Goal: Communication & Community: Ask a question

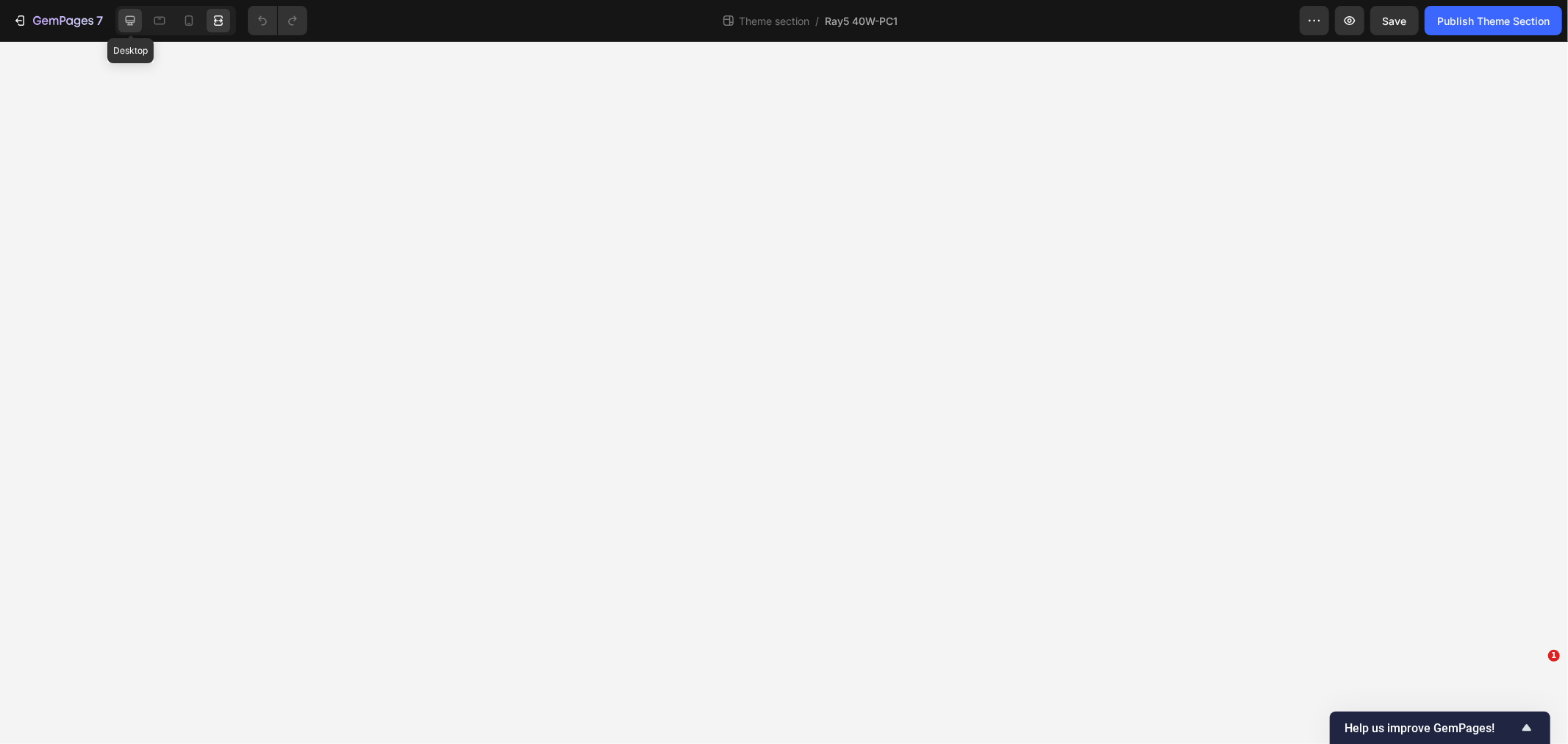
click at [138, 20] on div at bounding box center [129, 20] width 23 height 23
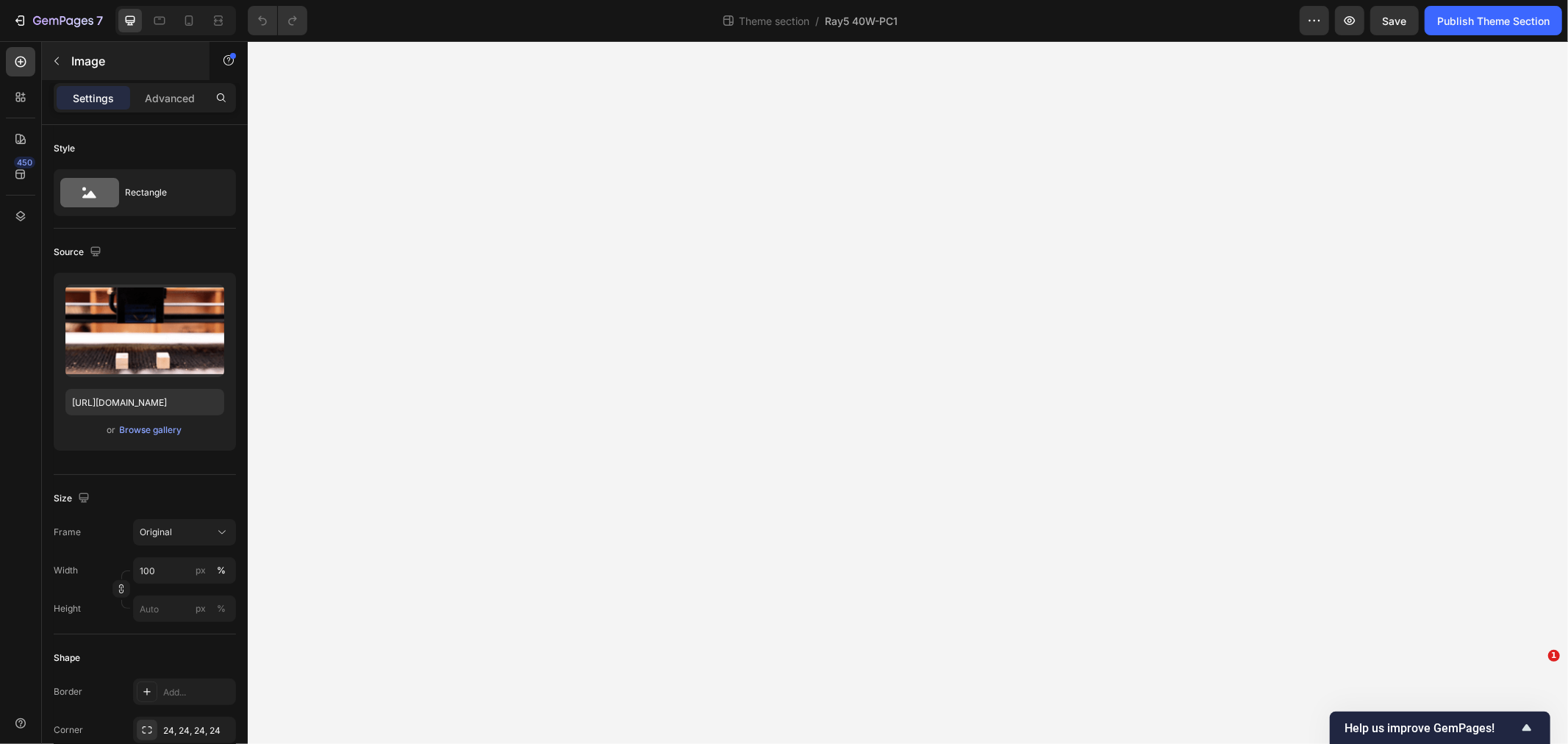
click at [180, 80] on div "Image" at bounding box center [126, 61] width 168 height 38
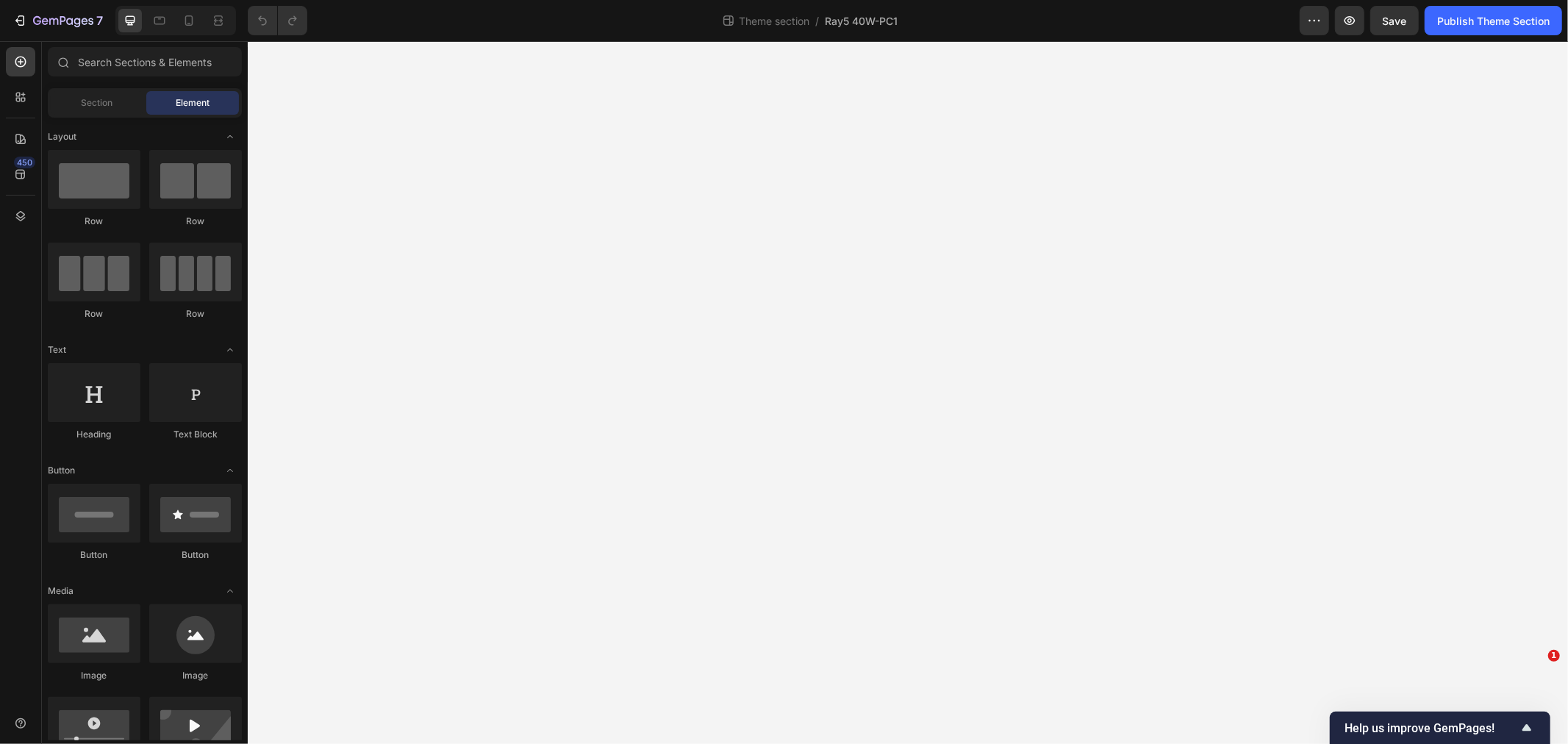
click at [177, 97] on span "Element" at bounding box center [193, 103] width 34 height 14
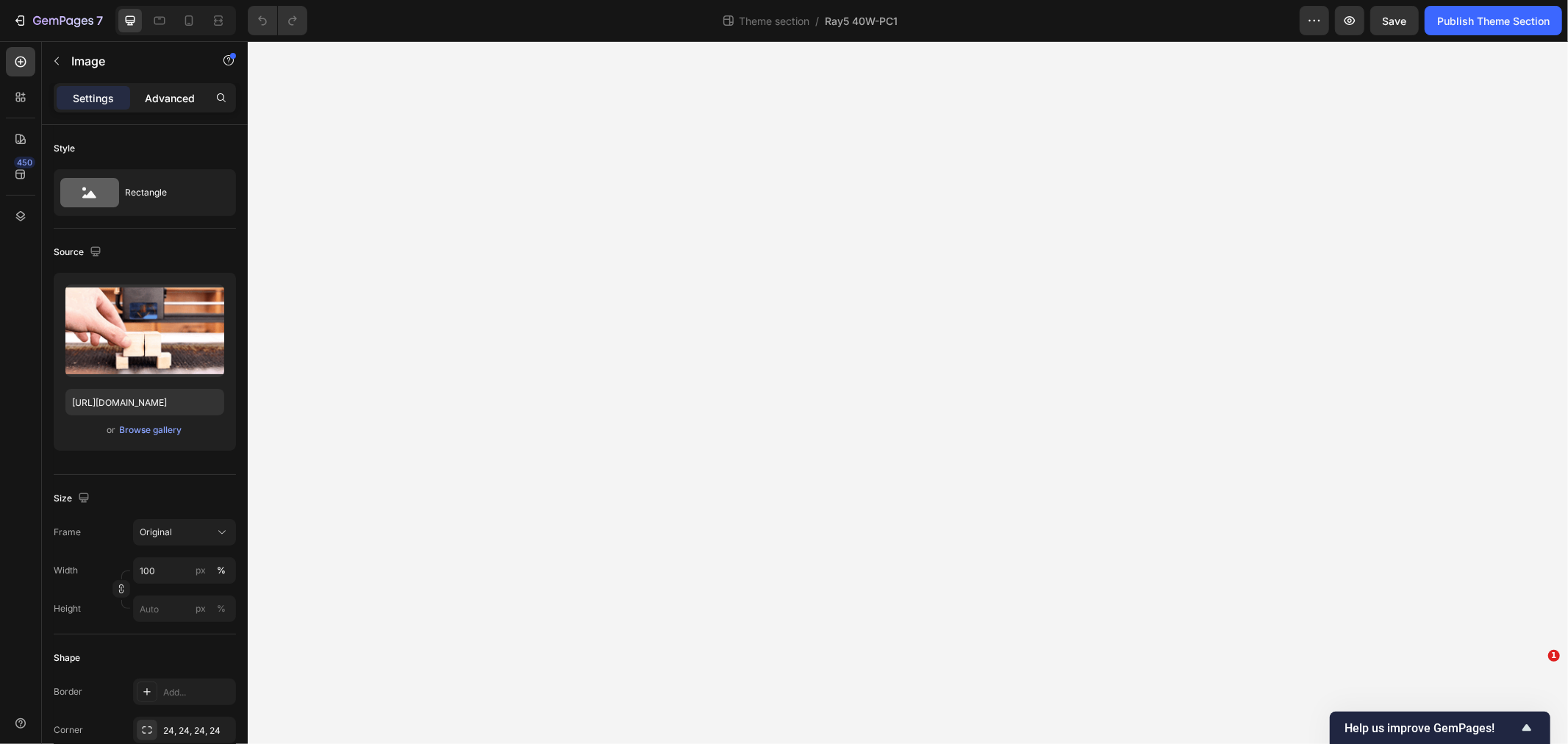
click at [162, 88] on div "Advanced" at bounding box center [170, 97] width 74 height 23
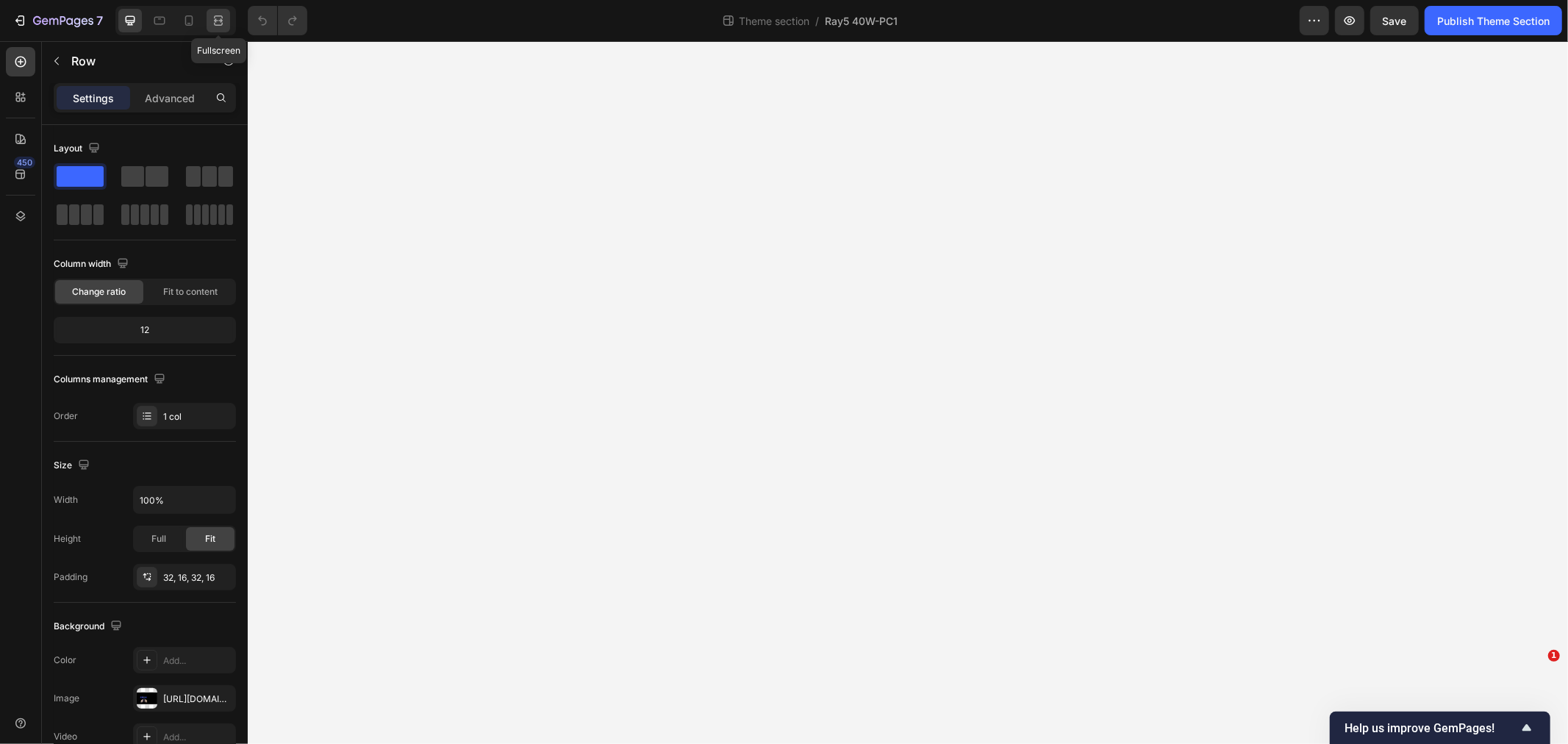
click at [211, 23] on icon at bounding box center [219, 21] width 15 height 15
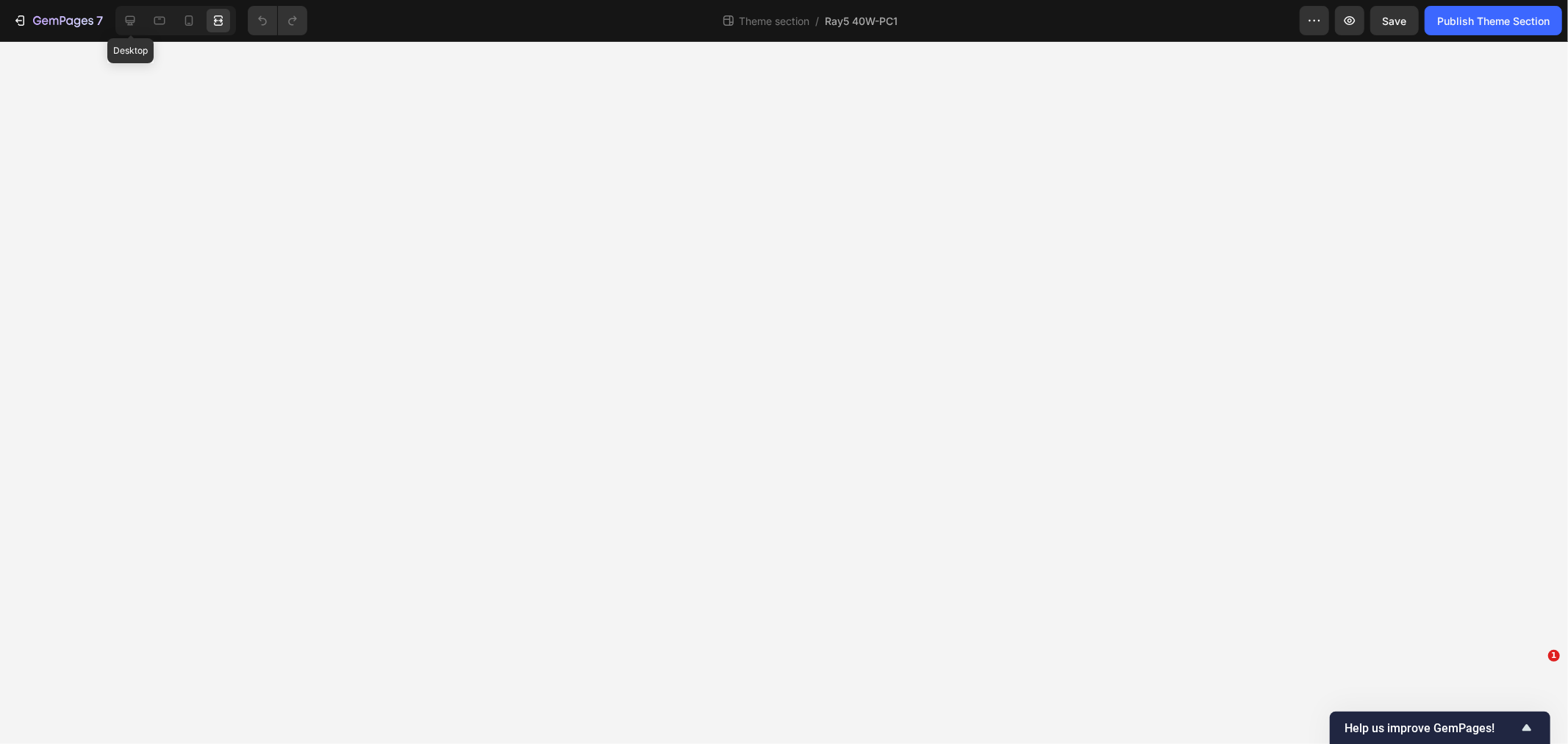
click at [140, 9] on div at bounding box center [129, 20] width 23 height 23
click at [125, 17] on icon at bounding box center [130, 21] width 15 height 15
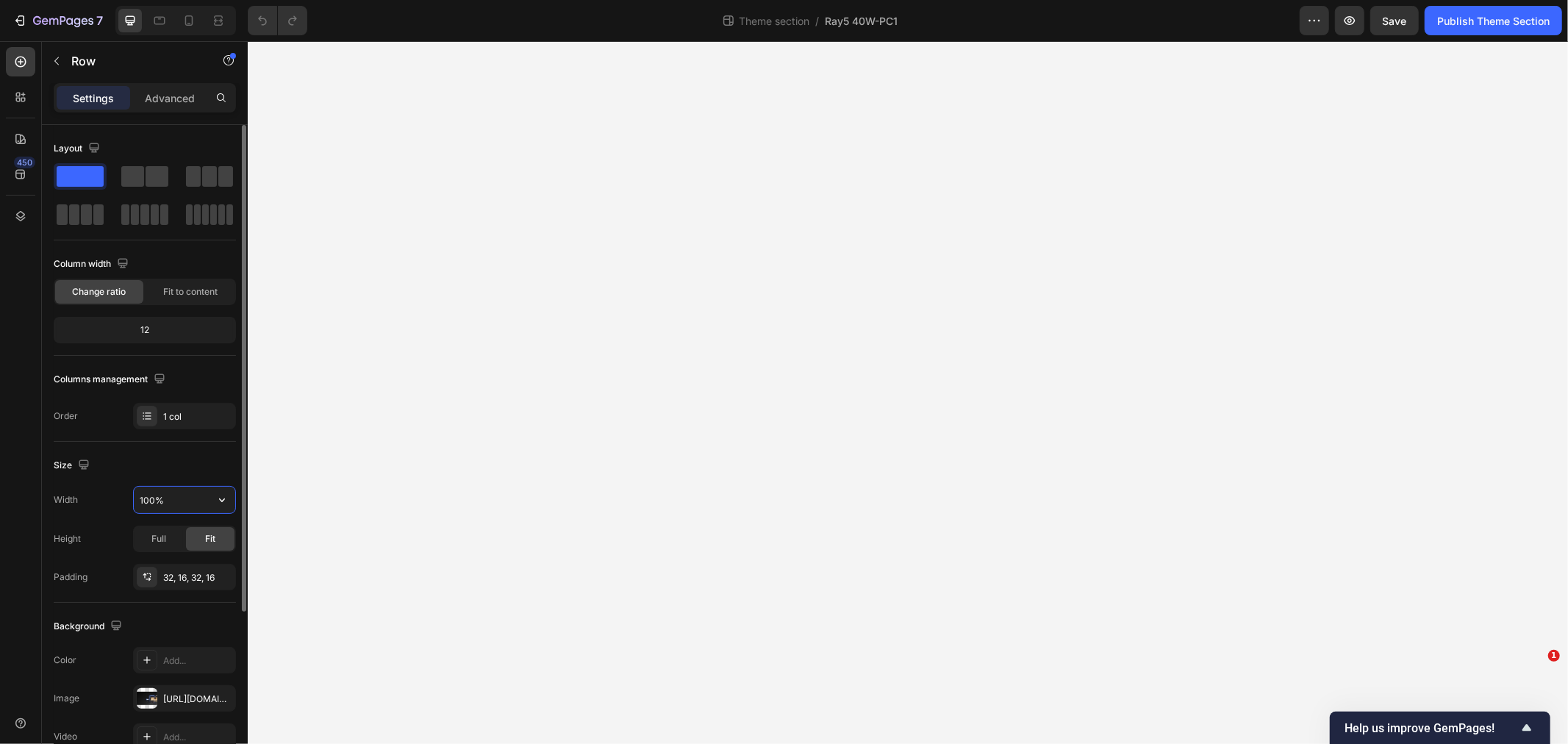
click at [173, 501] on input "100%" at bounding box center [184, 500] width 102 height 26
click at [224, 497] on icon "button" at bounding box center [222, 500] width 15 height 15
click at [167, 469] on div "Size" at bounding box center [144, 465] width 182 height 23
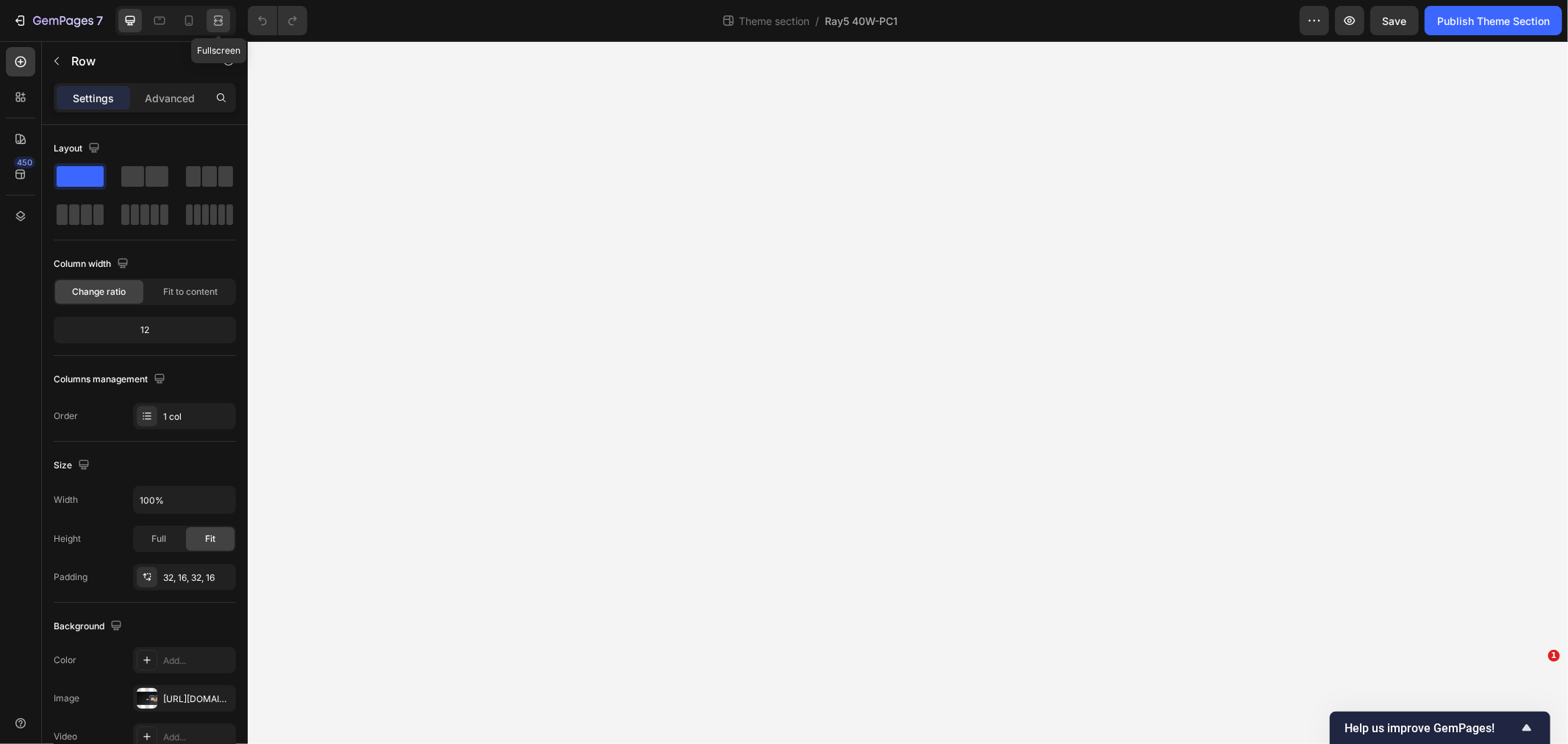
click at [224, 19] on icon at bounding box center [219, 21] width 15 height 15
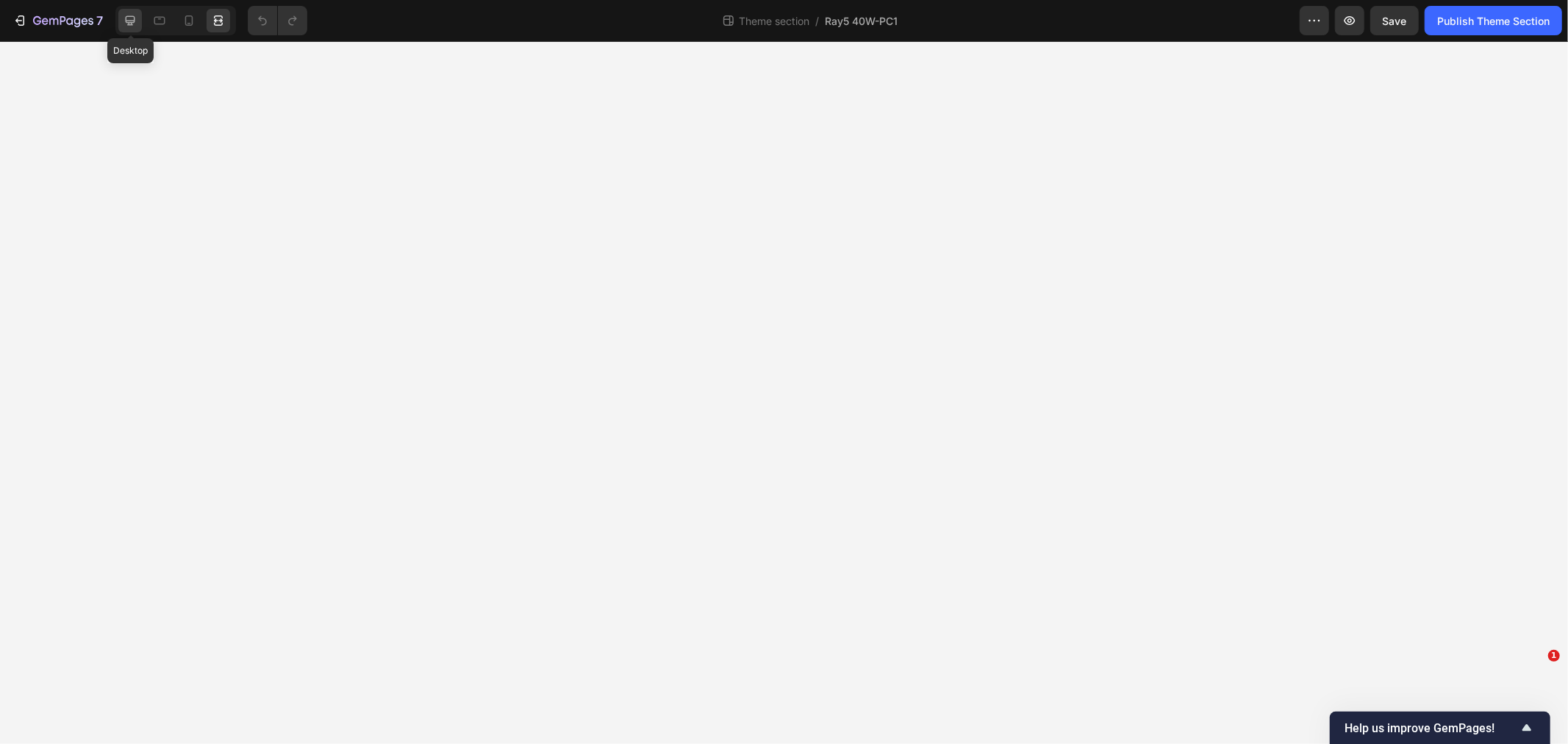
click at [137, 17] on icon at bounding box center [130, 21] width 15 height 15
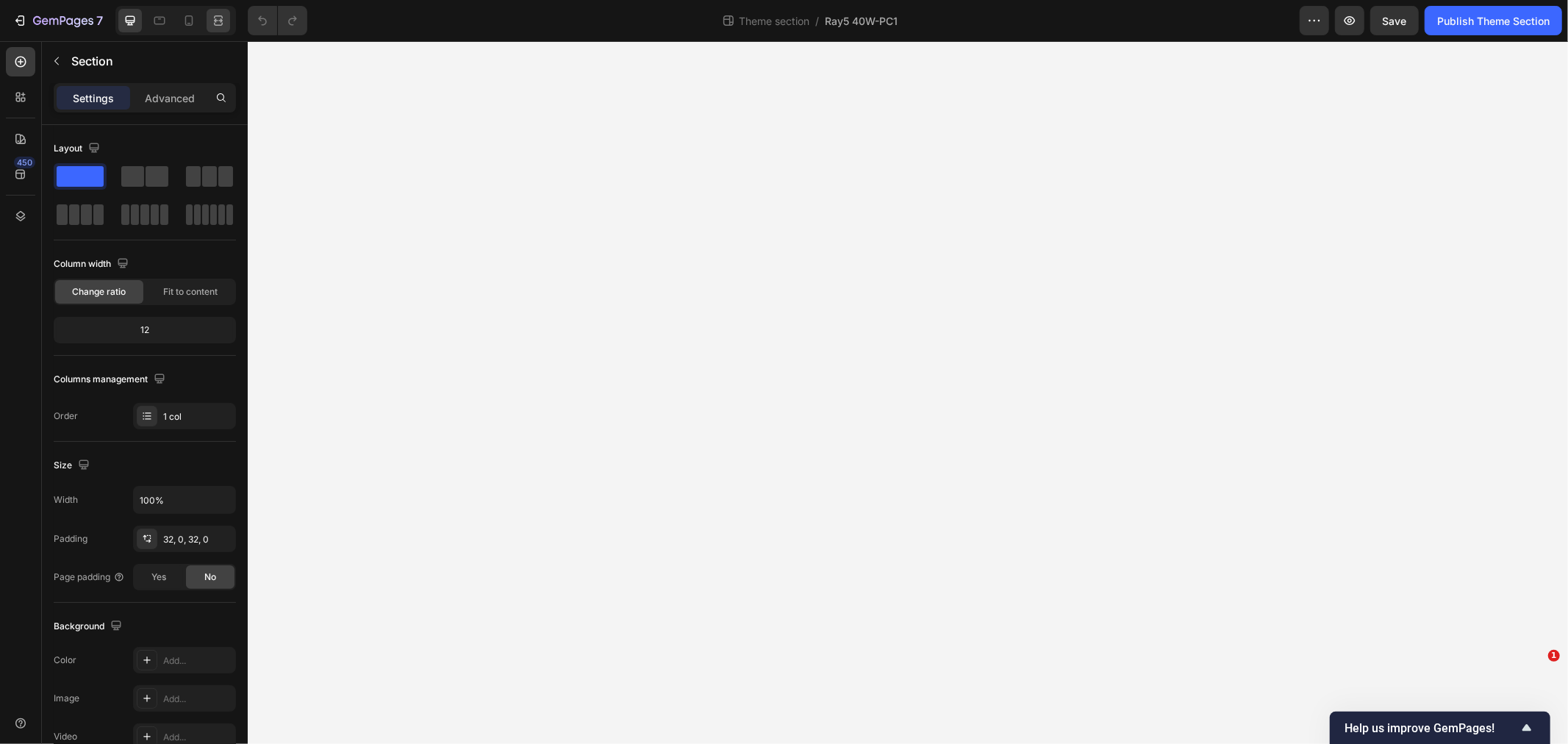
click at [220, 14] on icon at bounding box center [219, 21] width 15 height 15
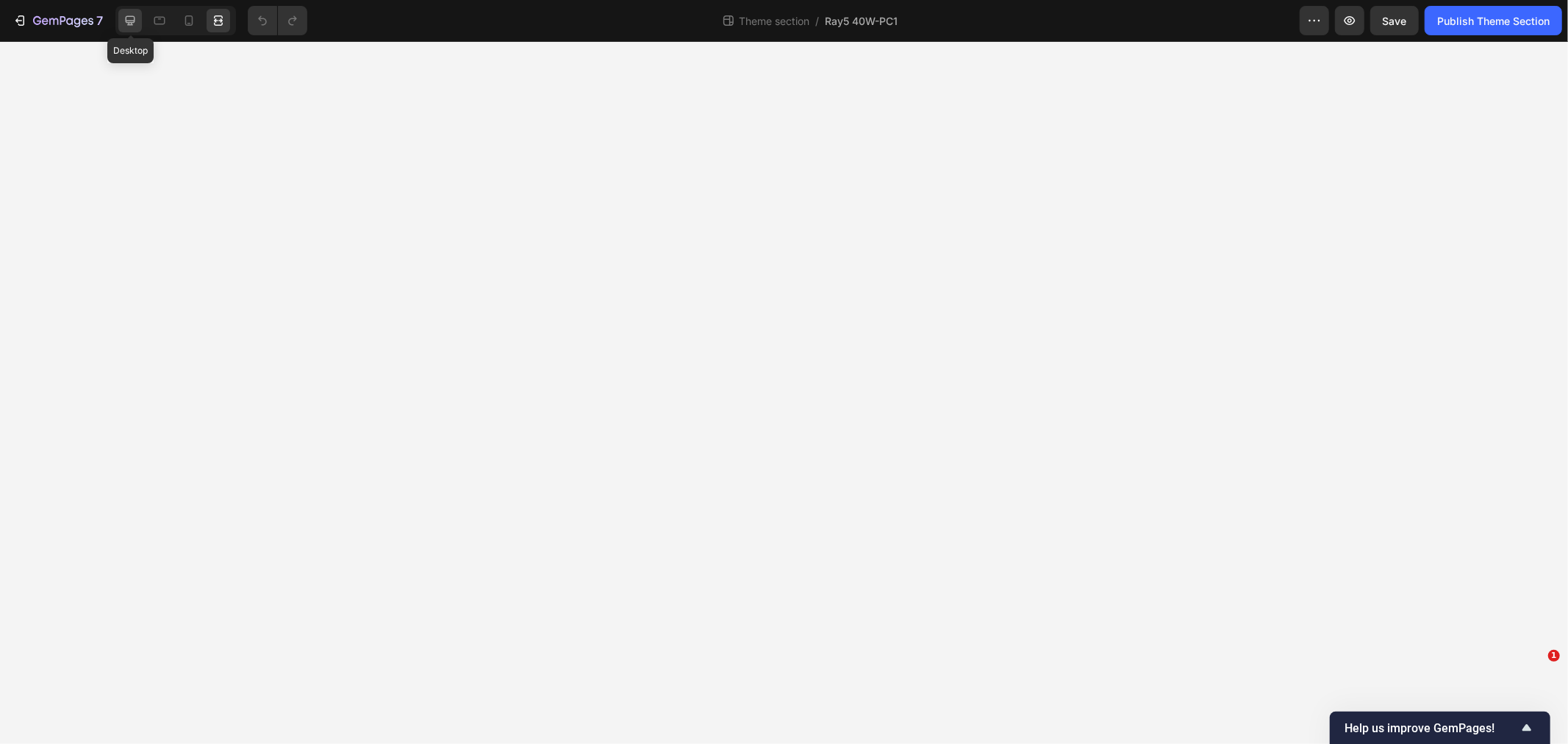
click at [123, 17] on icon at bounding box center [130, 21] width 15 height 15
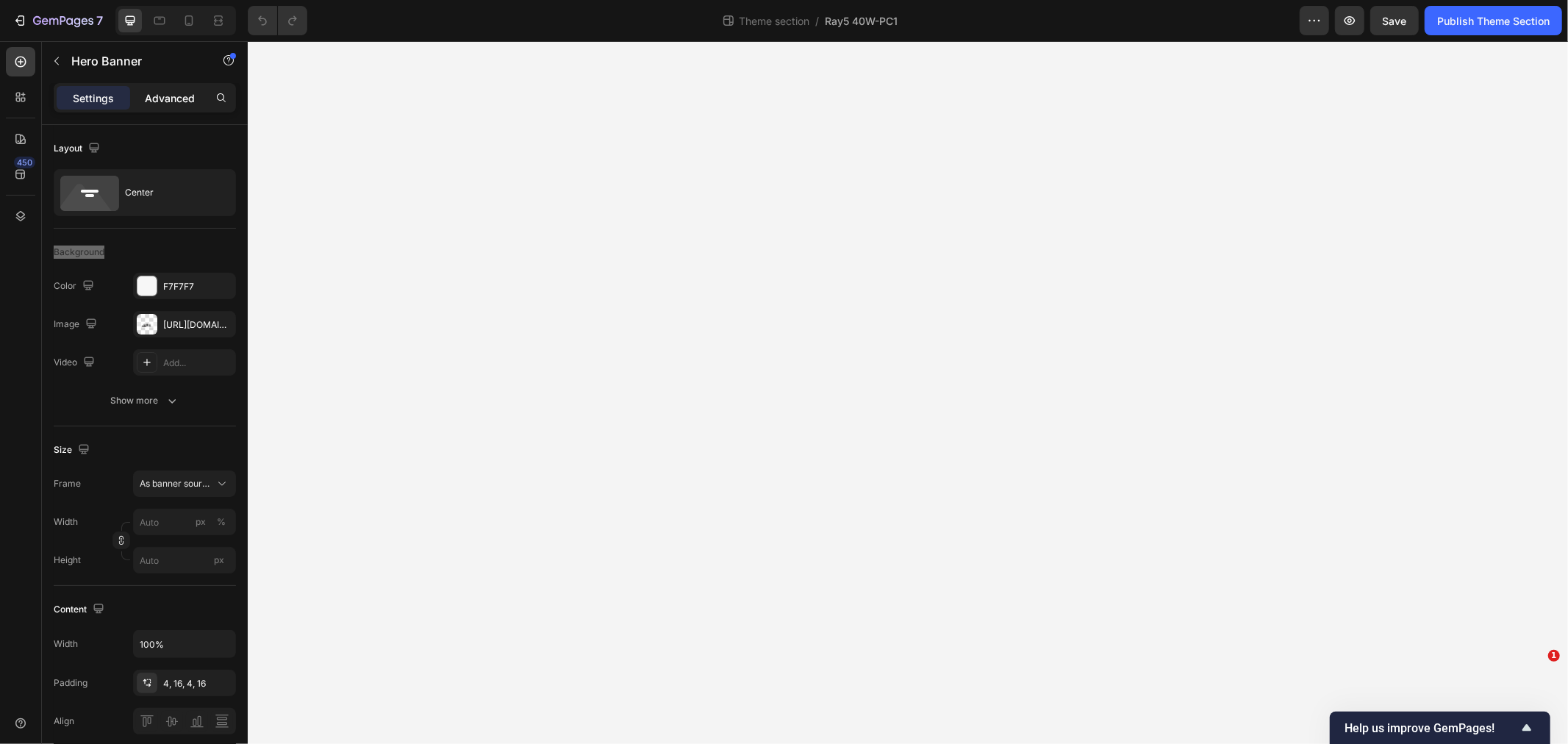
click at [177, 89] on div "Advanced" at bounding box center [170, 97] width 74 height 23
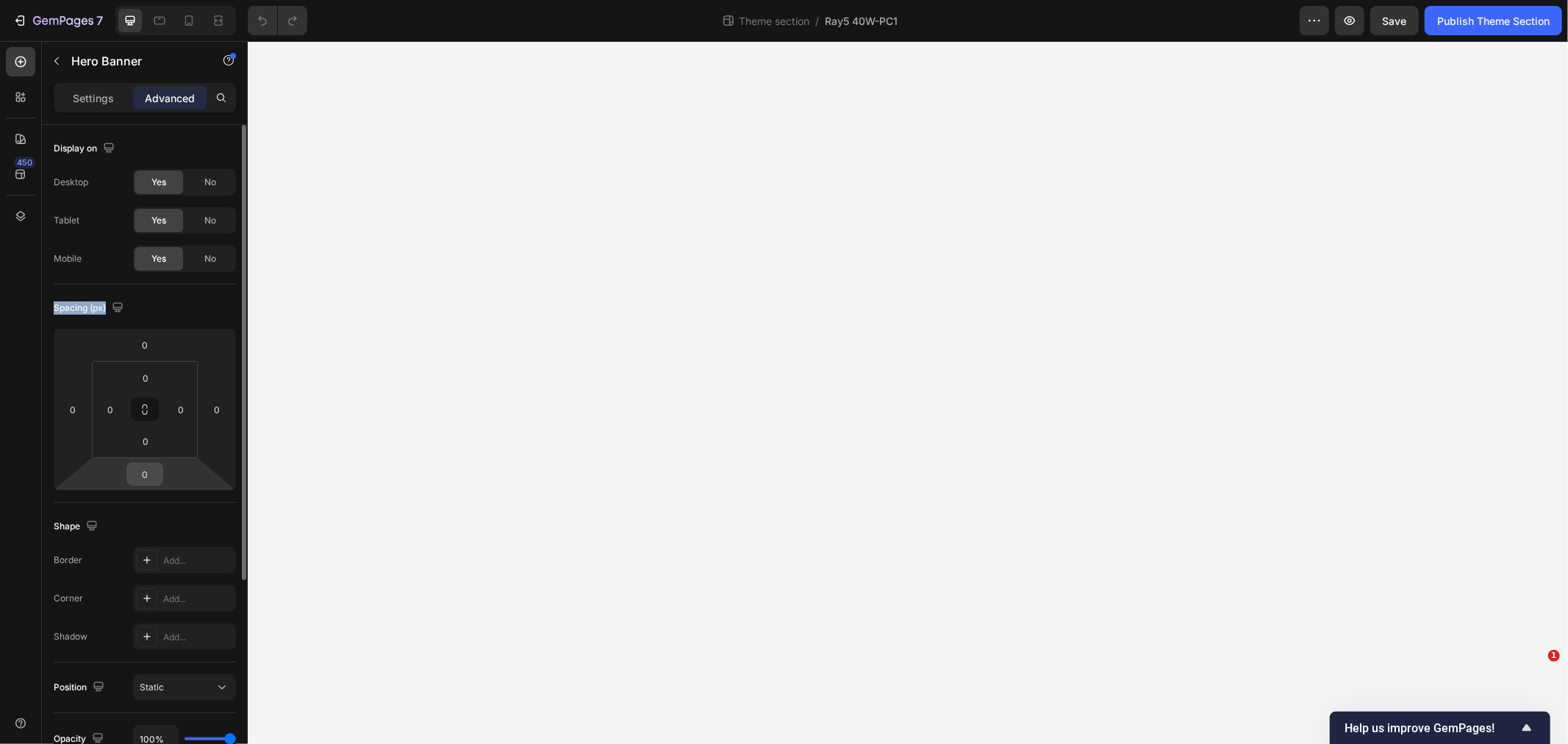
click at [147, 475] on input "0" at bounding box center [144, 474] width 29 height 22
type input "5"
type input "128"
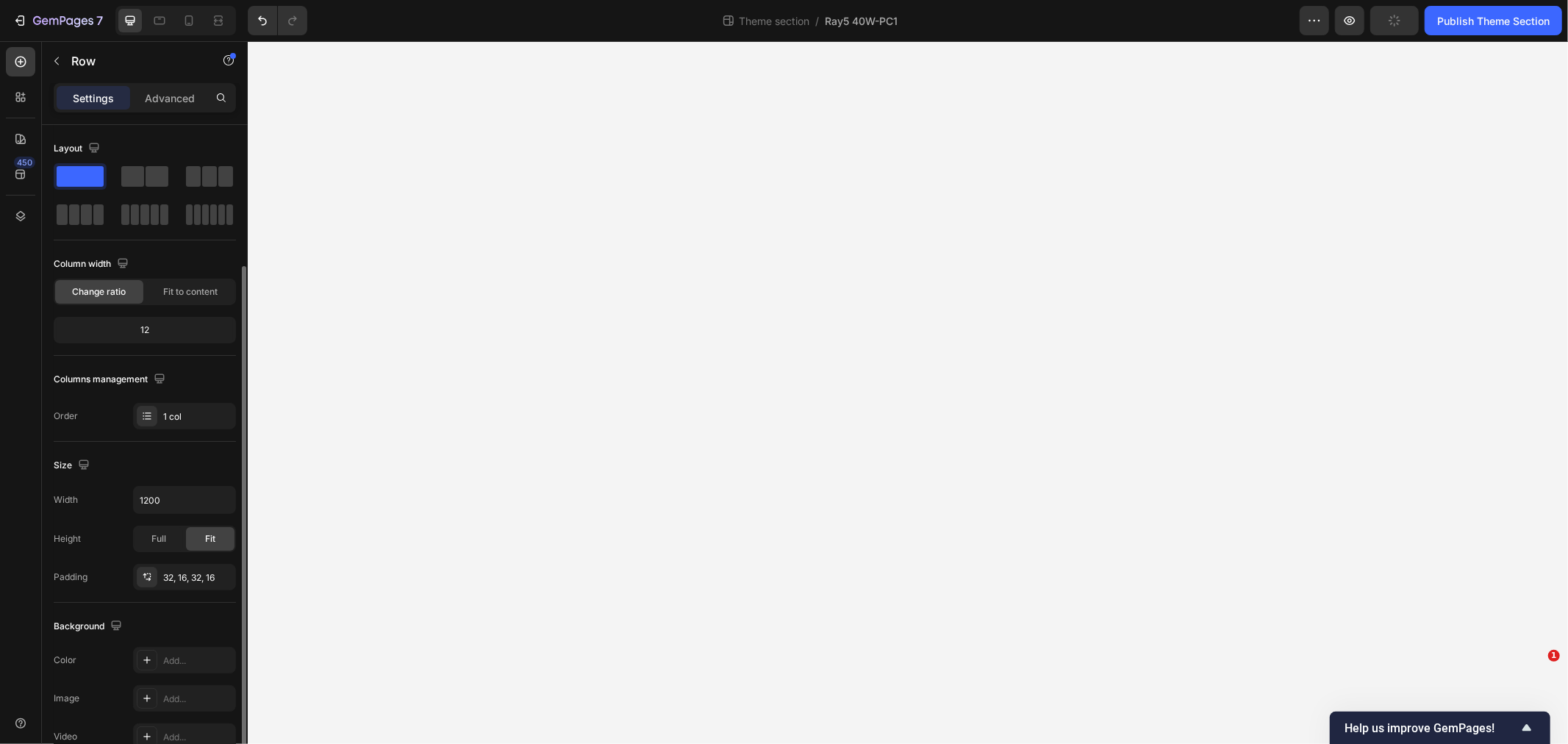
scroll to position [163, 0]
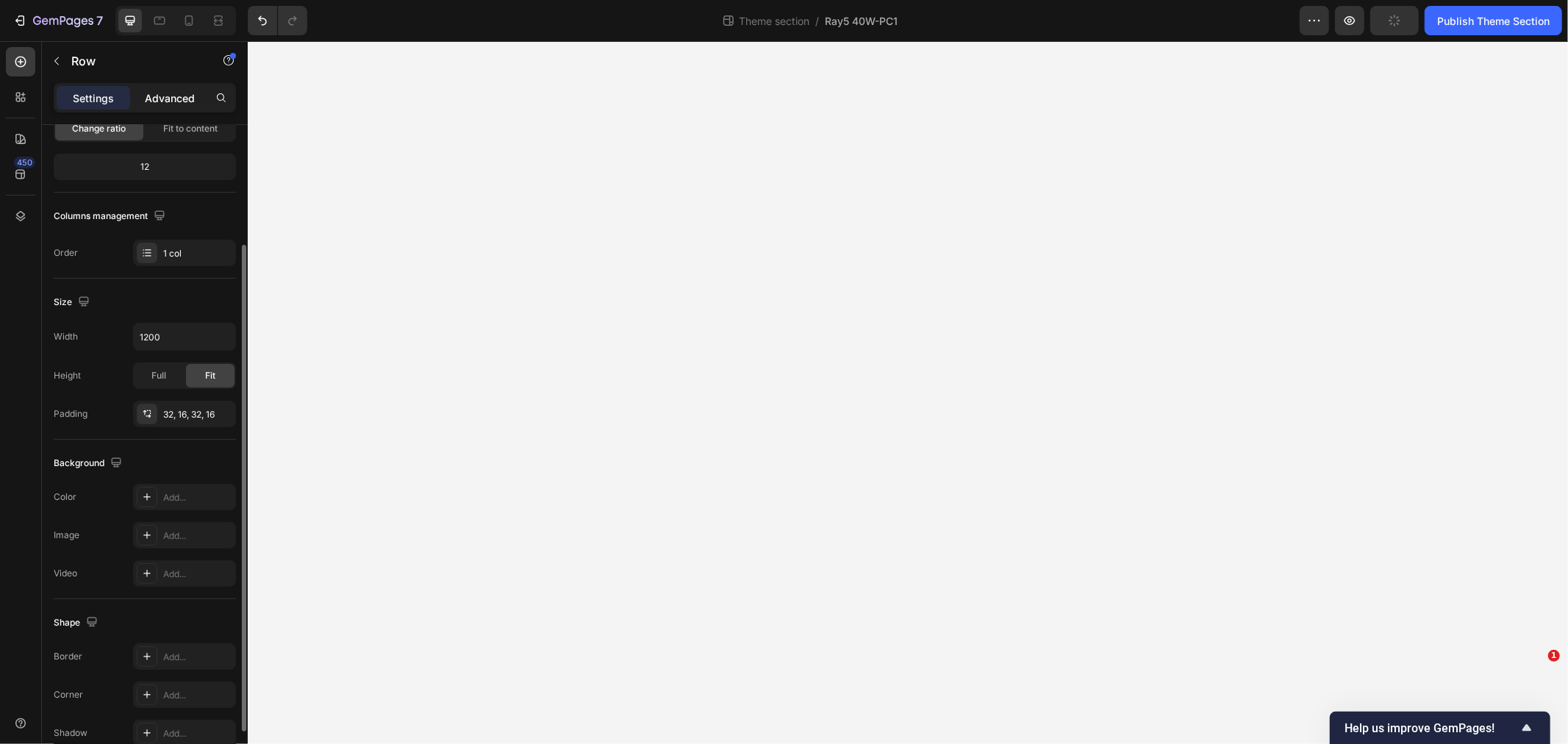
click at [159, 93] on p "Advanced" at bounding box center [170, 98] width 50 height 16
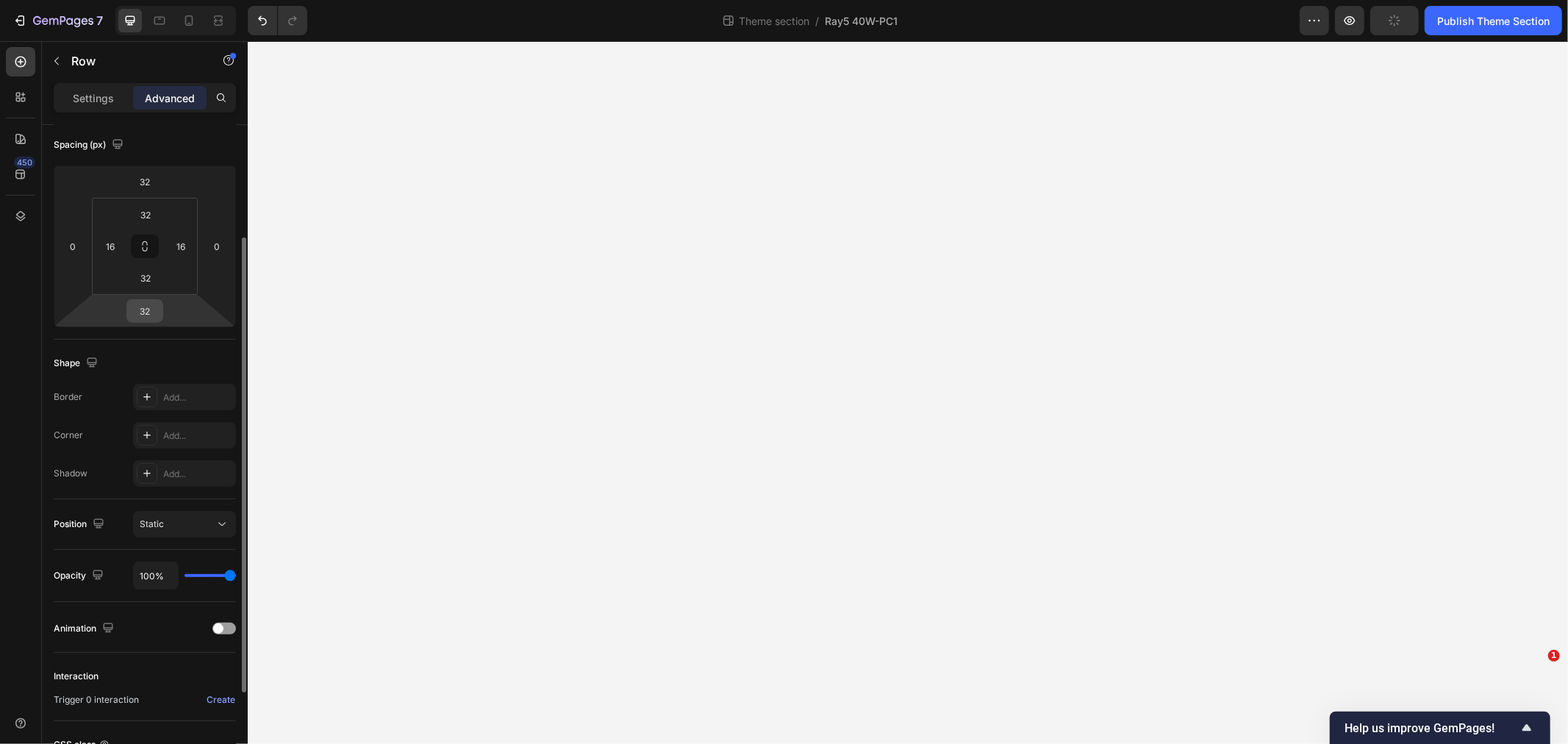
click at [144, 306] on input "32" at bounding box center [144, 311] width 29 height 22
type input "128"
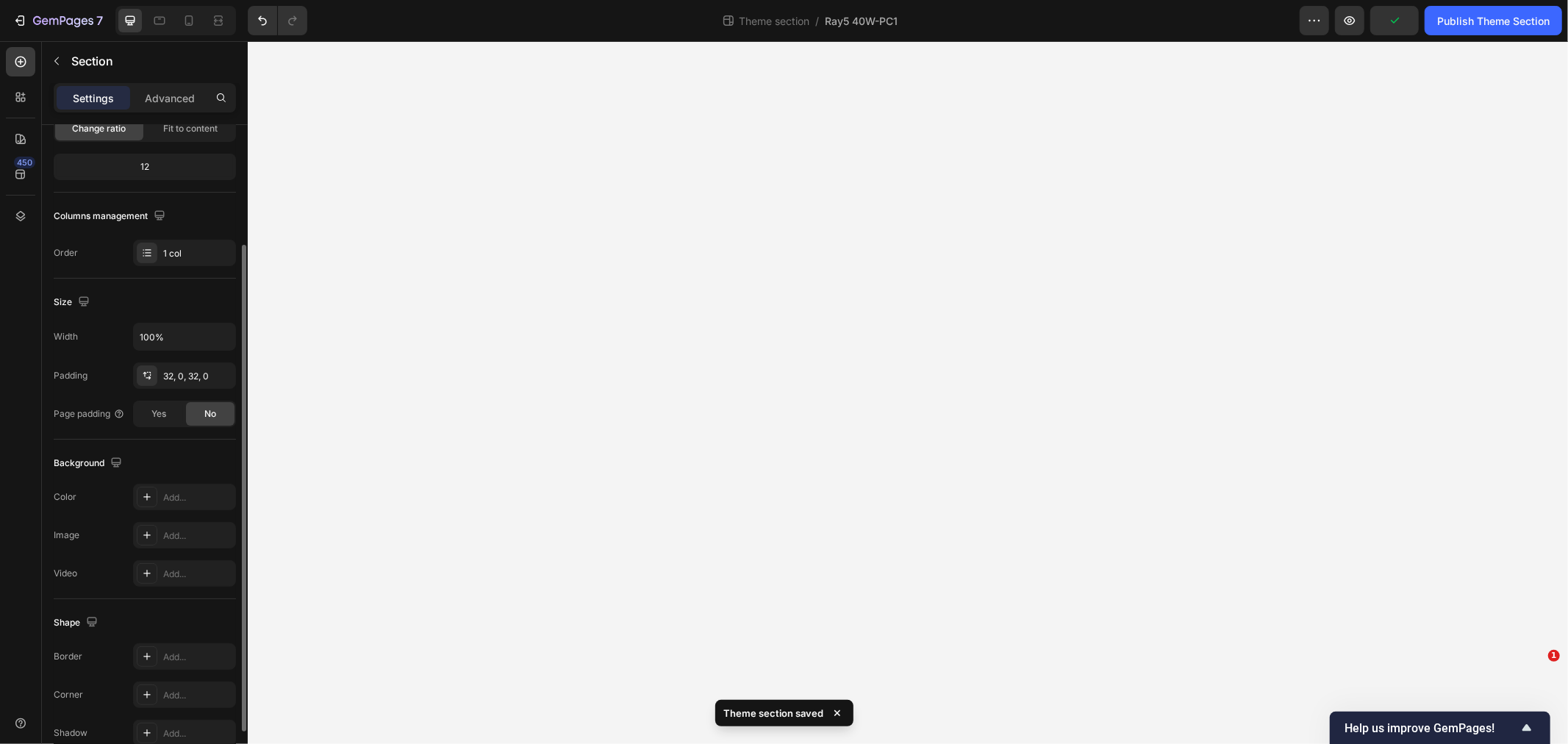
scroll to position [0, 0]
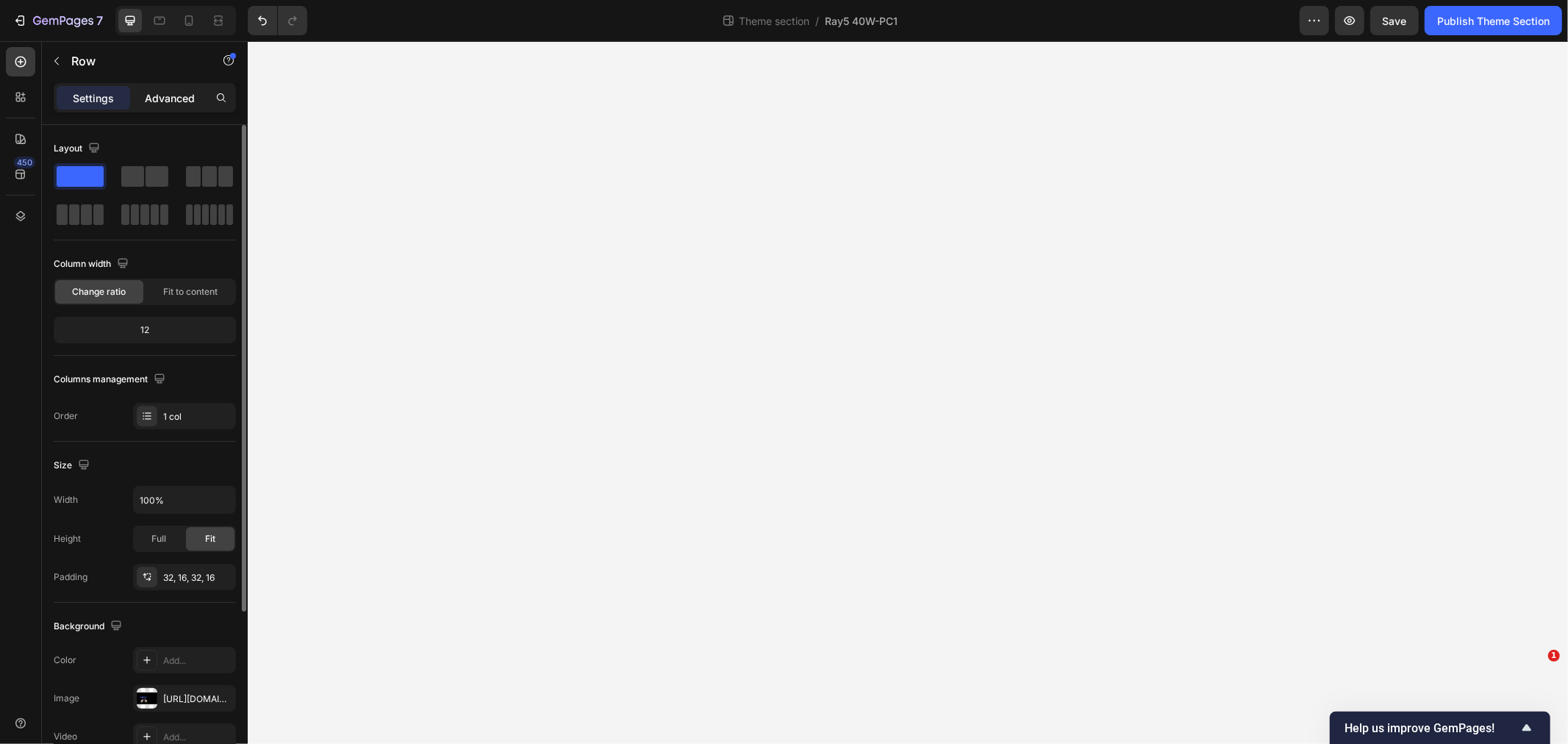
click at [179, 106] on div "Advanced" at bounding box center [170, 97] width 74 height 23
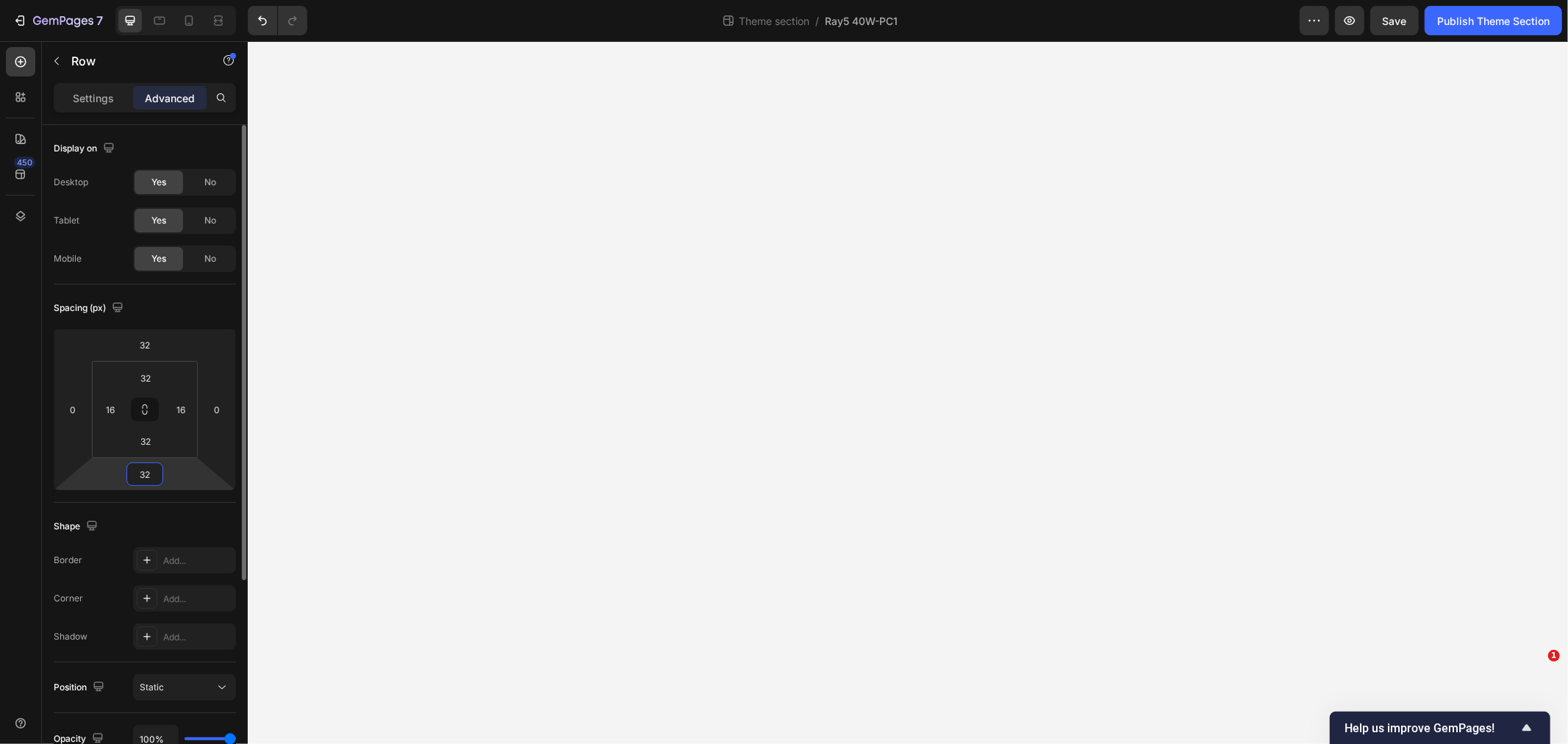
click at [147, 469] on input "32" at bounding box center [144, 474] width 29 height 22
type input "128"
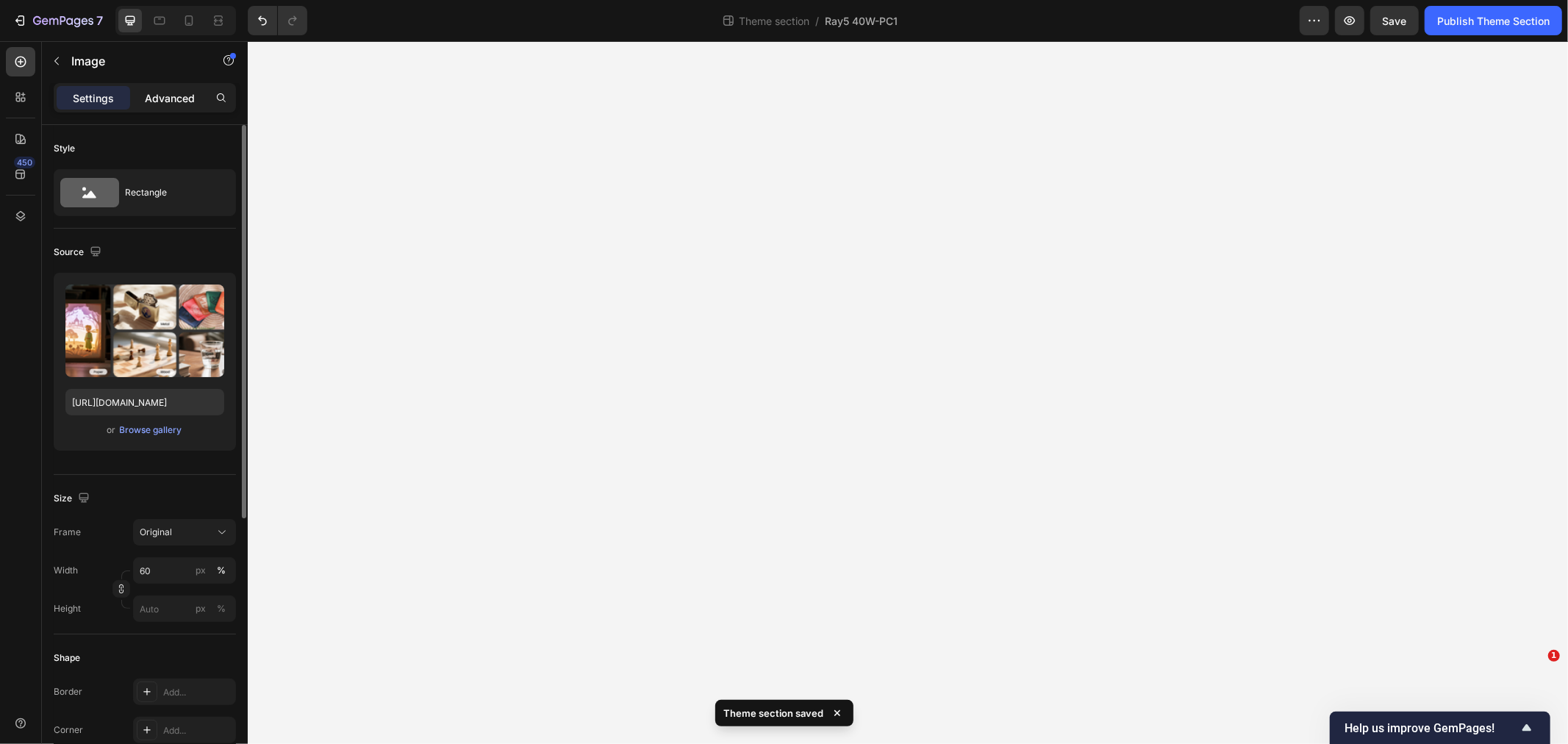
click at [150, 100] on p "Advanced" at bounding box center [170, 98] width 50 height 16
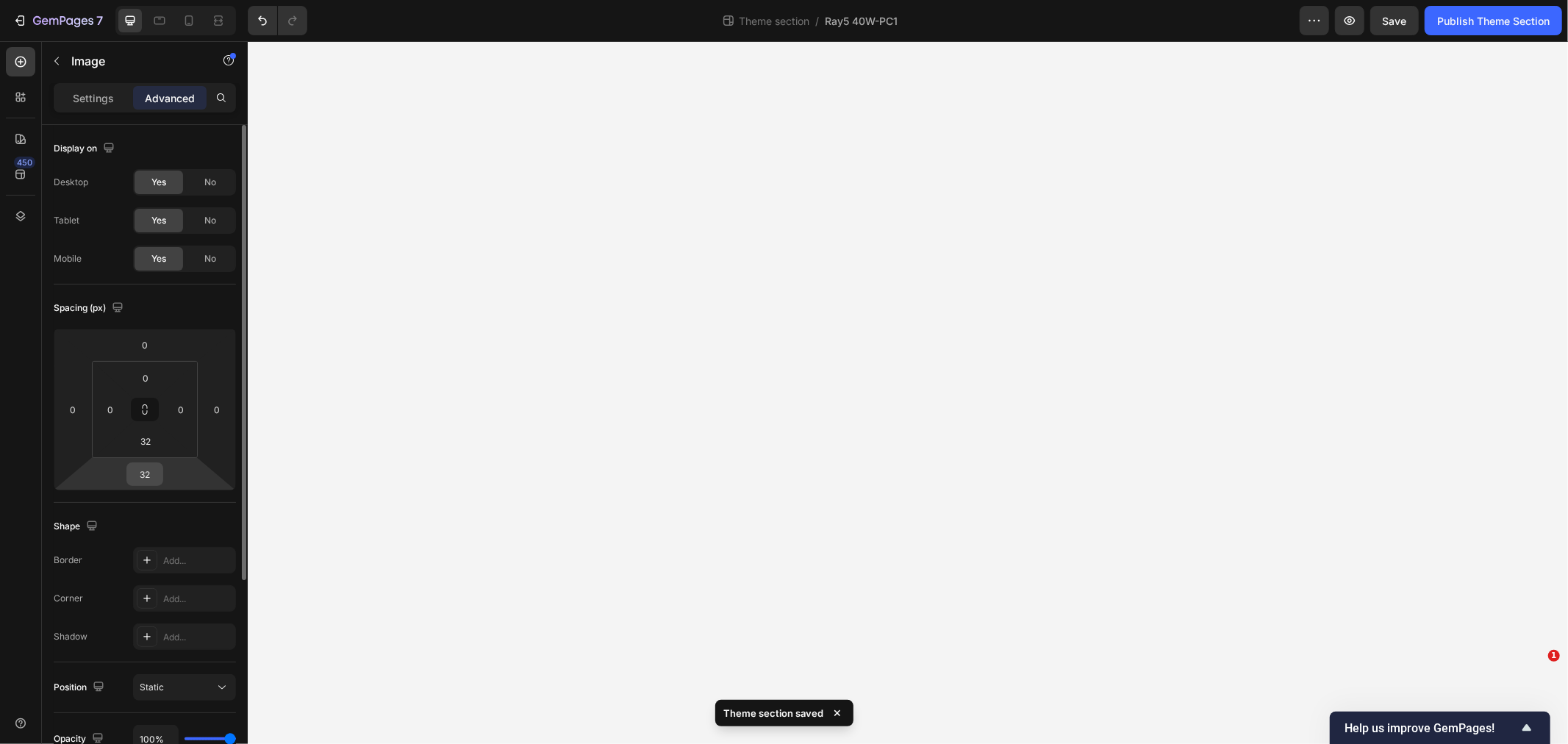
click at [147, 475] on input "32" at bounding box center [144, 474] width 29 height 22
type input "128"
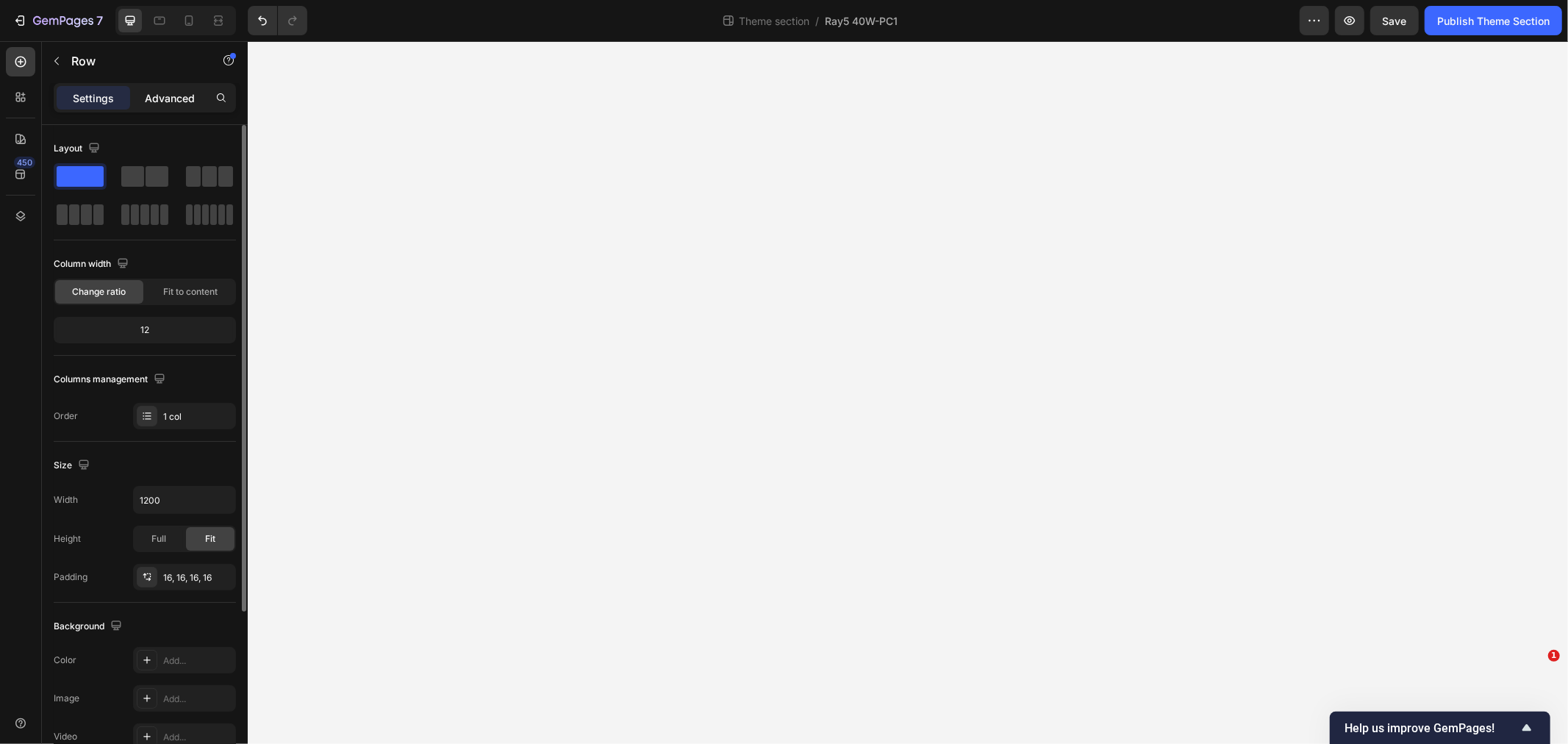
click at [159, 90] on p "Advanced" at bounding box center [170, 98] width 50 height 16
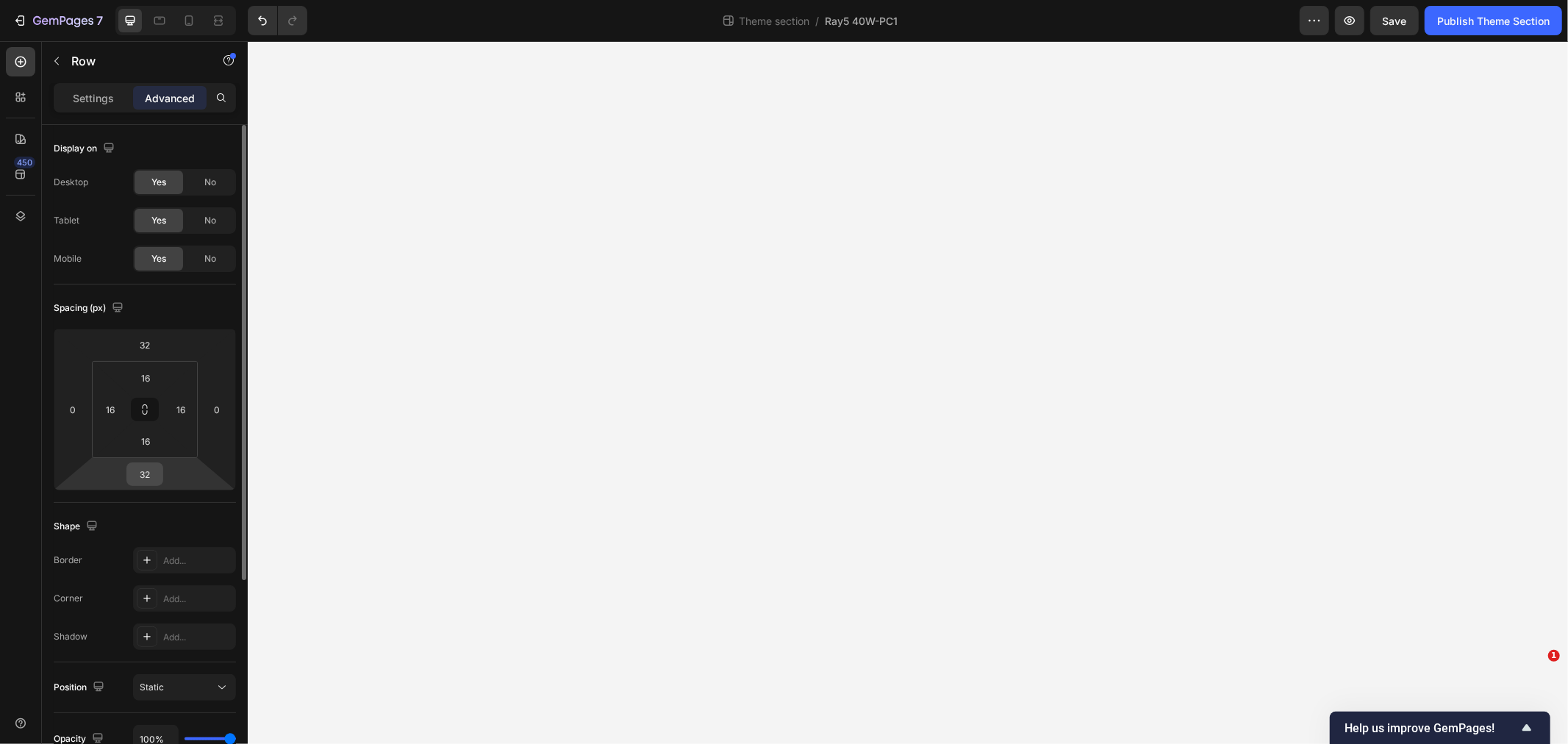
click at [149, 479] on input "32" at bounding box center [144, 474] width 29 height 22
type input "128"
click at [144, 439] on input "16" at bounding box center [145, 441] width 29 height 22
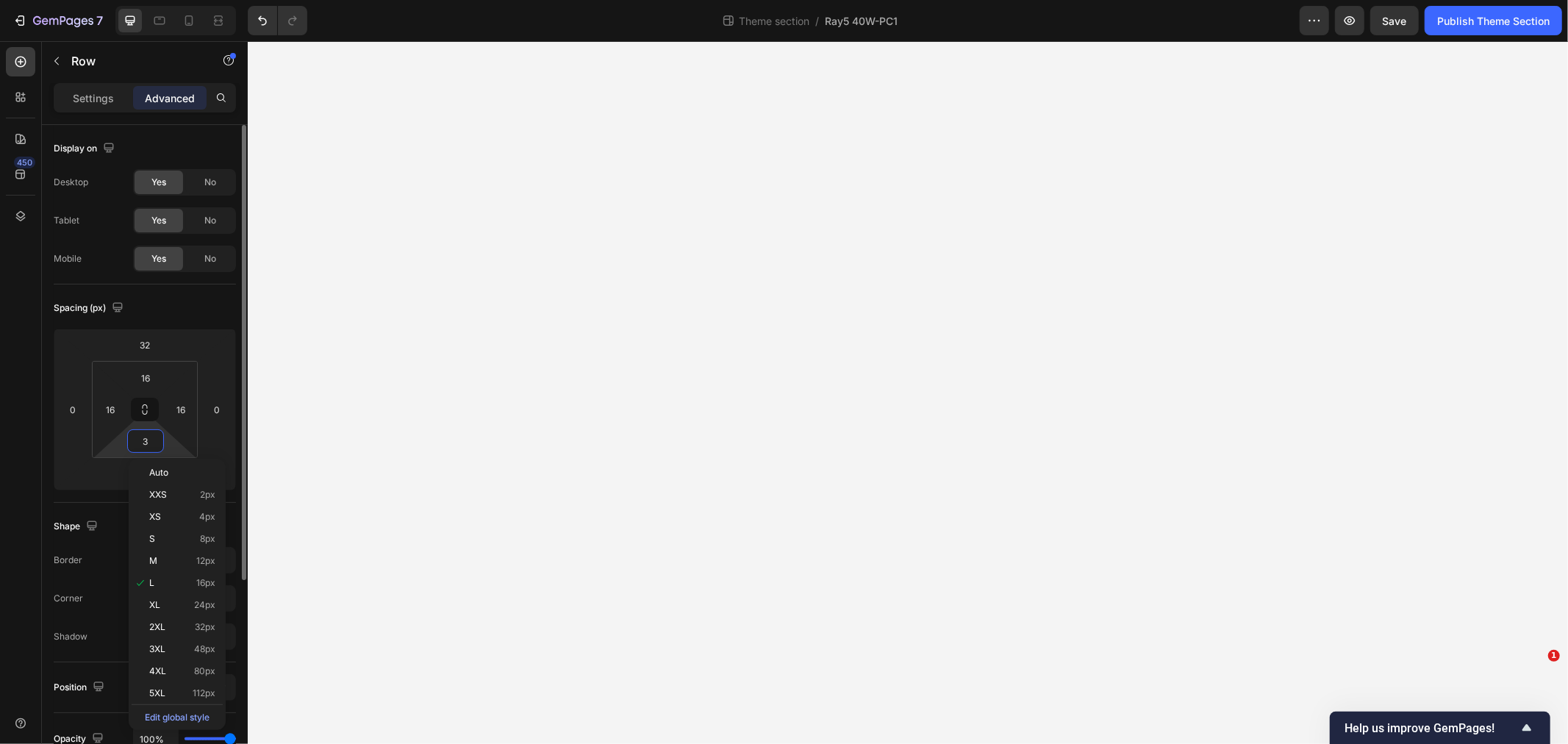
type input "32"
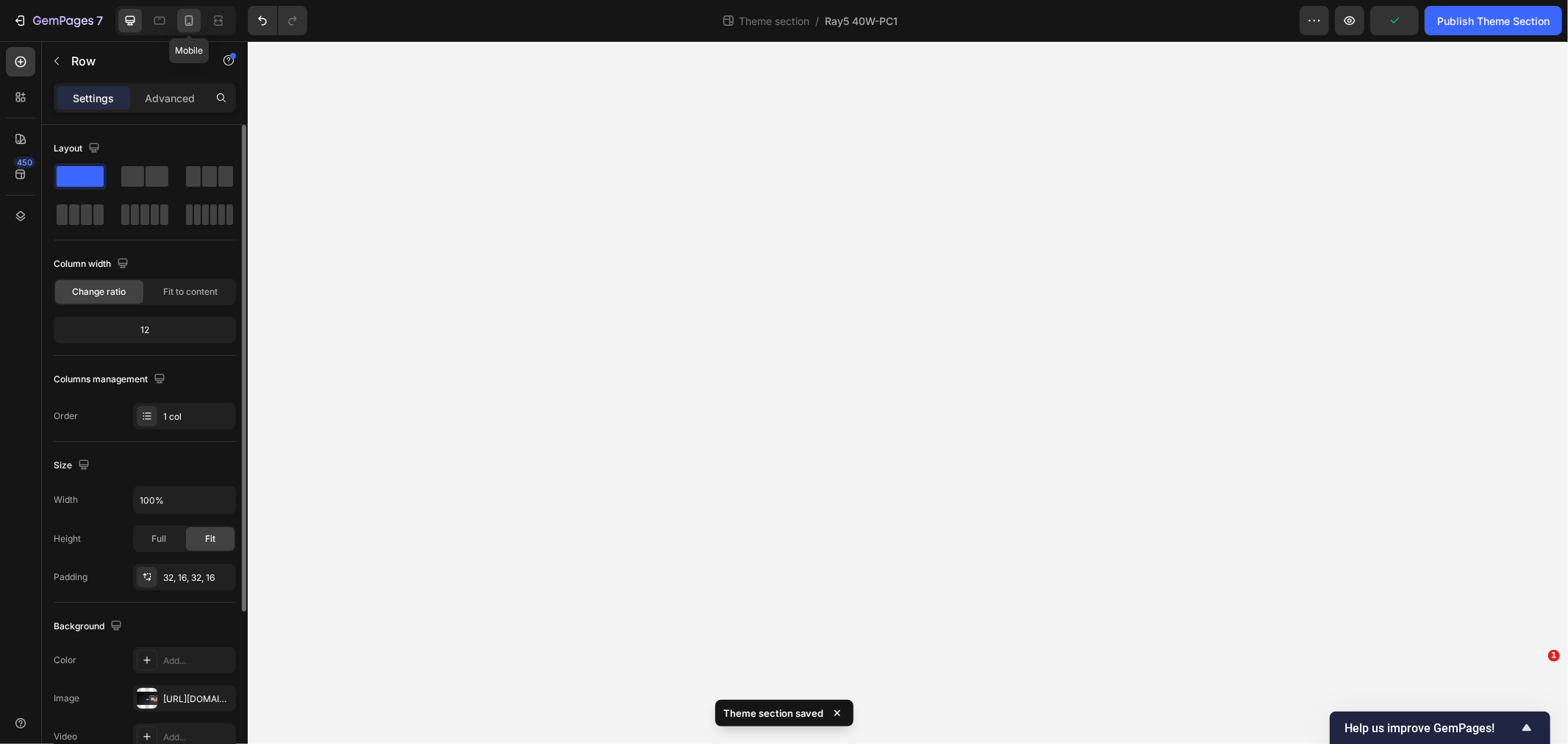
click at [197, 20] on div at bounding box center [189, 20] width 23 height 23
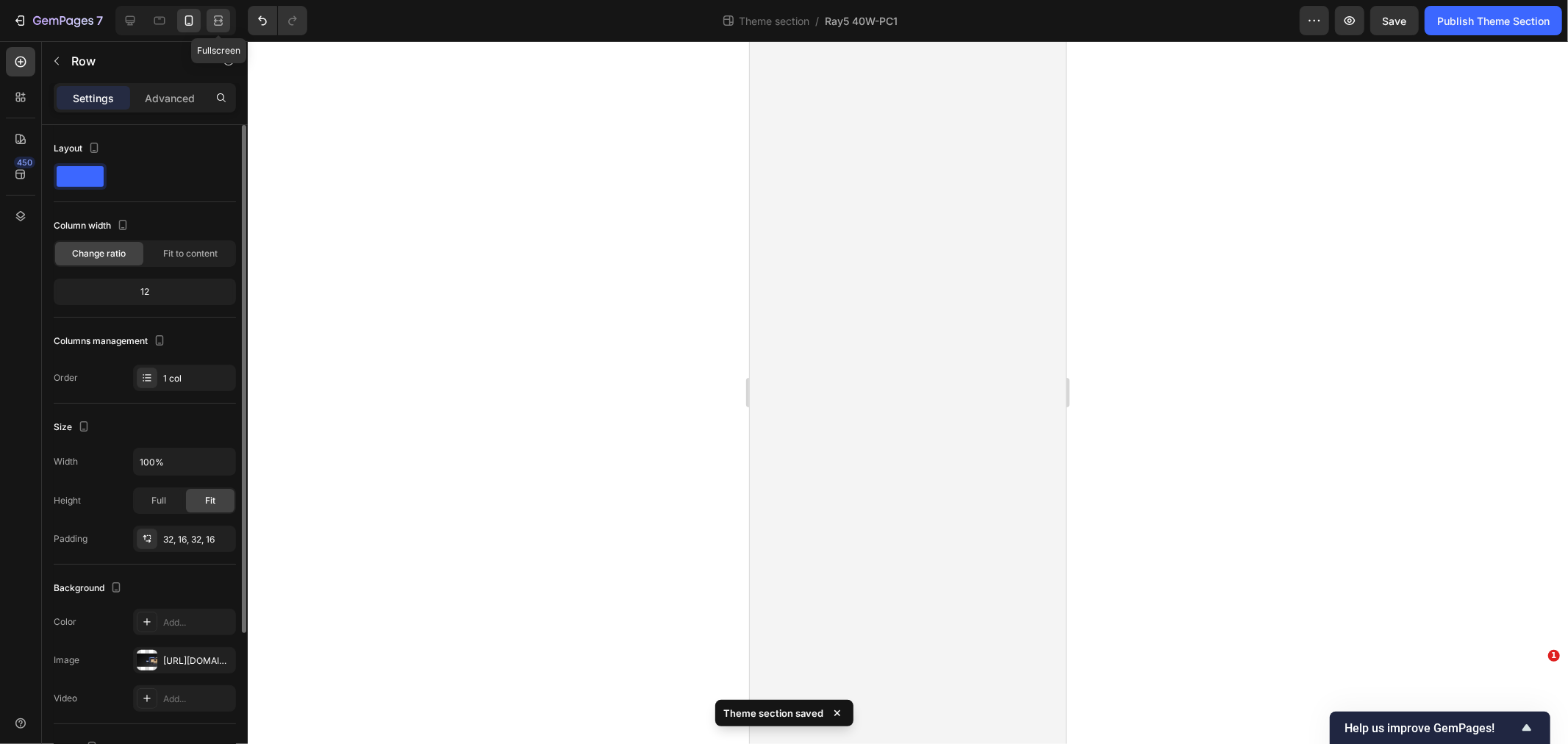
click at [226, 20] on div at bounding box center [218, 20] width 23 height 23
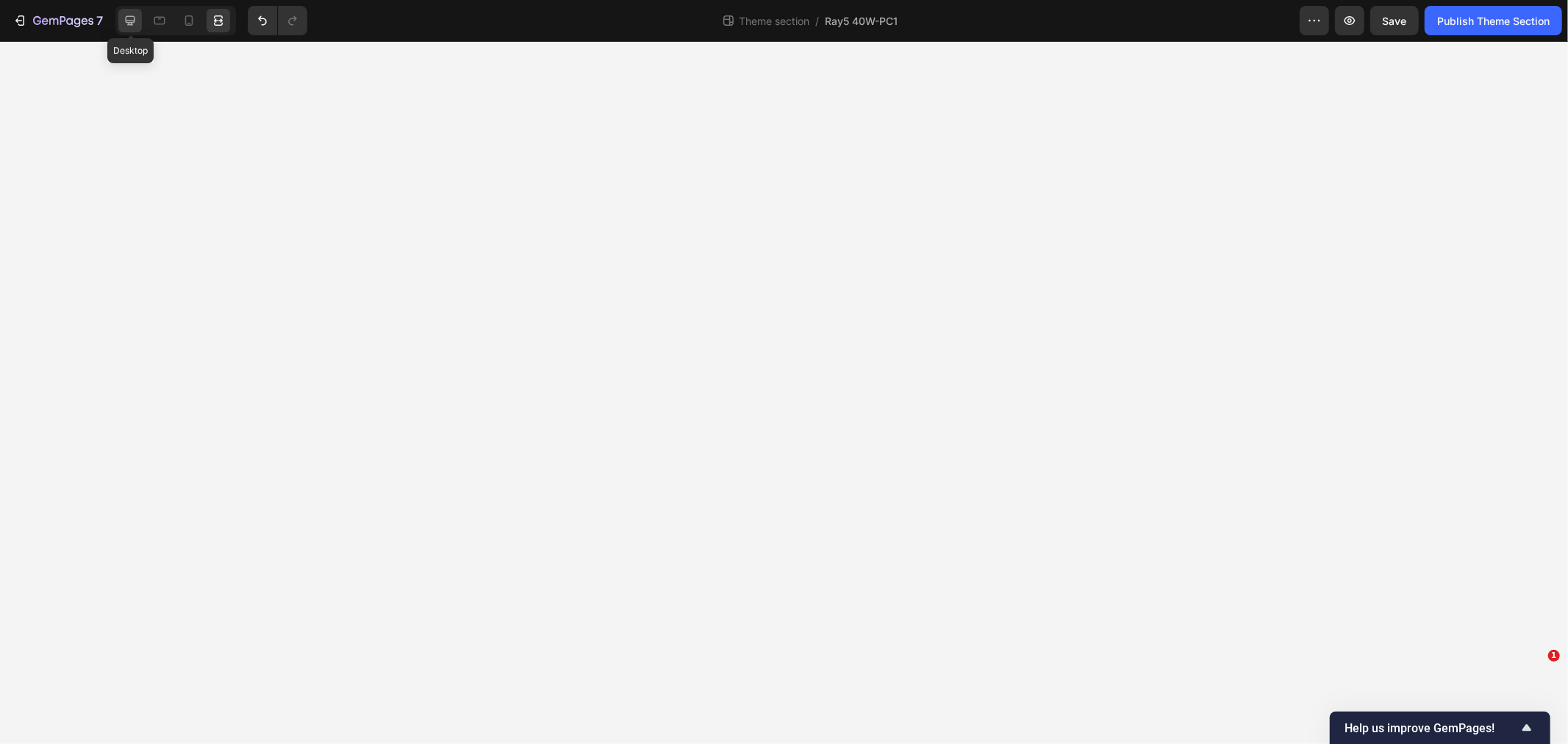
click at [122, 11] on div at bounding box center [129, 20] width 23 height 23
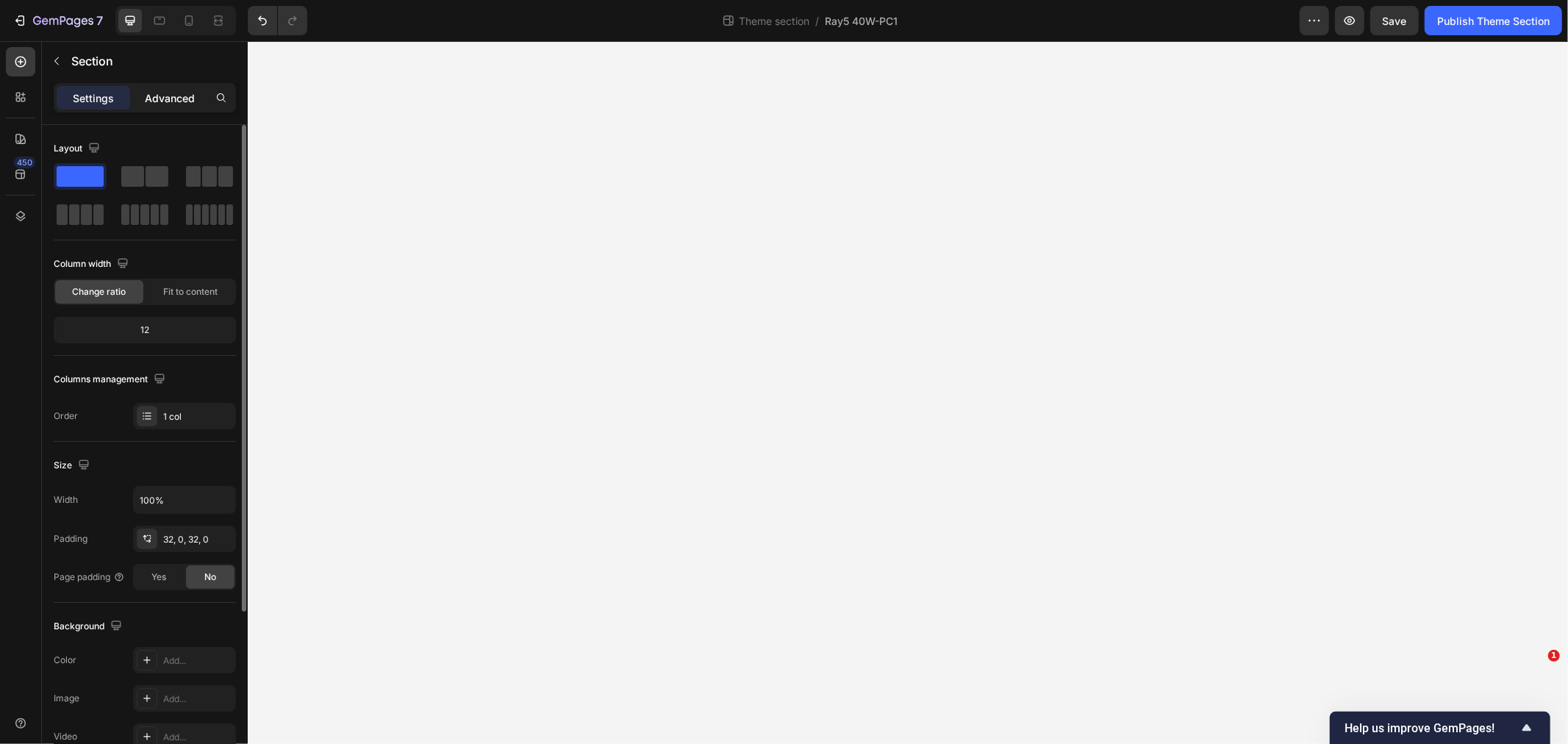
click at [177, 108] on div "Advanced" at bounding box center [170, 97] width 74 height 23
click at [168, 93] on p "Advanced" at bounding box center [170, 98] width 50 height 16
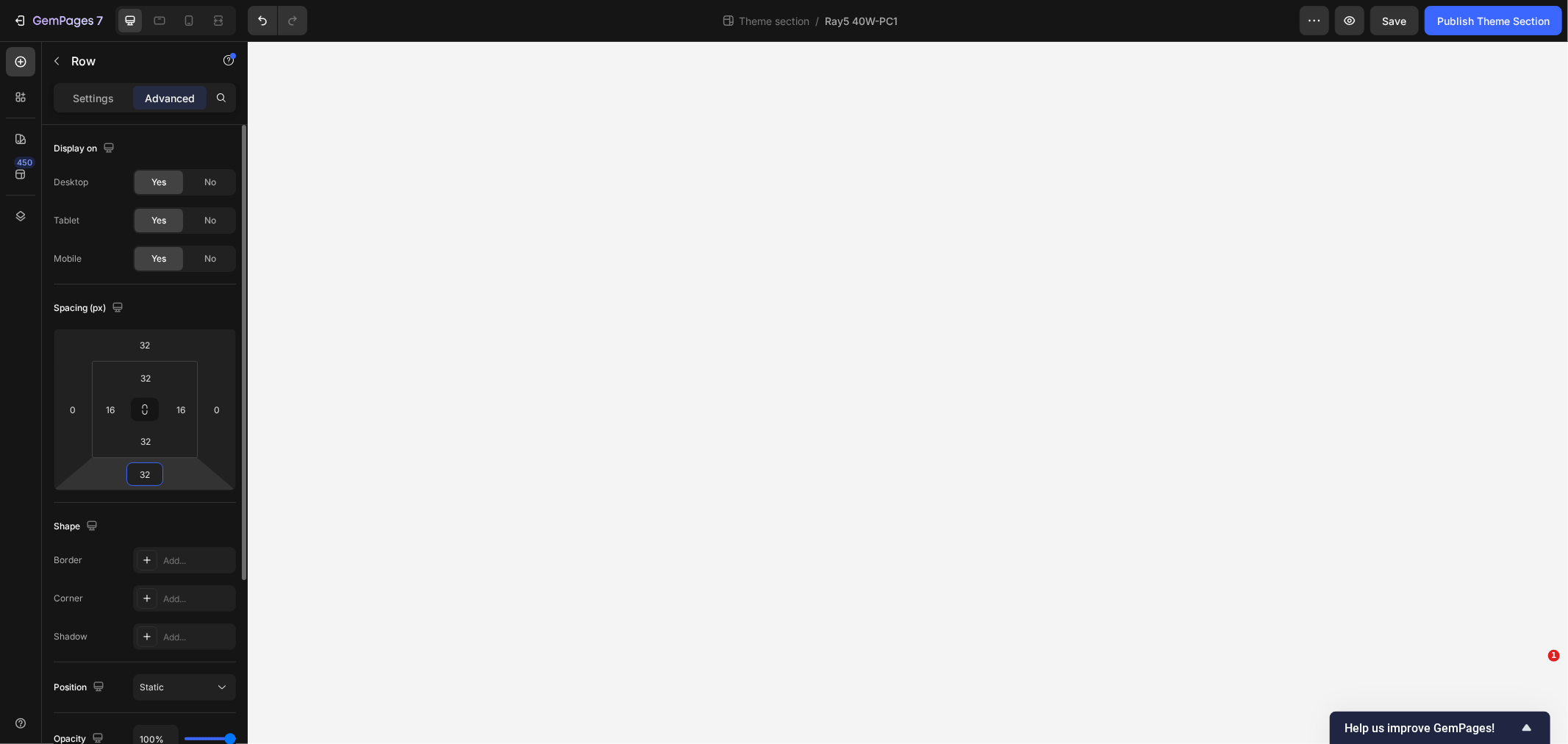
click at [148, 473] on input "32" at bounding box center [144, 474] width 29 height 22
type input "128"
click at [145, 442] on input "32" at bounding box center [145, 441] width 29 height 22
click at [152, 449] on input "64" at bounding box center [145, 441] width 29 height 22
type input "6"
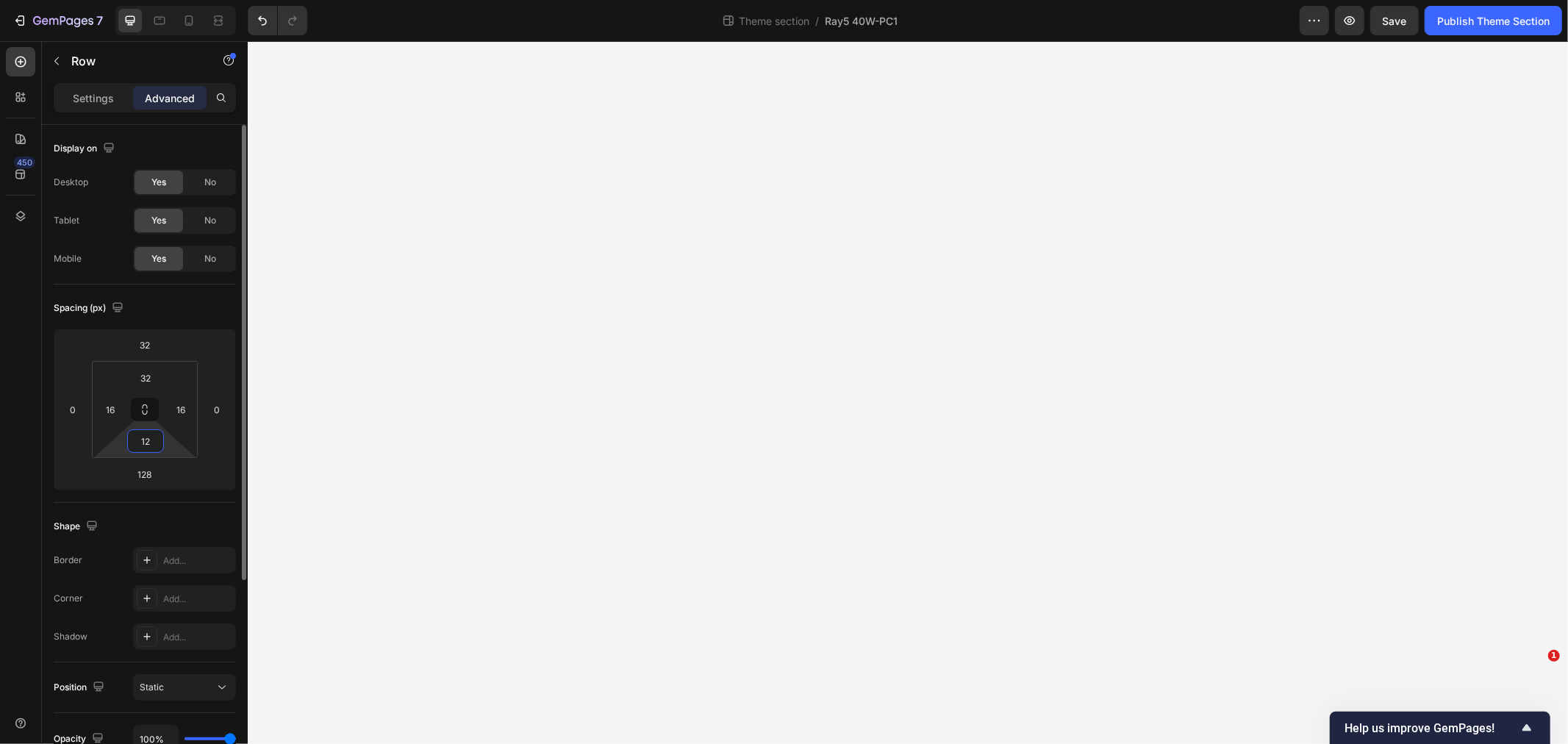
type input "1"
type input "2"
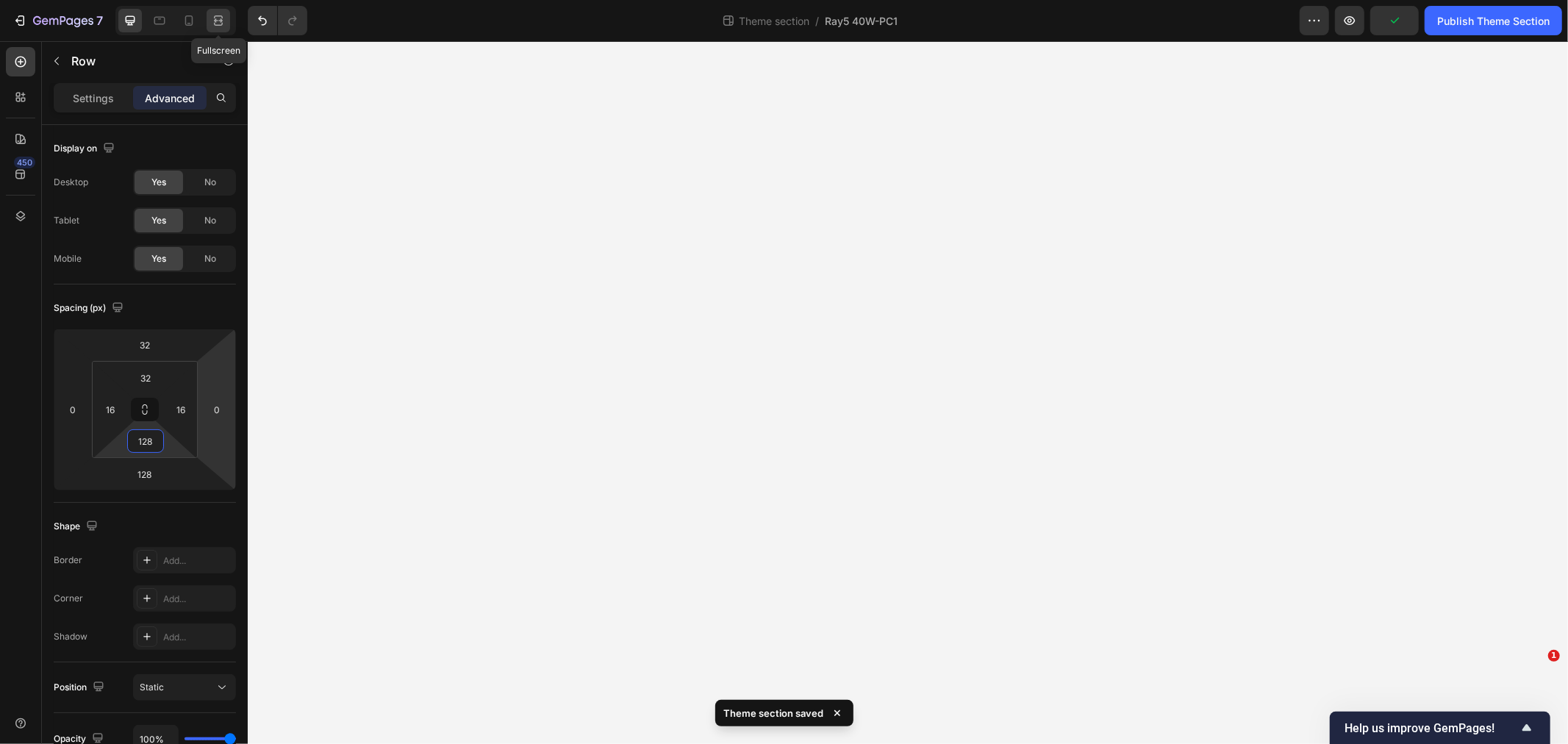
click at [214, 23] on icon at bounding box center [218, 24] width 9 height 3
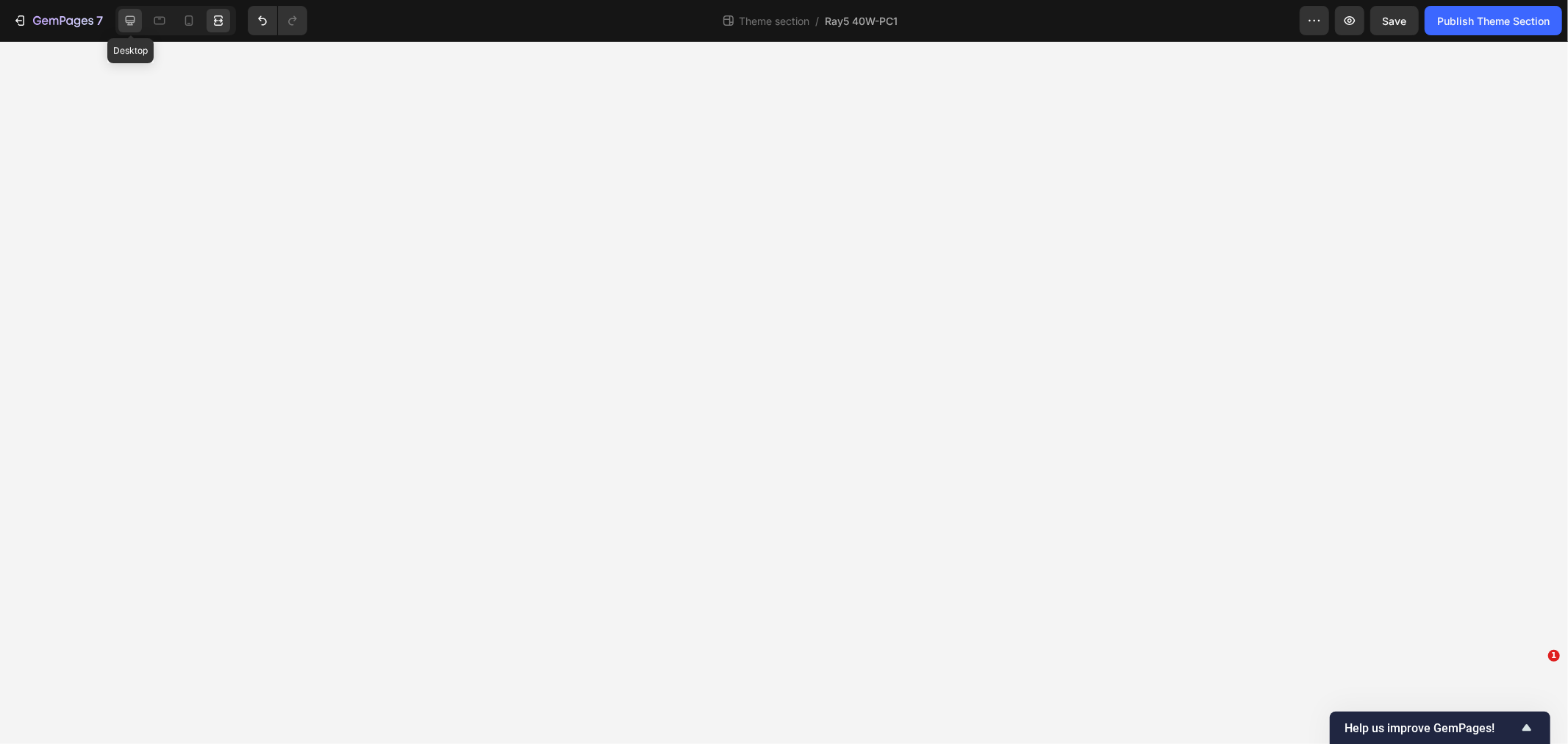
click at [134, 17] on icon at bounding box center [130, 21] width 15 height 15
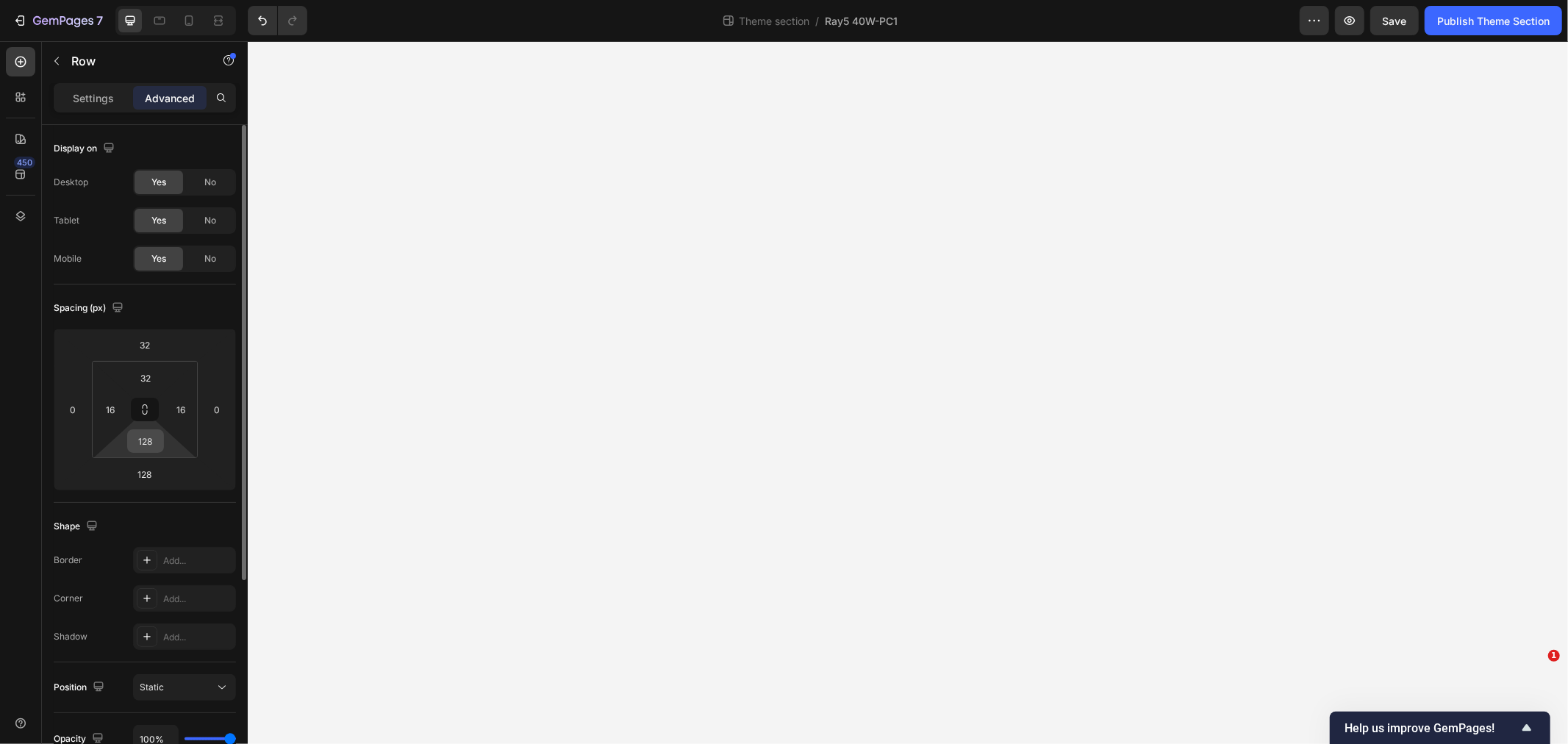
click at [149, 439] on input "128" at bounding box center [145, 441] width 29 height 22
type input "32"
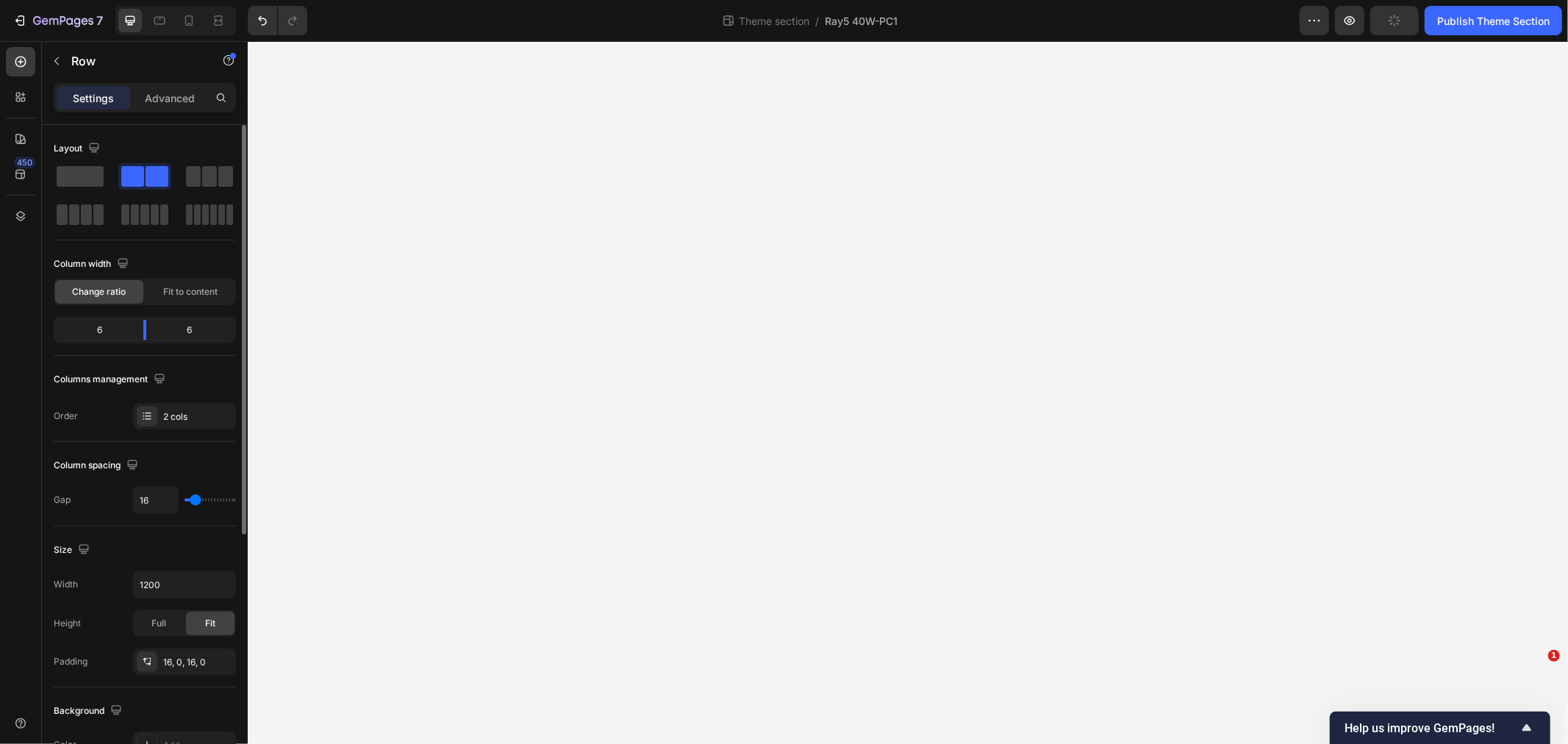
click at [159, 103] on p "Advanced" at bounding box center [170, 98] width 50 height 16
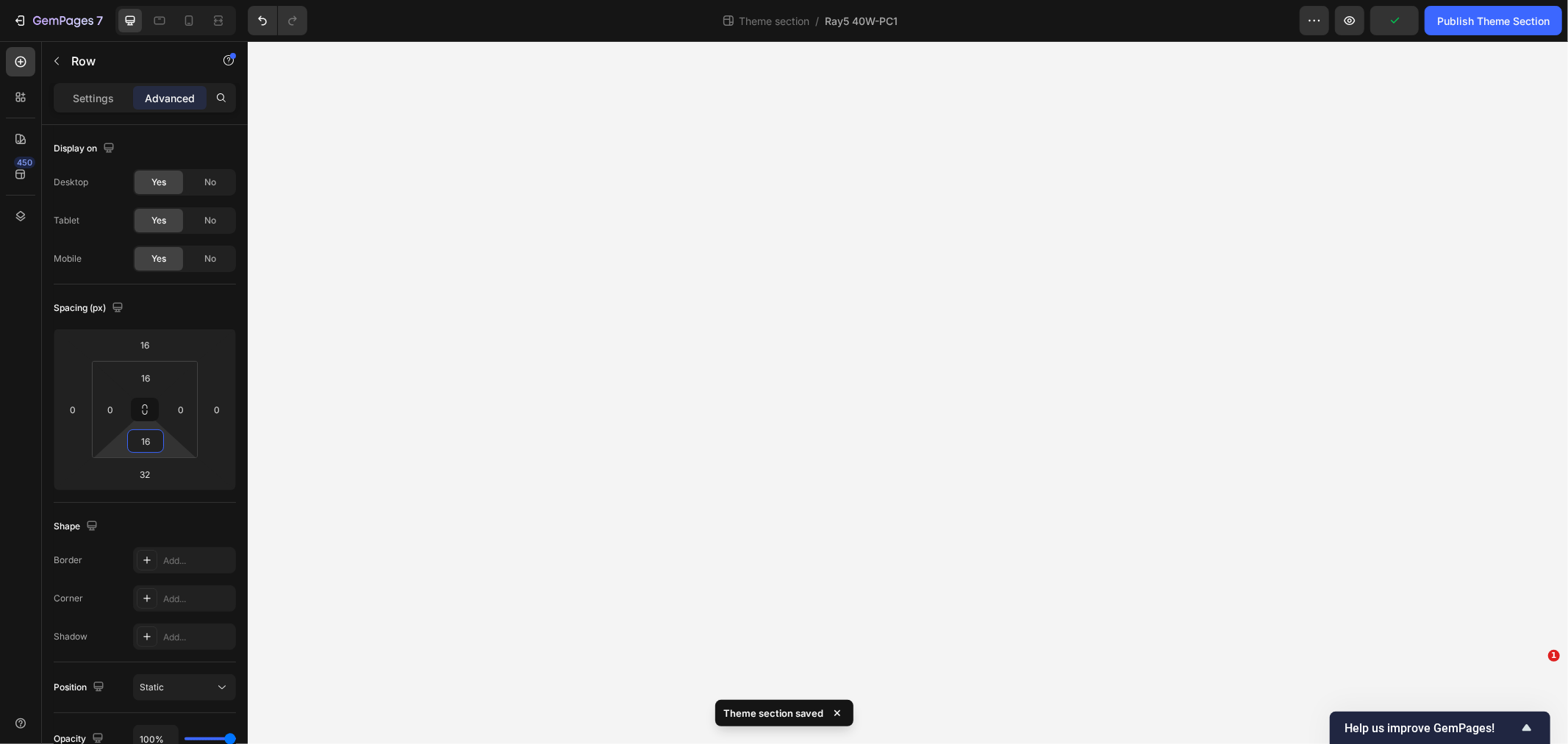
click at [142, 440] on input "16" at bounding box center [145, 441] width 29 height 22
click at [152, 440] on input "32" at bounding box center [145, 441] width 29 height 22
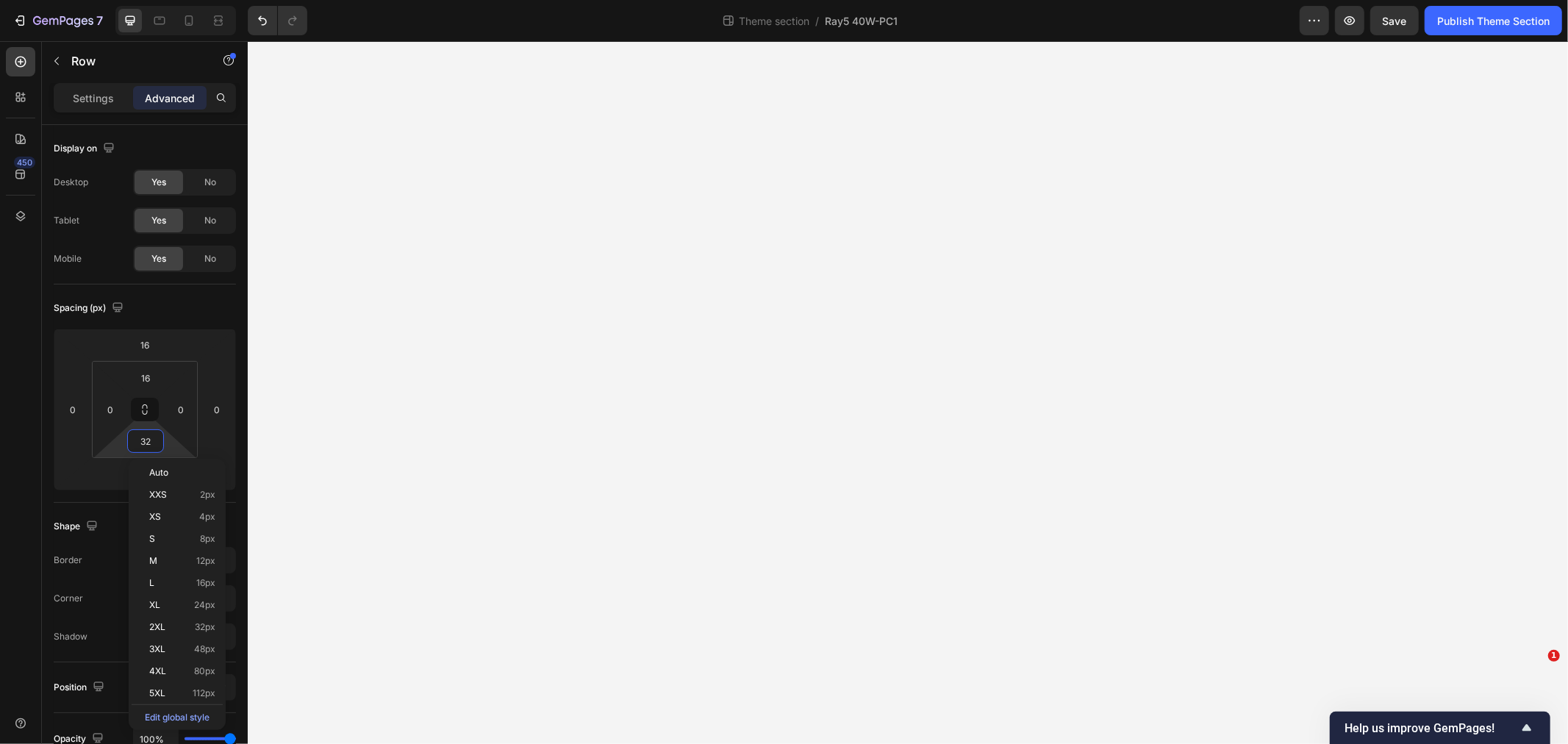
type input "3"
type input "6"
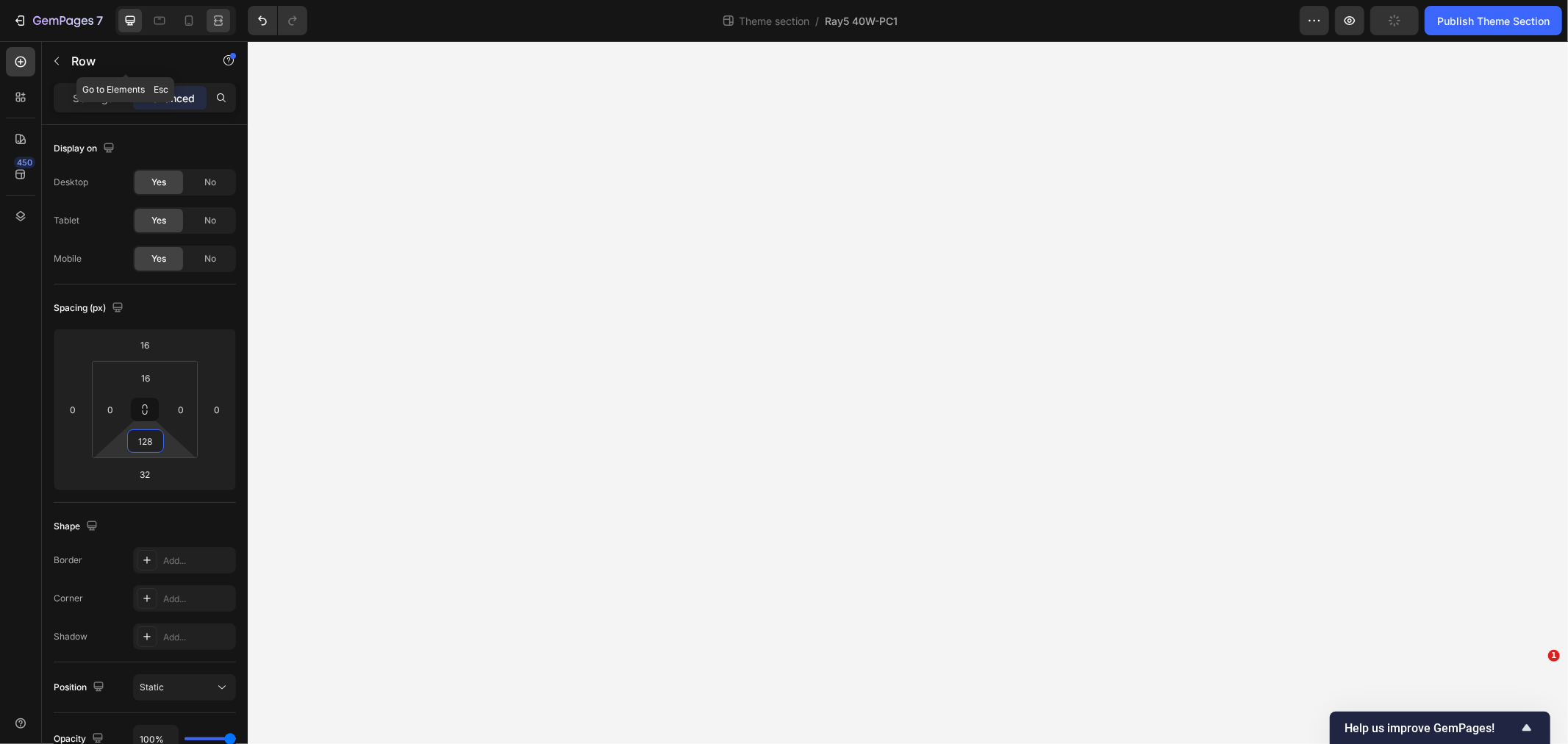
type input "128"
click at [215, 22] on icon at bounding box center [219, 21] width 15 height 15
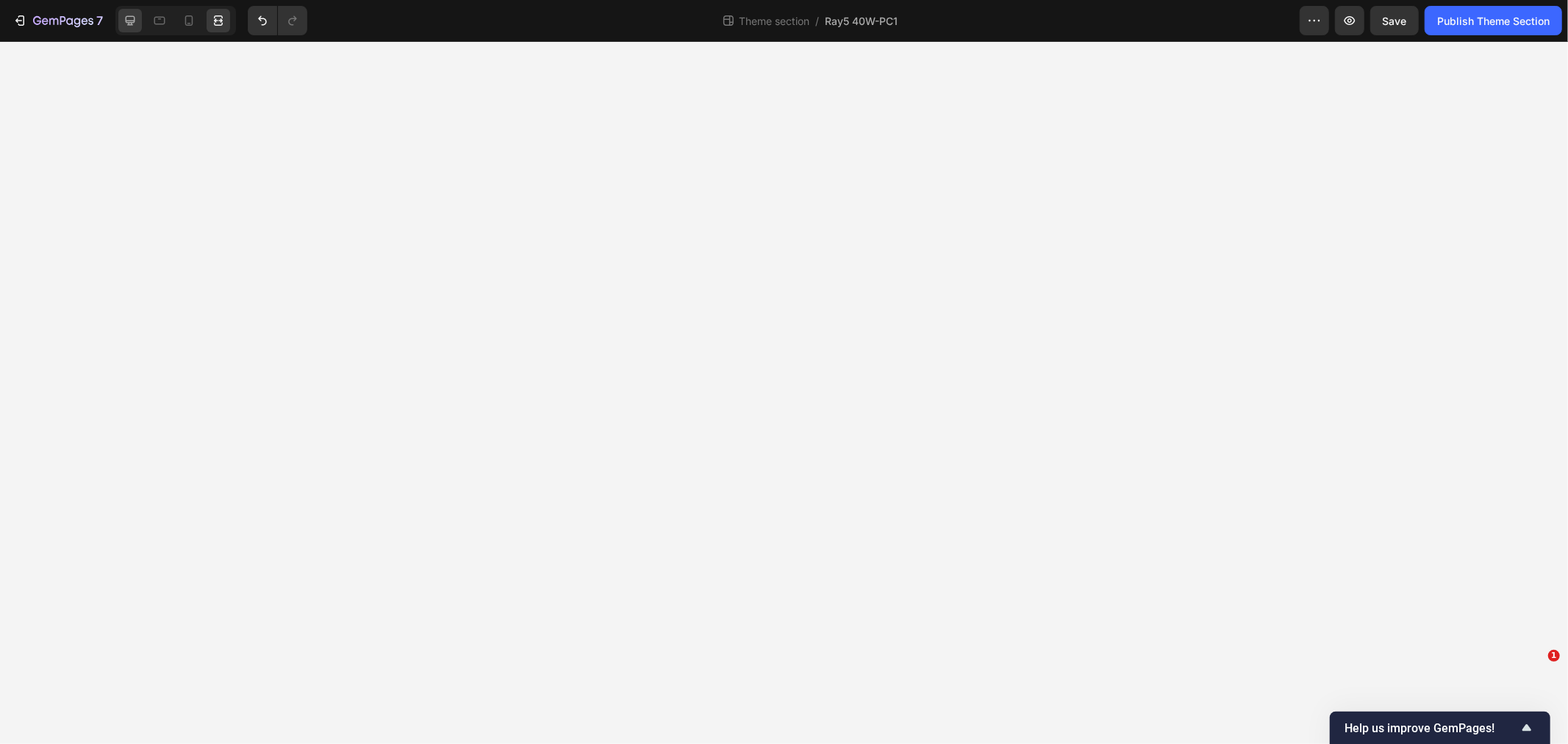
click at [128, 20] on icon at bounding box center [130, 21] width 10 height 10
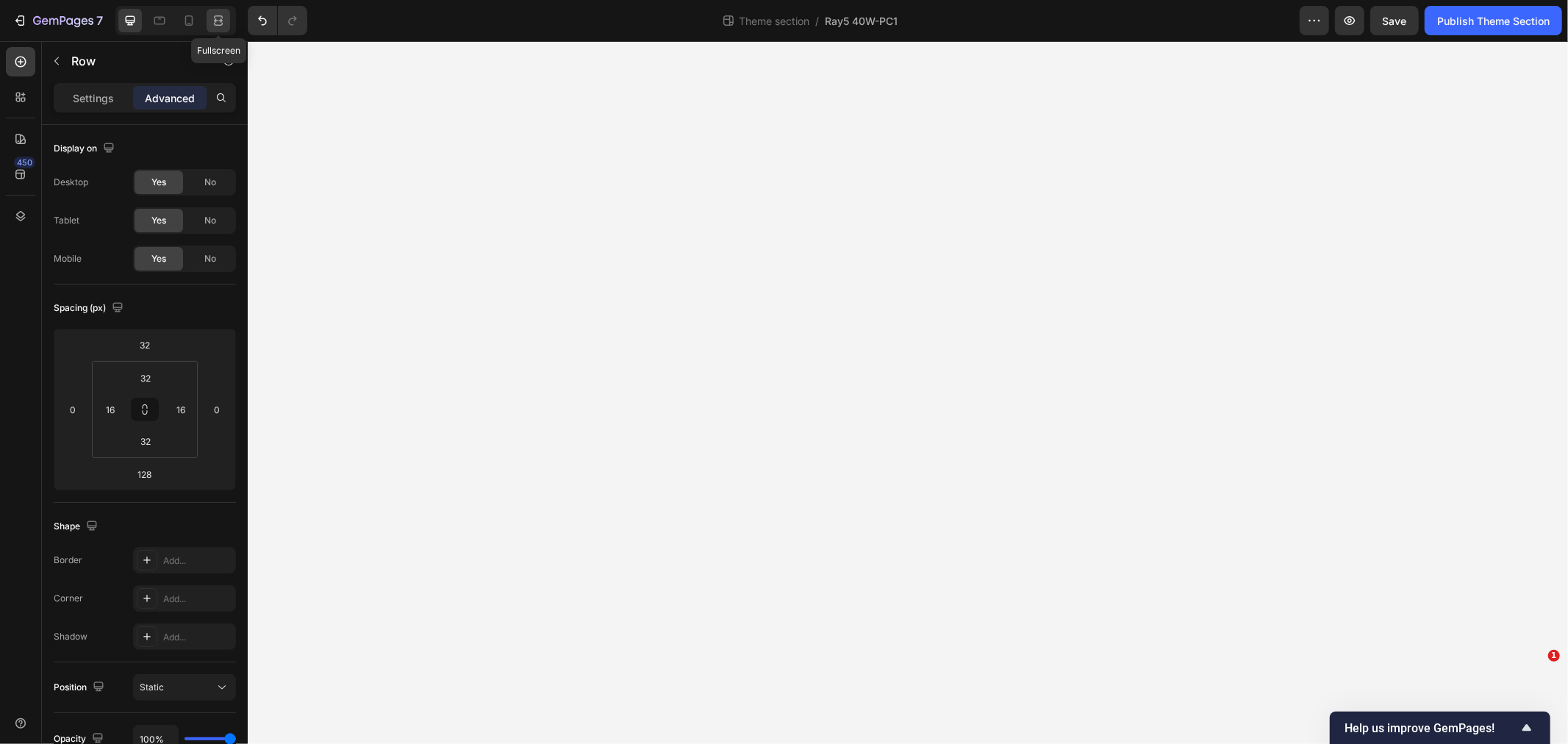
click at [208, 19] on div at bounding box center [218, 20] width 23 height 23
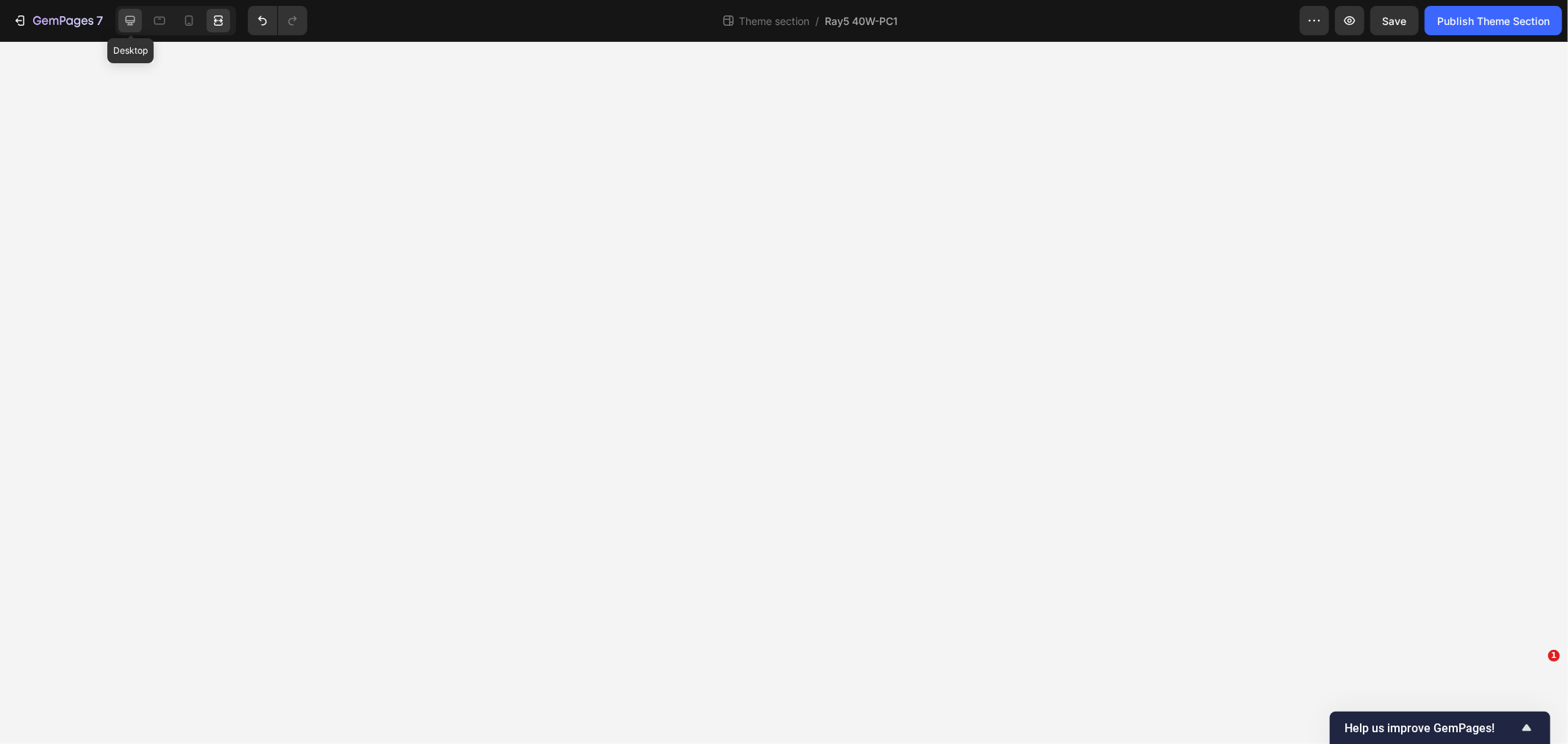
click at [135, 17] on icon at bounding box center [130, 21] width 15 height 15
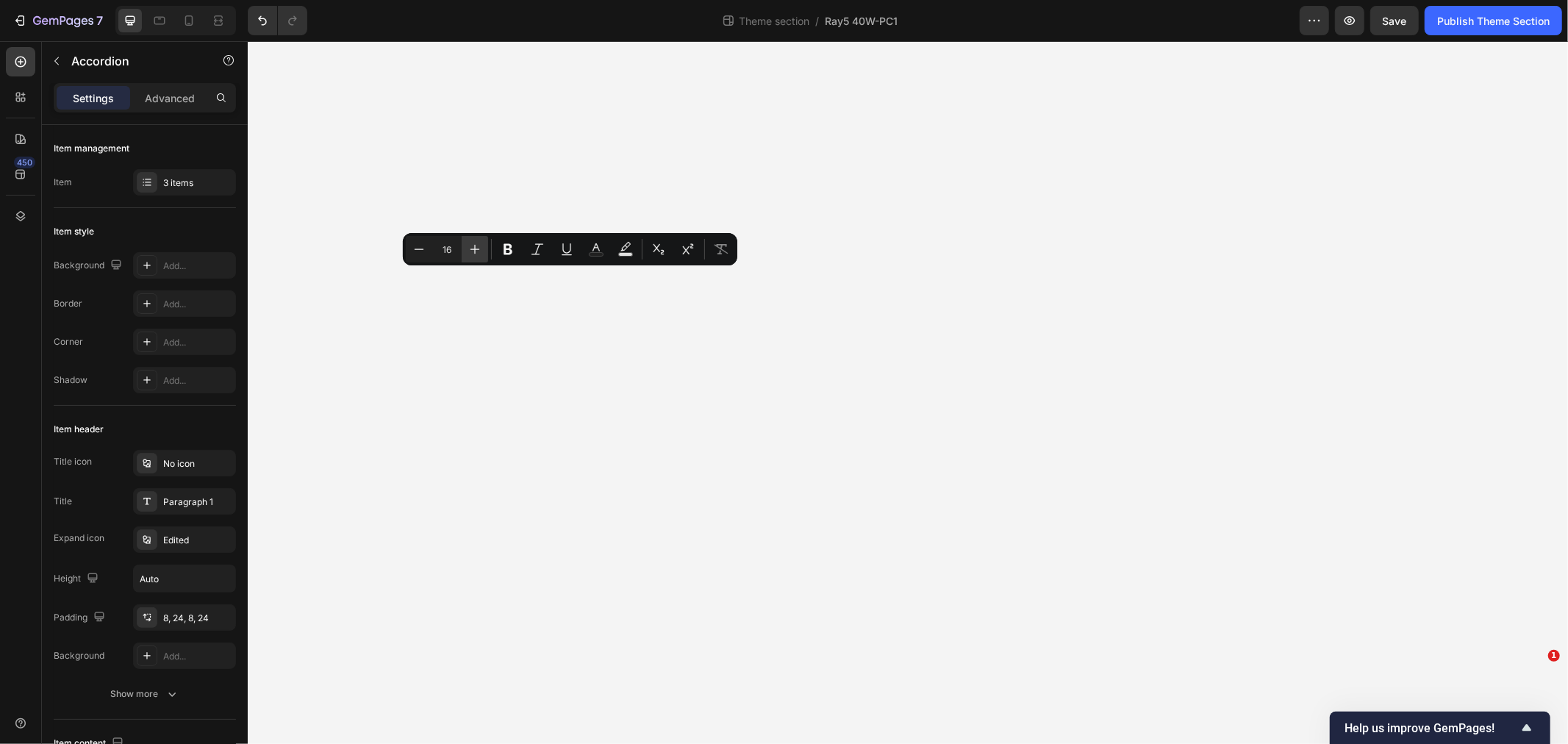
click at [479, 247] on icon "Editor contextual toolbar" at bounding box center [475, 250] width 15 height 15
type input "18"
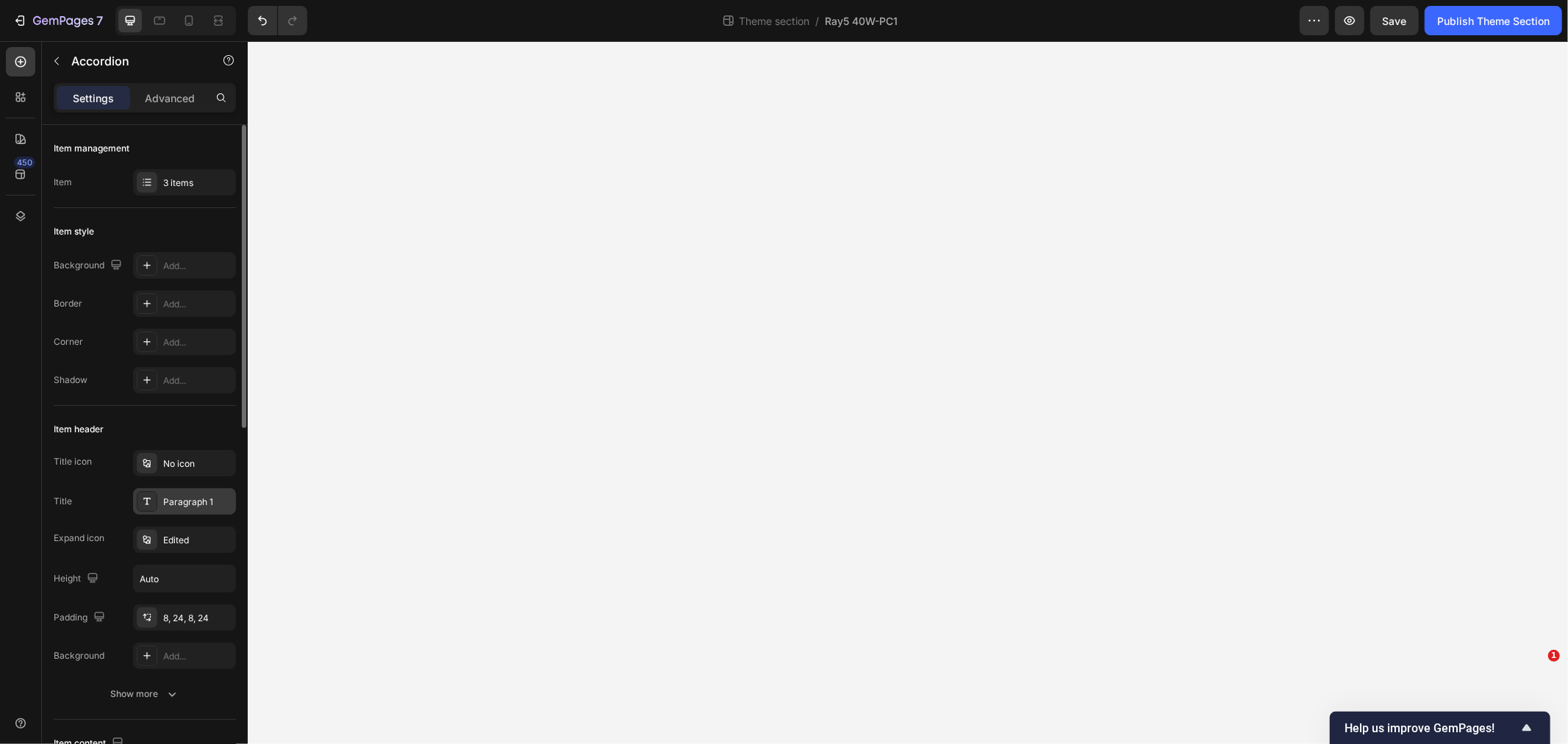
click at [200, 497] on div "Paragraph 1" at bounding box center [198, 503] width 69 height 14
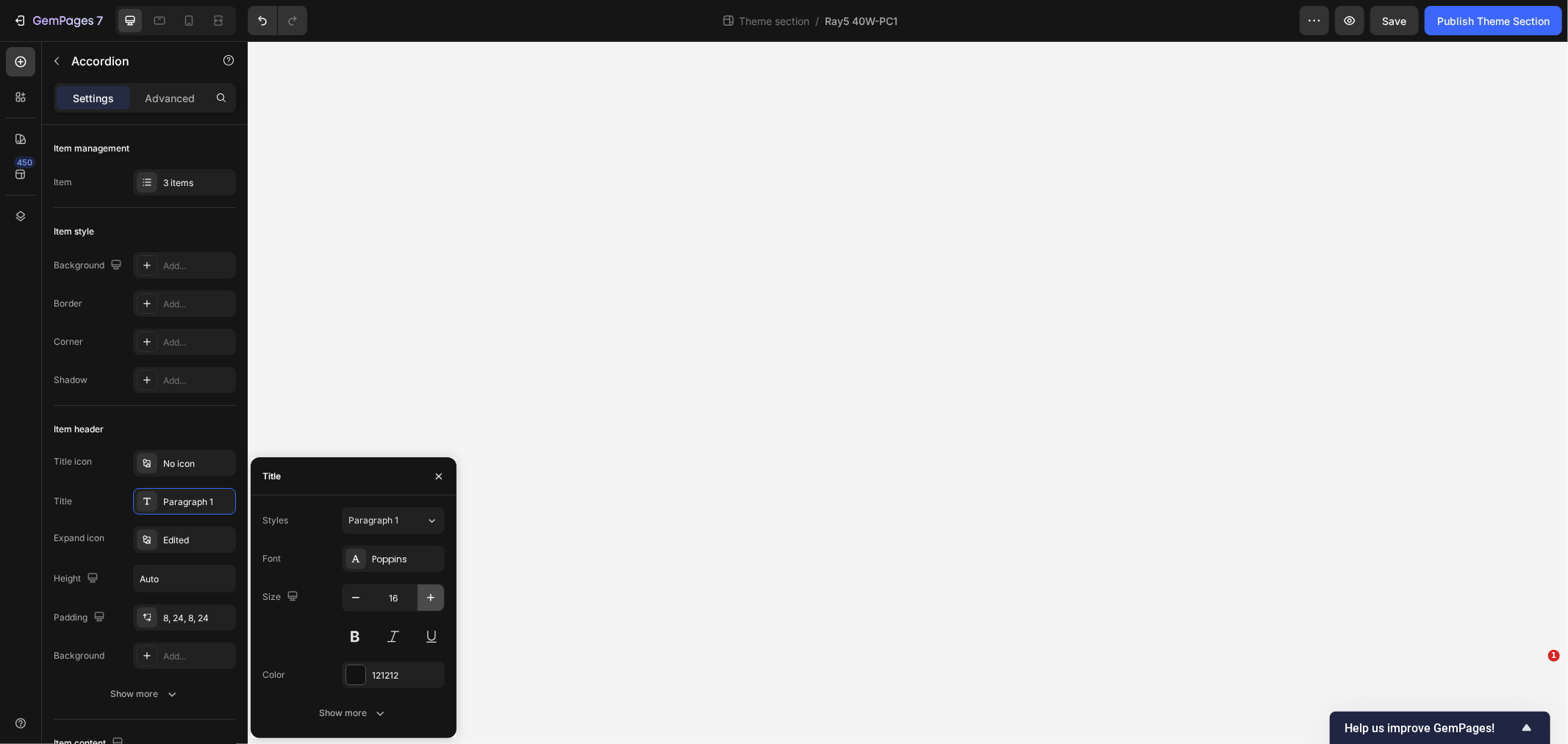
click at [430, 594] on icon "button" at bounding box center [431, 598] width 15 height 15
click at [432, 596] on icon "button" at bounding box center [431, 598] width 15 height 15
type input "18"
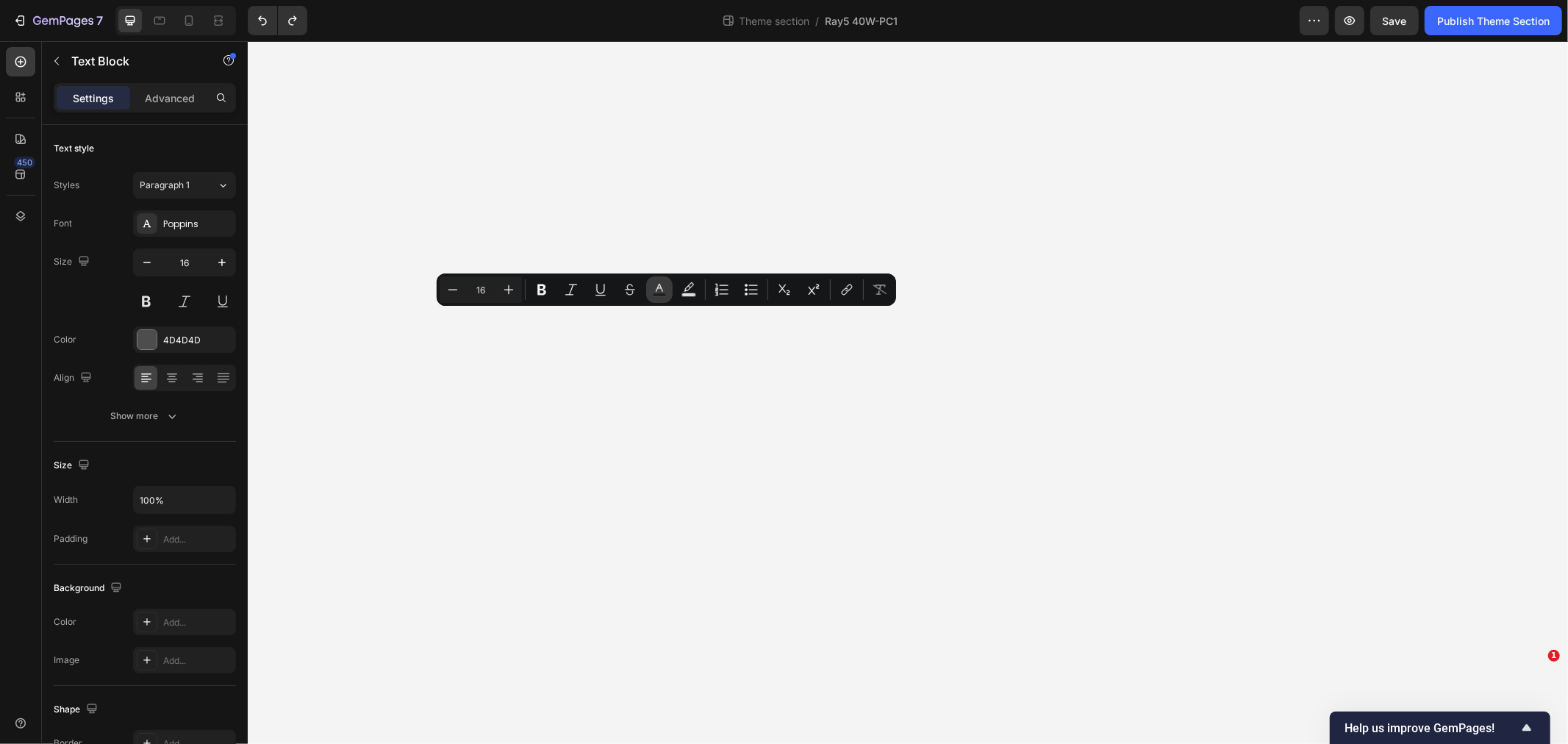
click at [656, 288] on icon "Editor contextual toolbar" at bounding box center [660, 290] width 15 height 15
type input "4D4D4D"
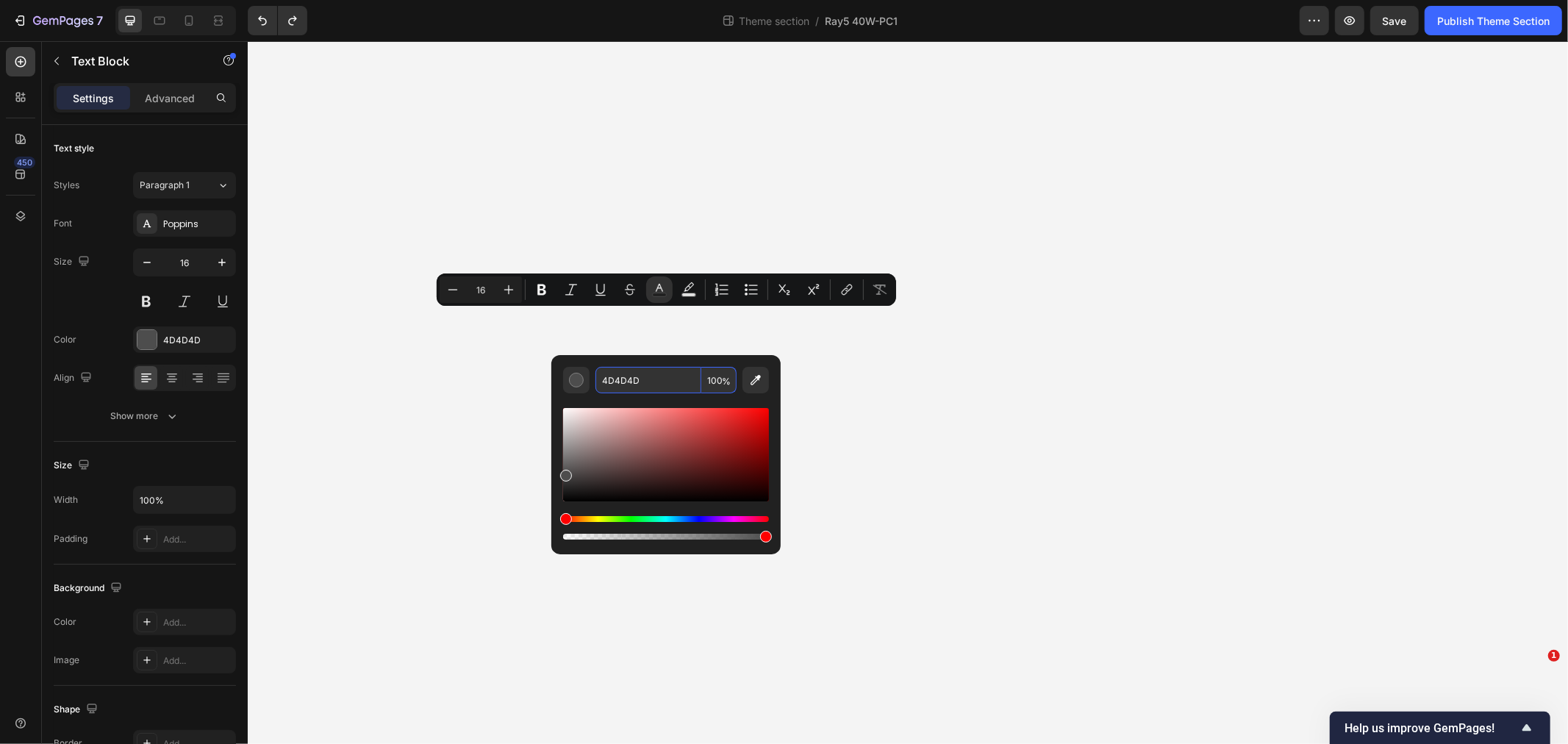
click at [645, 384] on input "4D4D4D" at bounding box center [648, 380] width 106 height 26
type input "8A8A8A"
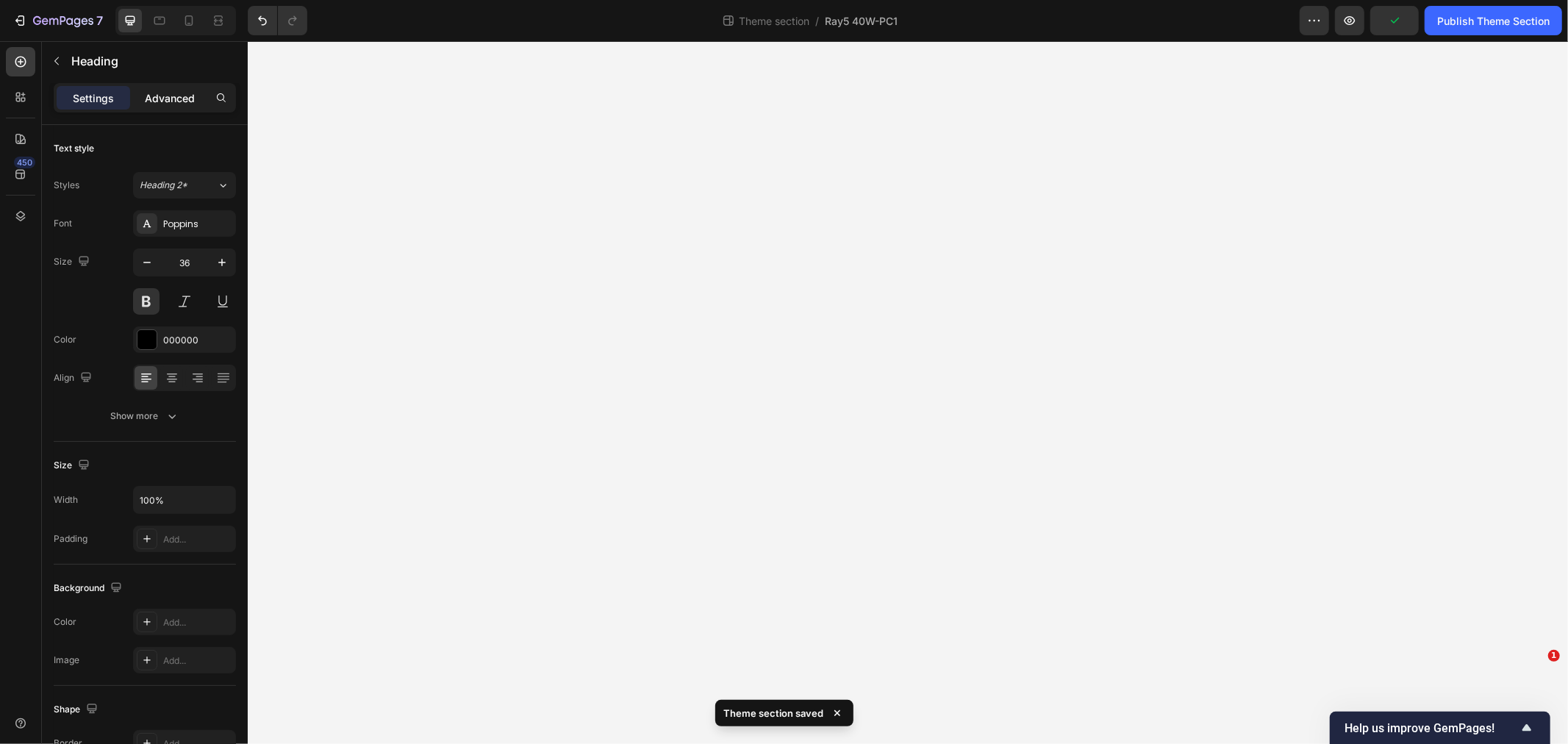
click at [172, 104] on p "Advanced" at bounding box center [170, 98] width 50 height 16
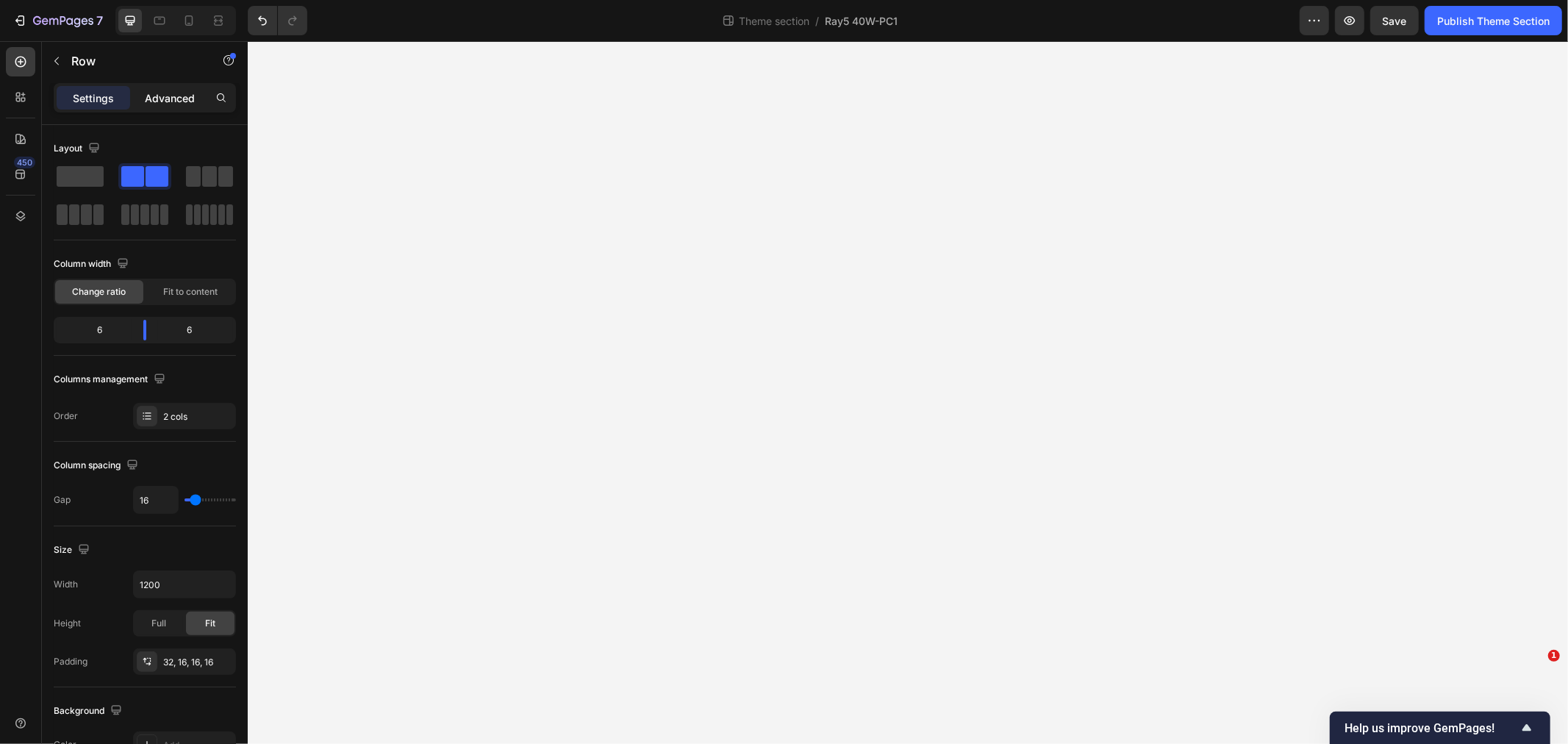
click at [166, 101] on p "Advanced" at bounding box center [170, 98] width 50 height 16
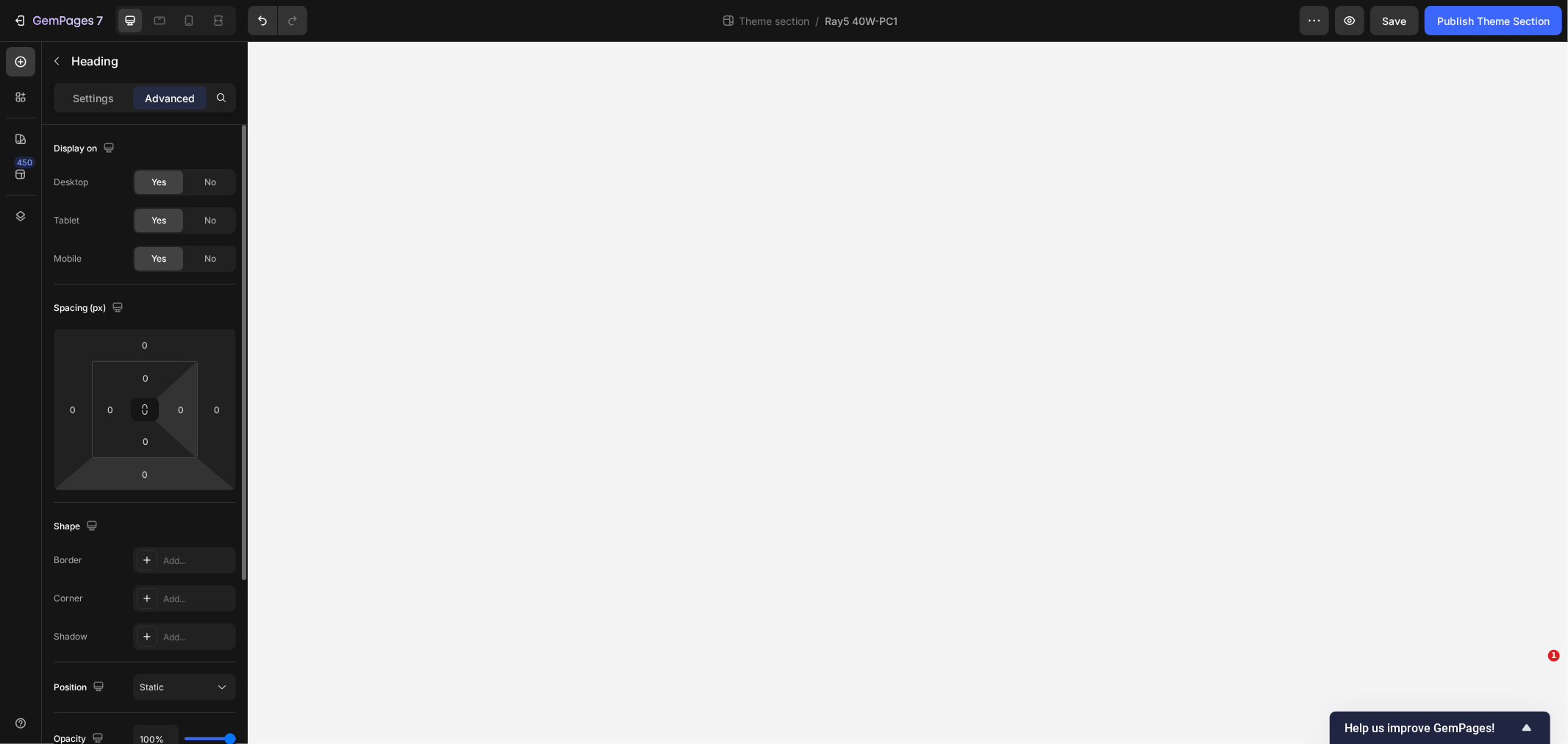
click at [151, 0] on html "7 Theme section / Ray5 40W-PC1 Preview Save Publish Theme Section 450 Sections(…" at bounding box center [784, 0] width 1568 height 0
click at [148, 437] on input "0" at bounding box center [145, 441] width 29 height 22
type input "16"
click at [140, 471] on input "0" at bounding box center [144, 474] width 29 height 22
type input "16"
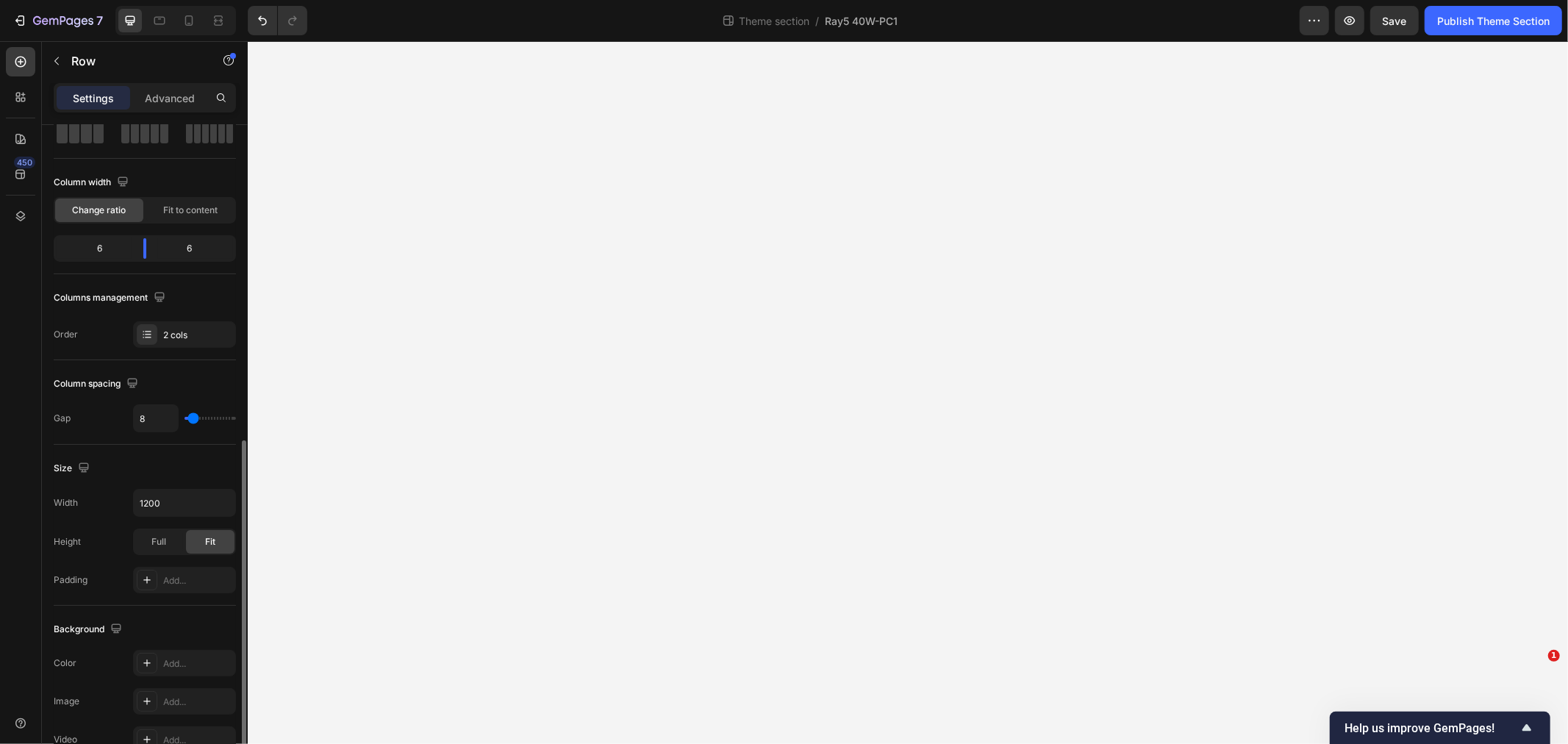
scroll to position [405, 0]
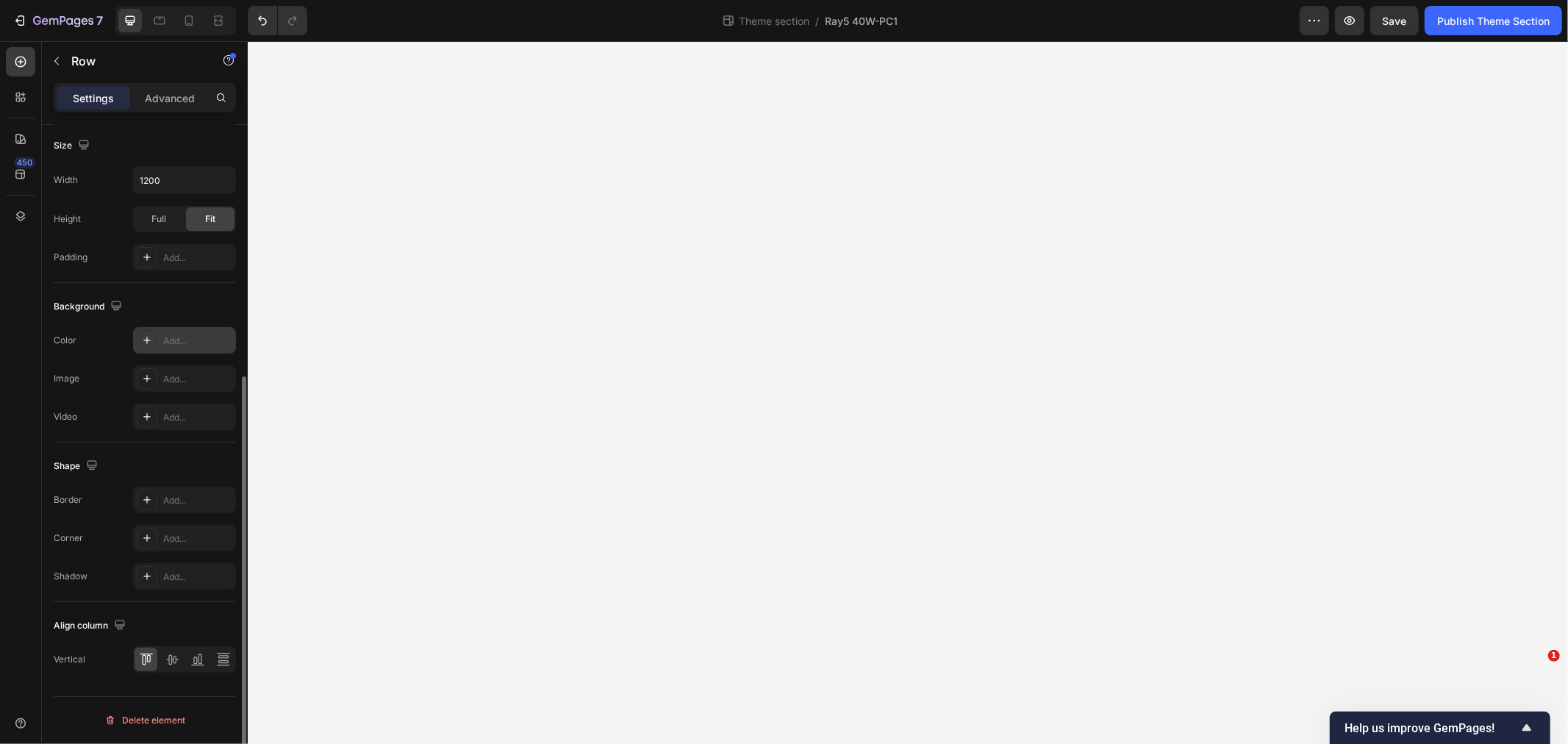
click at [187, 340] on div "Add..." at bounding box center [198, 342] width 69 height 14
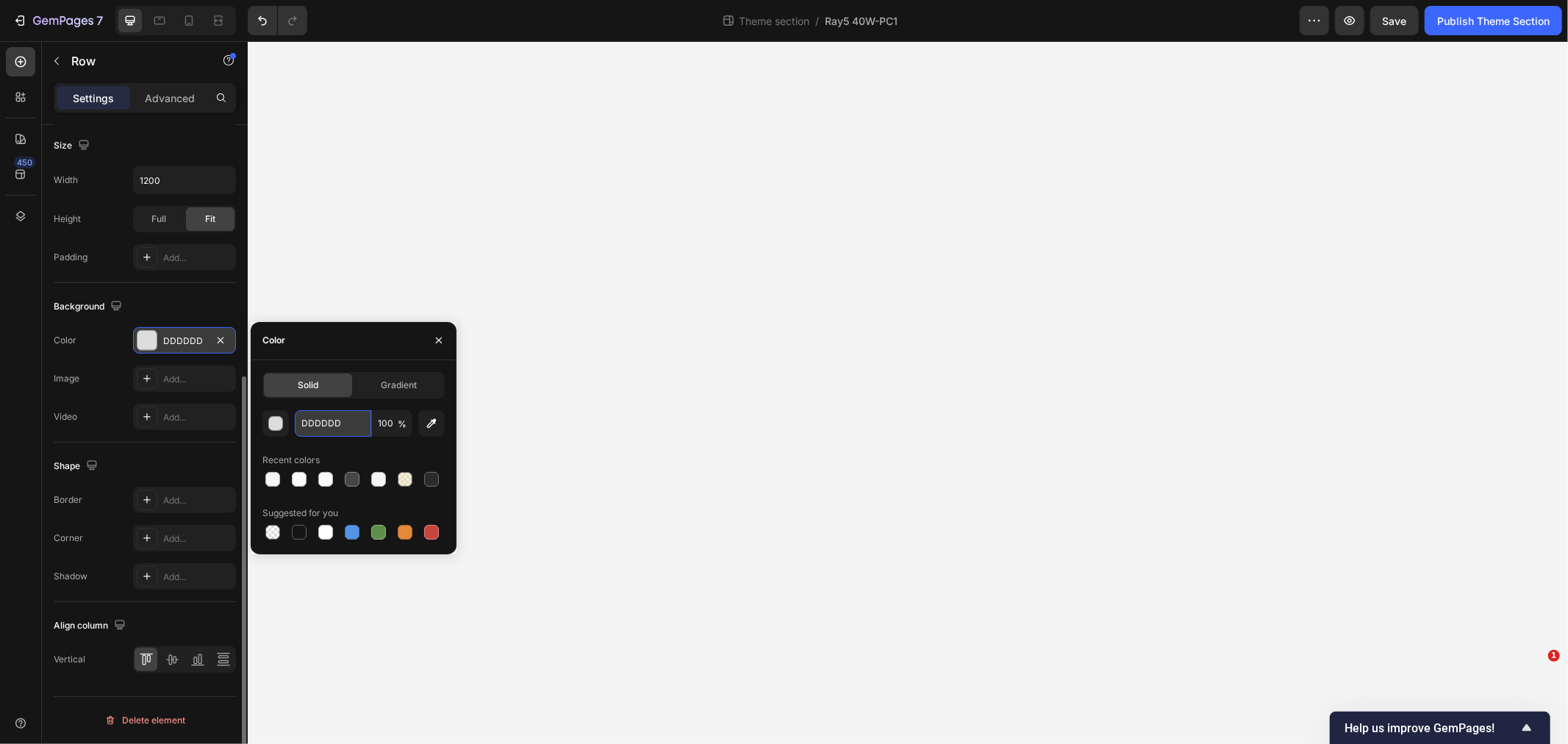
click at [339, 430] on input "DDDDDD" at bounding box center [333, 423] width 77 height 26
type input "000000"
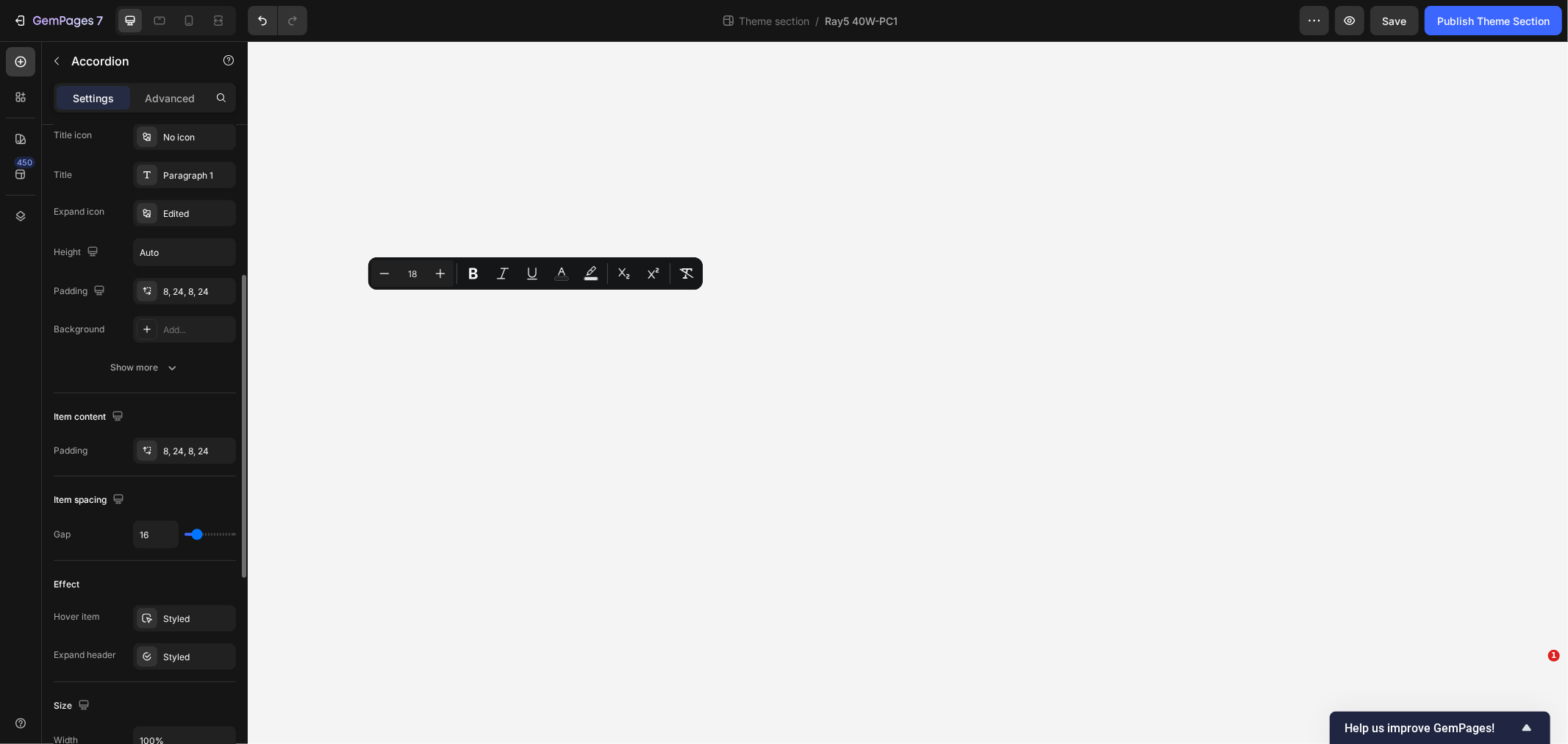
scroll to position [163, 0]
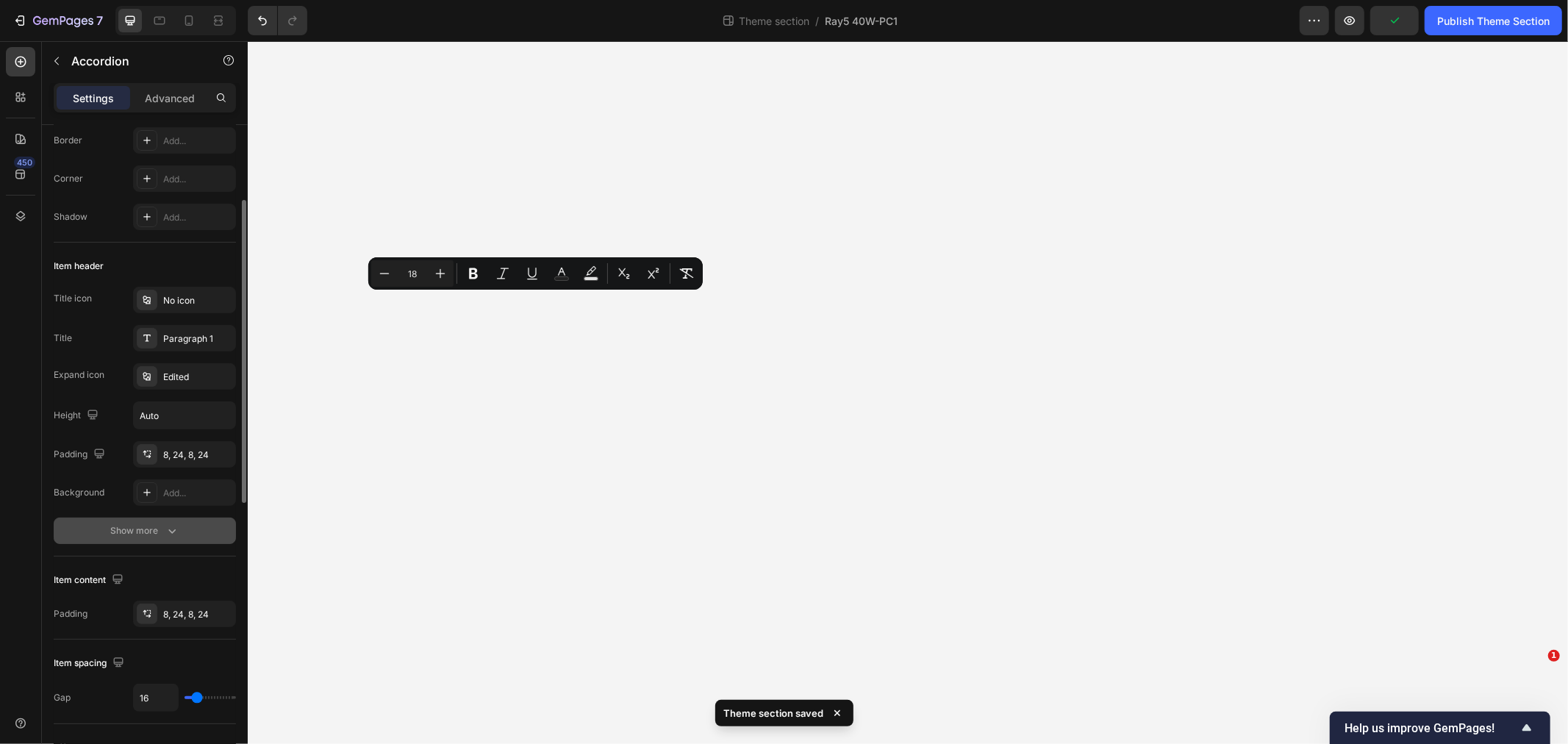
click at [159, 530] on div "Show more" at bounding box center [145, 531] width 68 height 15
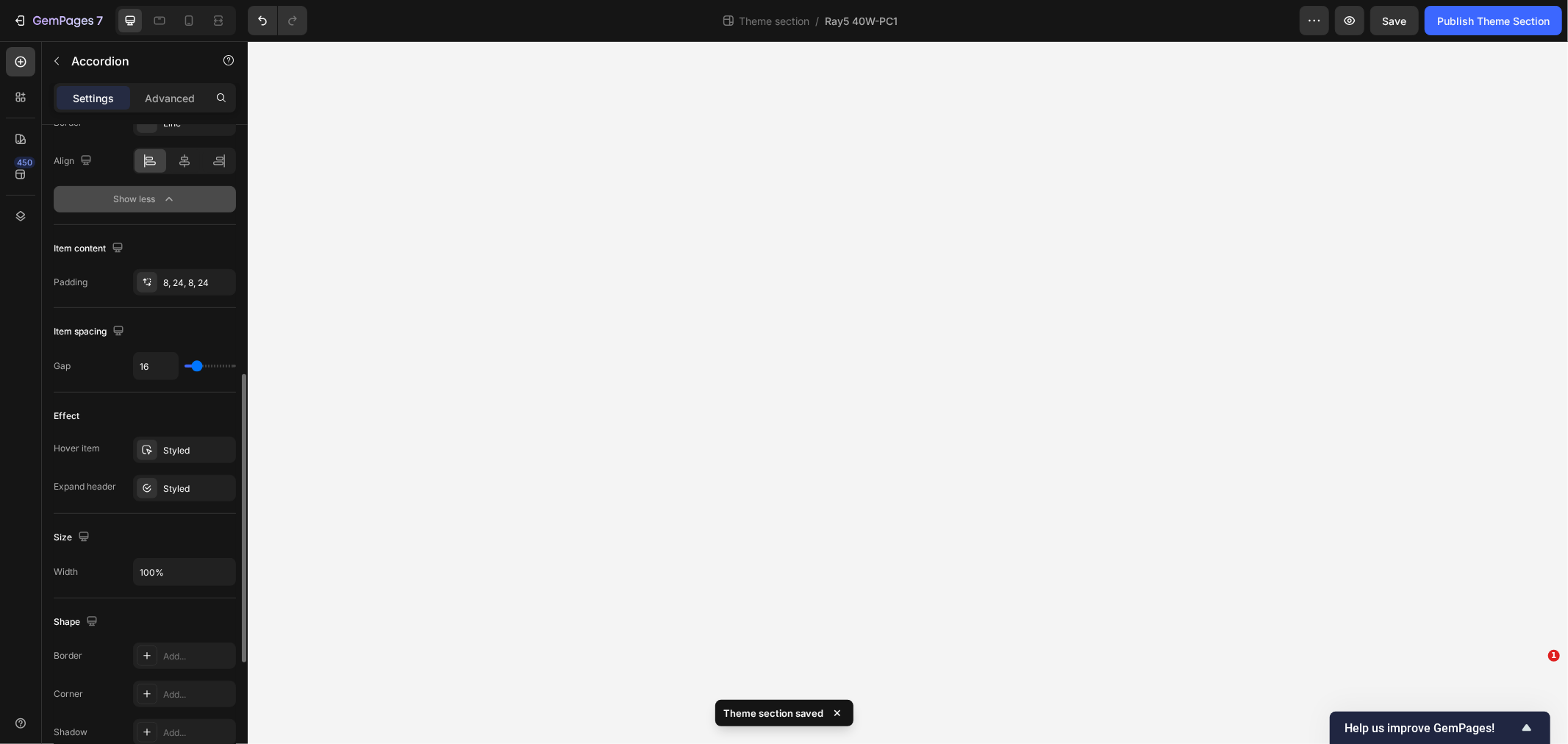
scroll to position [855, 0]
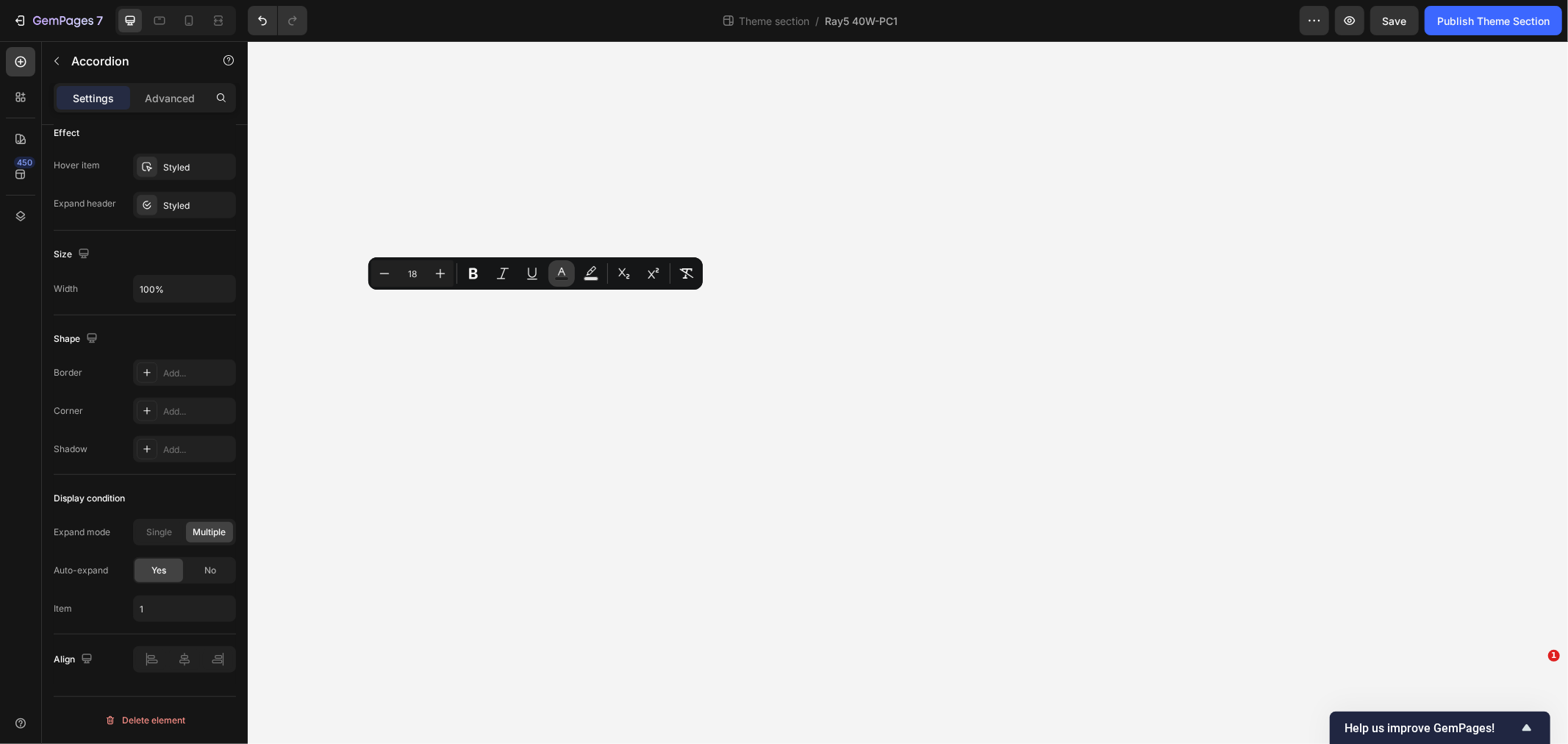
click at [553, 269] on button "Text Color" at bounding box center [561, 273] width 26 height 26
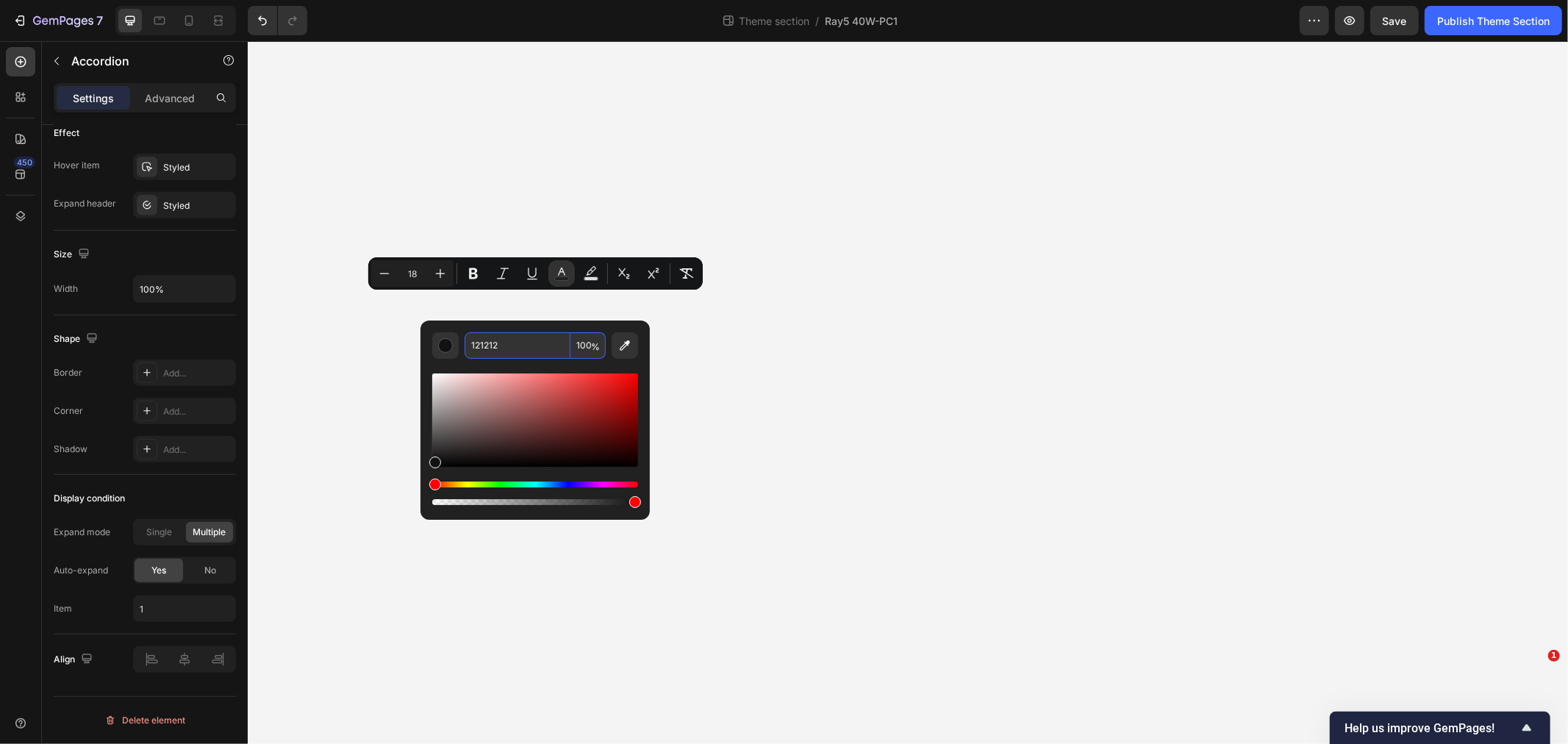
click at [525, 340] on input "121212" at bounding box center [517, 345] width 106 height 26
type input "FFFFFF"
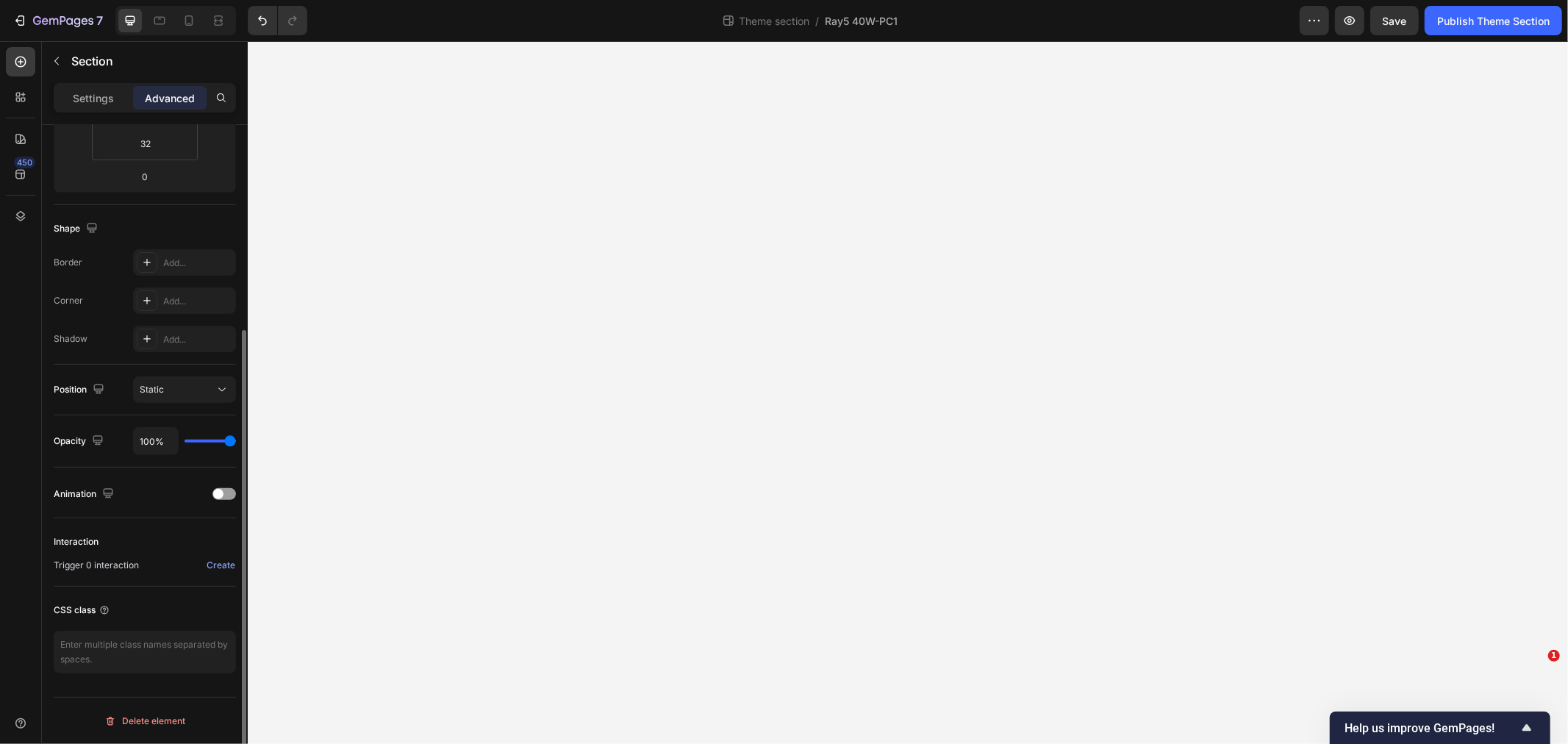
scroll to position [0, 0]
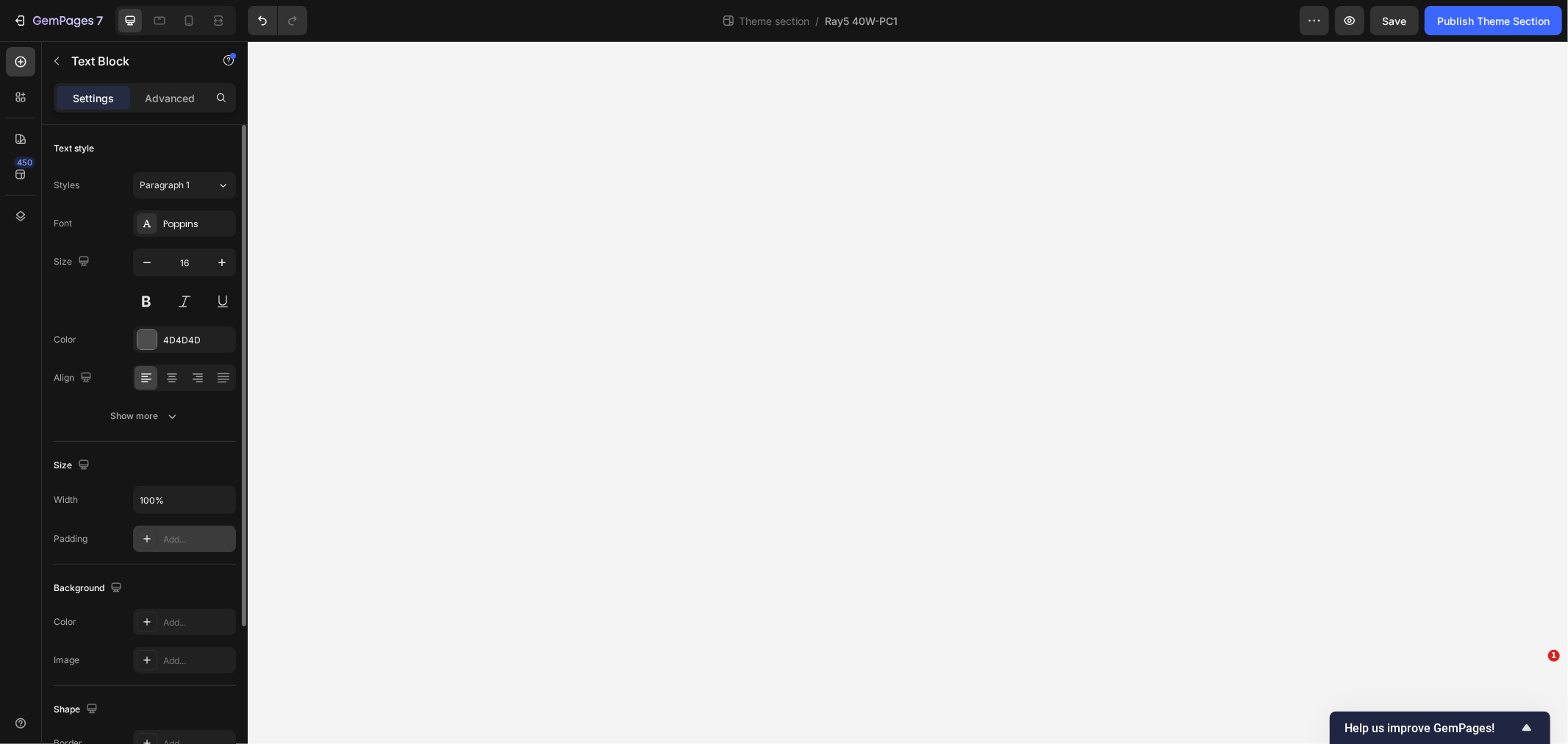
click at [225, 526] on div "Add..." at bounding box center [184, 539] width 103 height 26
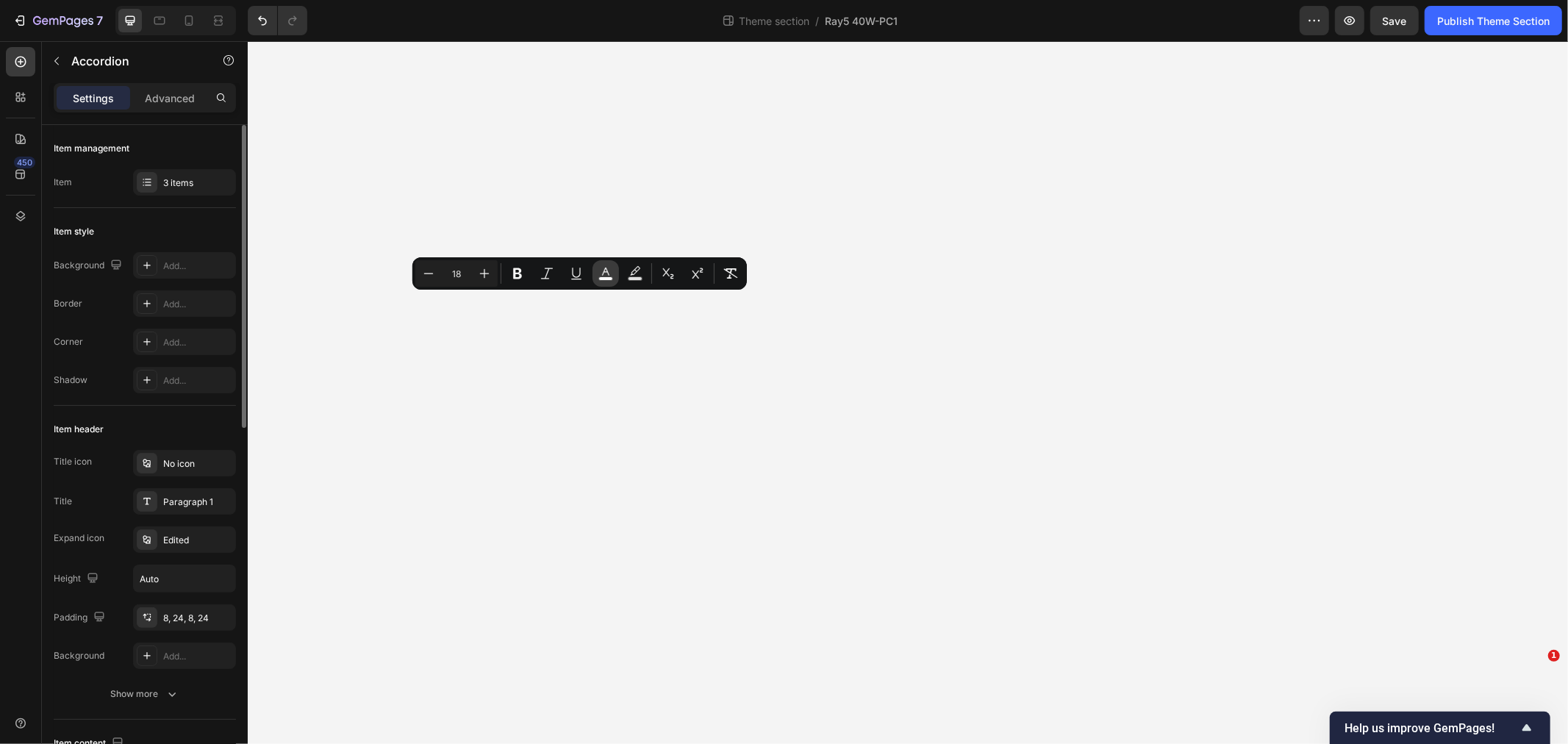
click at [597, 277] on button "color" at bounding box center [605, 273] width 26 height 26
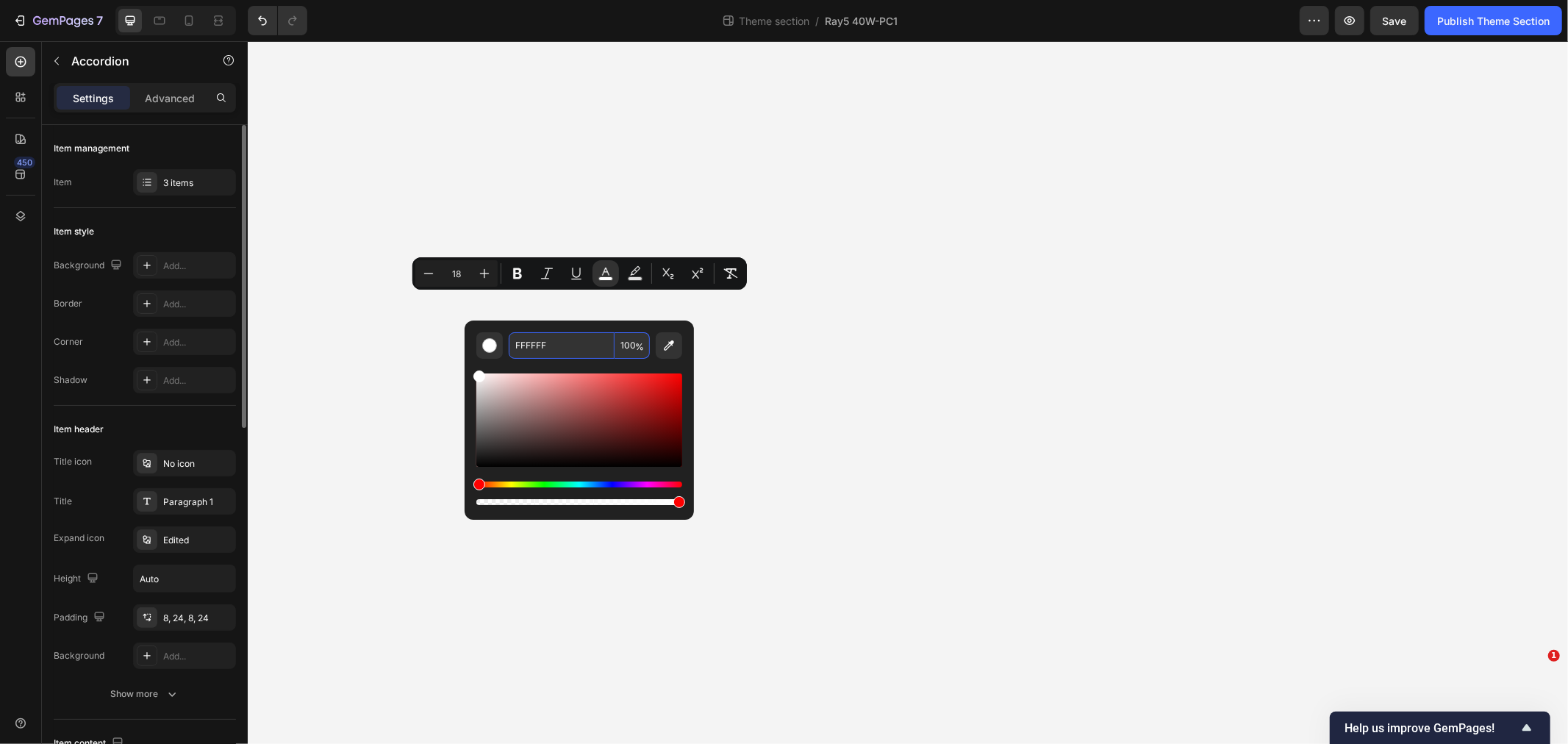
click at [576, 342] on input "FFFFFF" at bounding box center [561, 345] width 106 height 26
type input "ffffff"
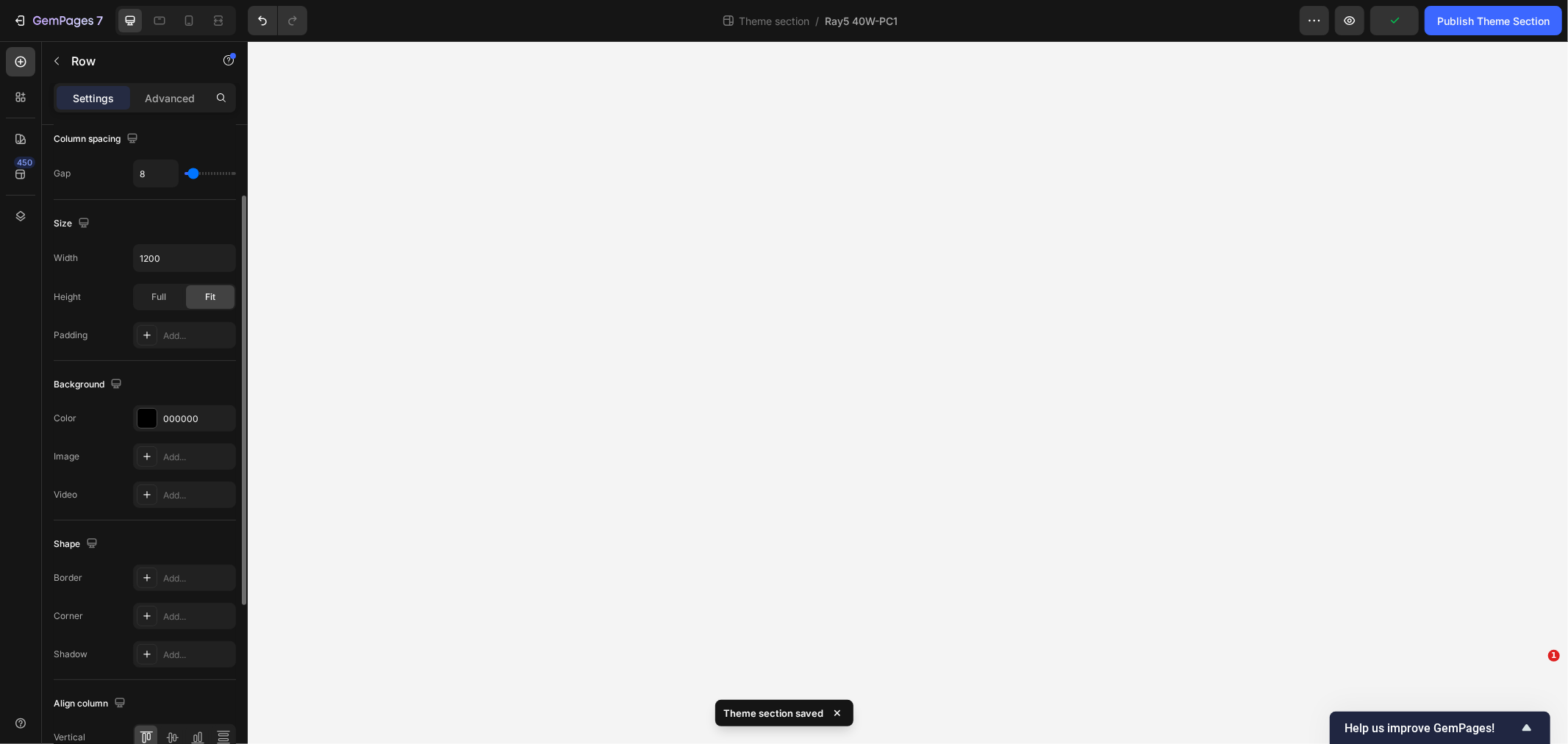
scroll to position [405, 0]
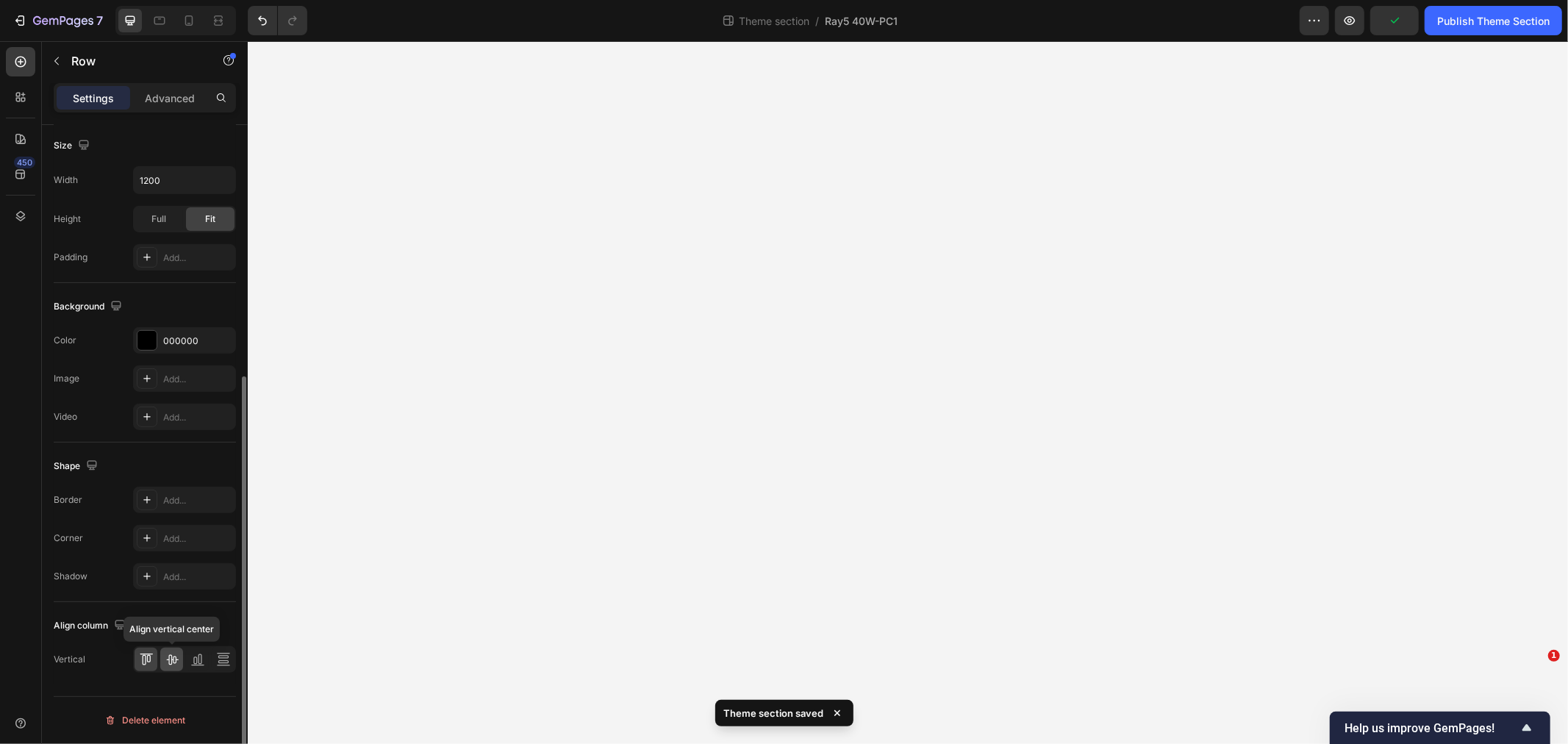
click at [174, 659] on icon at bounding box center [172, 660] width 15 height 15
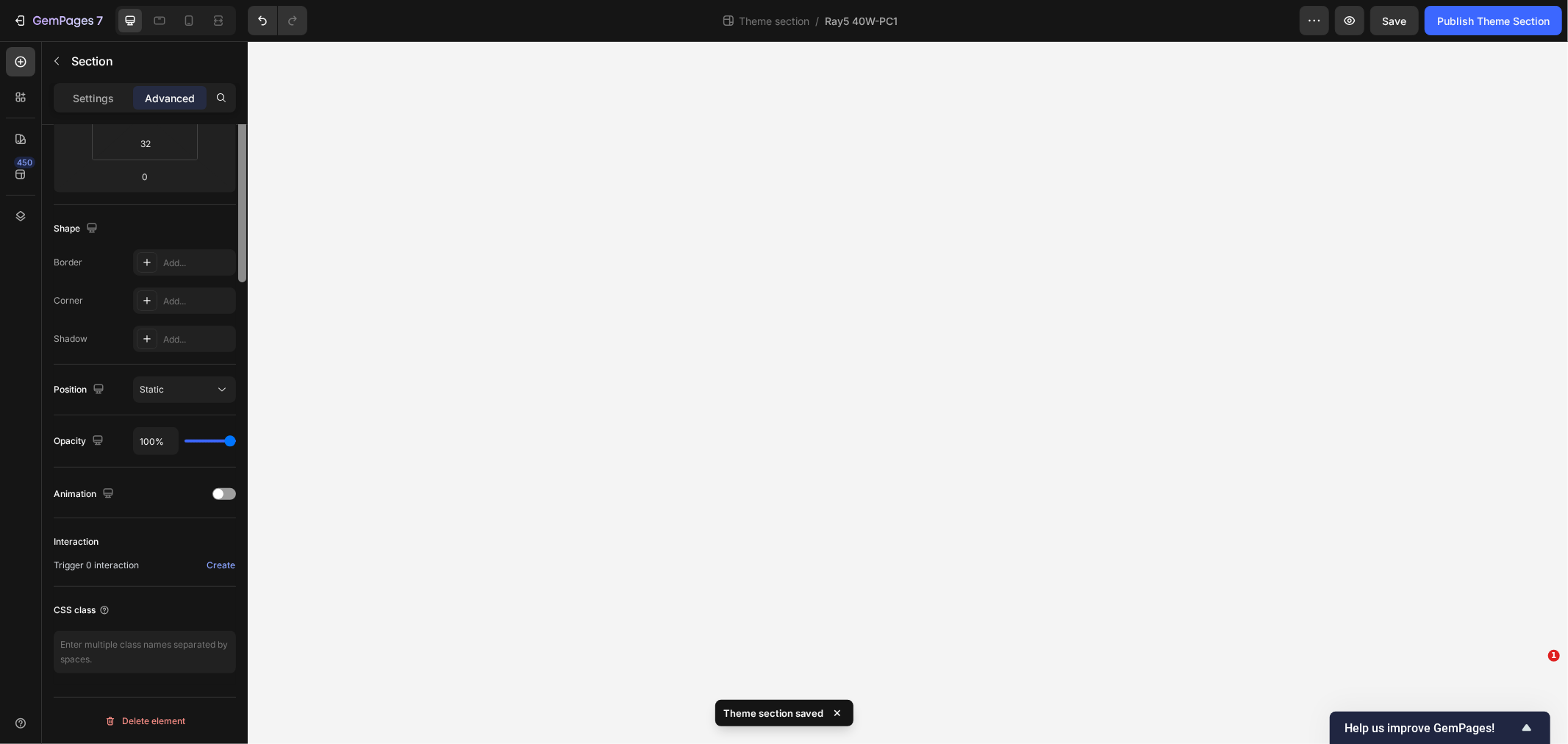
scroll to position [0, 0]
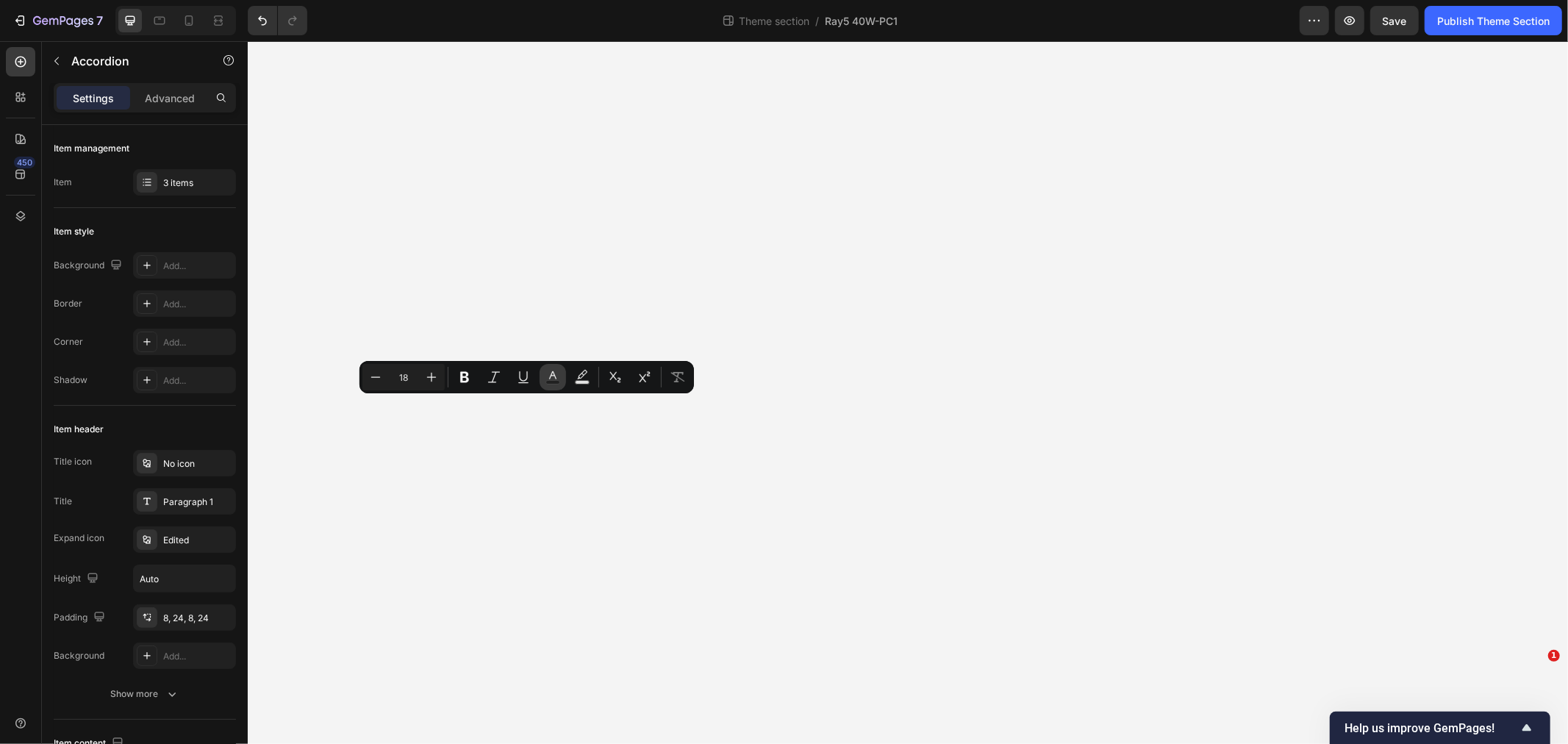
click at [551, 374] on icon "Editor contextual toolbar" at bounding box center [553, 378] width 15 height 15
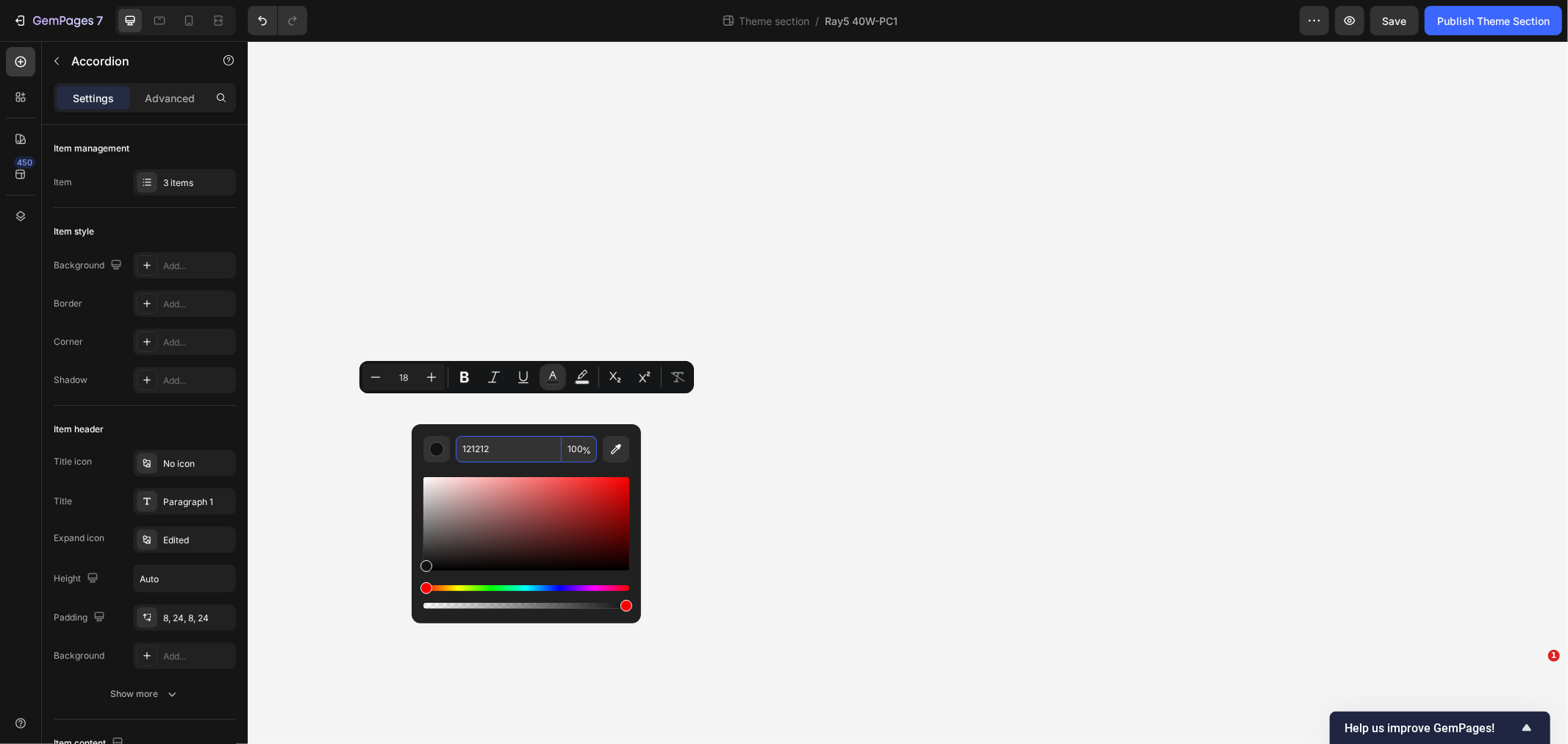
click at [500, 449] on input "121212" at bounding box center [508, 449] width 106 height 26
type input "ffffff"
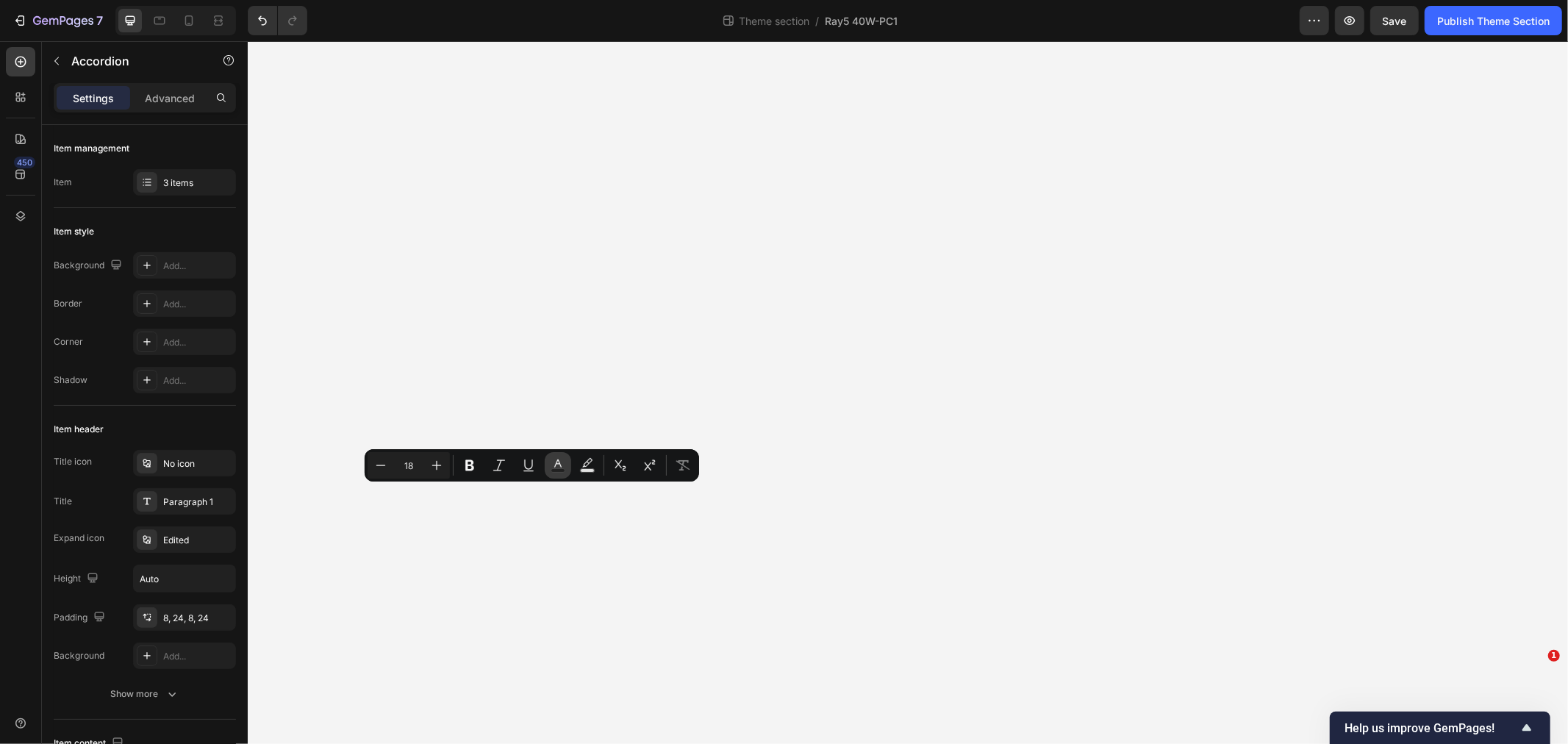
click at [551, 468] on icon "Editor contextual toolbar" at bounding box center [558, 466] width 15 height 15
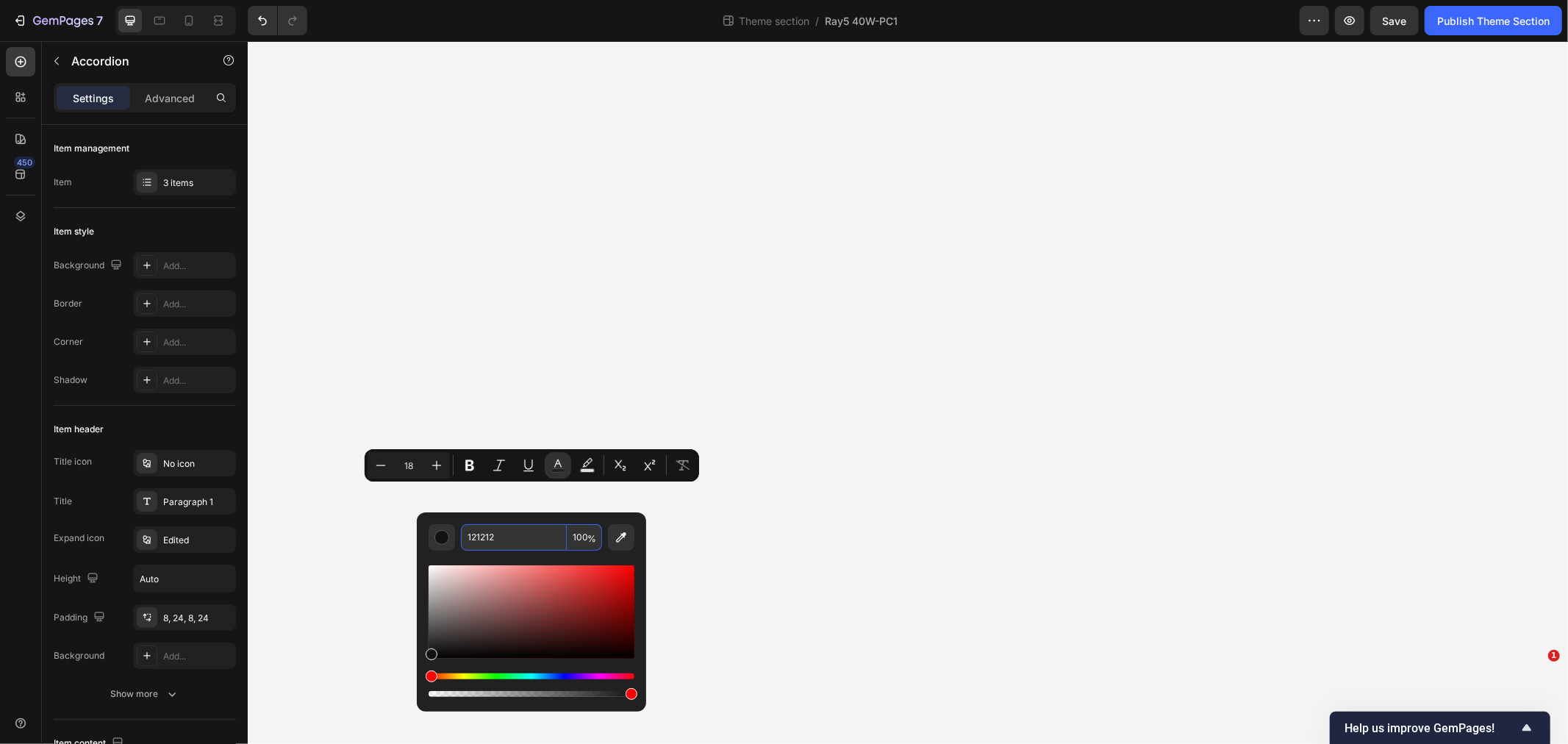
click at [517, 544] on input "121212" at bounding box center [514, 537] width 106 height 26
type input "ffffff"
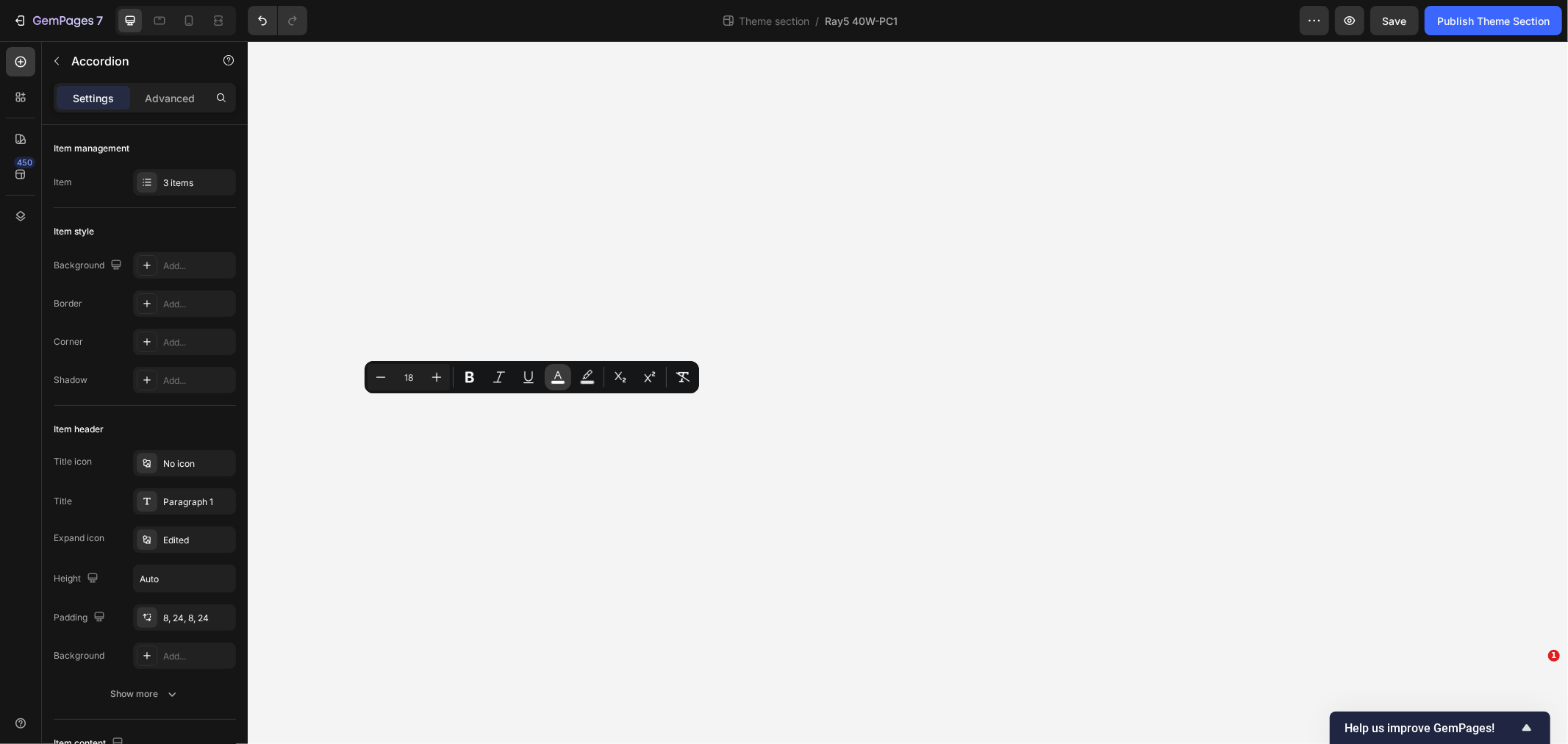
click at [545, 379] on button "color" at bounding box center [557, 377] width 26 height 26
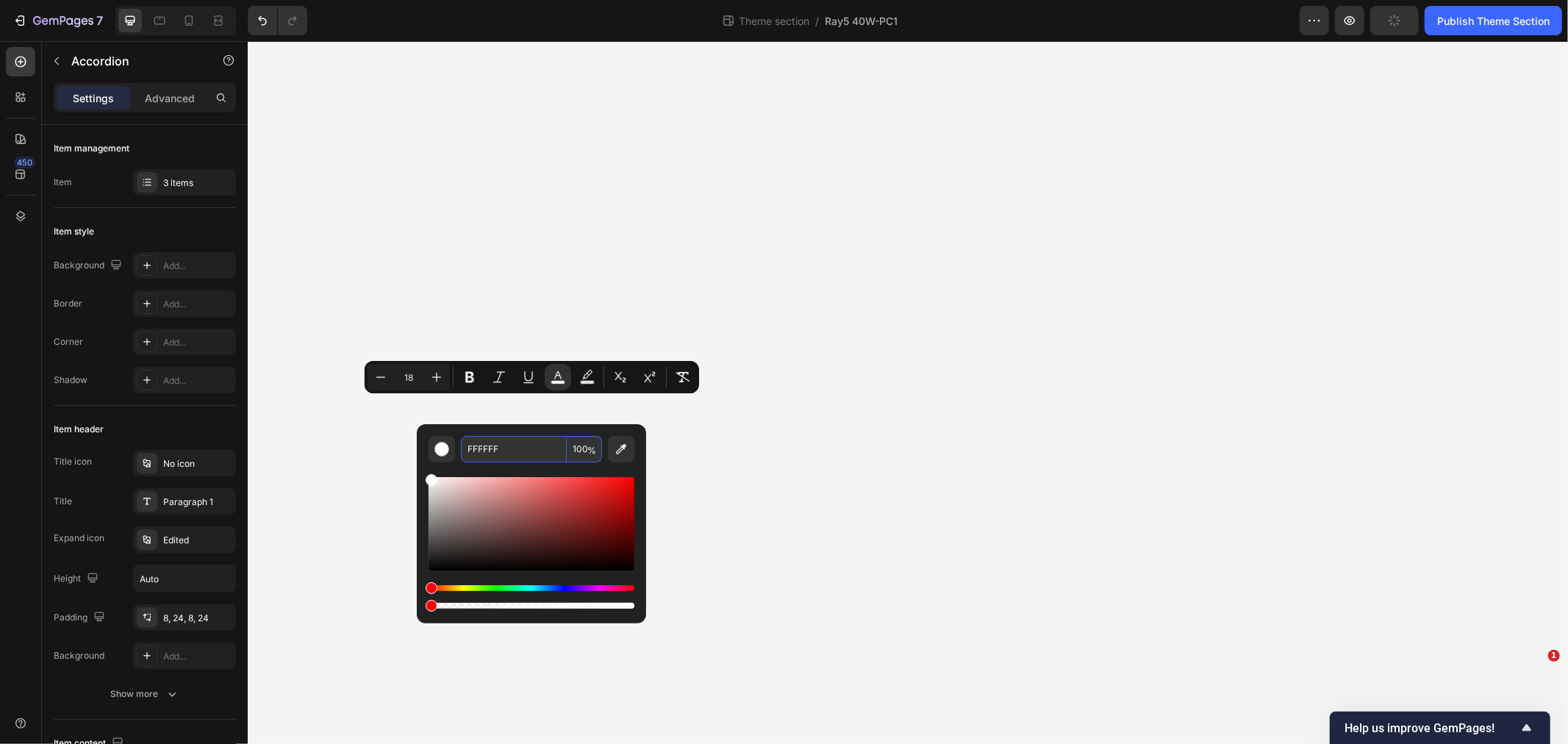
click at [508, 447] on input "FFFFFF" at bounding box center [514, 449] width 106 height 26
type input "FFFFFF"
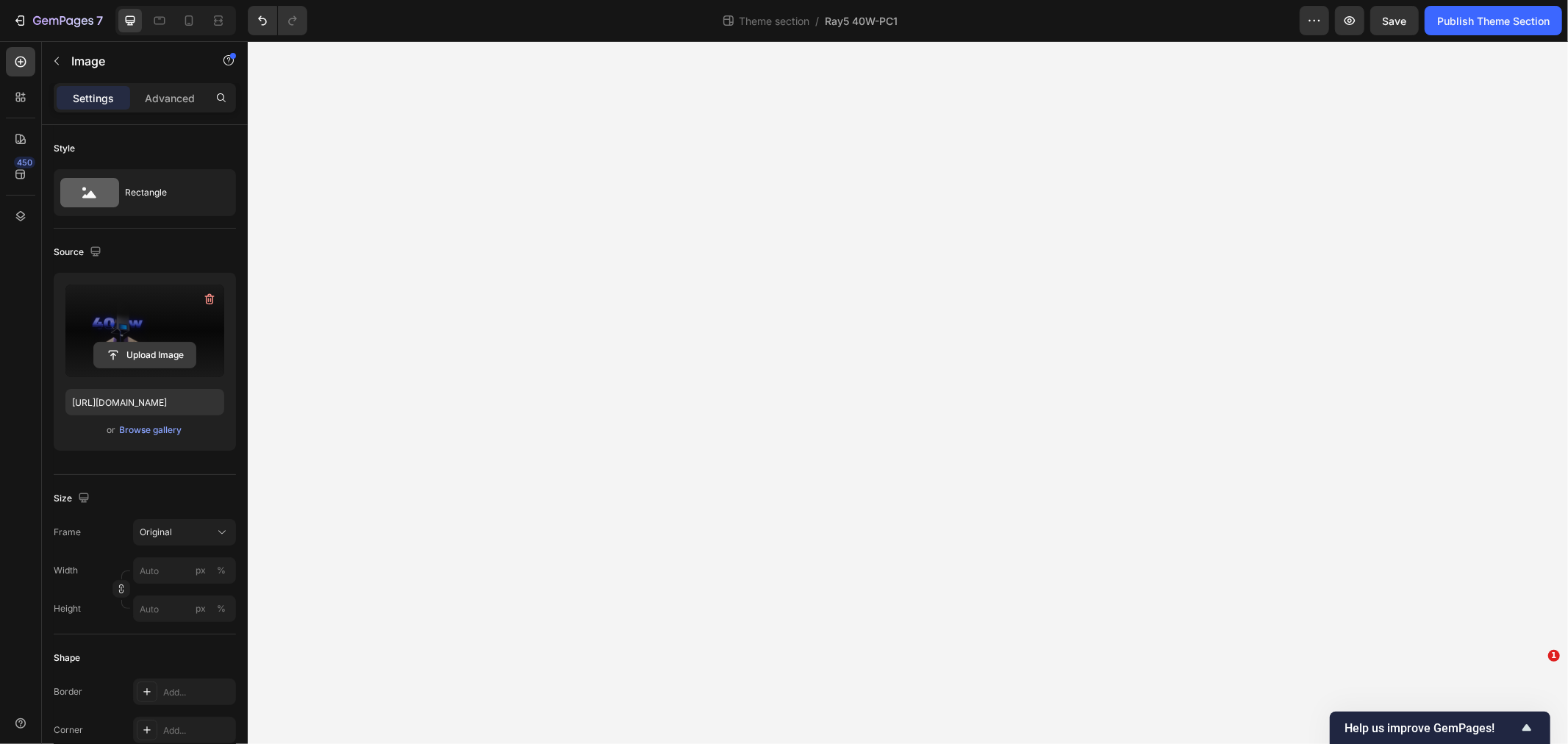
click at [131, 347] on input "file" at bounding box center [144, 355] width 102 height 25
type input "[URL][DOMAIN_NAME]"
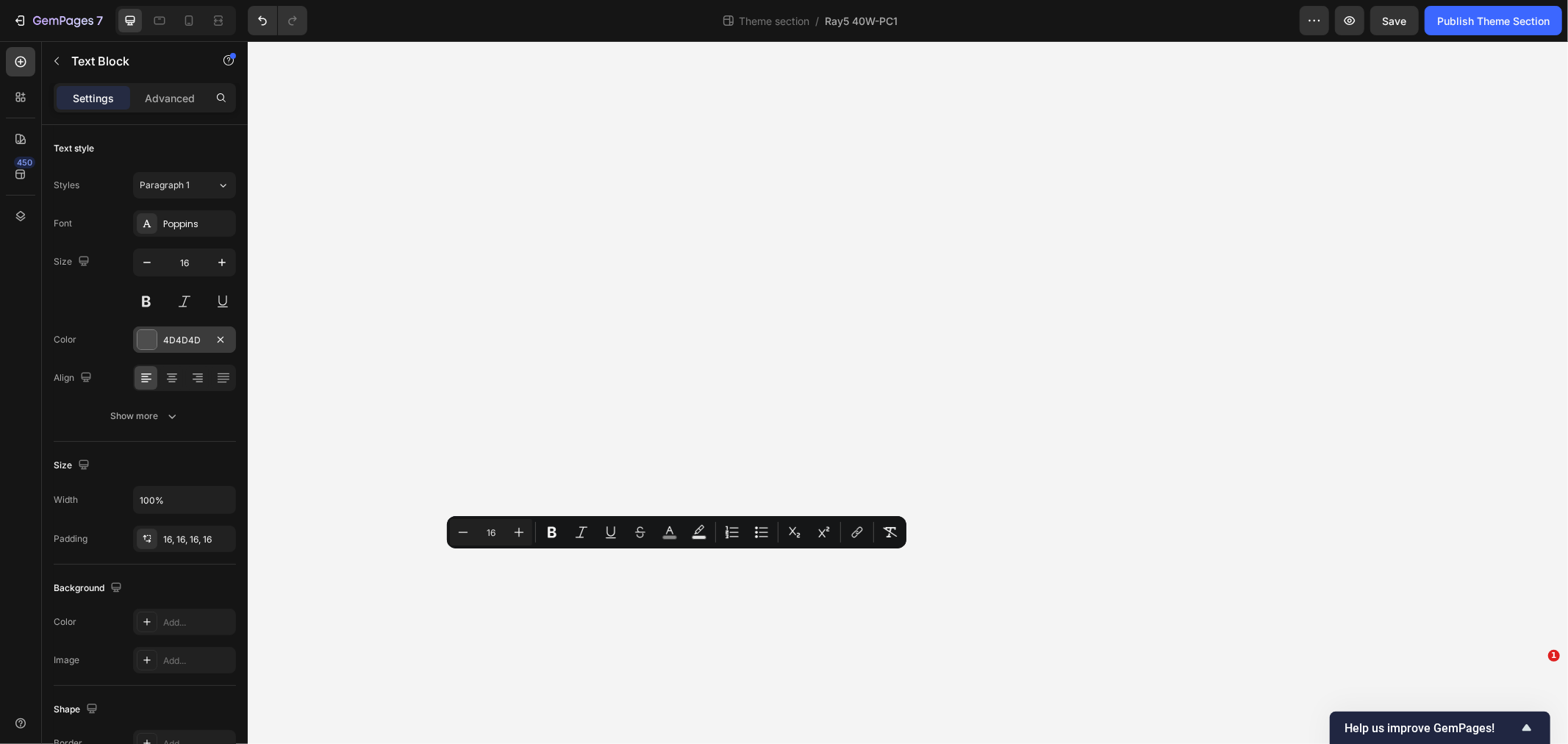
click at [193, 336] on div "4D4D4D" at bounding box center [184, 341] width 43 height 14
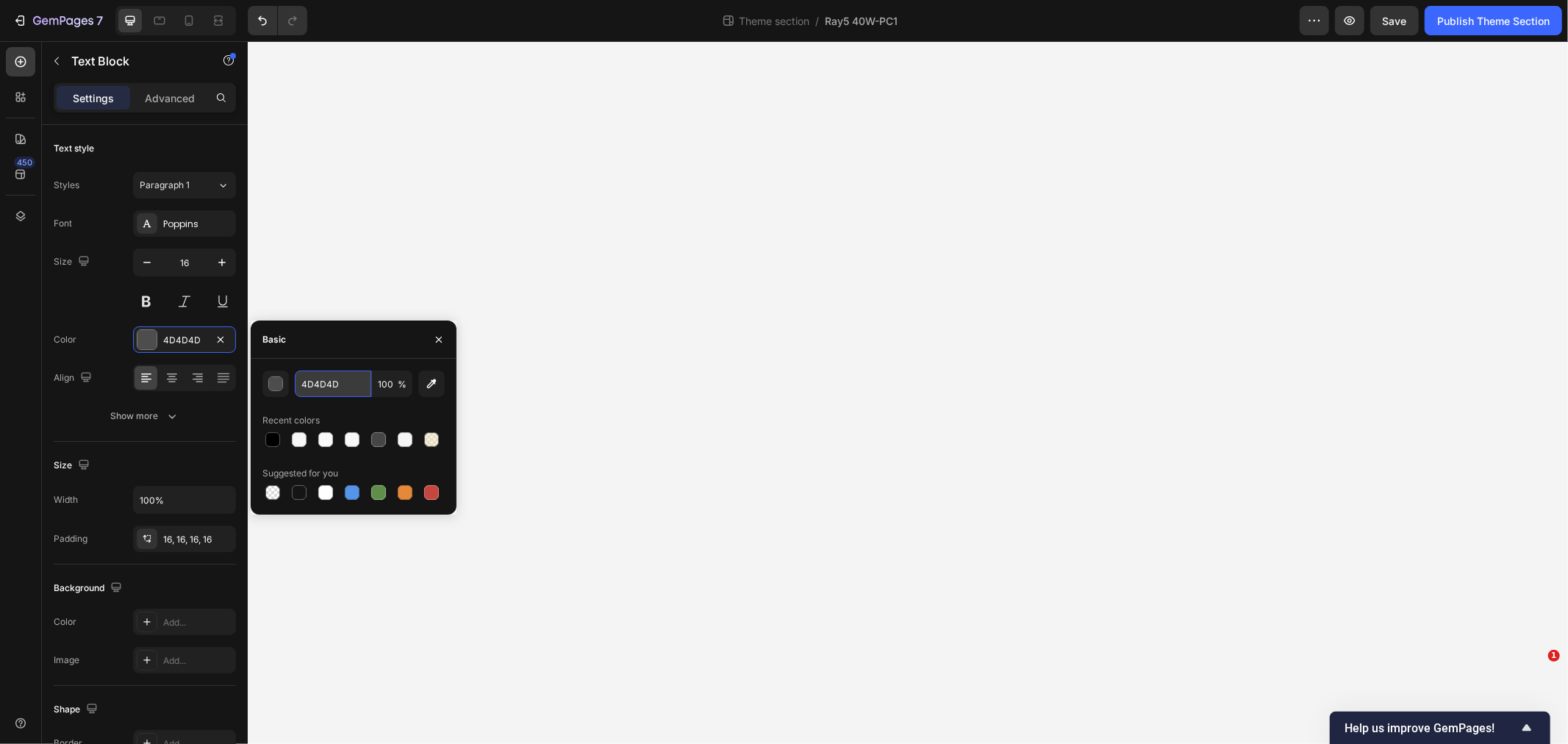
click at [344, 390] on input "4D4D4D" at bounding box center [333, 384] width 77 height 26
type input "8a8a8a"
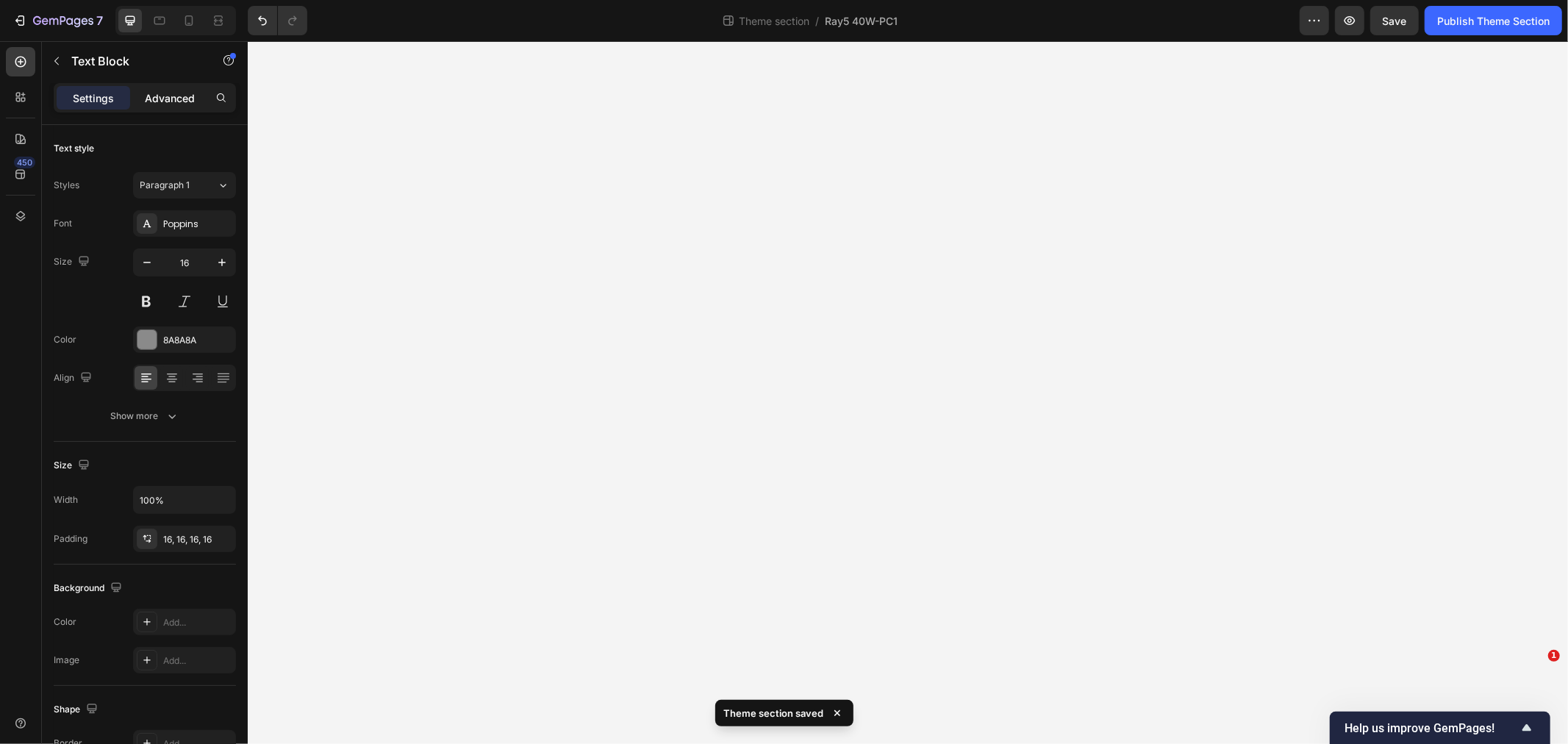
drag, startPoint x: 140, startPoint y: 103, endPoint x: 148, endPoint y: 100, distance: 8.5
click at [140, 103] on div "Advanced" at bounding box center [170, 97] width 74 height 23
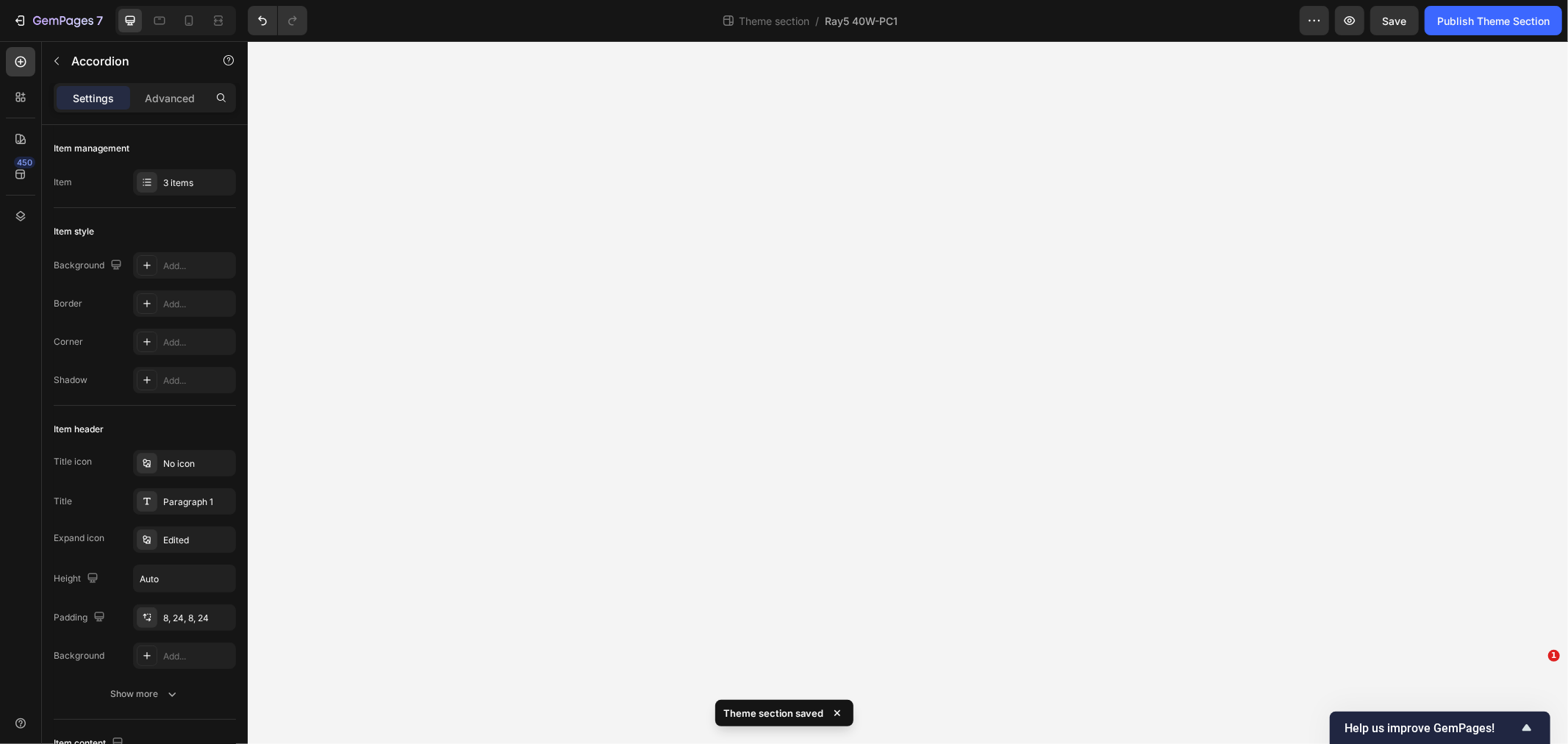
click at [156, 77] on div "Accordion" at bounding box center [126, 61] width 168 height 38
click at [0, 0] on div "Element" at bounding box center [0, 0] width 0 height 0
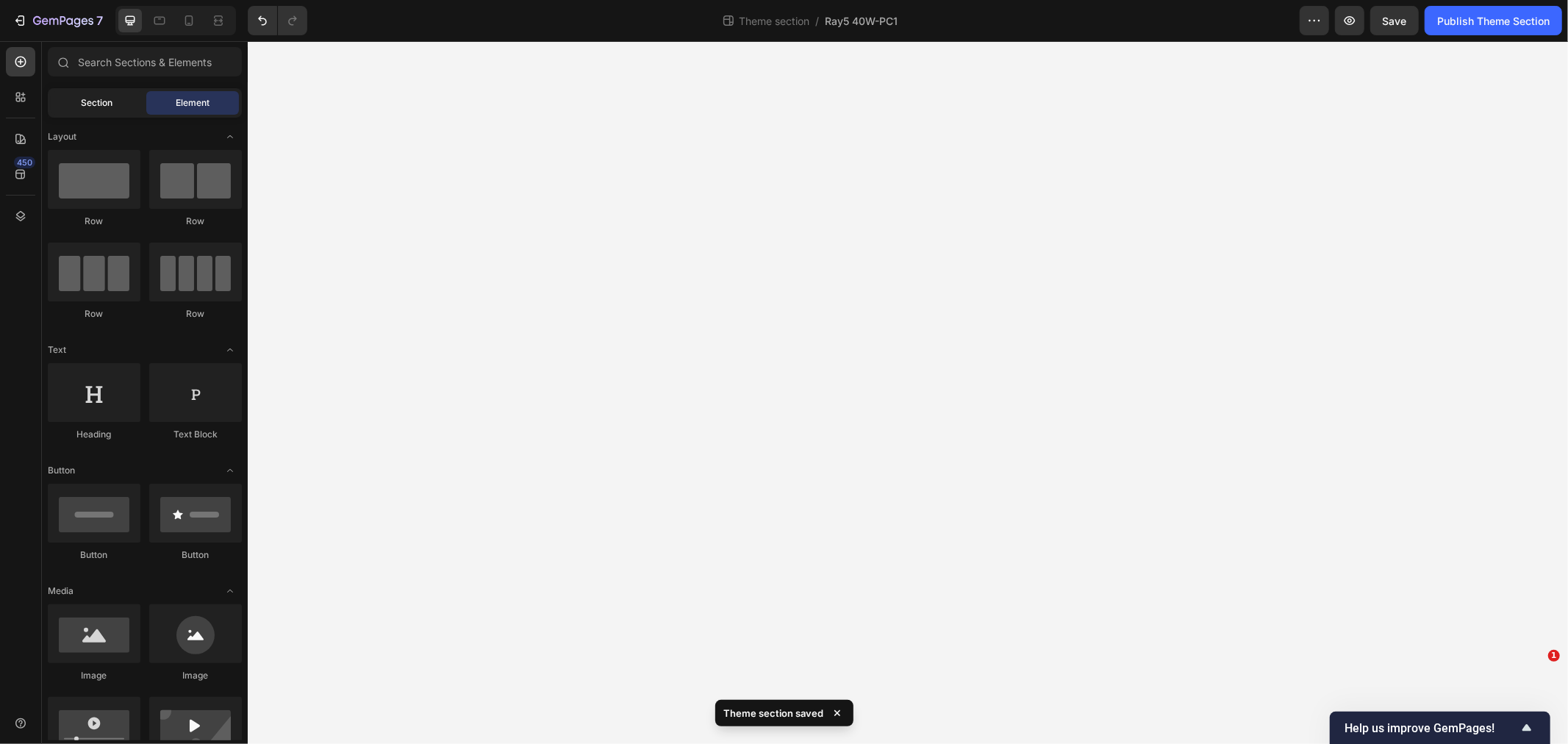
click at [111, 96] on span "Section" at bounding box center [98, 103] width 32 height 14
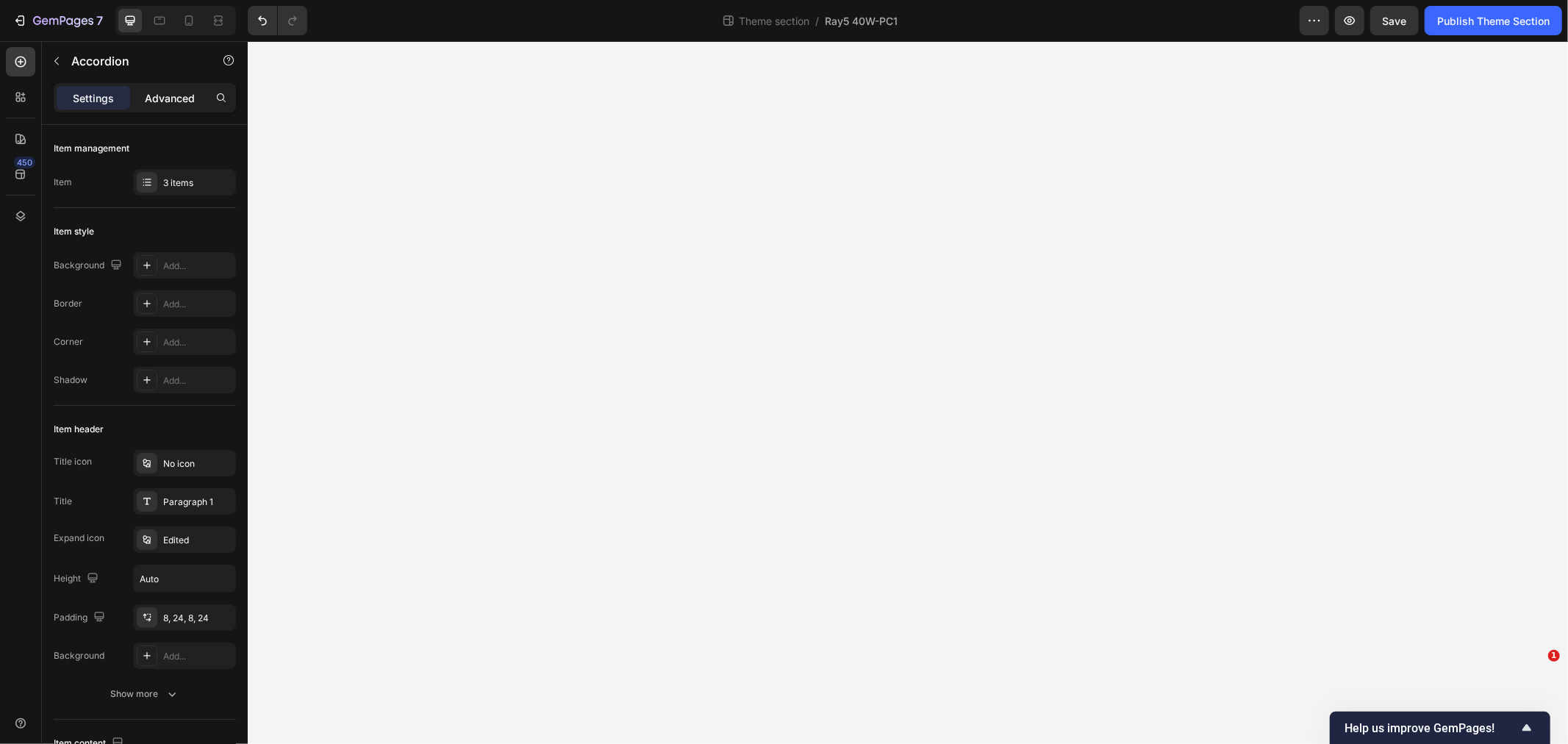
click at [173, 90] on p "Advanced" at bounding box center [170, 98] width 50 height 16
type input "100%"
type input "100"
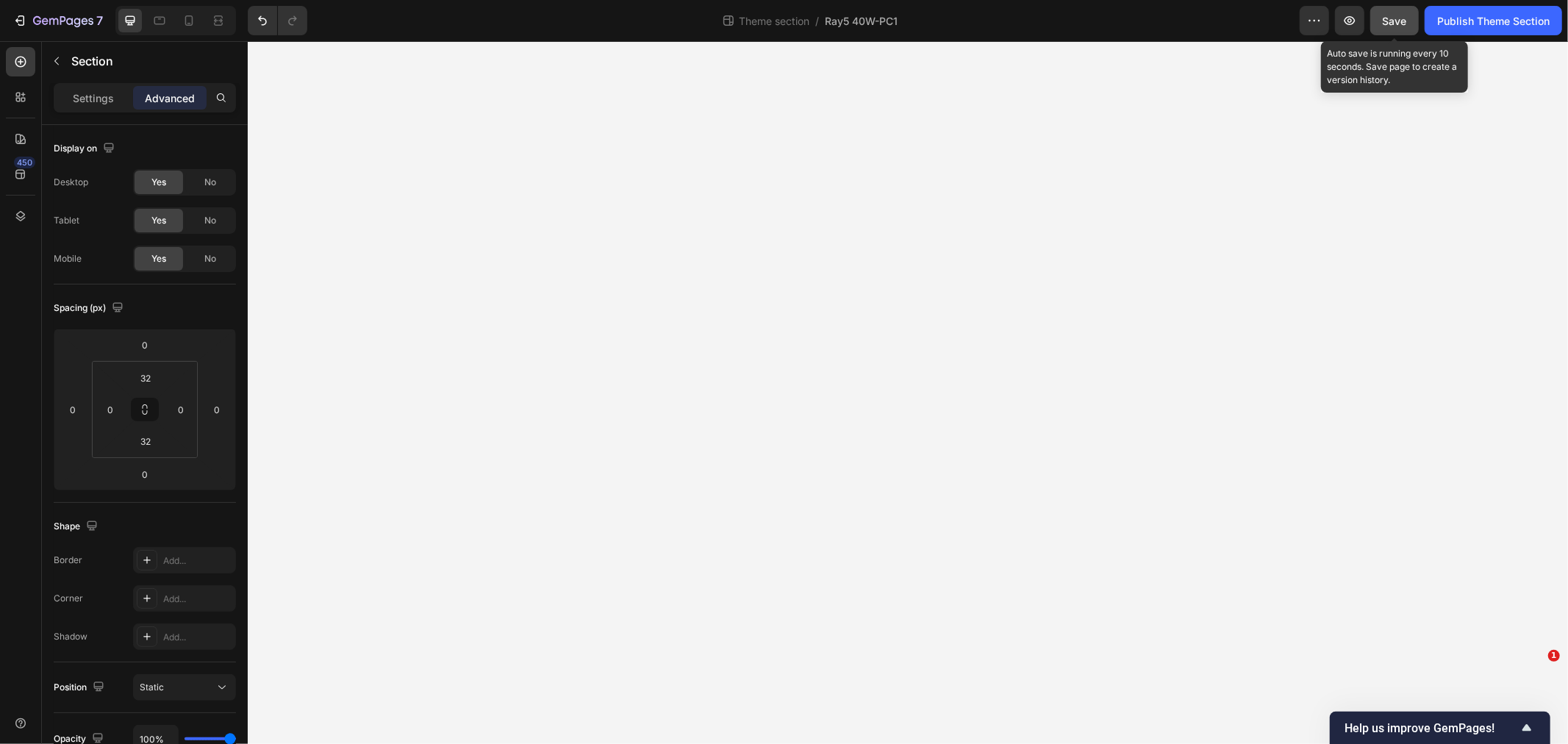
click at [1391, 9] on button "Save" at bounding box center [1394, 20] width 49 height 29
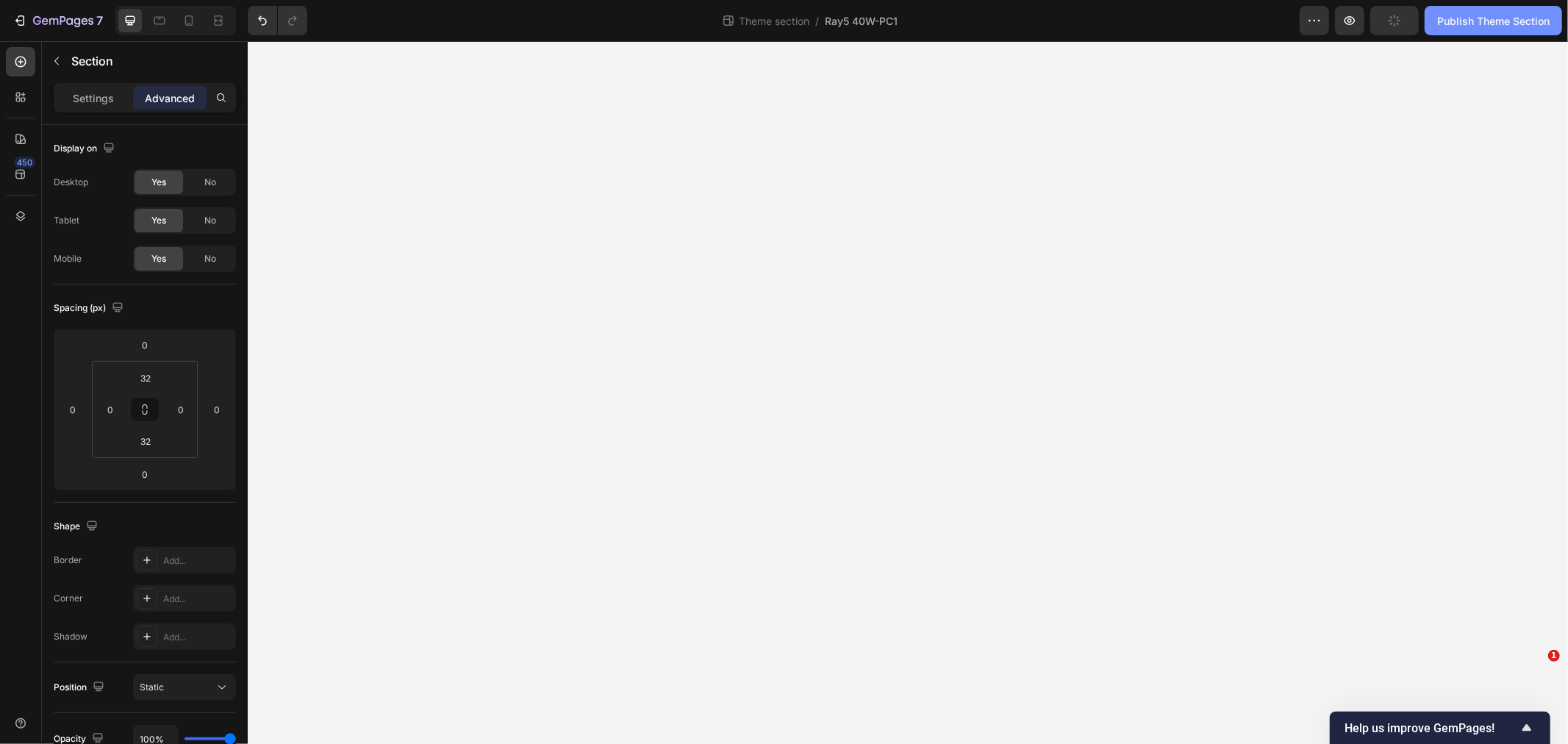
click at [1480, 23] on div "Publish Theme Section" at bounding box center [1494, 21] width 113 height 16
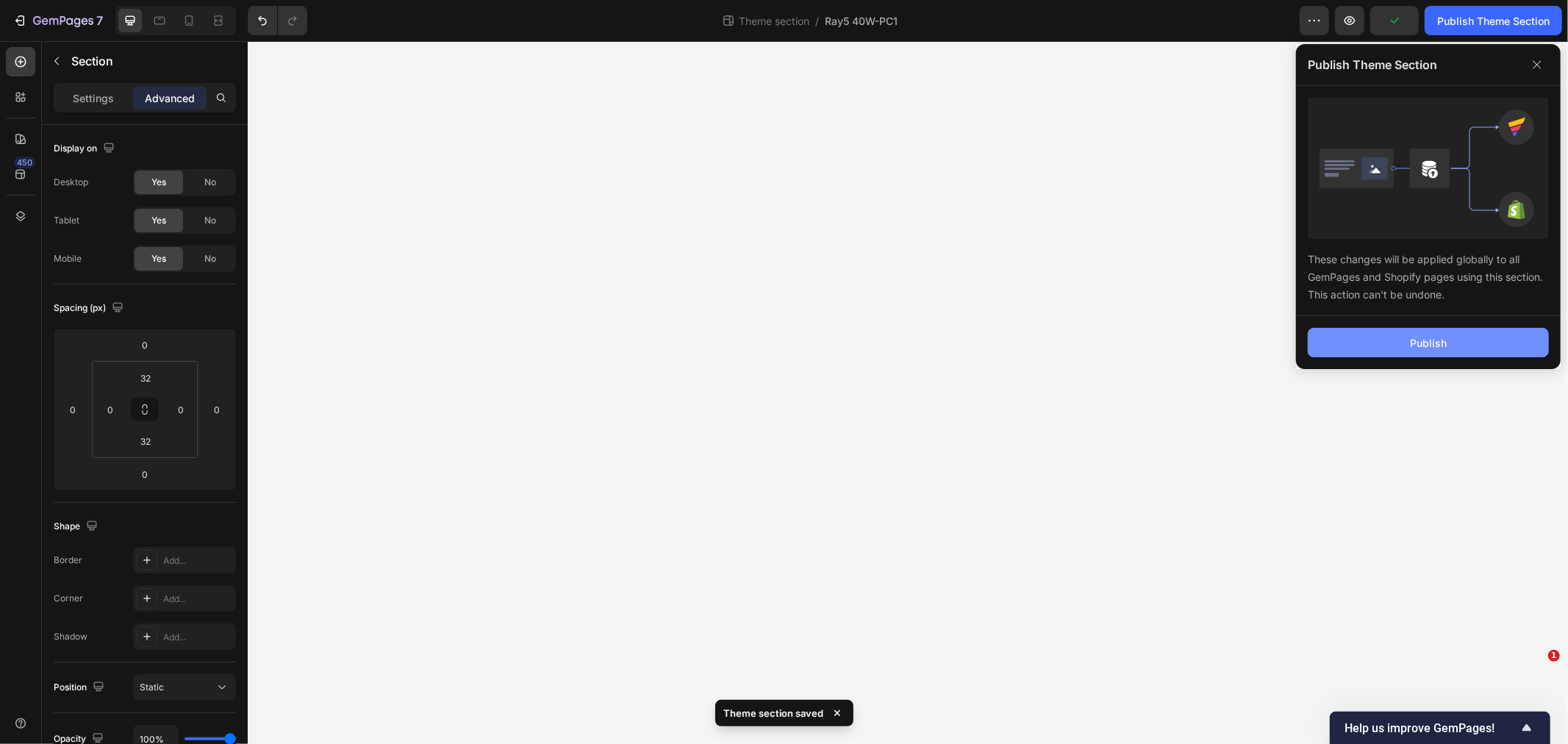
click at [1443, 340] on div "Publish" at bounding box center [1428, 343] width 37 height 16
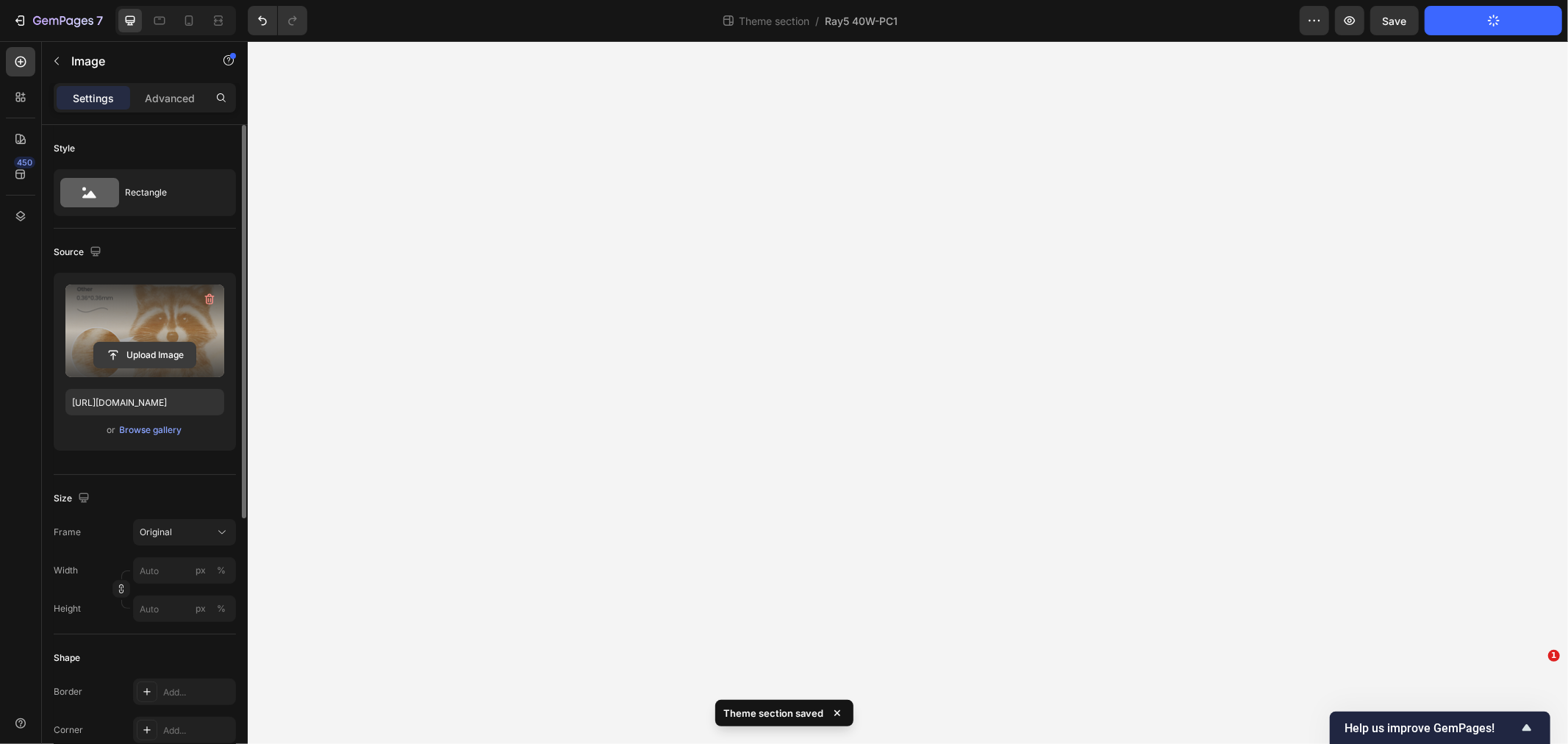
click at [138, 354] on input "file" at bounding box center [144, 355] width 102 height 25
click at [162, 361] on input "file" at bounding box center [144, 355] width 102 height 25
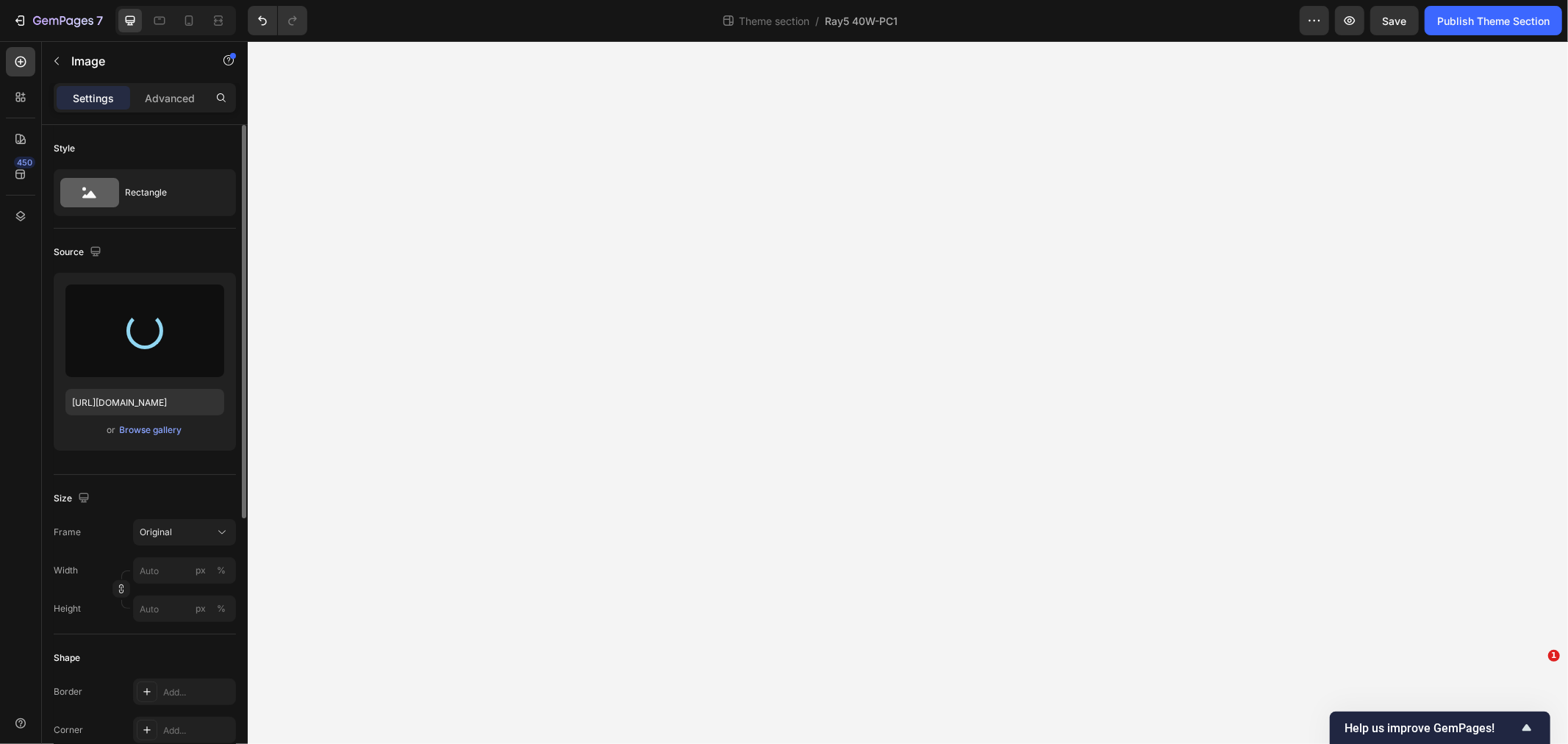
type input "[URL][DOMAIN_NAME]"
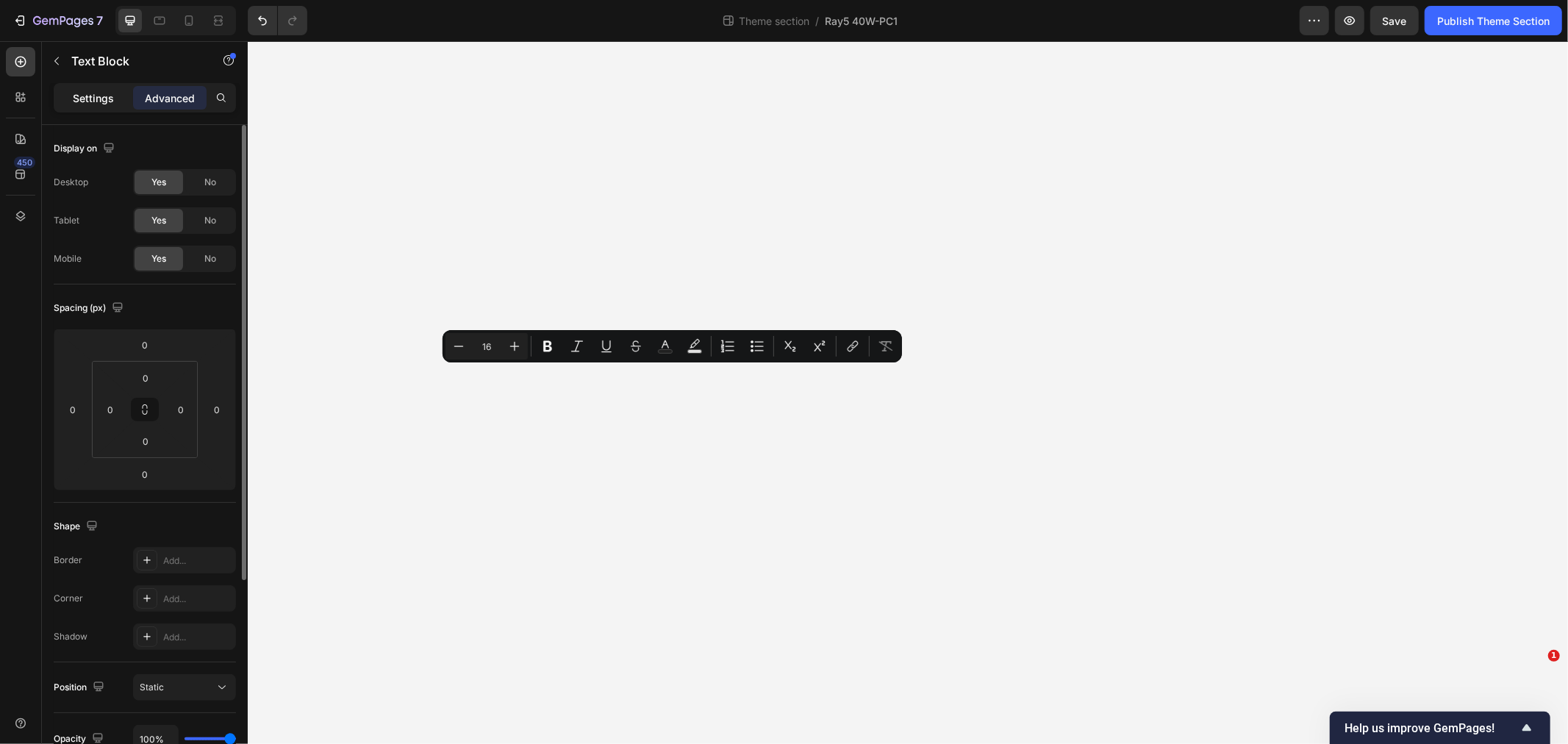
click at [80, 99] on p "Settings" at bounding box center [93, 98] width 41 height 16
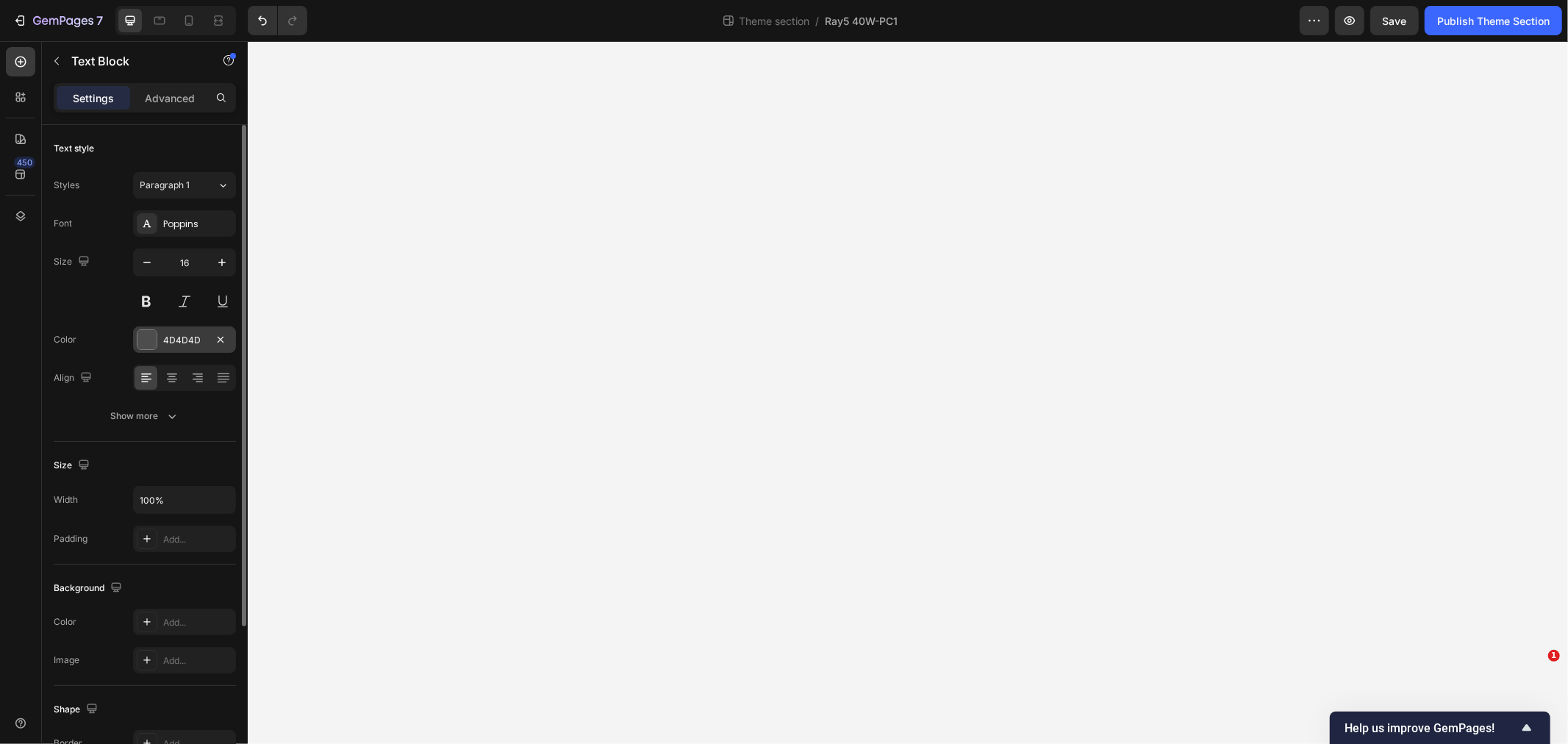
click at [185, 342] on div "4D4D4D" at bounding box center [184, 341] width 43 height 14
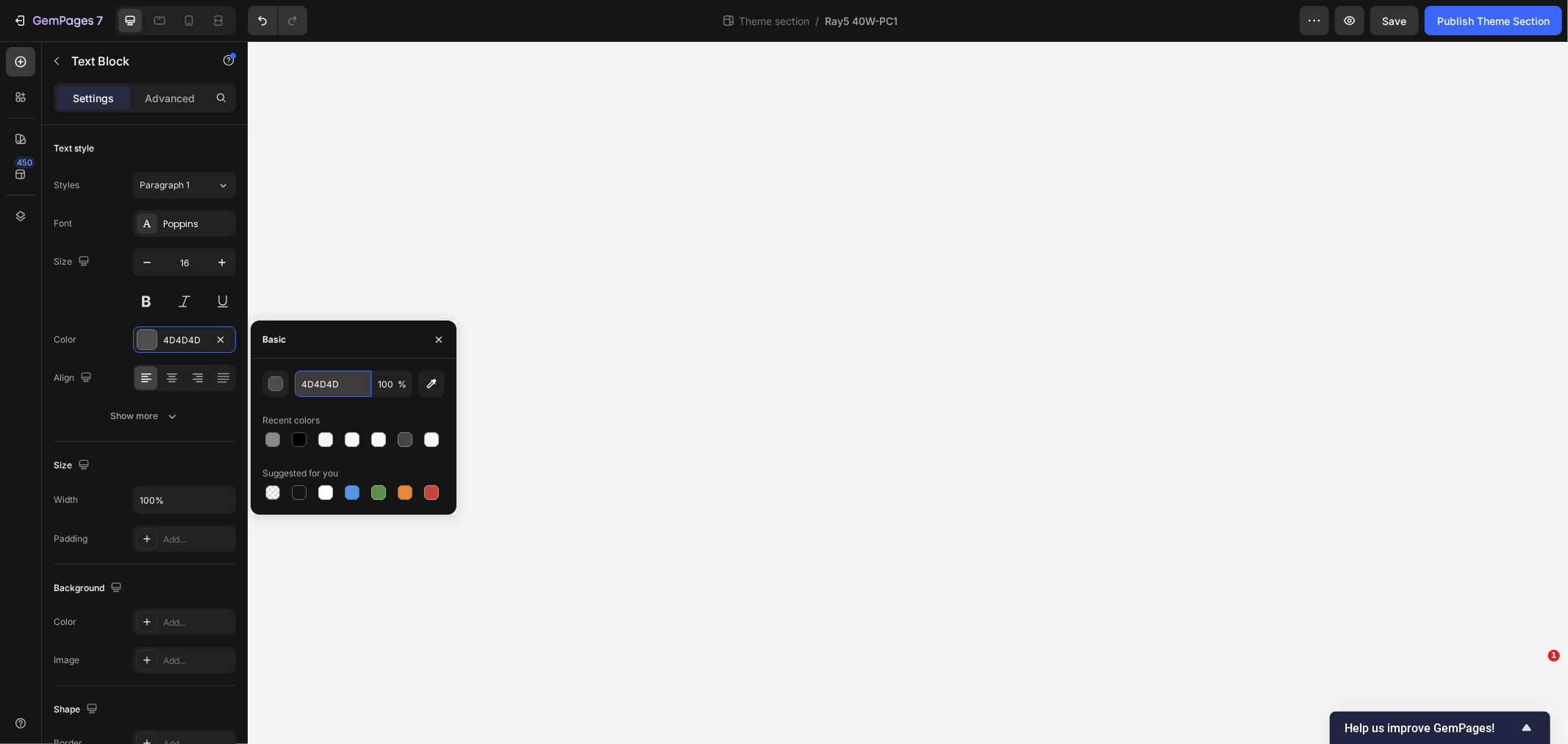
click at [341, 385] on input "4D4D4D" at bounding box center [333, 384] width 77 height 26
type input "8a8a8a"
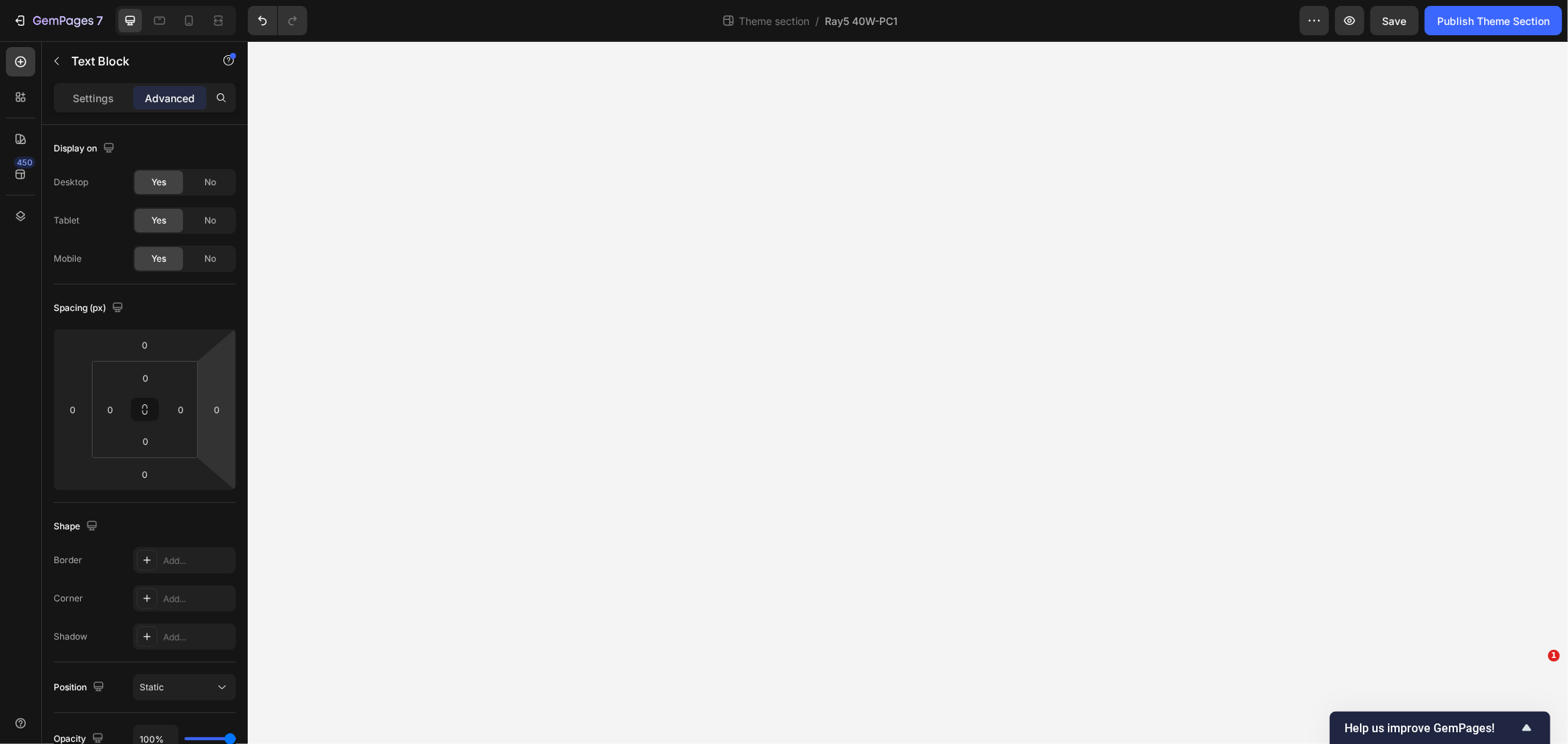
click at [207, 0] on html "7 Theme section / Ray5 40W-PC1 Preview Save Publish Theme Section 450 Sections(…" at bounding box center [784, 0] width 1568 height 0
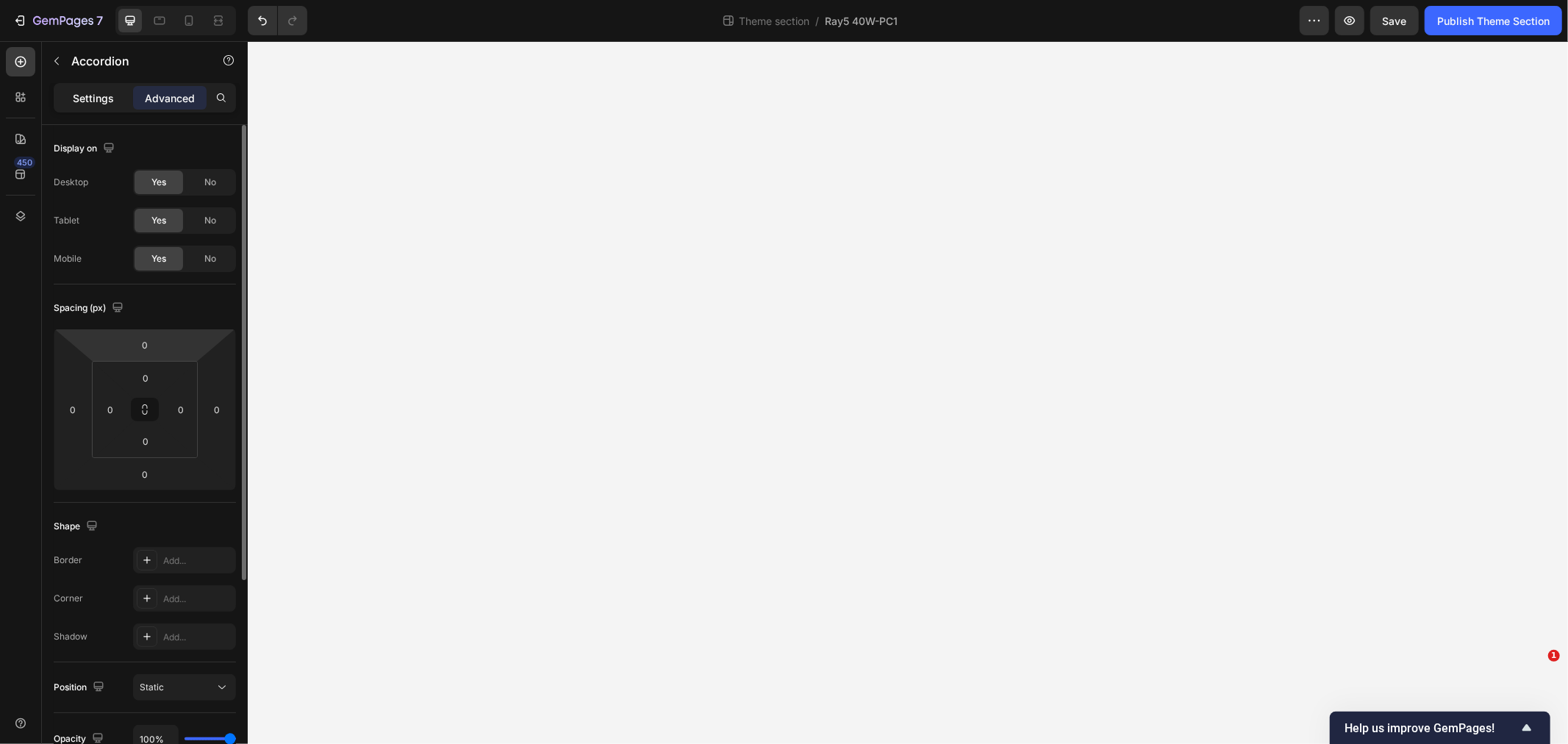
click at [103, 99] on p "Settings" at bounding box center [93, 98] width 41 height 16
type input "16"
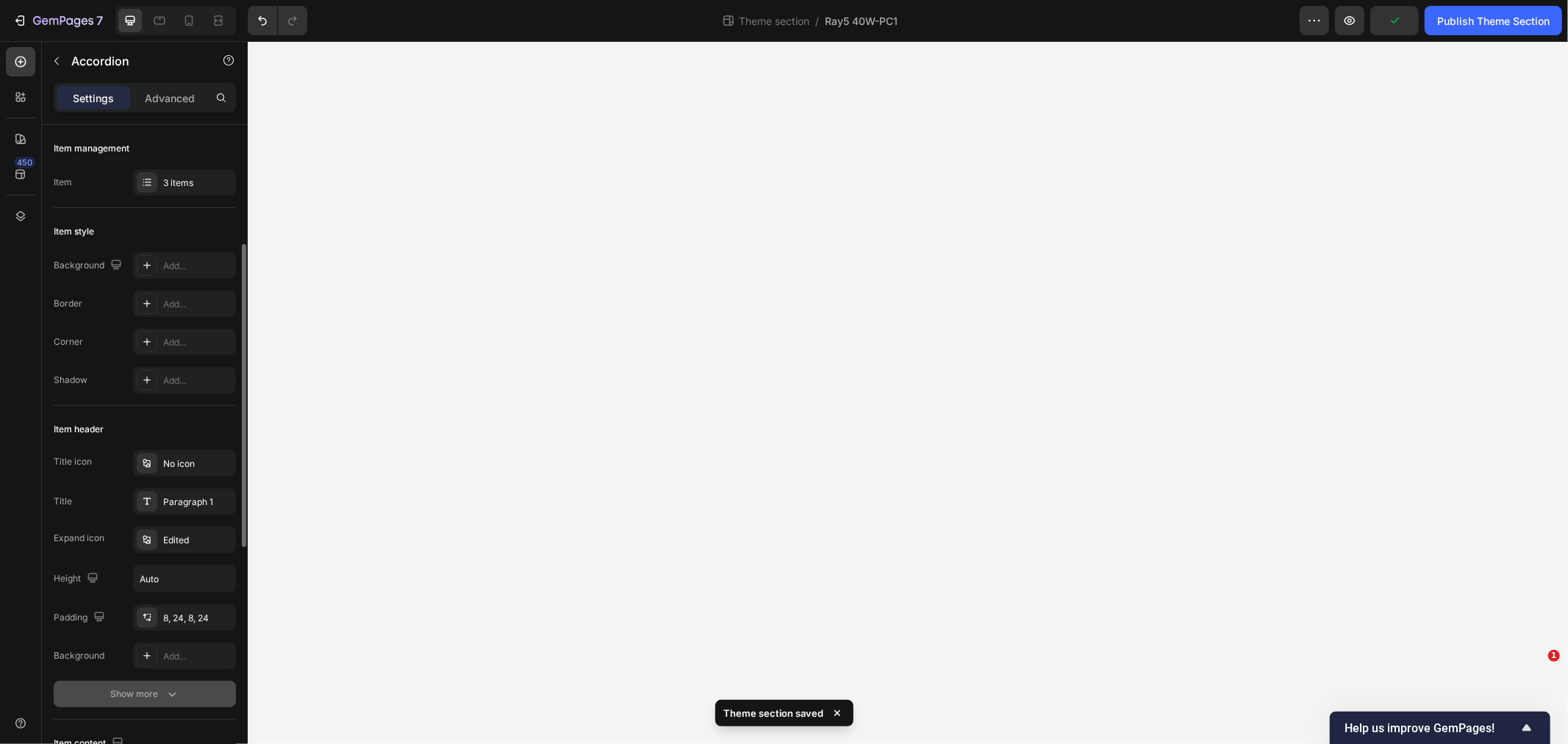
scroll to position [82, 0]
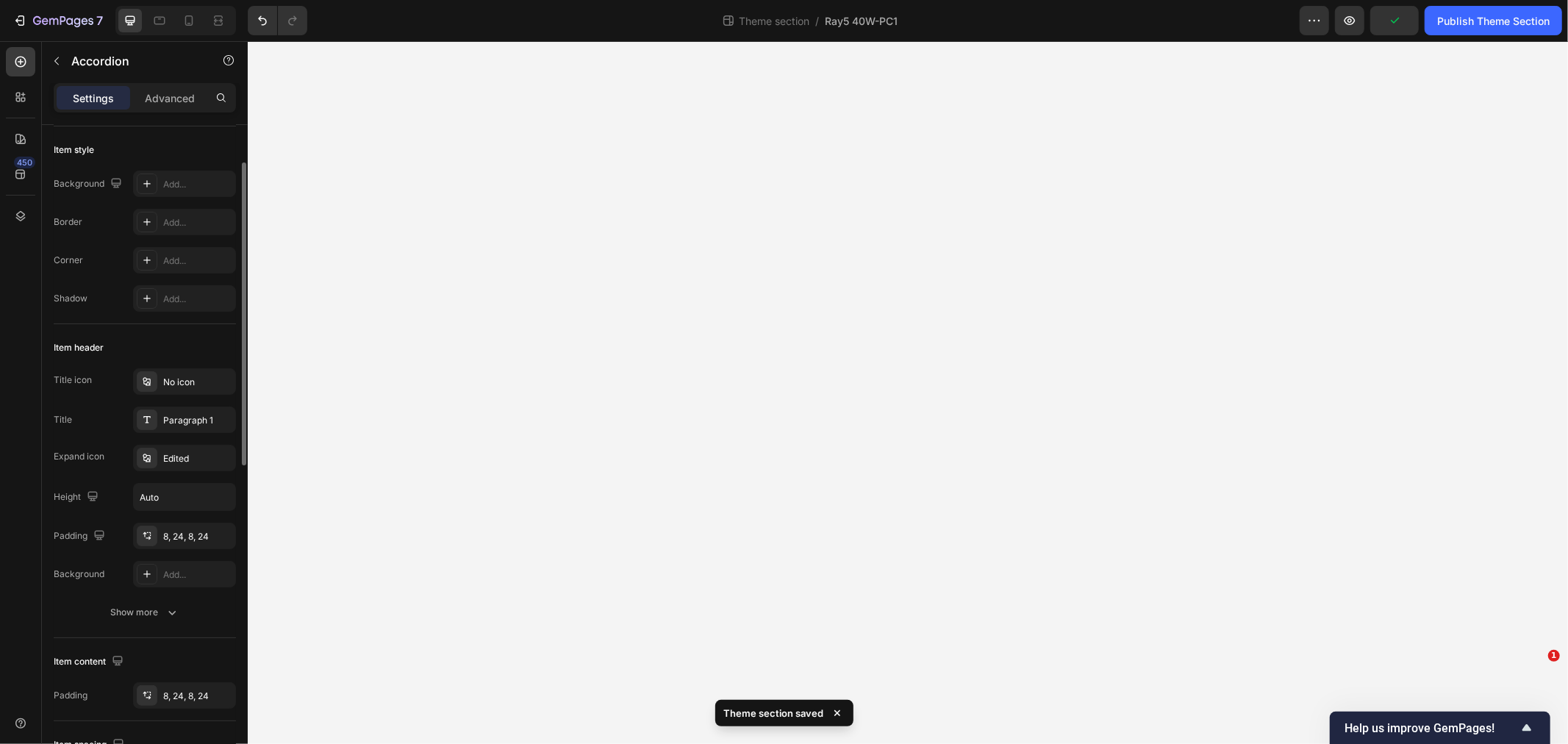
click at [178, 627] on div "Item header Title icon No icon Title Paragraph 1 Expand icon Edited Height Auto…" at bounding box center [144, 481] width 182 height 314
click at [178, 612] on icon "button" at bounding box center [172, 613] width 15 height 15
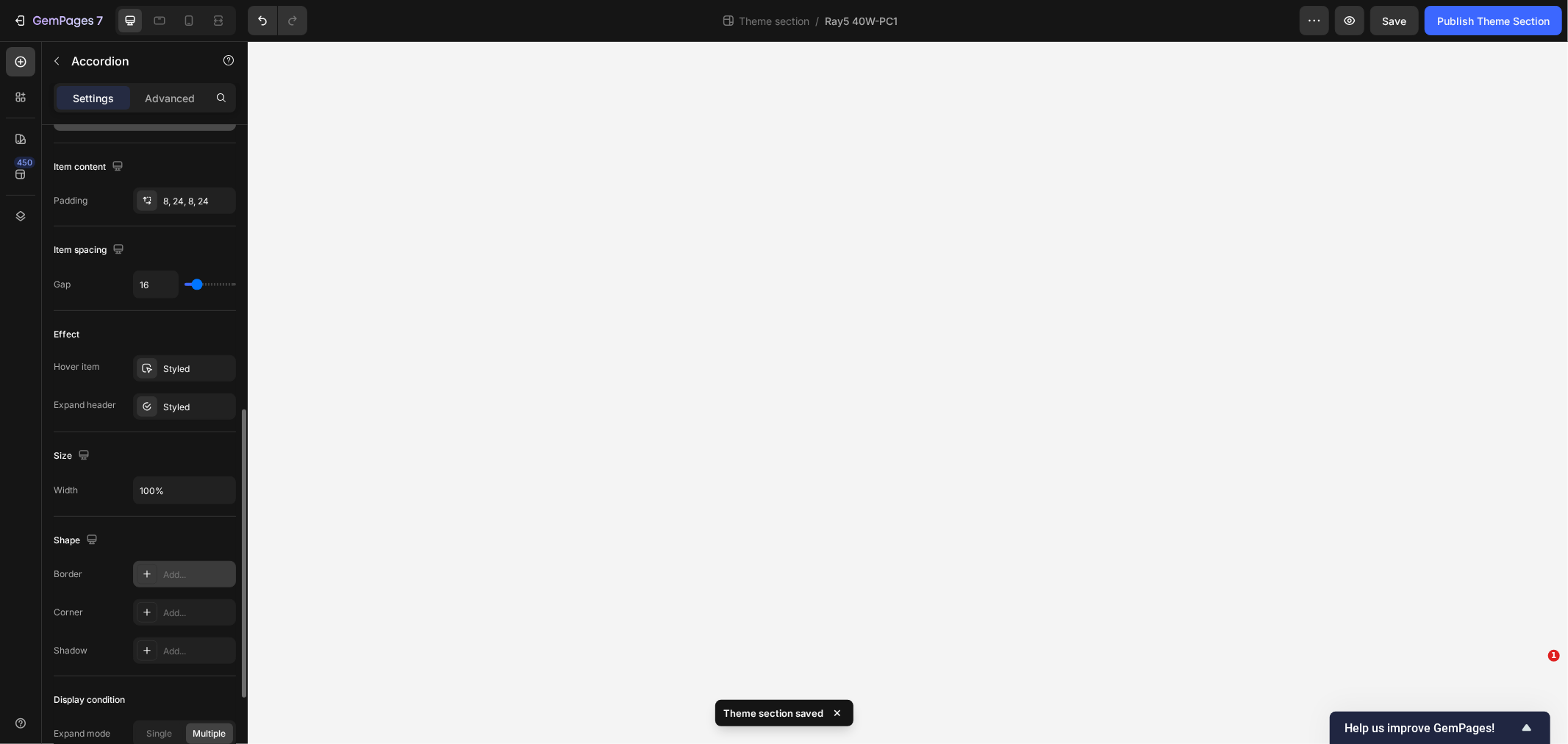
scroll to position [855, 0]
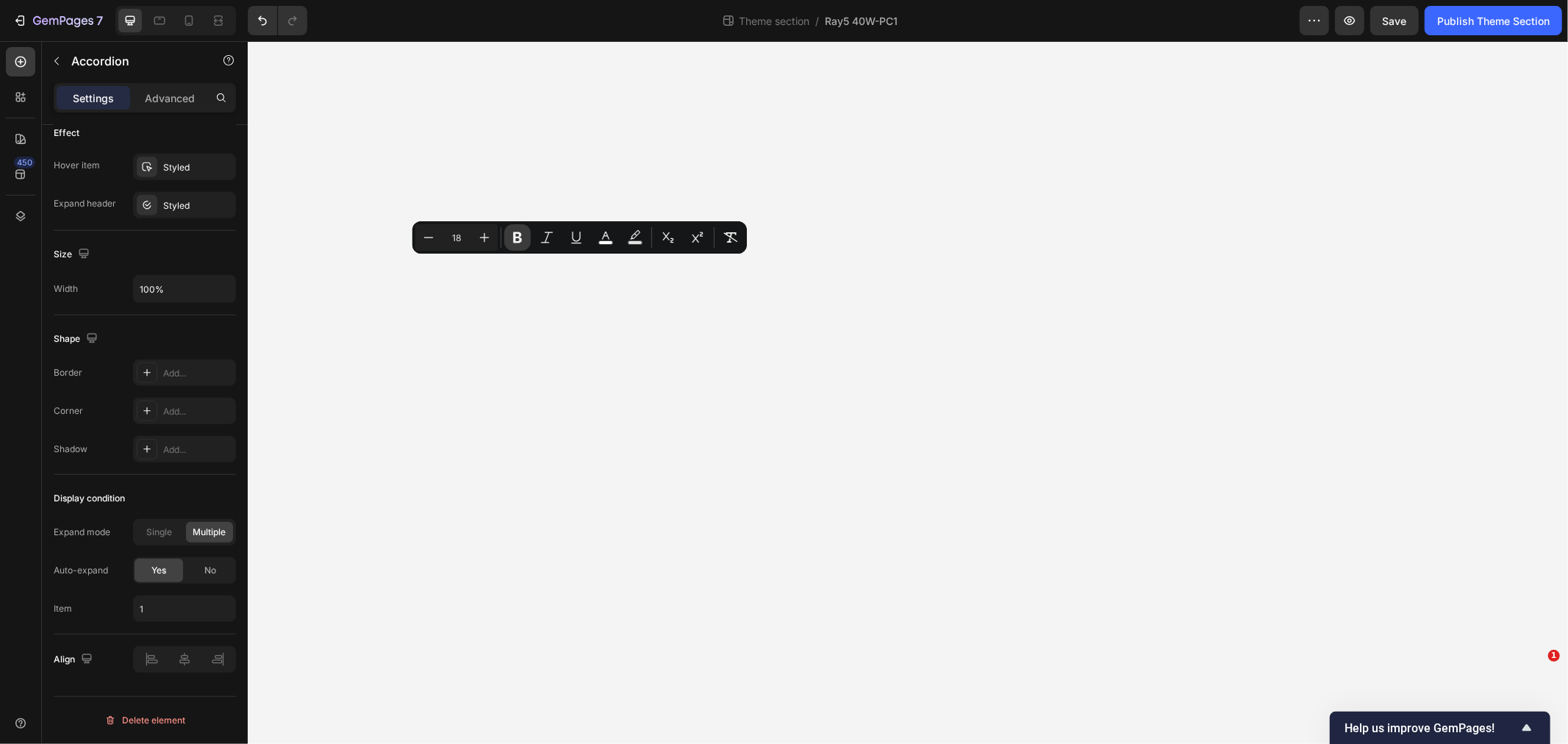
click at [514, 237] on icon "Editor contextual toolbar" at bounding box center [517, 238] width 9 height 11
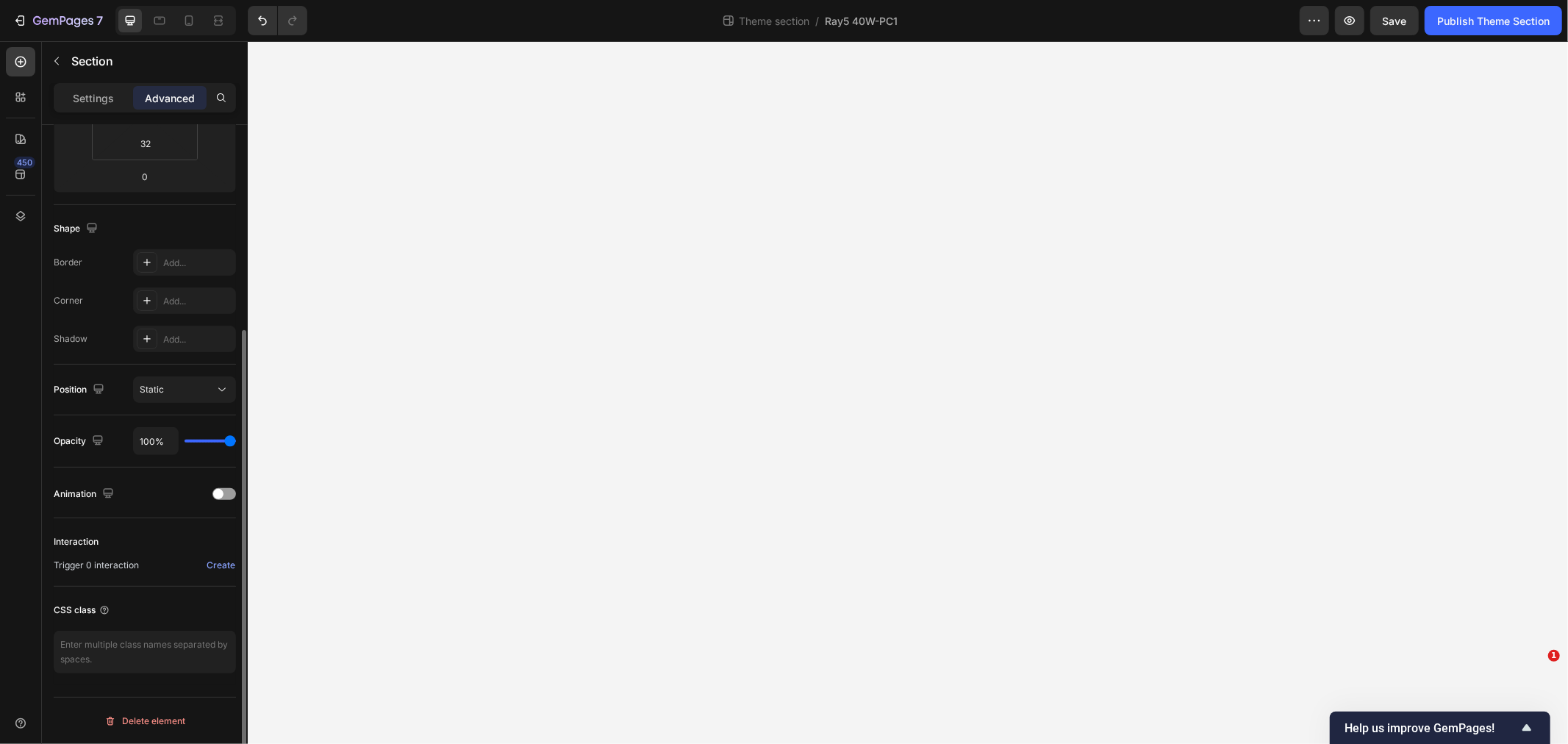
scroll to position [0, 0]
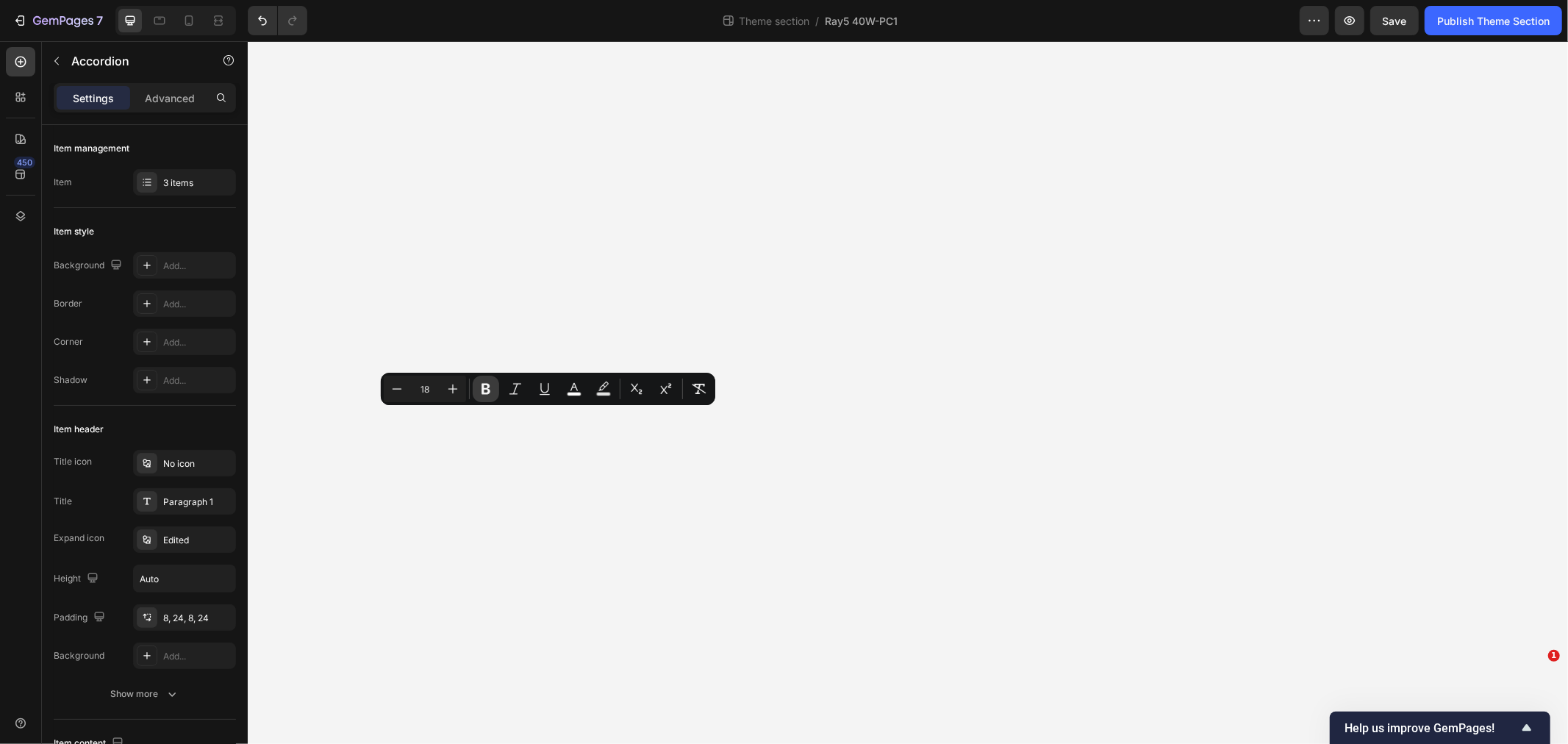
click at [493, 386] on button "Bold" at bounding box center [486, 389] width 26 height 26
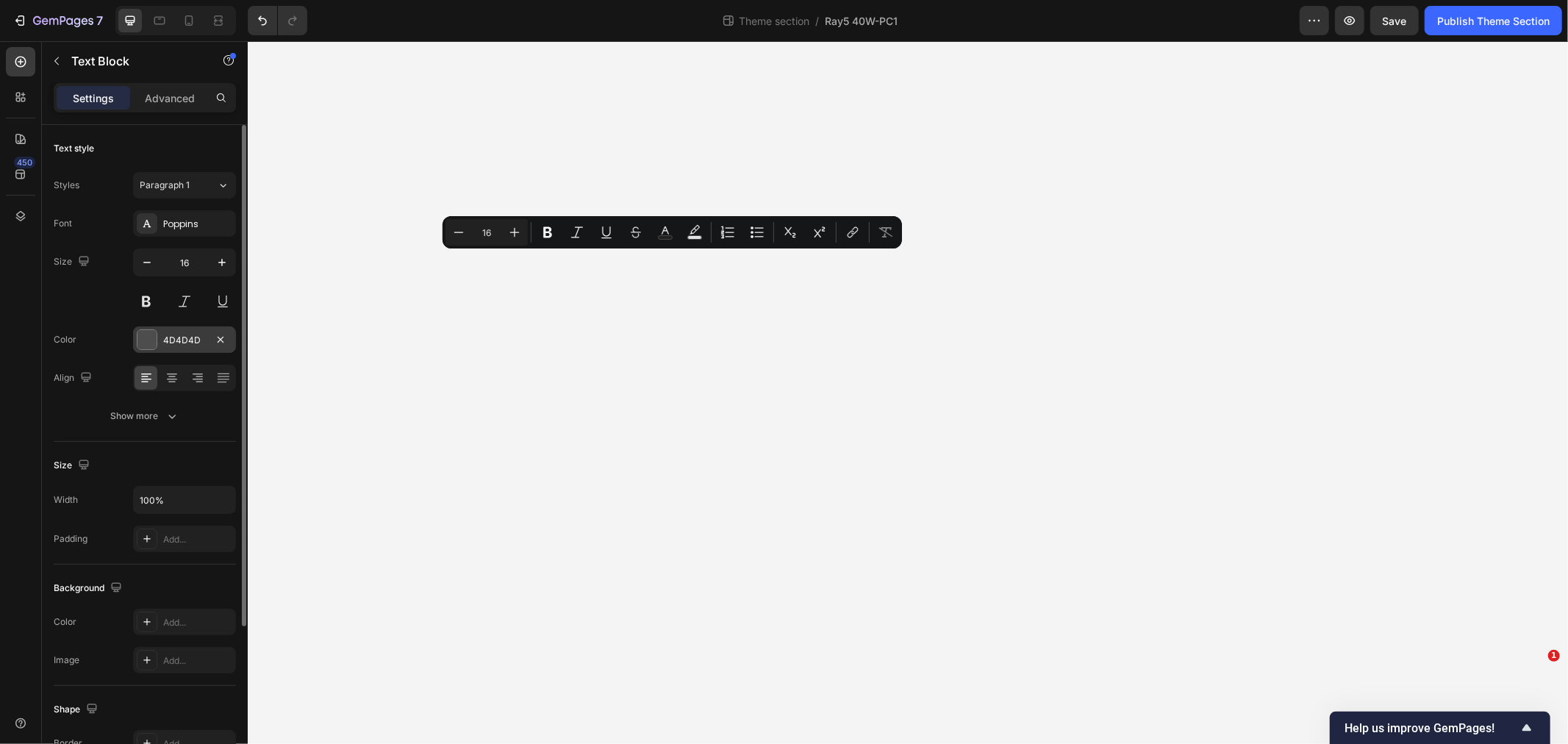
click at [195, 341] on div "4D4D4D" at bounding box center [184, 341] width 43 height 14
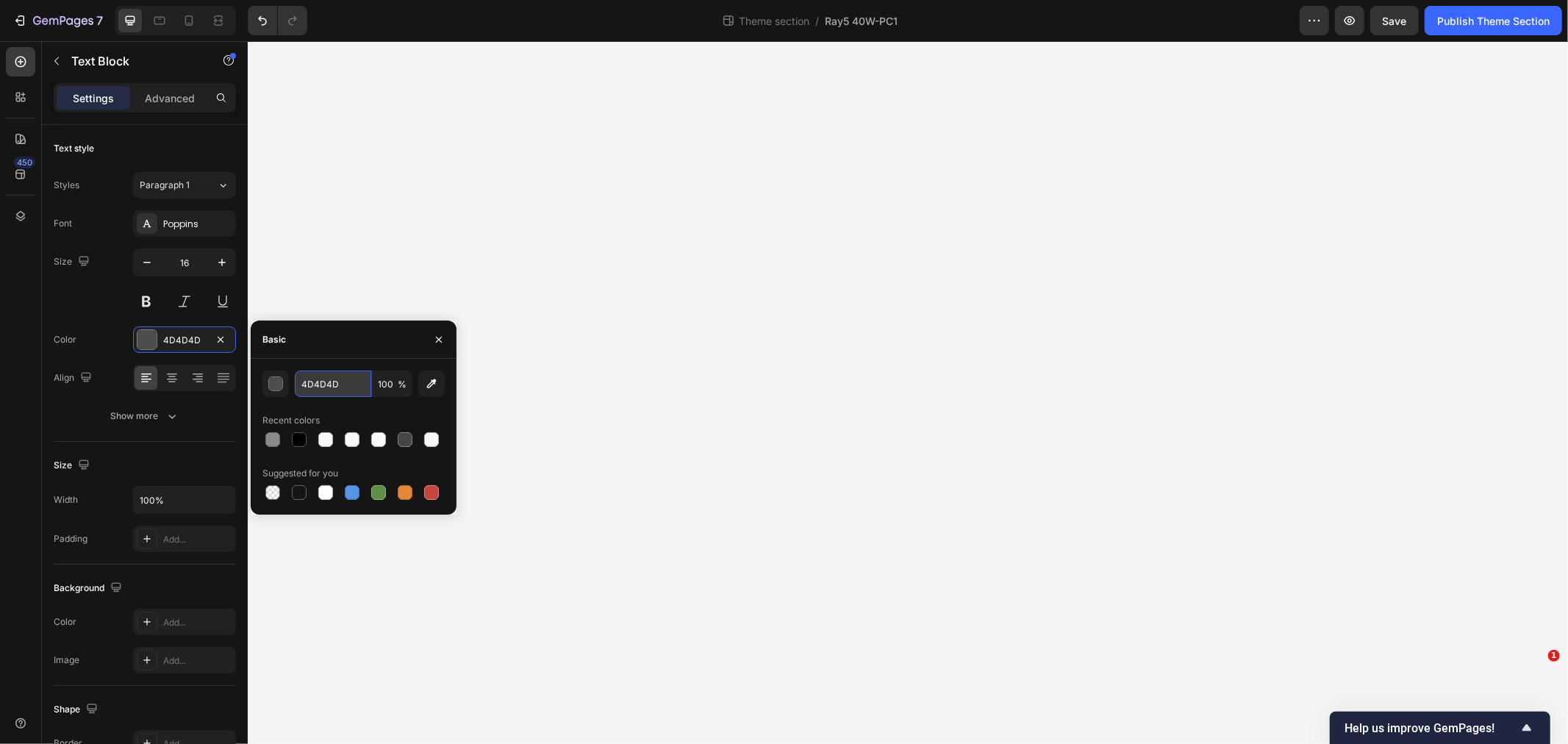
click at [339, 378] on input "4D4D4D" at bounding box center [333, 384] width 77 height 26
type input "8a8a8a"
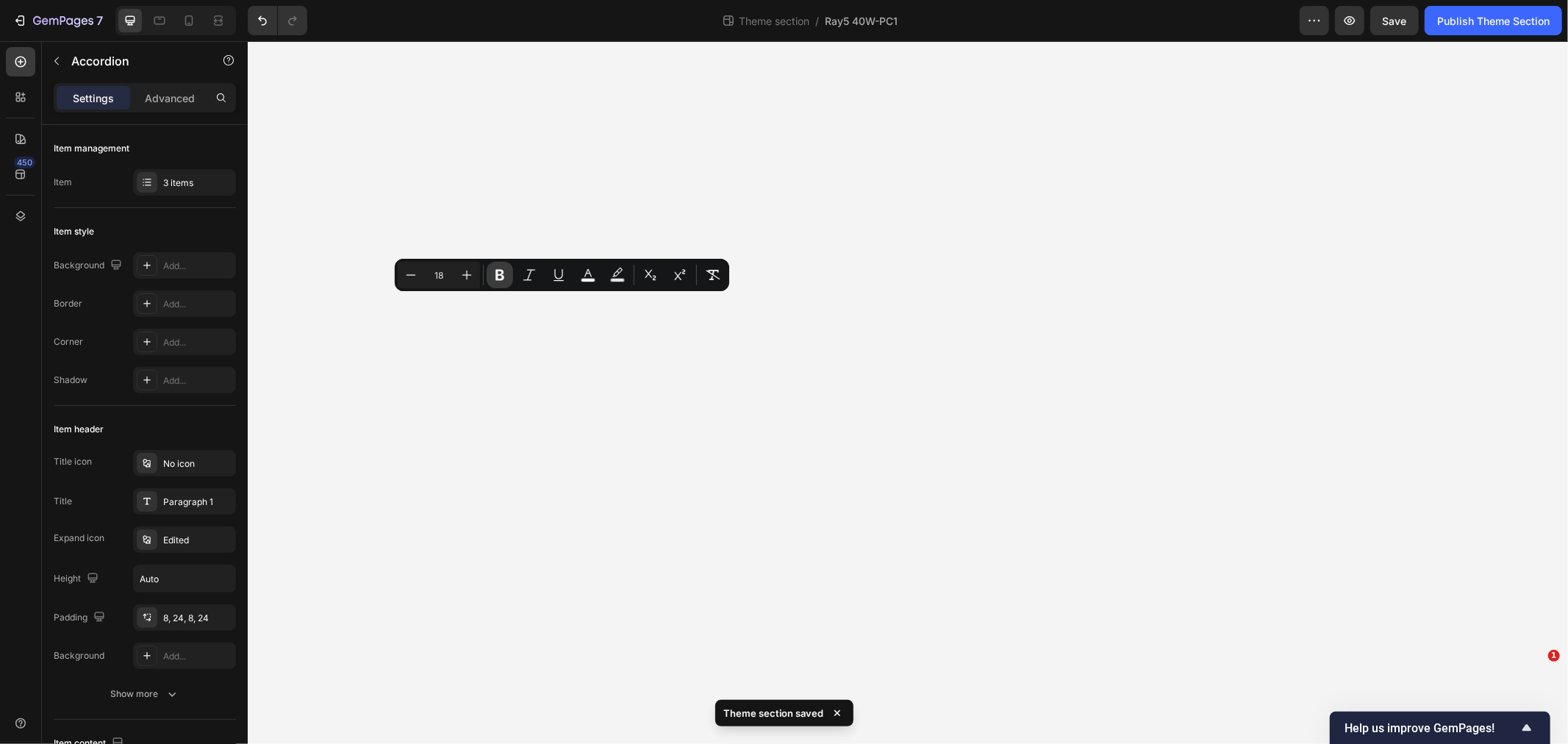
click at [497, 275] on icon "Editor contextual toolbar" at bounding box center [500, 275] width 9 height 11
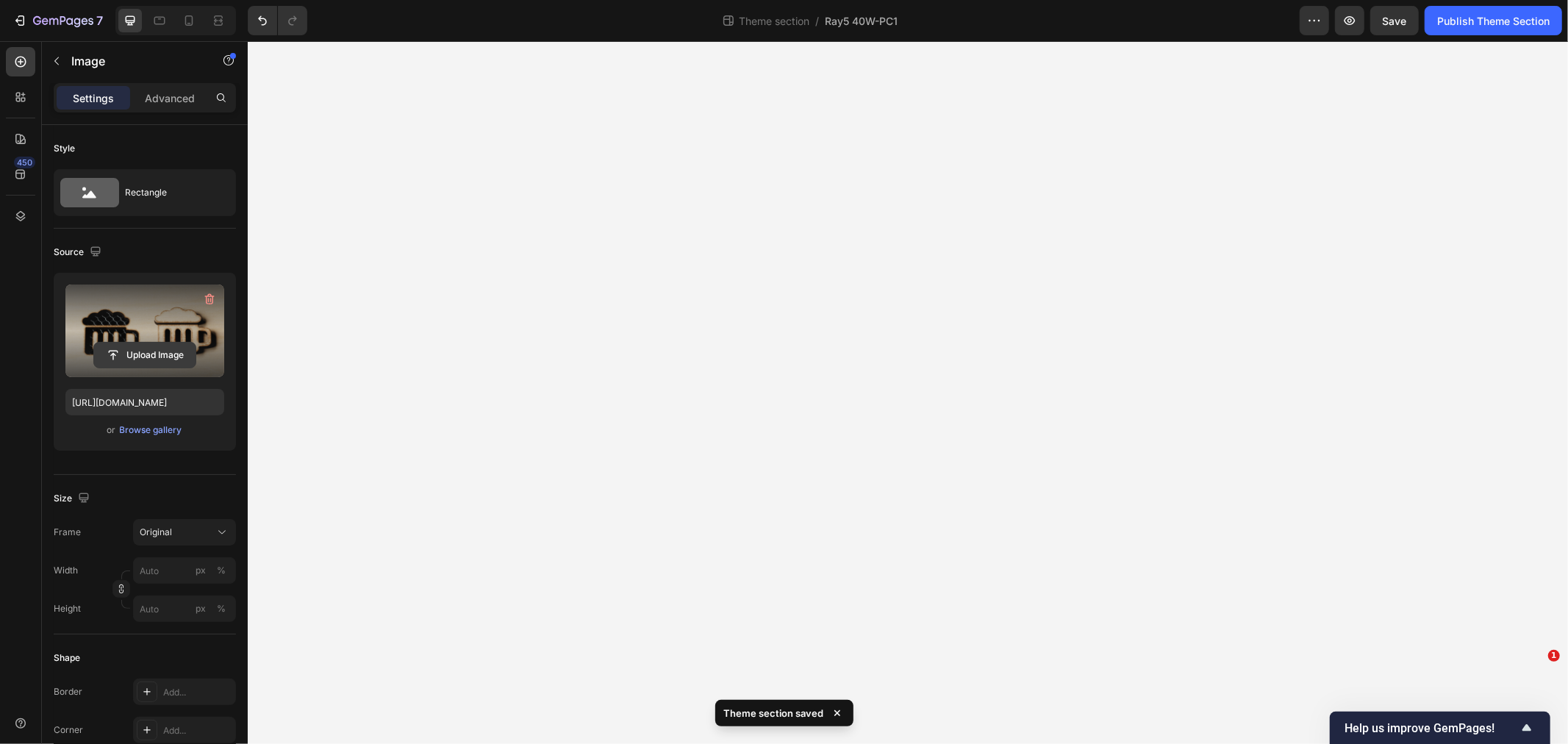
click at [160, 368] on input "file" at bounding box center [144, 355] width 102 height 25
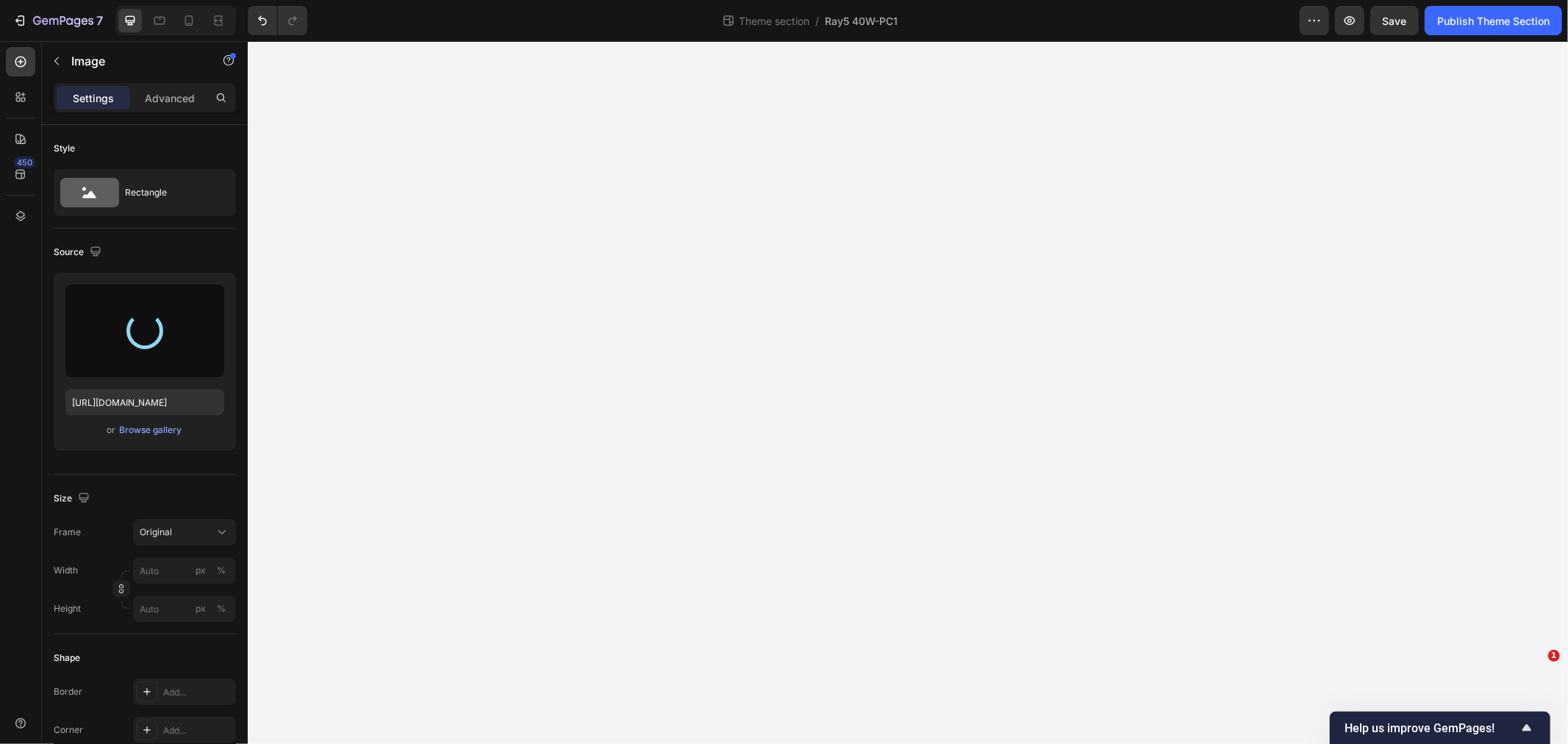
type input "[URL][DOMAIN_NAME]"
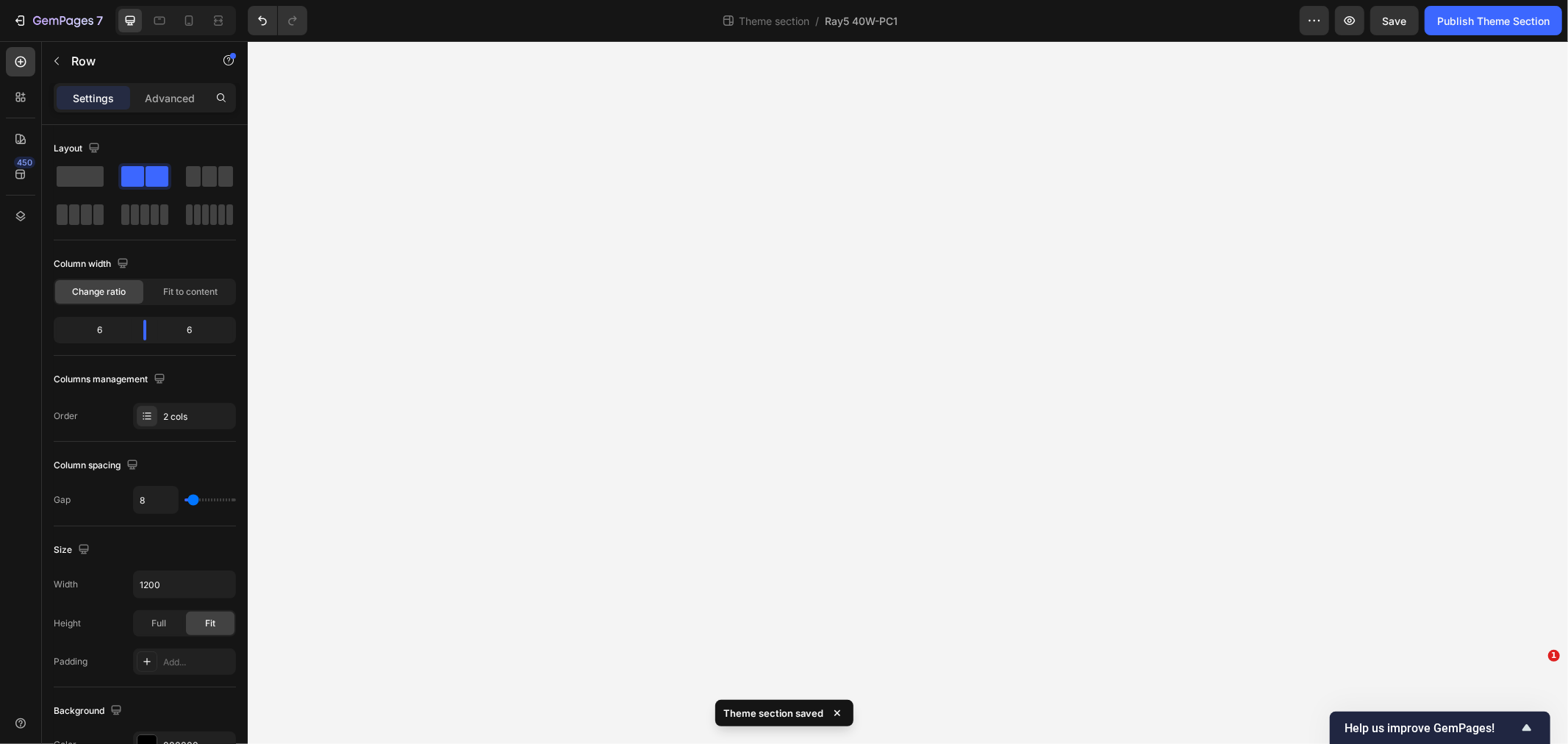
scroll to position [405, 0]
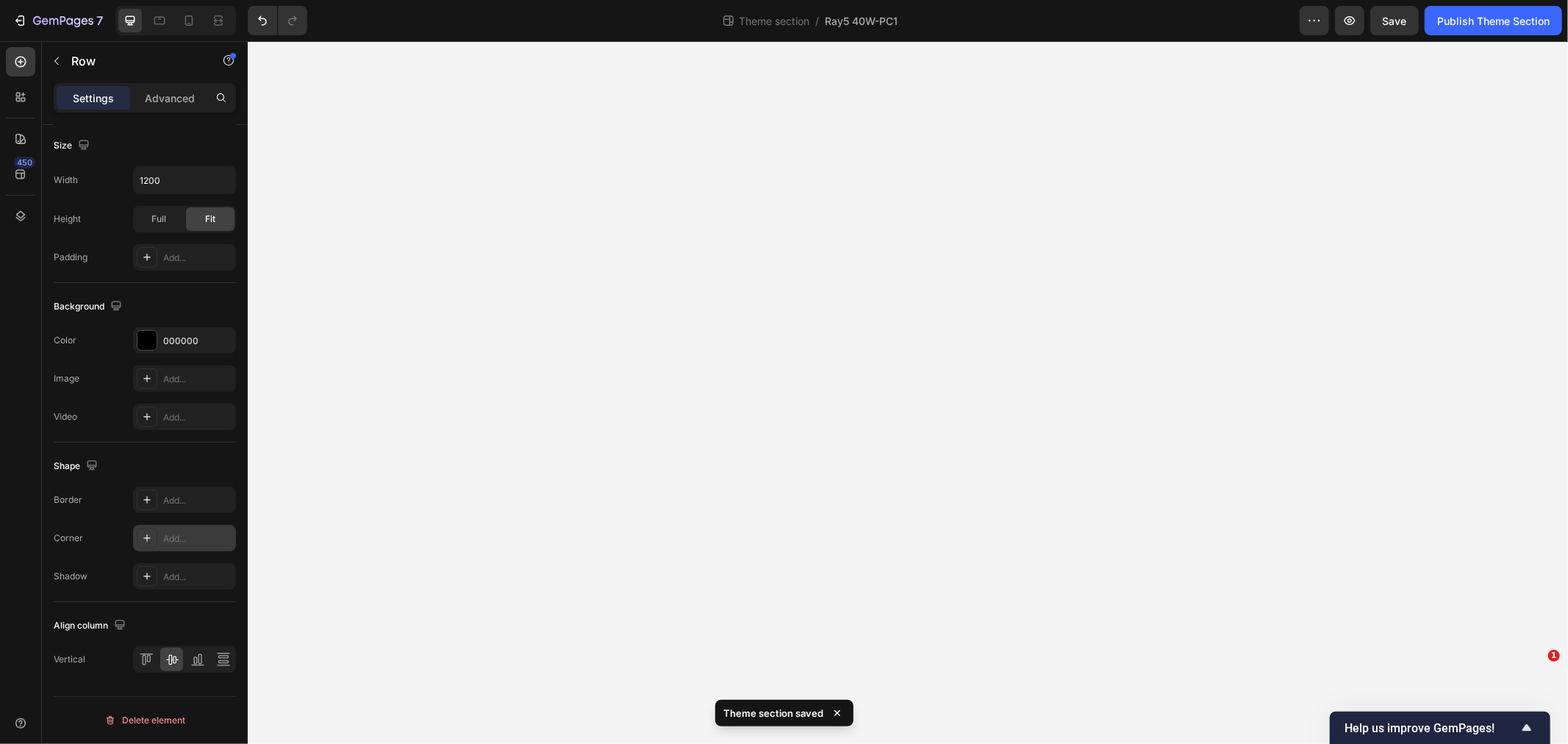
click at [184, 541] on div "Add..." at bounding box center [198, 539] width 69 height 14
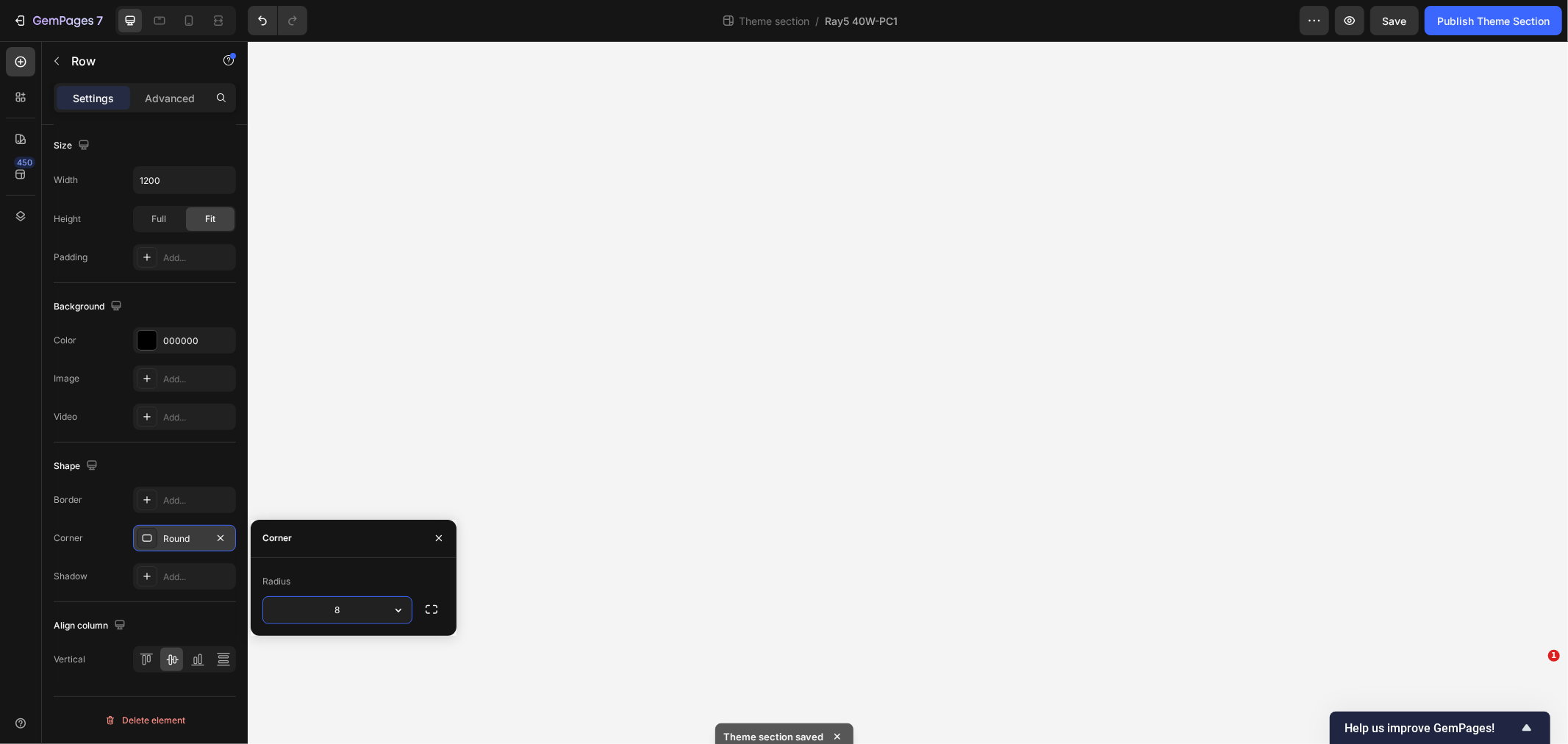
click at [346, 609] on input "8" at bounding box center [337, 610] width 148 height 26
type input "3"
type input "36"
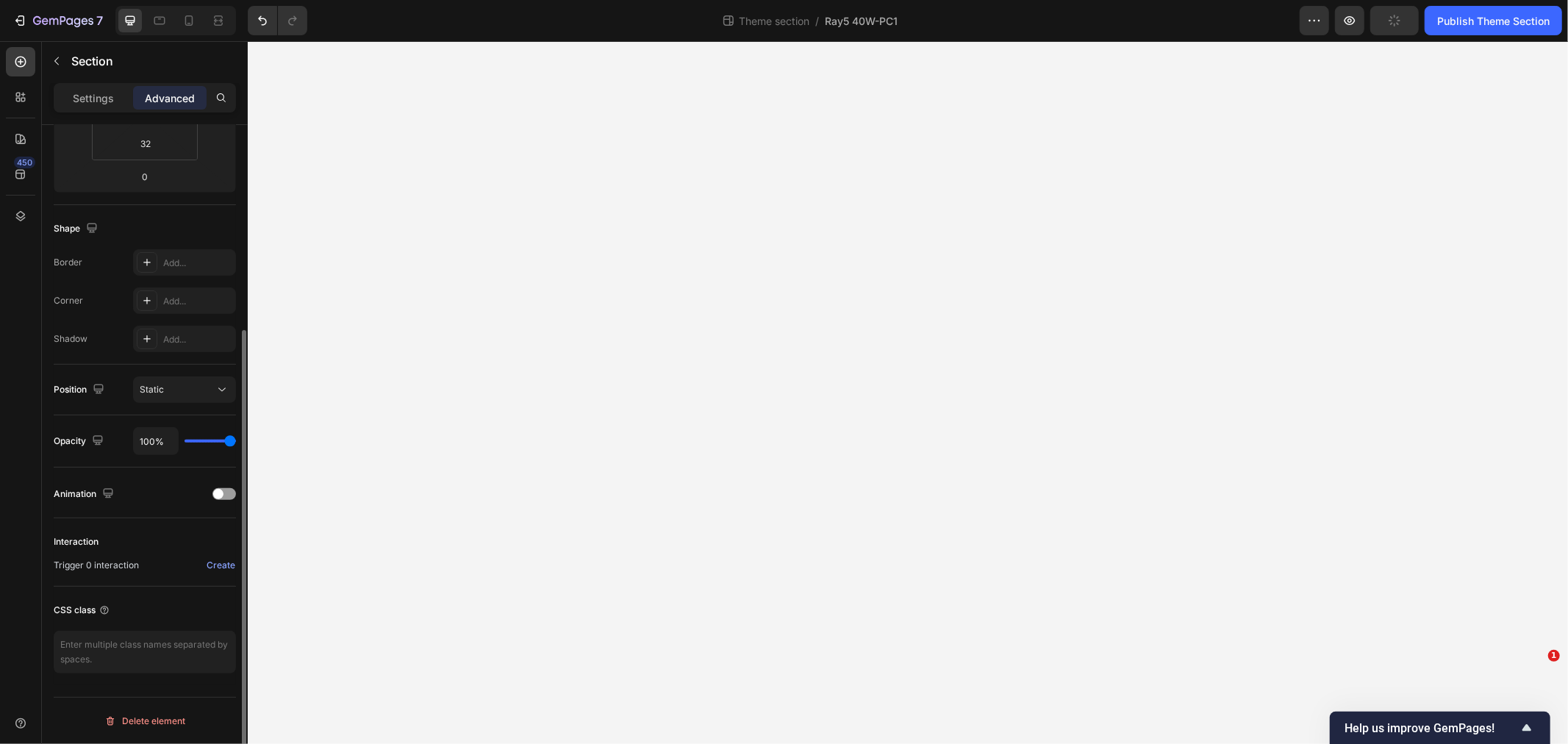
scroll to position [0, 0]
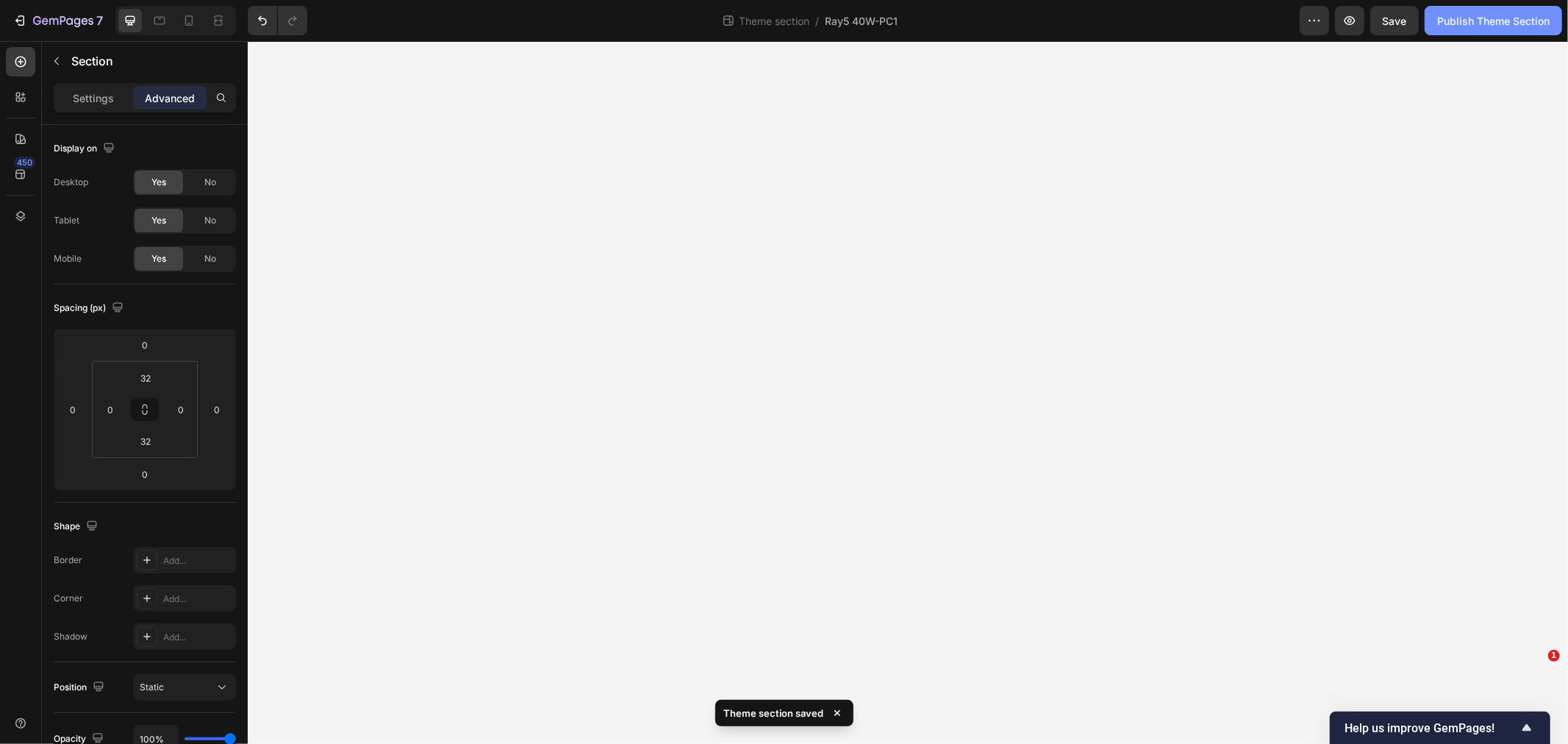
click at [1480, 22] on div "Publish Theme Section" at bounding box center [1494, 21] width 113 height 16
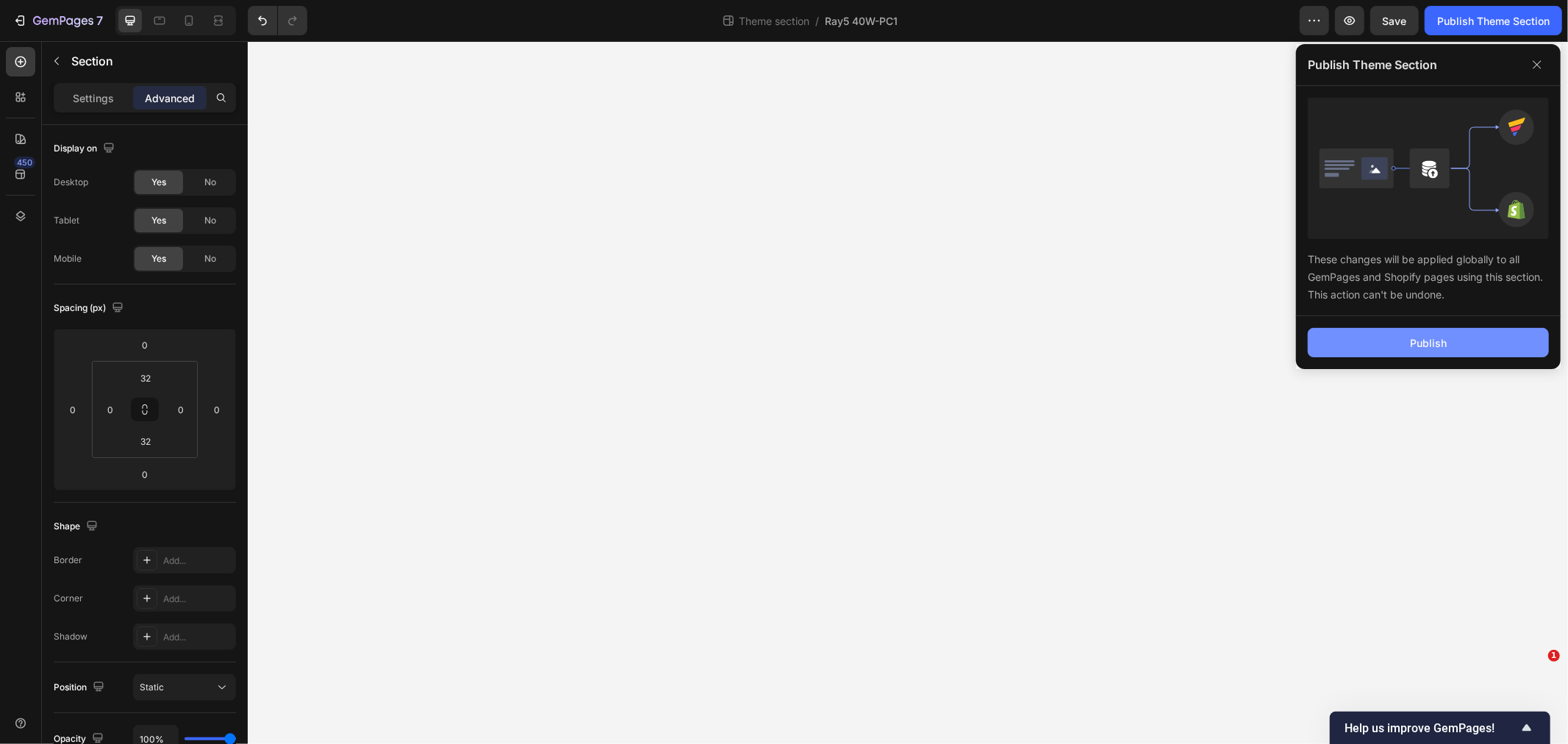
click at [1391, 345] on button "Publish" at bounding box center [1428, 342] width 241 height 29
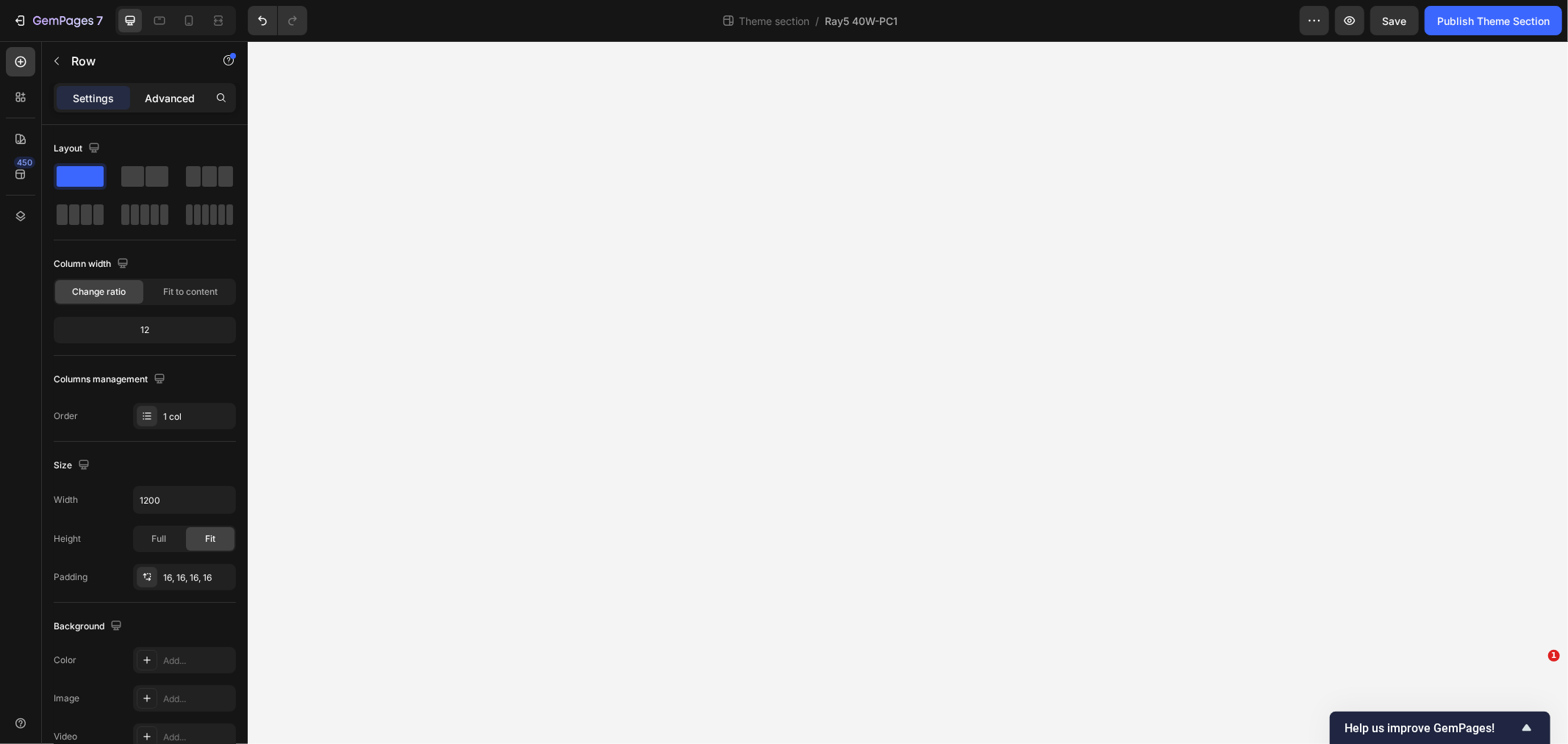
click at [159, 100] on p "Advanced" at bounding box center [170, 98] width 50 height 16
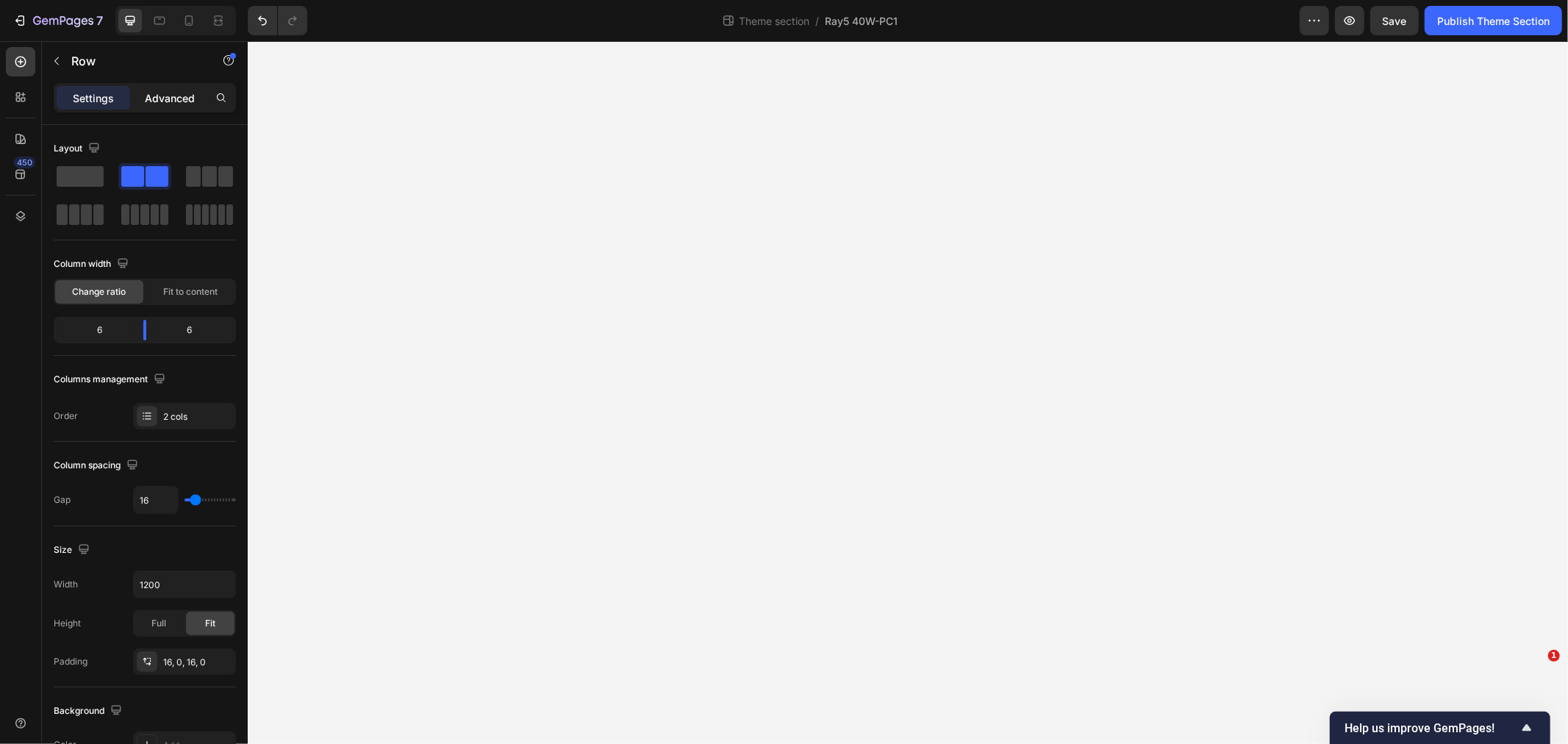
click at [171, 97] on p "Advanced" at bounding box center [170, 98] width 50 height 16
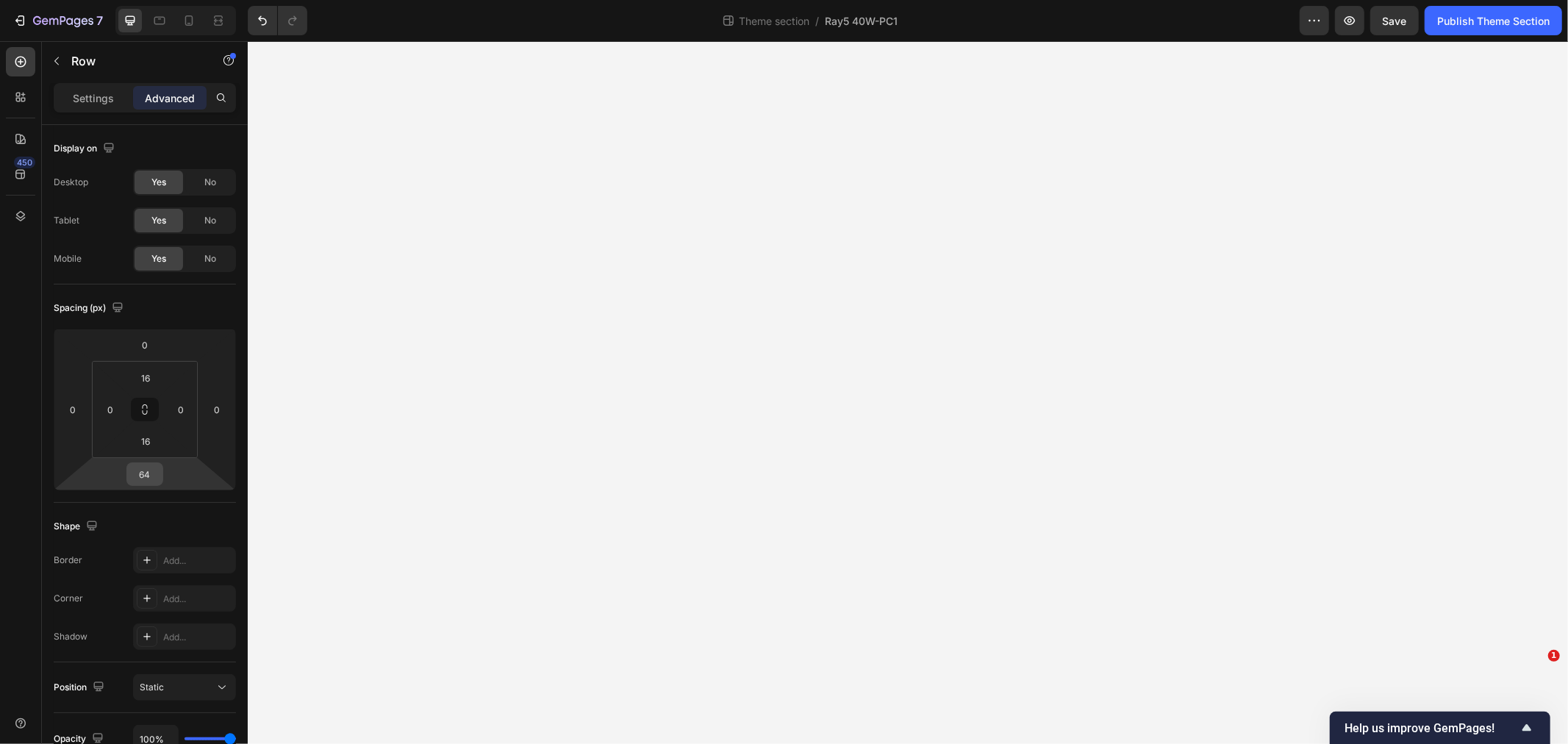
click at [147, 475] on input "64" at bounding box center [144, 474] width 29 height 22
type input "128"
click at [143, 478] on input "0" at bounding box center [144, 474] width 29 height 22
type input "128"
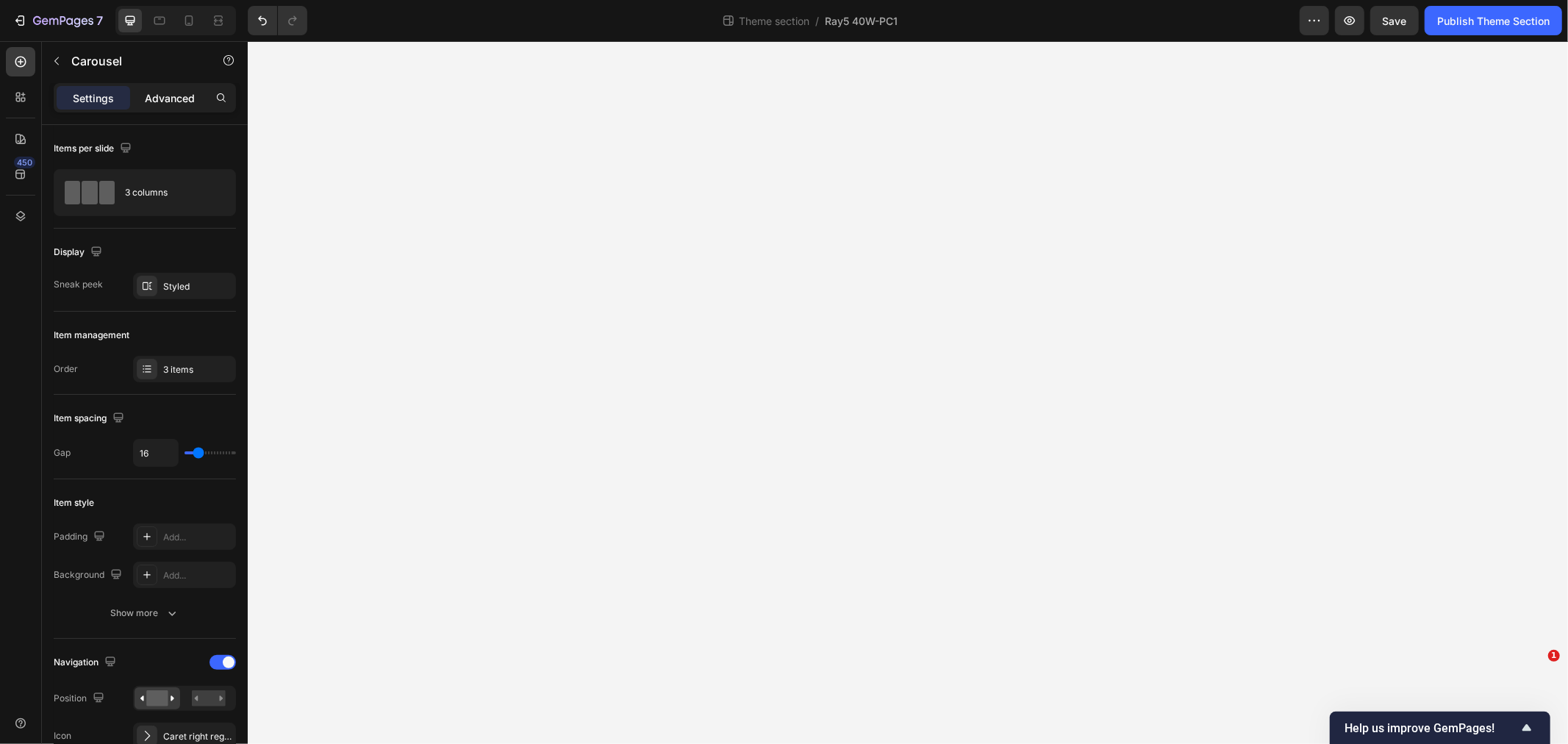
click at [163, 99] on p "Advanced" at bounding box center [170, 98] width 50 height 16
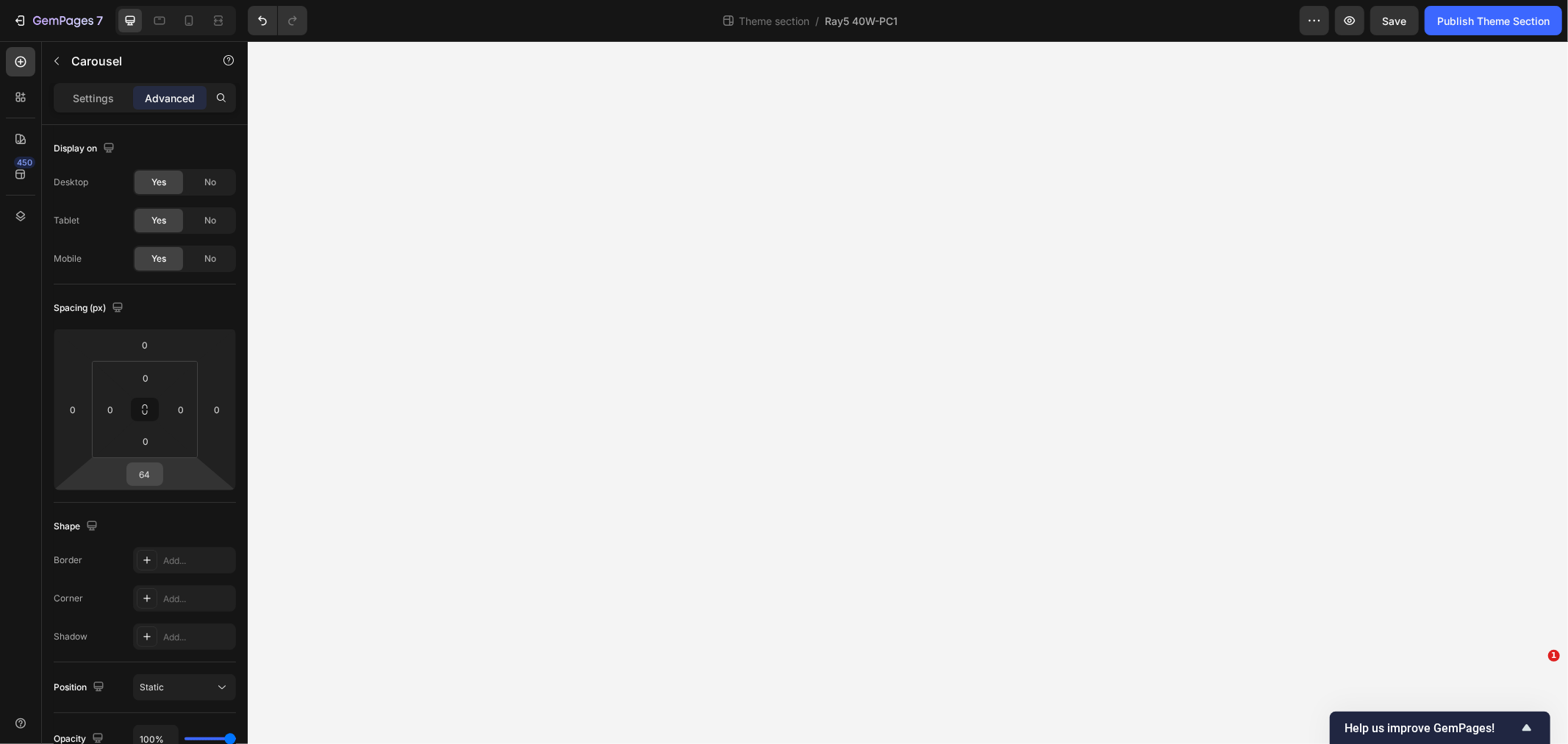
click at [148, 478] on input "64" at bounding box center [144, 474] width 29 height 22
type input "128"
click at [145, 445] on input "0" at bounding box center [145, 441] width 29 height 22
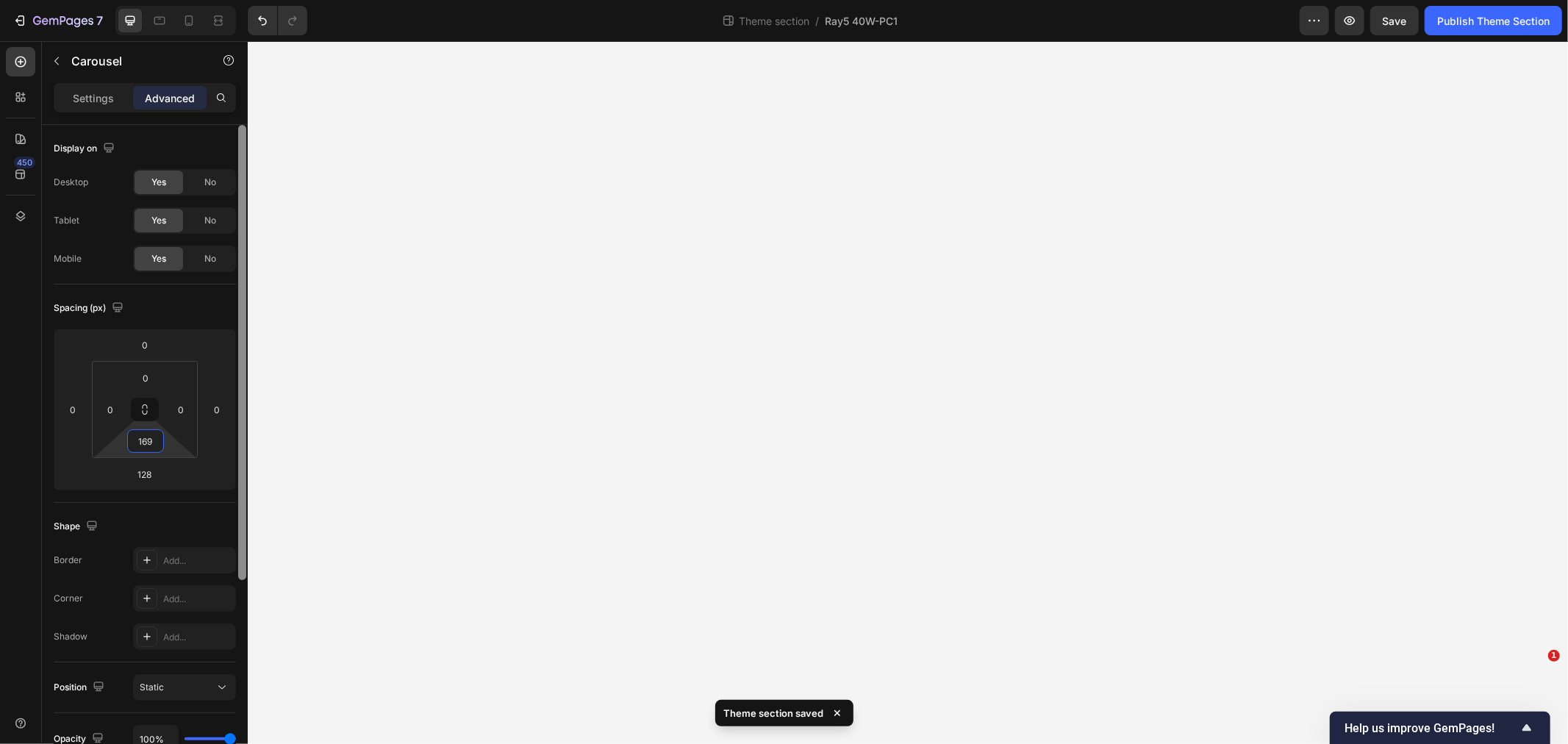
type input "16"
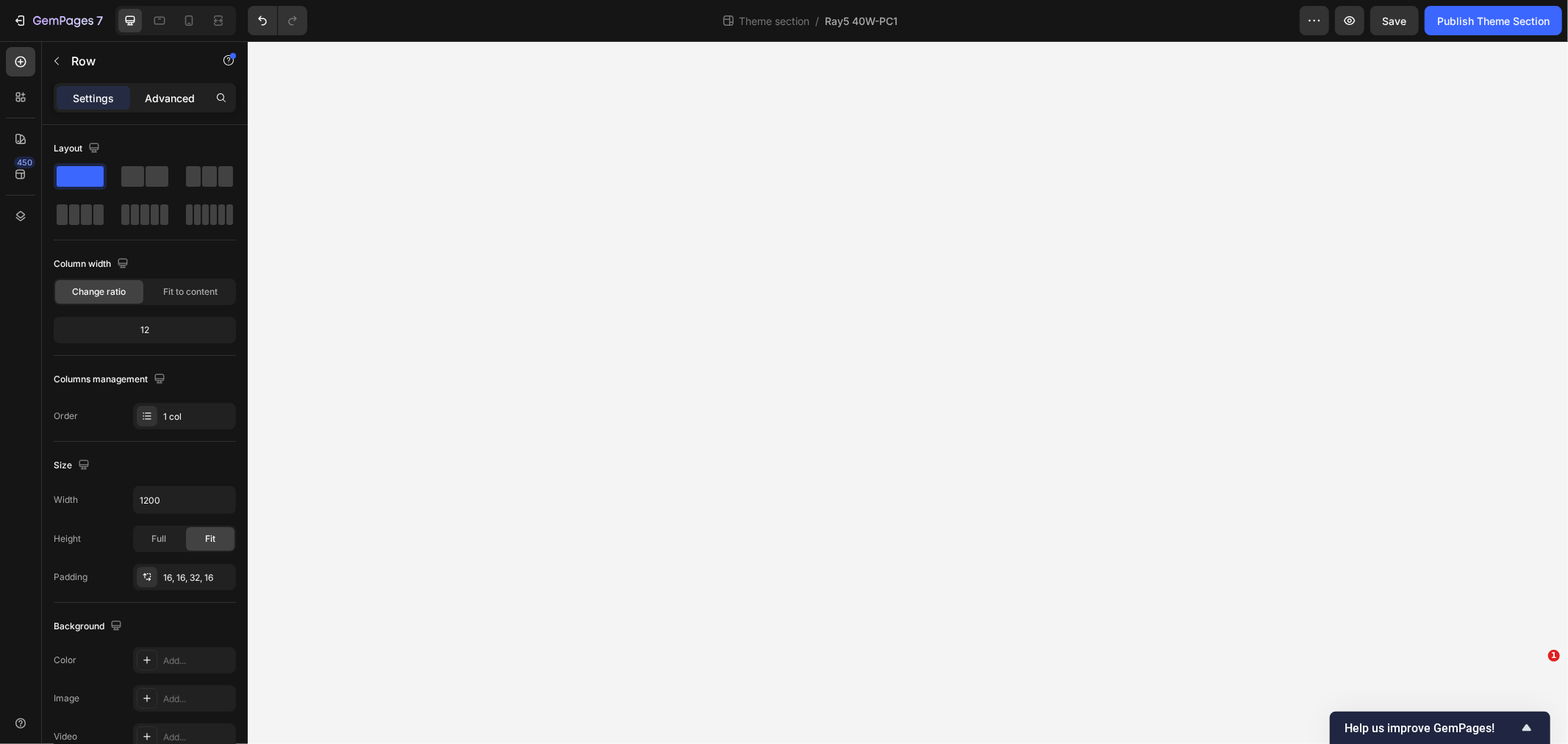
click at [185, 93] on p "Advanced" at bounding box center [170, 98] width 50 height 16
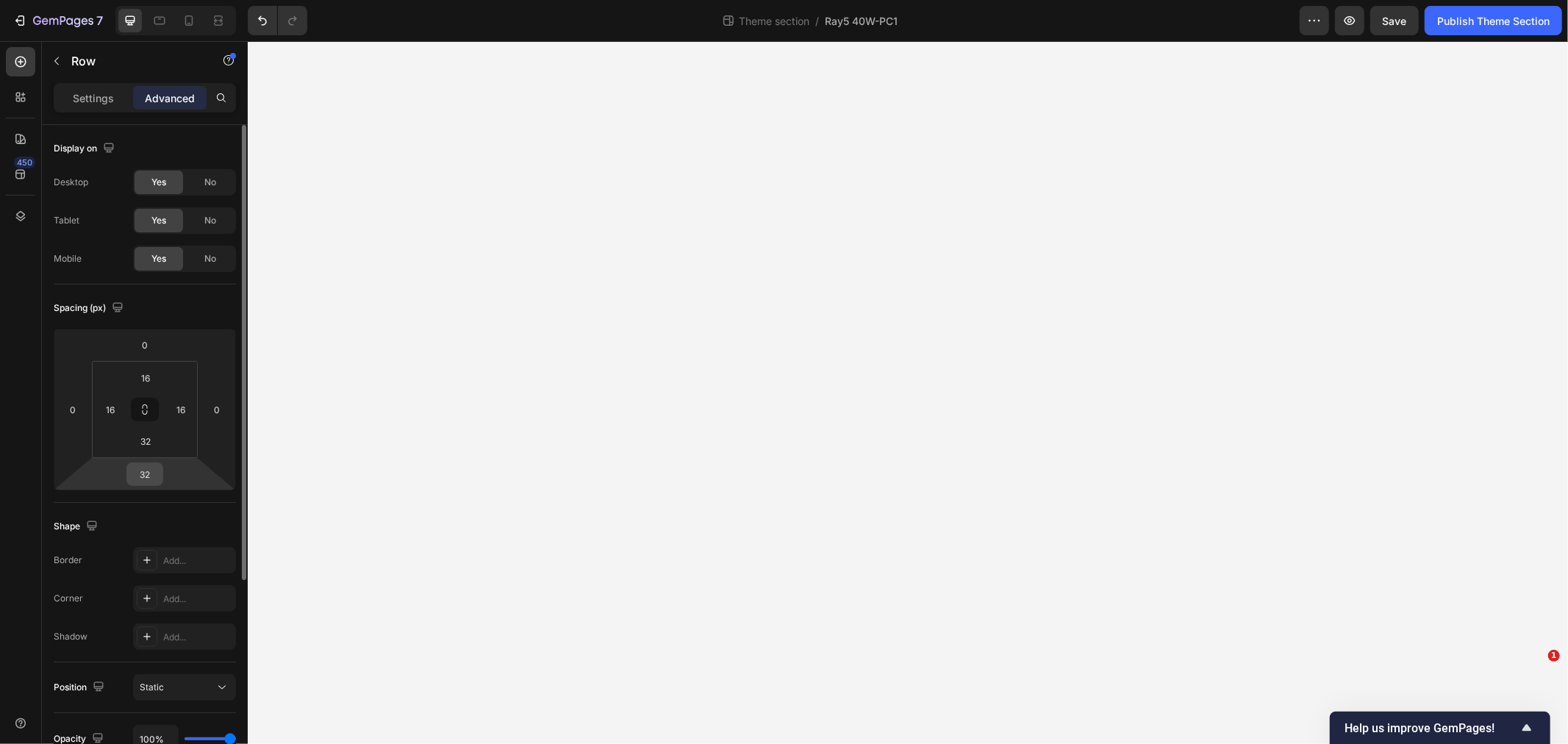
click at [149, 472] on input "32" at bounding box center [144, 474] width 29 height 22
type input "128"
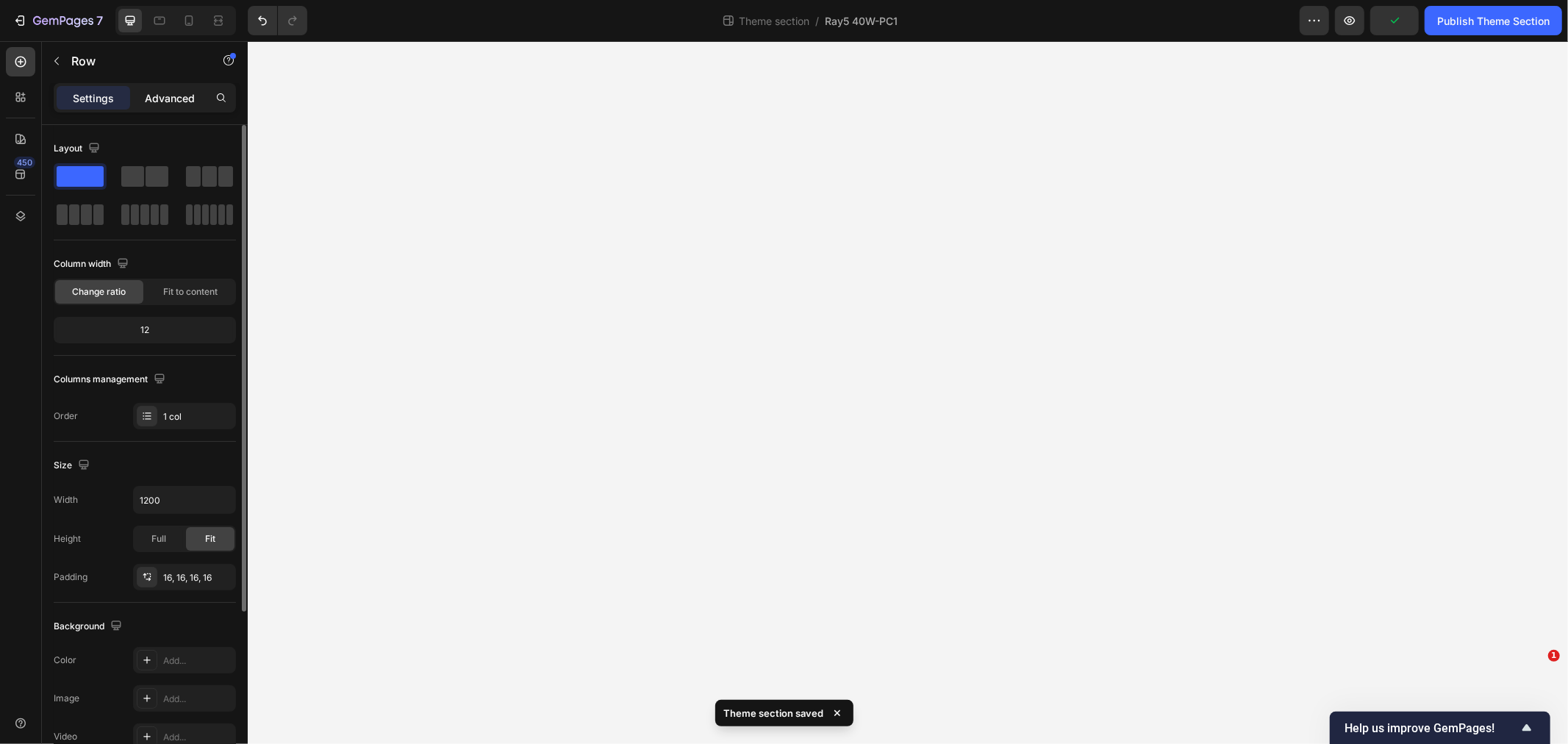
click at [163, 98] on p "Advanced" at bounding box center [170, 98] width 50 height 16
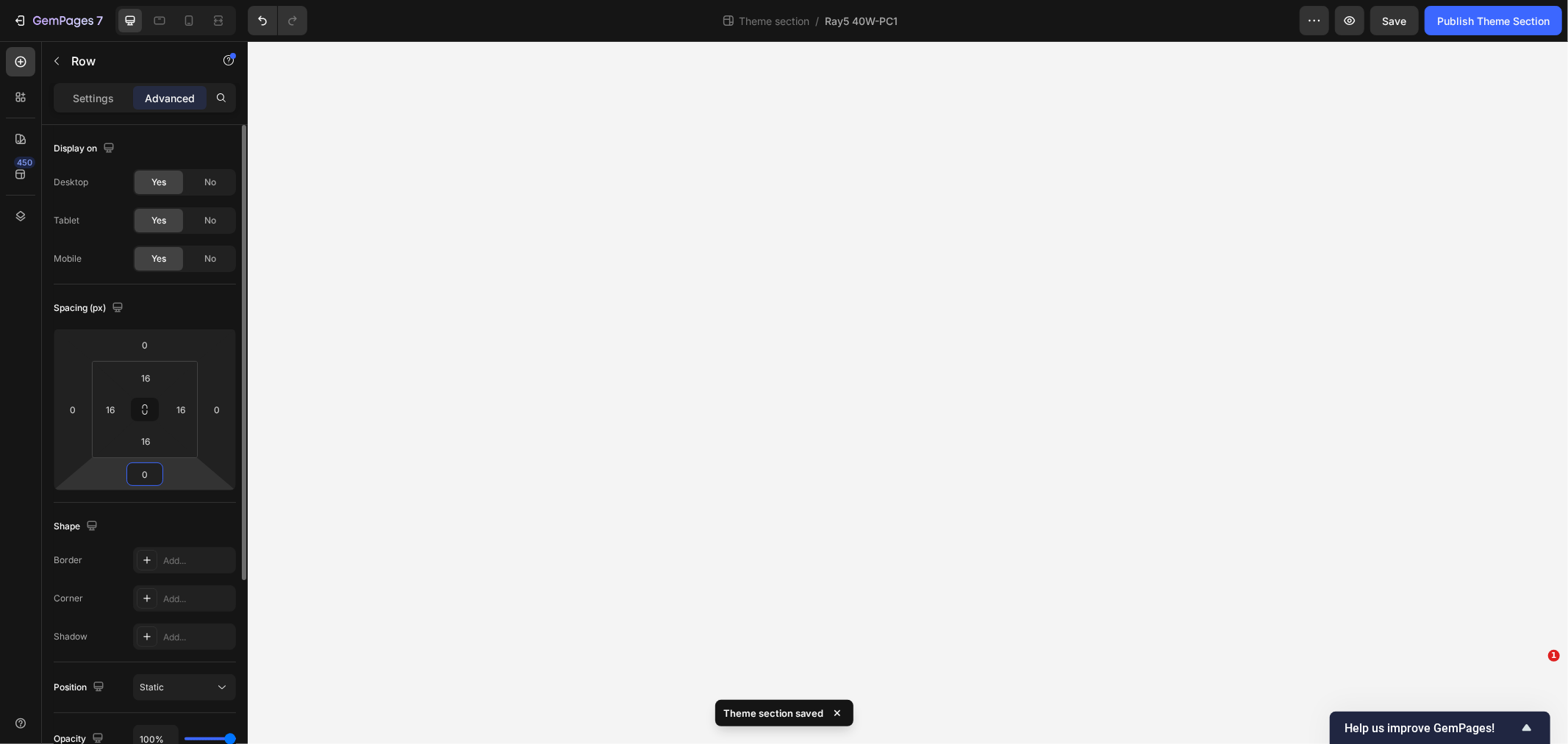
click at [145, 481] on input "0" at bounding box center [144, 474] width 29 height 22
type input "128"
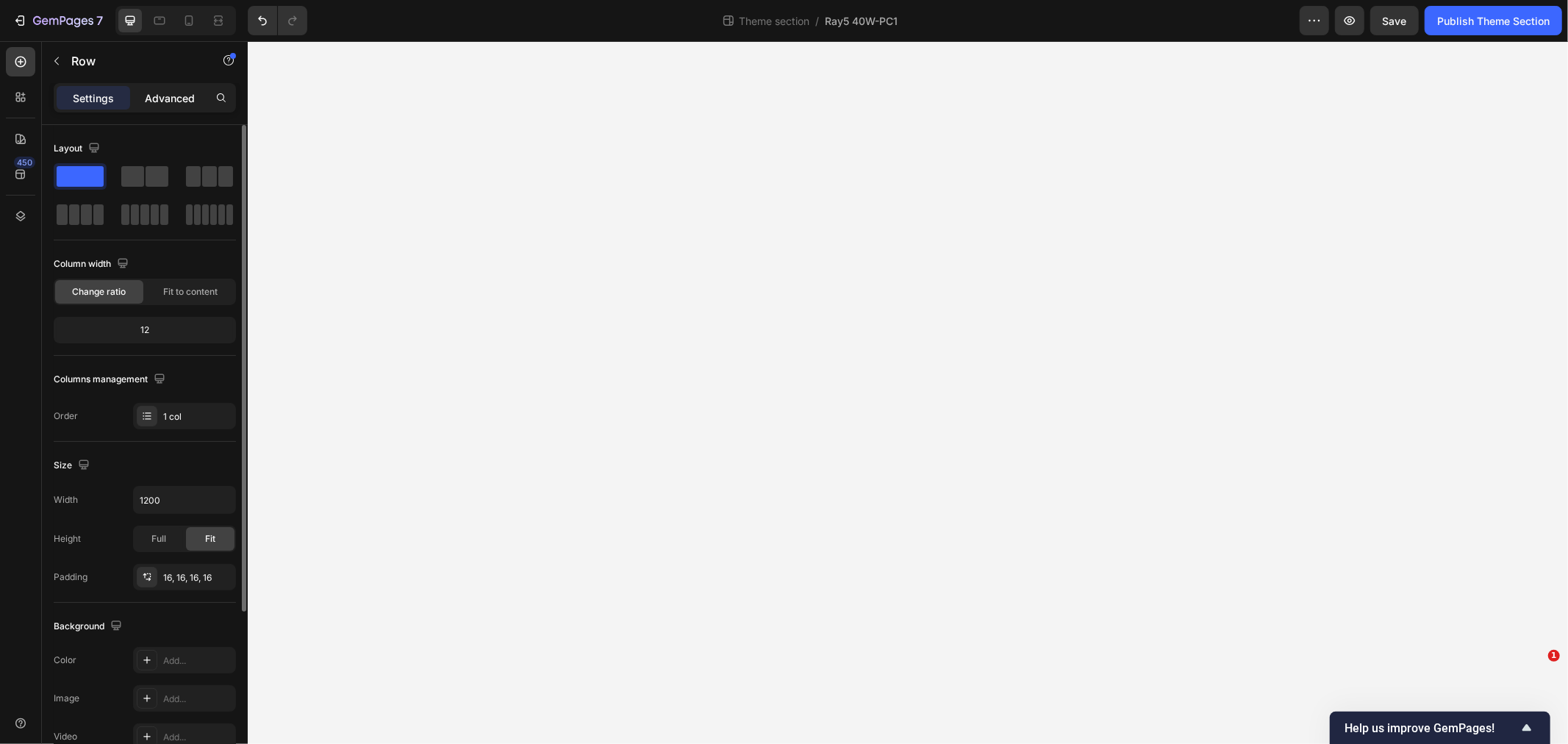
click at [162, 101] on p "Advanced" at bounding box center [170, 98] width 50 height 16
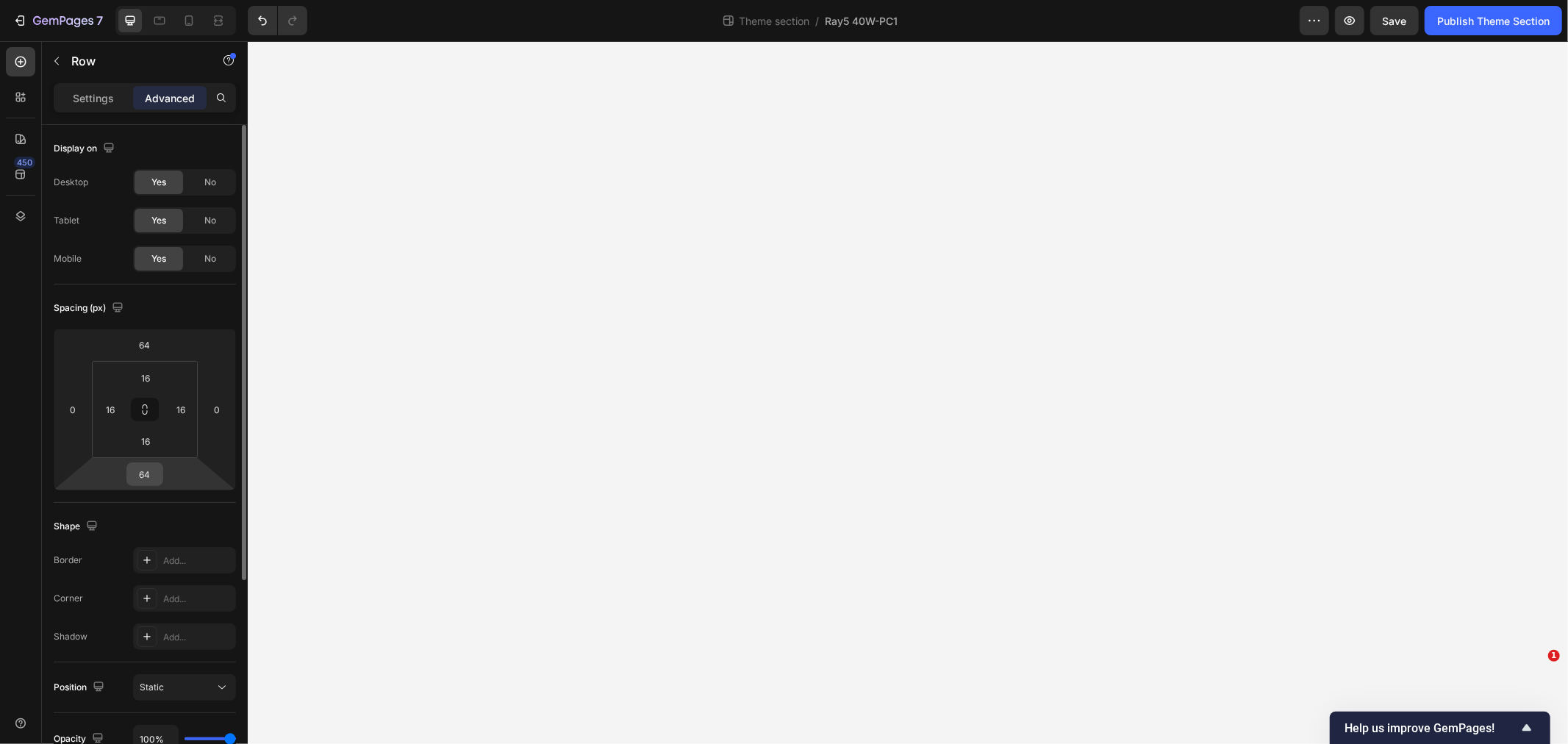
click at [141, 468] on input "64" at bounding box center [144, 474] width 29 height 22
type input "128"
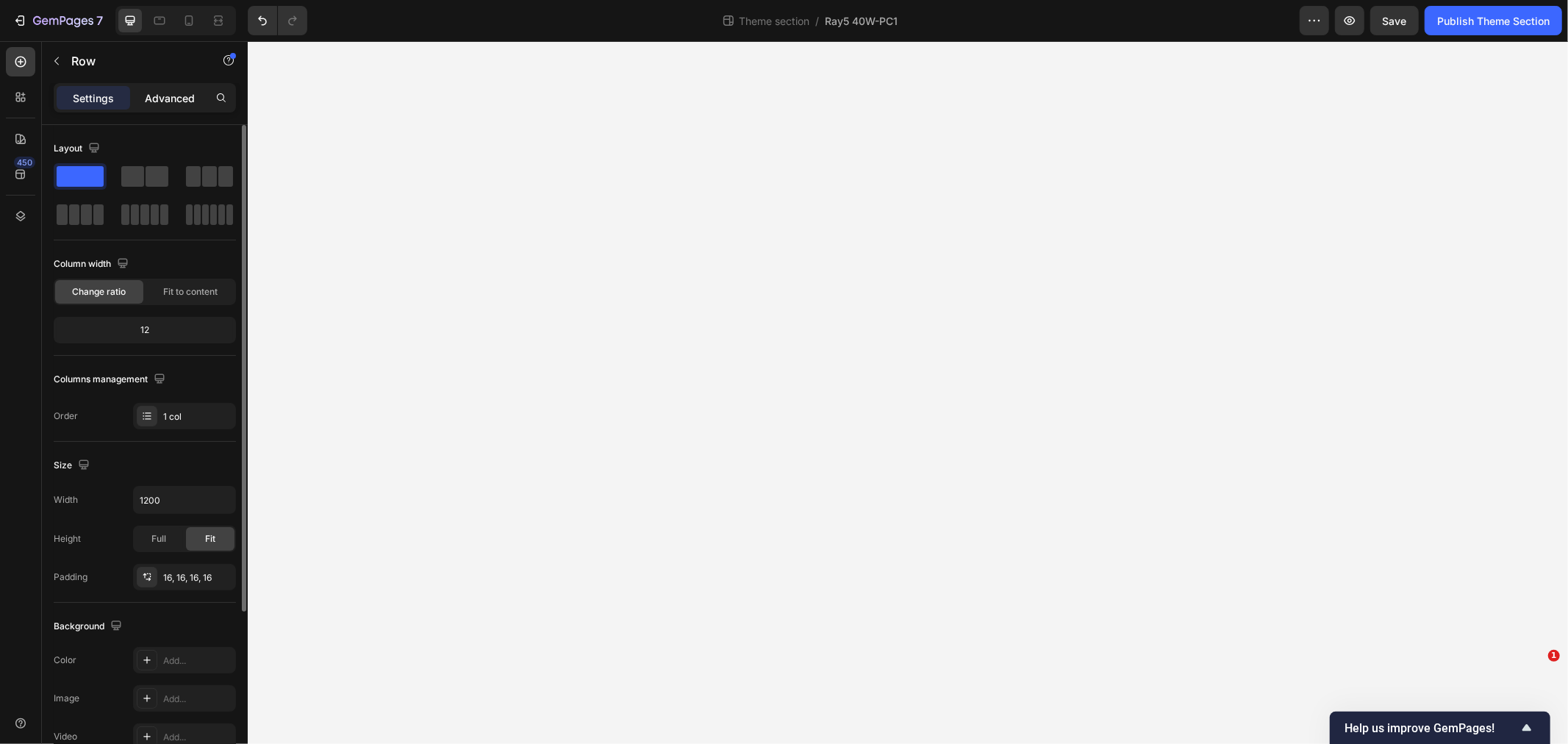
click at [173, 99] on p "Advanced" at bounding box center [170, 98] width 50 height 16
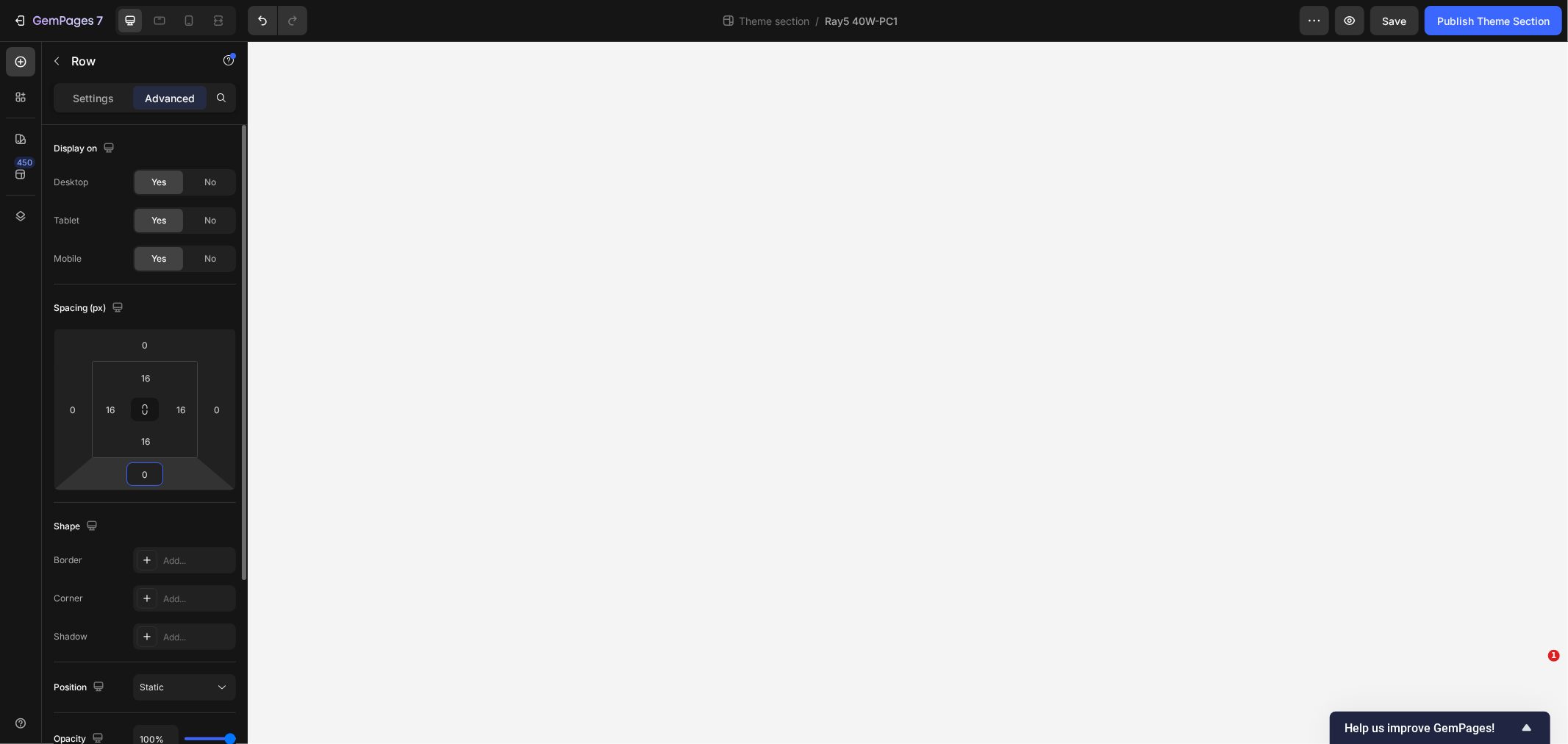
click at [145, 475] on input "0" at bounding box center [144, 474] width 29 height 22
type input "128"
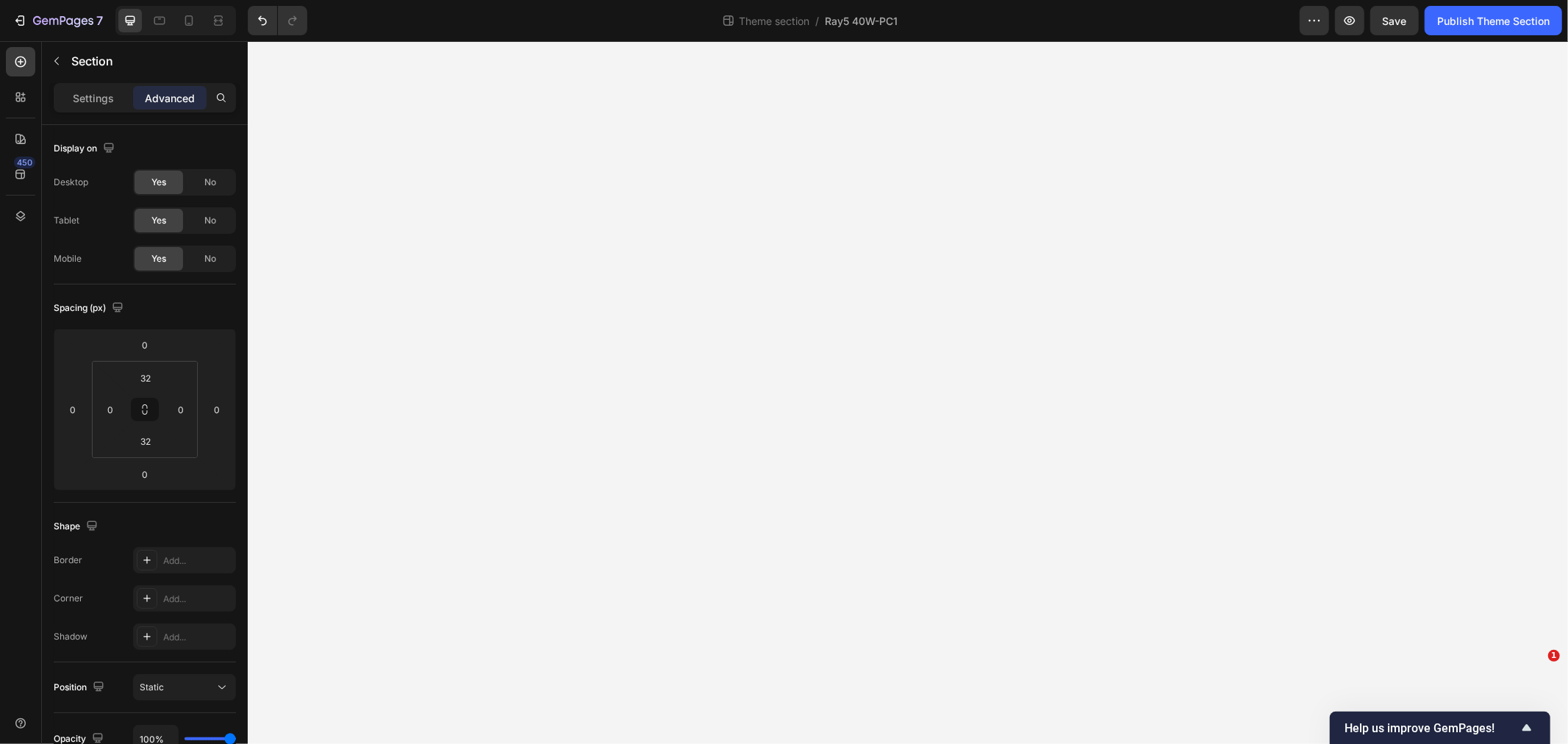
click at [1492, 17] on div "Publish Theme Section" at bounding box center [1494, 21] width 113 height 16
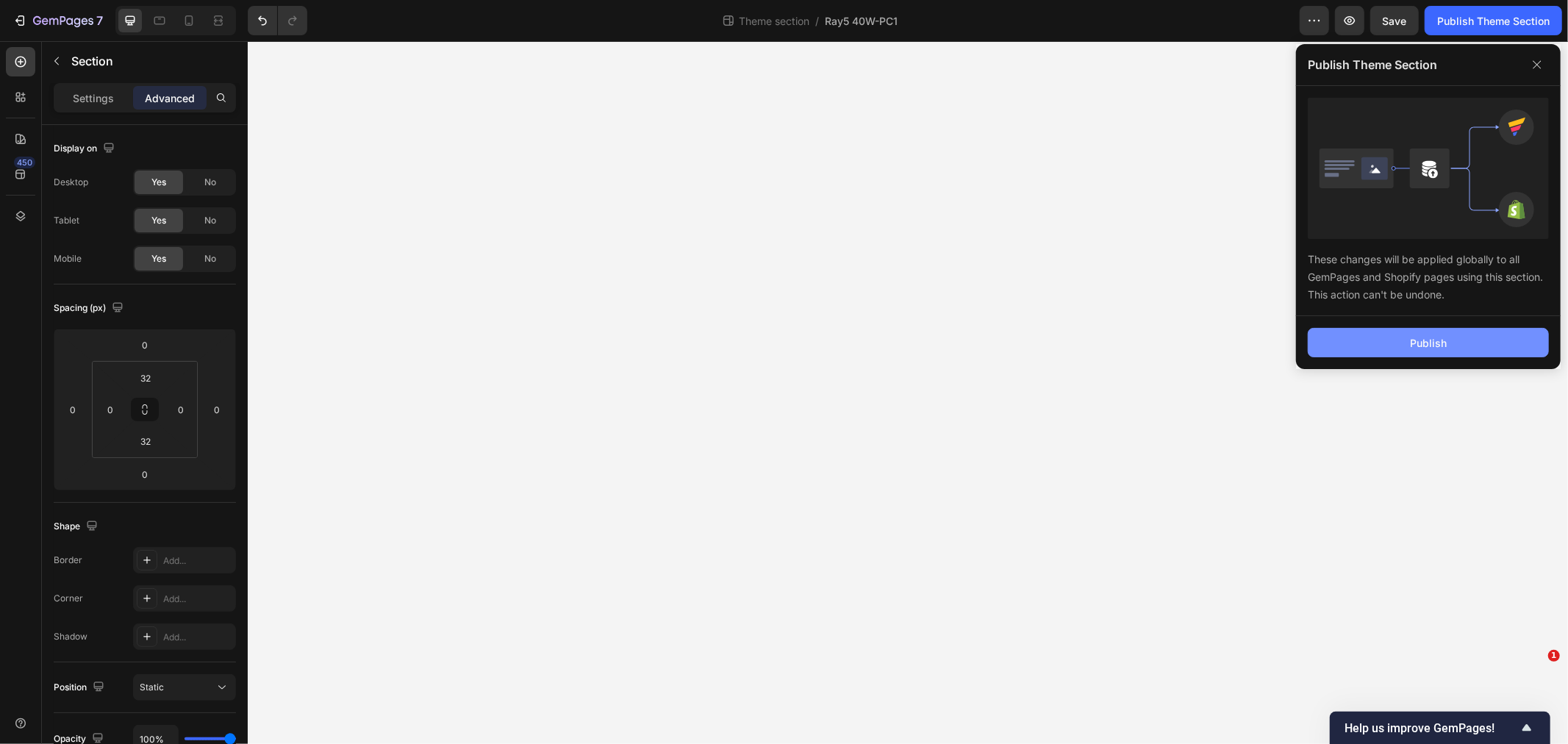
click at [1424, 334] on button "Publish" at bounding box center [1428, 342] width 241 height 29
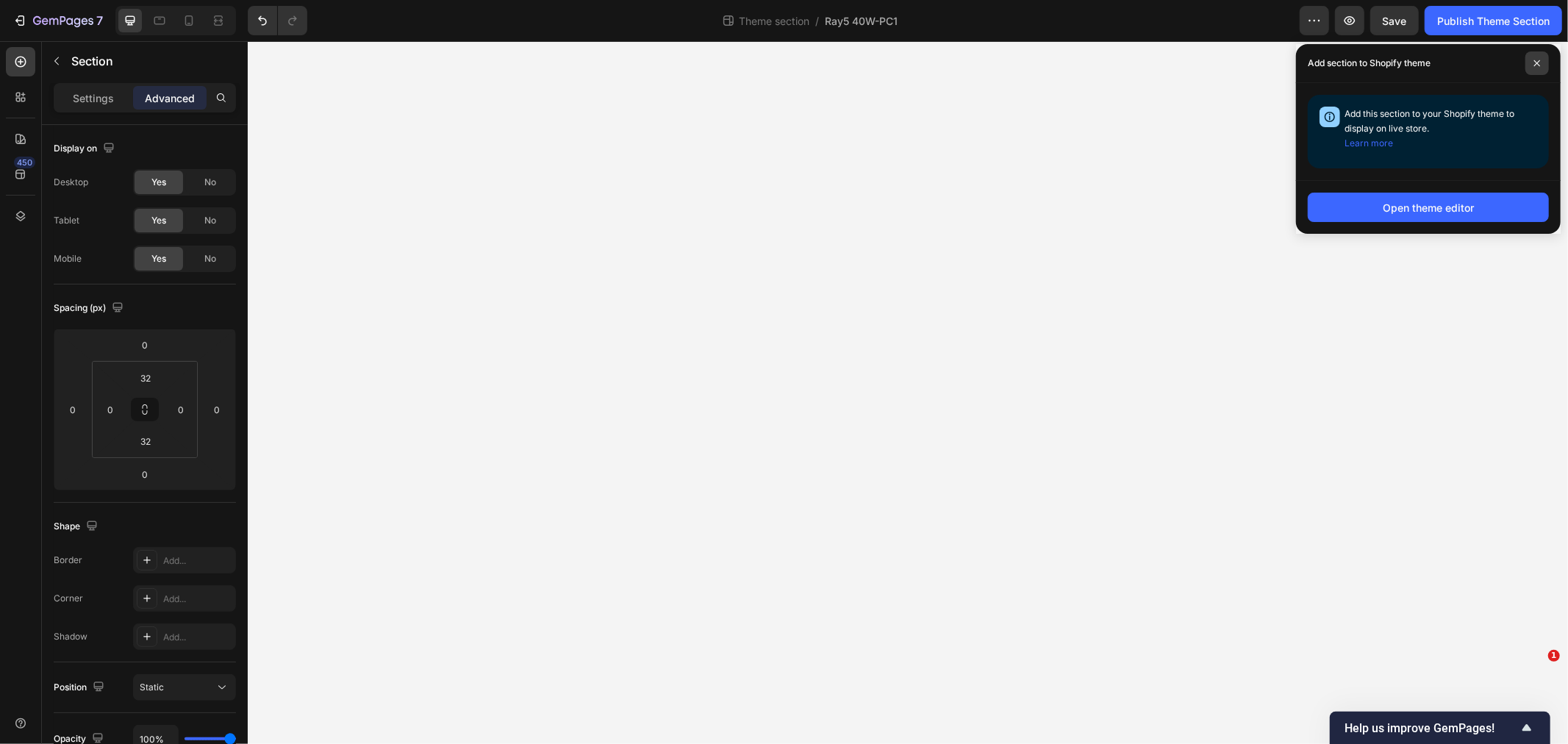
click at [1536, 68] on span at bounding box center [1536, 62] width 23 height 23
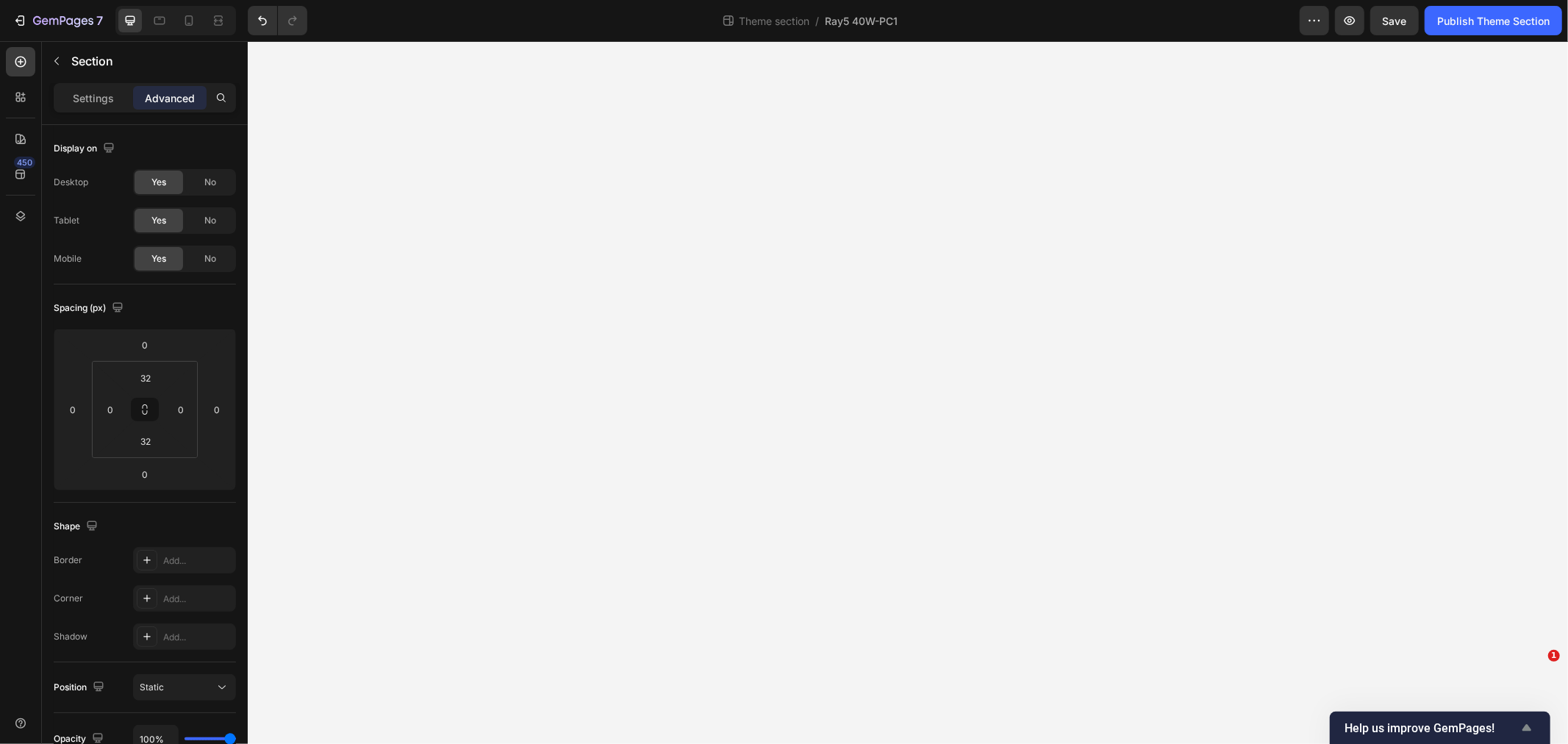
click at [1407, 728] on span "Help us improve GemPages!" at bounding box center [1431, 728] width 174 height 14
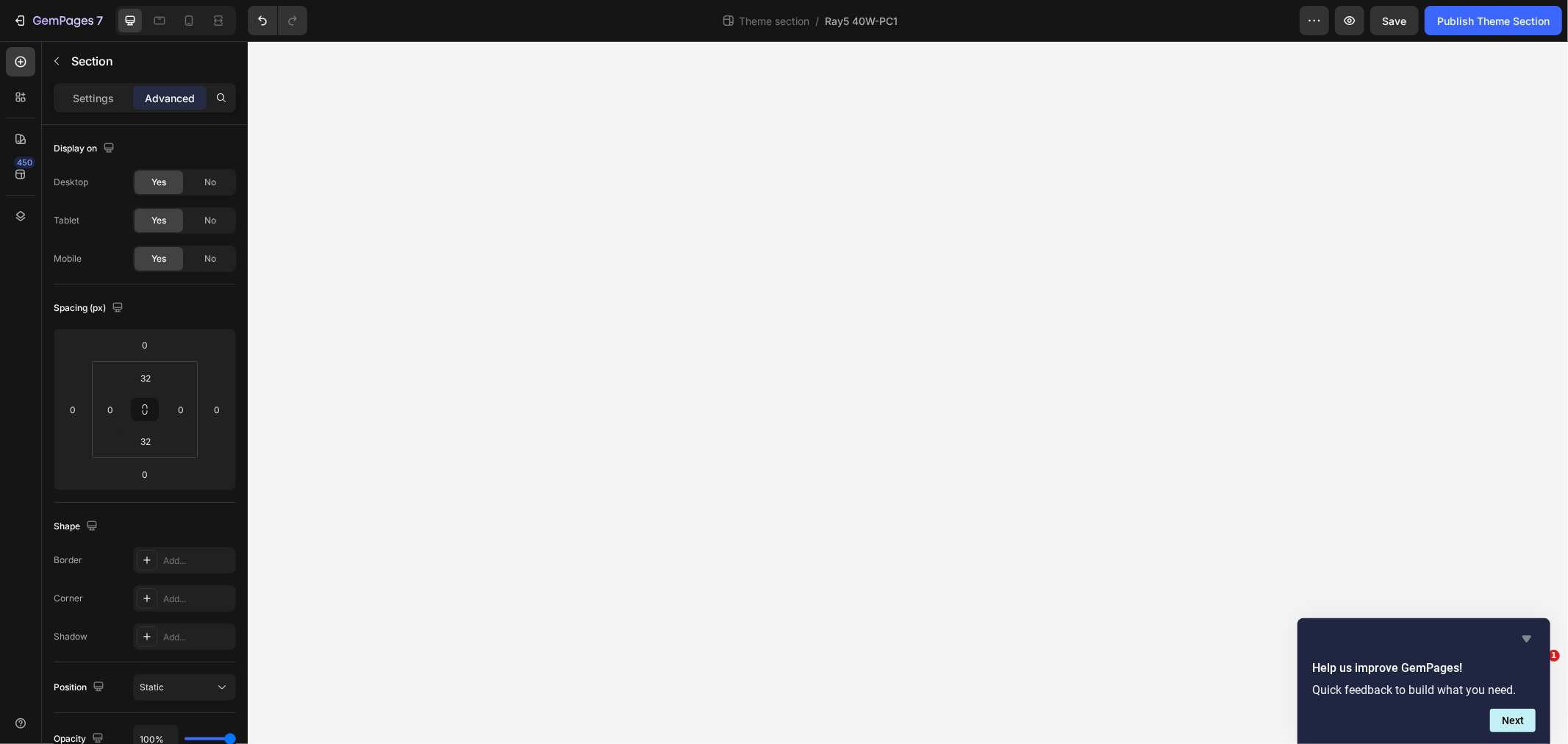
click at [1530, 638] on icon "Hide survey" at bounding box center [1527, 639] width 9 height 7
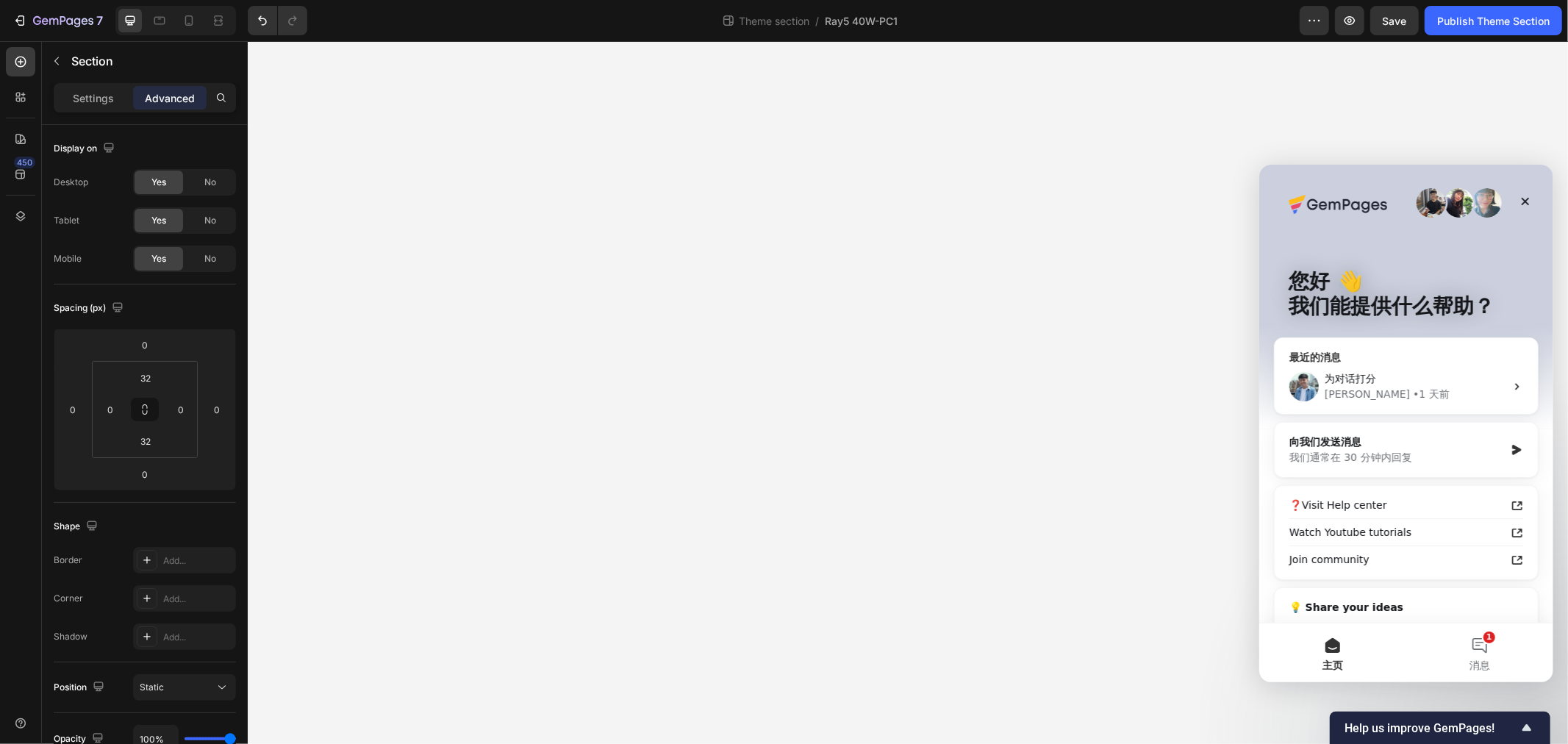
click at [1412, 378] on div "为对话打分" at bounding box center [1415, 378] width 180 height 16
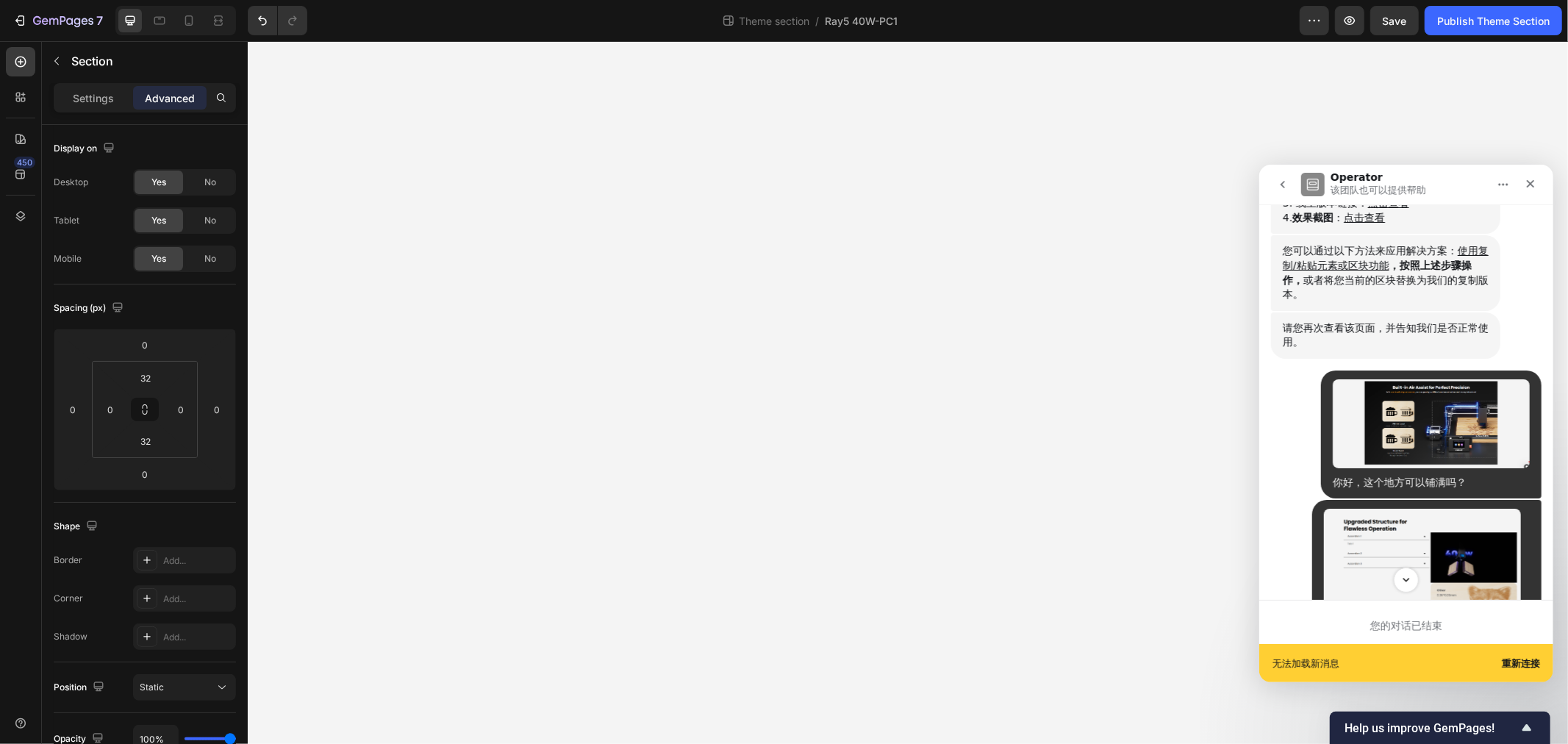
scroll to position [1657, 0]
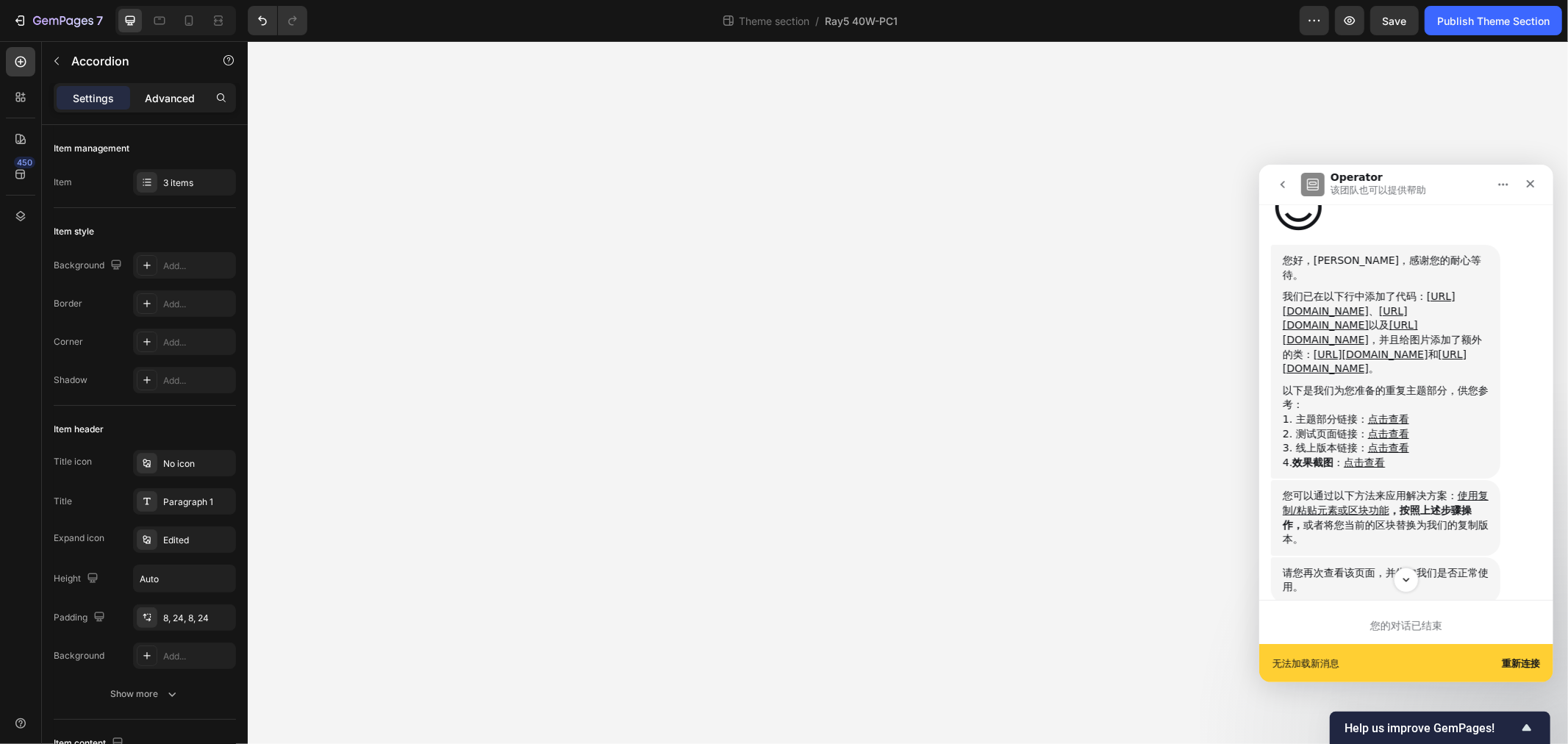
click at [178, 94] on p "Advanced" at bounding box center [170, 98] width 50 height 16
type input "100%"
type input "100"
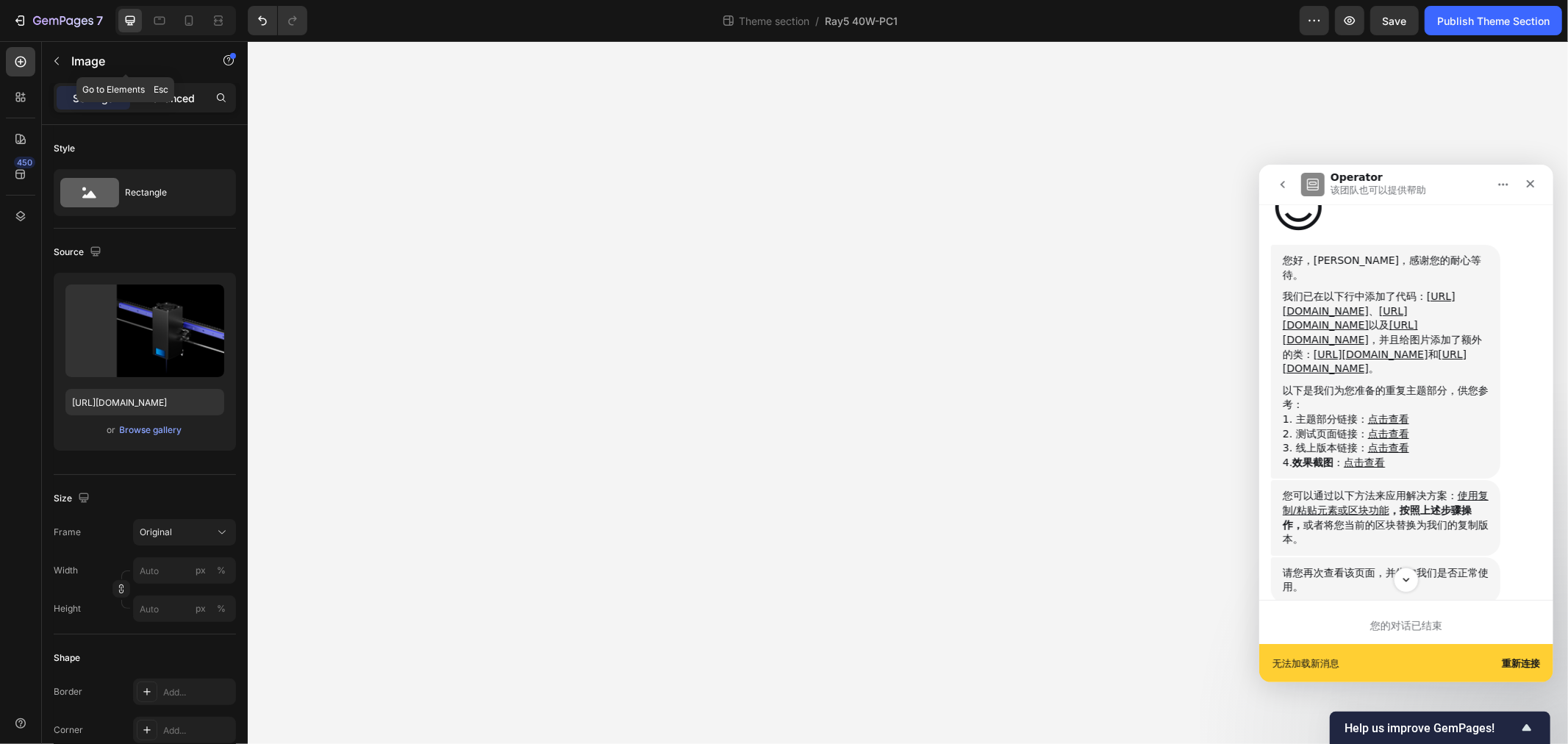
click at [156, 96] on p "Advanced" at bounding box center [170, 98] width 50 height 16
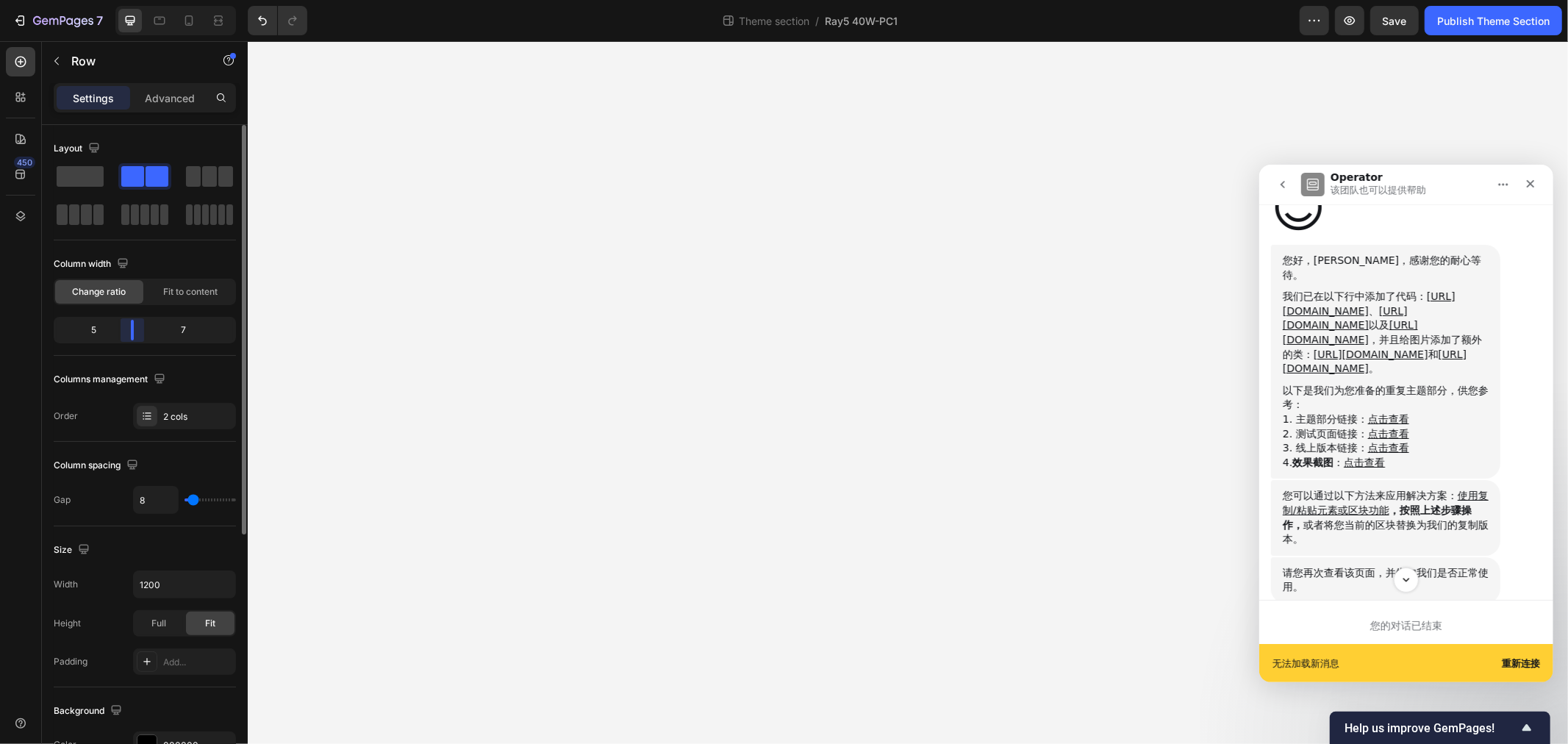
drag, startPoint x: 147, startPoint y: 339, endPoint x: 125, endPoint y: 344, distance: 22.6
click at [125, 344] on div "Column width Change ratio Fit to content 5 7" at bounding box center [144, 304] width 182 height 104
click at [142, 329] on div at bounding box center [144, 329] width 26 height 20
click at [1512, 661] on b "重新连接" at bounding box center [1520, 663] width 38 height 11
click at [217, 26] on icon at bounding box center [219, 21] width 15 height 15
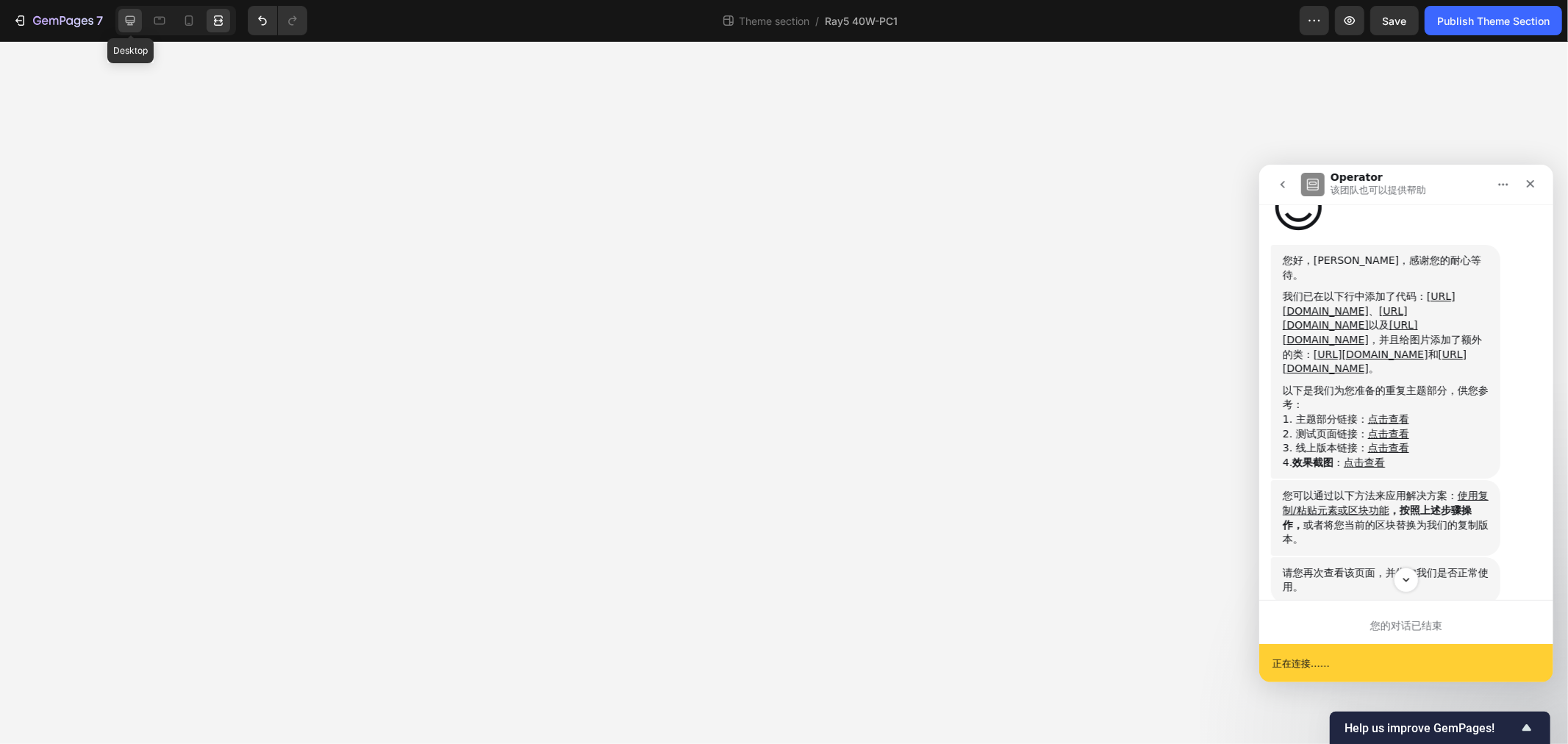
click at [135, 17] on icon at bounding box center [130, 21] width 10 height 10
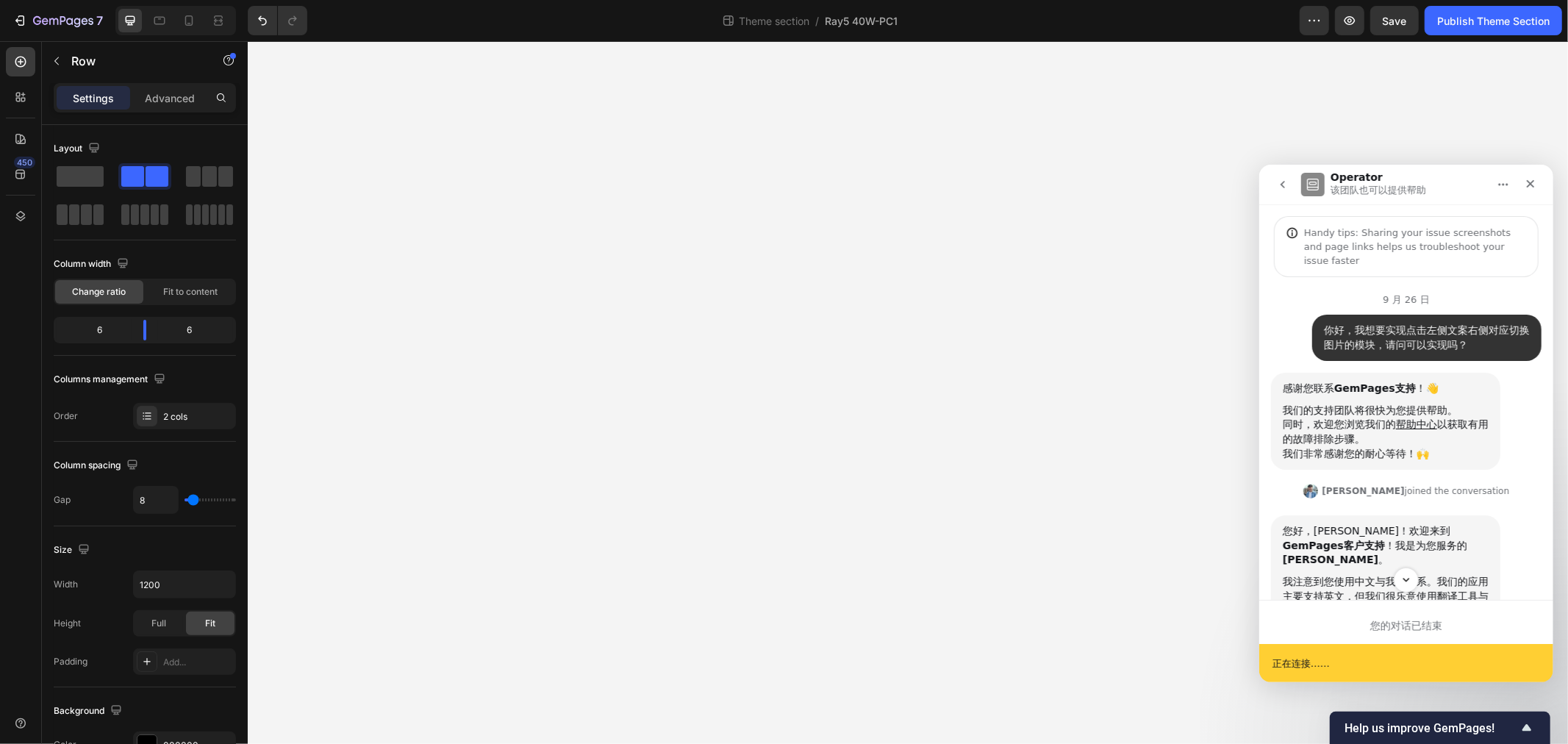
scroll to position [1657, 0]
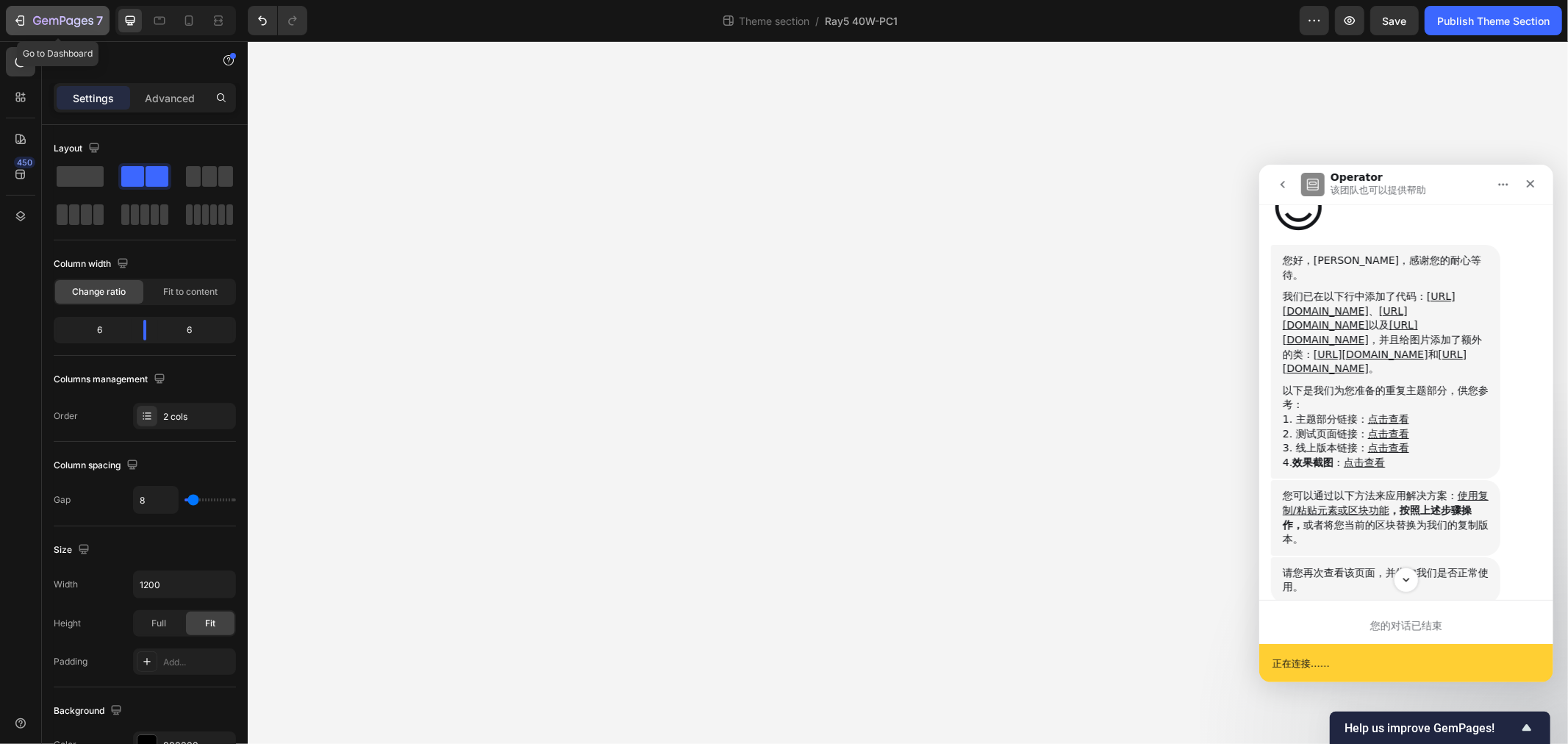
click at [49, 14] on div "7" at bounding box center [68, 20] width 70 height 17
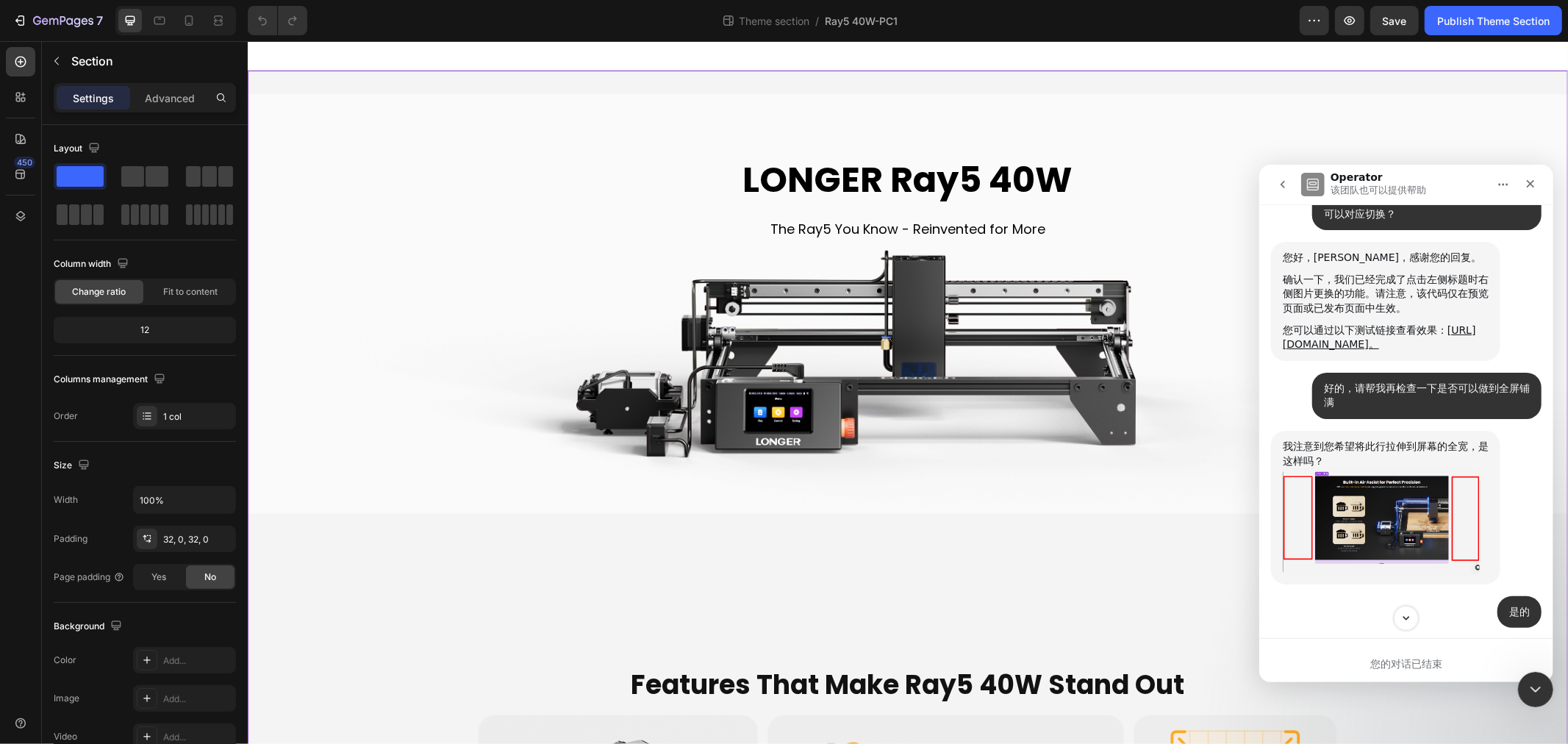
scroll to position [2355, 0]
click at [1278, 182] on icon "go back" at bounding box center [1282, 184] width 12 height 12
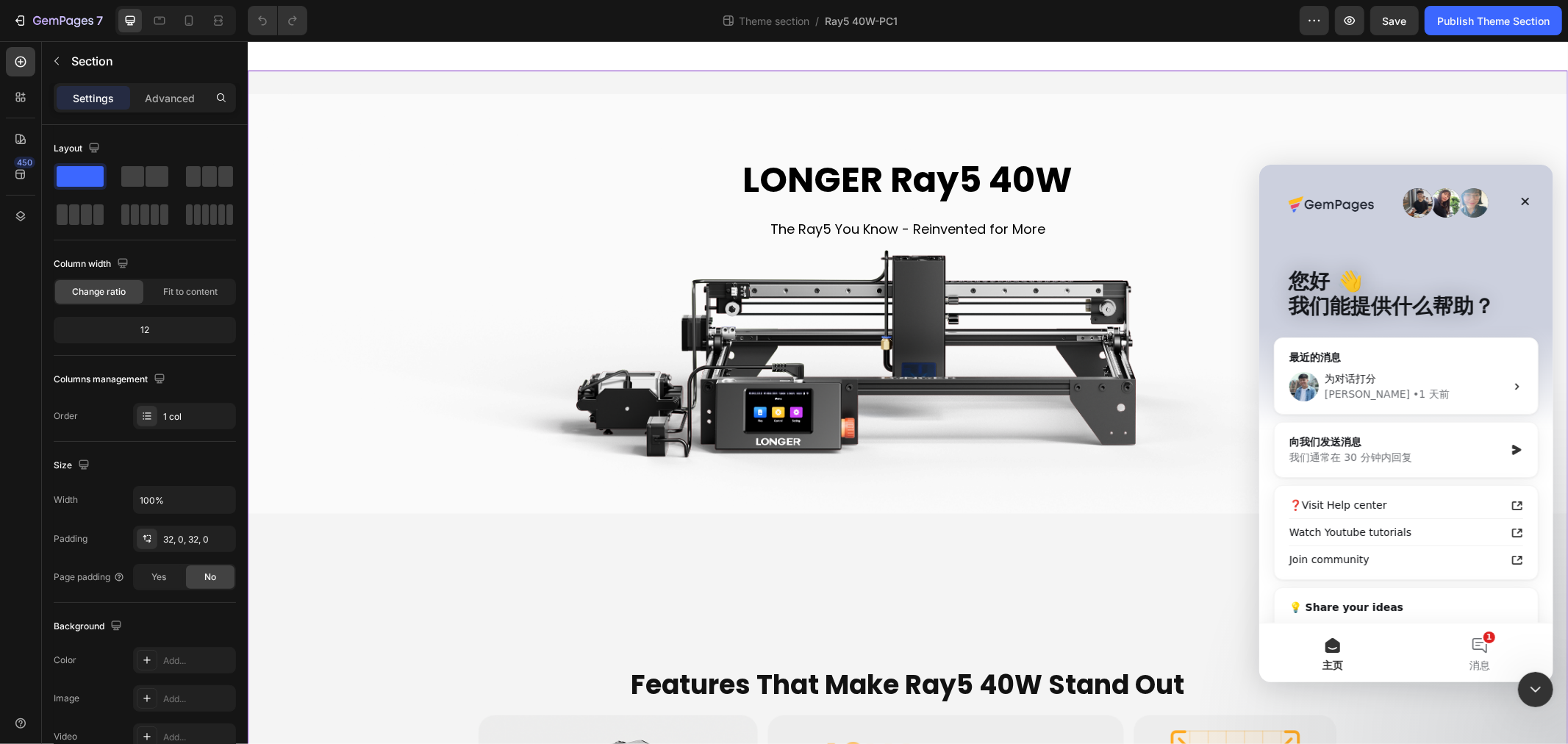
scroll to position [0, 0]
click at [1397, 373] on div "为对话打分" at bounding box center [1415, 378] width 180 height 16
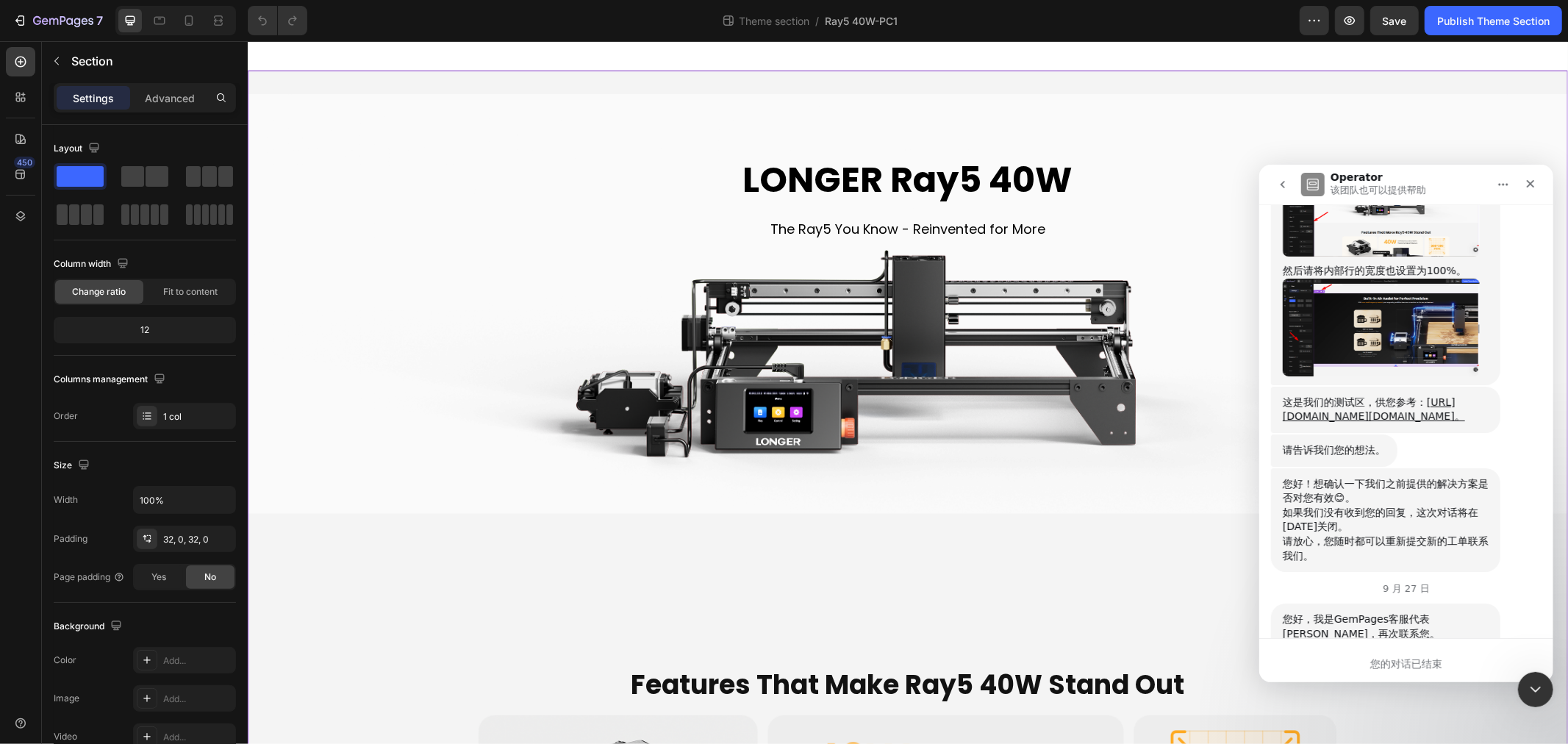
scroll to position [3362, 0]
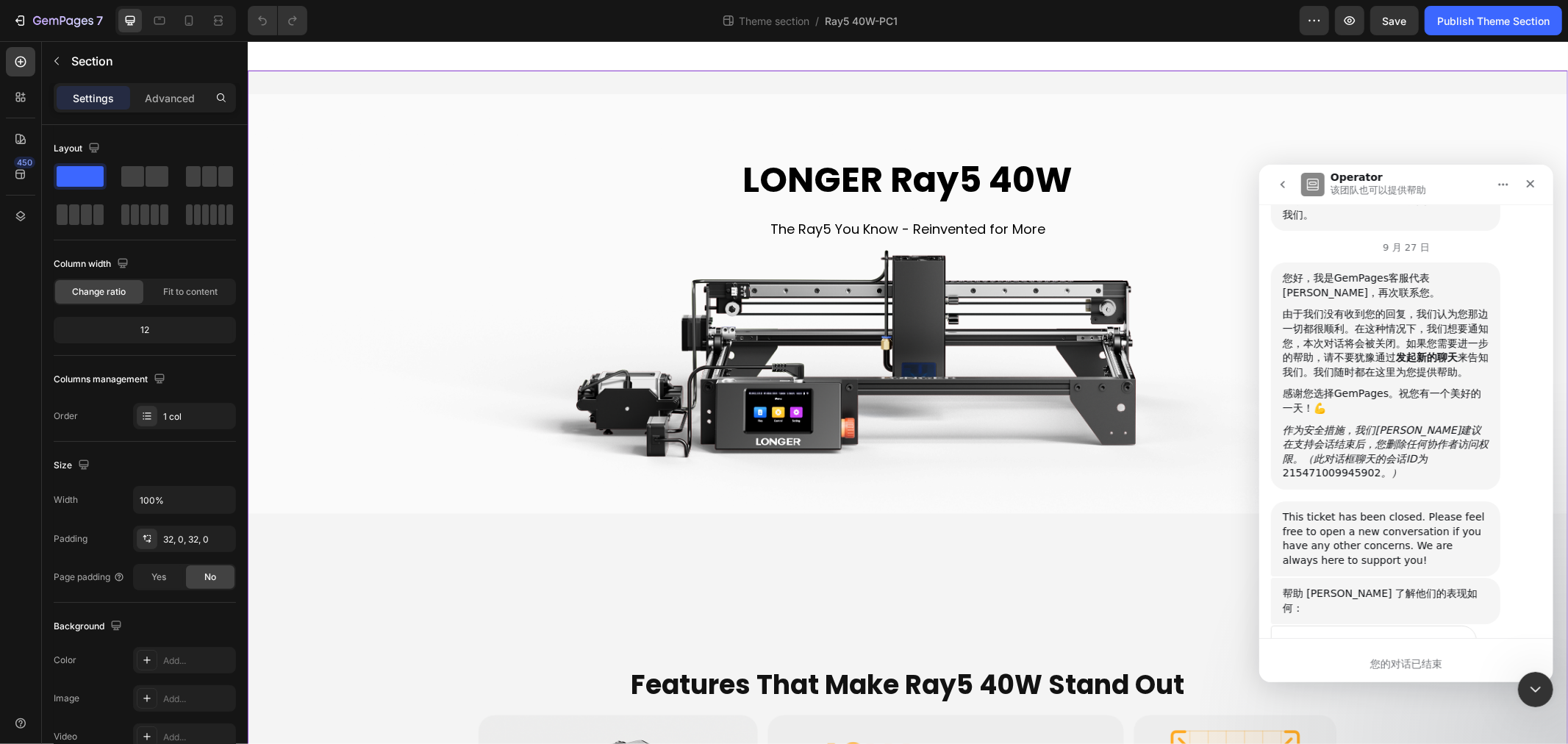
click at [1283, 185] on icon "go back" at bounding box center [1282, 184] width 12 height 12
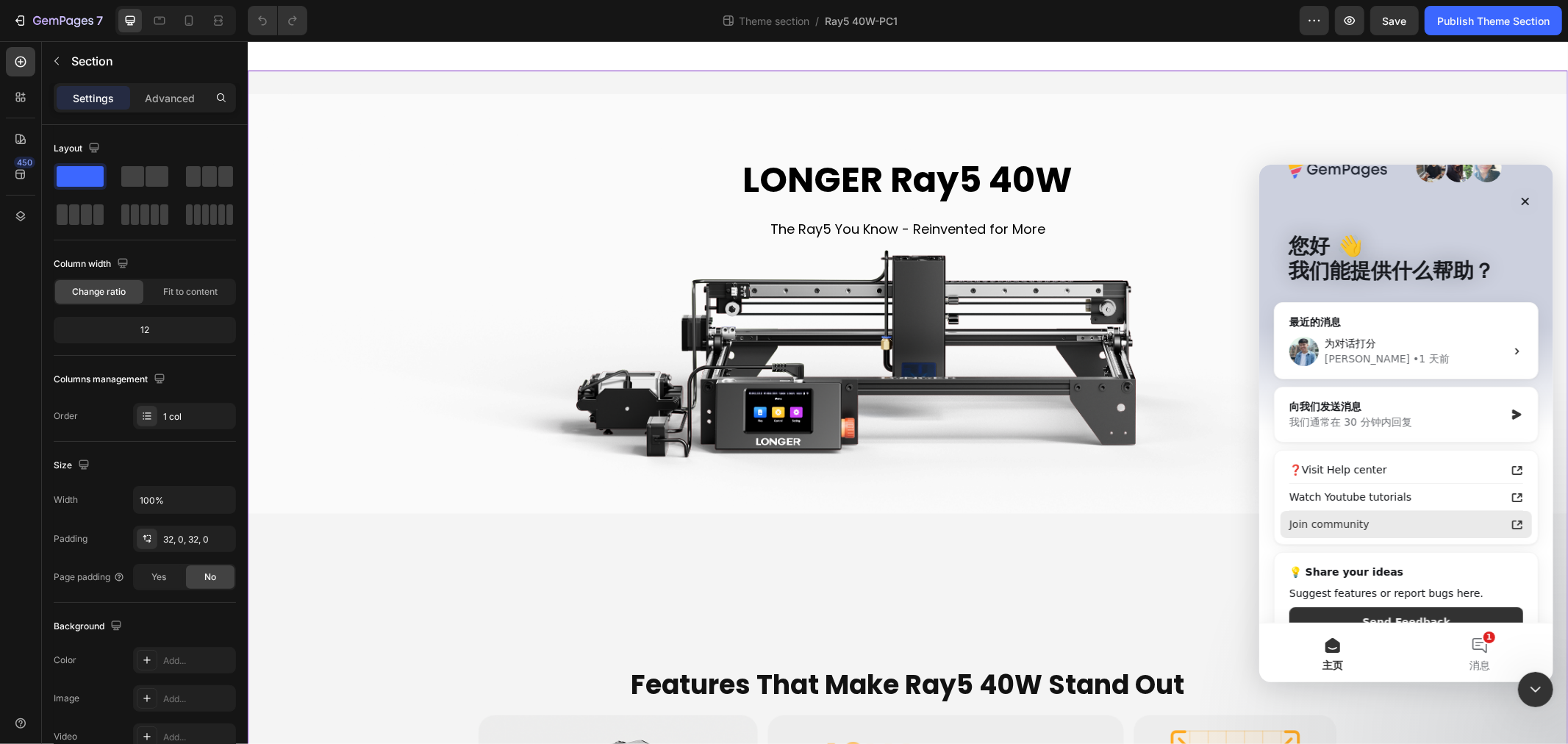
scroll to position [68, 0]
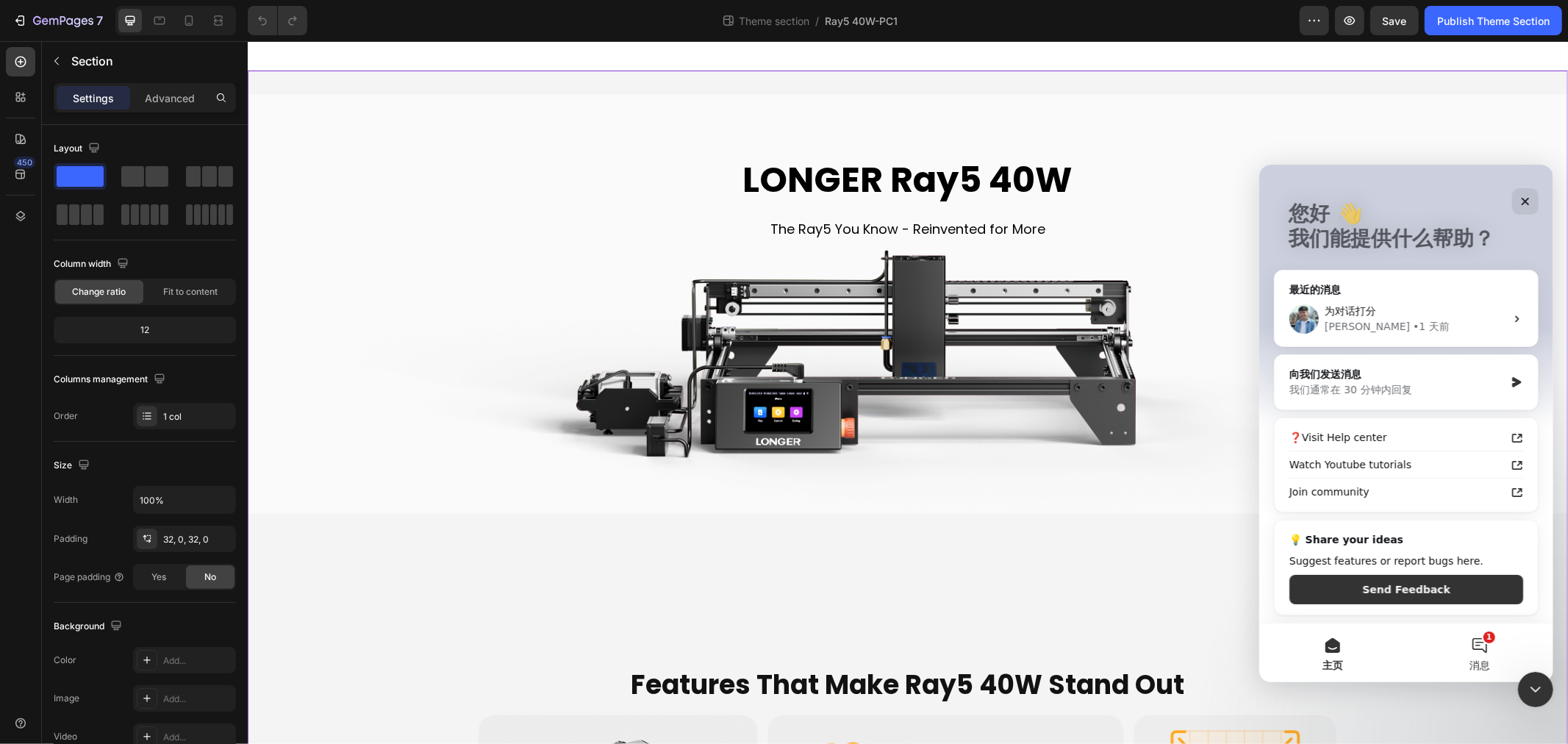
click at [1491, 656] on button "1 消息" at bounding box center [1479, 652] width 147 height 59
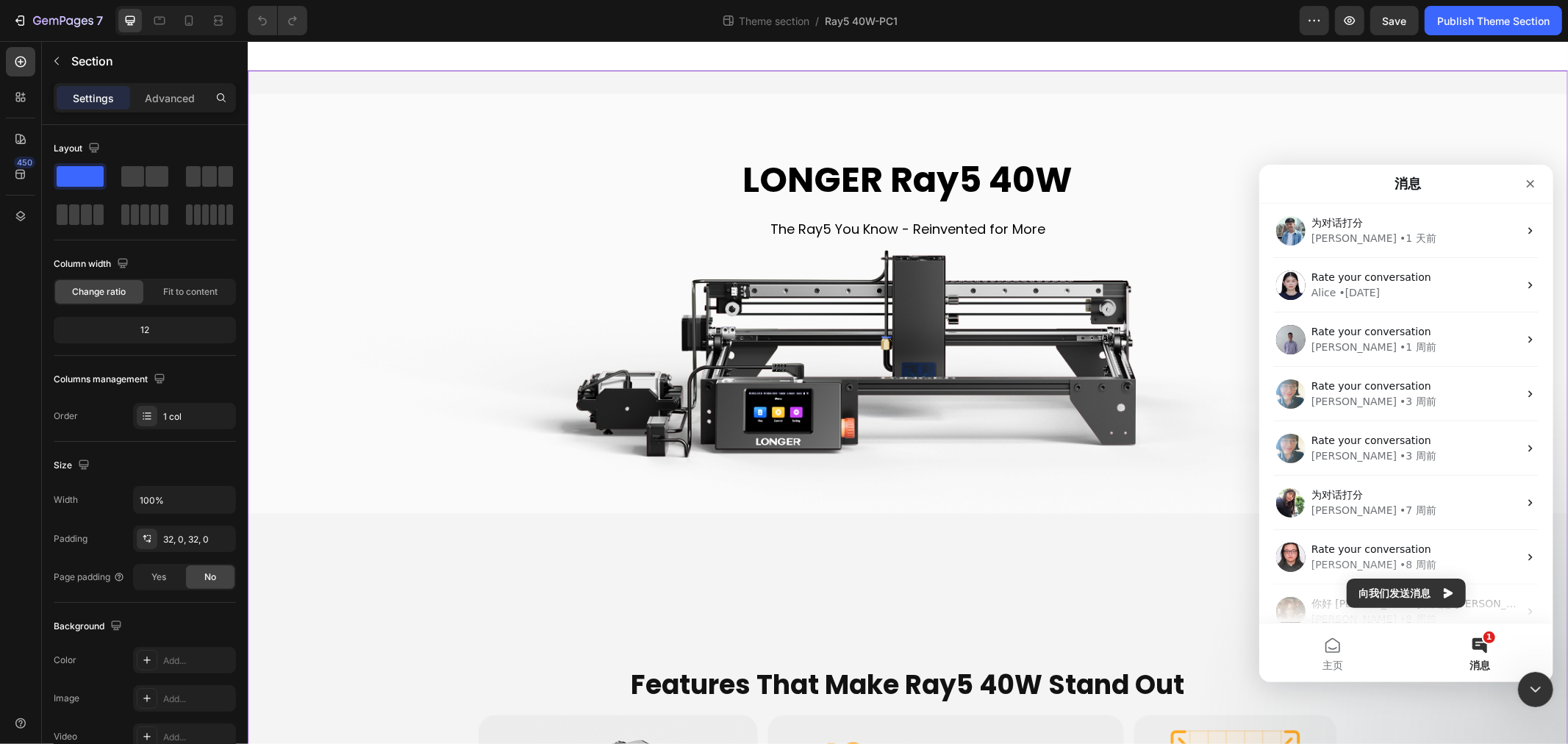
scroll to position [82, 0]
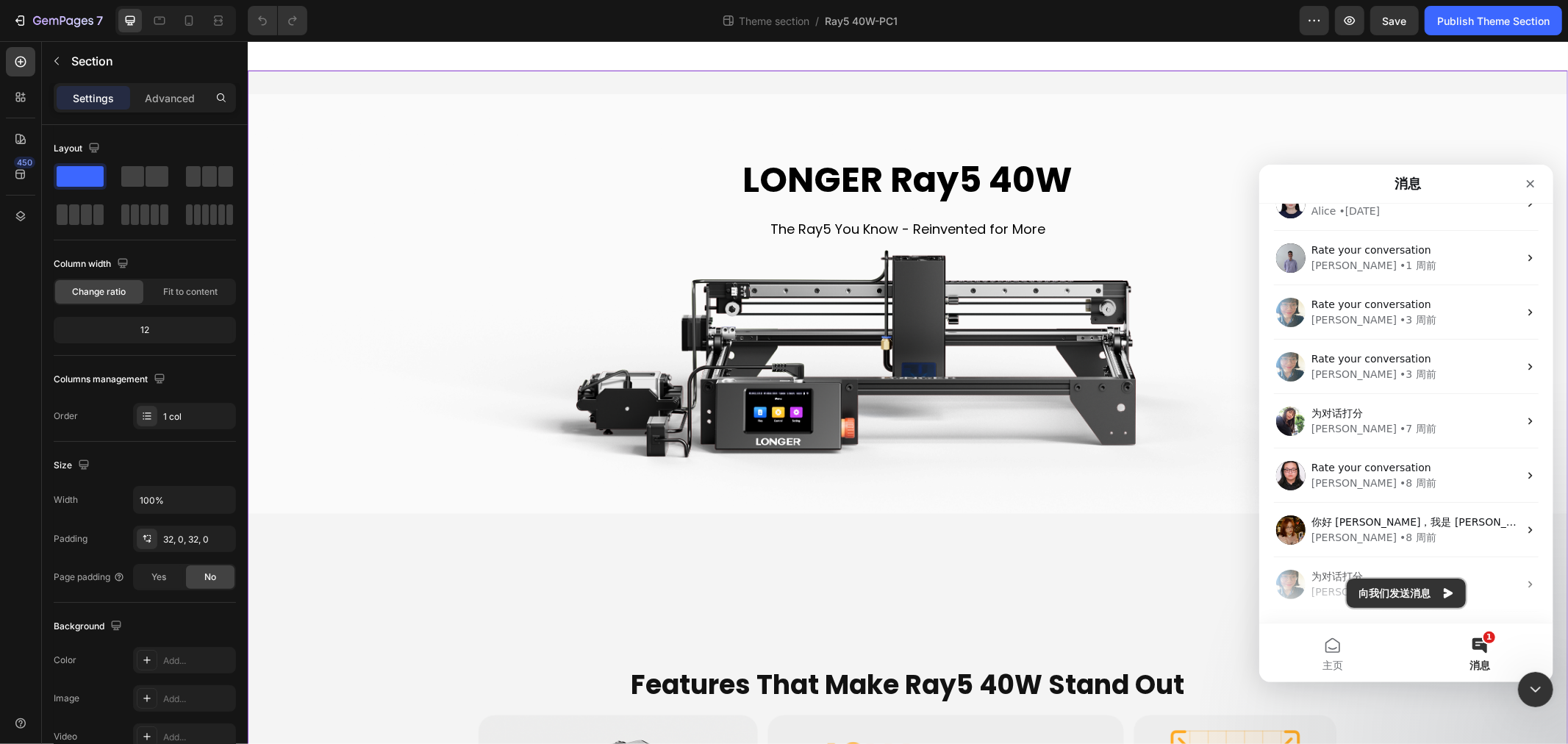
click at [1402, 598] on button "向我们发送消息" at bounding box center [1406, 592] width 119 height 29
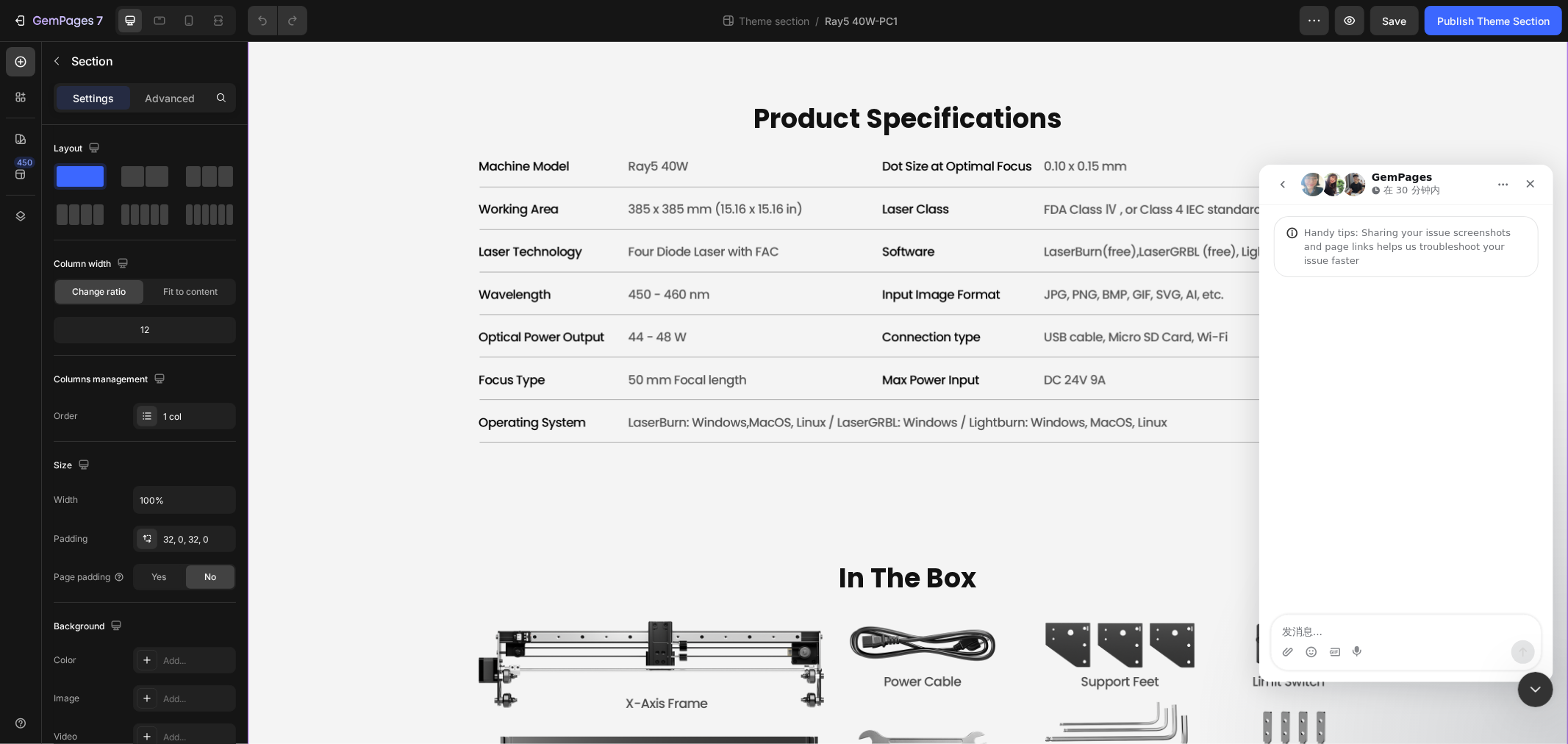
scroll to position [5311, 0]
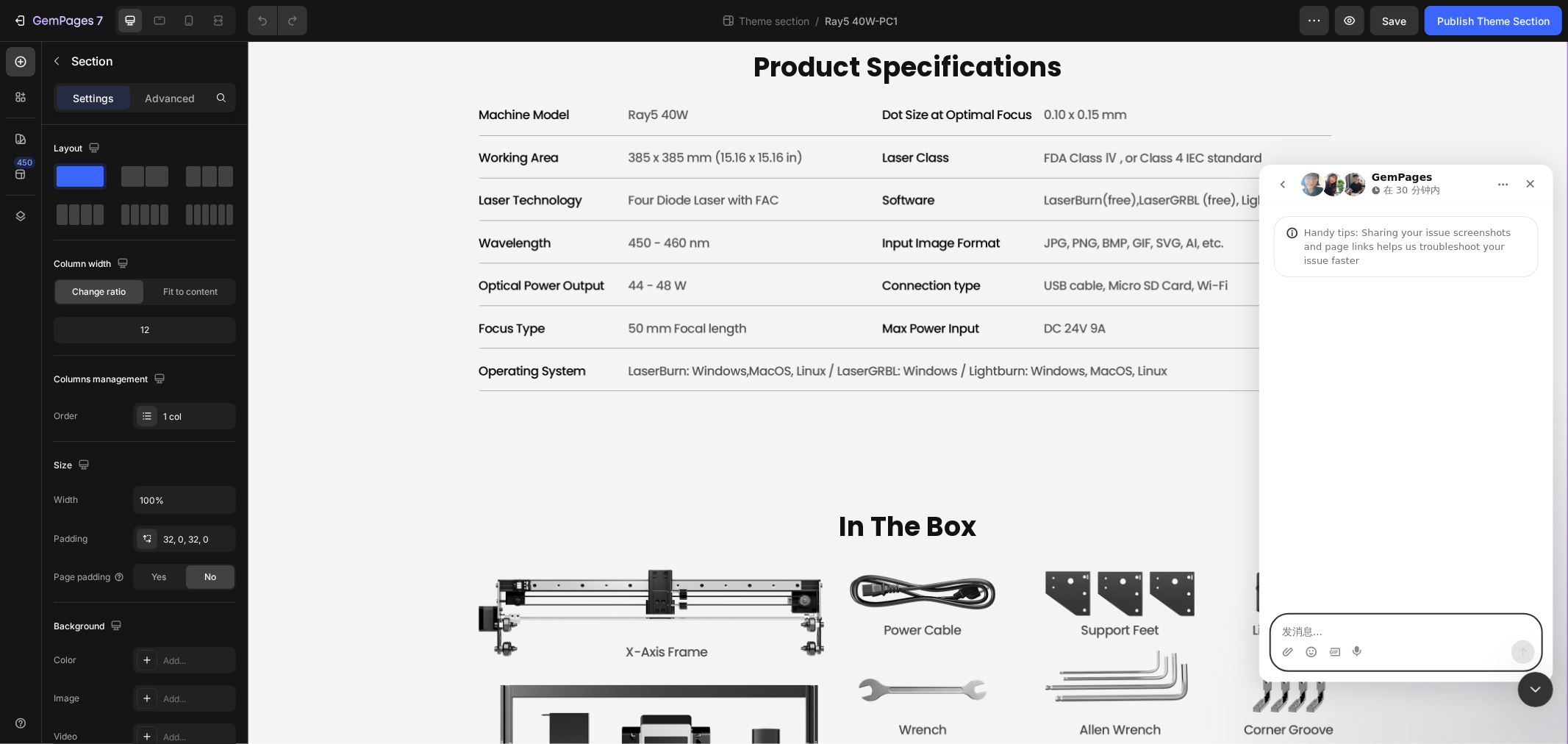
click at [1336, 634] on textarea "发消息..." at bounding box center [1406, 627] width 269 height 25
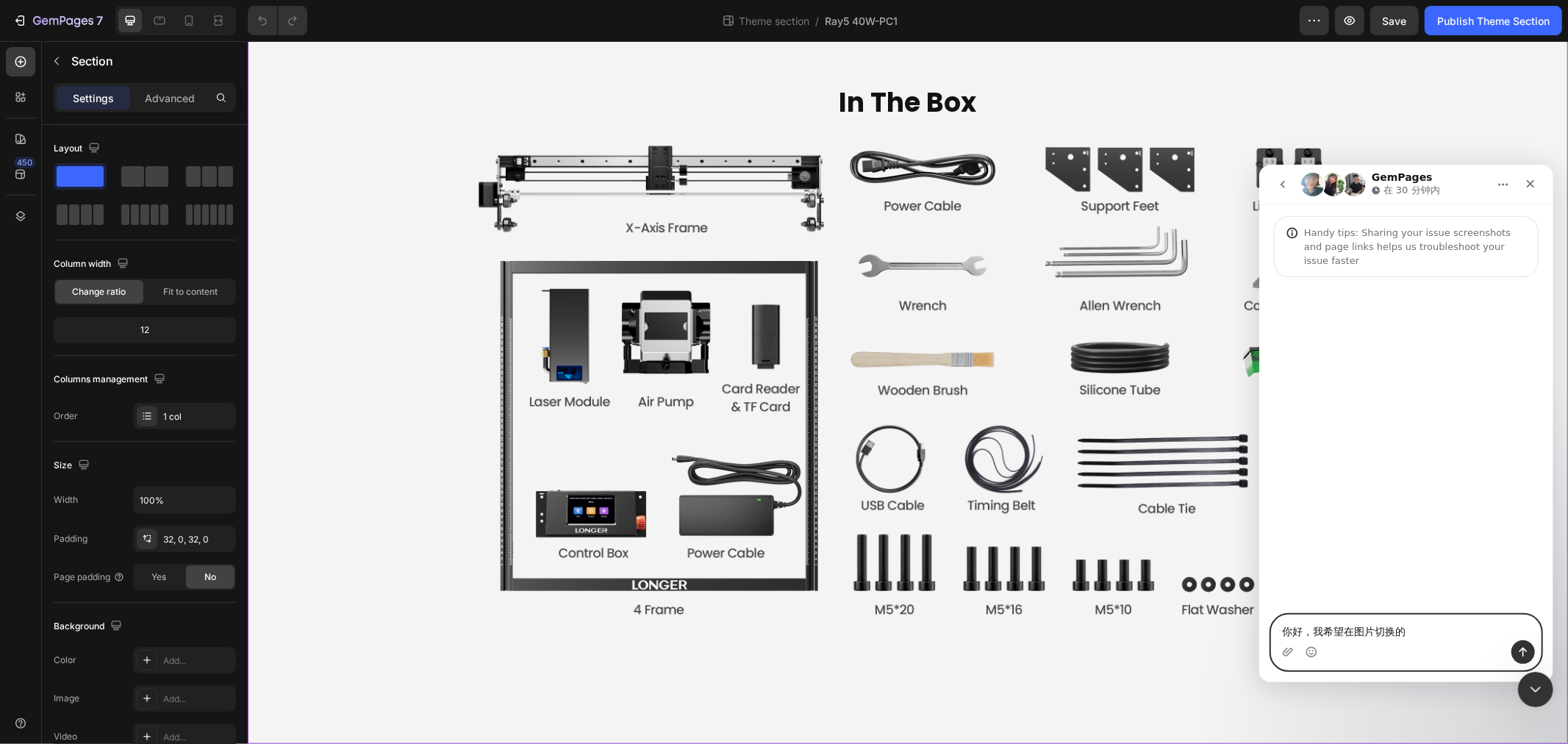
scroll to position [5884, 0]
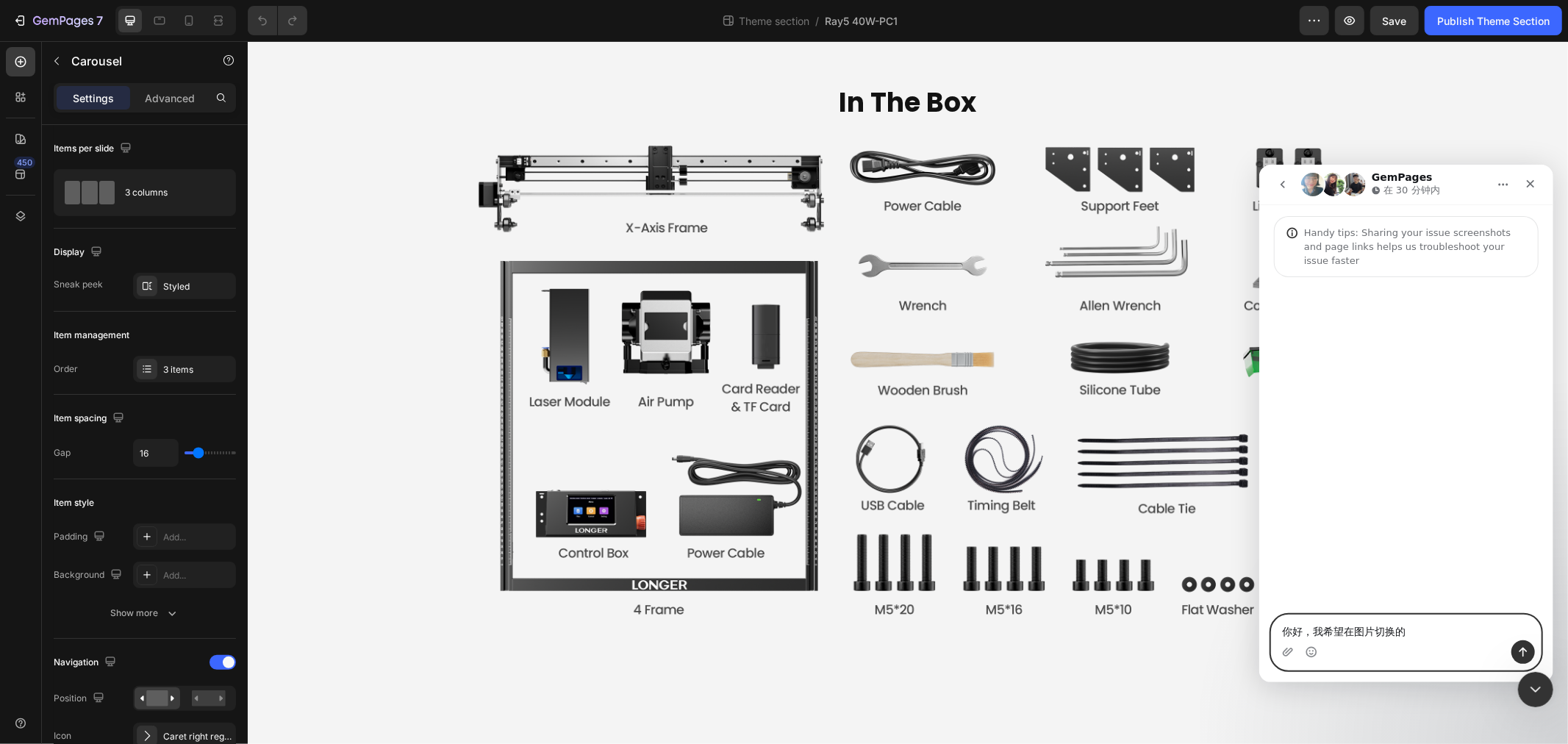
click at [1426, 632] on textarea "你好，我希望在图片切换的" at bounding box center [1406, 627] width 269 height 25
type textarea "你好，我希望在图片切换的carousel板块实现像这样的效果，即展示3.5张图片，其余的可以在右下角点击切换"
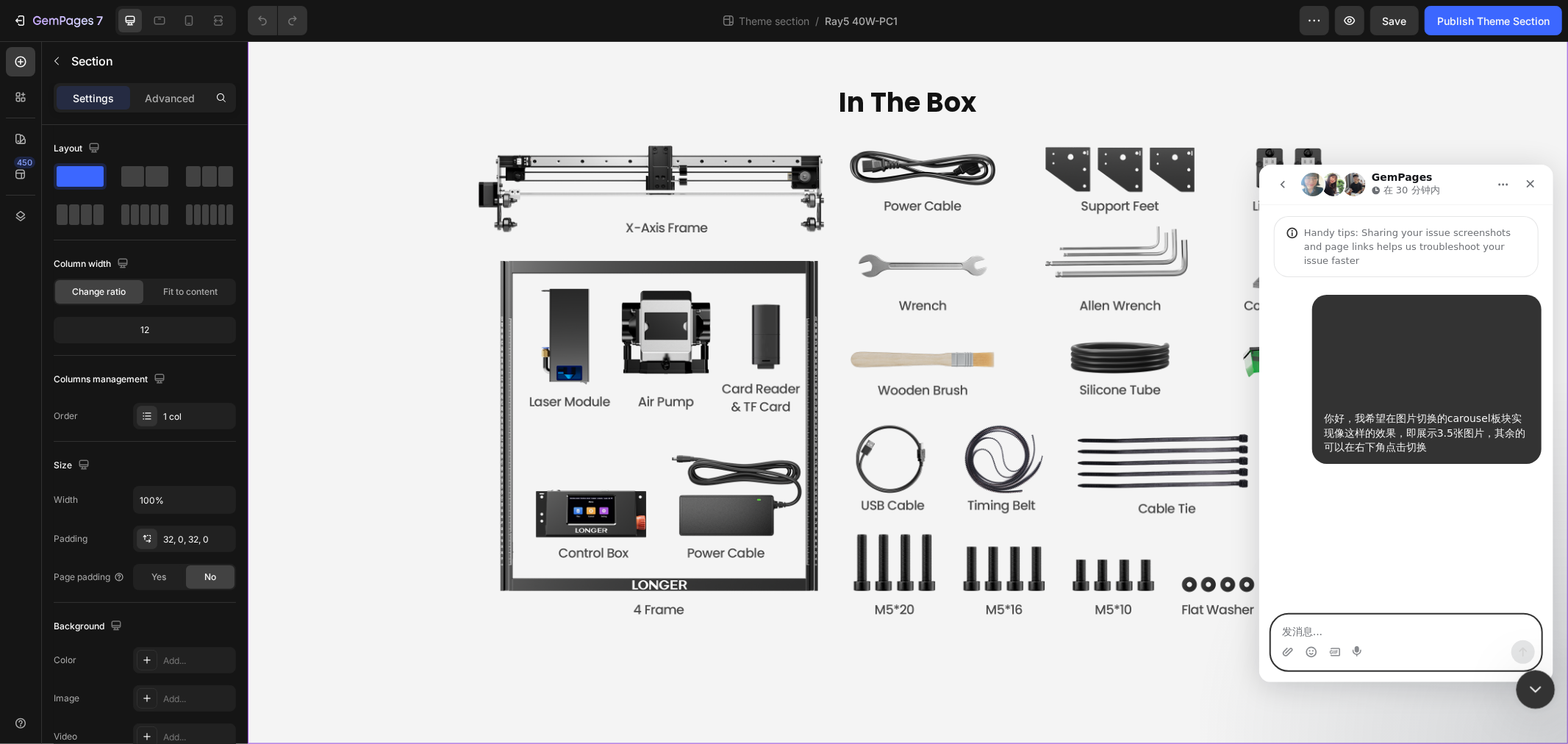
click at [1533, 704] on div "关闭 Intercom Messenger" at bounding box center [1533, 688] width 35 height 35
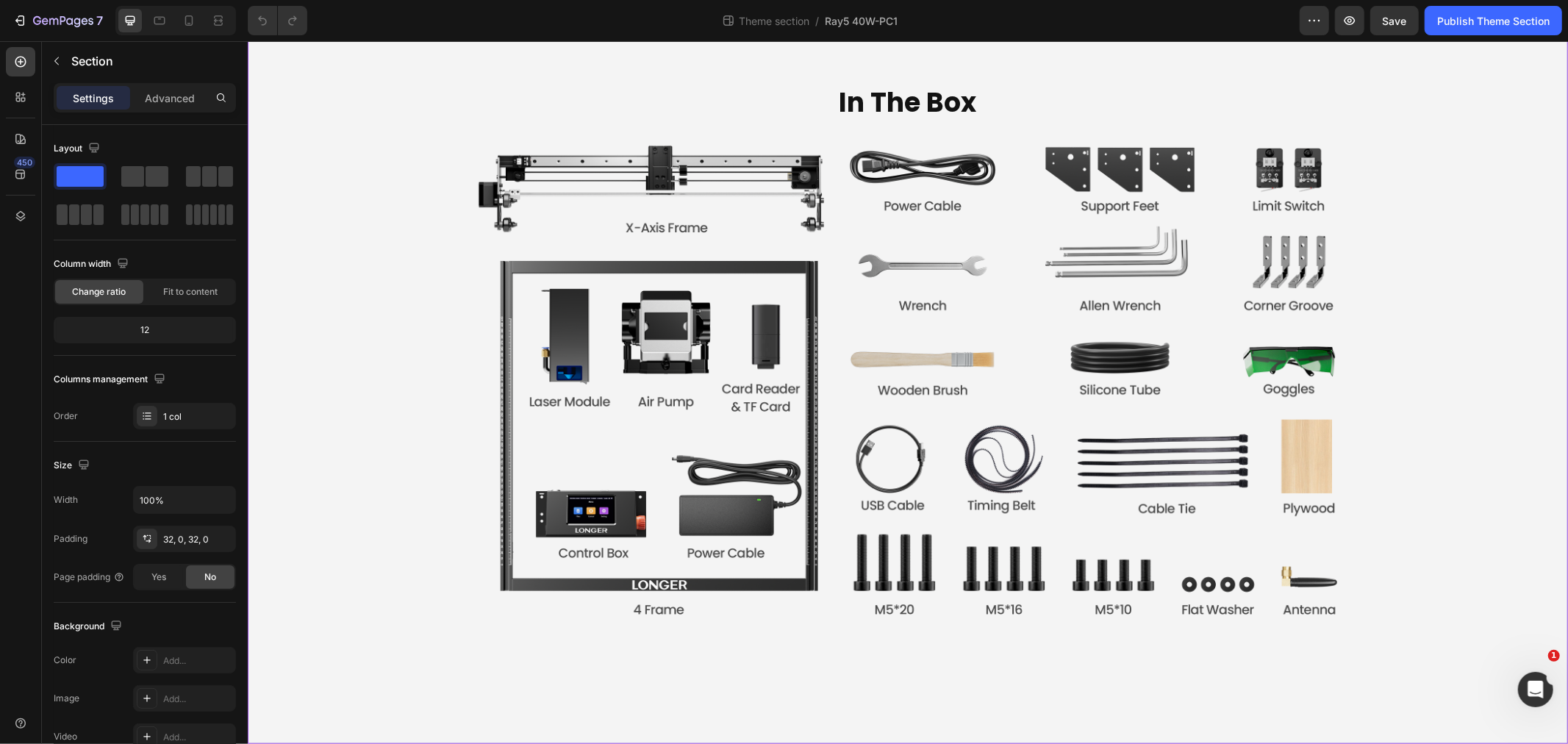
scroll to position [0, 0]
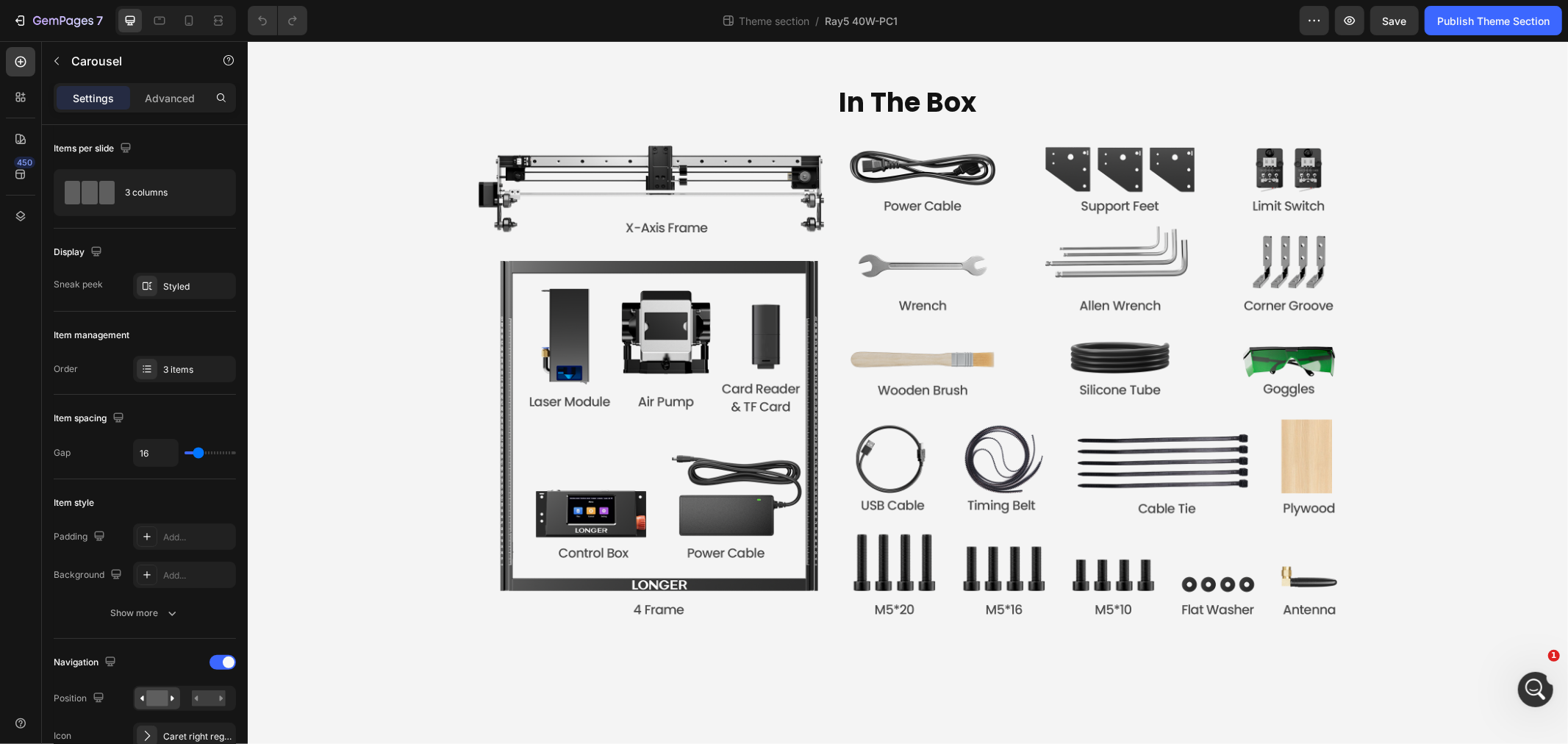
click at [1530, 686] on icon "打开 Intercom Messenger" at bounding box center [1534, 688] width 24 height 24
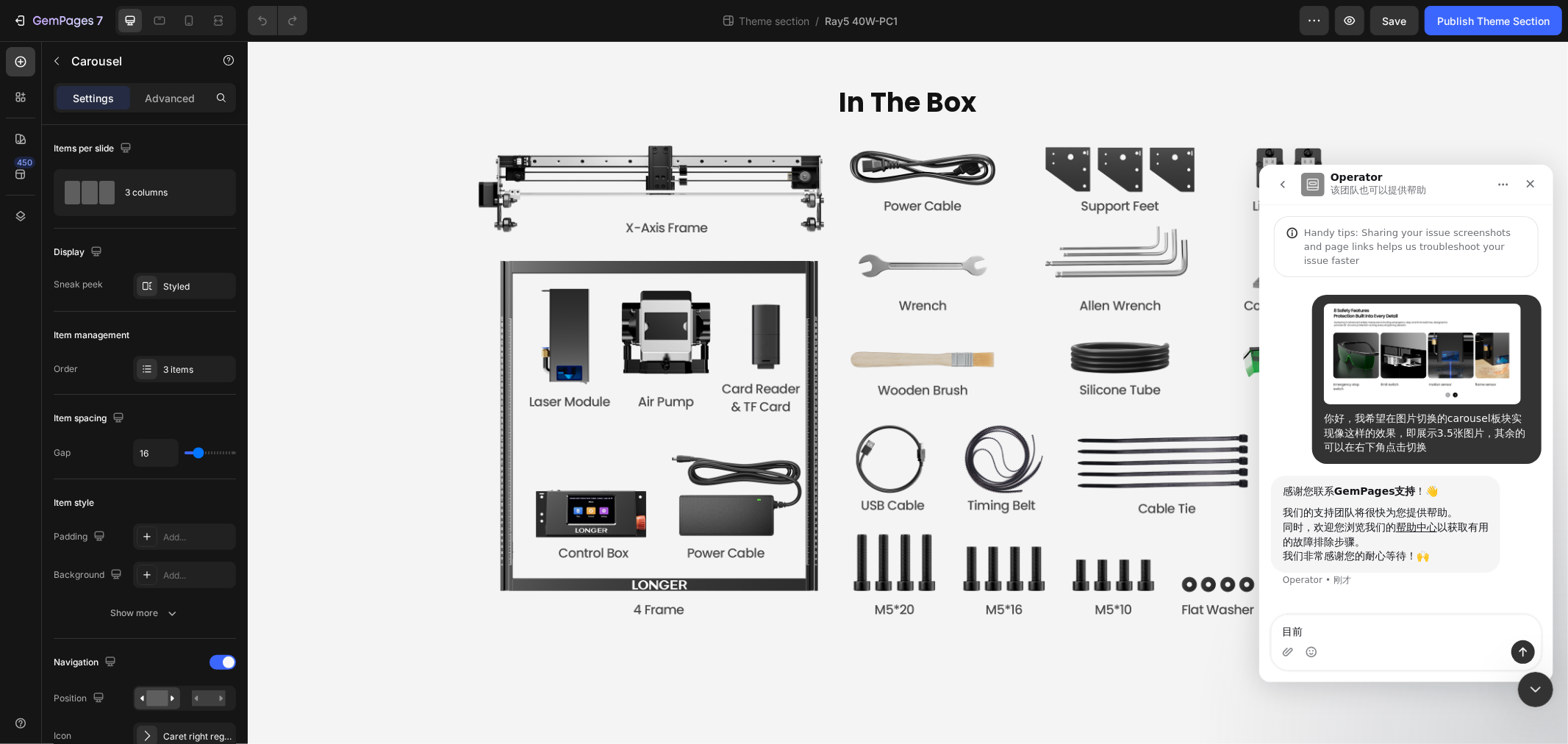
type textarea "目前"
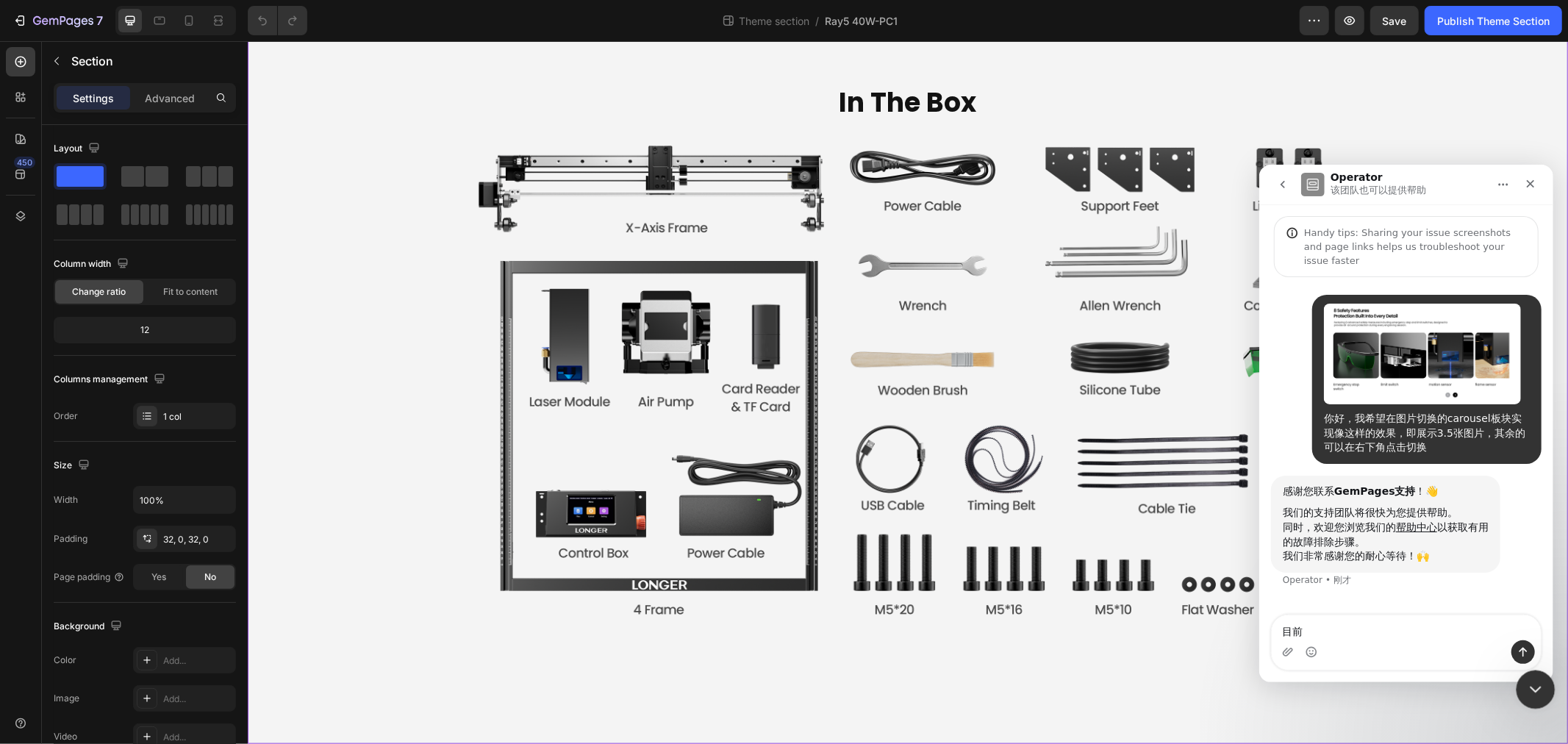
drag, startPoint x: 1538, startPoint y: 689, endPoint x: 2716, endPoint y: 1267, distance: 1312.2
click at [1539, 690] on icon "关闭 Intercom Messenger" at bounding box center [1533, 687] width 17 height 17
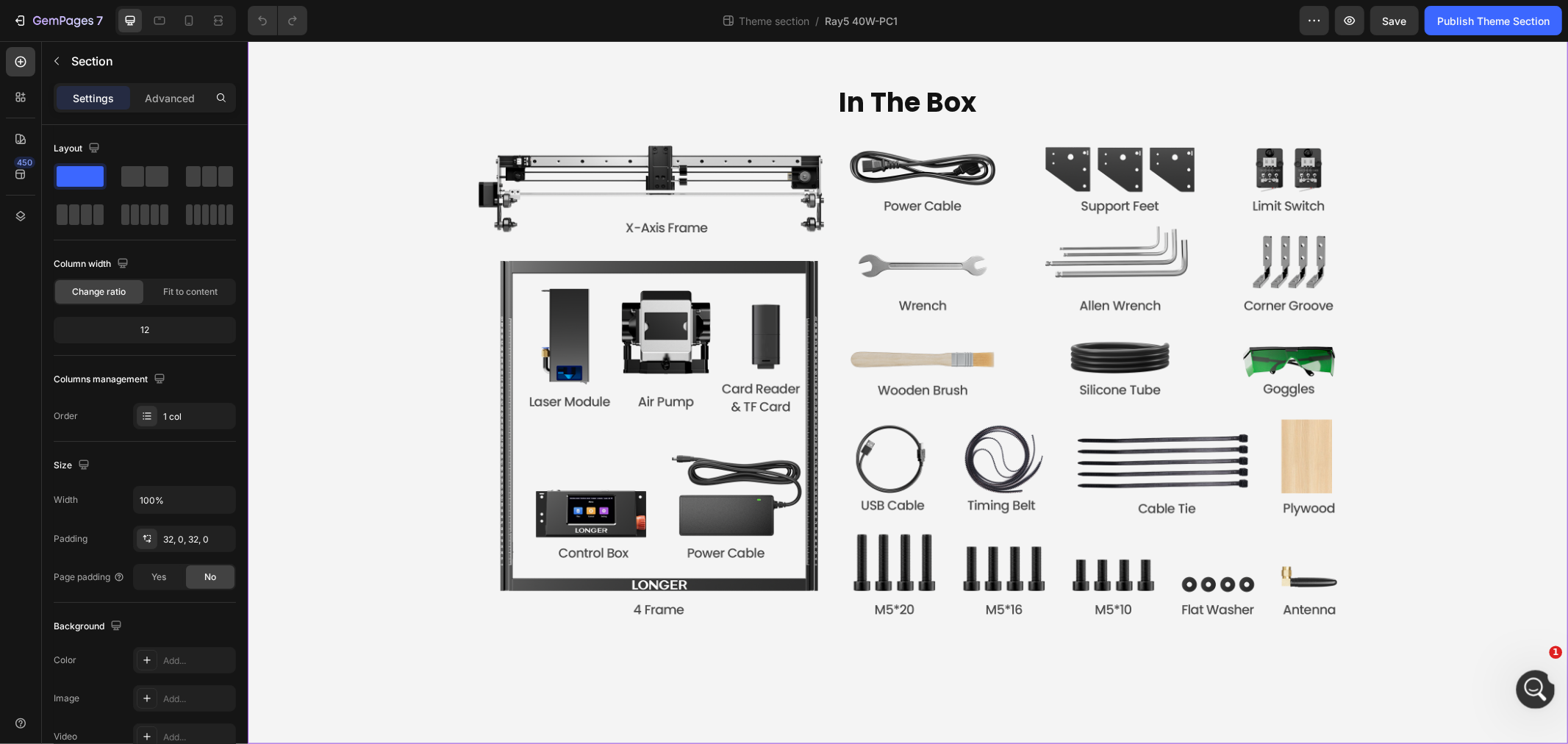
click at [1522, 691] on div "打开 Intercom Messenger" at bounding box center [1533, 688] width 49 height 49
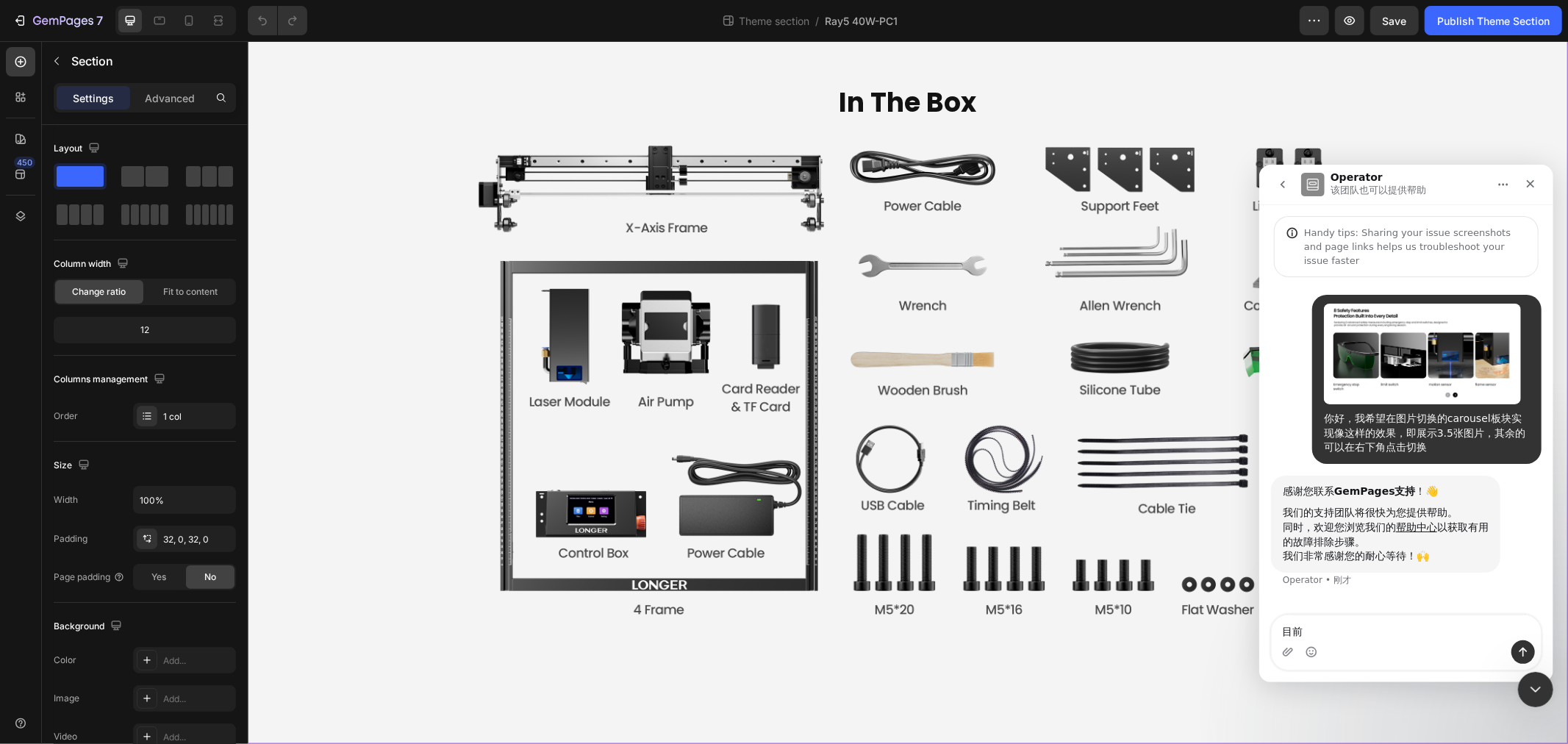
click at [1325, 624] on textarea "目前" at bounding box center [1406, 627] width 269 height 25
type textarea "目"
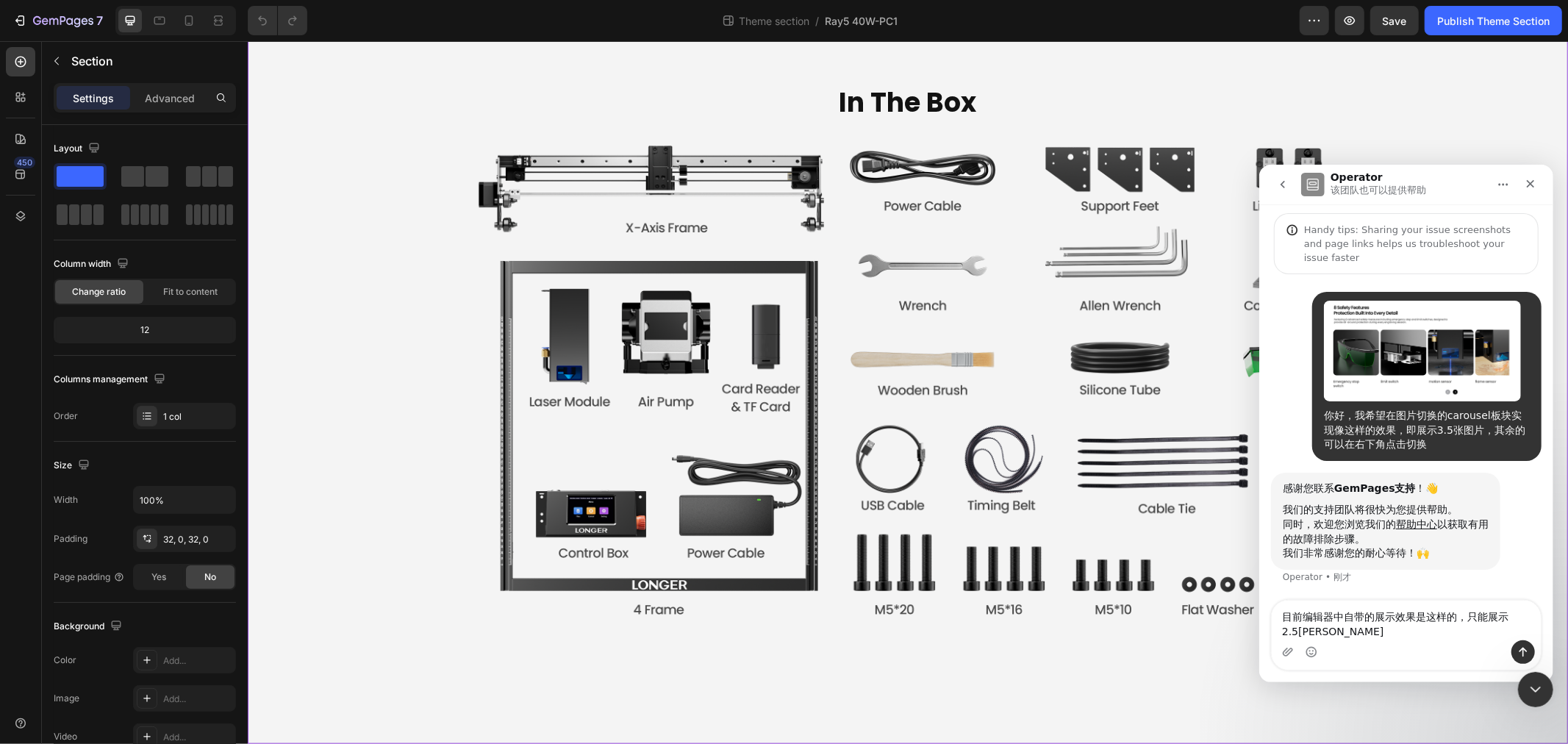
type textarea "目前编辑器中自带的展示效果是这样的，只能展示2.5张图片"
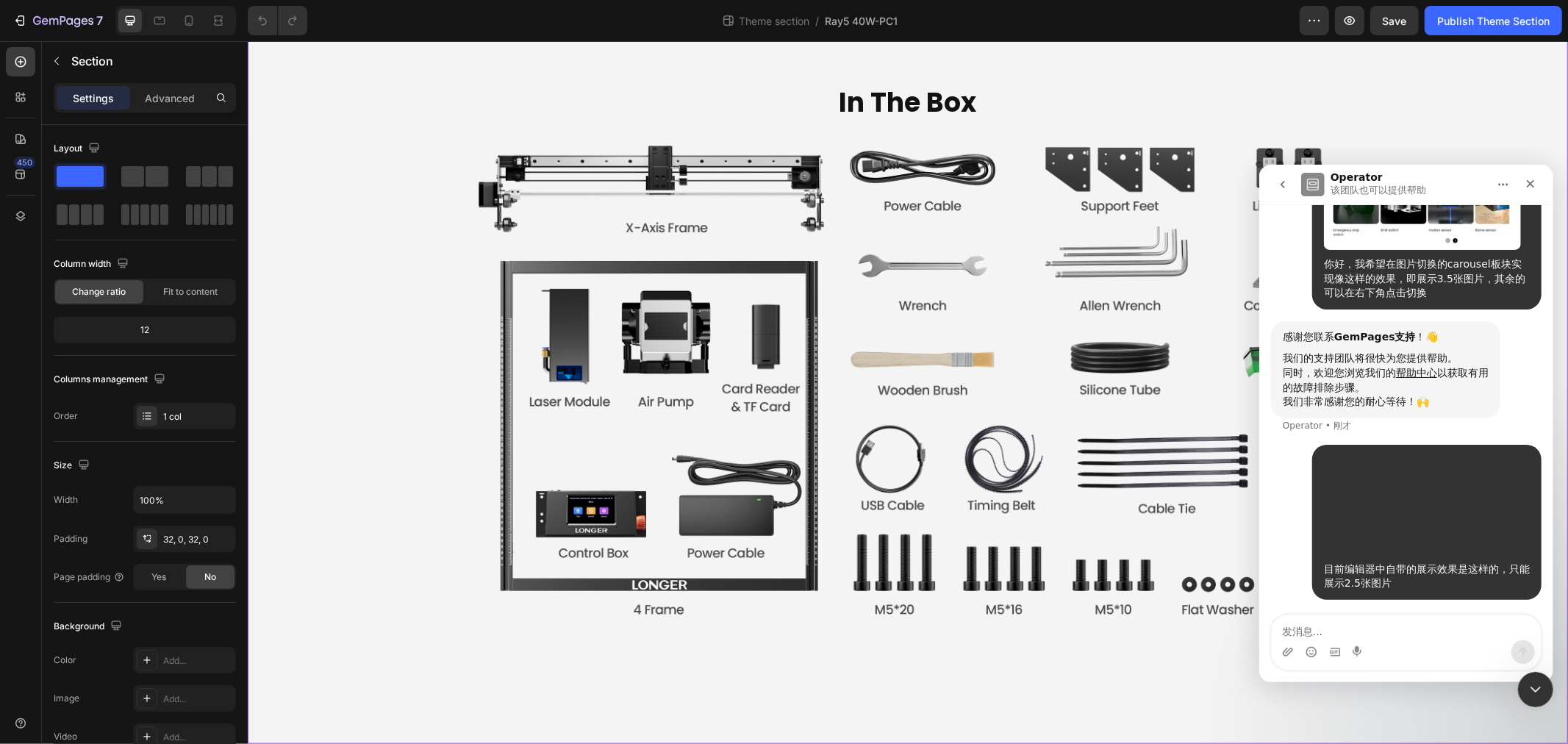
scroll to position [155, 0]
click at [1392, 629] on textarea "发消息..." at bounding box center [1406, 627] width 269 height 25
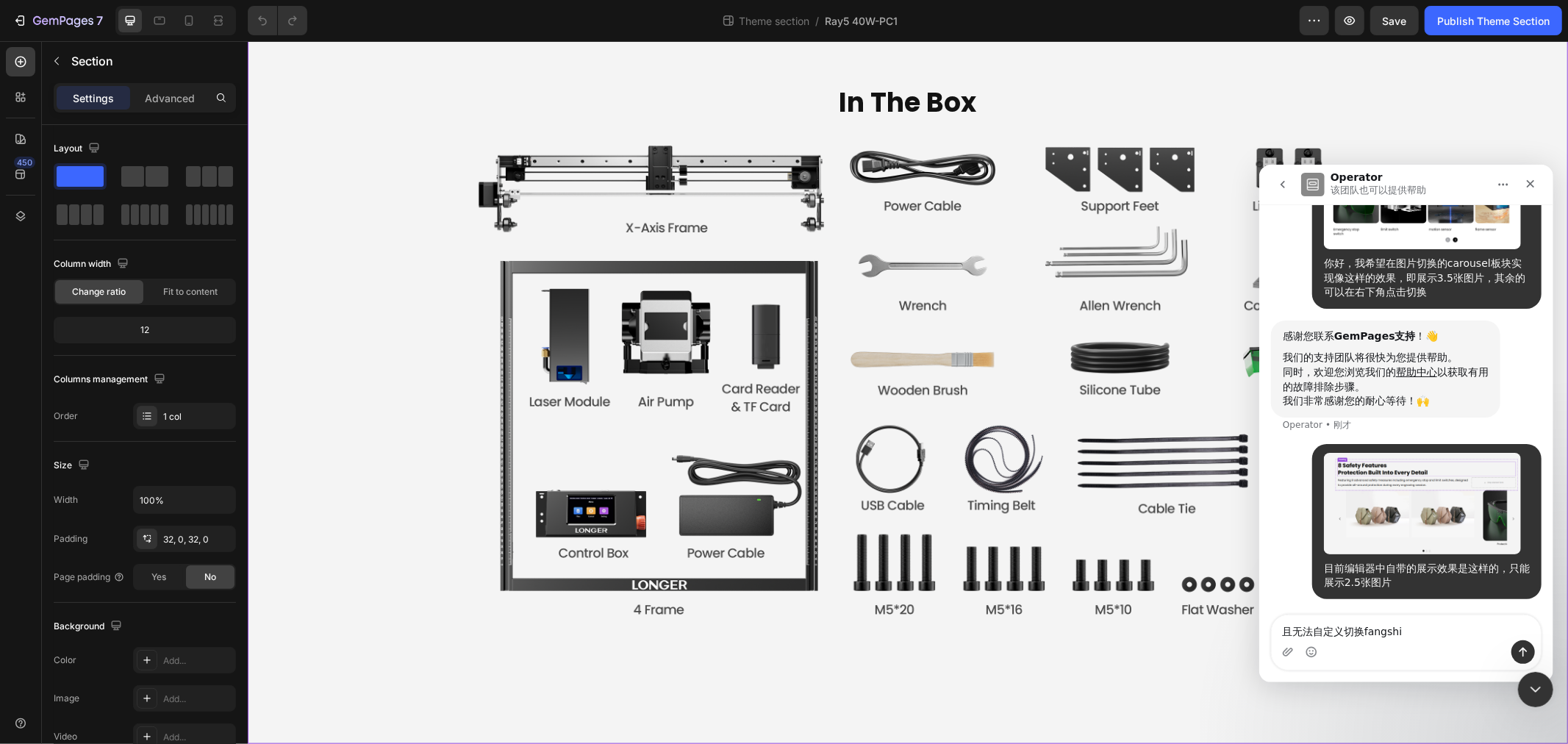
type textarea "且无法自定义切换方式"
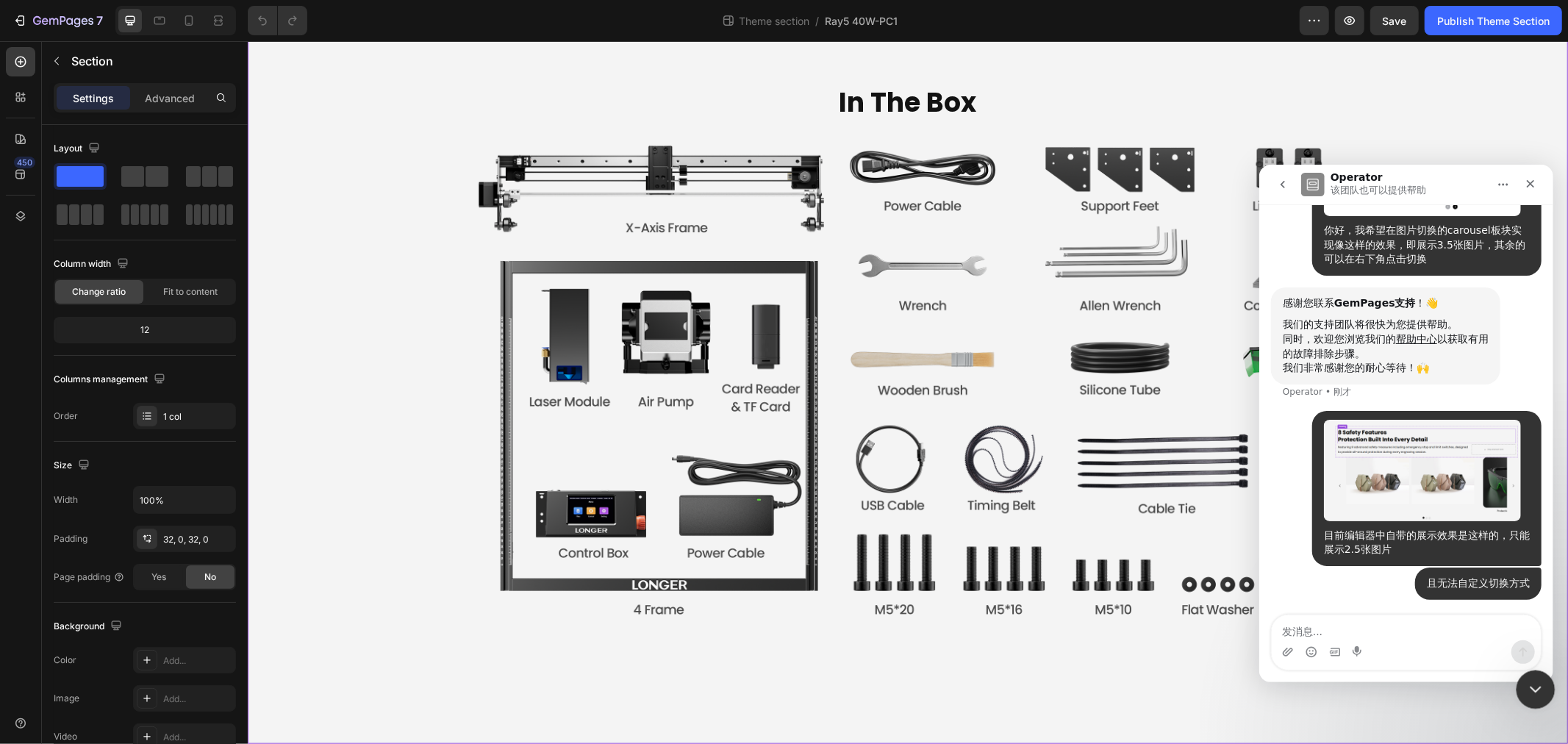
click at [1537, 691] on icon "关闭 Intercom Messenger" at bounding box center [1533, 687] width 17 height 17
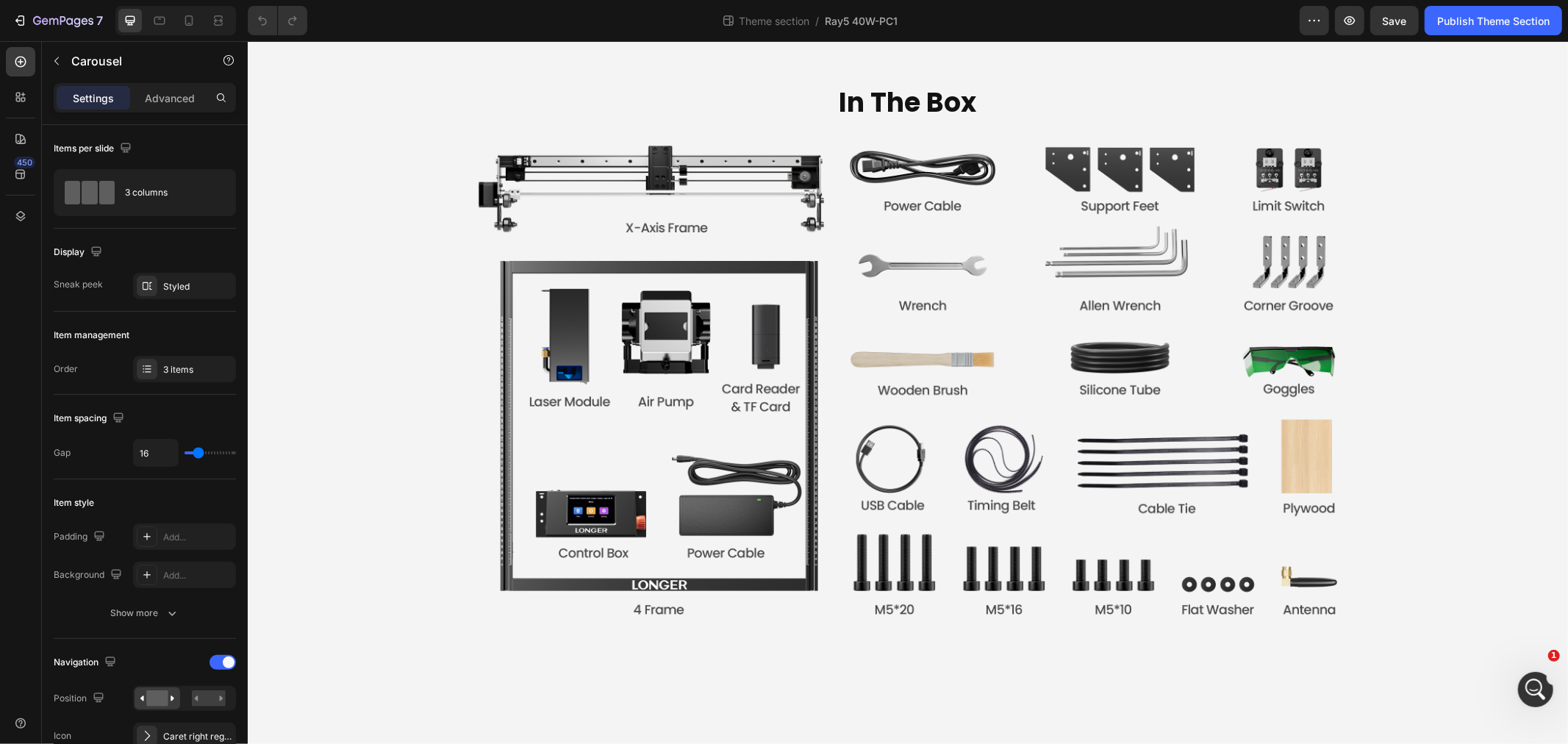
scroll to position [7354, 0]
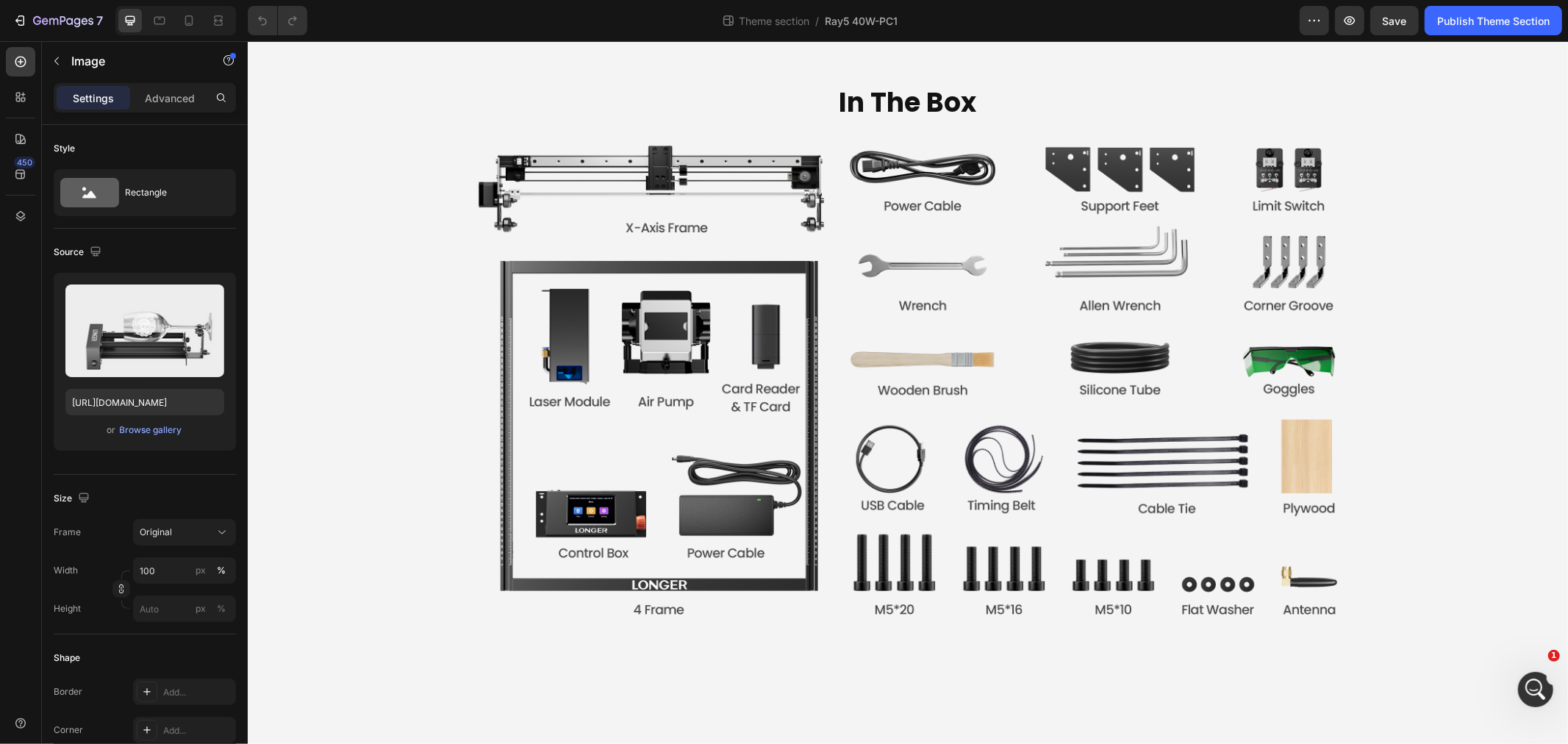
scroll to position [7190, 0]
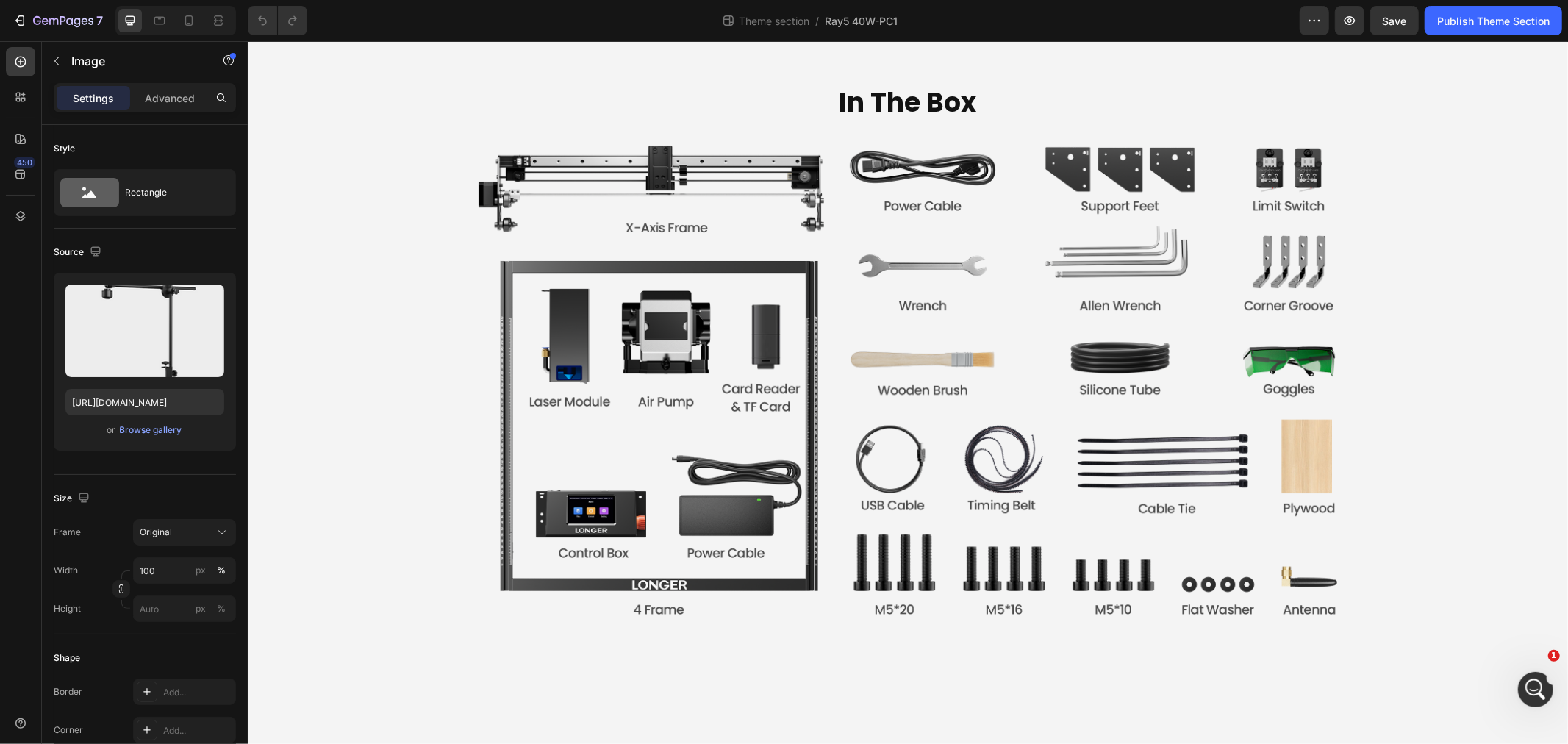
drag, startPoint x: 921, startPoint y: 309, endPoint x: 895, endPoint y: 309, distance: 26.0
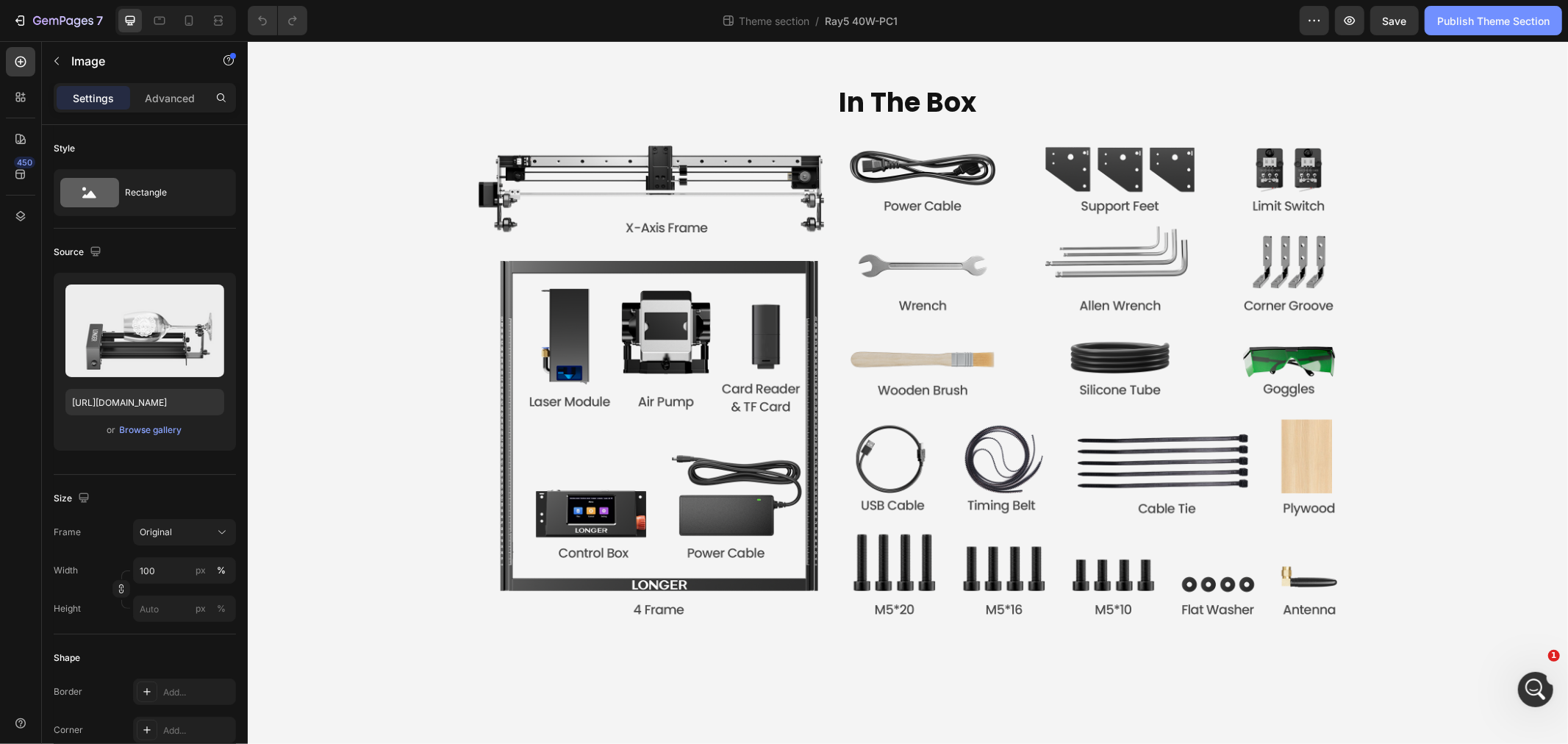
click at [1479, 14] on div "Publish Theme Section" at bounding box center [1494, 21] width 113 height 16
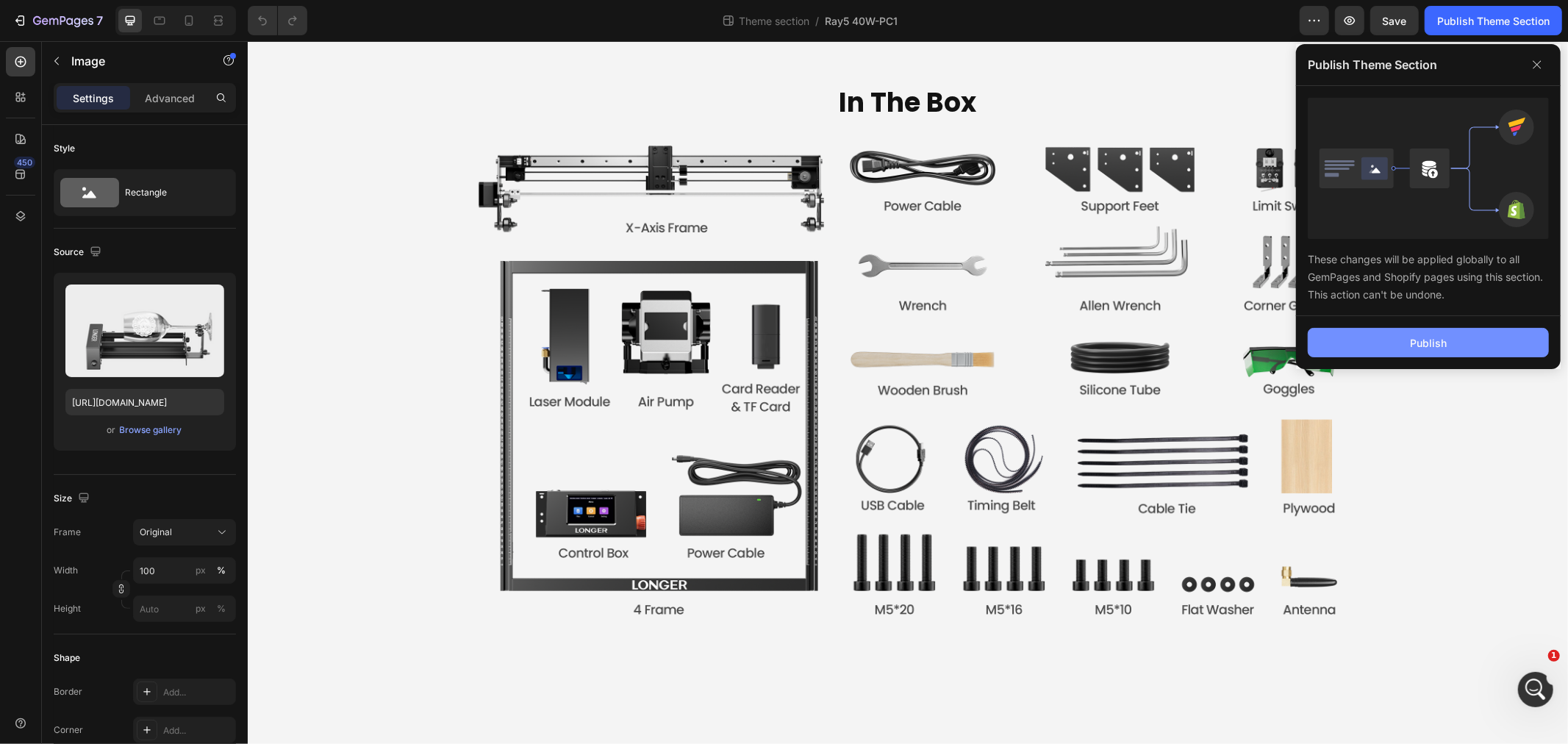
click at [1386, 341] on button "Publish" at bounding box center [1428, 342] width 241 height 29
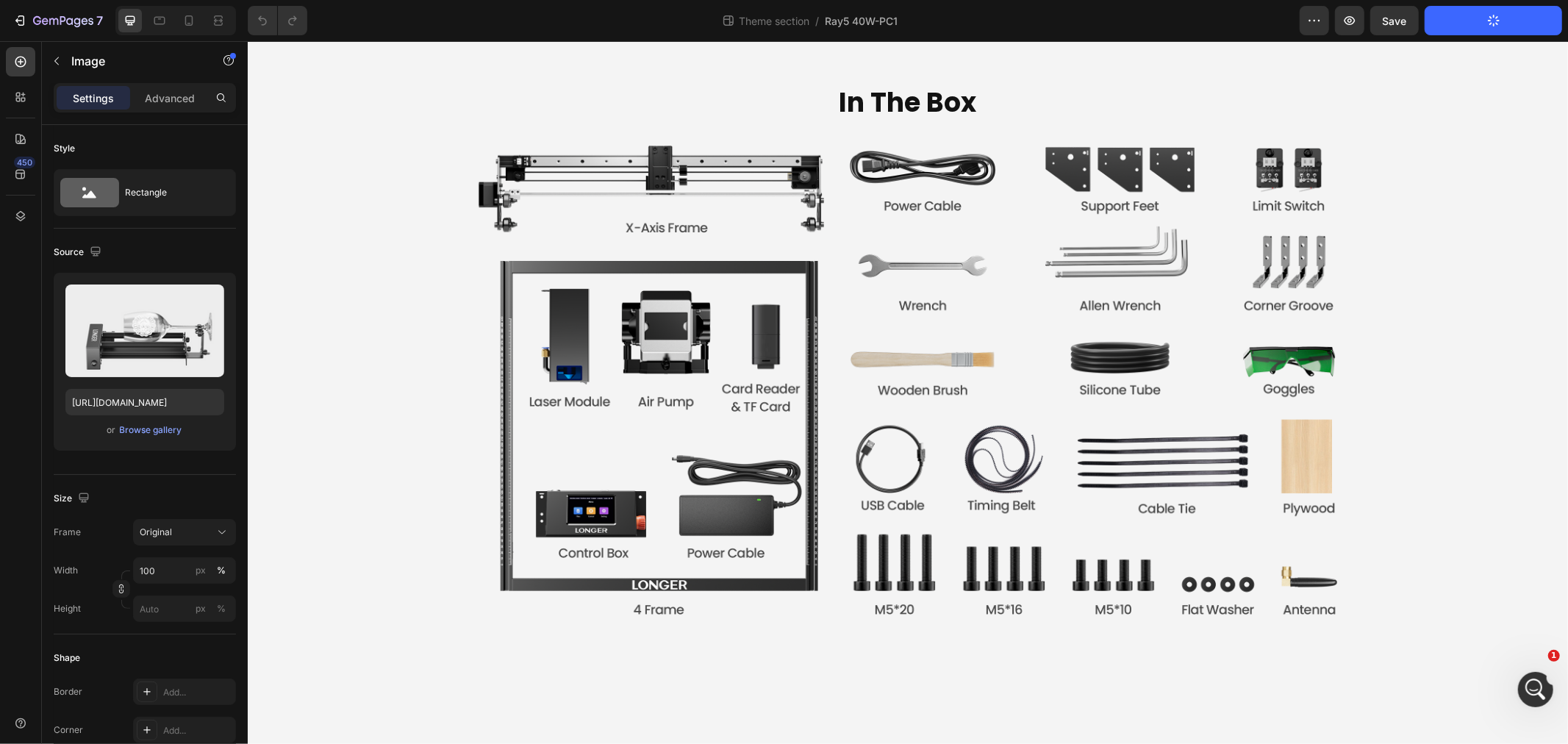
scroll to position [7271, 0]
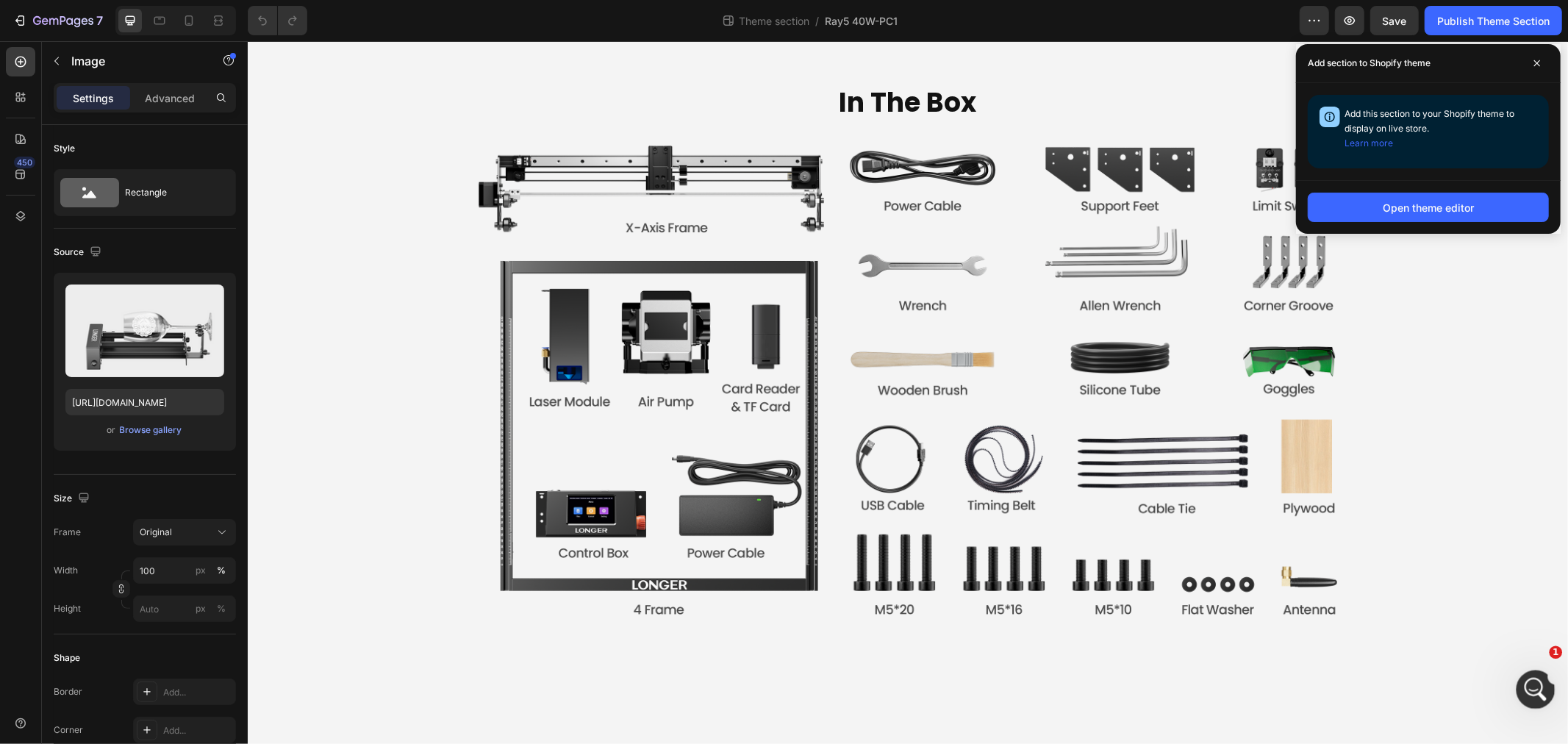
click at [1527, 684] on icon "打开 Intercom Messenger" at bounding box center [1534, 688] width 24 height 24
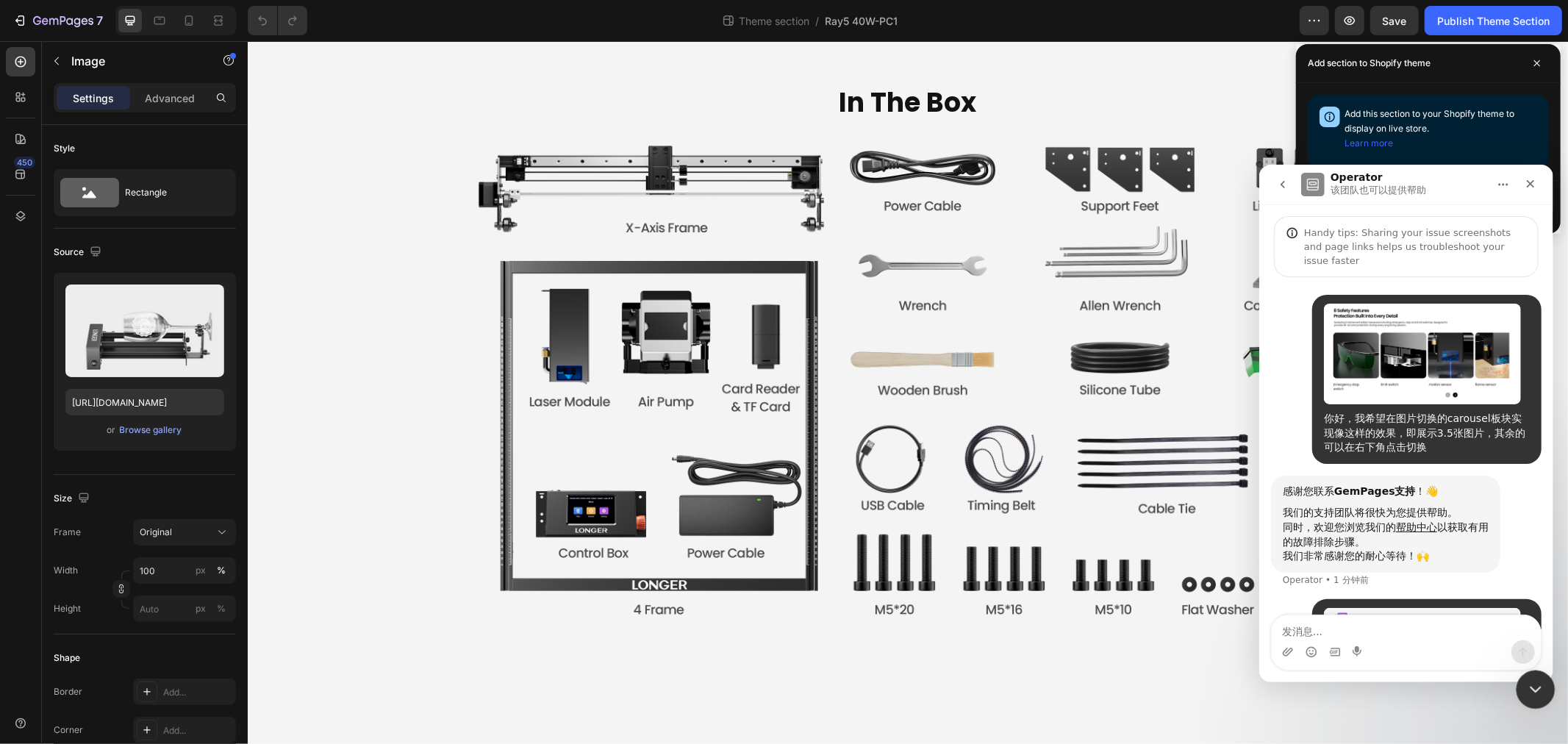
scroll to position [188, 0]
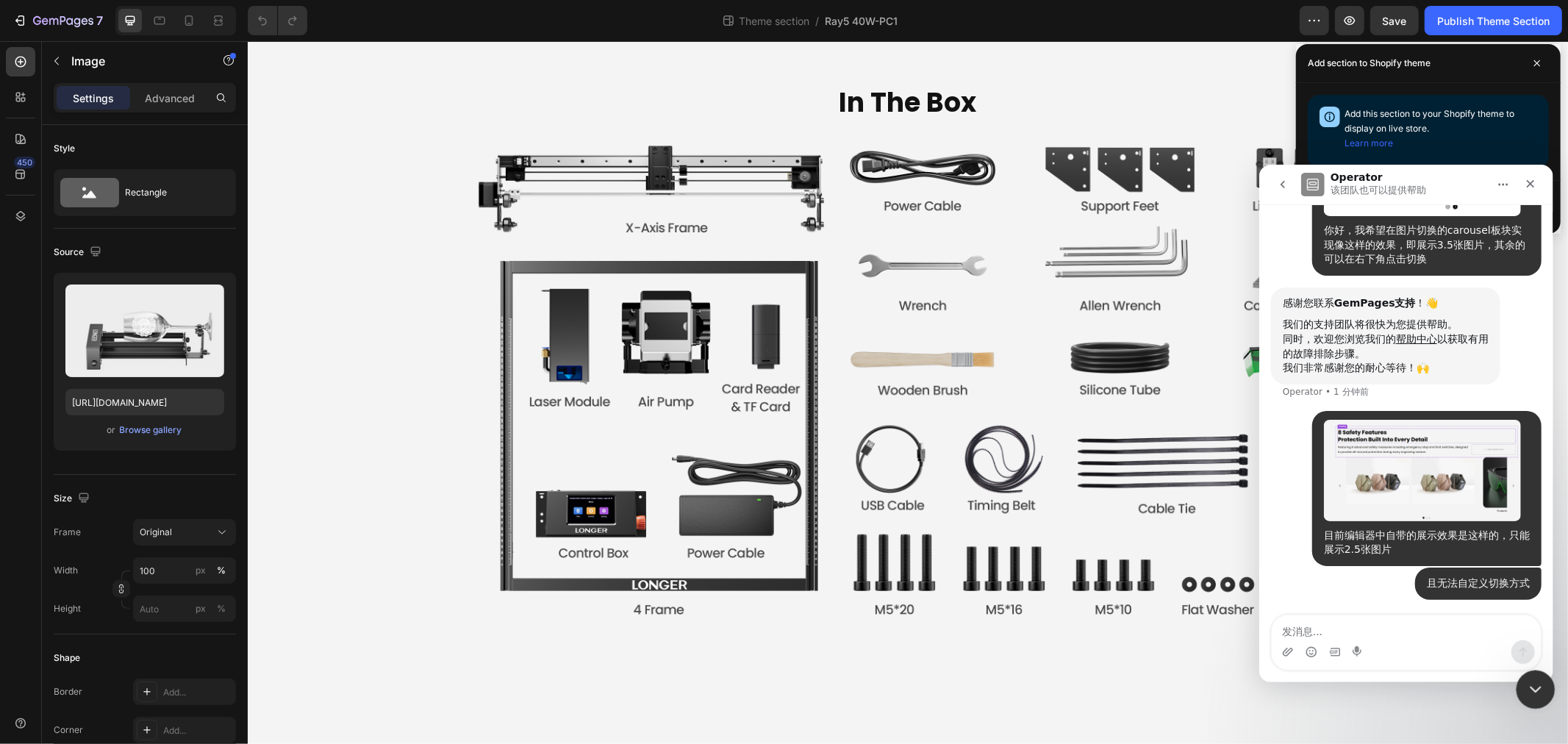
click at [1530, 684] on icon "关闭 Intercom Messenger" at bounding box center [1533, 687] width 17 height 17
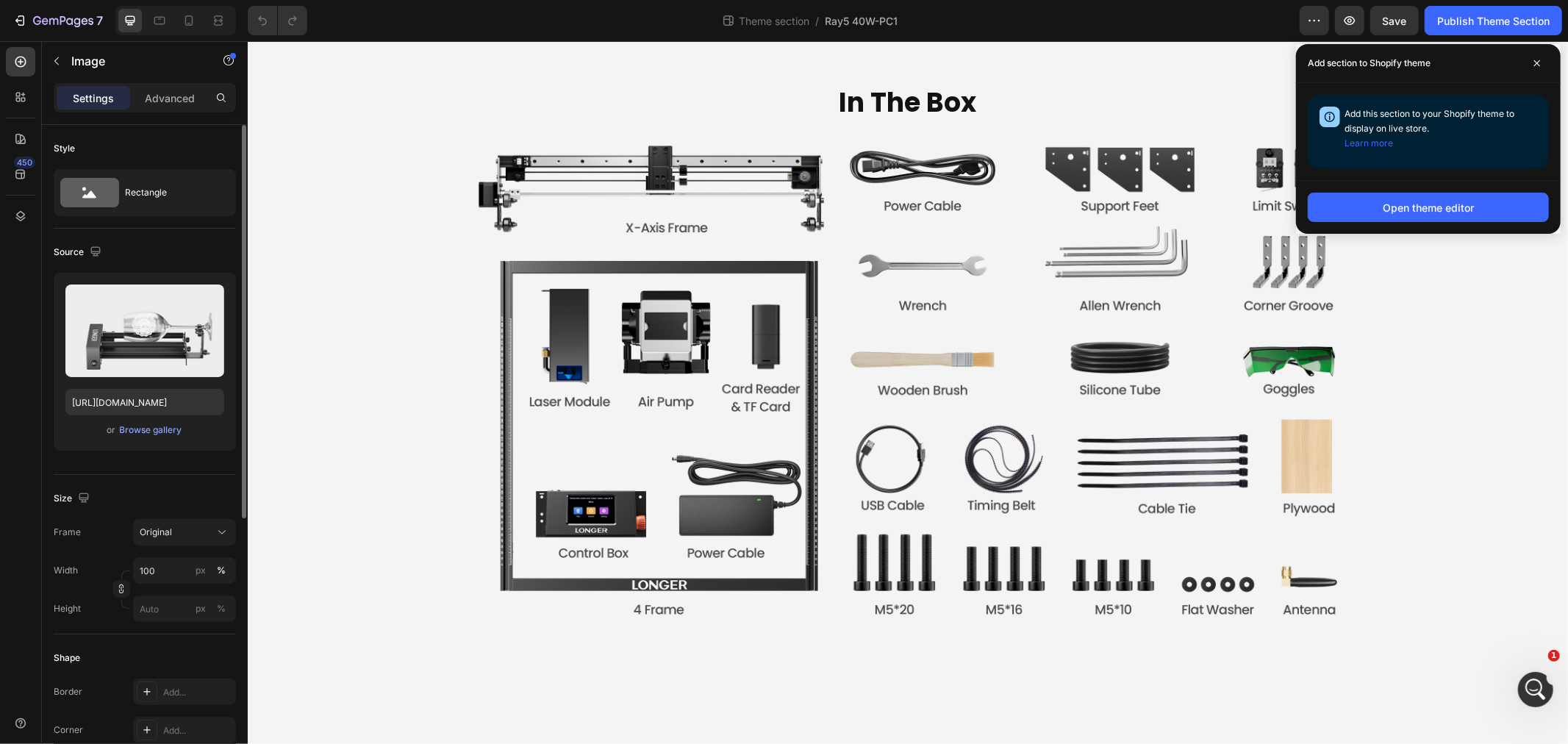
scroll to position [449, 0]
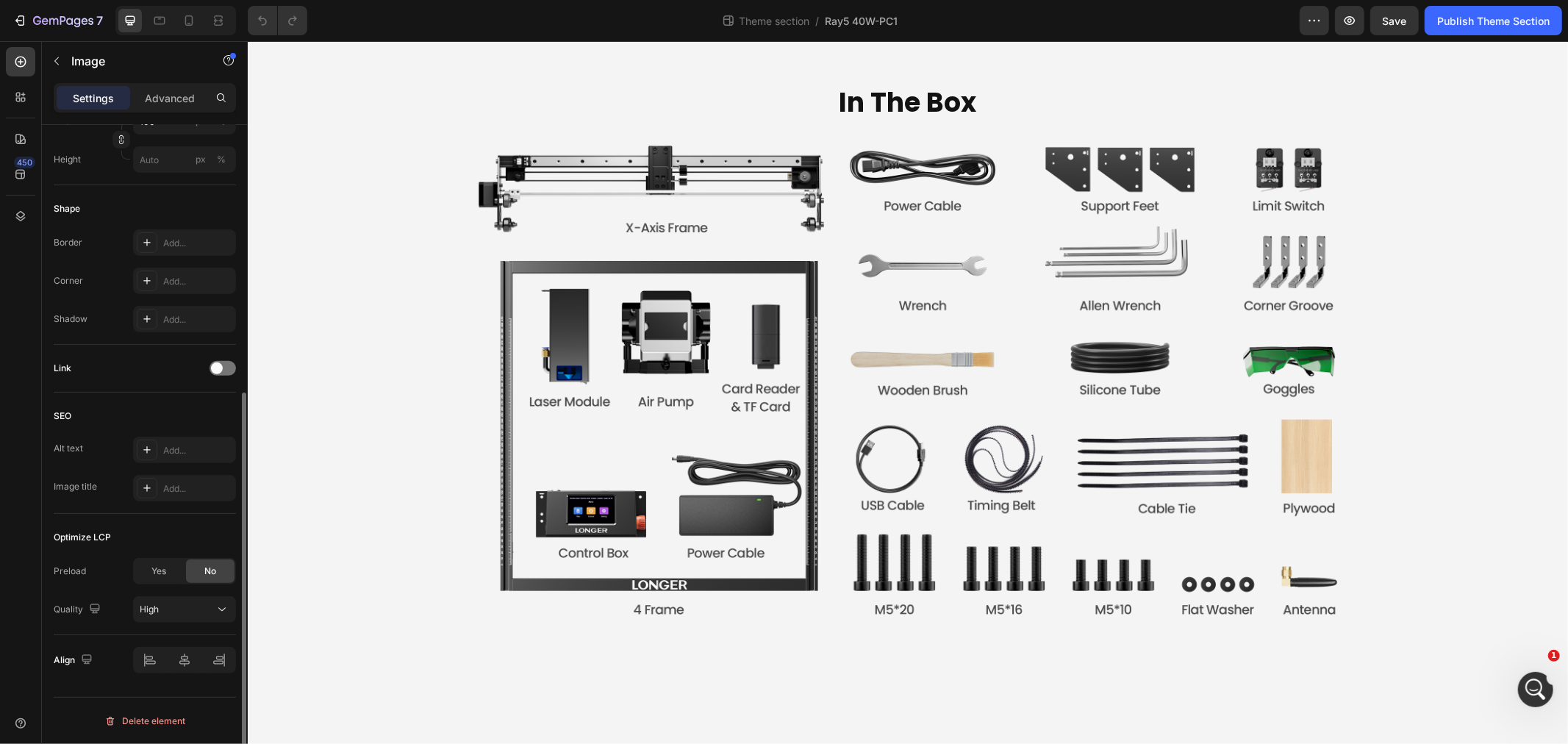
click at [229, 357] on div "Link" at bounding box center [144, 368] width 182 height 23
click at [229, 361] on div at bounding box center [223, 369] width 26 height 15
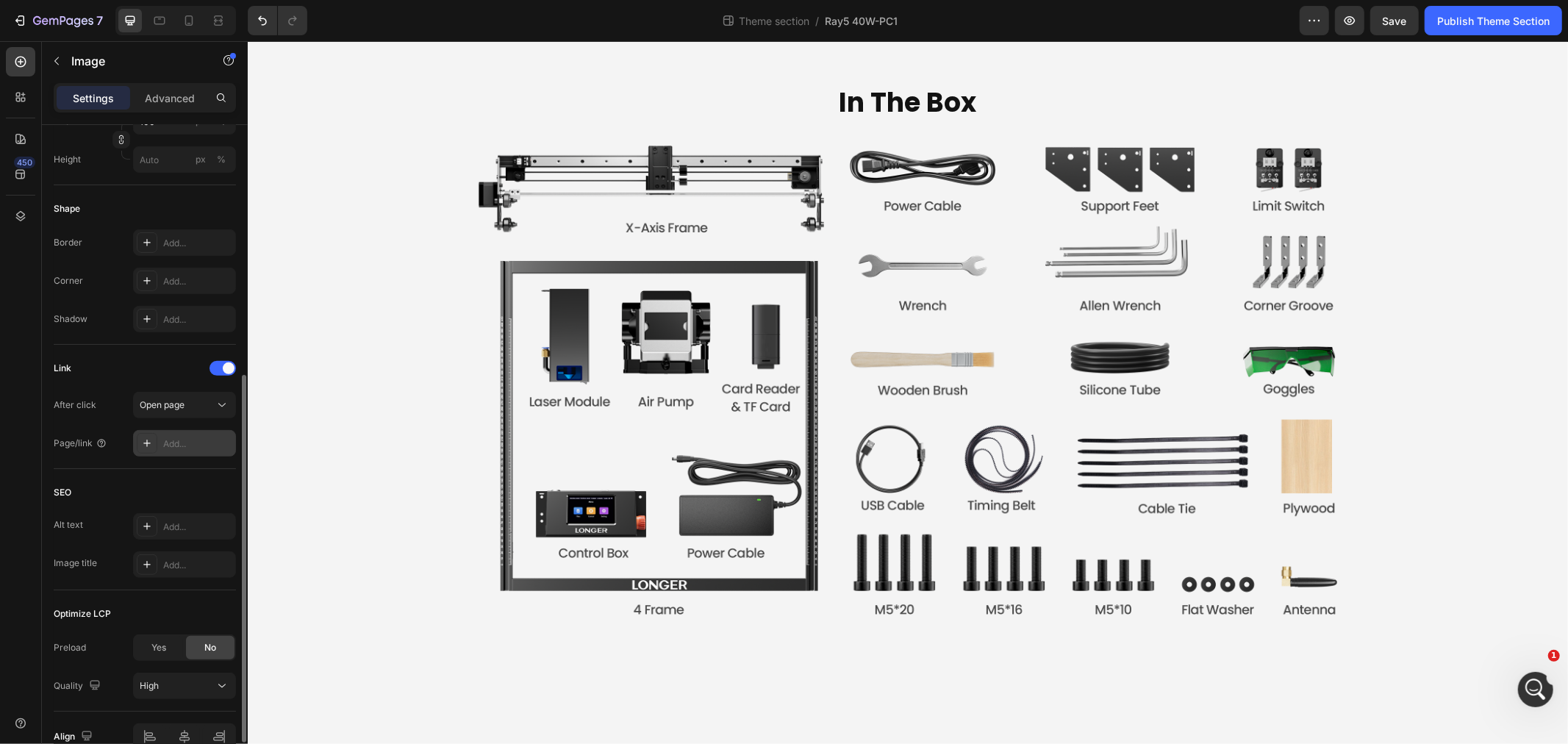
click at [197, 439] on div "Add..." at bounding box center [198, 445] width 69 height 14
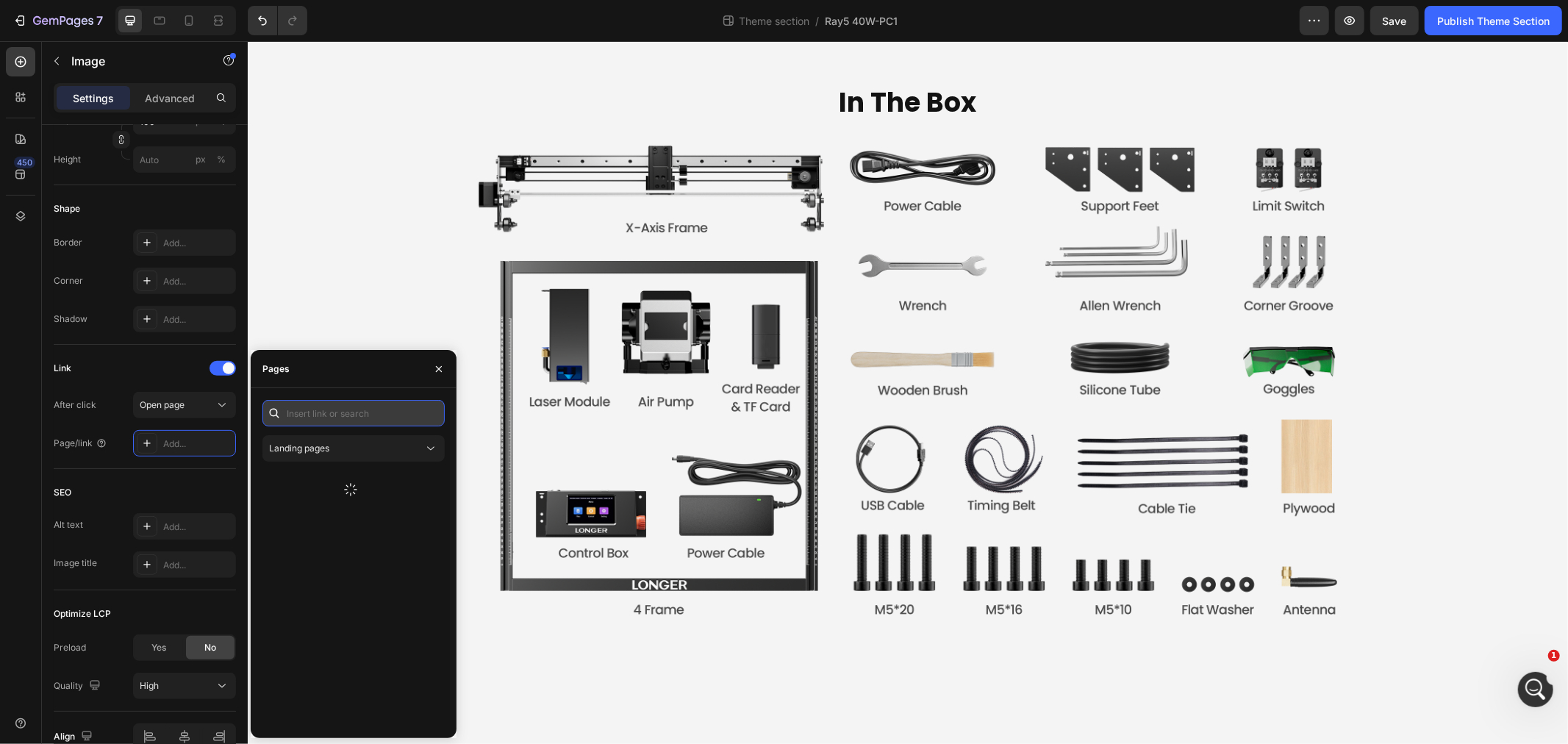
click at [361, 422] on input "text" at bounding box center [353, 413] width 182 height 26
paste input "https://fzib2oupbztmcahf-51788120247.shopifypreview.com/products/laser-rotary-r…"
type input "https://fzib2oupbztmcahf-51788120247.shopifypreview.com/products/laser-rotary-r…"
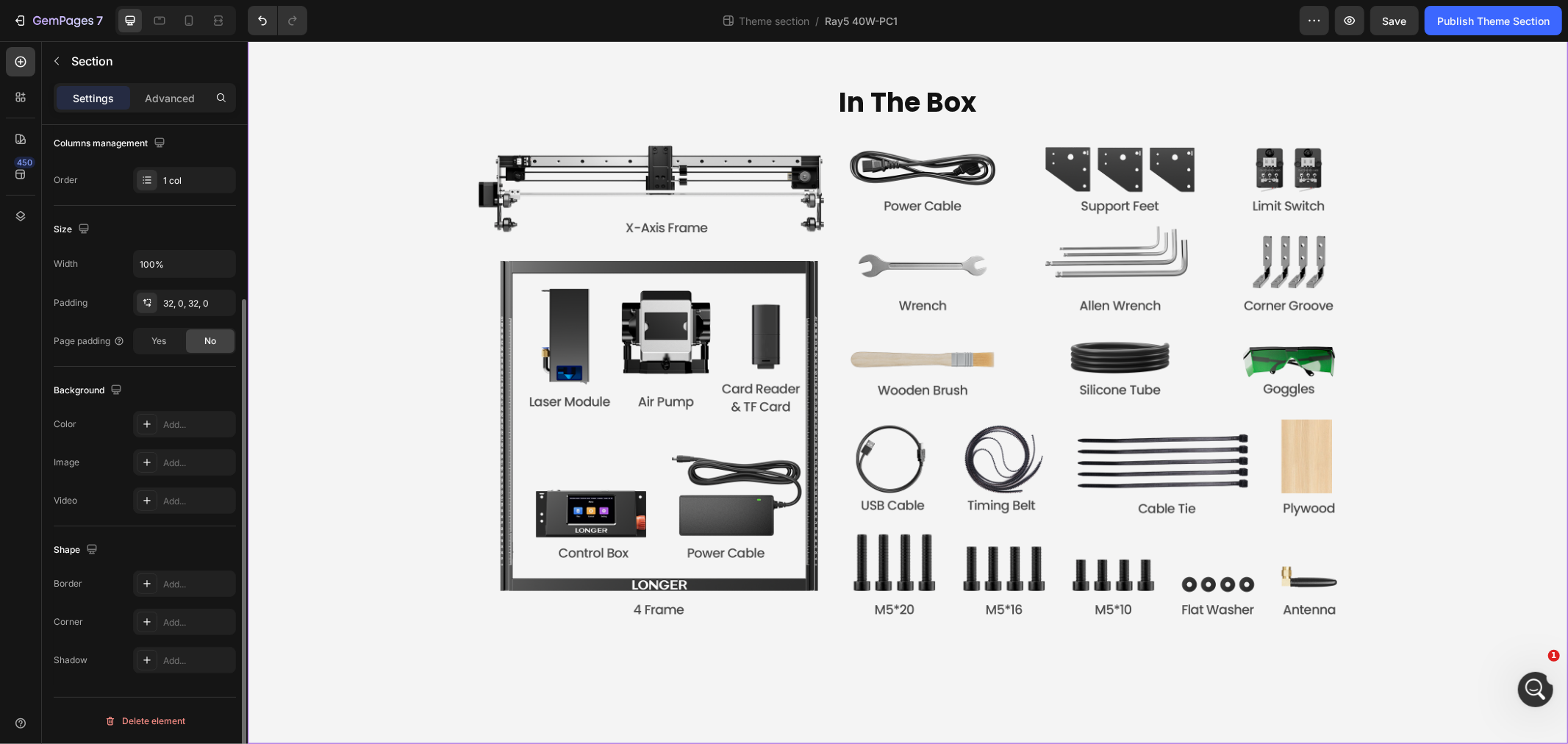
scroll to position [0, 0]
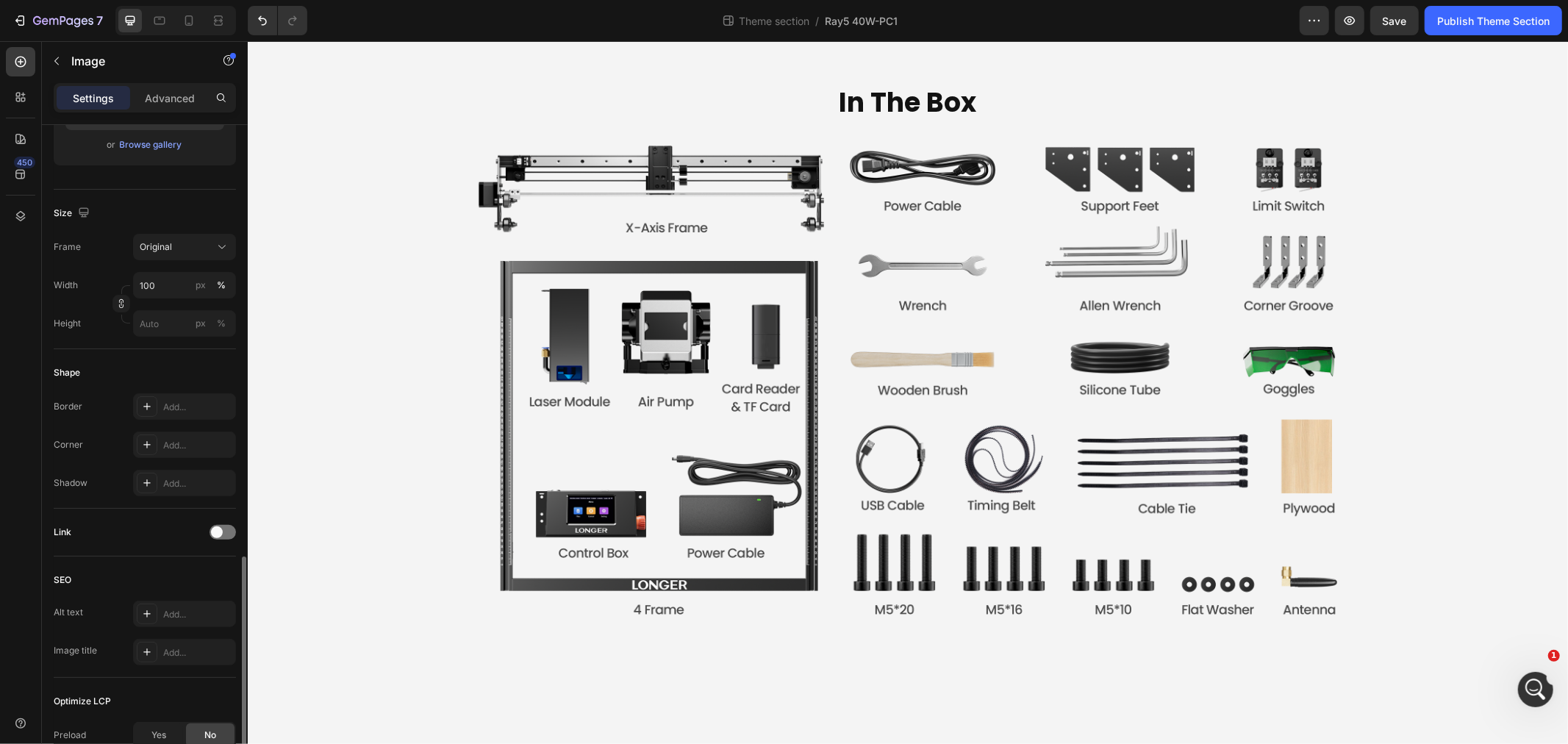
scroll to position [449, 0]
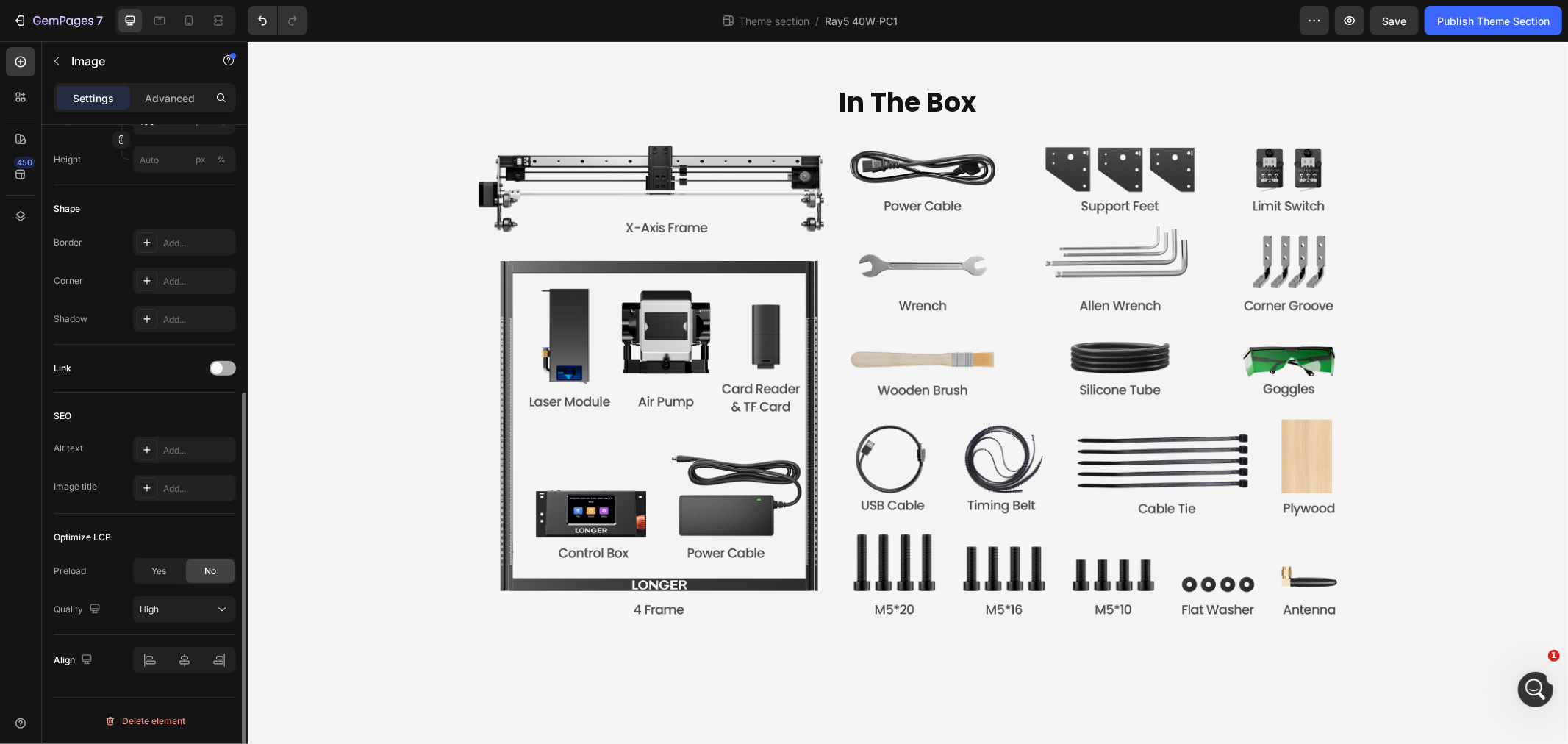
click at [218, 366] on span at bounding box center [217, 369] width 12 height 12
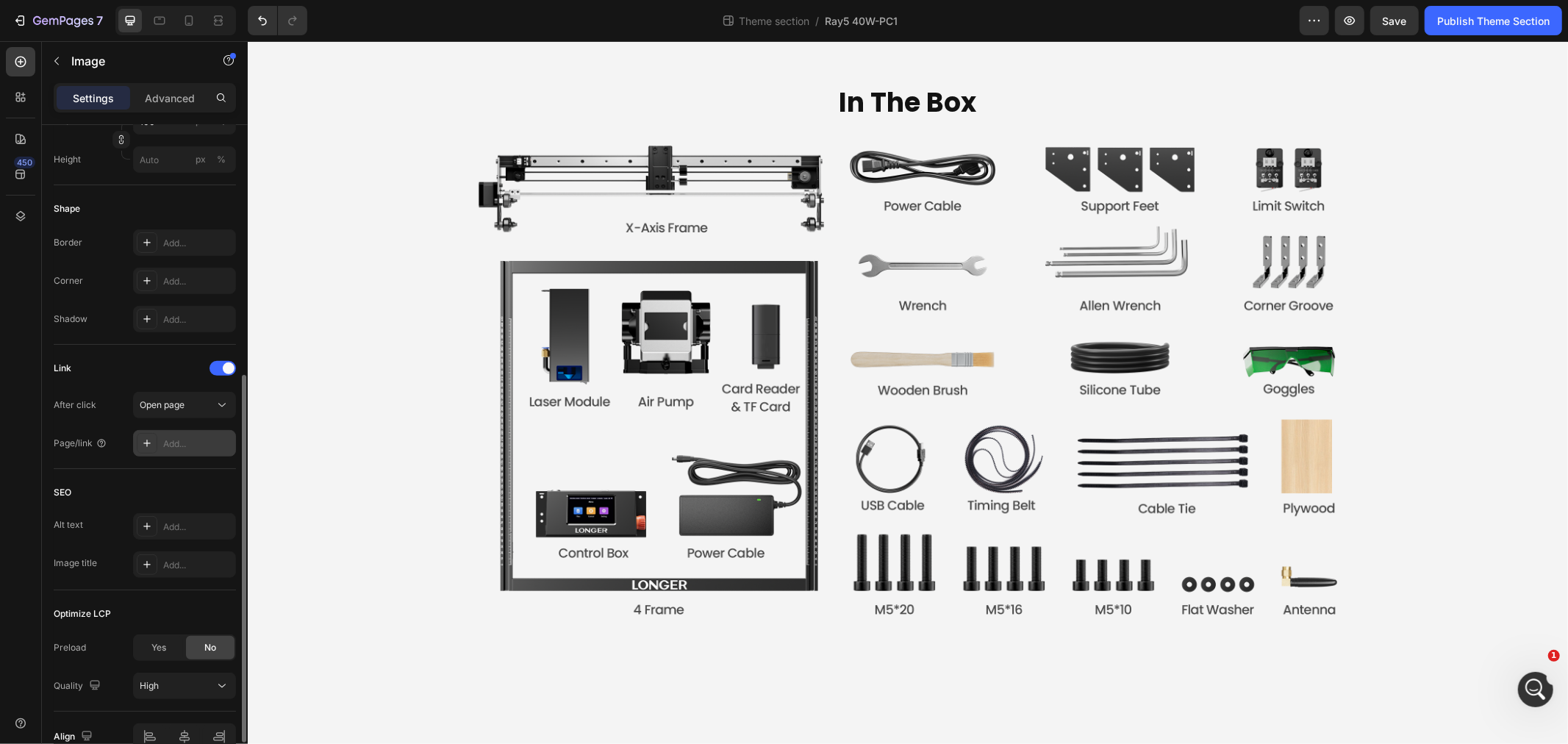
click at [185, 445] on div "Add..." at bounding box center [198, 445] width 69 height 14
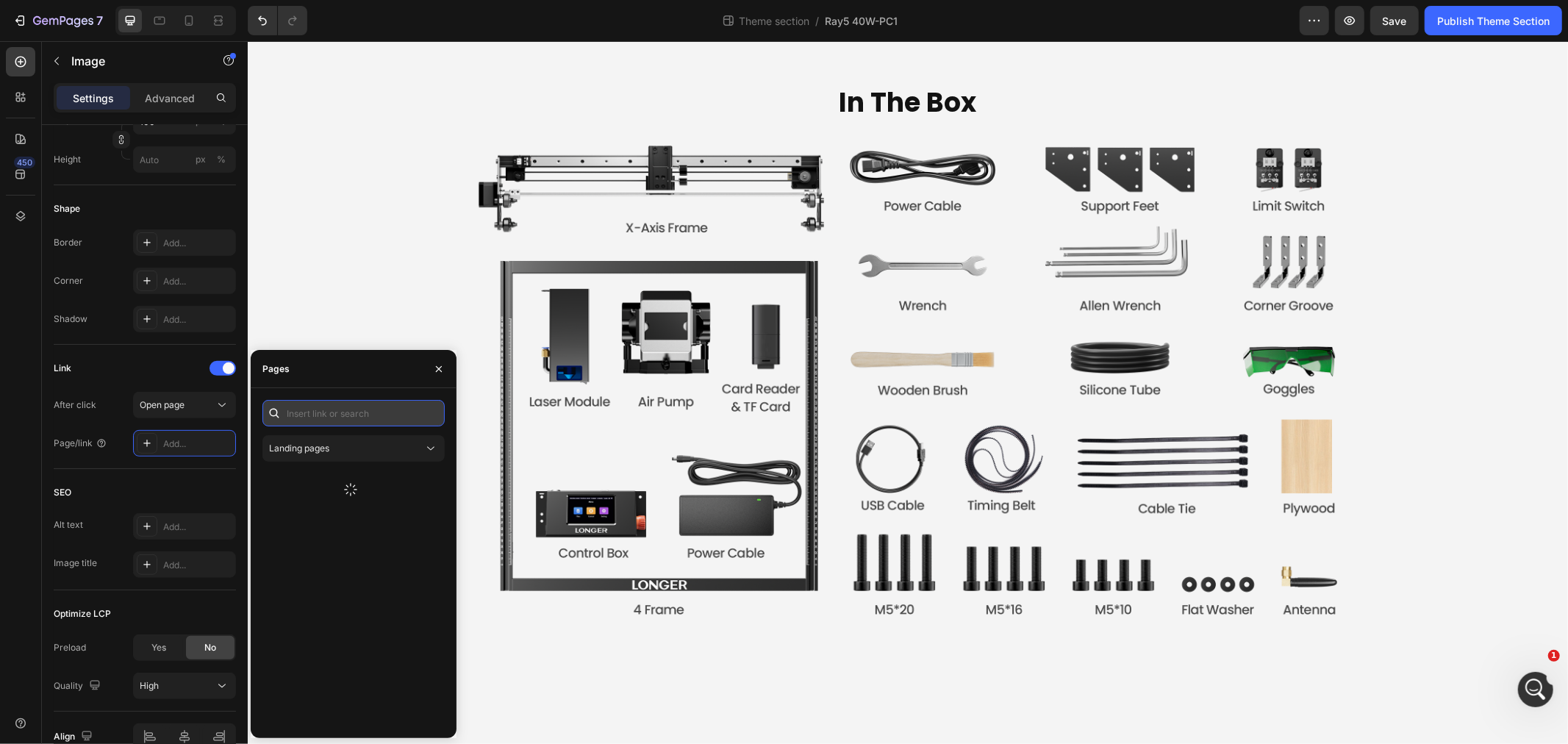
click at [335, 409] on input "text" at bounding box center [353, 413] width 182 height 26
paste input "https://fzib2oupbztmcahf-51788120247.shopifypreview.com/products/honeycomb-work…"
type input "https://fzib2oupbztmcahf-51788120247.shopifypreview.com/products/honeycomb-work…"
click at [358, 448] on div "https://fzib2oupbztmcahf-51788120247.shopifypreview.com/products/honeycomb-work…" at bounding box center [336, 449] width 95 height 14
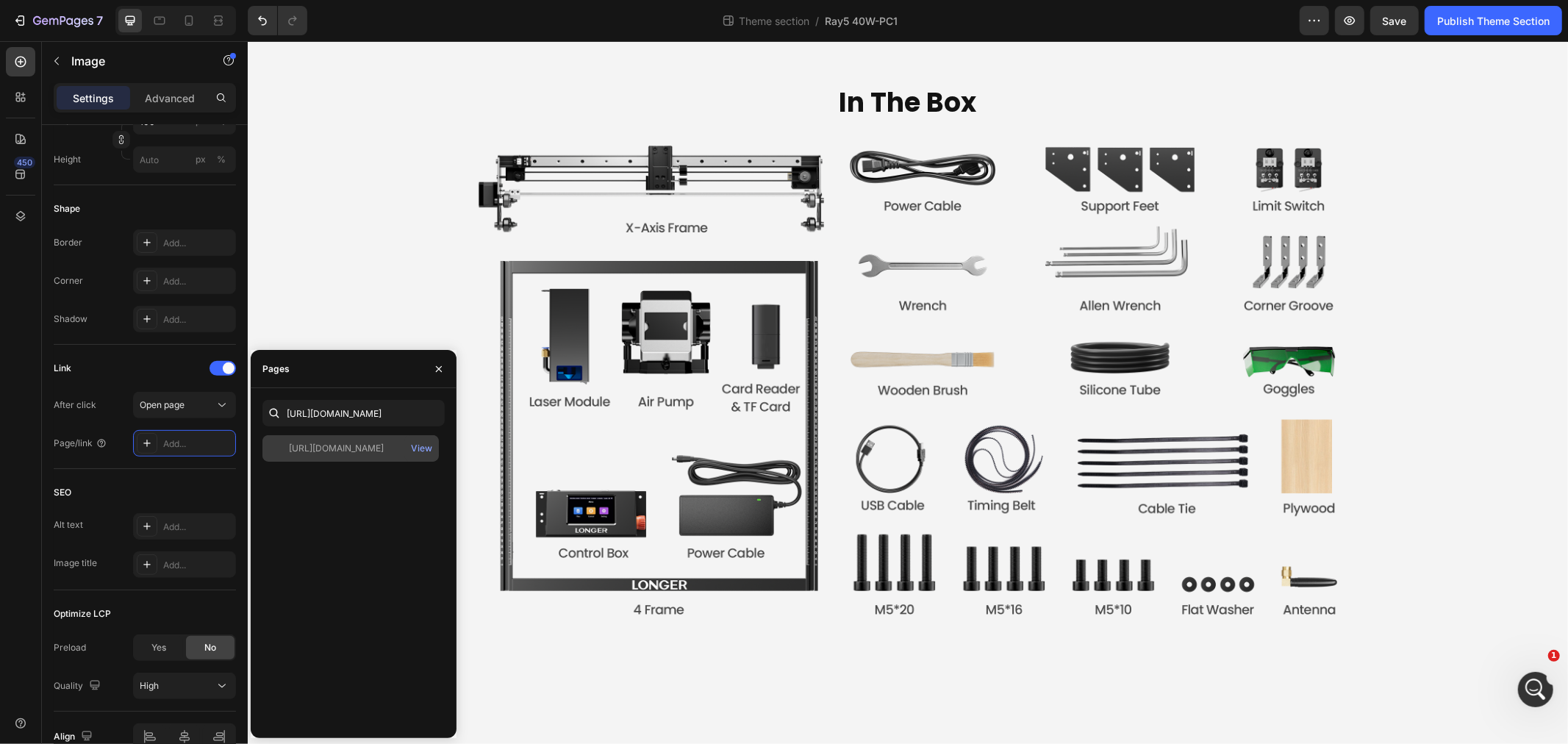
scroll to position [0, 0]
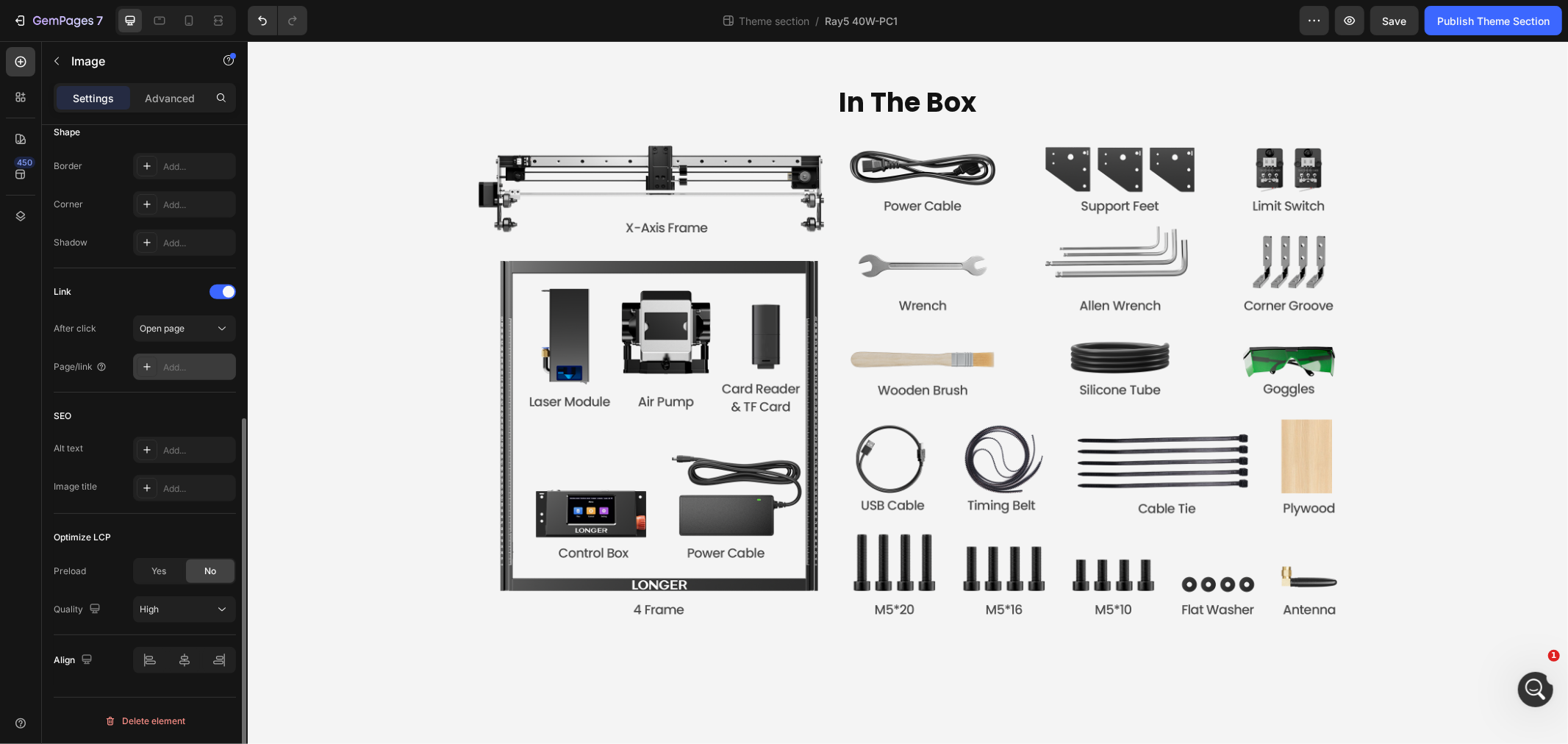
click at [202, 368] on div "Add..." at bounding box center [198, 368] width 69 height 14
click at [178, 361] on div "Add..." at bounding box center [198, 368] width 69 height 14
click at [156, 354] on div "Add..." at bounding box center [184, 366] width 103 height 26
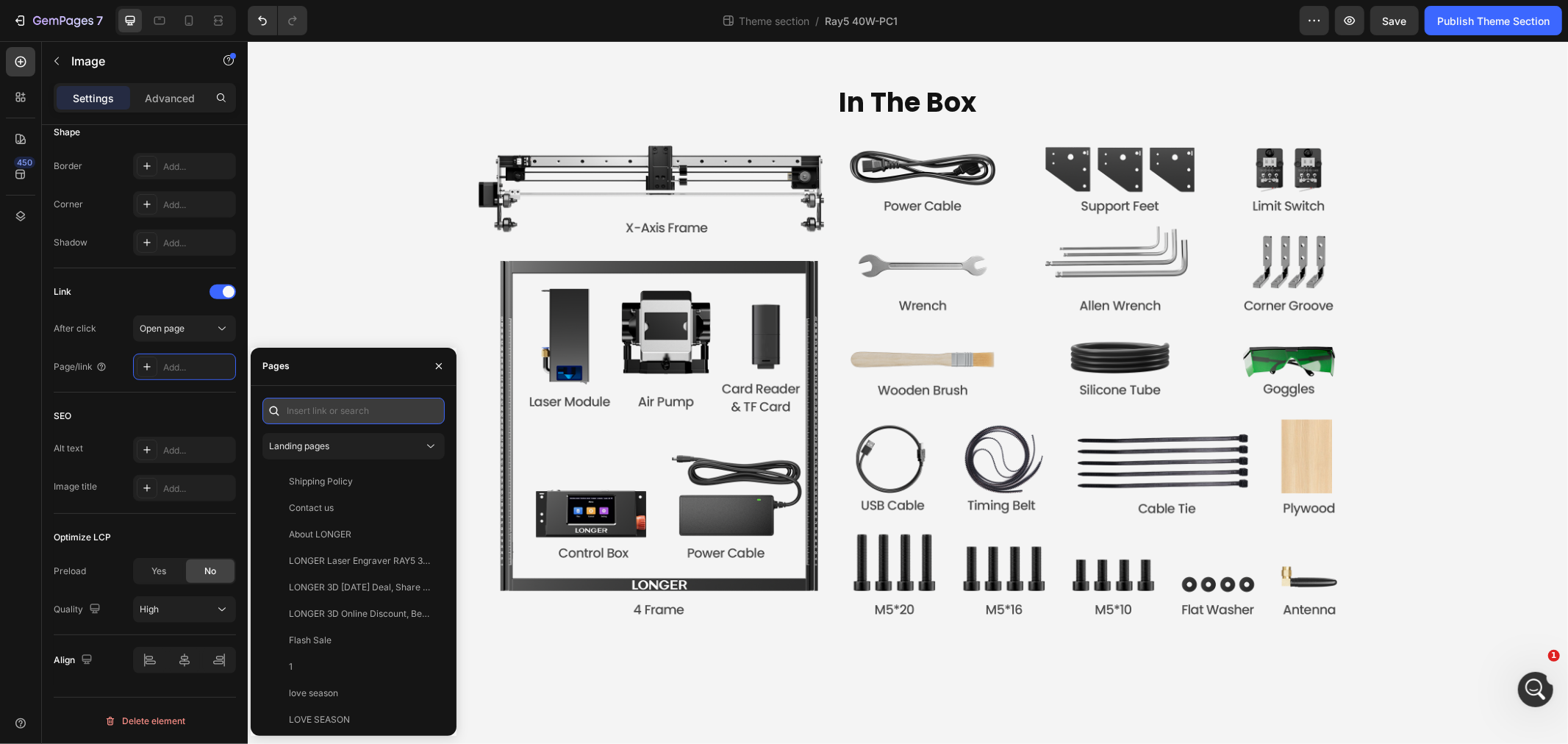
click at [350, 412] on input "text" at bounding box center [353, 411] width 182 height 26
paste input "https://fzib2oupbztmcahf-51788120247.shopifypreview.com/products/laser-rotary-r…"
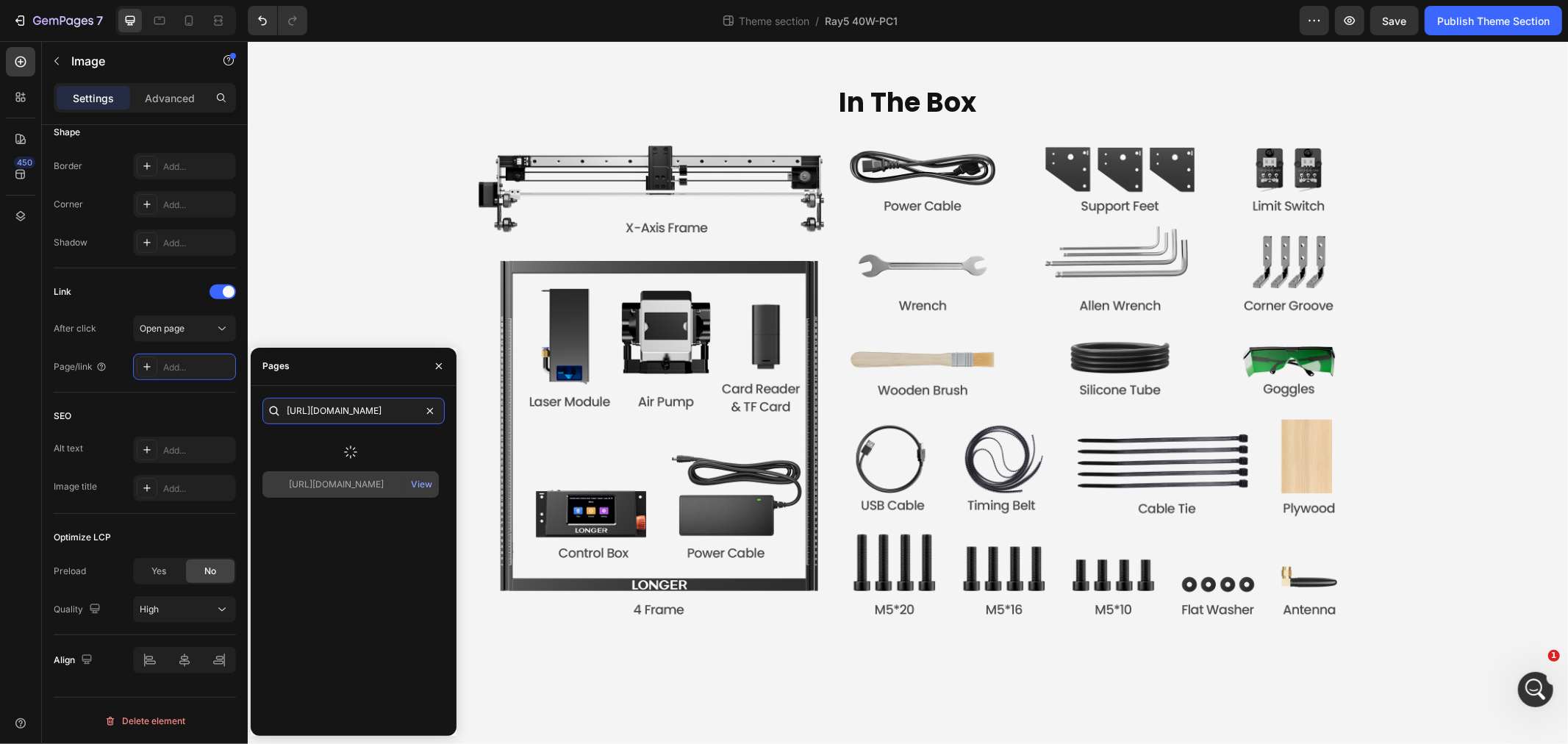
type input "https://fzib2oupbztmcahf-51788120247.shopifypreview.com/products/laser-rotary-r…"
click at [365, 436] on div at bounding box center [350, 452] width 177 height 38
click at [366, 413] on input "https://fzib2oupbztmcahf-51788120247.shopifypreview.com/products/laser-rotary-r…" at bounding box center [353, 411] width 182 height 26
click at [369, 447] on div "https://fzib2oupbztmcahf-51788120247.shopifypreview.com/products/laser-rotary-r…" at bounding box center [336, 447] width 95 height 14
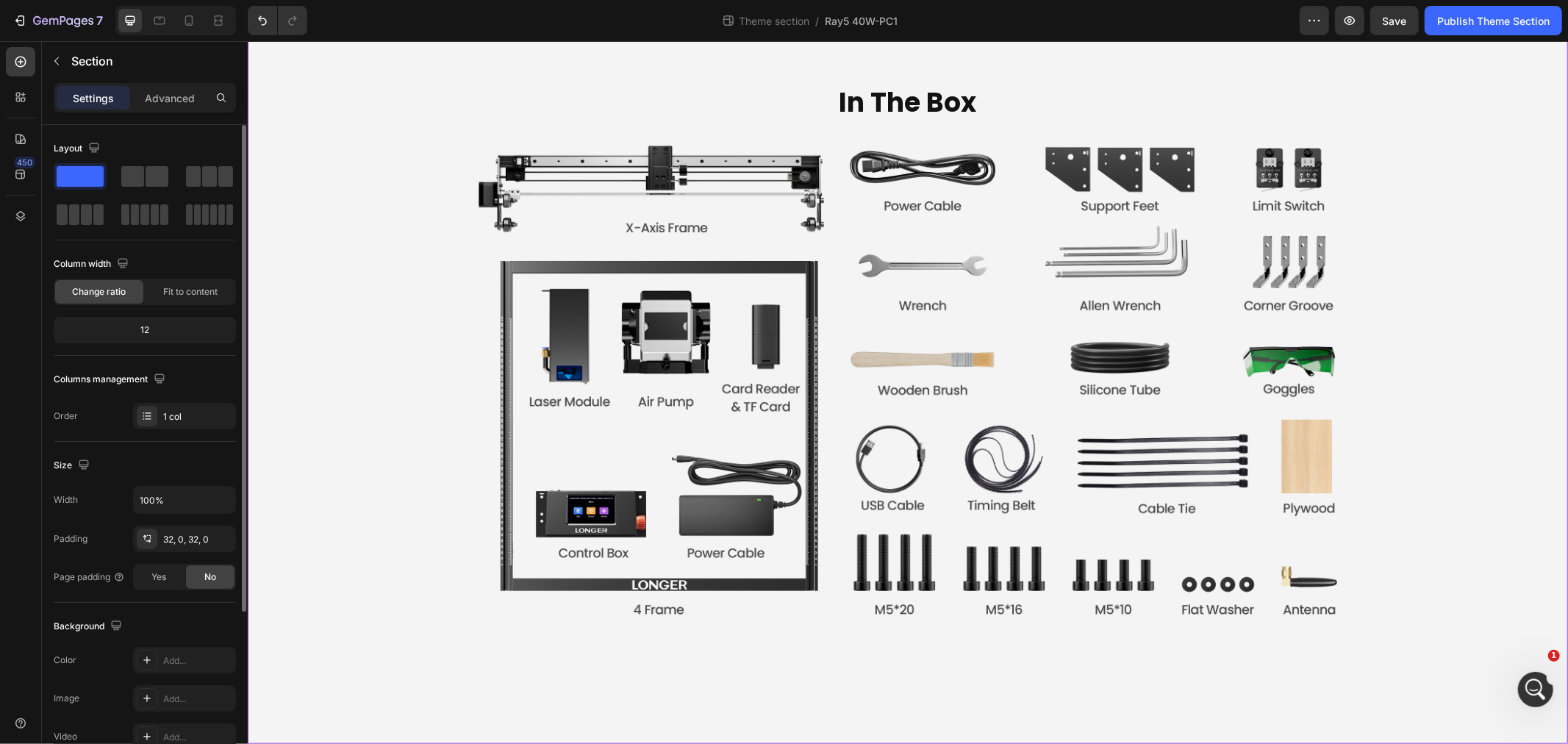
scroll to position [7354, 0]
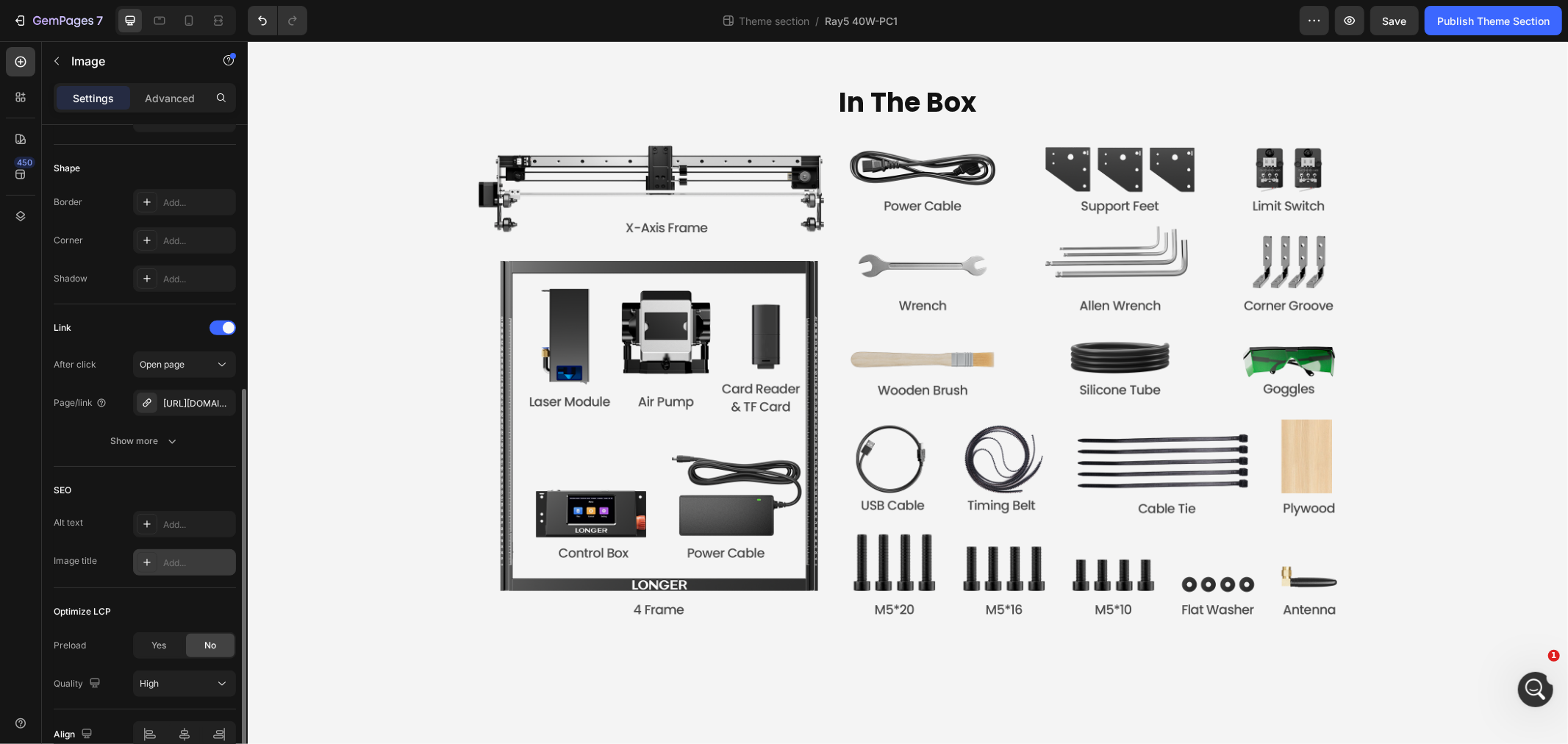
scroll to position [564, 0]
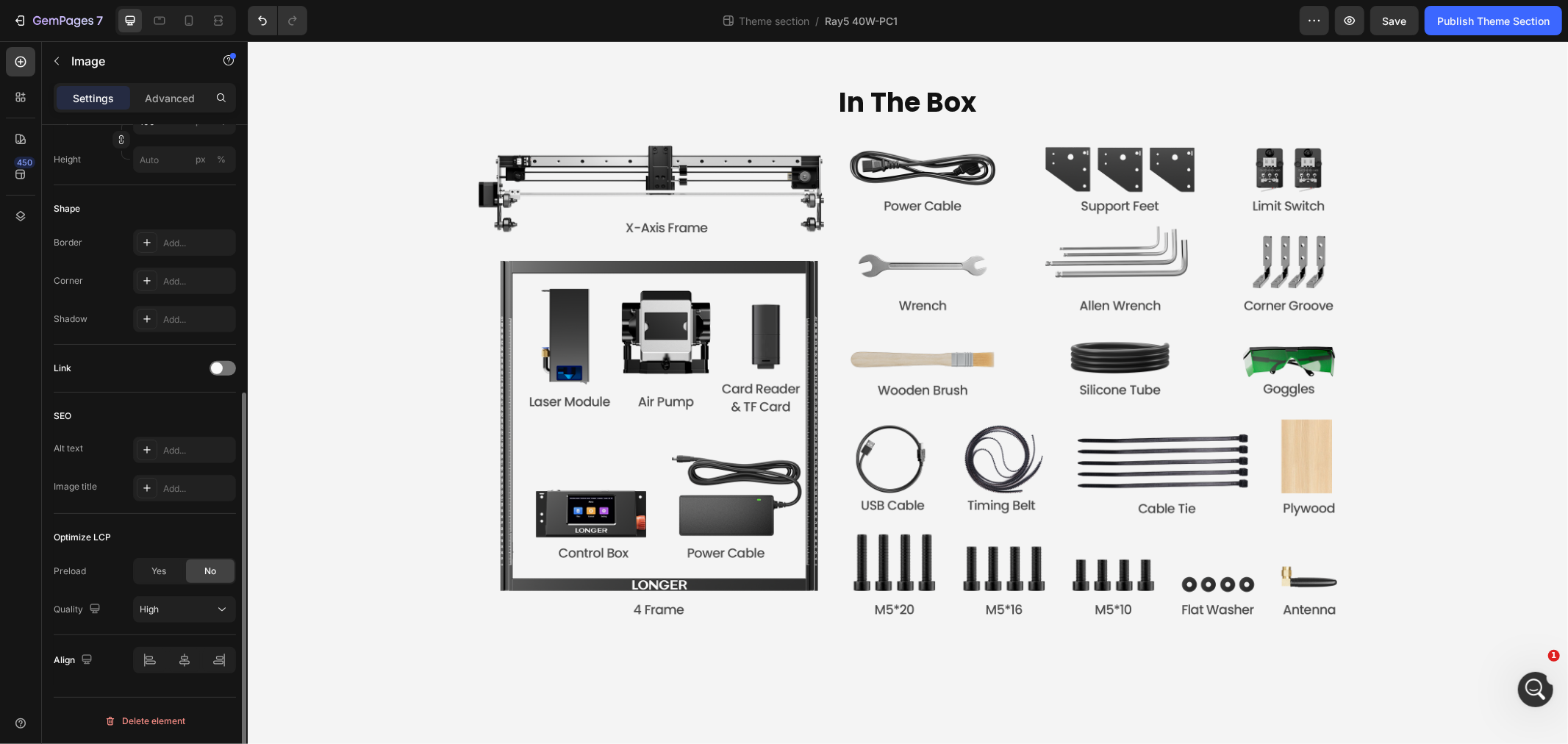
scroll to position [449, 0]
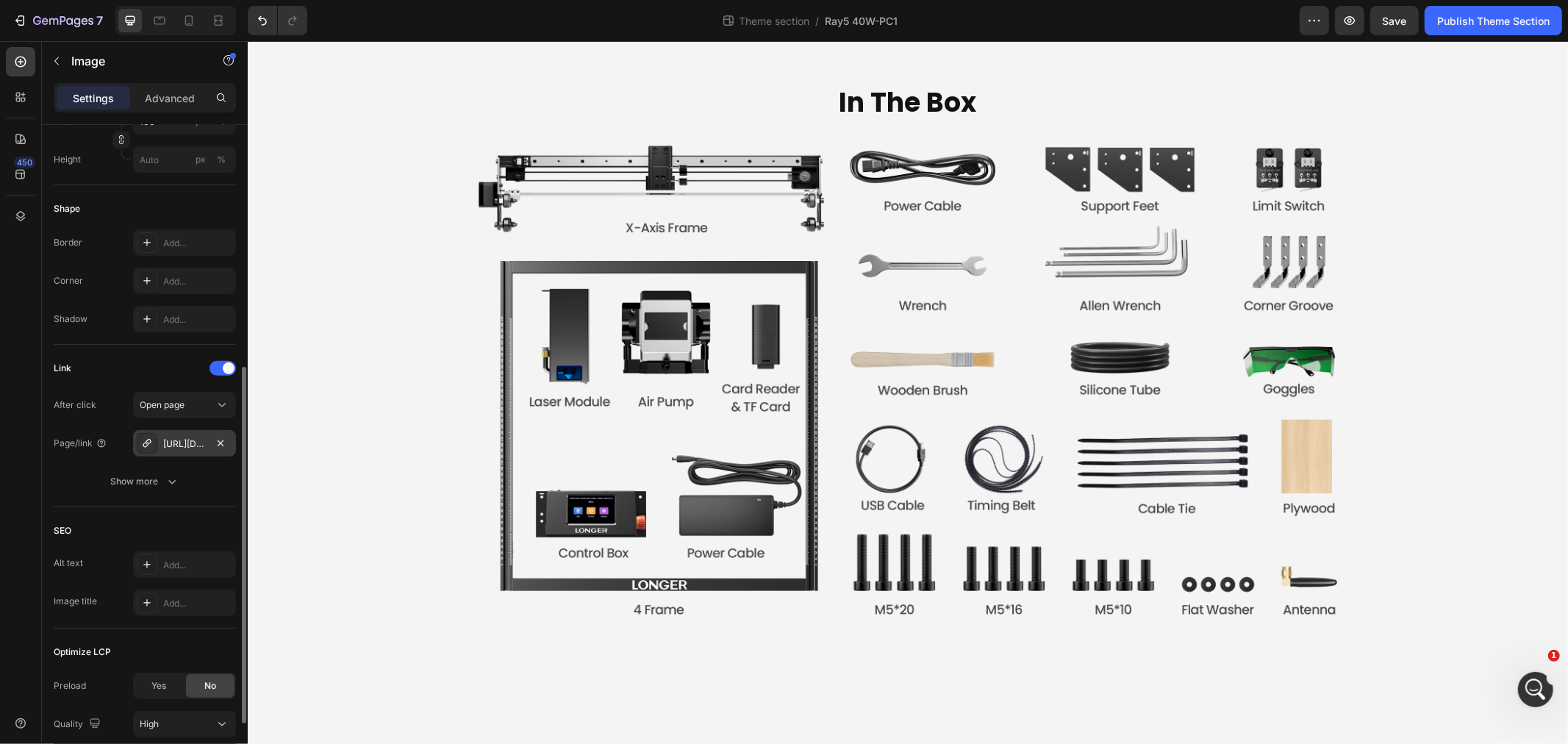
click at [174, 438] on div "https://fzib2oupbztmcahf-51788120247.shopifypreview.com/laser-rotary-roller-rot…" at bounding box center [184, 445] width 43 height 14
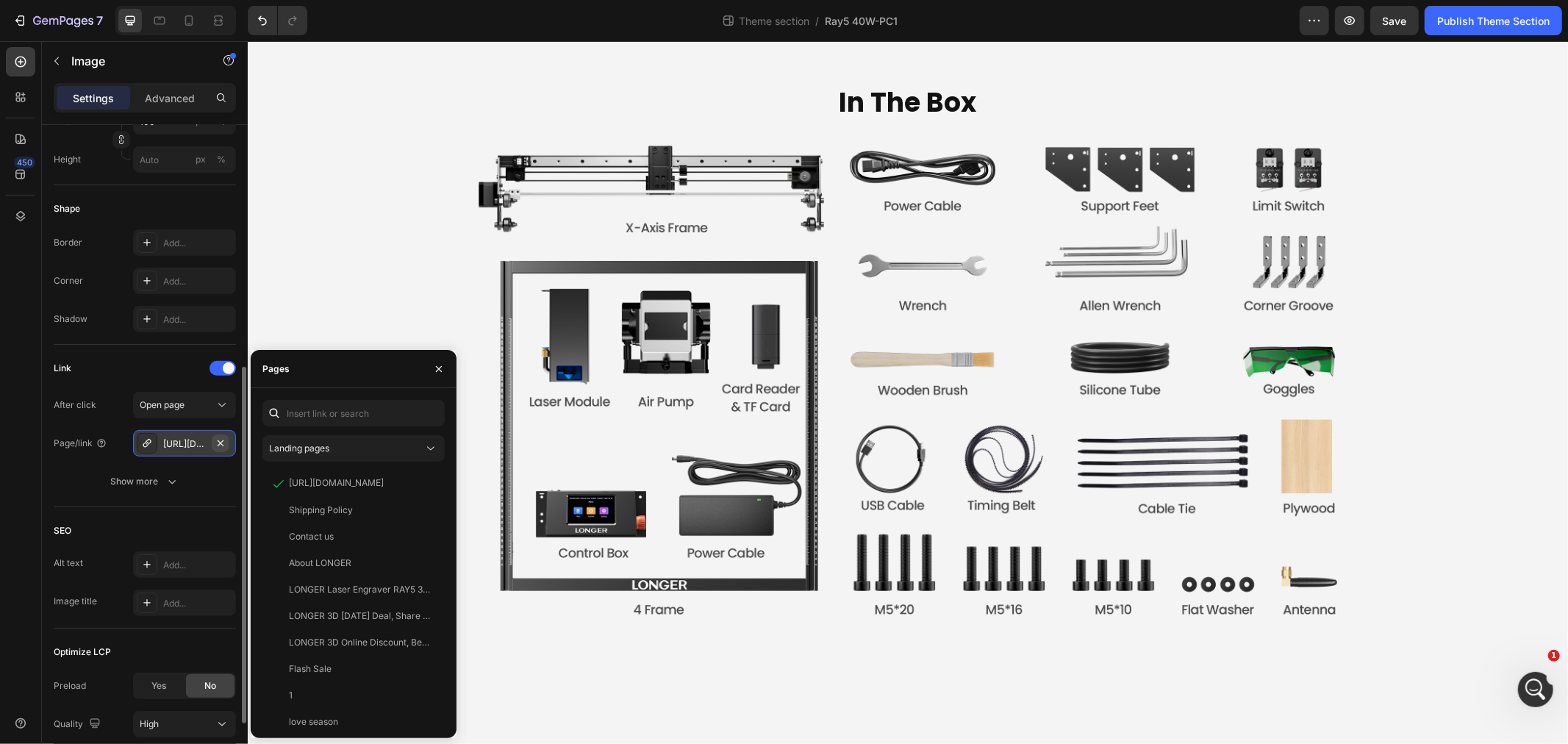
click at [214, 442] on icon "button" at bounding box center [220, 444] width 12 height 12
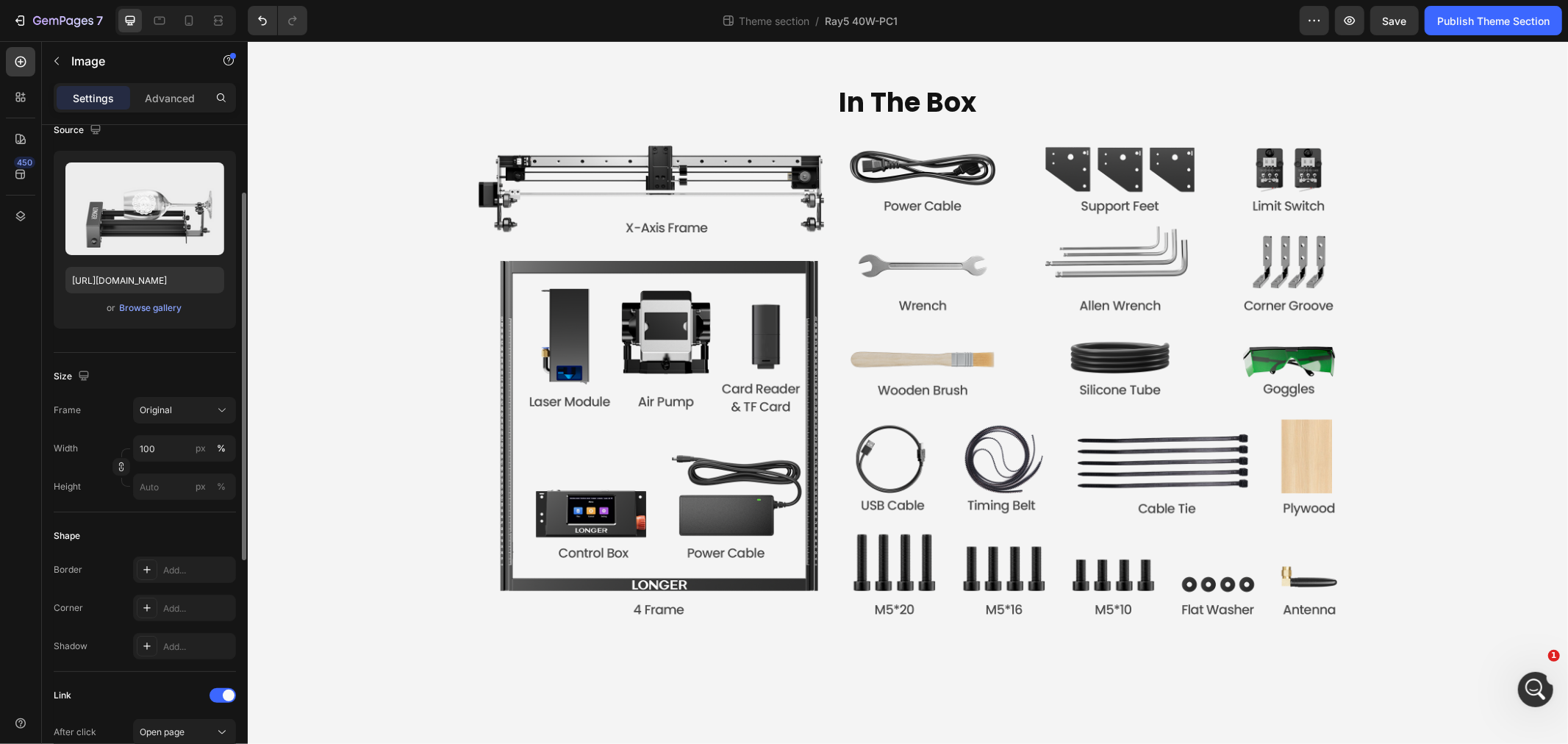
scroll to position [526, 0]
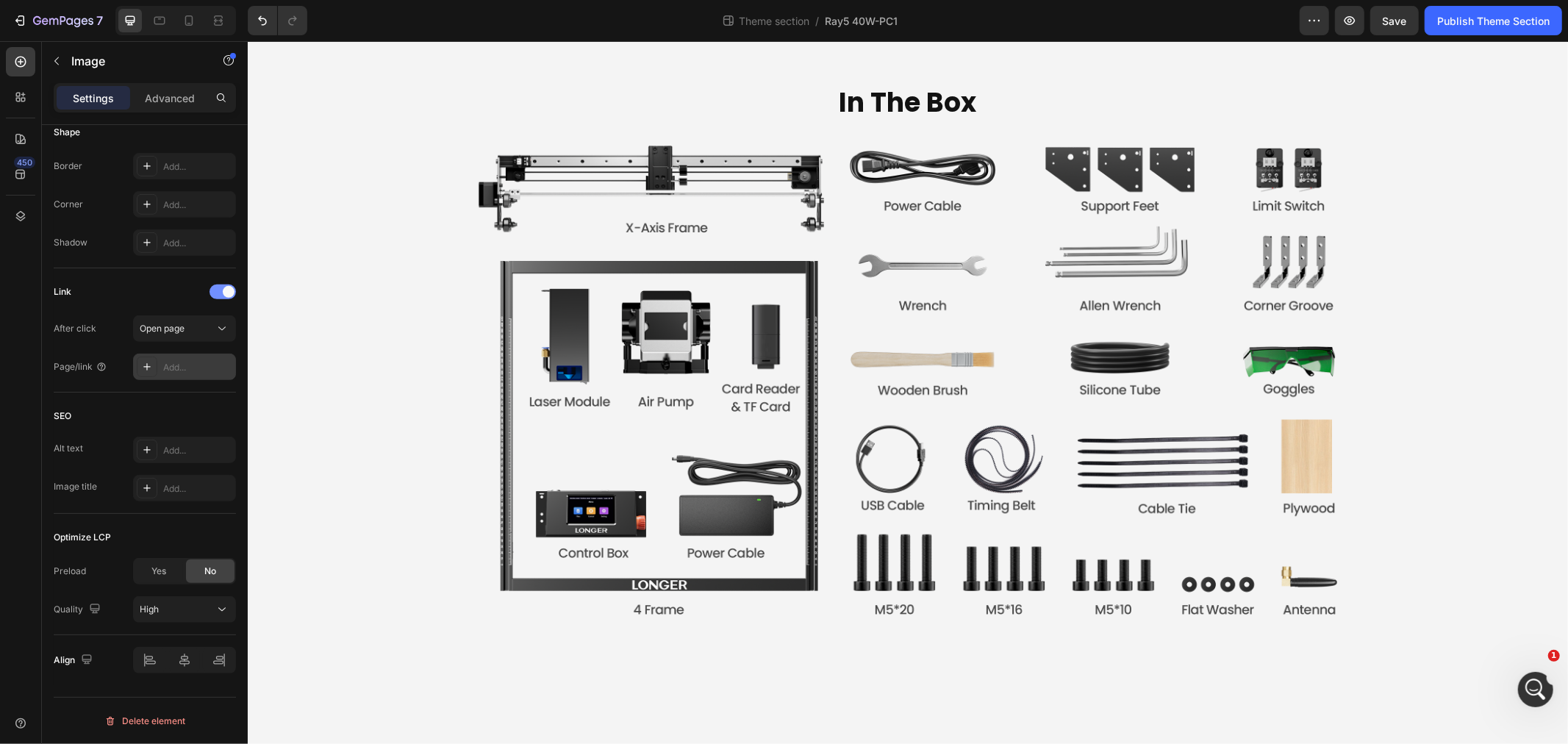
click at [217, 291] on div at bounding box center [223, 292] width 26 height 15
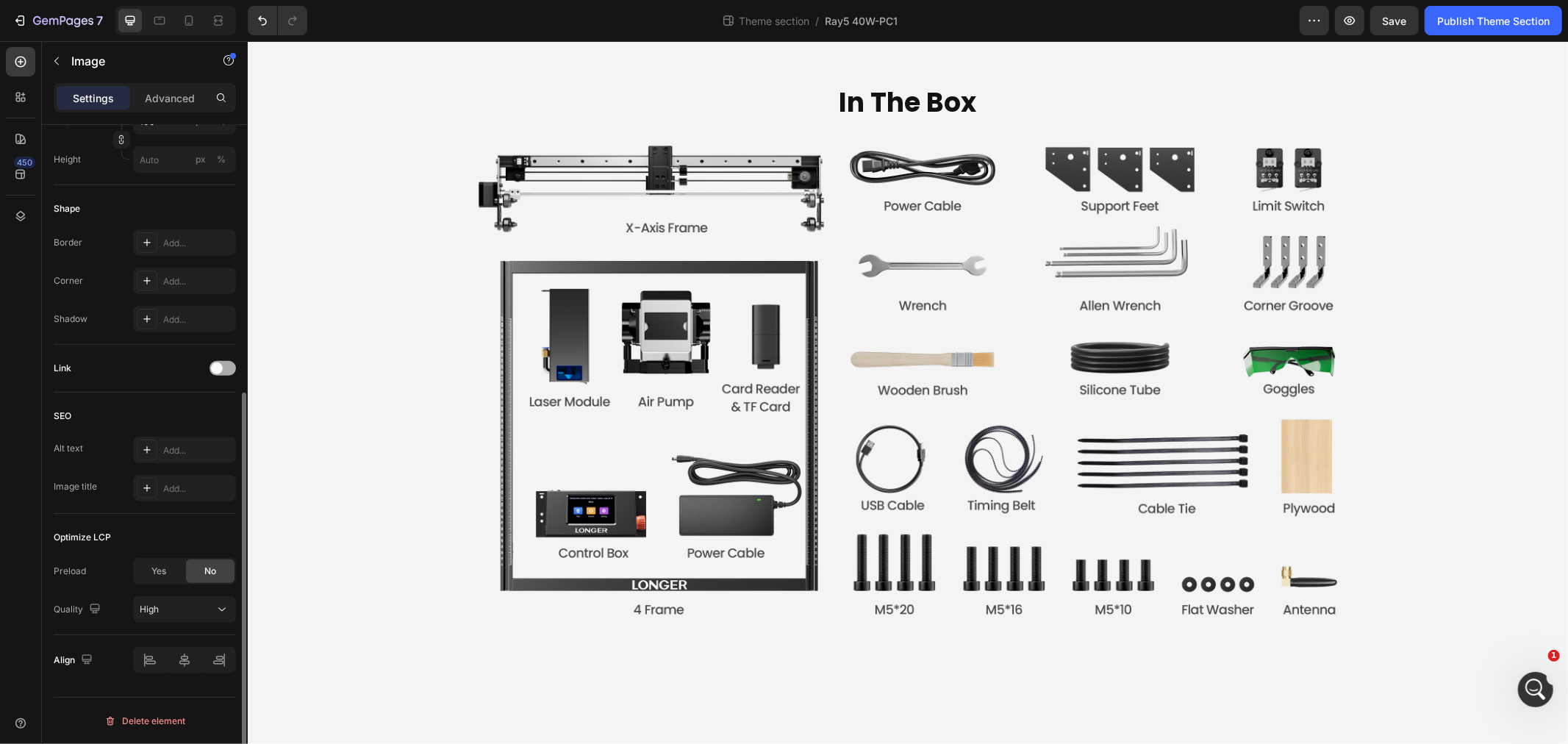
scroll to position [449, 0]
click at [223, 372] on div at bounding box center [223, 369] width 26 height 15
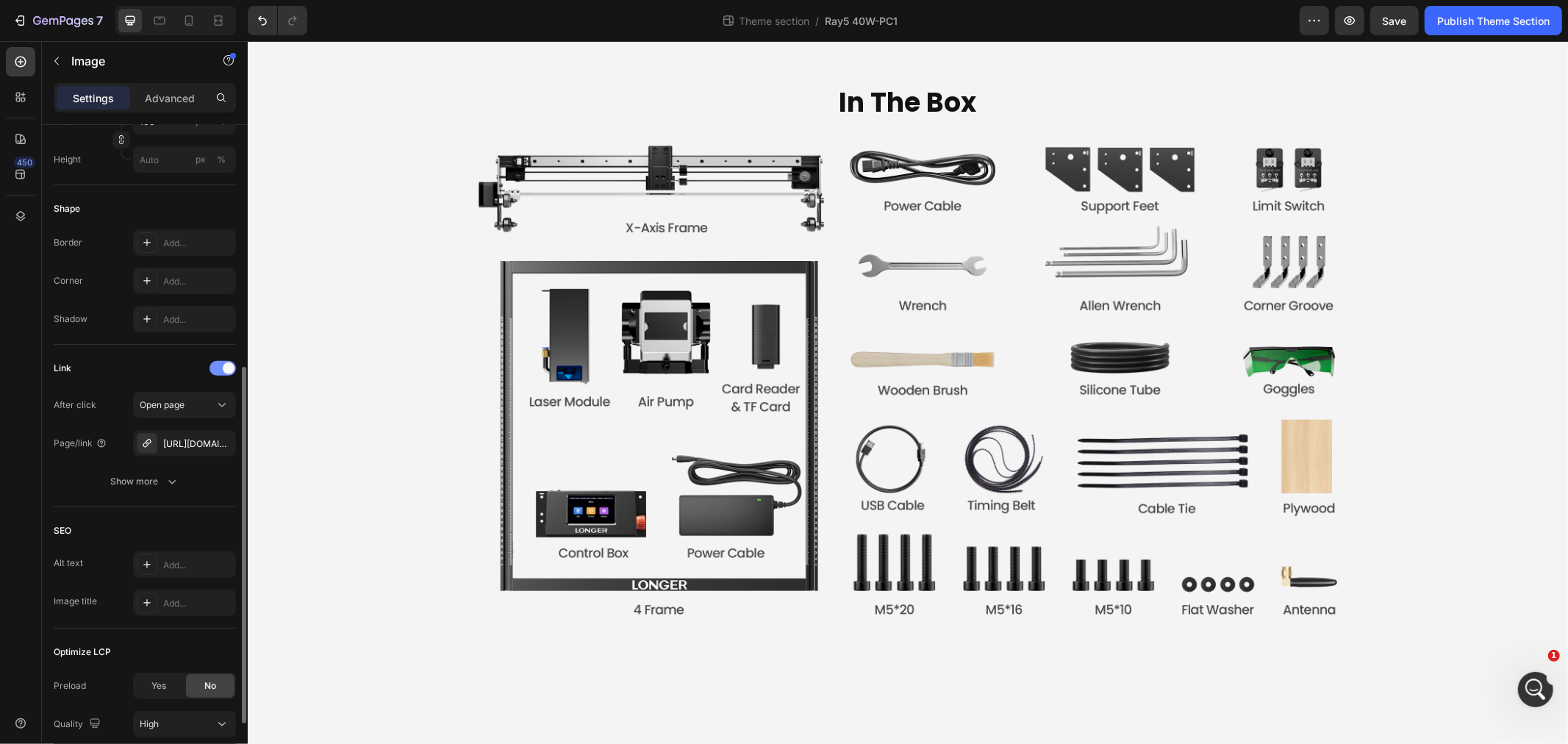
click at [211, 374] on div at bounding box center [223, 369] width 26 height 12
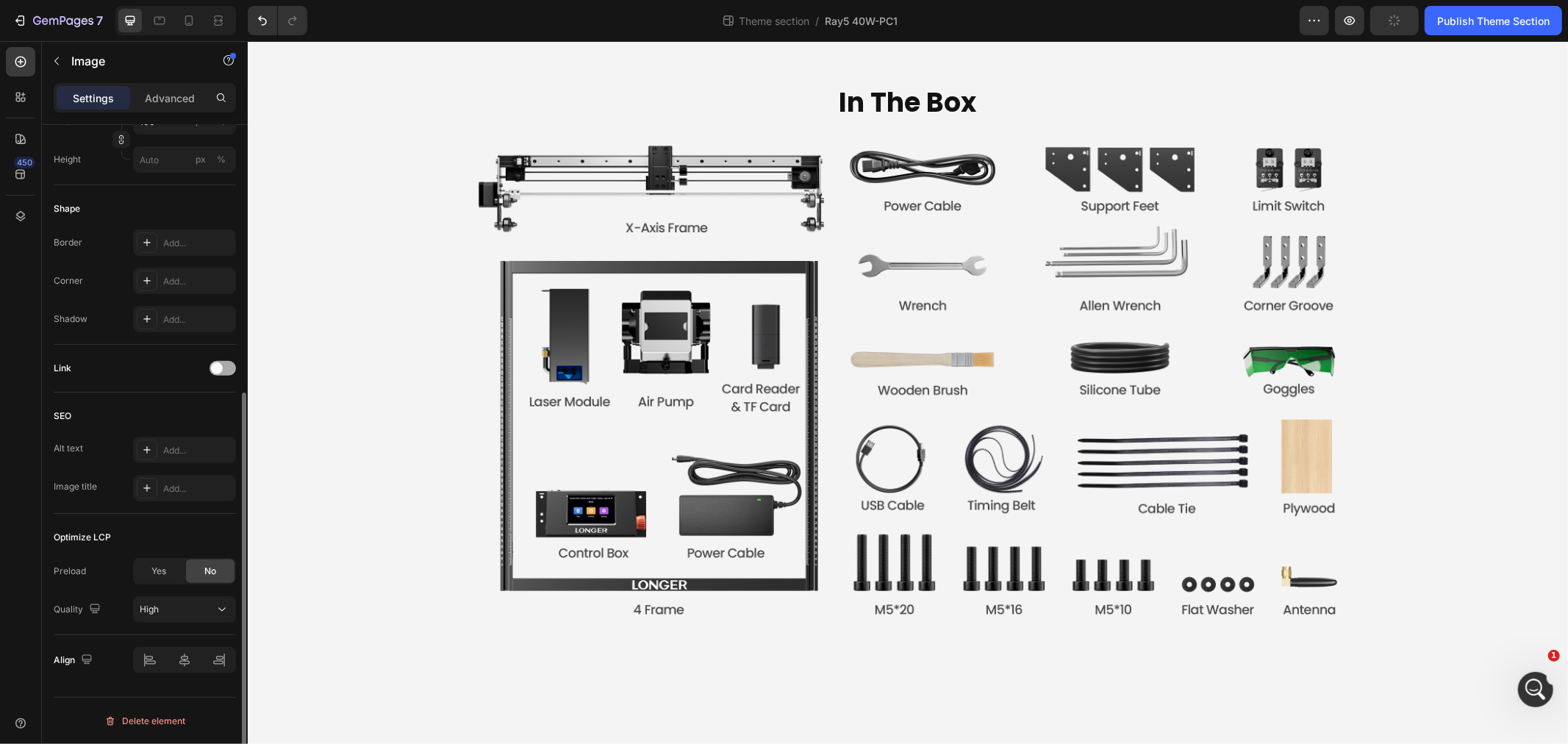
click at [221, 371] on span at bounding box center [217, 369] width 12 height 12
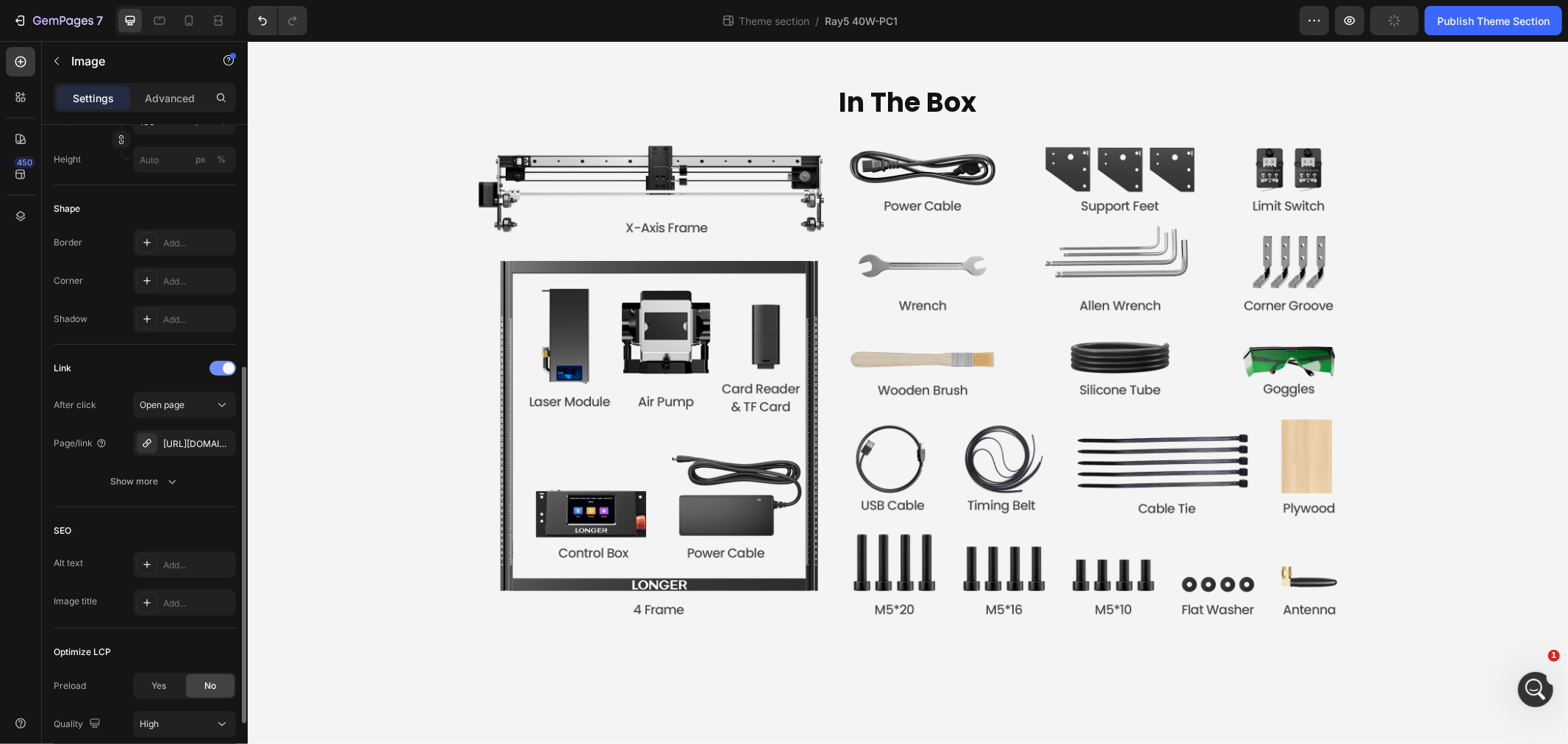
click at [226, 370] on span at bounding box center [229, 369] width 12 height 12
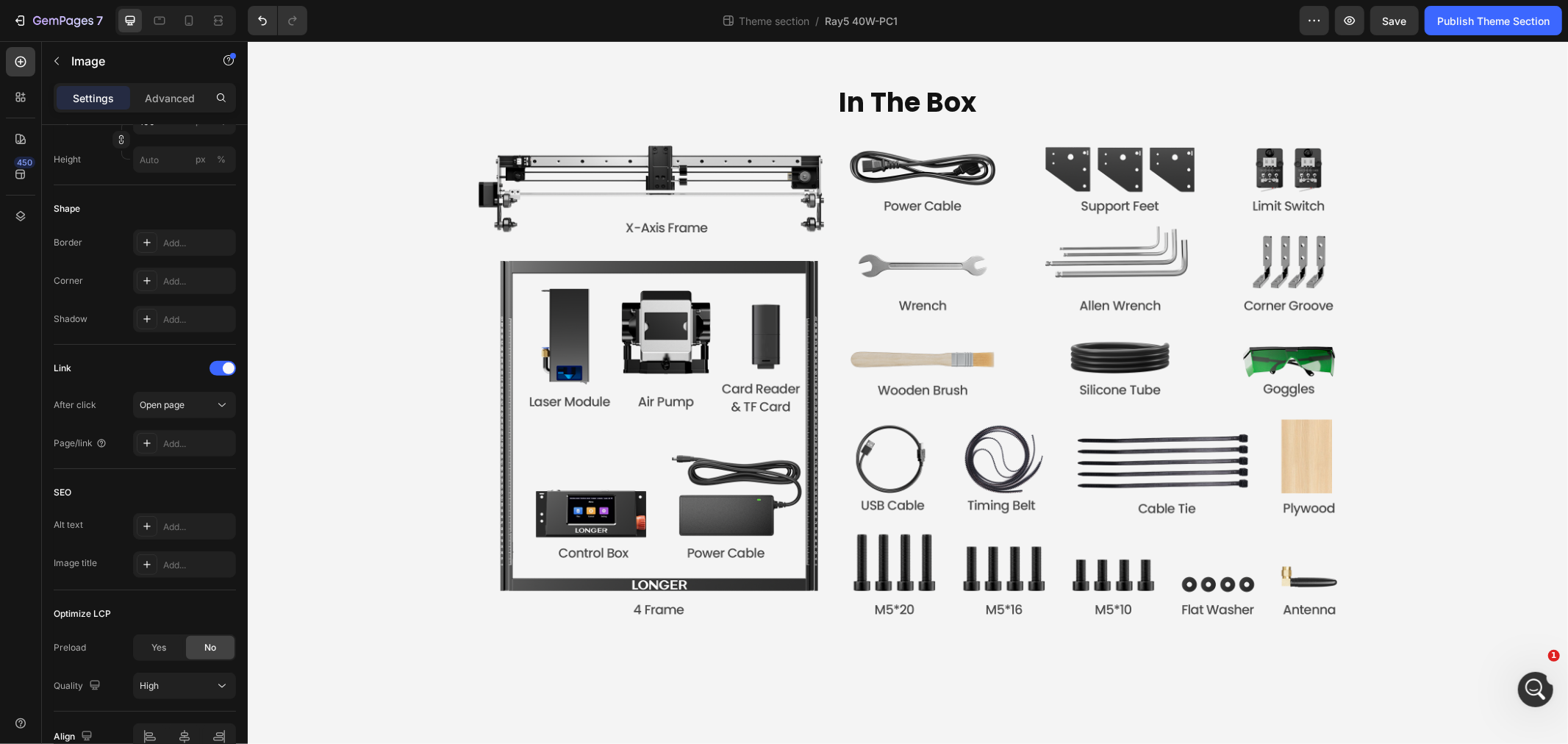
click at [174, 445] on div "Add..." at bounding box center [198, 445] width 69 height 14
click at [199, 443] on div "Add..." at bounding box center [198, 445] width 69 height 14
click at [193, 442] on div "Add..." at bounding box center [198, 445] width 69 height 14
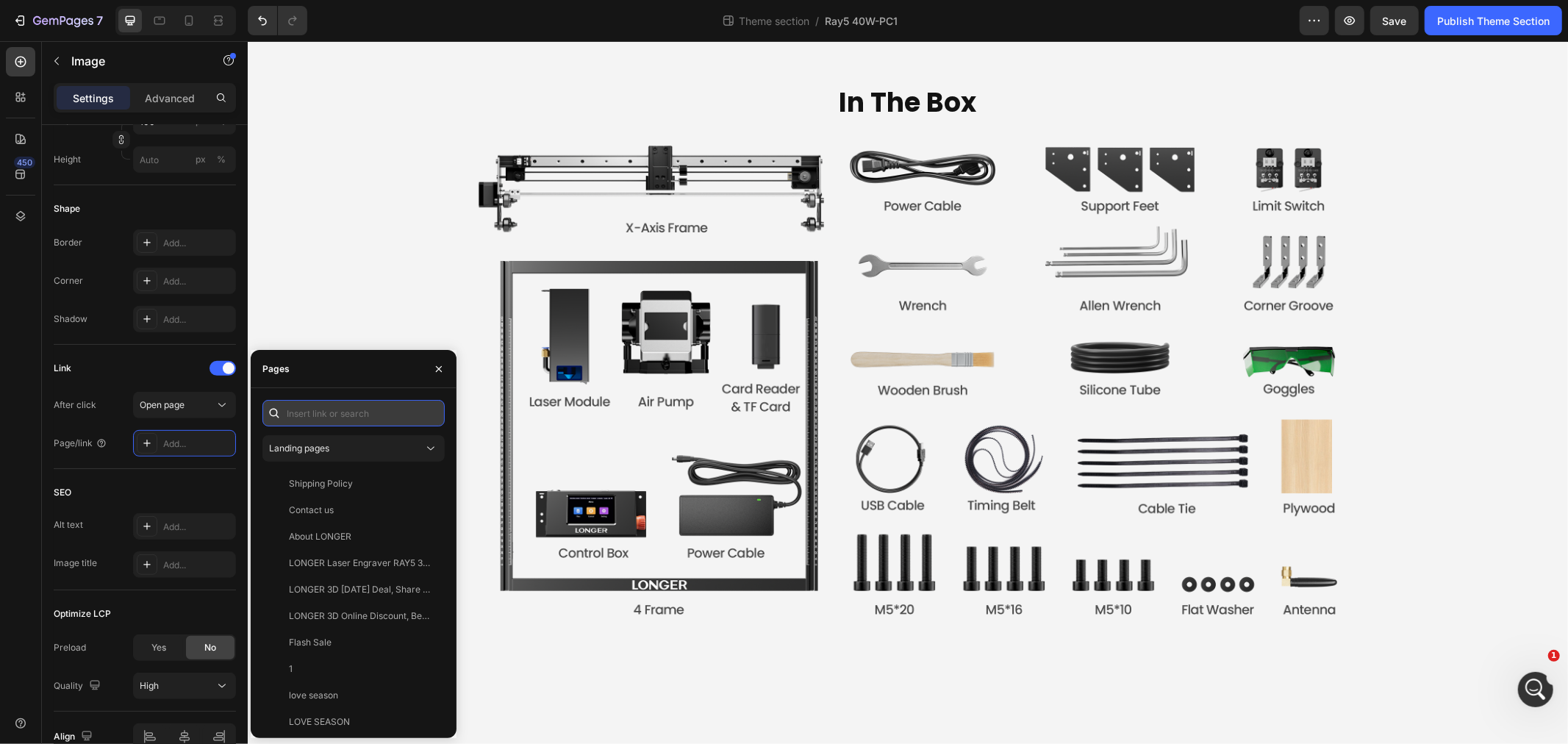
click at [328, 418] on input "text" at bounding box center [353, 413] width 182 height 26
click at [333, 413] on input "text" at bounding box center [353, 413] width 182 height 26
click at [362, 417] on input "text" at bounding box center [353, 413] width 182 height 26
click at [353, 413] on input "text" at bounding box center [353, 413] width 182 height 26
paste input "https://www.longer3d.com/products/laser-rotary-roller-rotation-auxiliary-kit-36…"
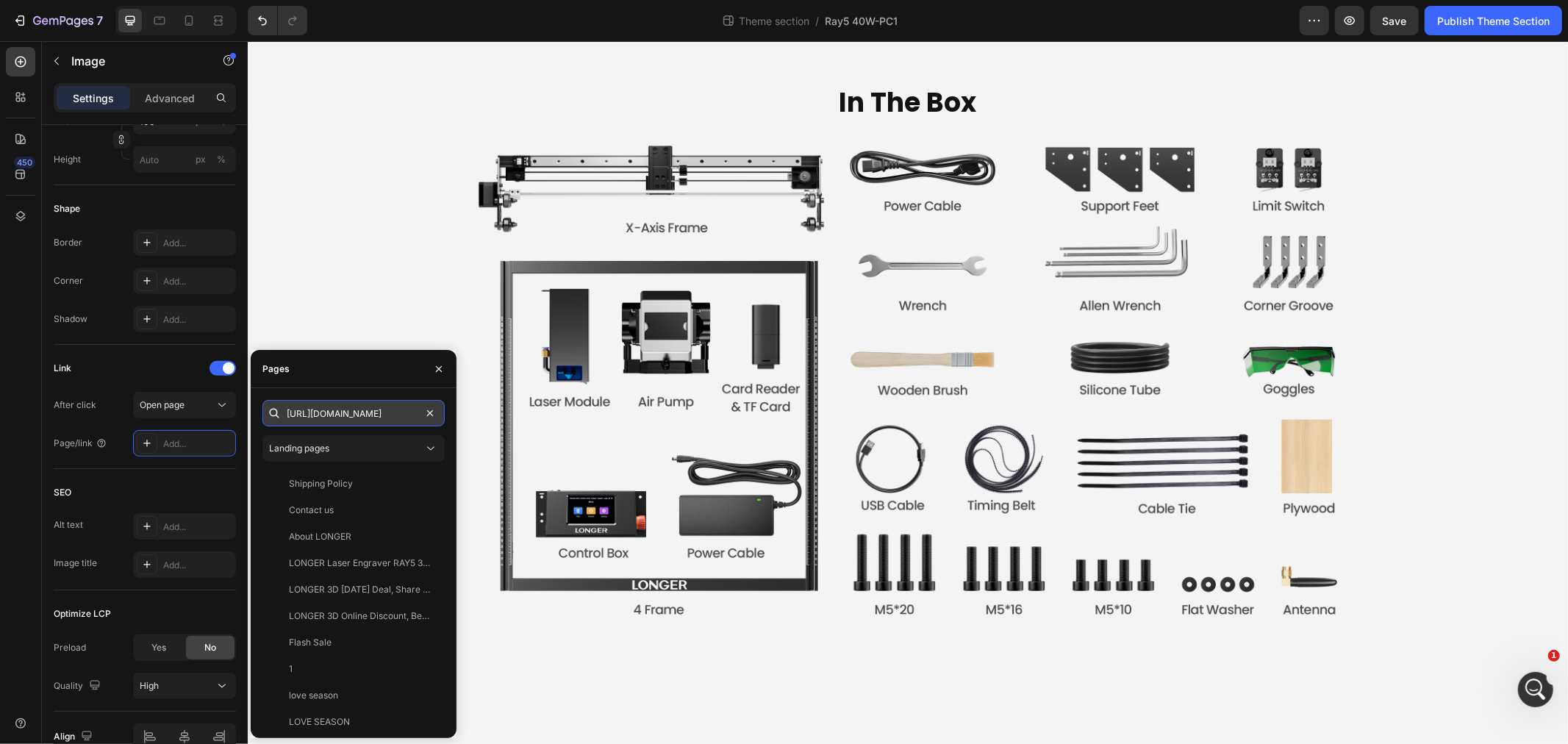
scroll to position [0, 429]
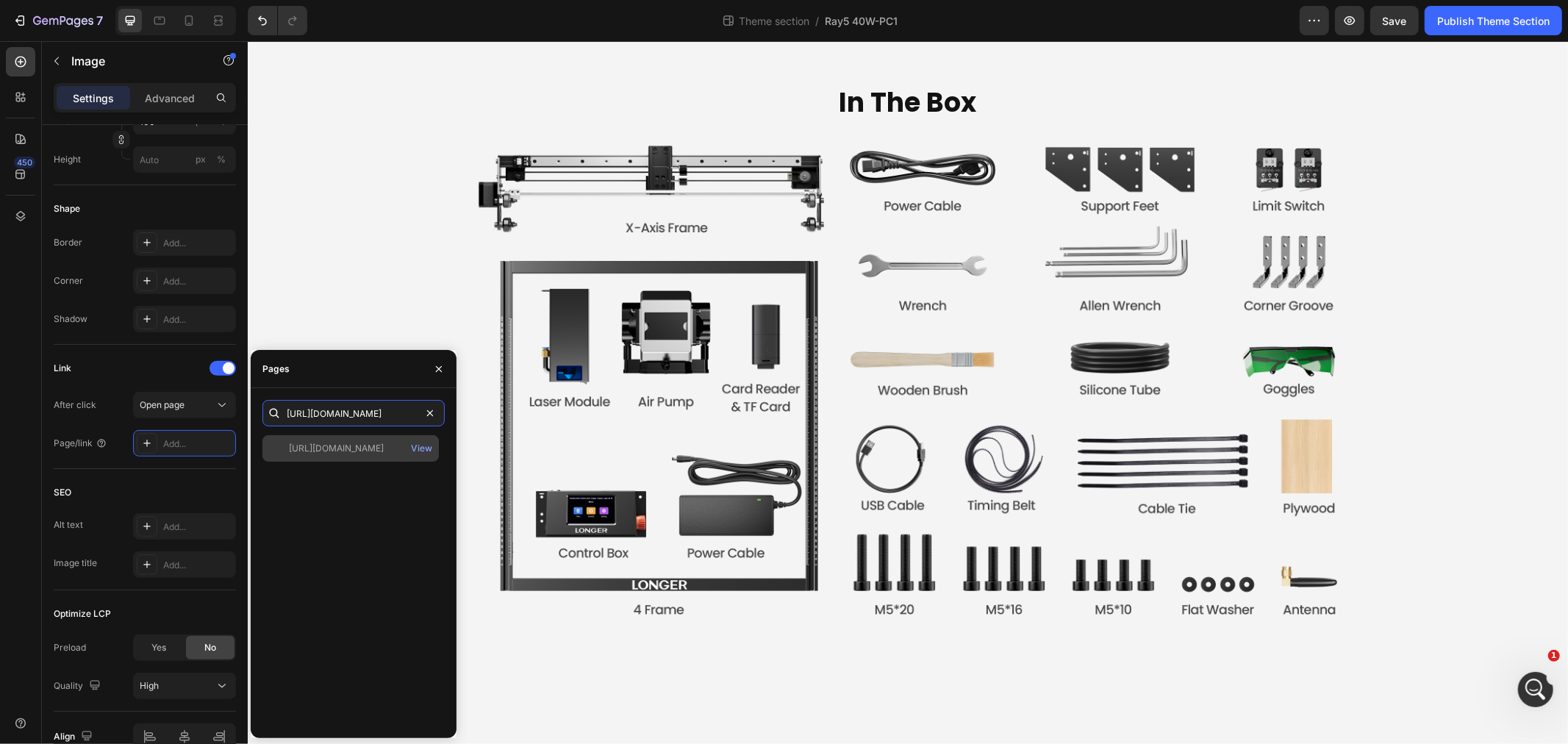
type input "https://www.longer3d.com/products/laser-rotary-roller-rotation-auxiliary-kit-36…"
click at [372, 450] on div "https://www.longer3d.com/products/laser-rotary-roller-rotation-auxiliary-kit-36…" at bounding box center [336, 449] width 95 height 14
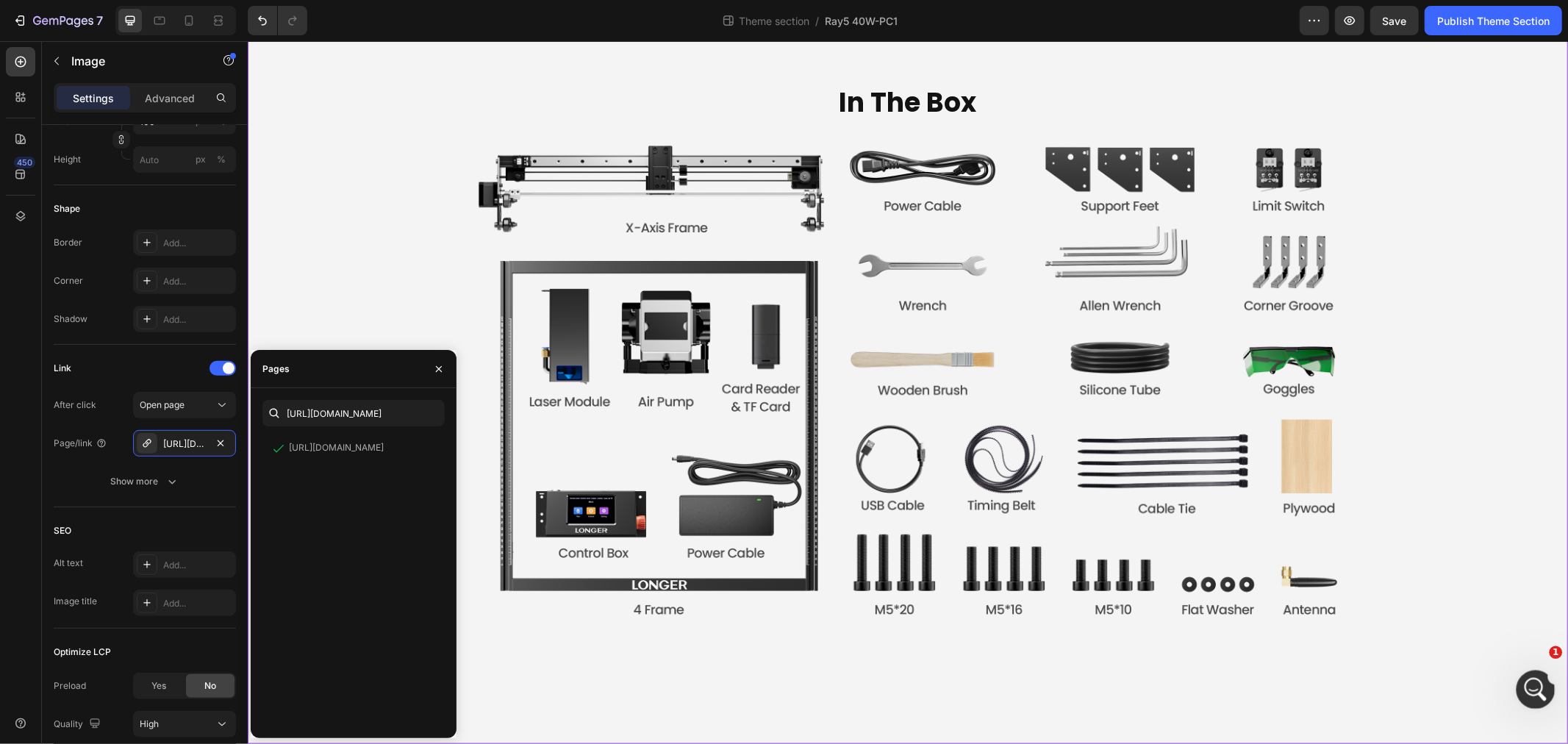
click at [1533, 679] on icon "打开 Intercom Messenger" at bounding box center [1534, 688] width 24 height 24
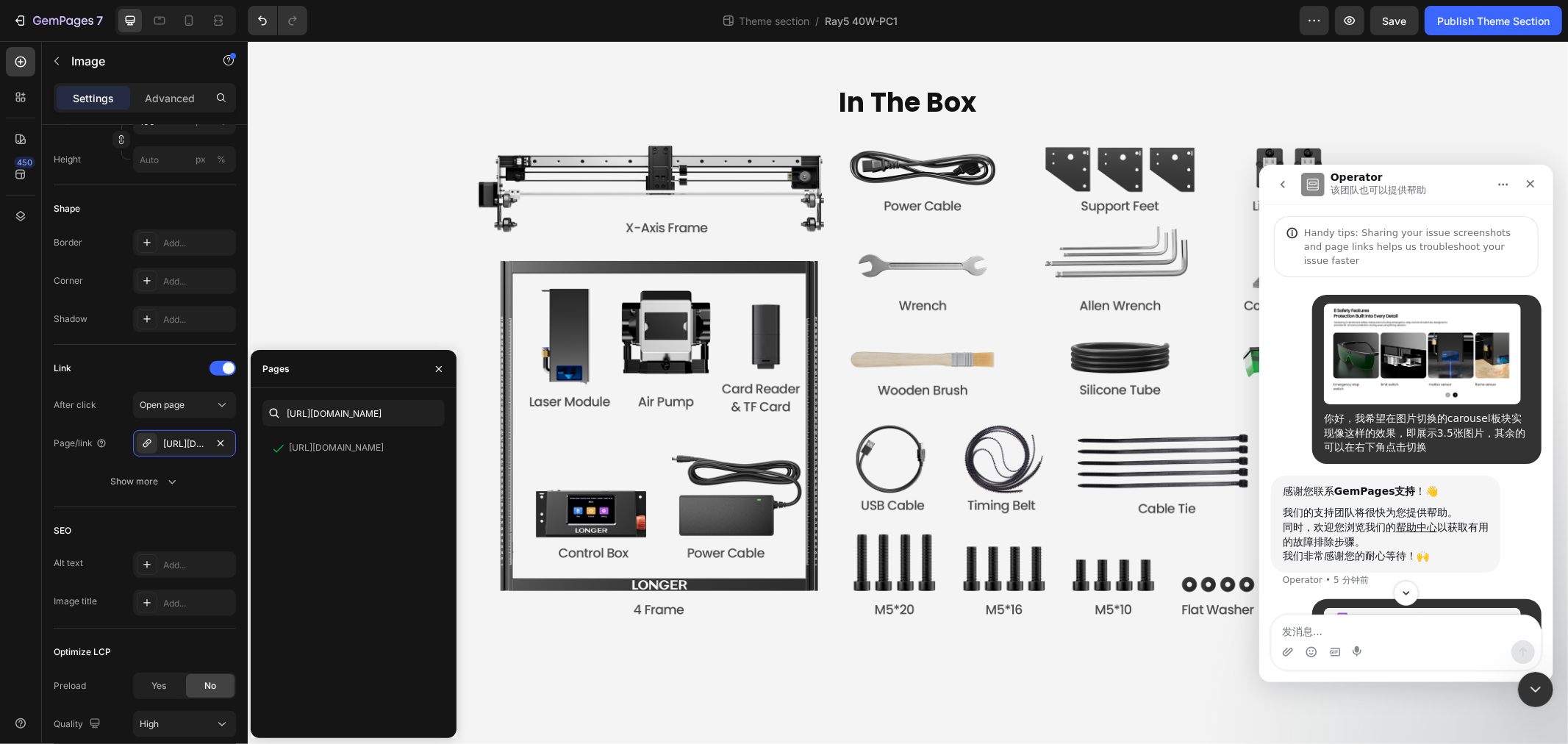
scroll to position [188, 0]
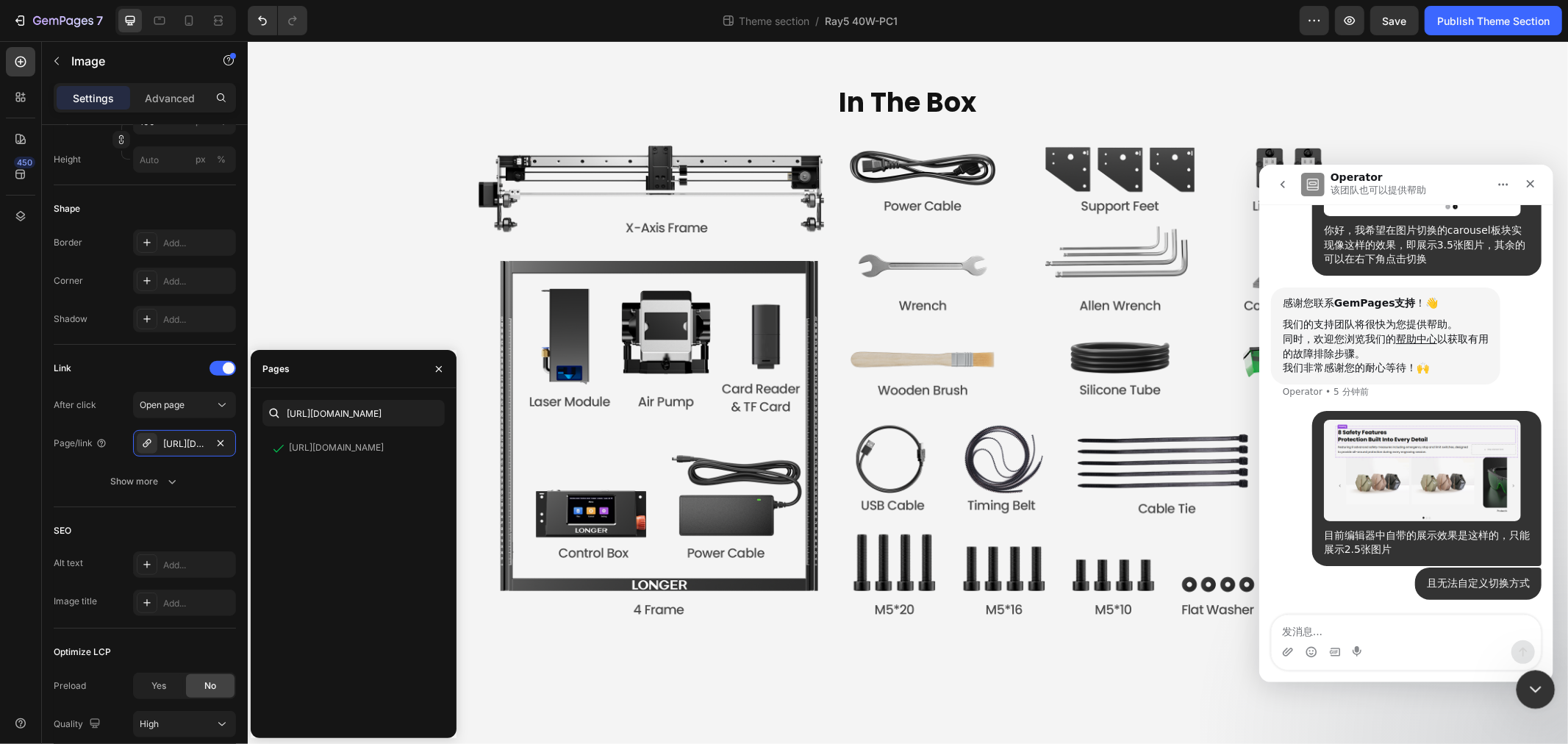
click at [1540, 687] on icon "关闭 Intercom Messenger" at bounding box center [1533, 687] width 17 height 17
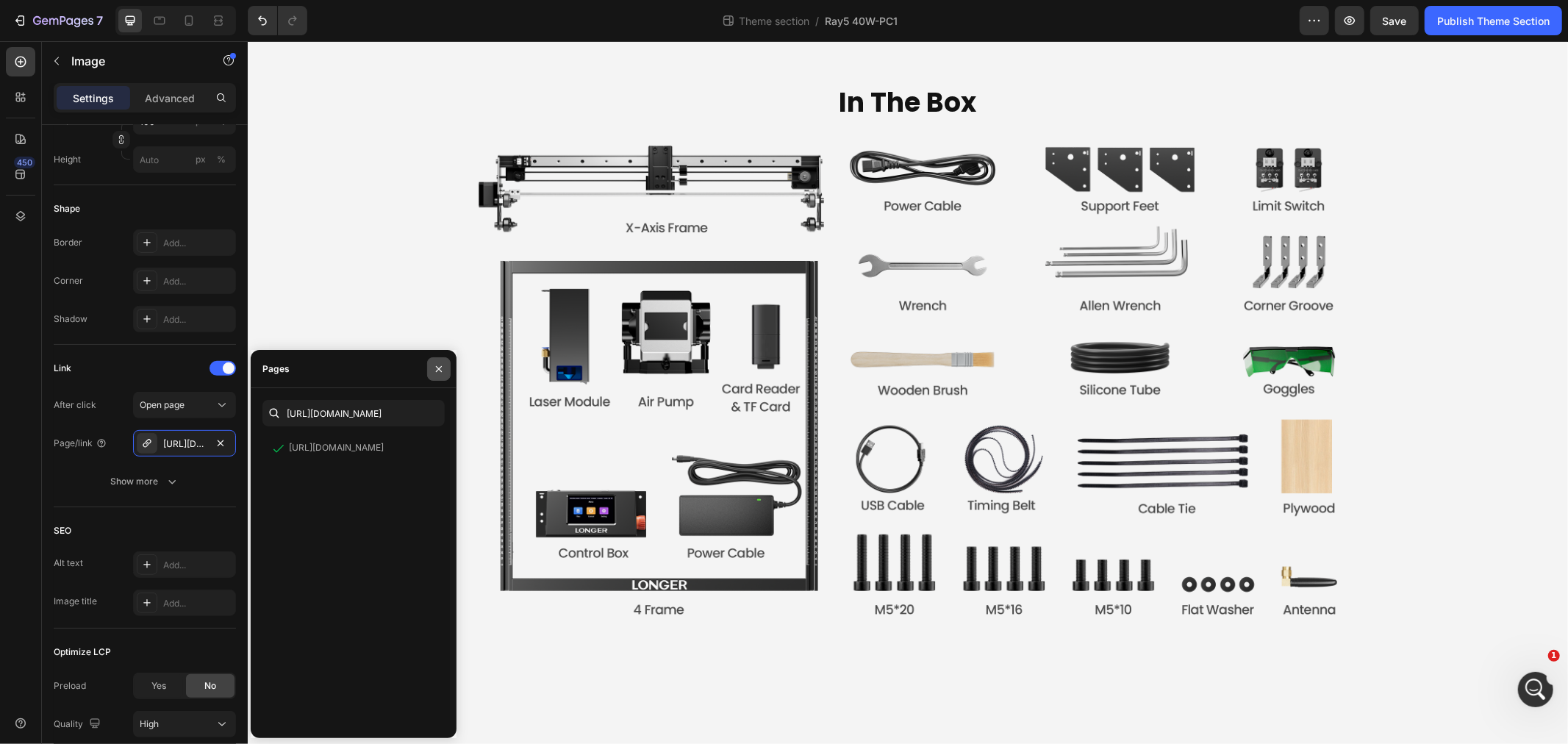
click at [440, 369] on icon "button" at bounding box center [439, 369] width 12 height 12
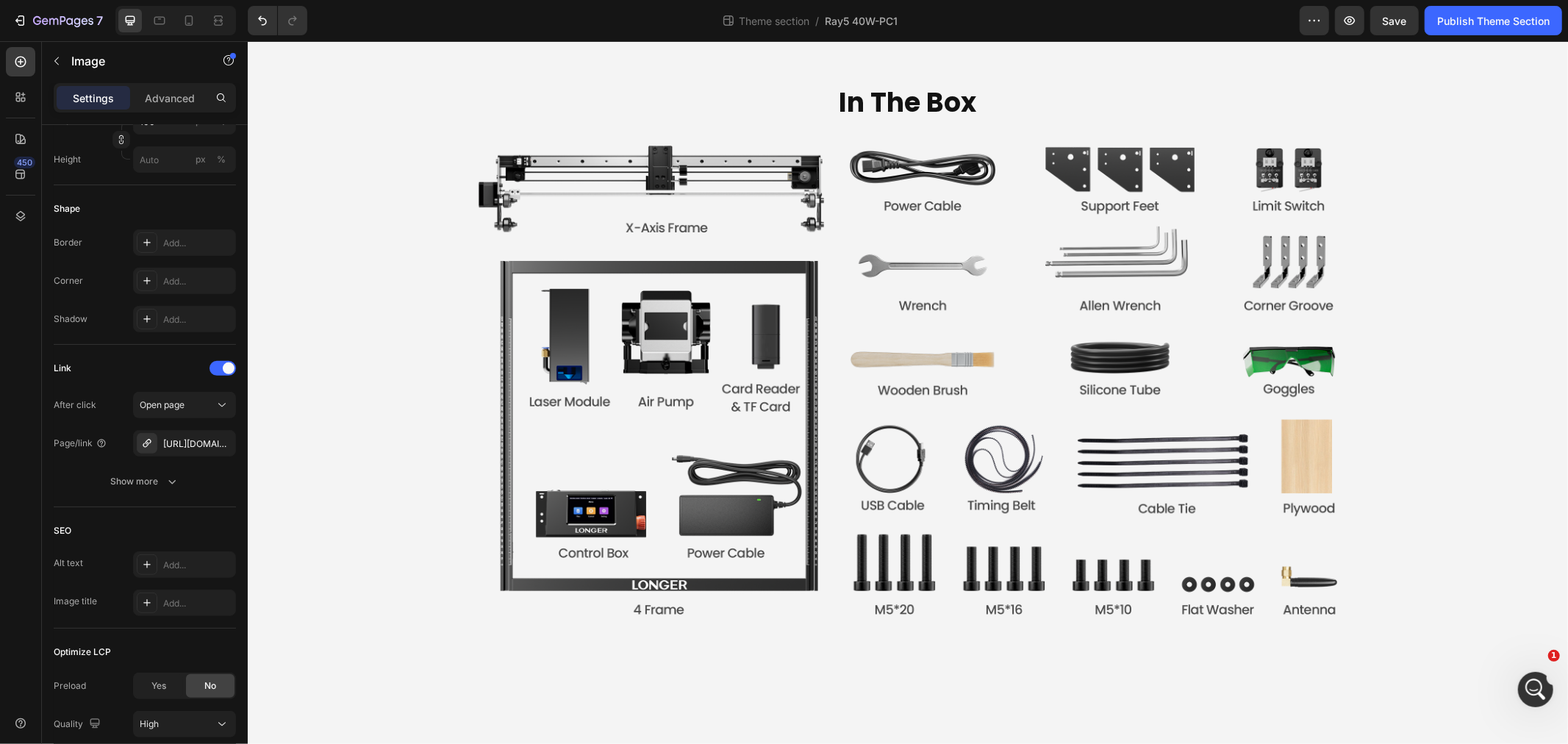
scroll to position [7271, 0]
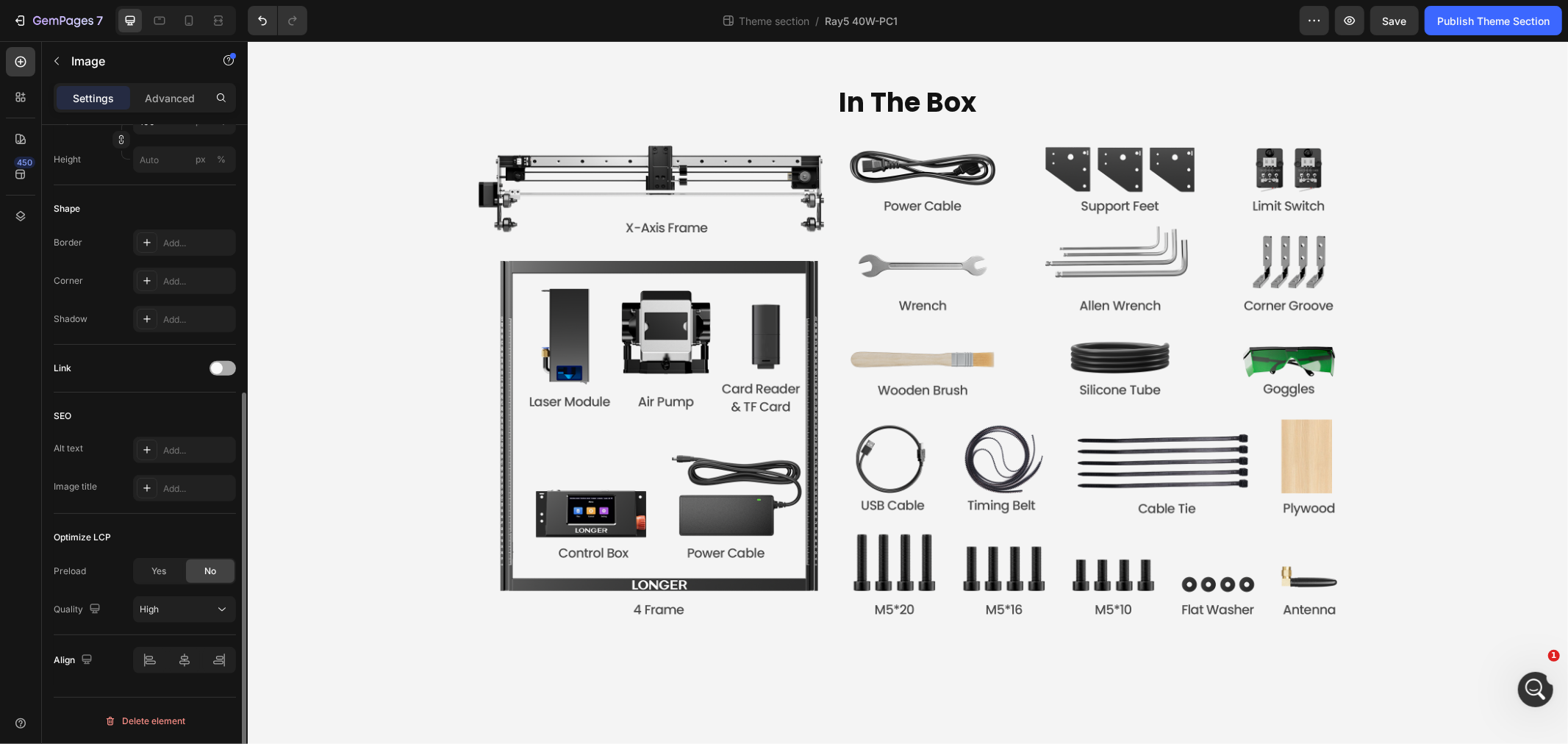
click at [228, 372] on div at bounding box center [223, 369] width 26 height 15
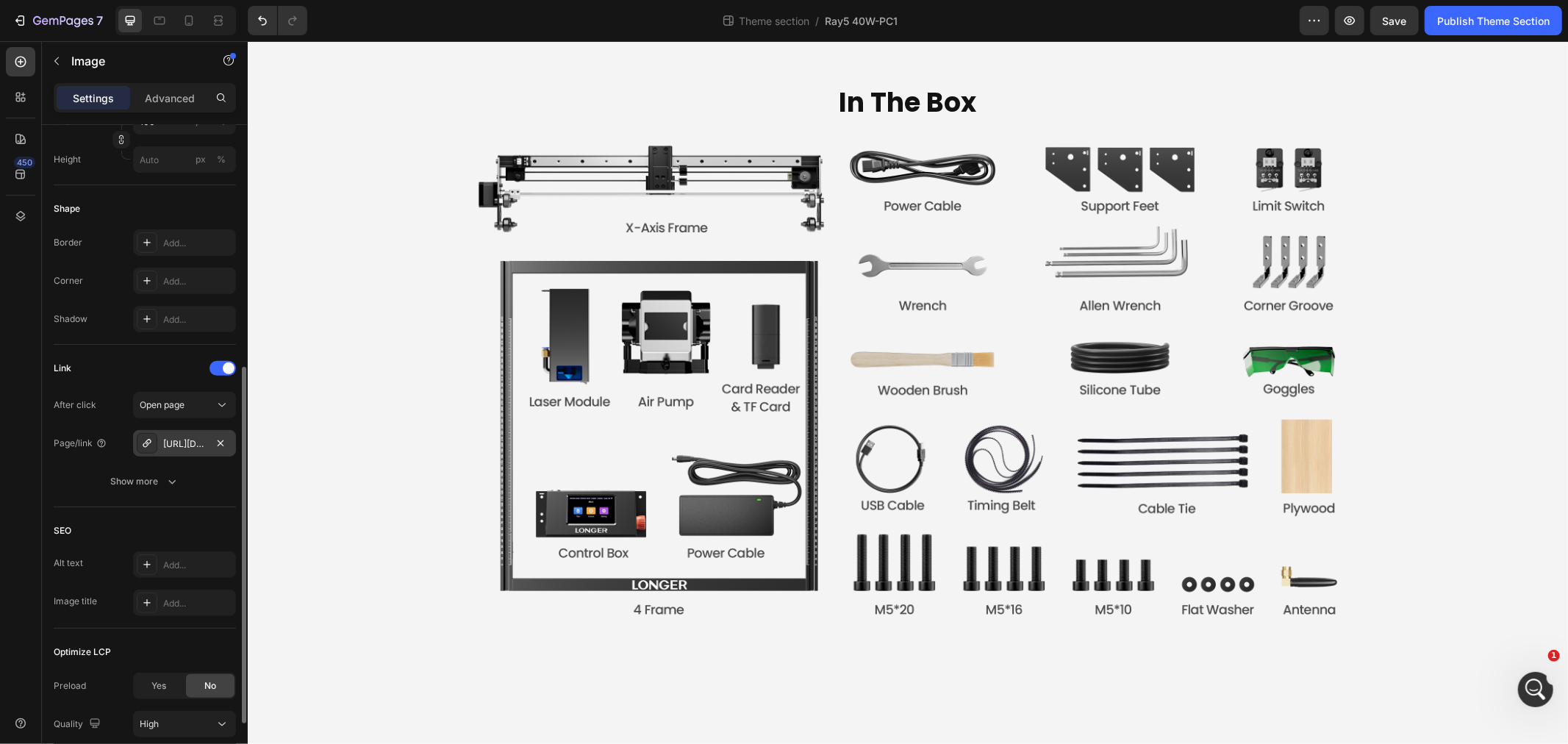
click at [203, 442] on div "https://fzib2oupbztmcahf-51788120247.shopifypreview.com/honeycomb-working-table…" at bounding box center [184, 445] width 43 height 14
click at [0, 0] on icon "button" at bounding box center [0, 0] width 0 height 0
click at [187, 443] on div "Add..." at bounding box center [198, 445] width 69 height 14
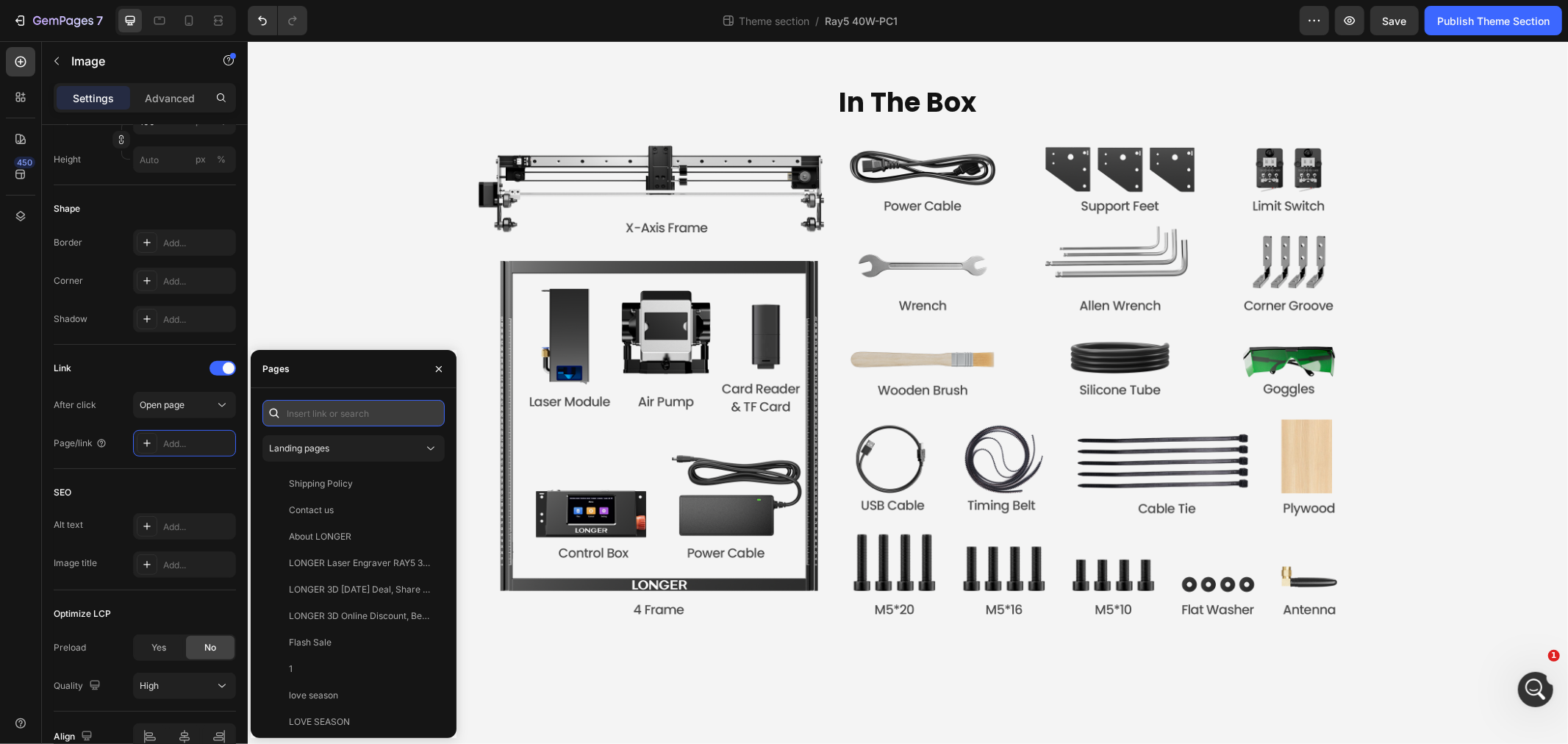
click at [335, 415] on input "text" at bounding box center [353, 413] width 182 height 26
paste input "https://www.longer3d.com/products/honeycomb-working-table-17-3217-32-440-440mm?…"
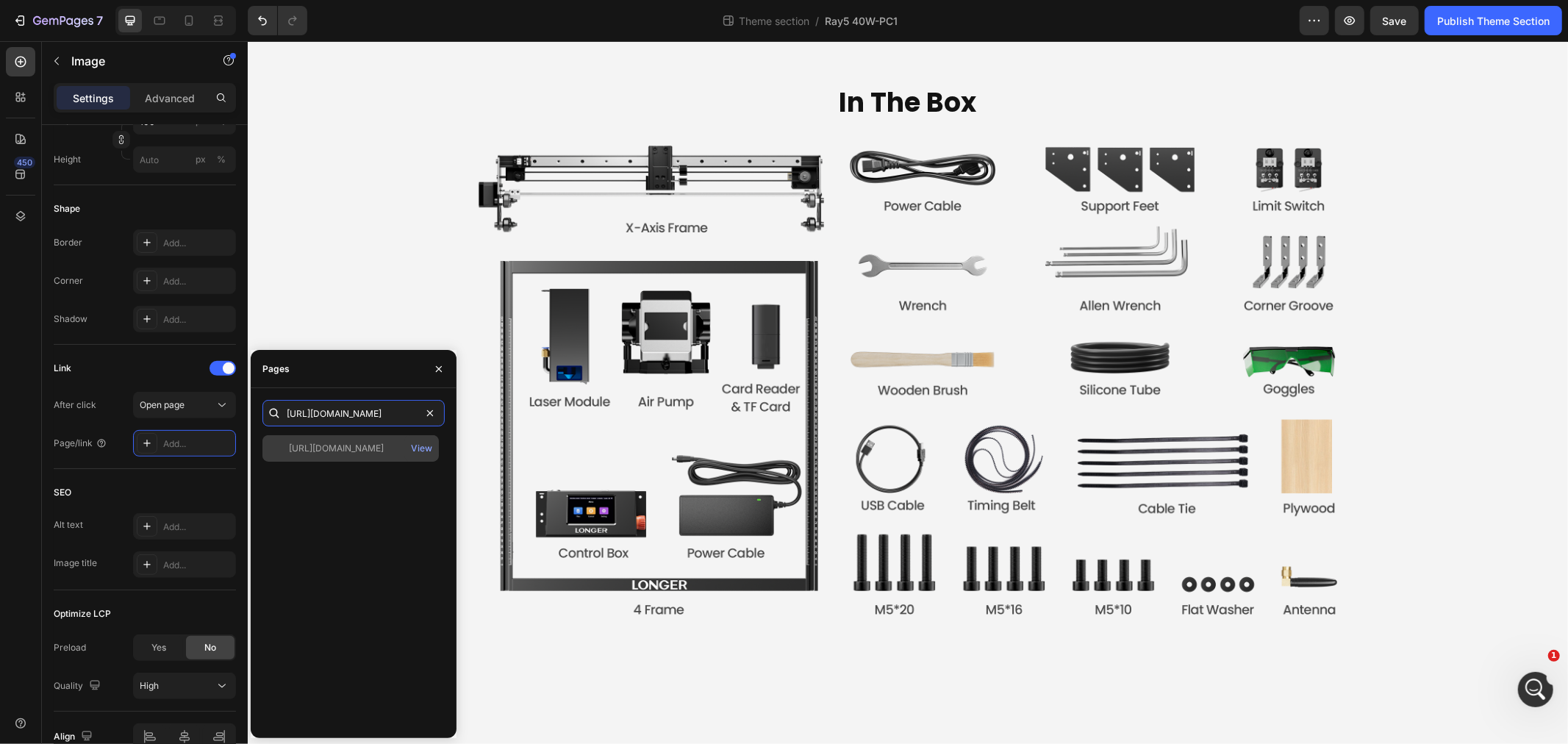
type input "https://www.longer3d.com/products/honeycomb-working-table-17-3217-32-440-440mm?…"
click at [351, 444] on div "https://www.longer3d.com/products/honeycomb-working-table-17-3217-32-440-440mm?…" at bounding box center [336, 449] width 95 height 14
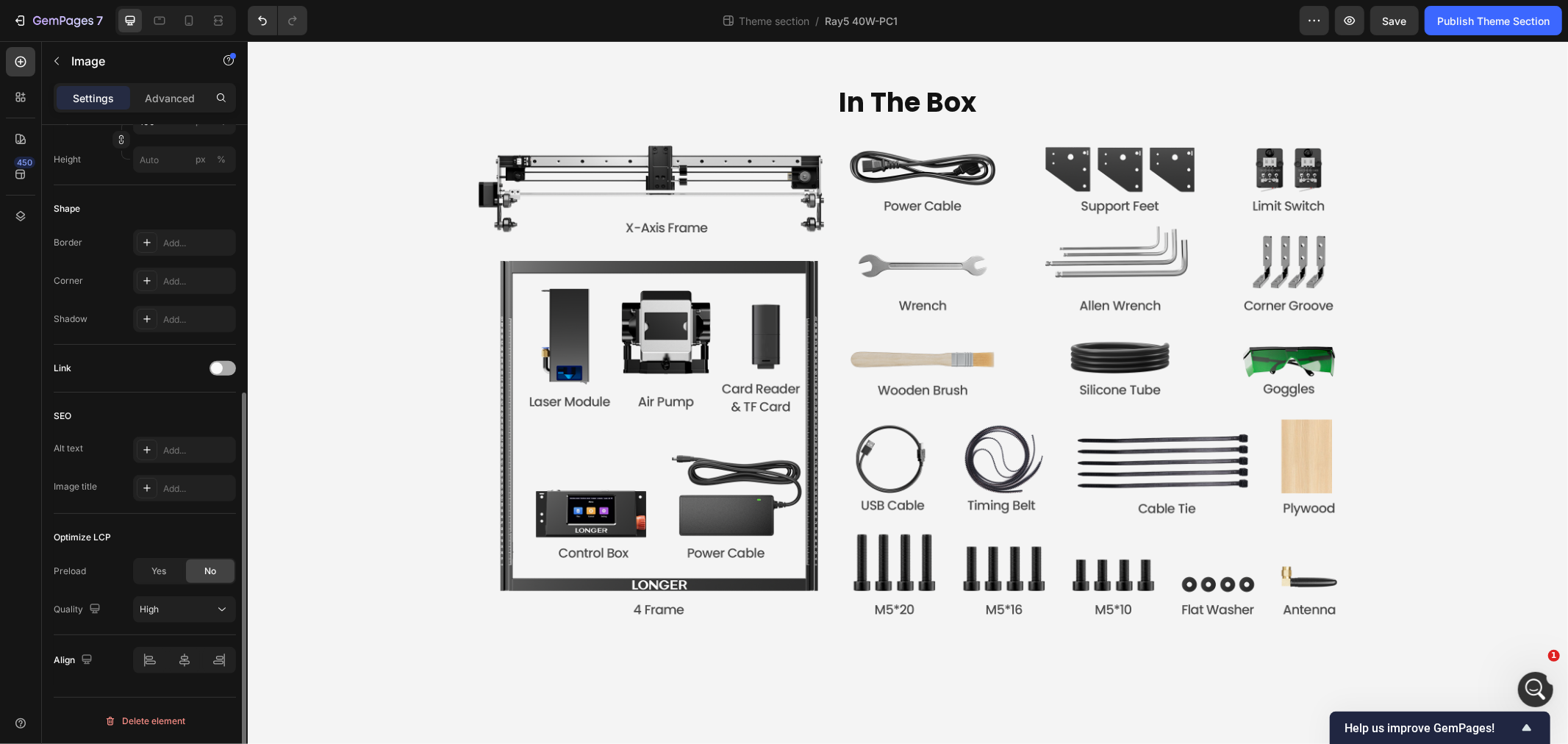
click at [214, 364] on span at bounding box center [217, 369] width 12 height 12
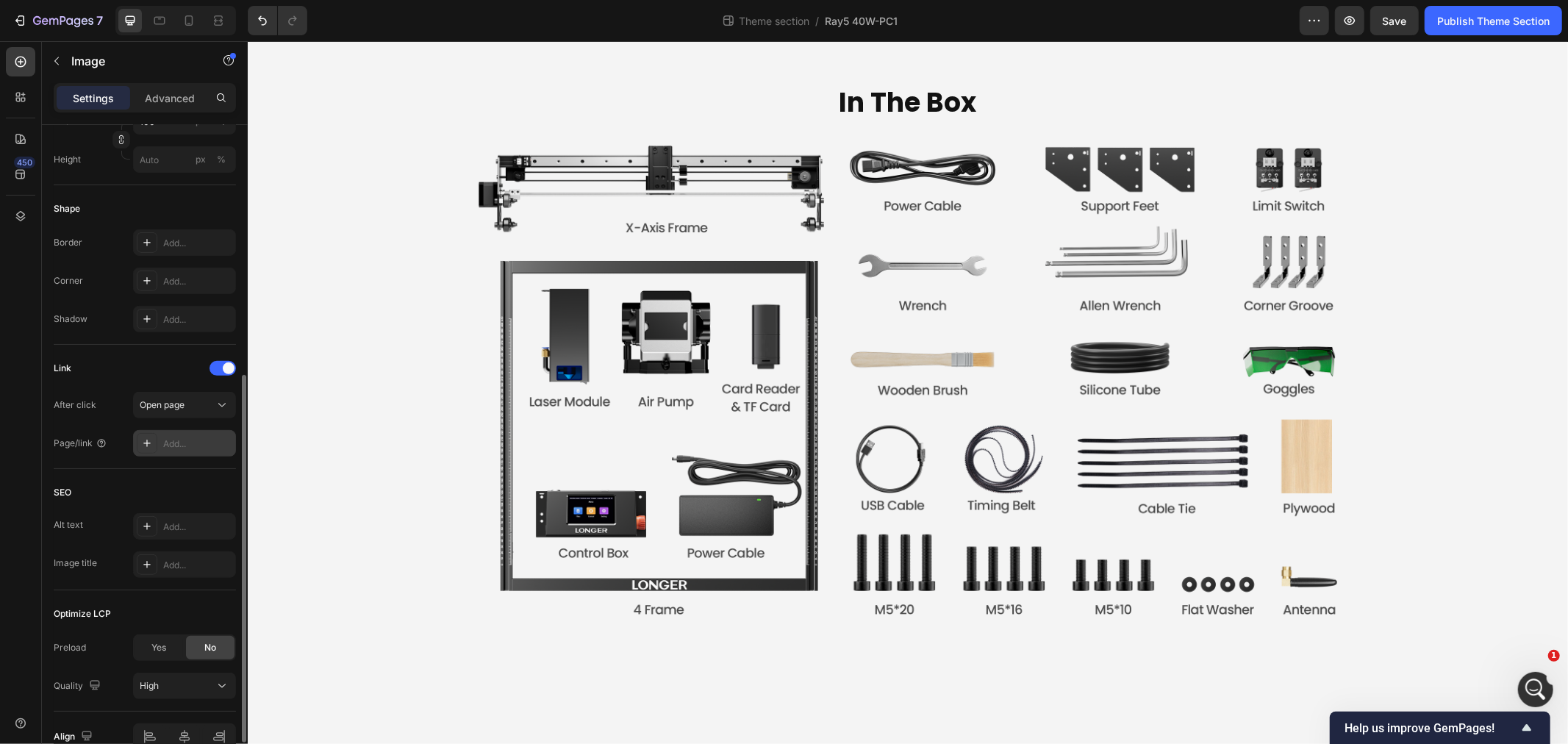
click at [182, 436] on div "Add..." at bounding box center [184, 443] width 103 height 26
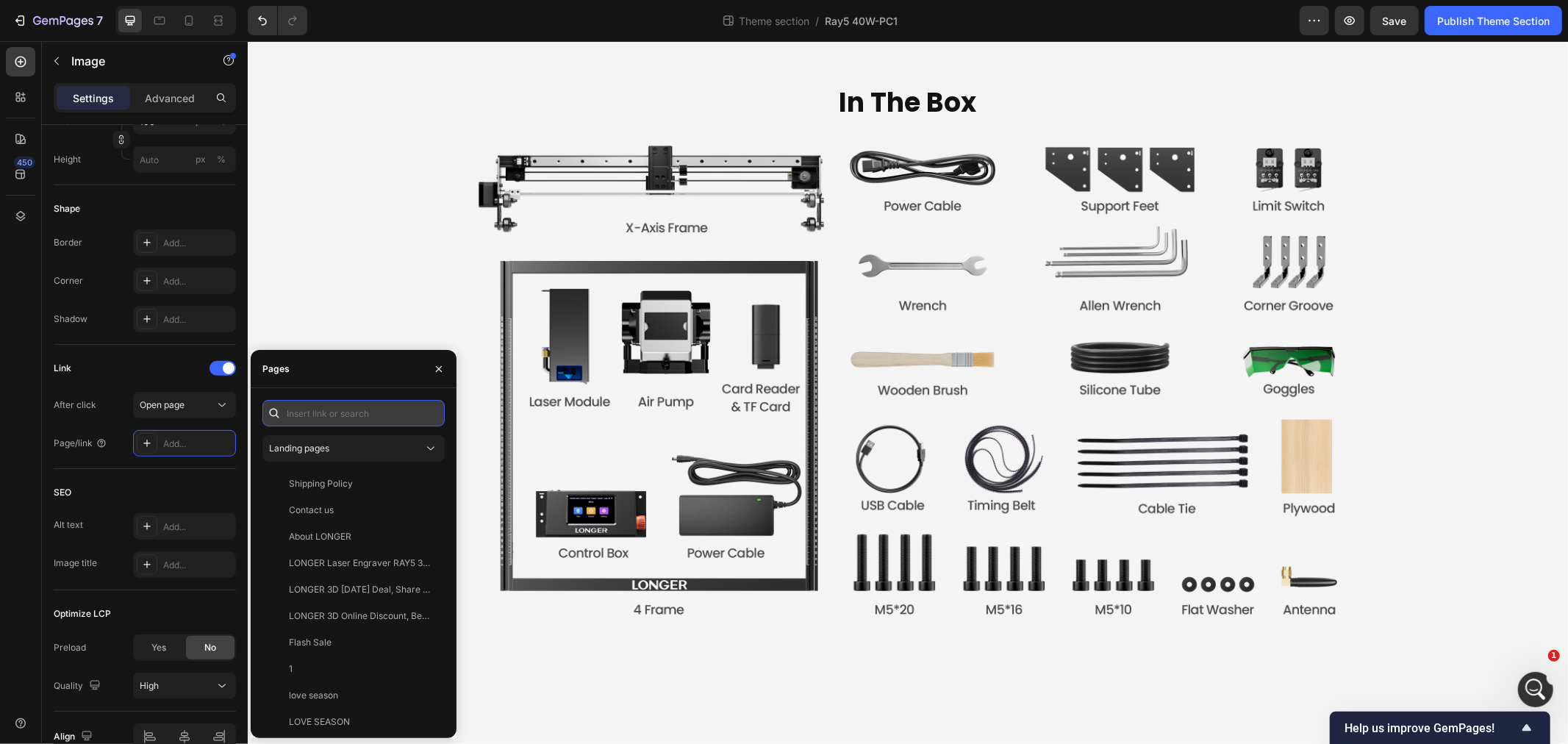
click at [329, 417] on input "text" at bounding box center [353, 413] width 182 height 26
paste input "https://www.longer3d.com/products/laser-engraver-camera-kits?_pos=1&_sid=34c80d…"
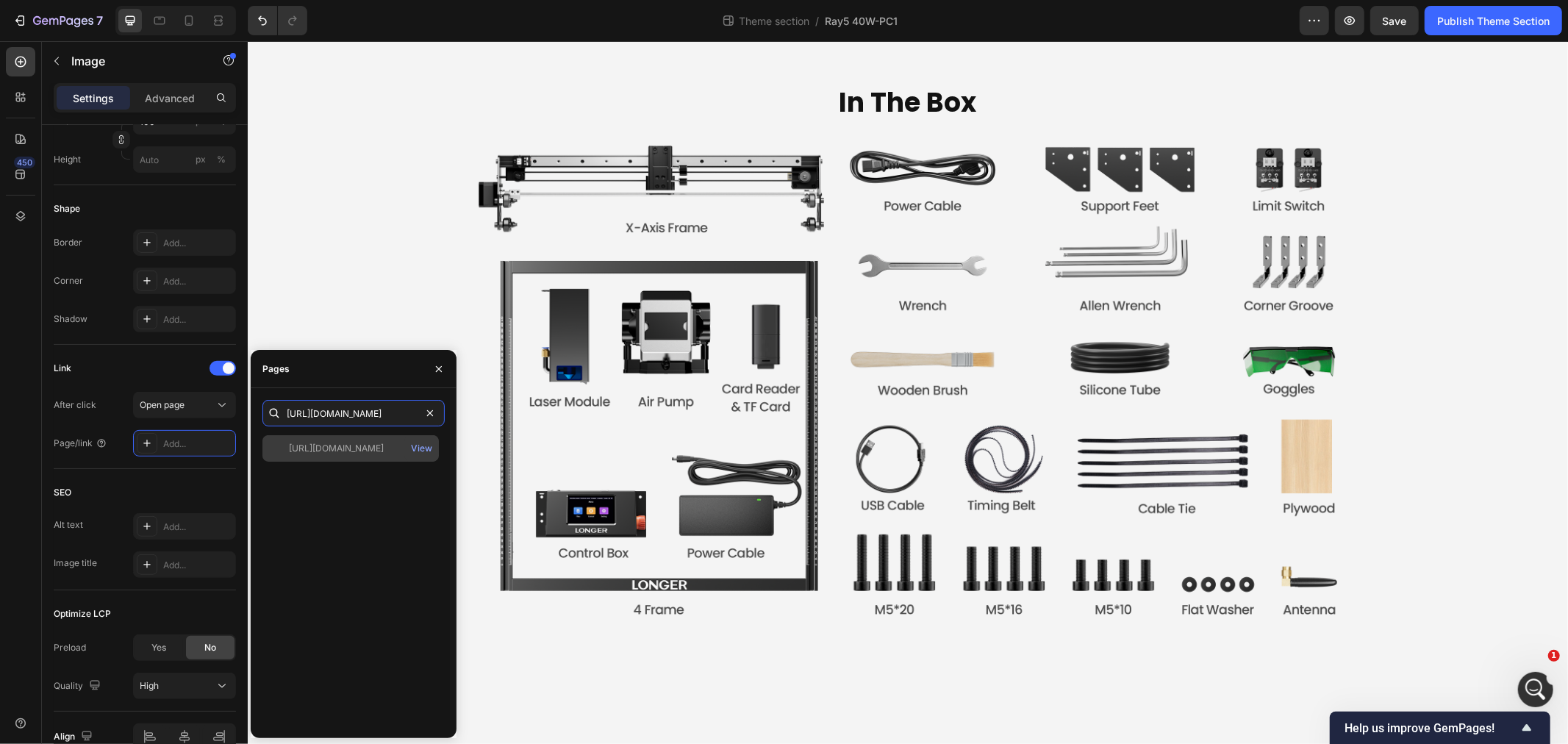
type input "https://www.longer3d.com/products/laser-engraver-camera-kits?_pos=1&_sid=34c80d…"
click at [347, 447] on div "https://www.longer3d.com/products/laser-engraver-camera-kits?_pos=1&_sid=34c80d…" at bounding box center [336, 449] width 95 height 14
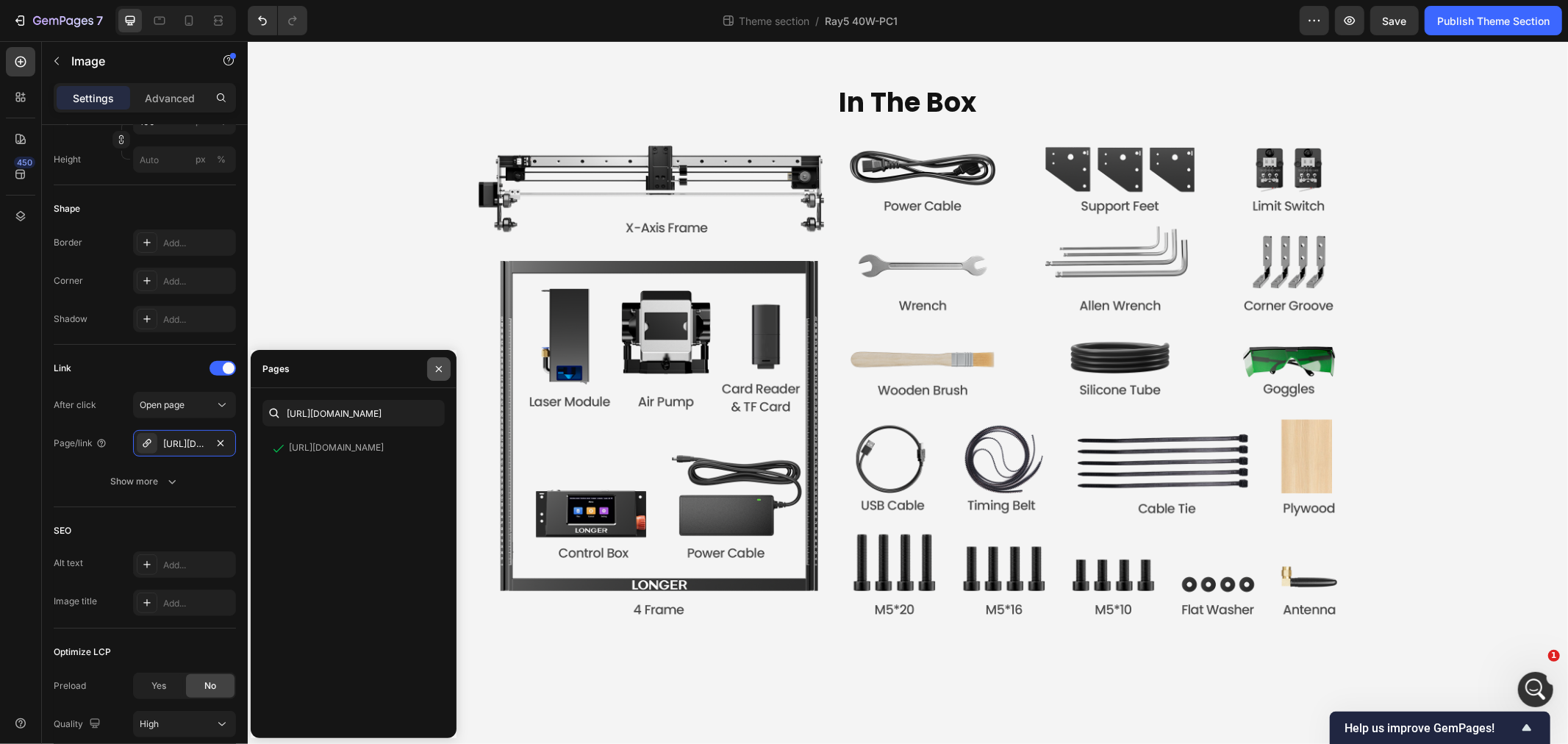
click at [439, 361] on button "button" at bounding box center [438, 369] width 23 height 23
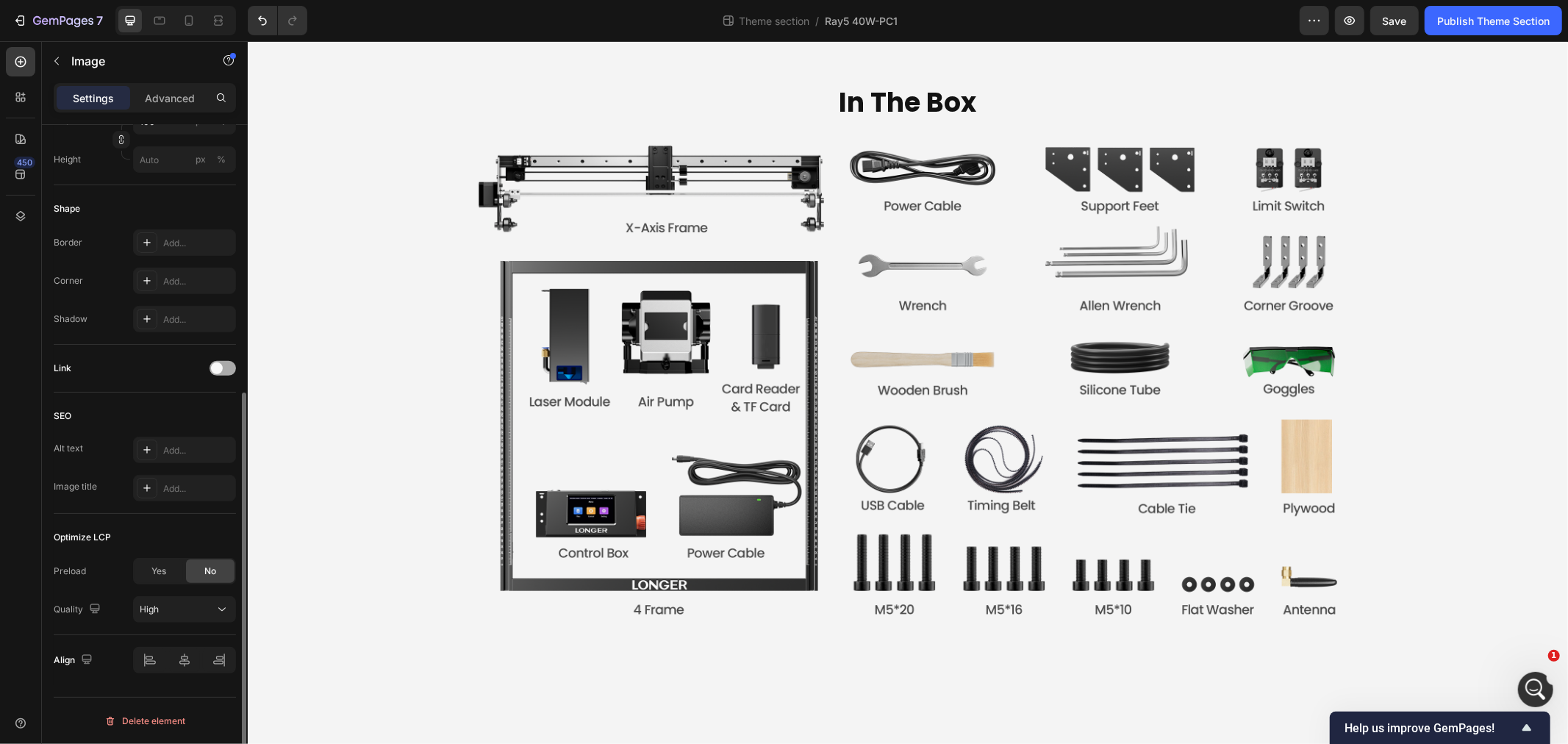
click at [225, 376] on div at bounding box center [223, 369] width 26 height 15
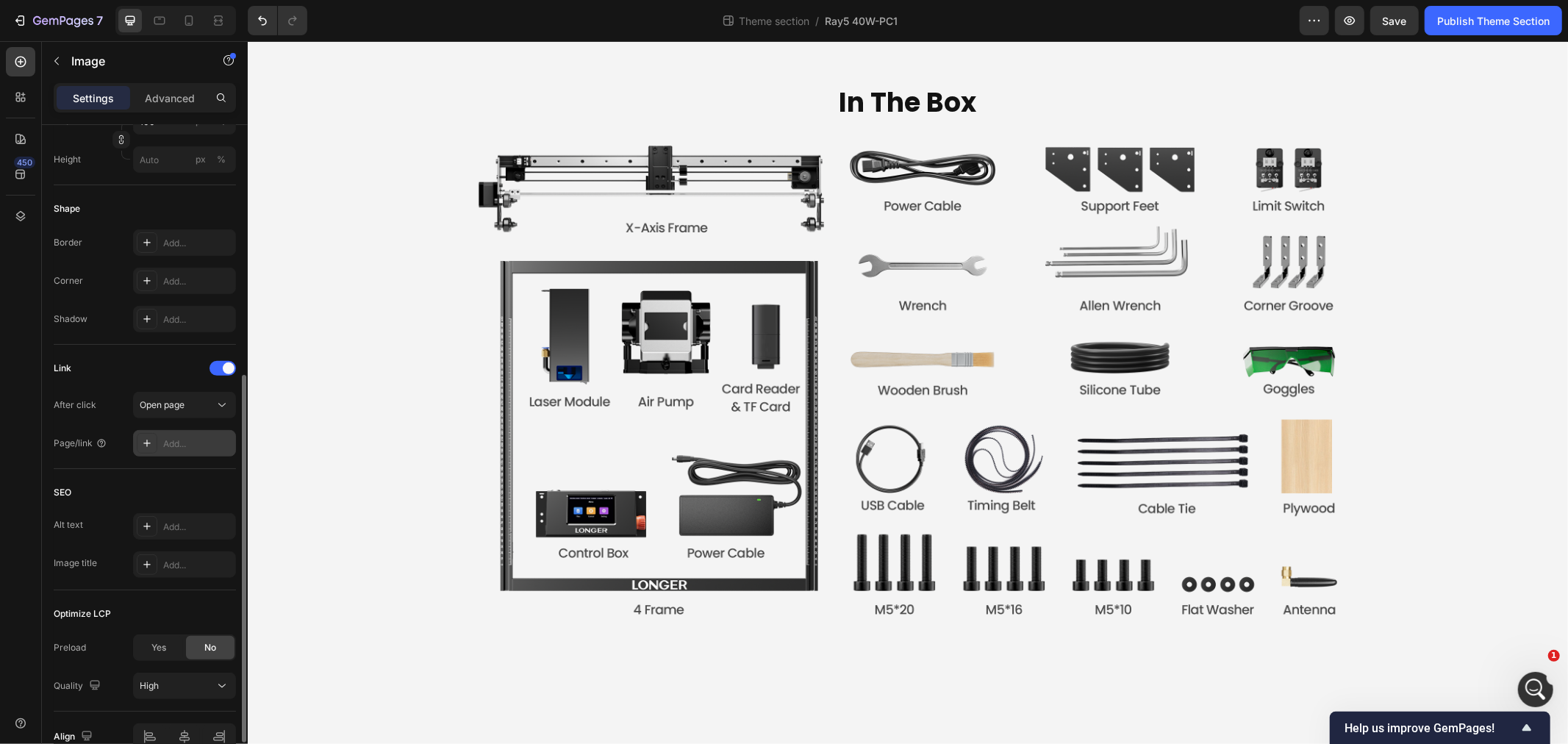
click at [174, 450] on div "Add..." at bounding box center [198, 445] width 69 height 14
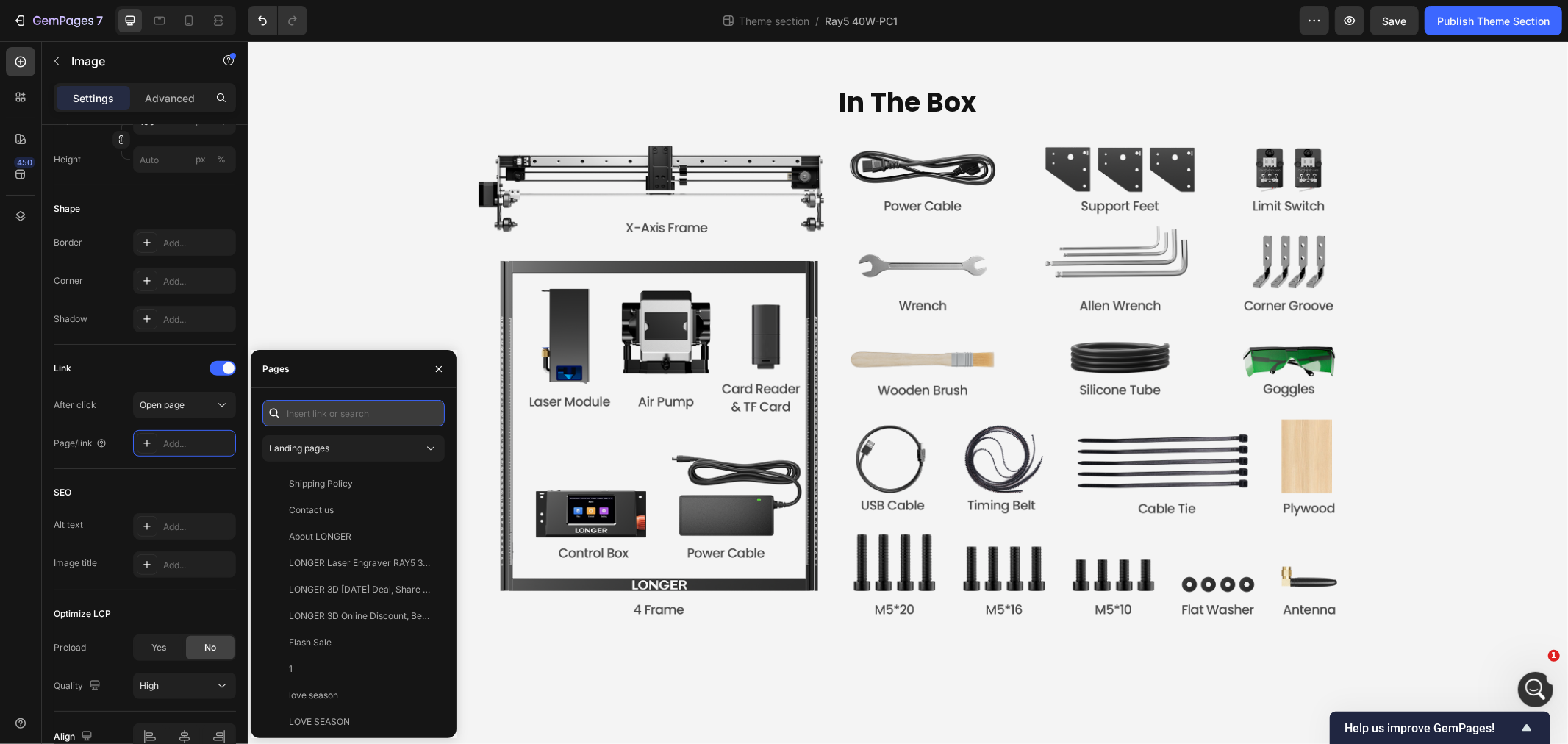
click at [335, 416] on input "text" at bounding box center [353, 413] width 182 height 26
click at [355, 411] on input "text" at bounding box center [353, 413] width 182 height 26
click at [372, 411] on input "text" at bounding box center [353, 413] width 182 height 26
paste input "https://www.longer3d.com/products/laser-engraver-enclosure?_pos=1&_sid=f74ad64e…"
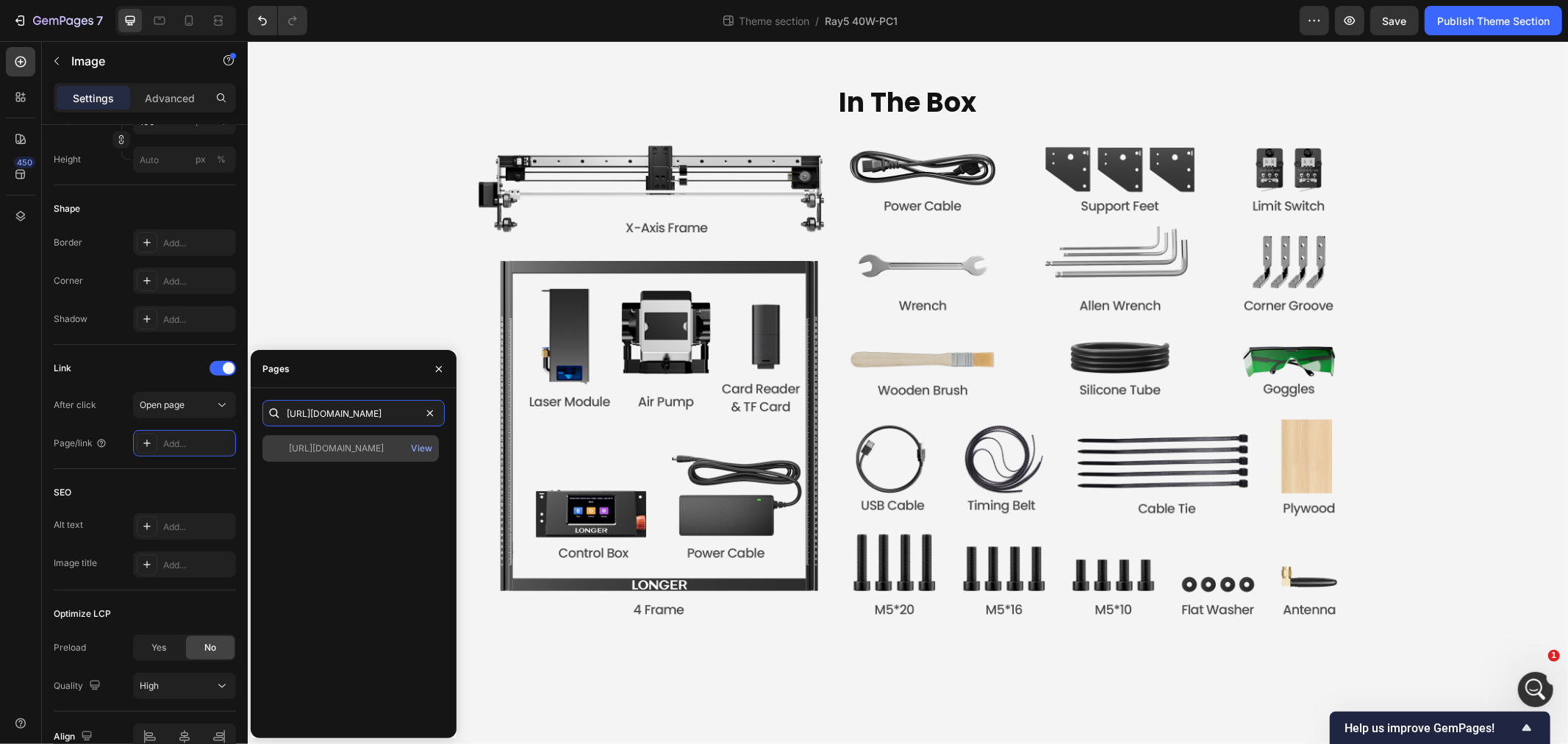
type input "https://www.longer3d.com/products/laser-engraver-enclosure?_pos=1&_sid=f74ad64e…"
click at [348, 451] on div "https://www.longer3d.com/products/laser-engraver-enclosure?_pos=1&_sid=f74ad64e…" at bounding box center [336, 449] width 95 height 14
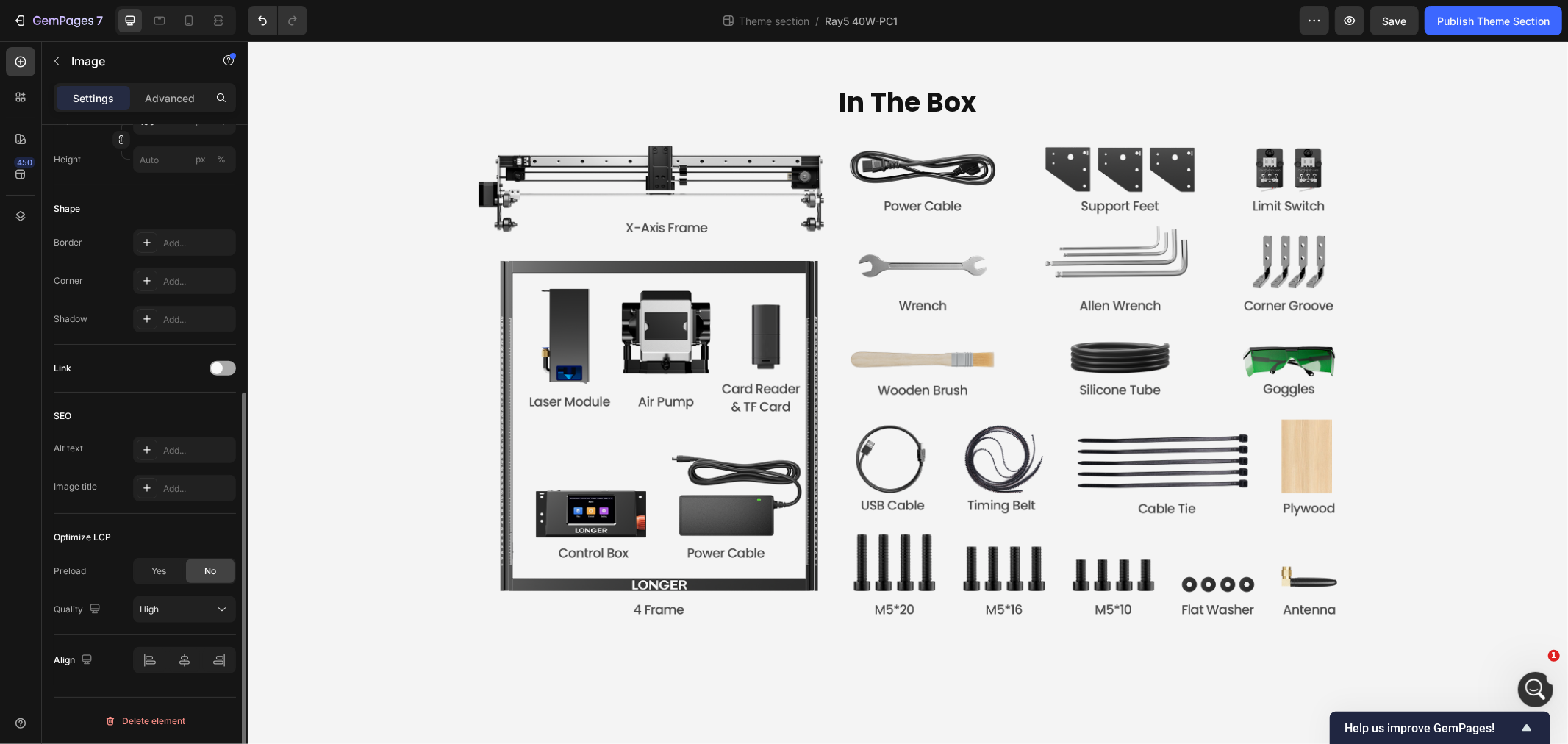
click at [215, 366] on span at bounding box center [217, 369] width 12 height 12
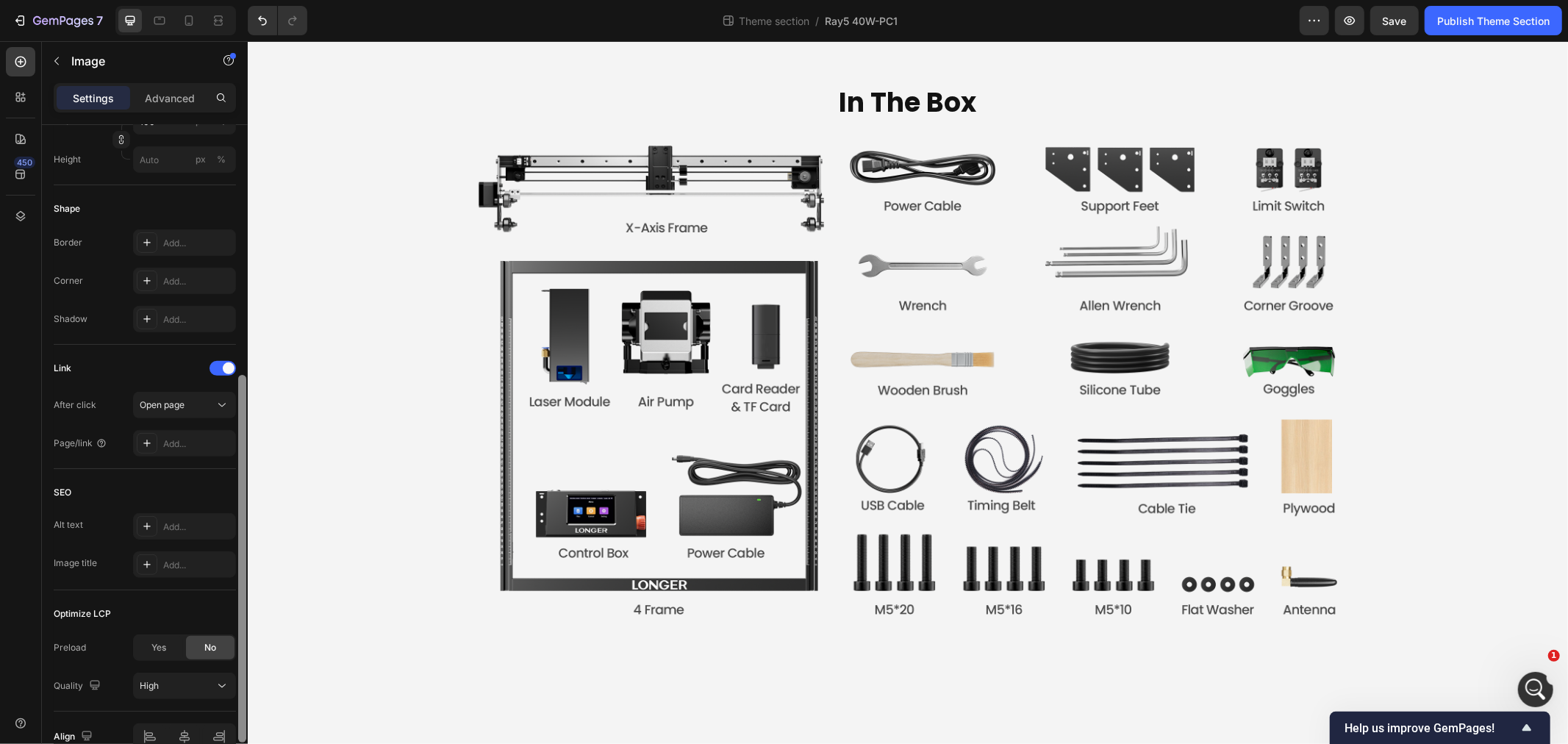
drag, startPoint x: 193, startPoint y: 439, endPoint x: 237, endPoint y: 454, distance: 46.5
click at [192, 439] on div "Add..." at bounding box center [198, 445] width 69 height 14
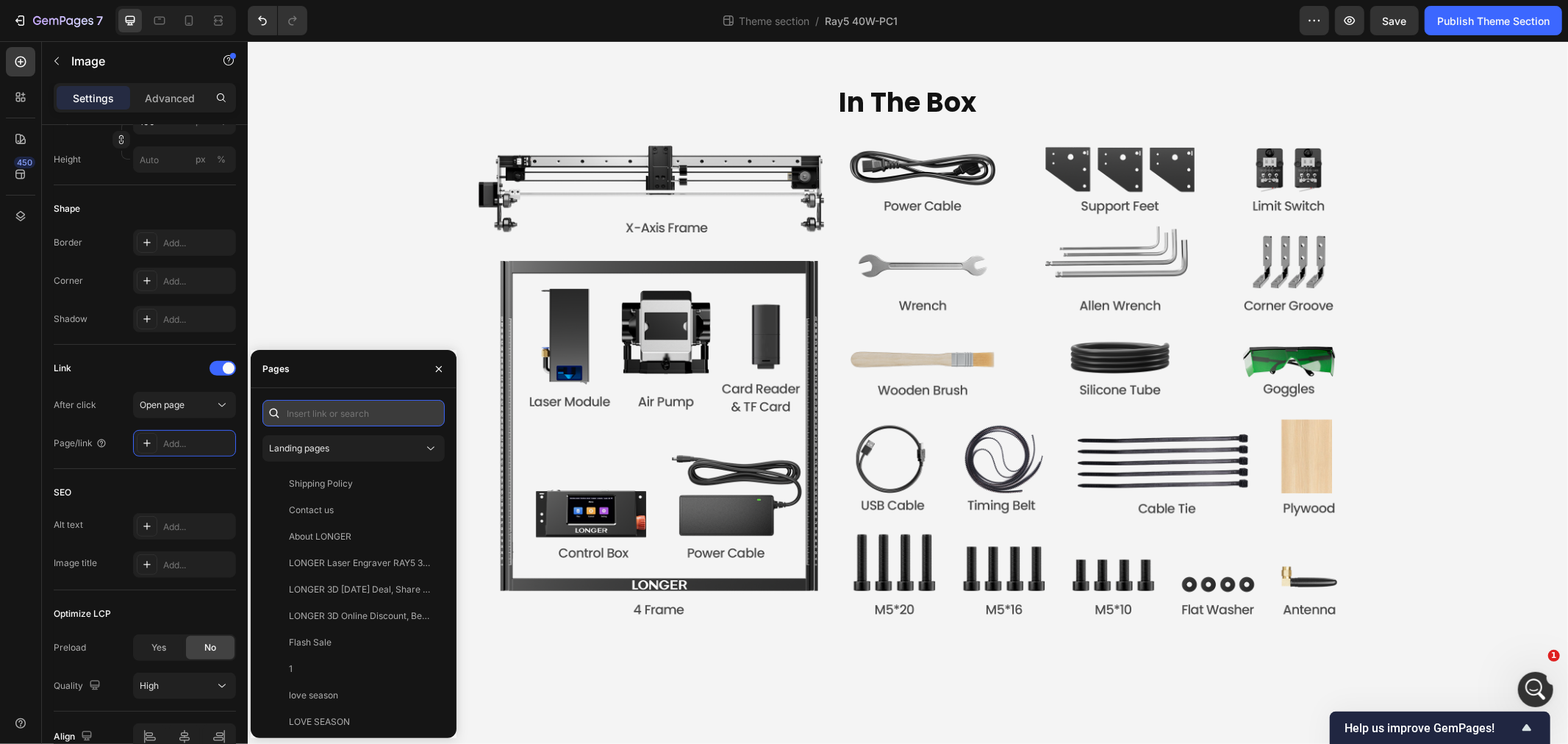
click at [335, 415] on input "text" at bounding box center [353, 413] width 182 height 26
click at [373, 412] on input "text" at bounding box center [353, 413] width 182 height 26
paste input "https://www.longer3d.com/products/longer-smoke-purifier-for-laser-engraver?_pos…"
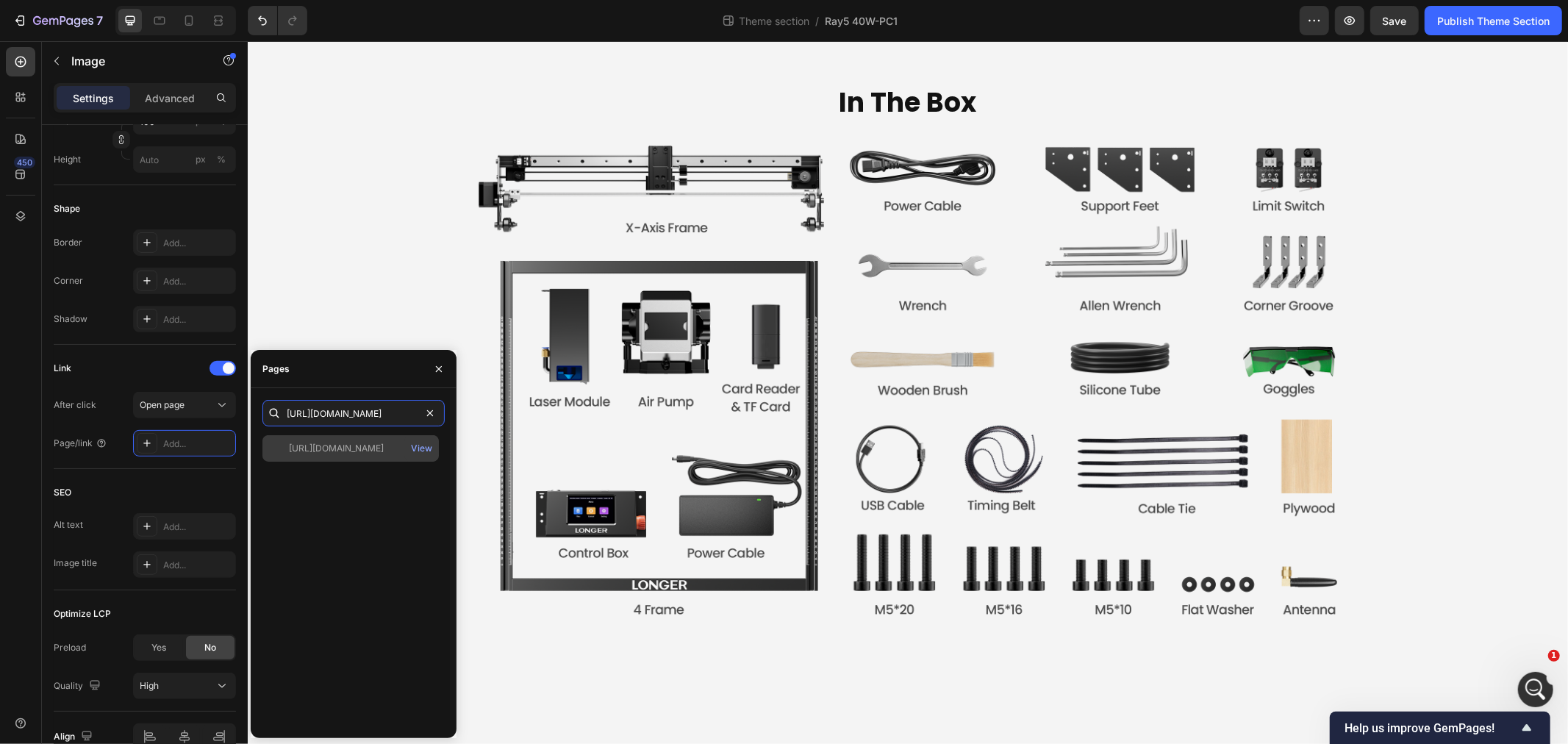
type input "https://www.longer3d.com/products/longer-smoke-purifier-for-laser-engraver?_pos…"
click at [350, 456] on div "https://www.longer3d.com/products/longer-smoke-purifier-for-laser-engraver?_pos…" at bounding box center [350, 448] width 177 height 26
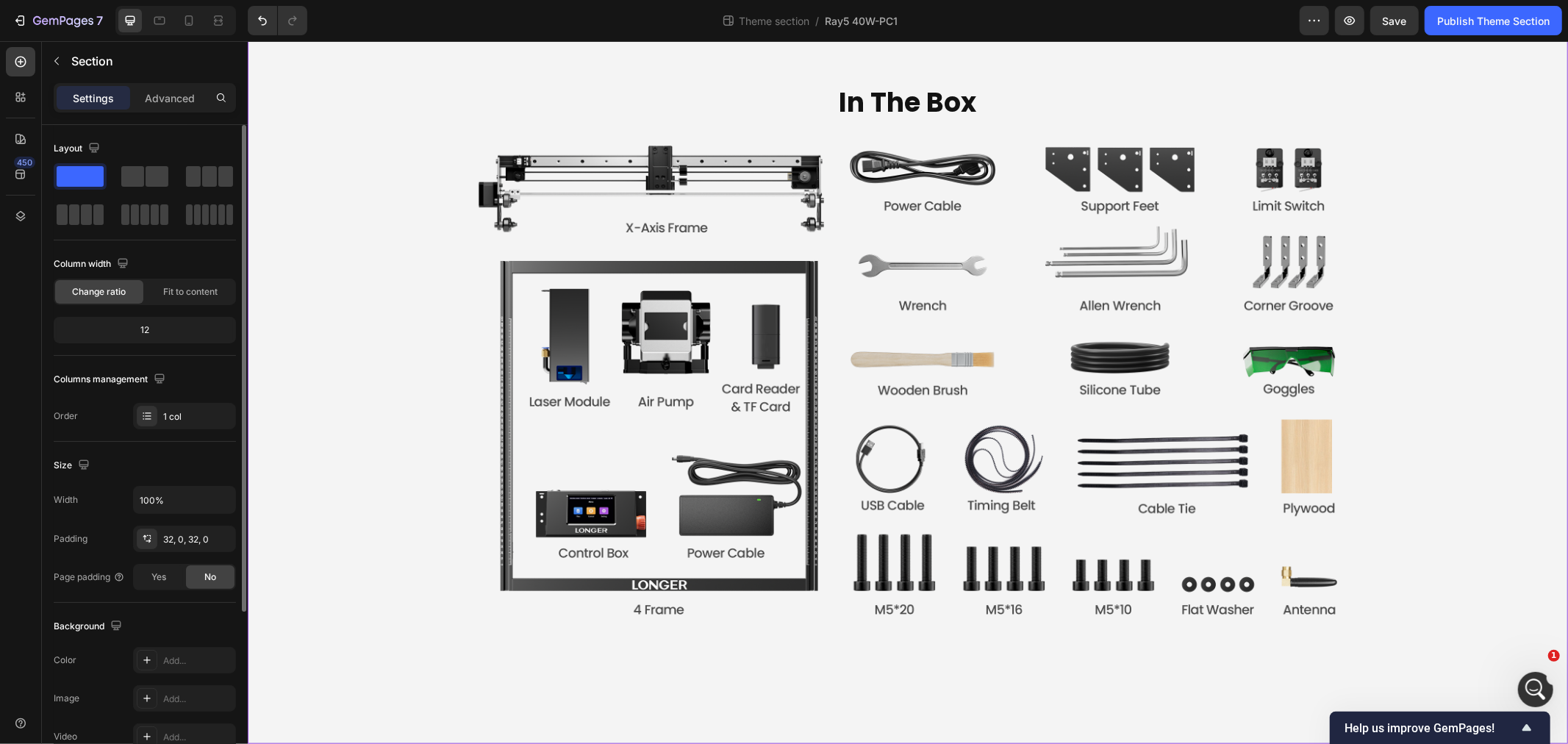
scroll to position [7681, 0]
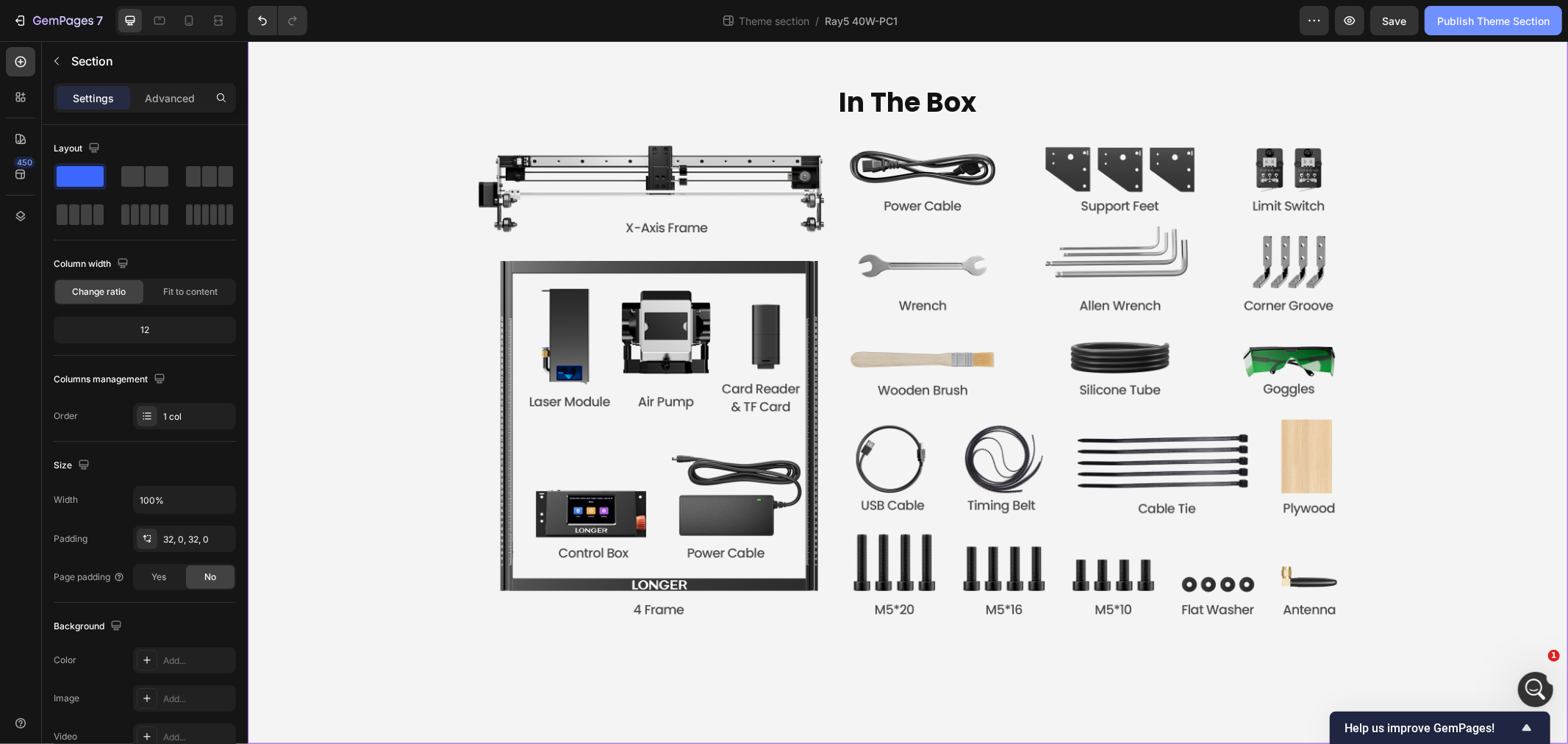
click at [1441, 17] on div "Publish Theme Section" at bounding box center [1494, 21] width 113 height 16
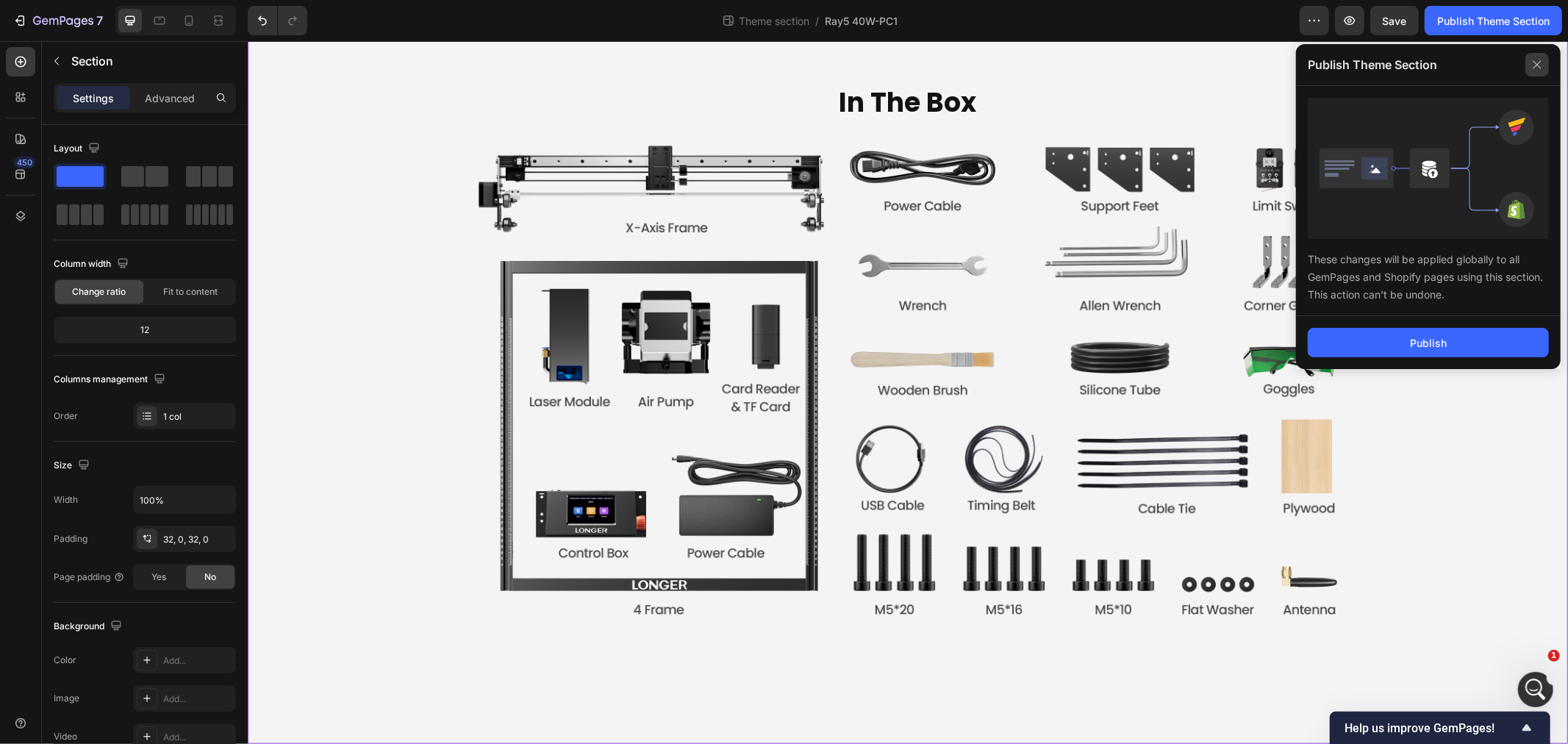
click at [1540, 64] on icon at bounding box center [1536, 64] width 23 height 23
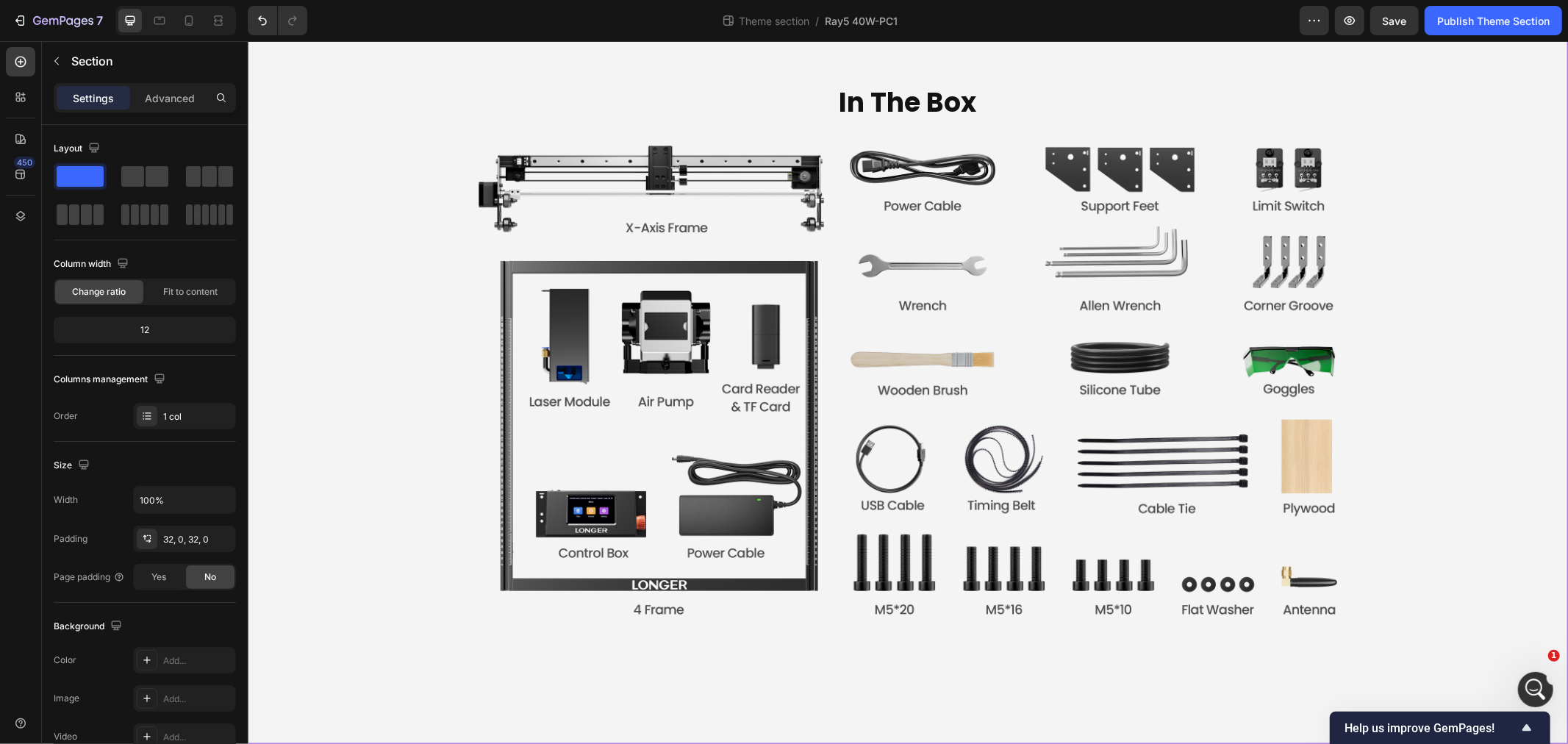
scroll to position [5311, 0]
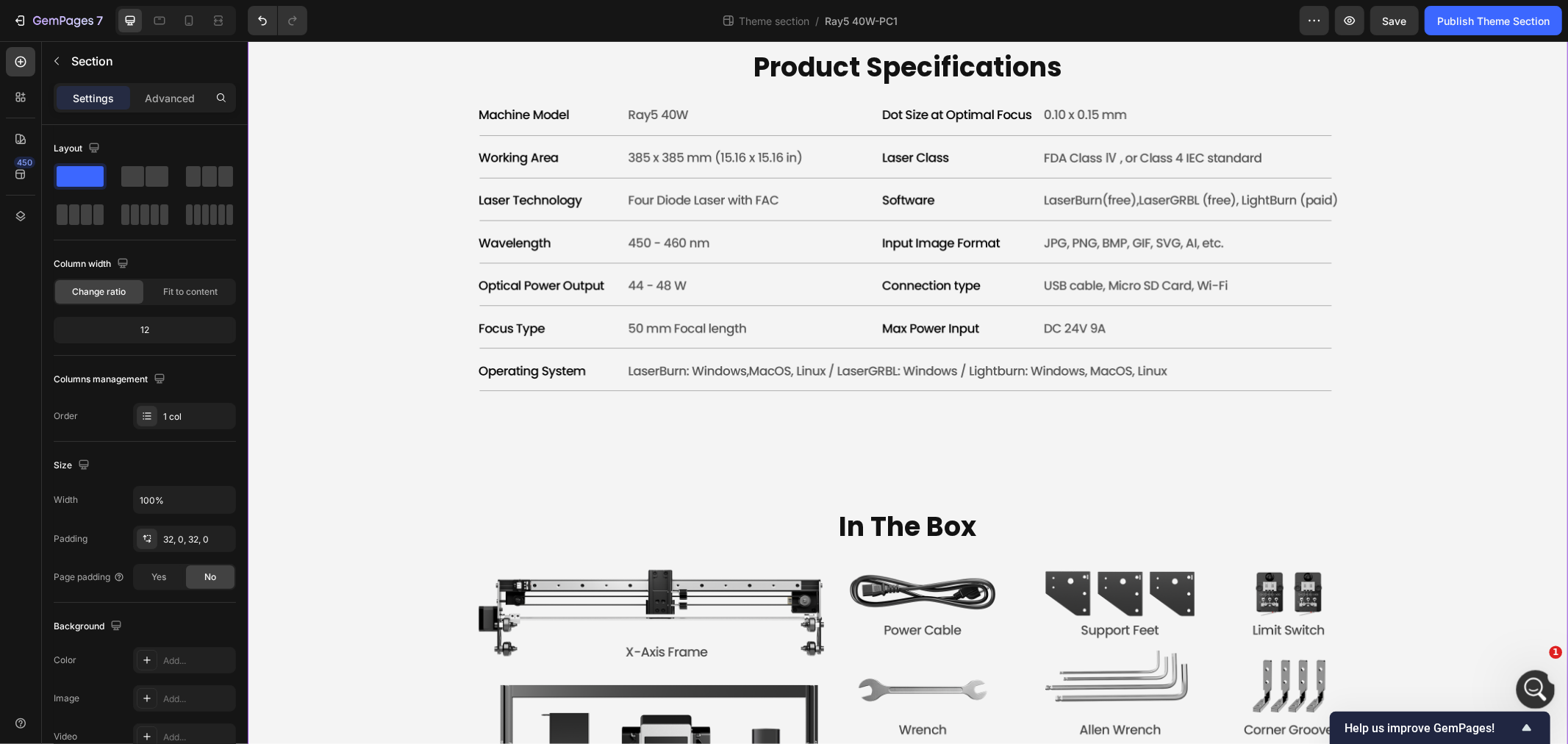
click at [1531, 676] on icon "打开 Intercom Messenger" at bounding box center [1534, 688] width 24 height 24
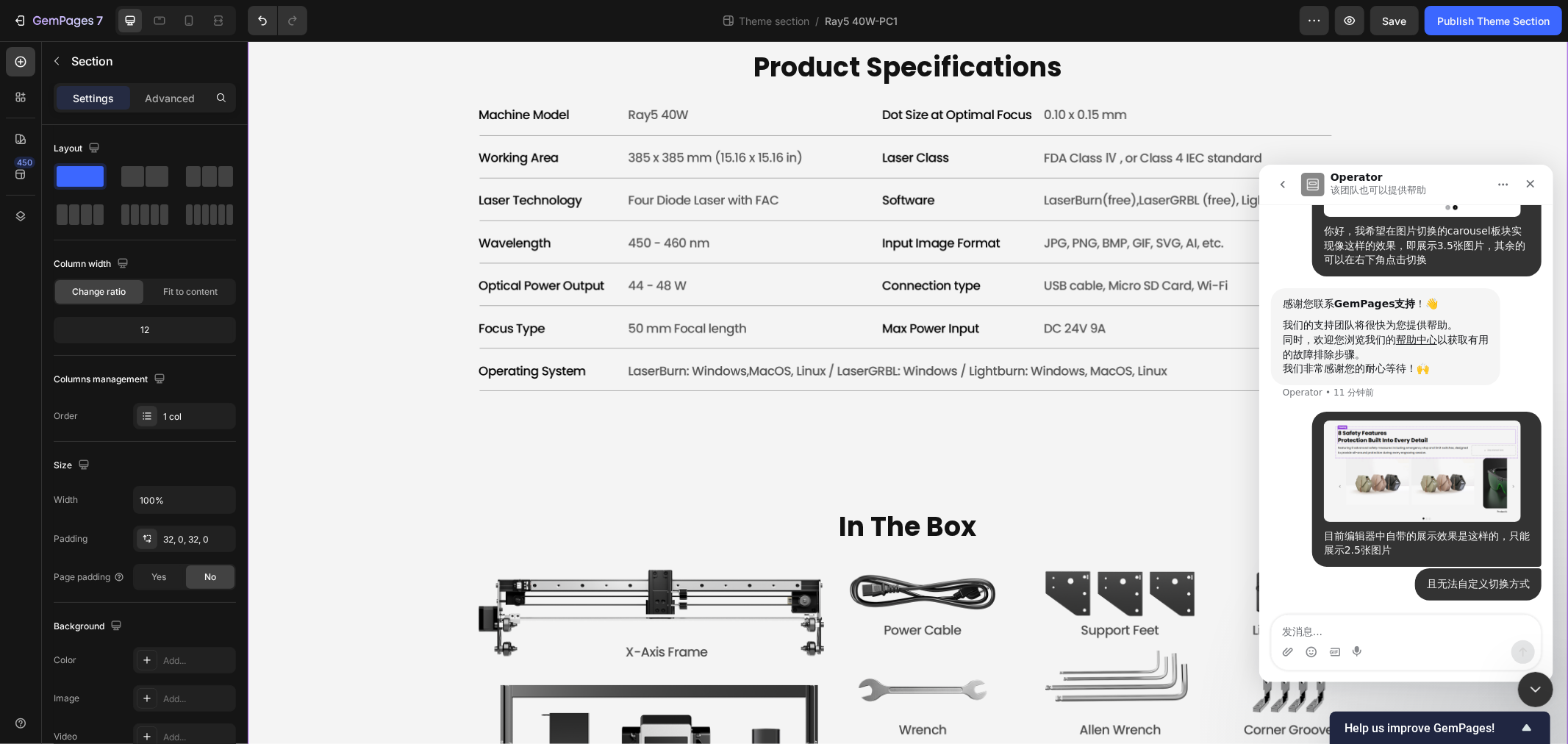
scroll to position [188, 0]
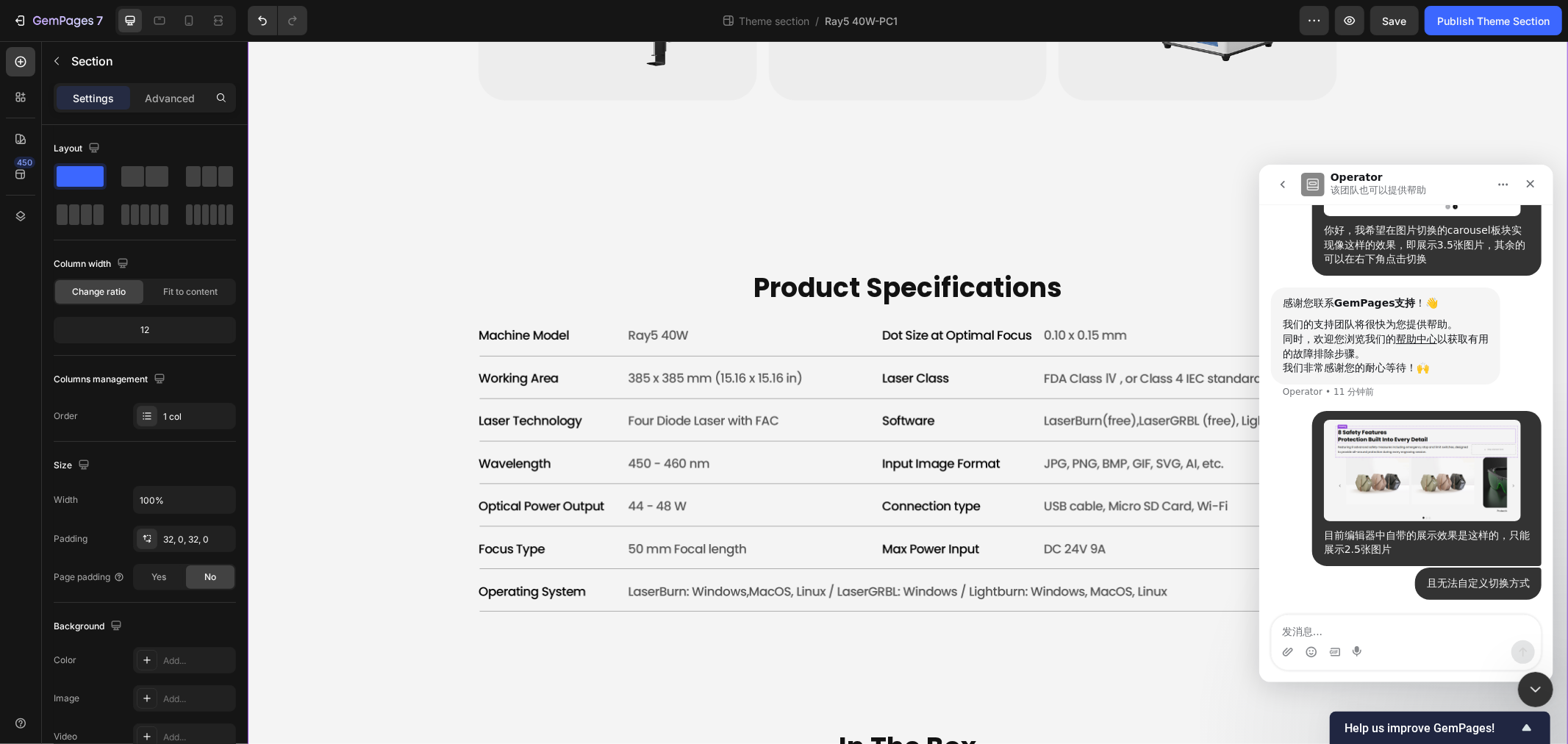
scroll to position [4984, 0]
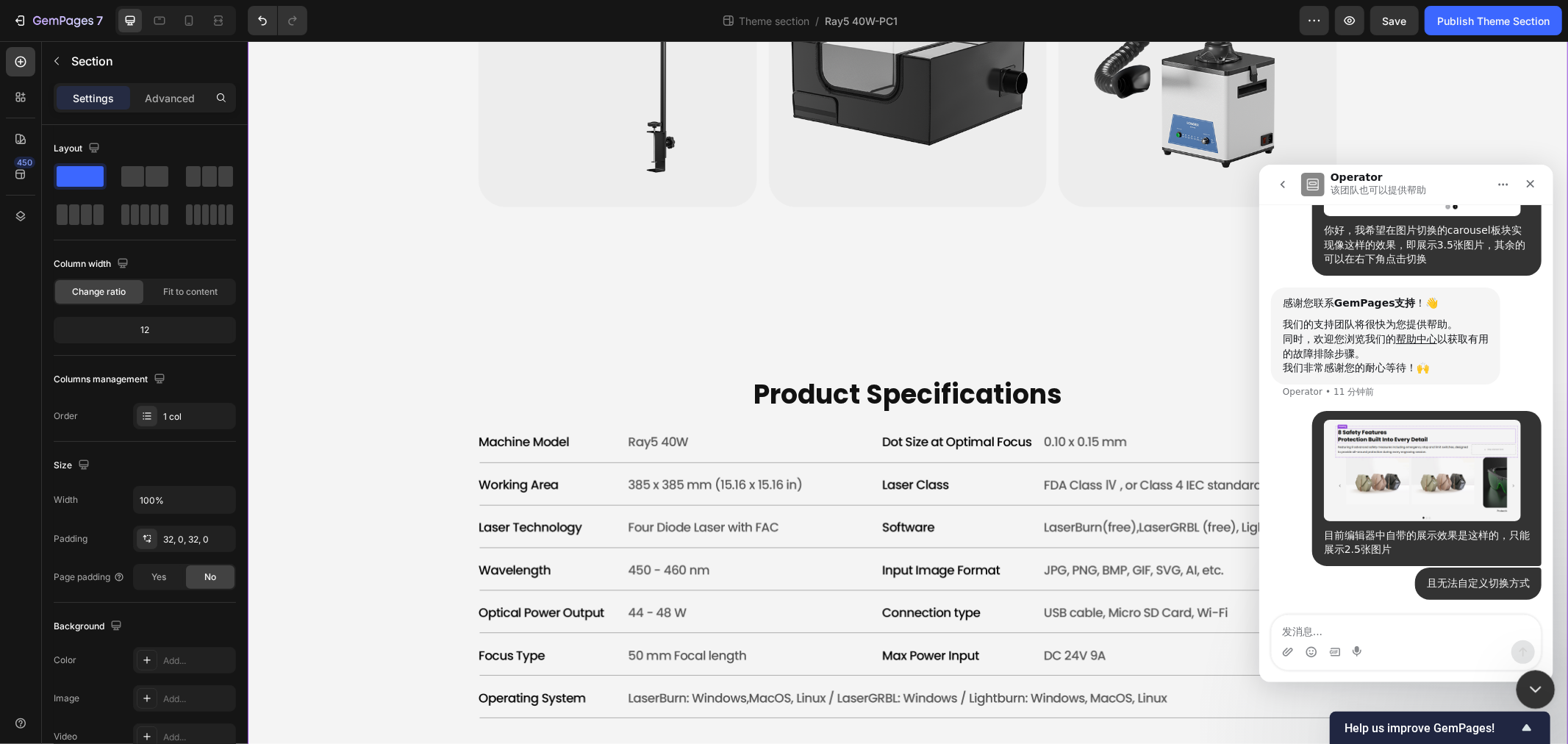
click at [1545, 691] on div "关闭 Intercom Messenger" at bounding box center [1533, 688] width 35 height 35
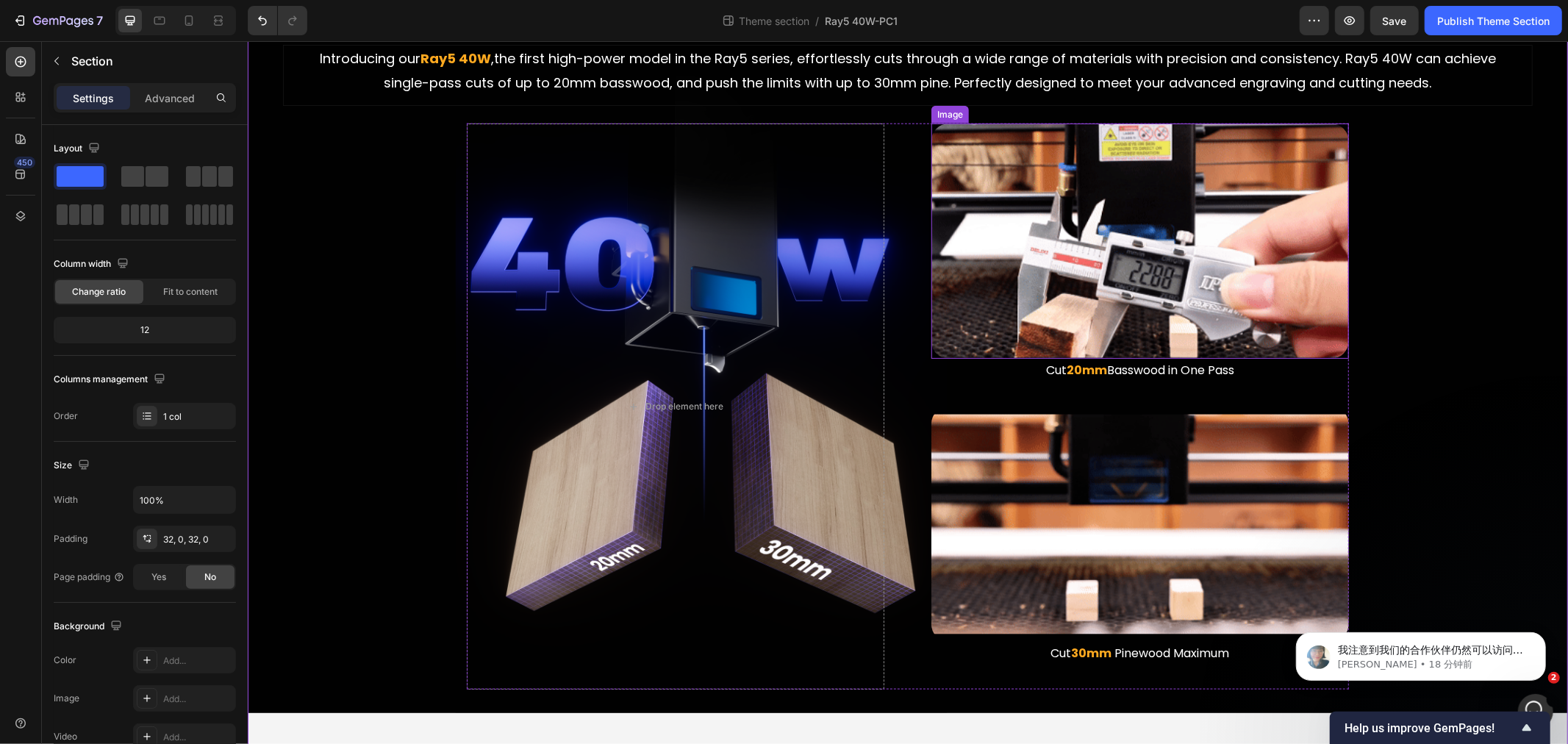
scroll to position [1389, 0]
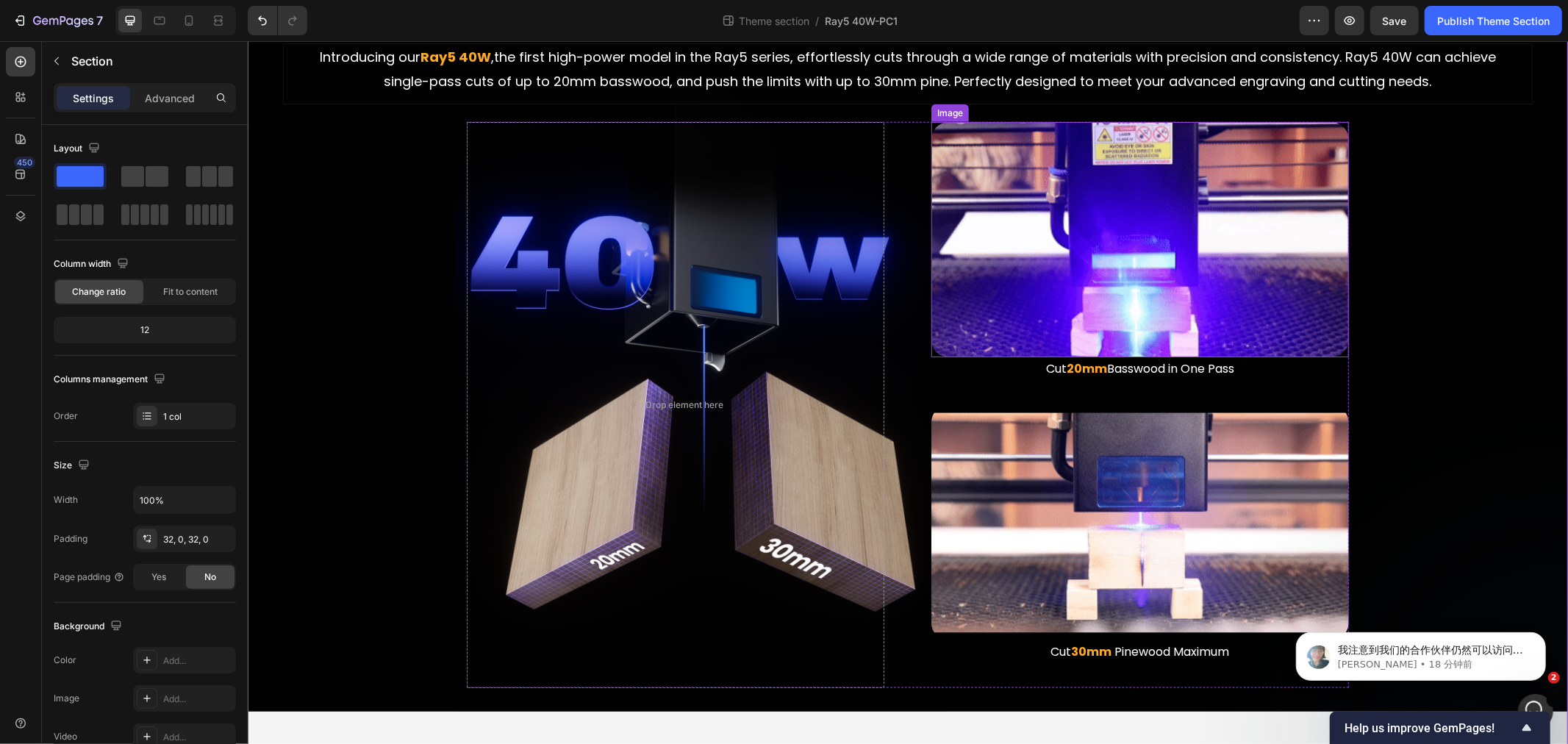
click at [1046, 258] on img at bounding box center [1139, 238] width 417 height 235
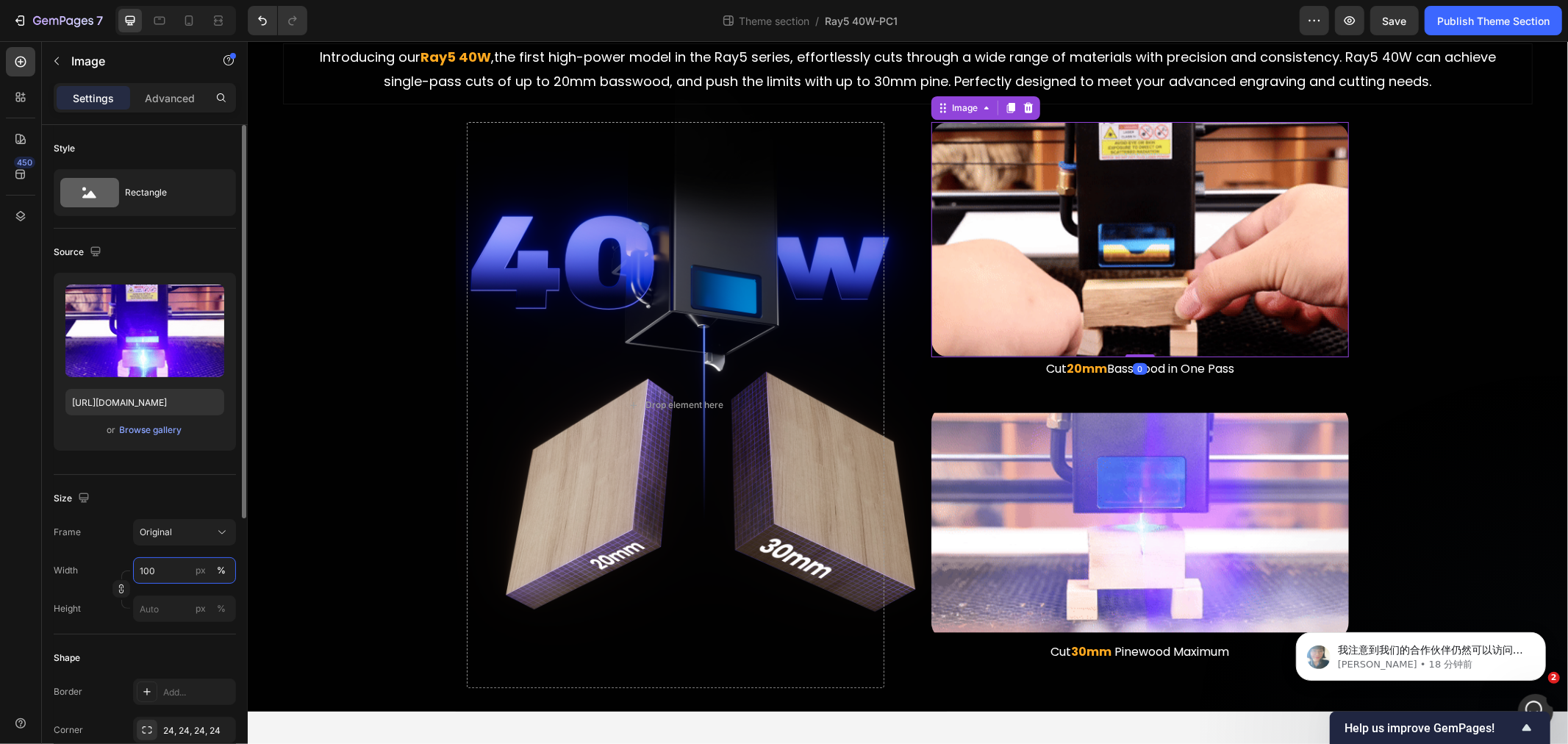
click at [181, 569] on input "100" at bounding box center [184, 570] width 103 height 26
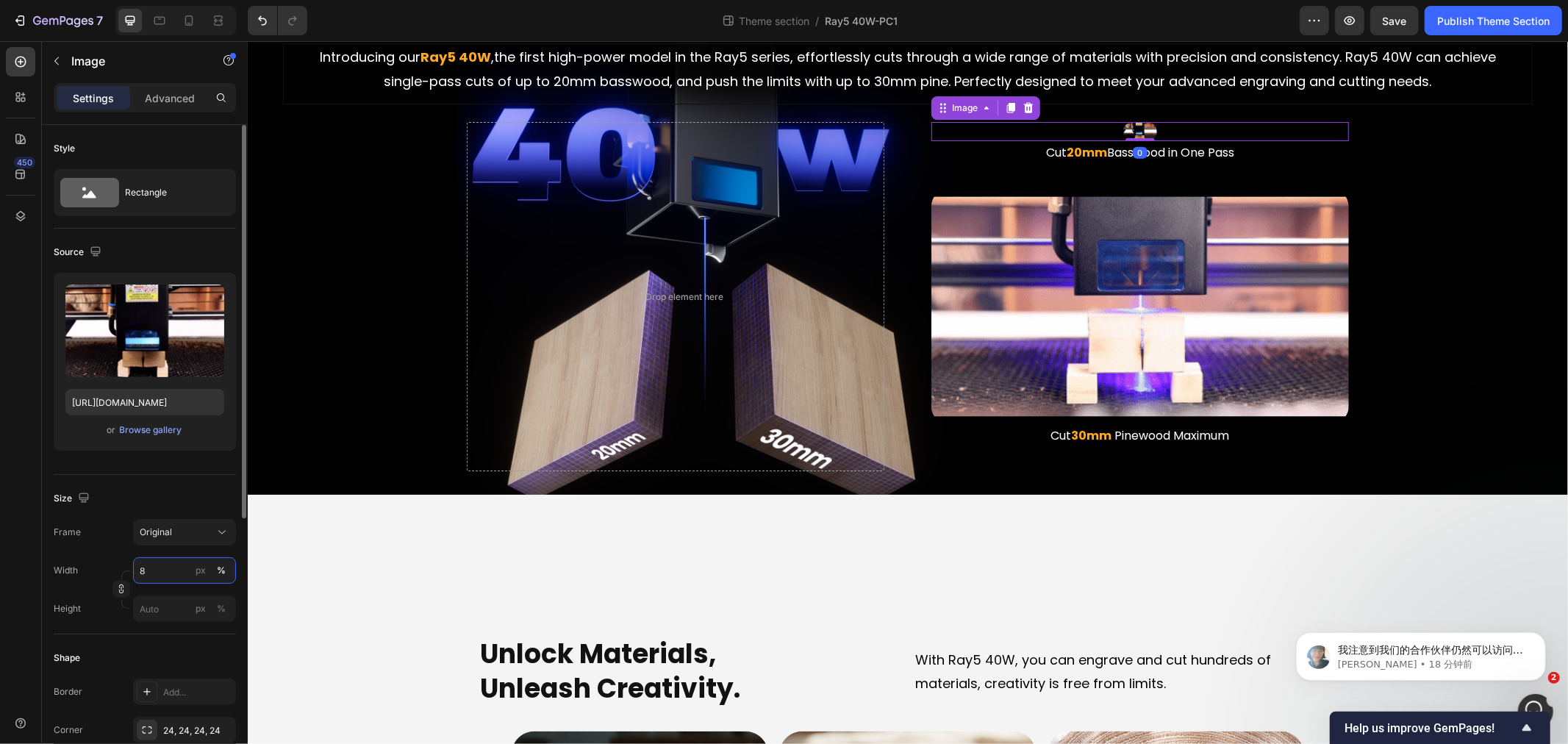
type input "80"
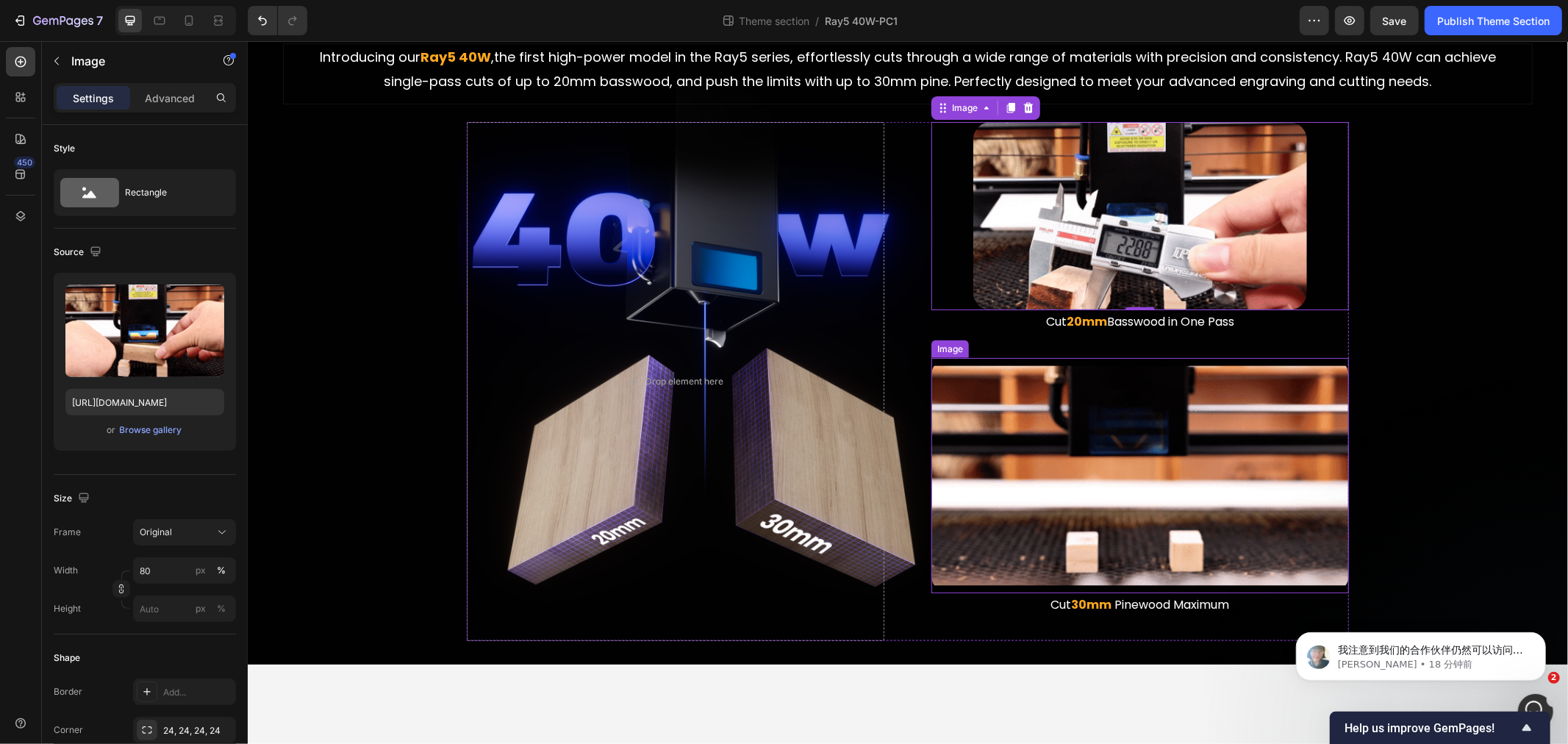
click at [1098, 472] on img at bounding box center [1139, 475] width 417 height 235
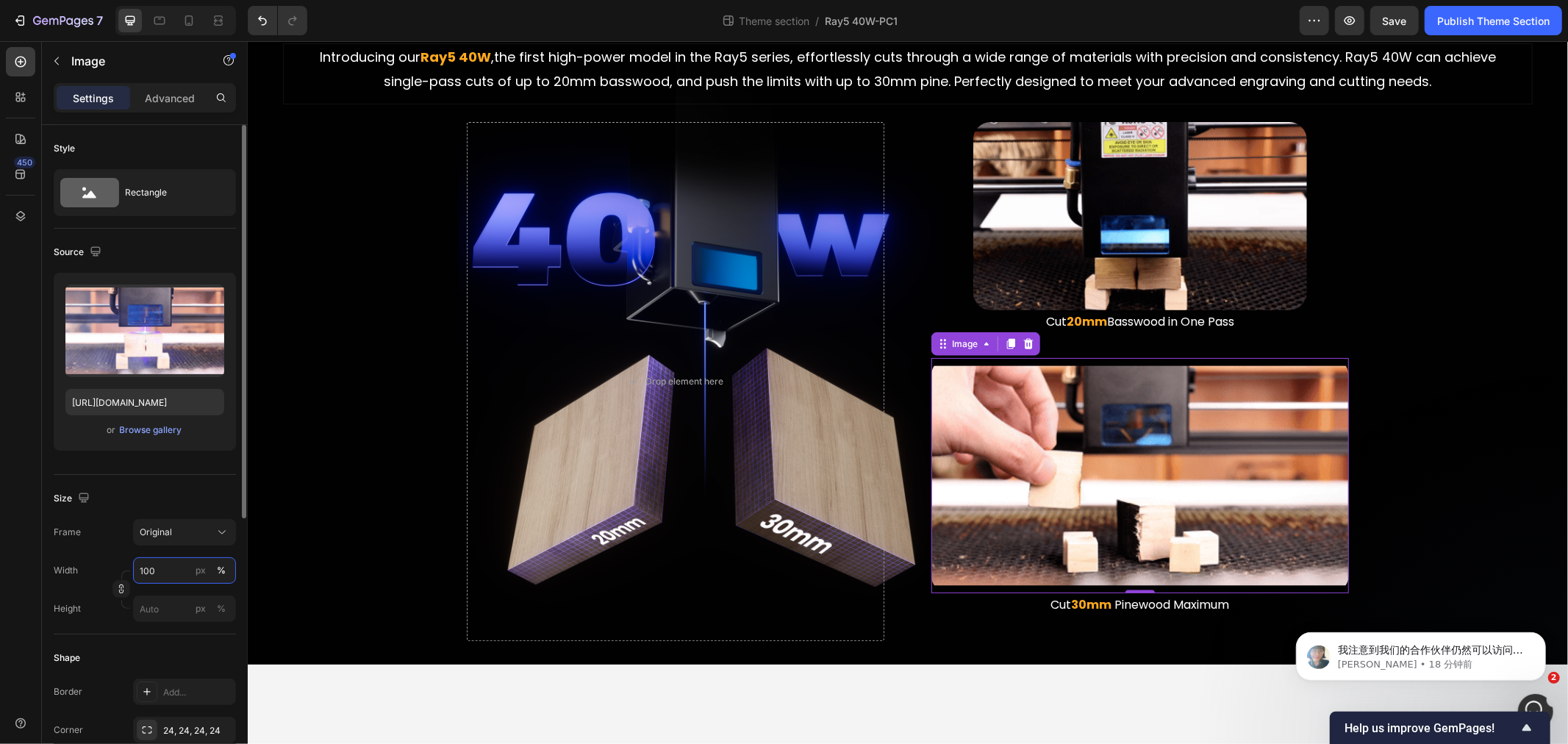
click at [182, 572] on input "100" at bounding box center [184, 570] width 103 height 26
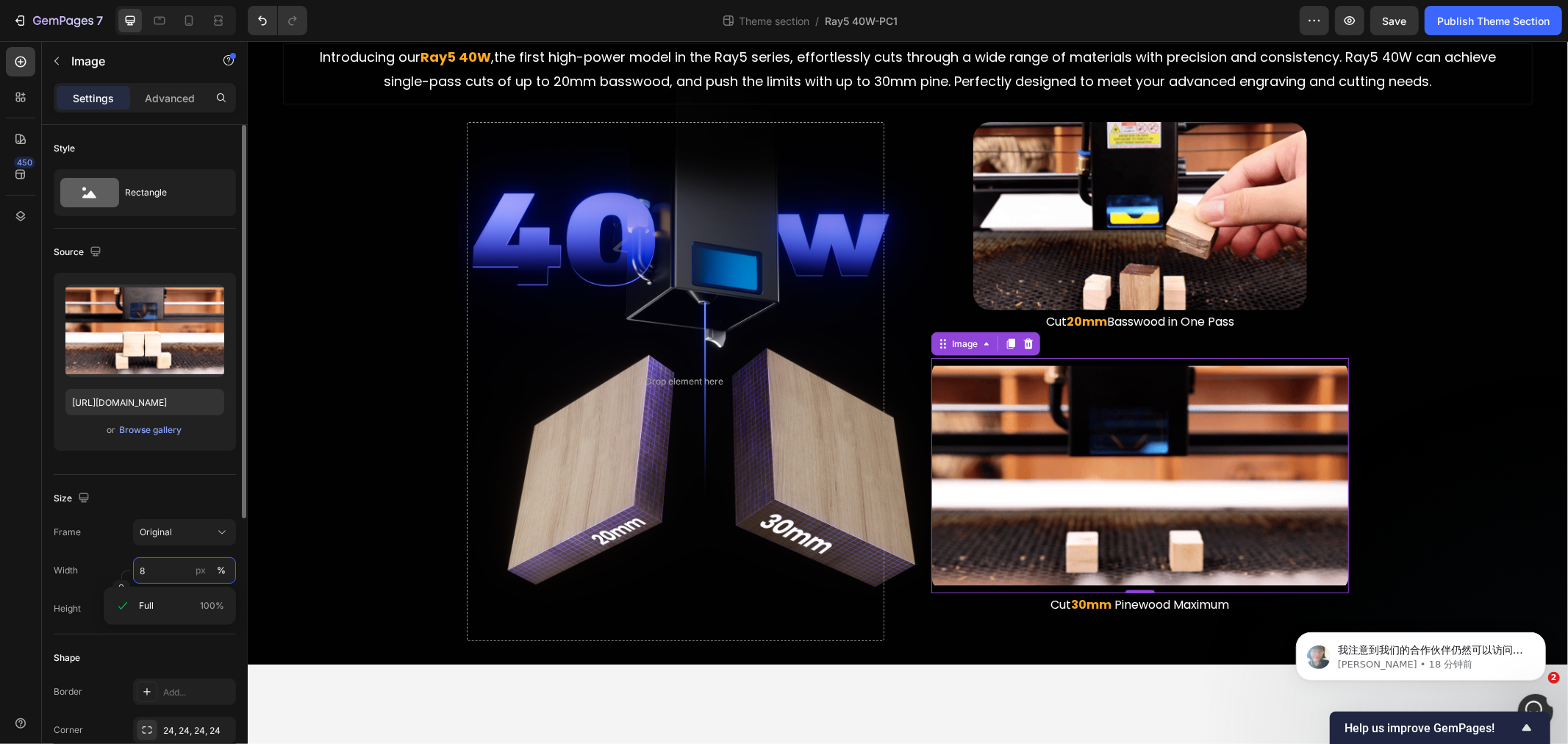
type input "80"
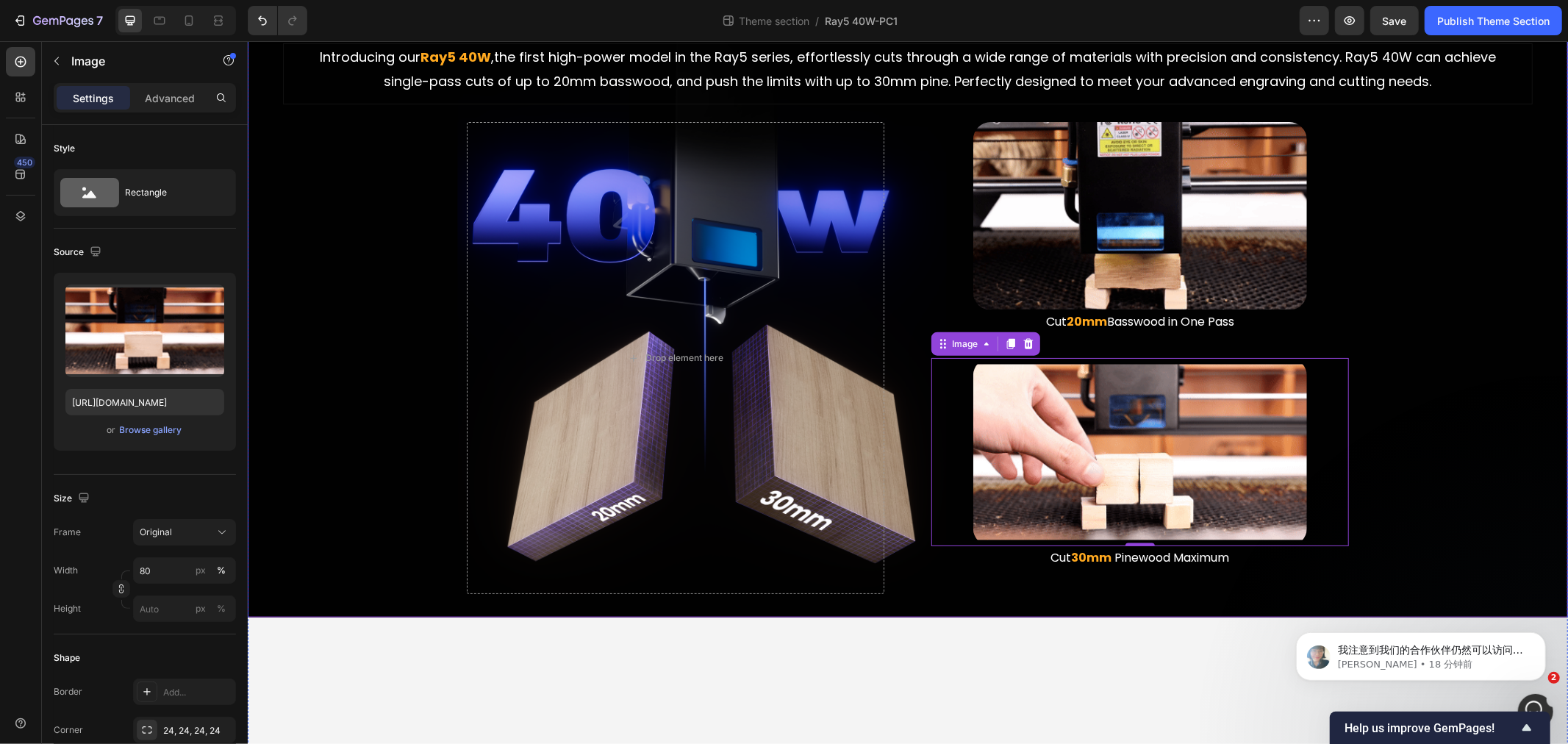
click at [385, 457] on div "Stronger, Also Thicker Heading The Ray5 Series You Know, Now More Powerful Than…" at bounding box center [907, 277] width 1297 height 631
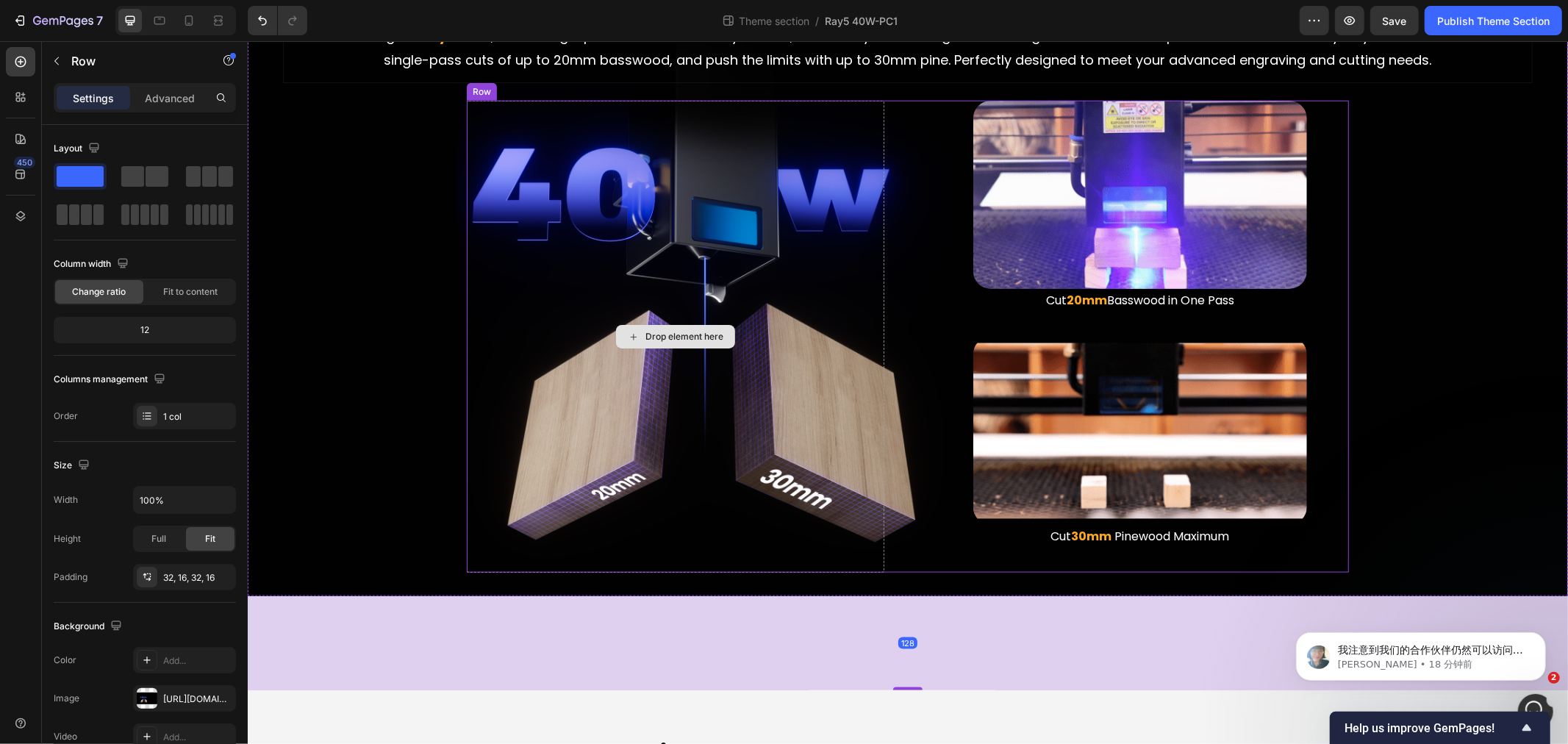
scroll to position [1471, 0]
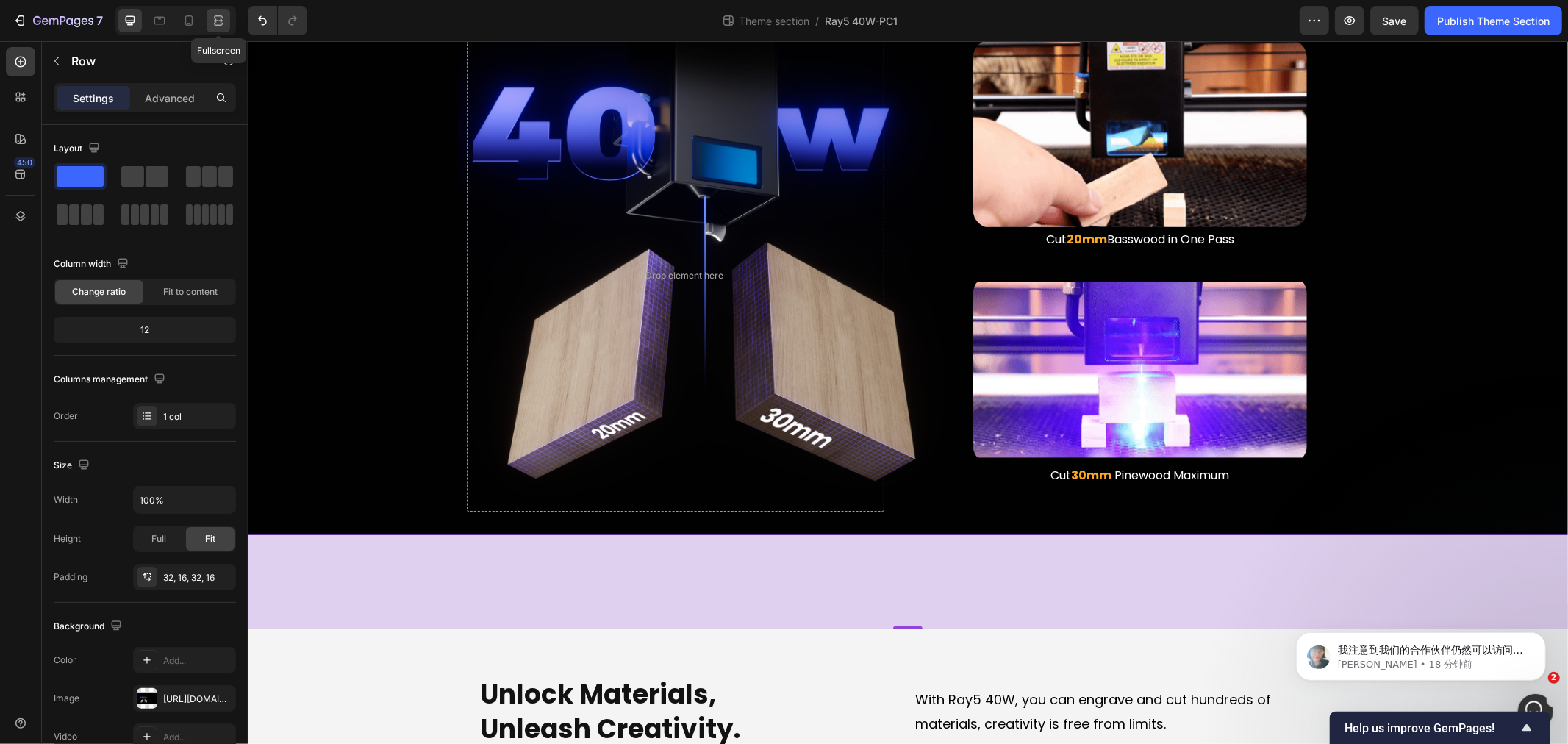
click at [208, 17] on div at bounding box center [218, 20] width 23 height 23
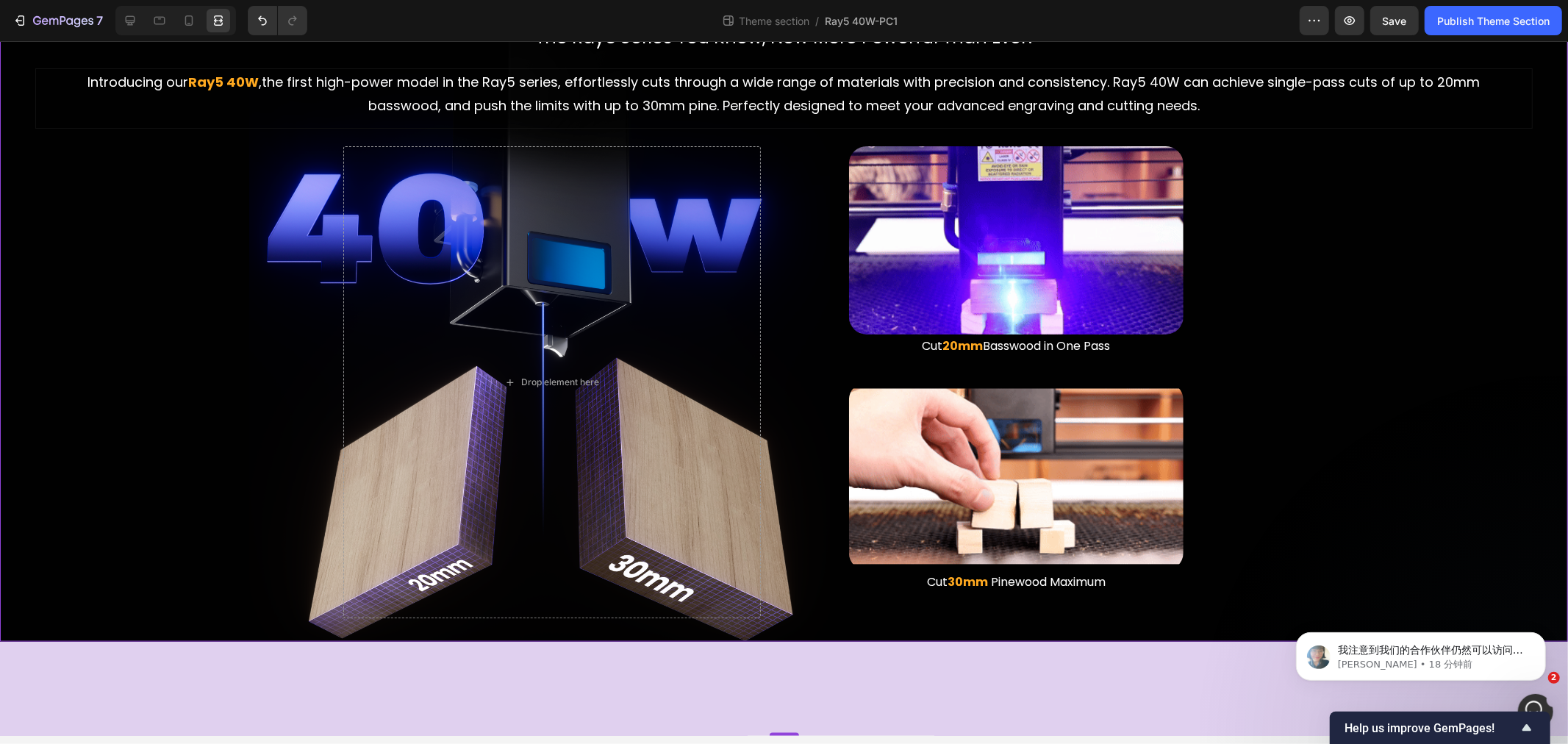
scroll to position [1304, 0]
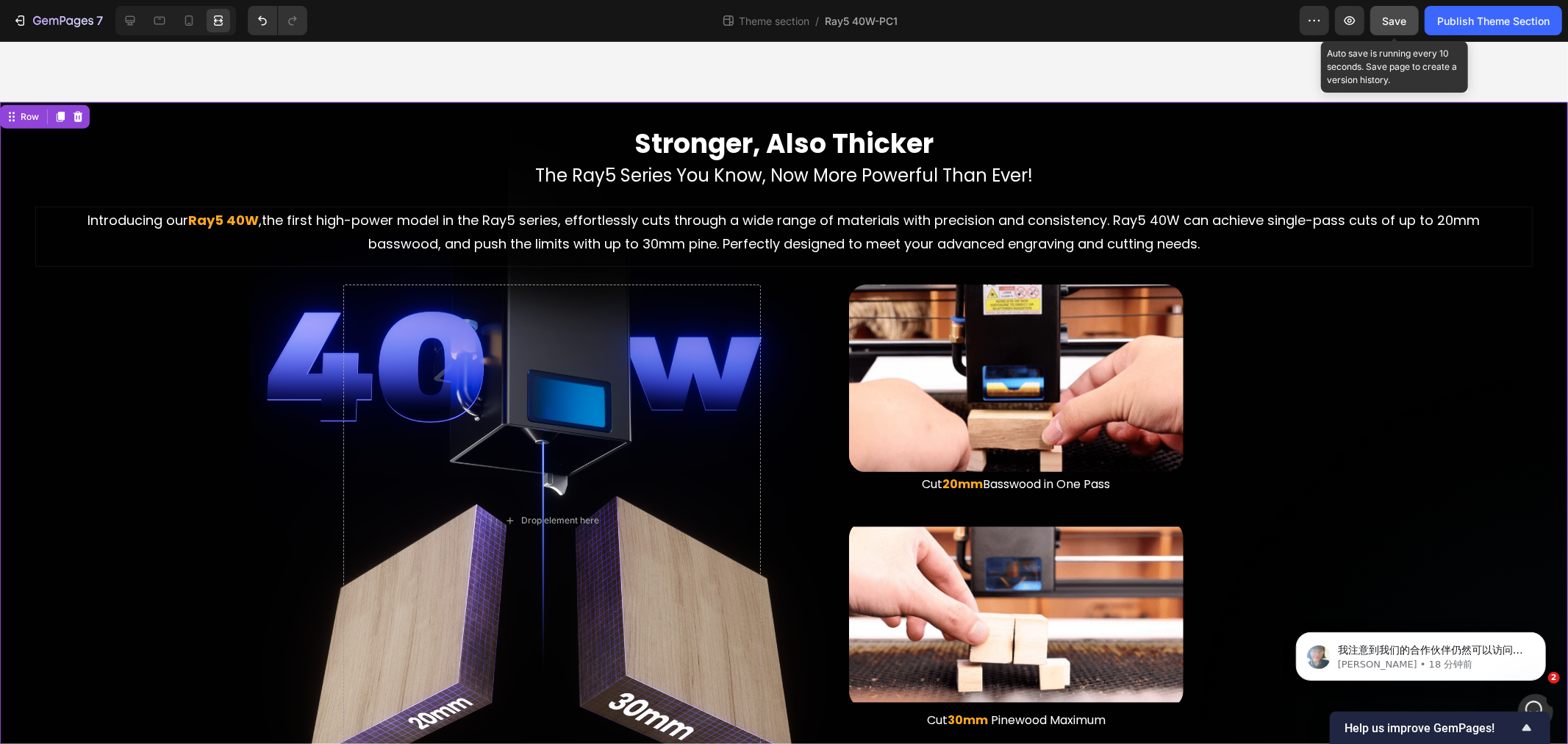
click at [1394, 11] on button "Save" at bounding box center [1394, 20] width 49 height 29
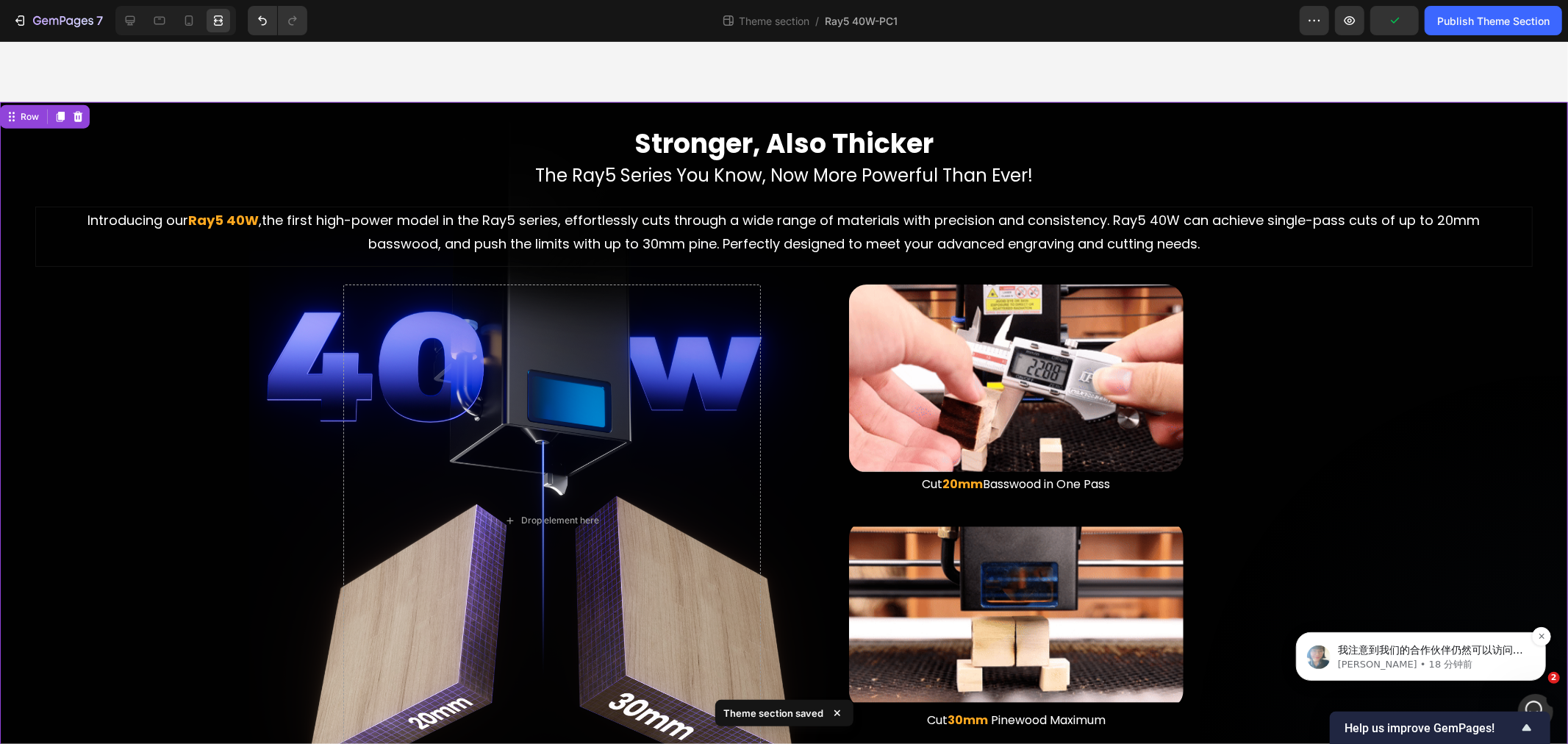
click at [1404, 654] on span "我注意到我们的合作伙伴仍然可以访问您的商店。我会进行调查，并尽快提供进一步的指导。请放心，此访问仅用于支持目的，一旦问题解决，即可移除。请参考我们的数据隐私政…" at bounding box center [1431, 685] width 188 height 84
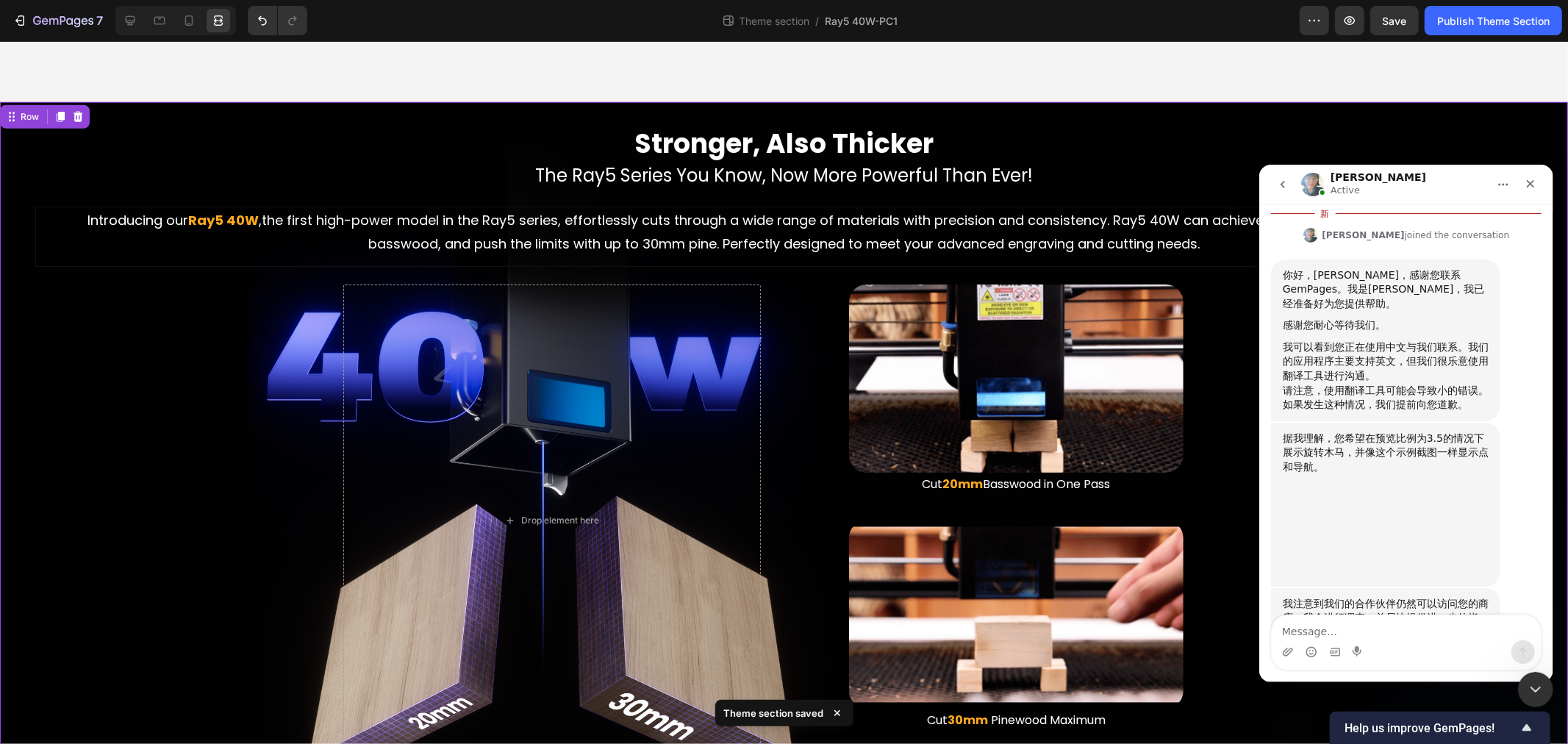
scroll to position [643, 0]
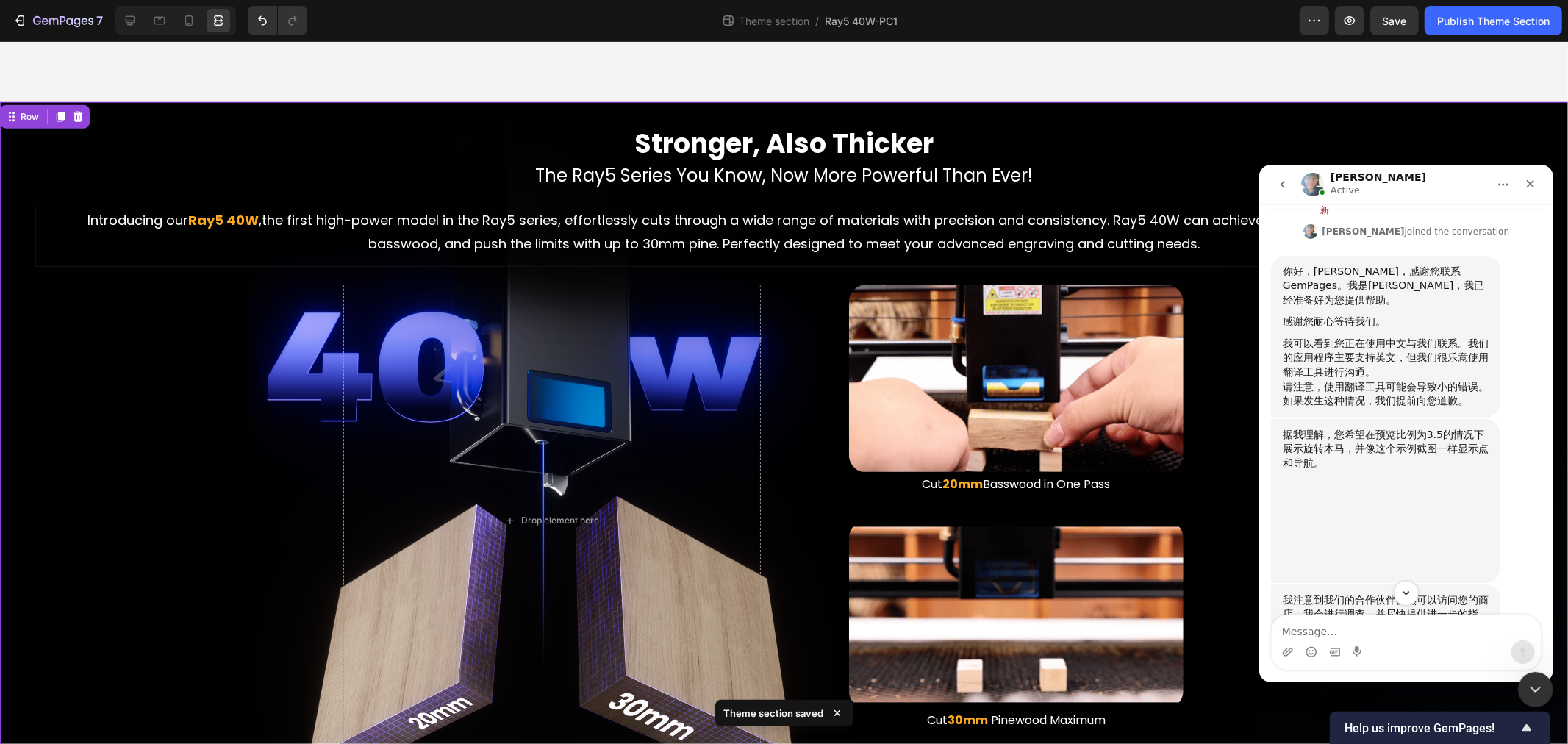
click at [1439, 630] on textarea "Message…" at bounding box center [1406, 627] width 269 height 25
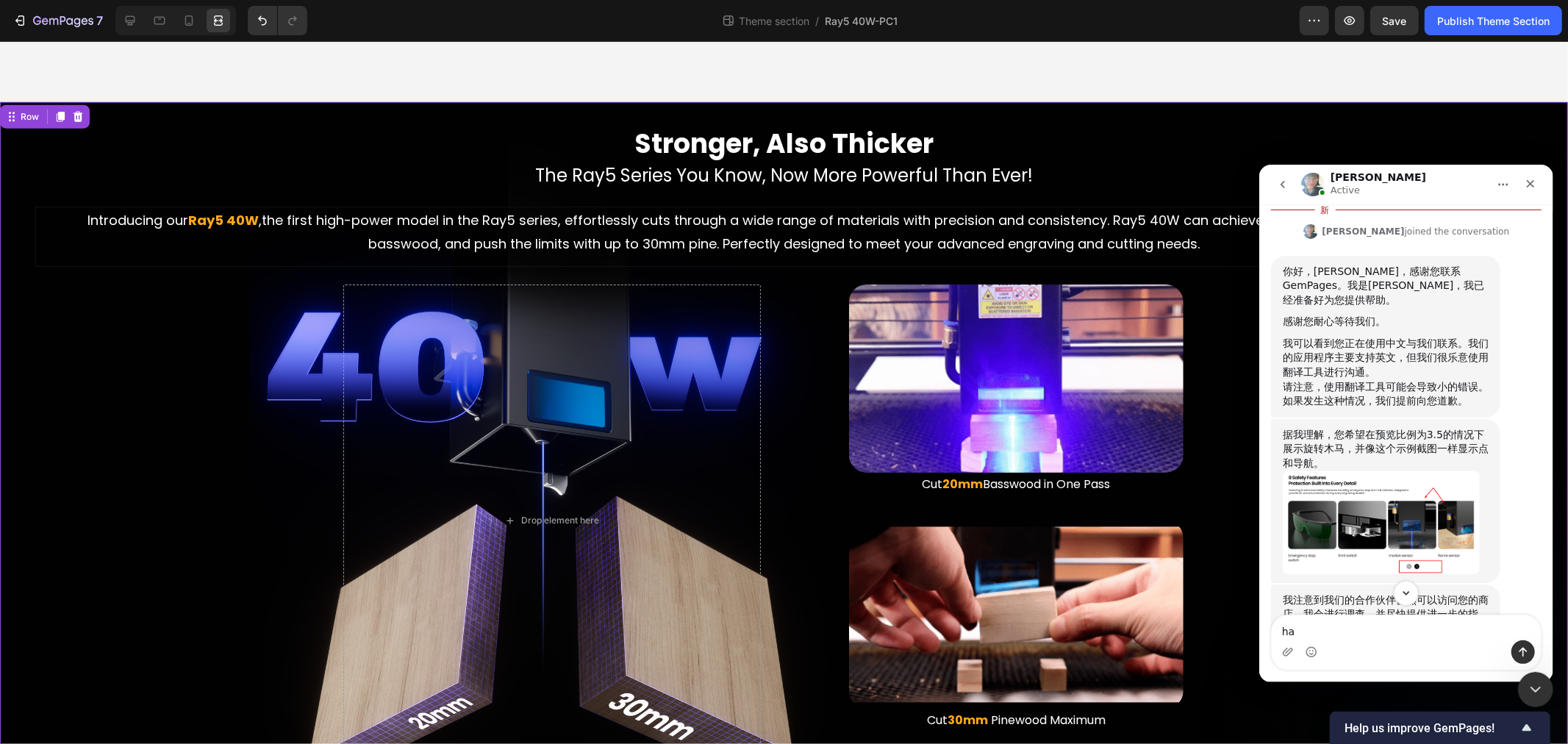
type textarea "h"
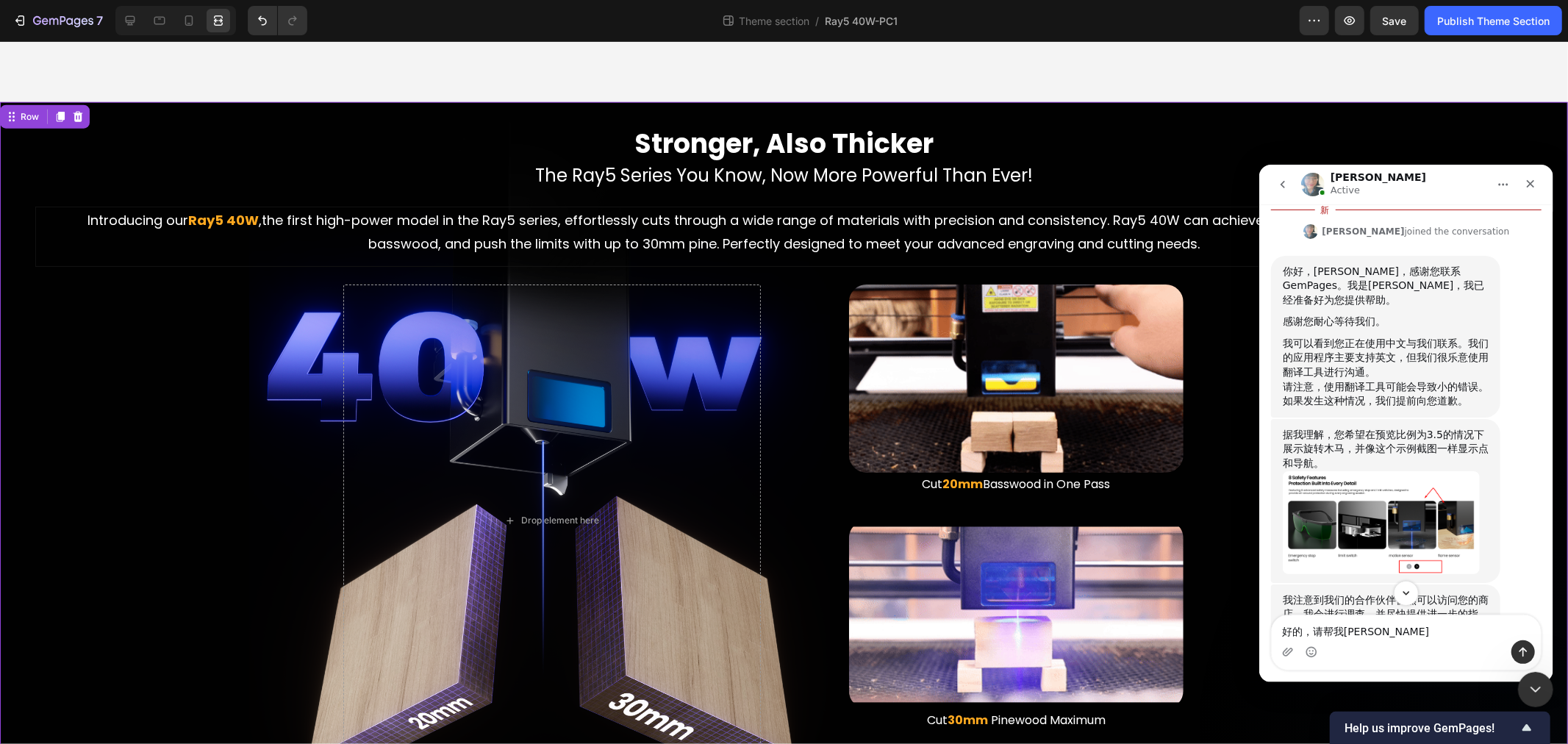
type textarea "好的，请帮我检查"
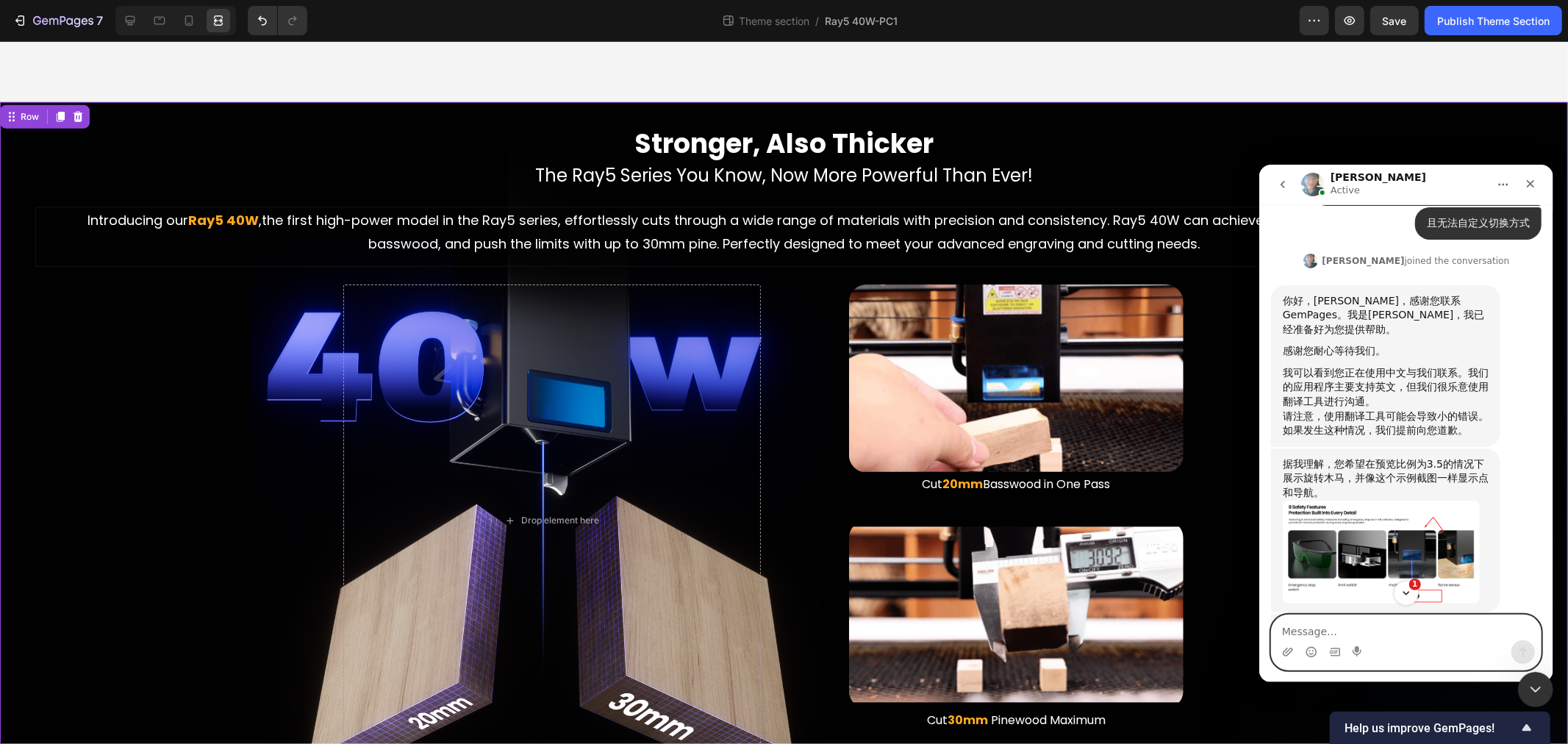
scroll to position [821, 0]
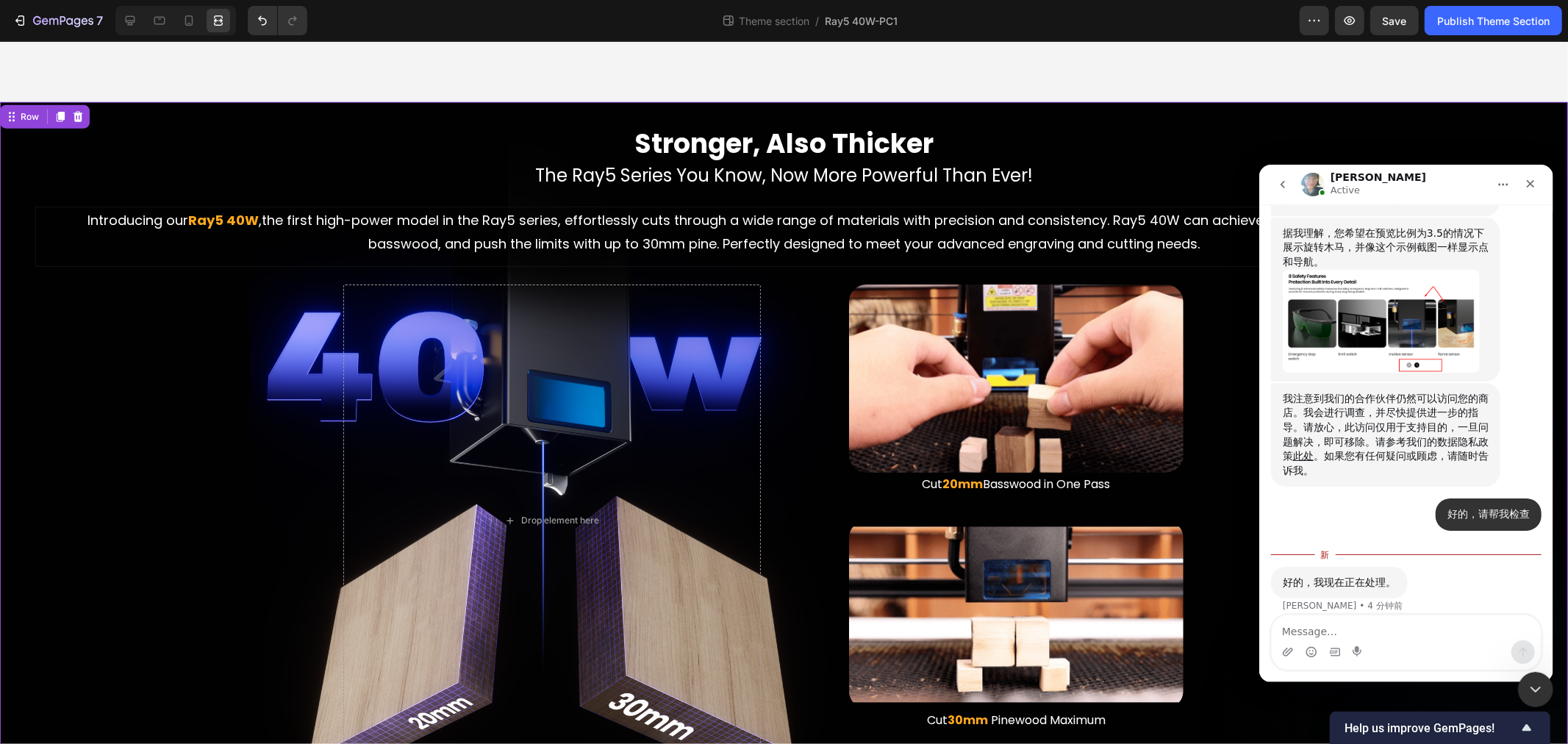
click at [89, 435] on div "Stronger, Also Thicker Heading The Ray5 Series You Know, Now More Powerful Than…" at bounding box center [784, 440] width 1545 height 631
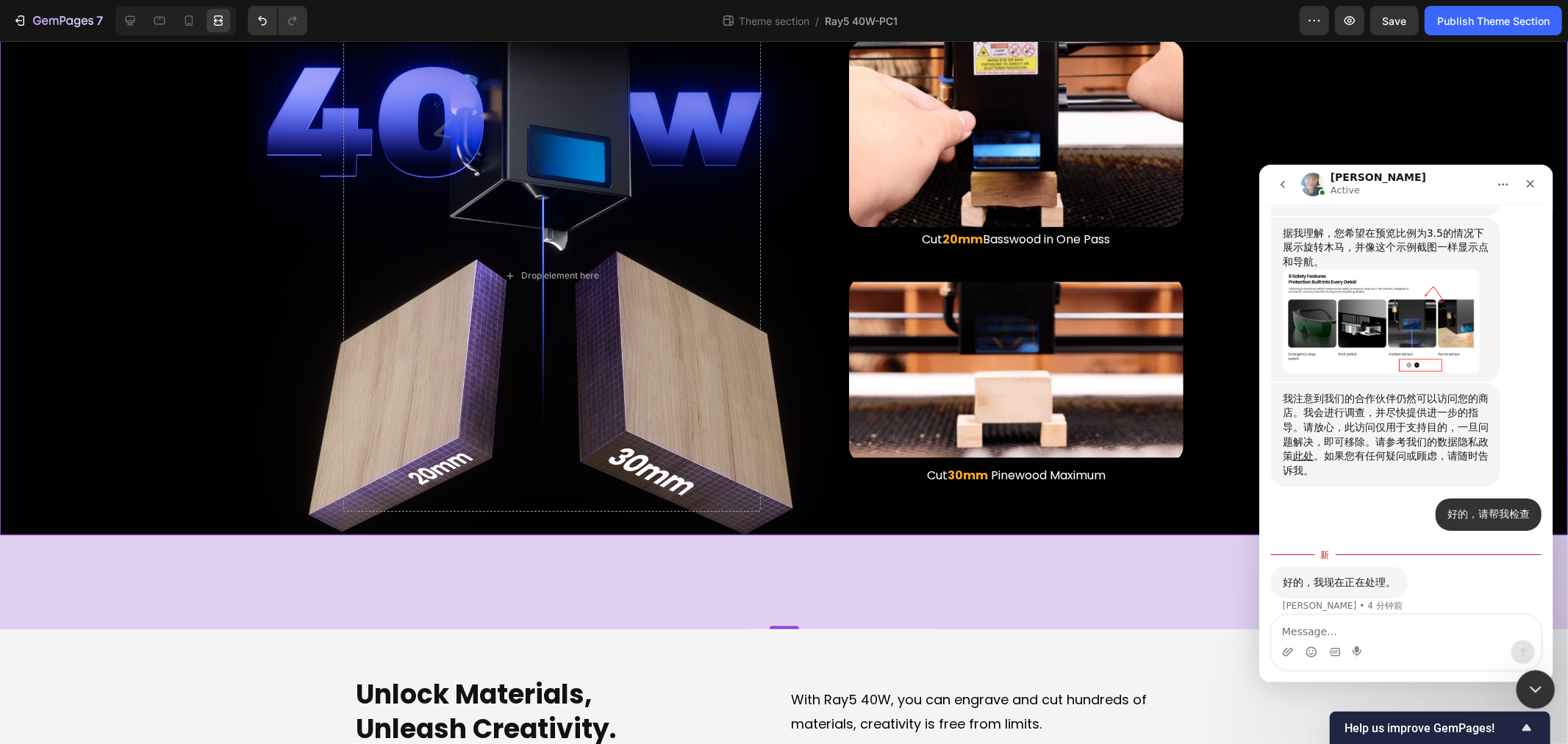
drag, startPoint x: 1532, startPoint y: 673, endPoint x: 2786, endPoint y: 1189, distance: 1356.0
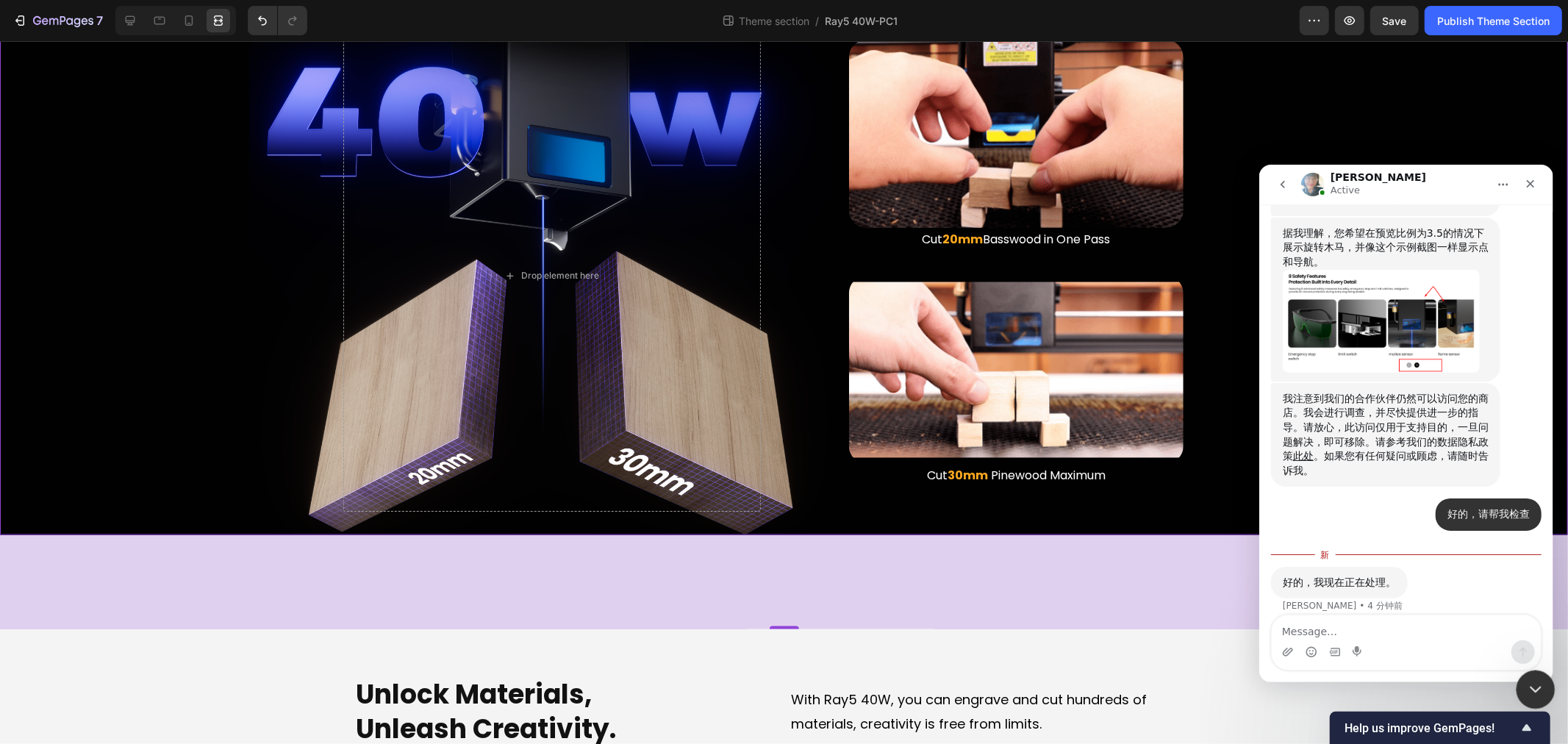
click at [1532, 673] on div "关闭 Intercom Messenger" at bounding box center [1533, 688] width 35 height 35
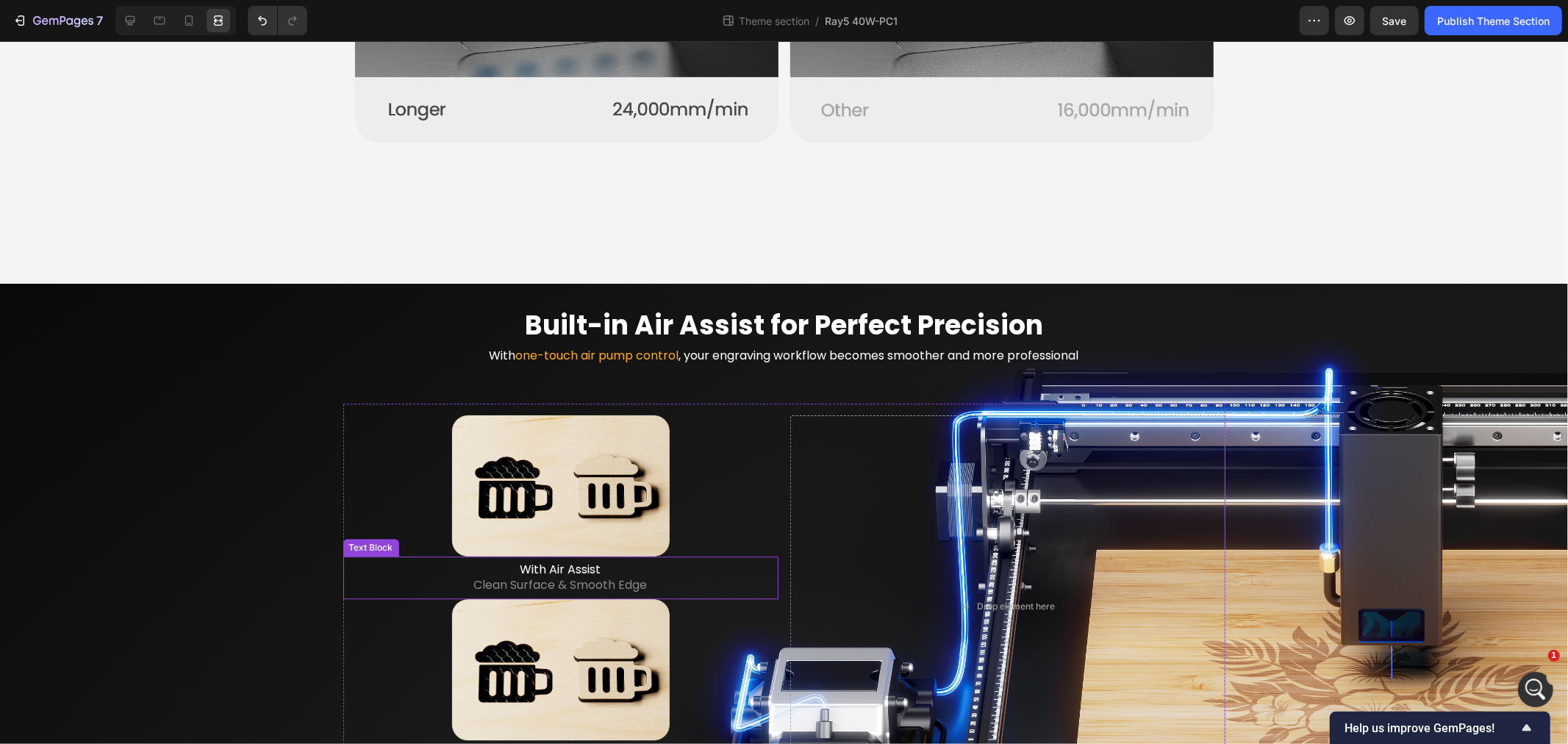
scroll to position [3429, 0]
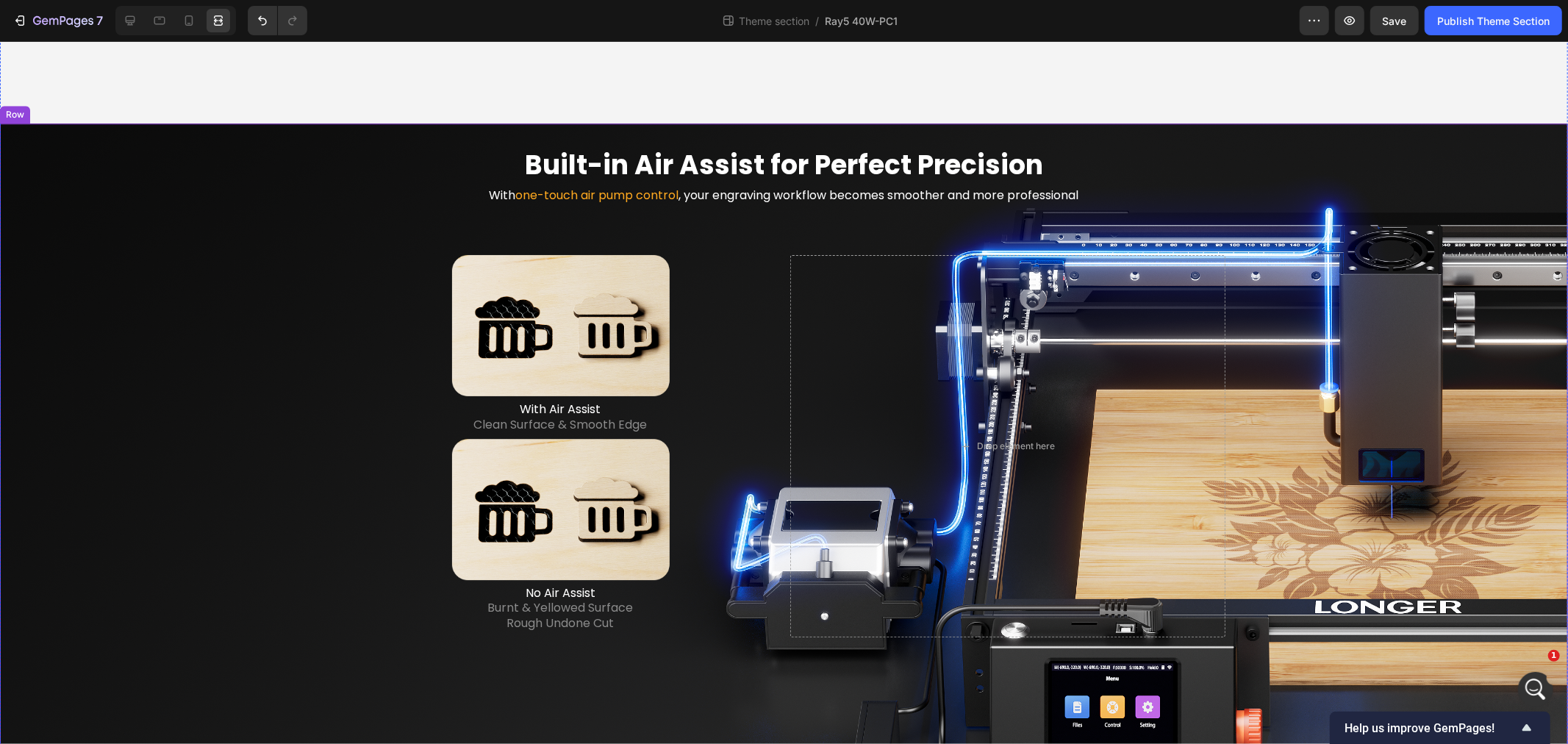
click at [212, 370] on div "Built-in Air Assist for Perfect Precision Heading With one-touch air pump contr…" at bounding box center [784, 451] width 1545 height 608
click at [120, 18] on div at bounding box center [129, 20] width 23 height 23
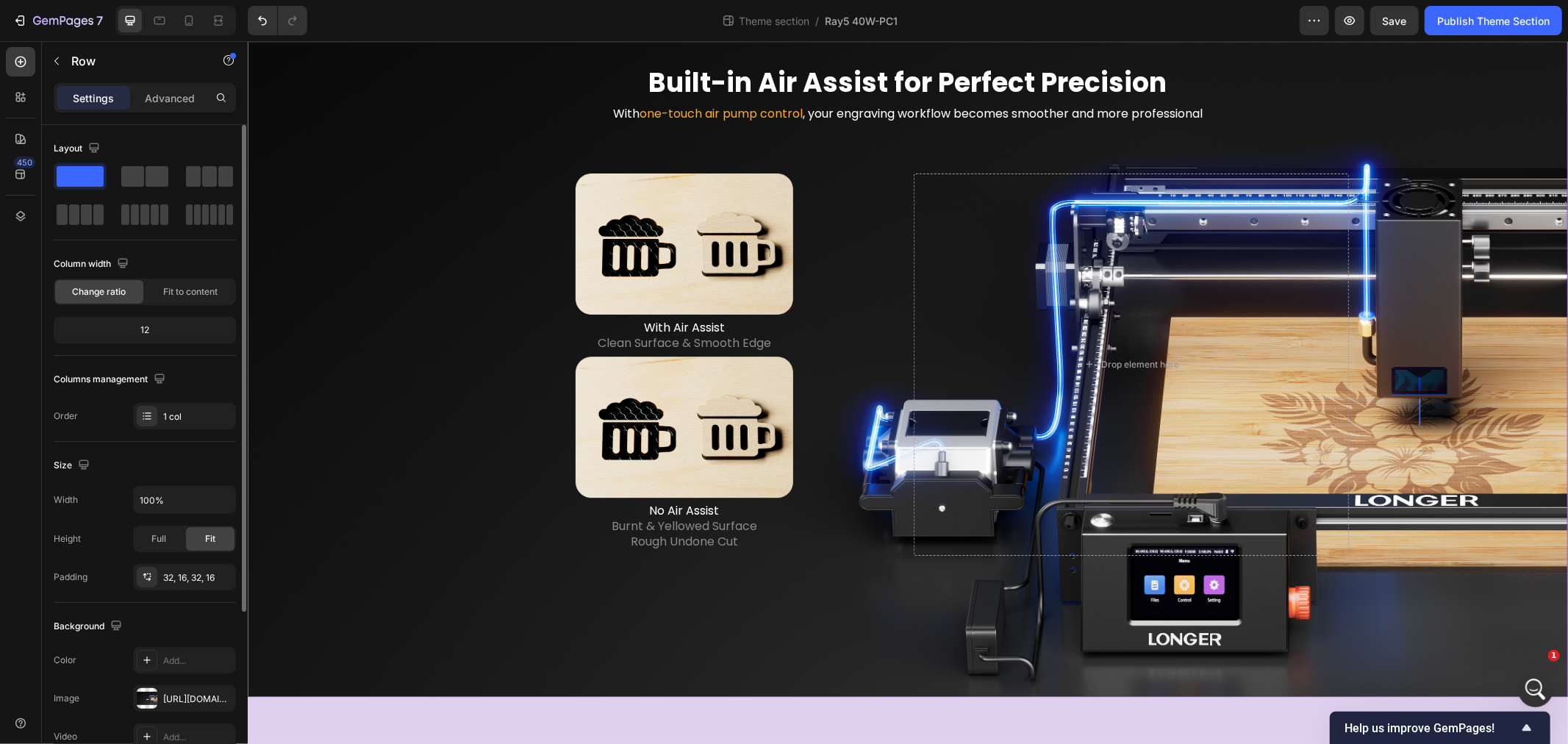
scroll to position [236, 0]
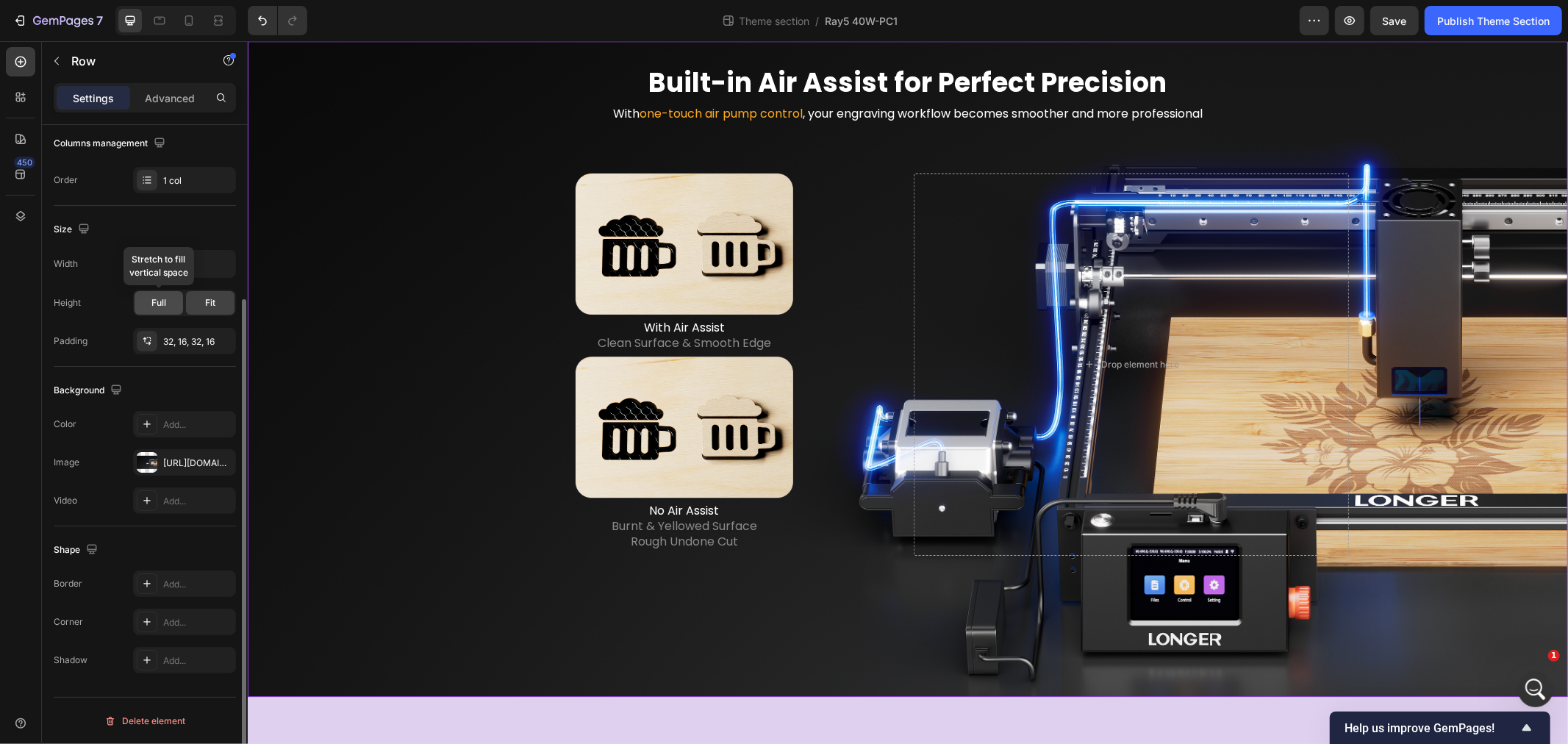
click at [153, 311] on div "Full" at bounding box center [159, 302] width 49 height 23
click at [223, 305] on div "Fit" at bounding box center [210, 302] width 49 height 23
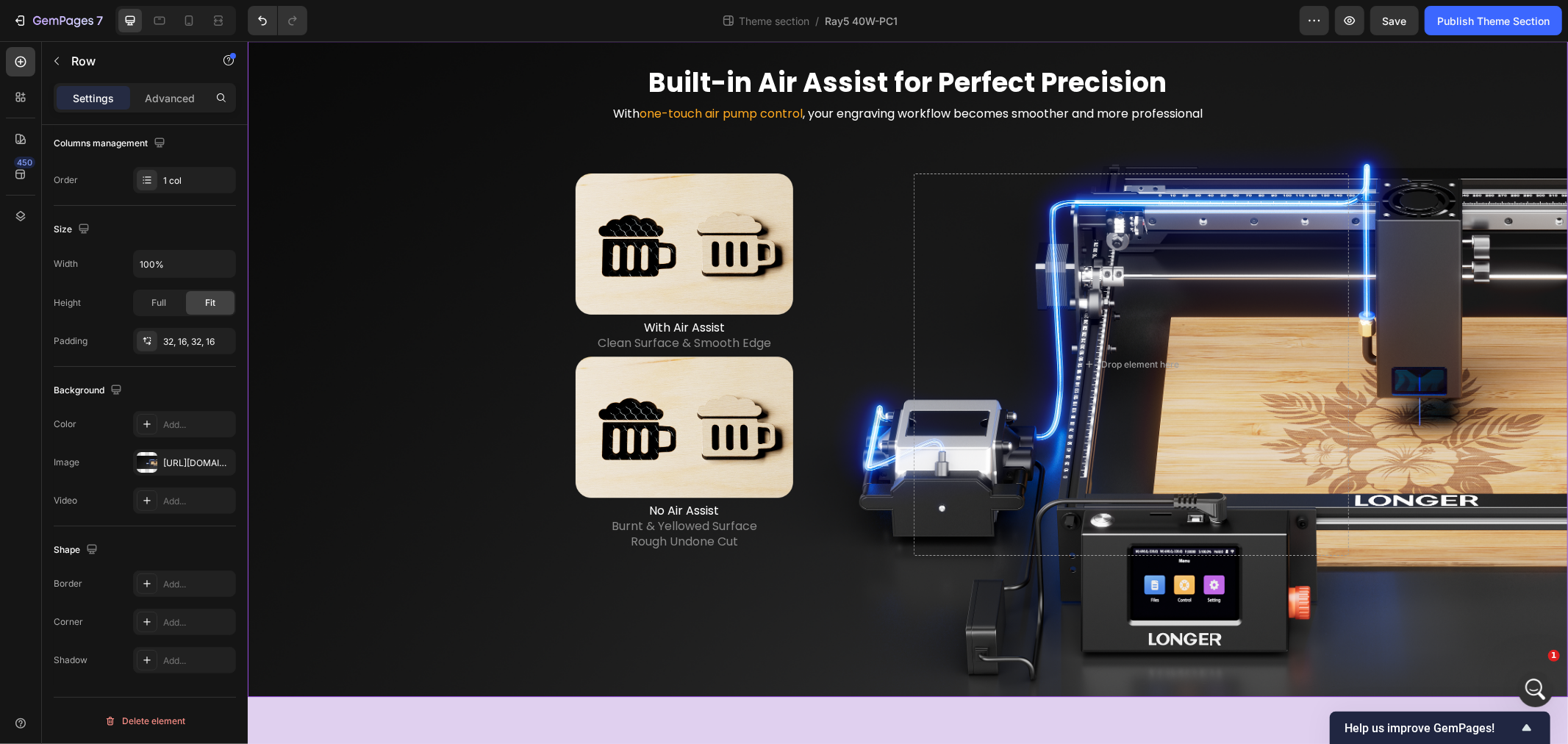
click at [396, 366] on div "Built-in Air Assist for Perfect Precision Heading With one-touch air pump contr…" at bounding box center [907, 368] width 1297 height 608
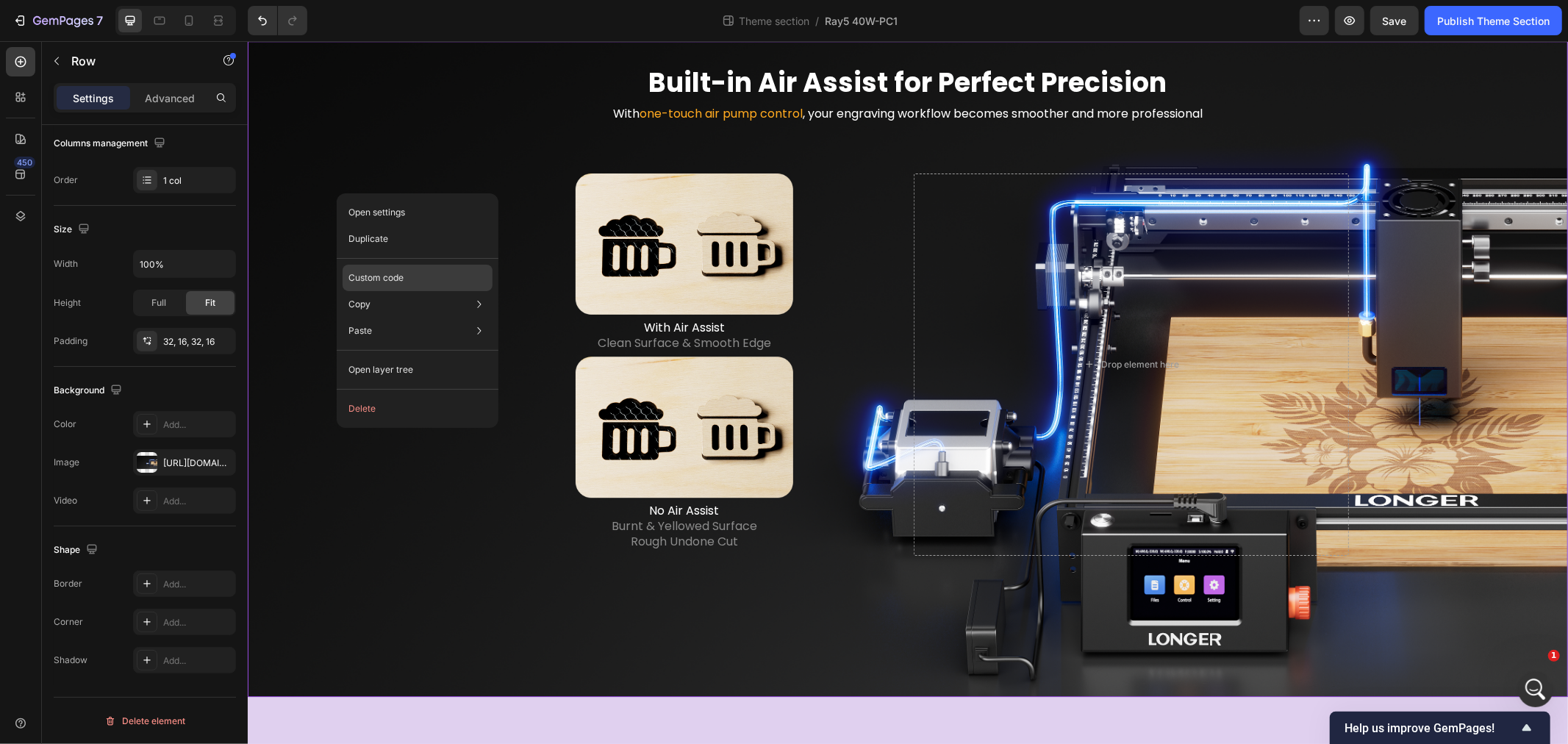
click at [416, 284] on div "Custom code" at bounding box center [417, 278] width 150 height 26
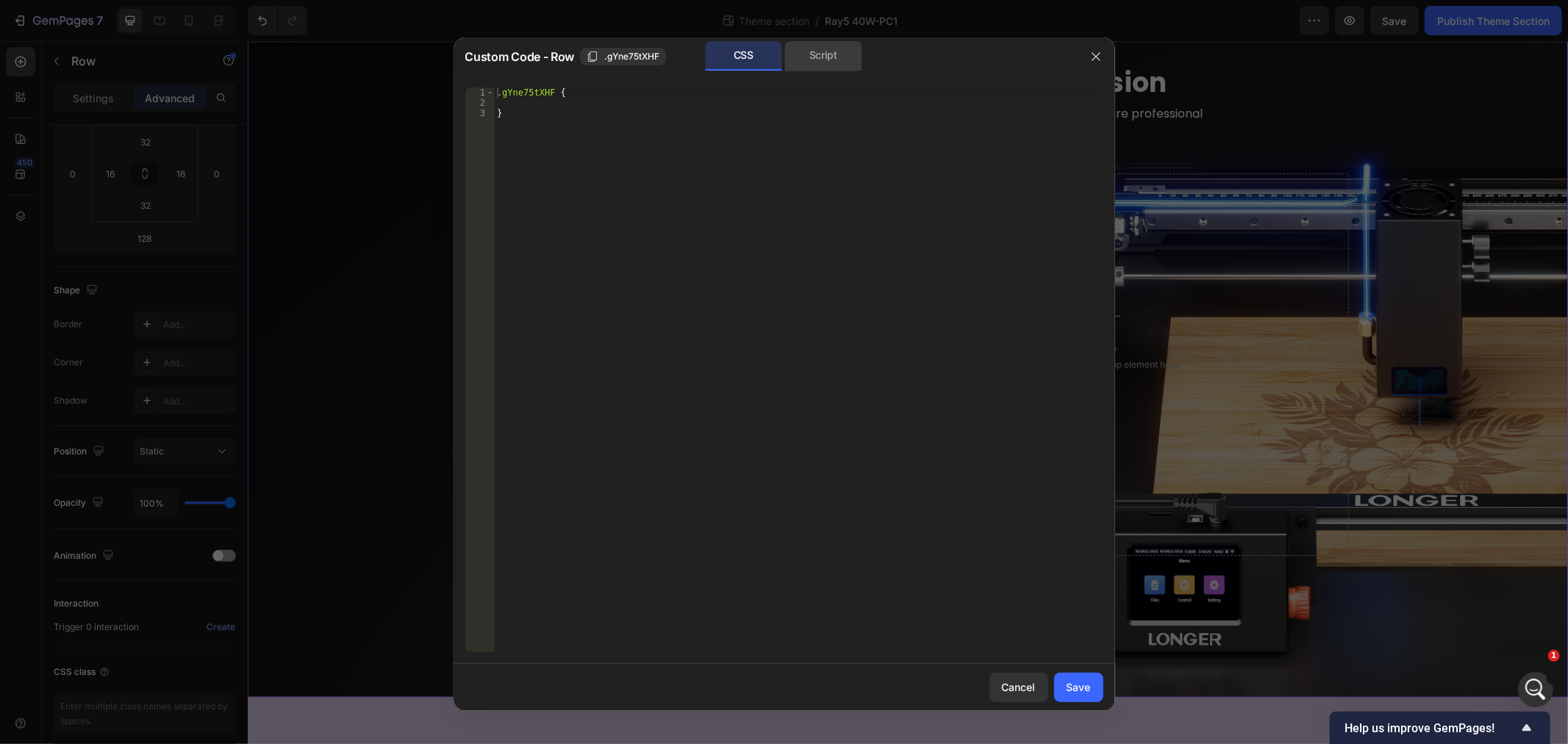
click at [810, 45] on div "Script" at bounding box center [823, 56] width 77 height 29
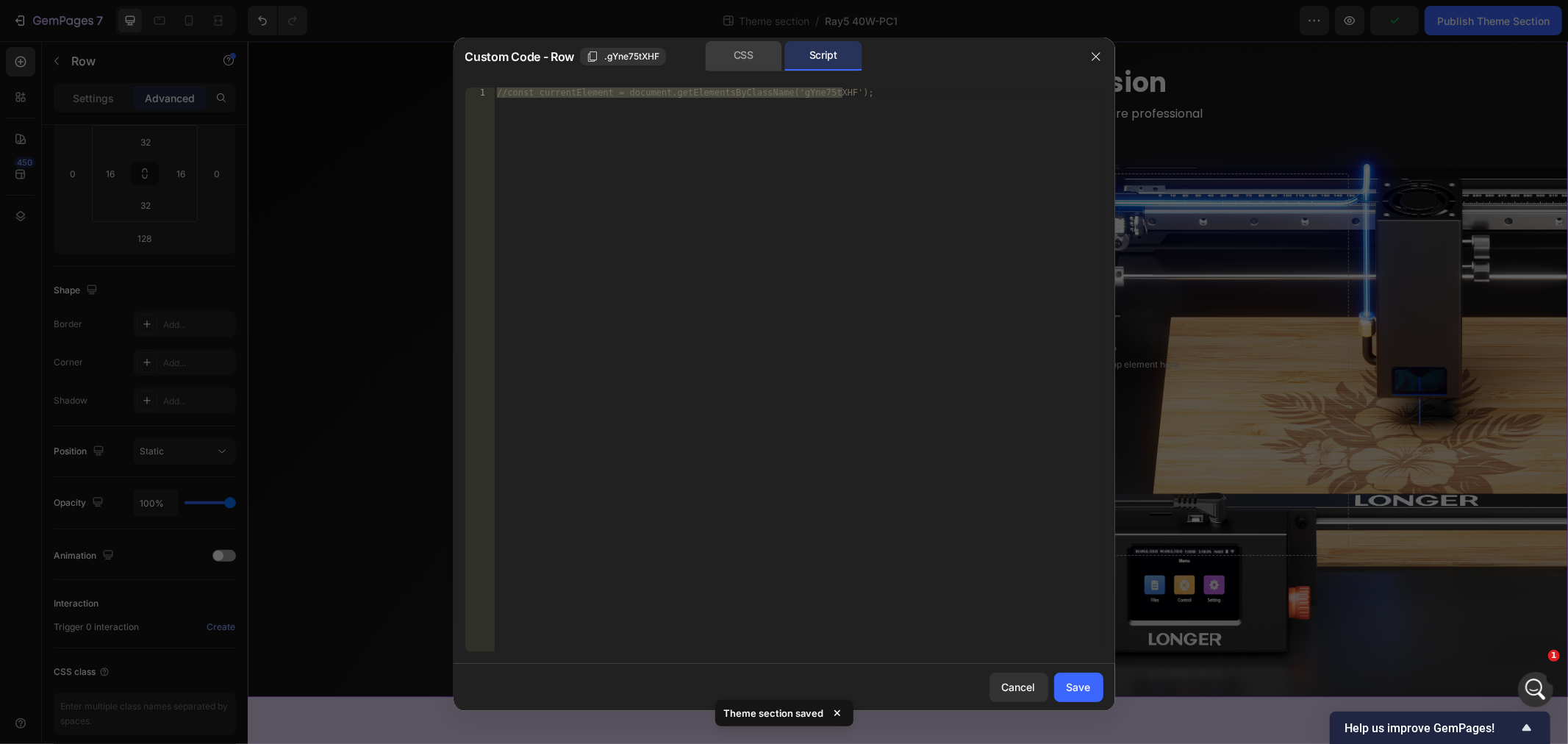
click at [751, 53] on div "CSS" at bounding box center [743, 56] width 77 height 29
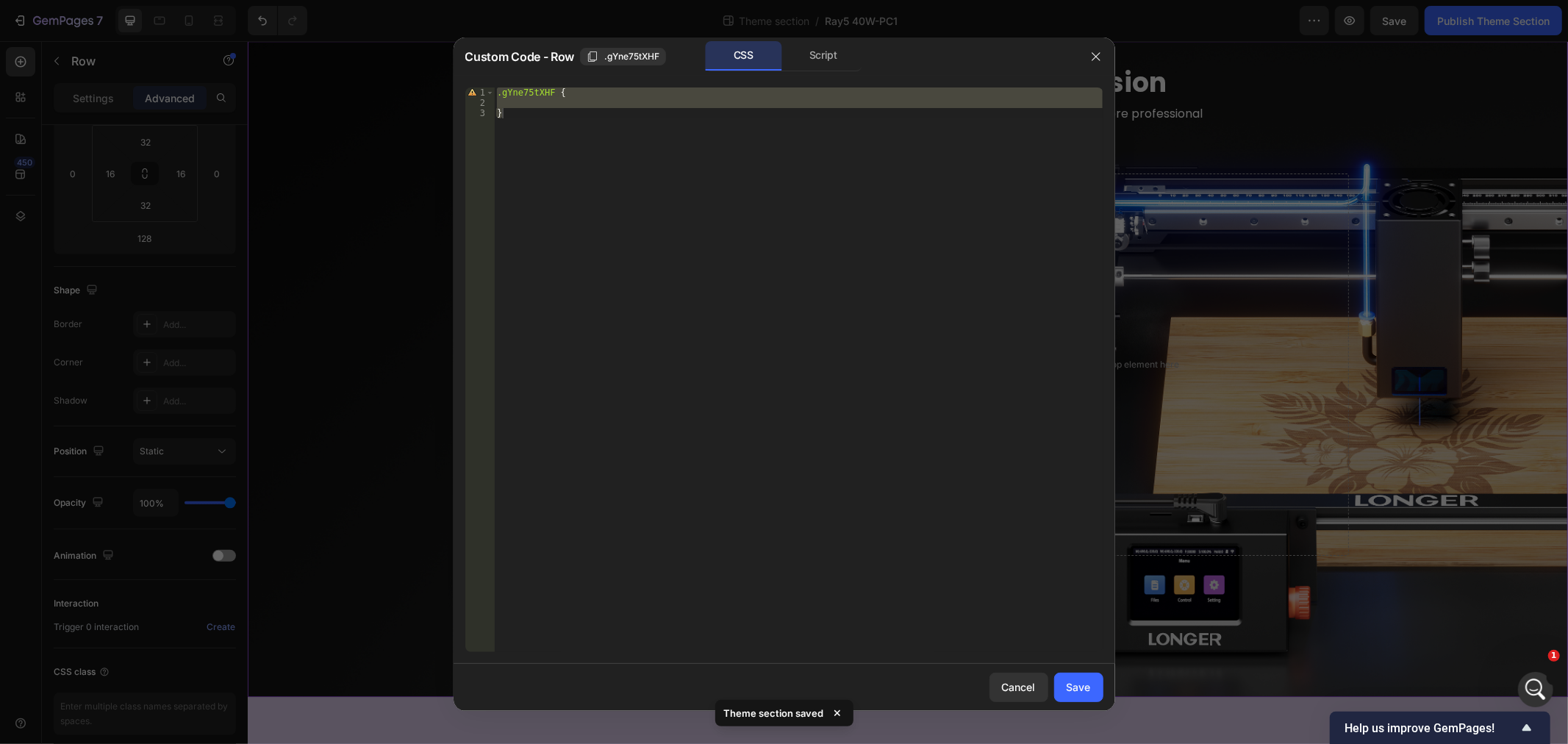
drag, startPoint x: 1081, startPoint y: 56, endPoint x: 29, endPoint y: 278, distance: 1075.2
click at [1081, 56] on div at bounding box center [1096, 56] width 38 height 38
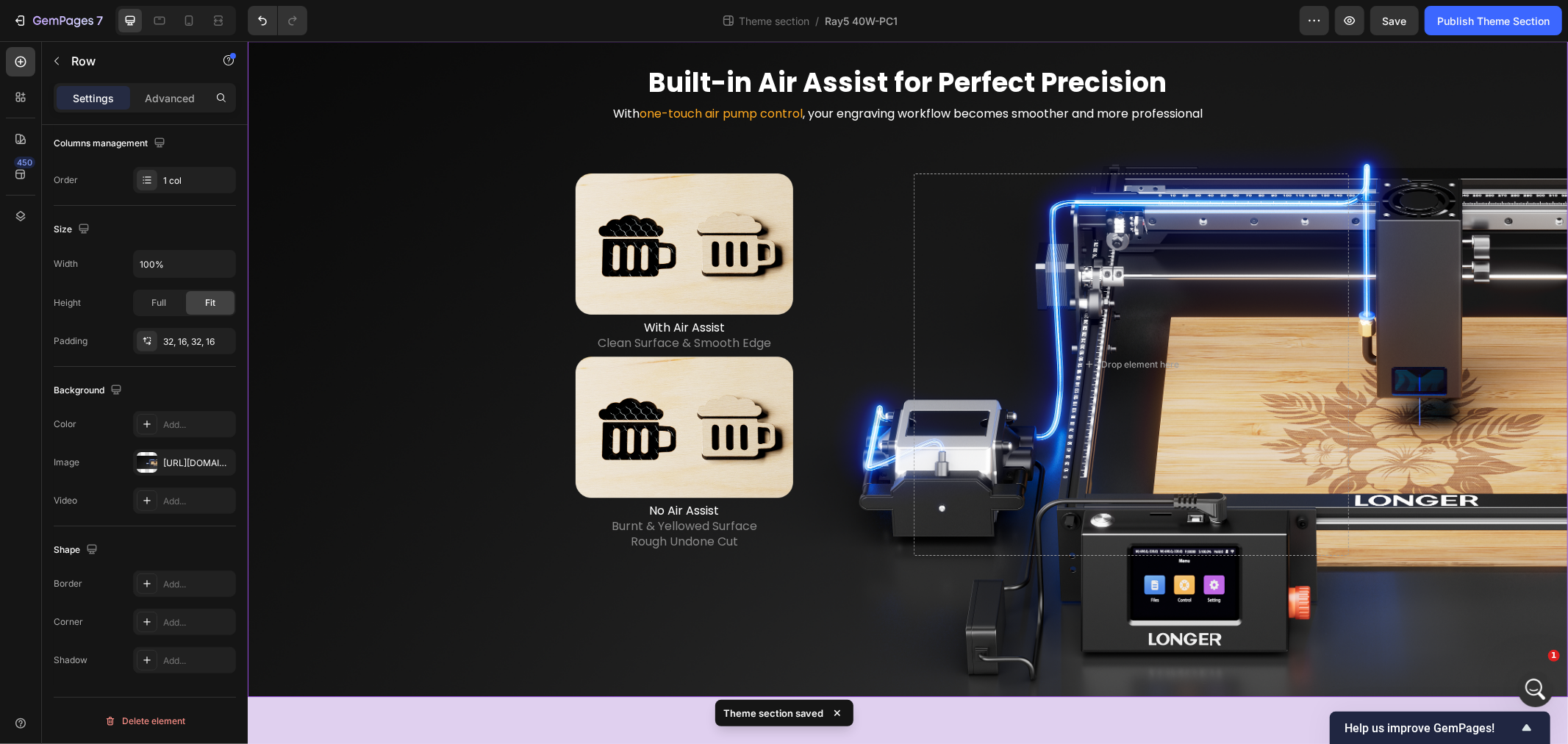
click at [380, 257] on div "Built-in Air Assist for Perfect Precision Heading With one-touch air pump contr…" at bounding box center [907, 368] width 1297 height 608
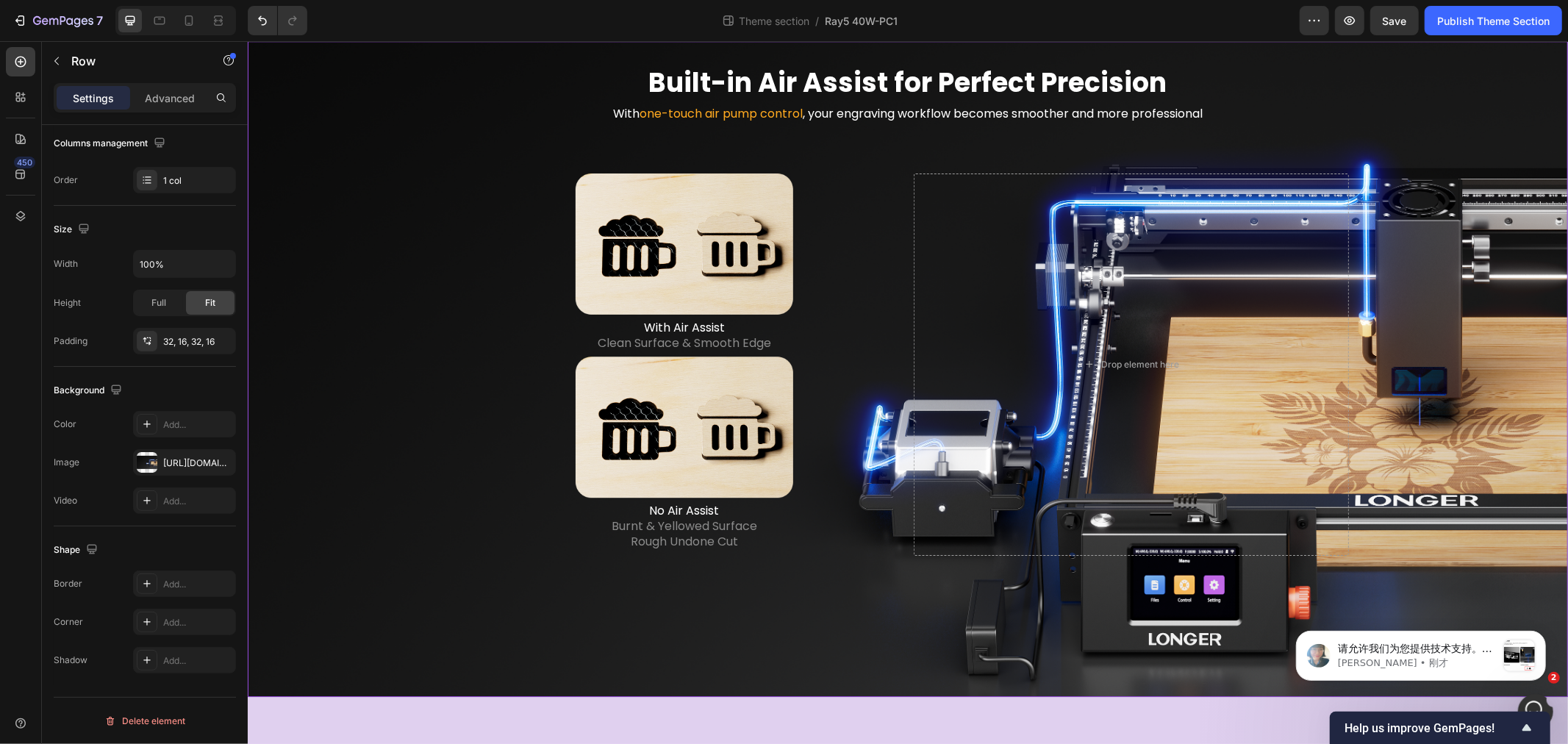
scroll to position [1344, 0]
click at [1452, 664] on p "Annie • 刚才" at bounding box center [1416, 663] width 159 height 14
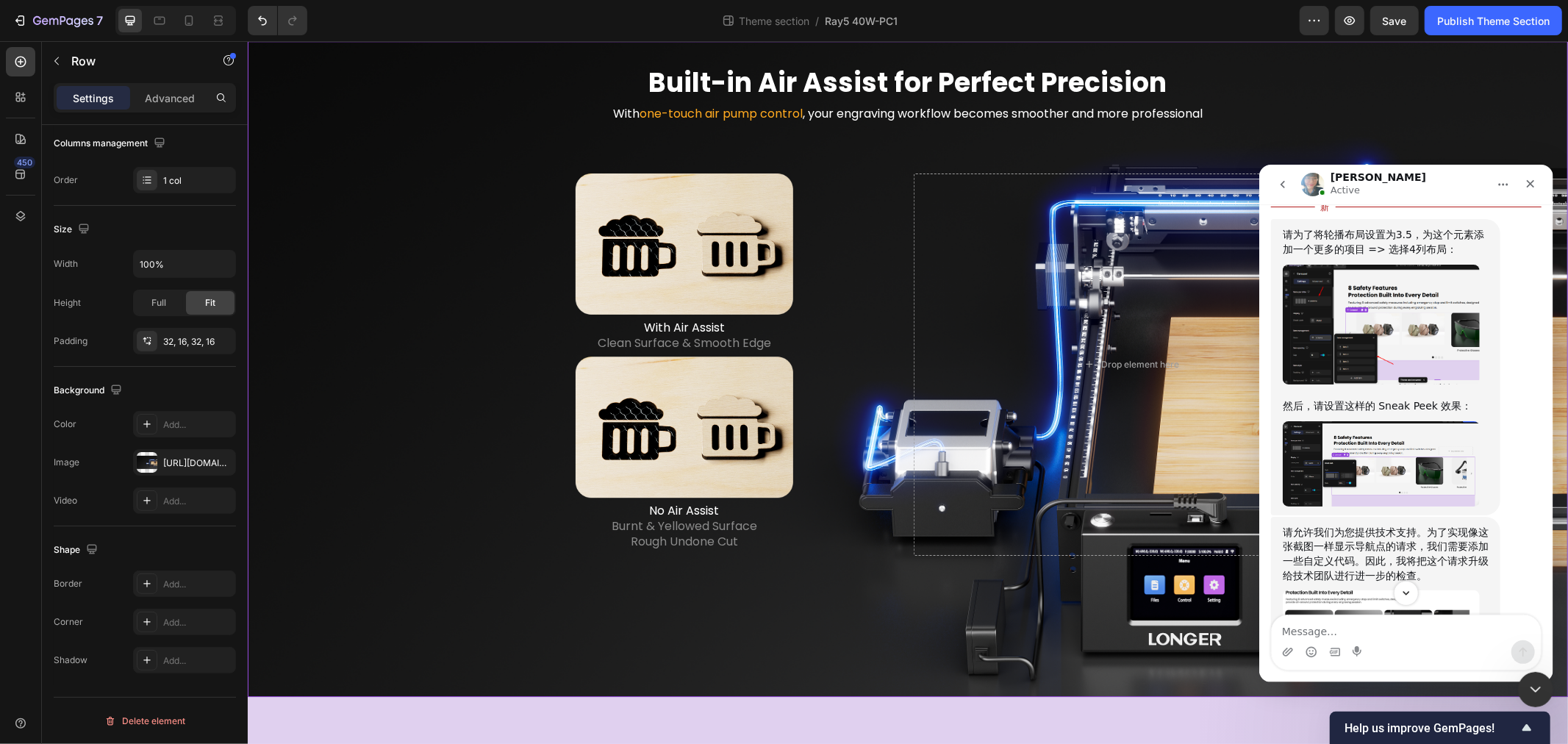
scroll to position [1368, 0]
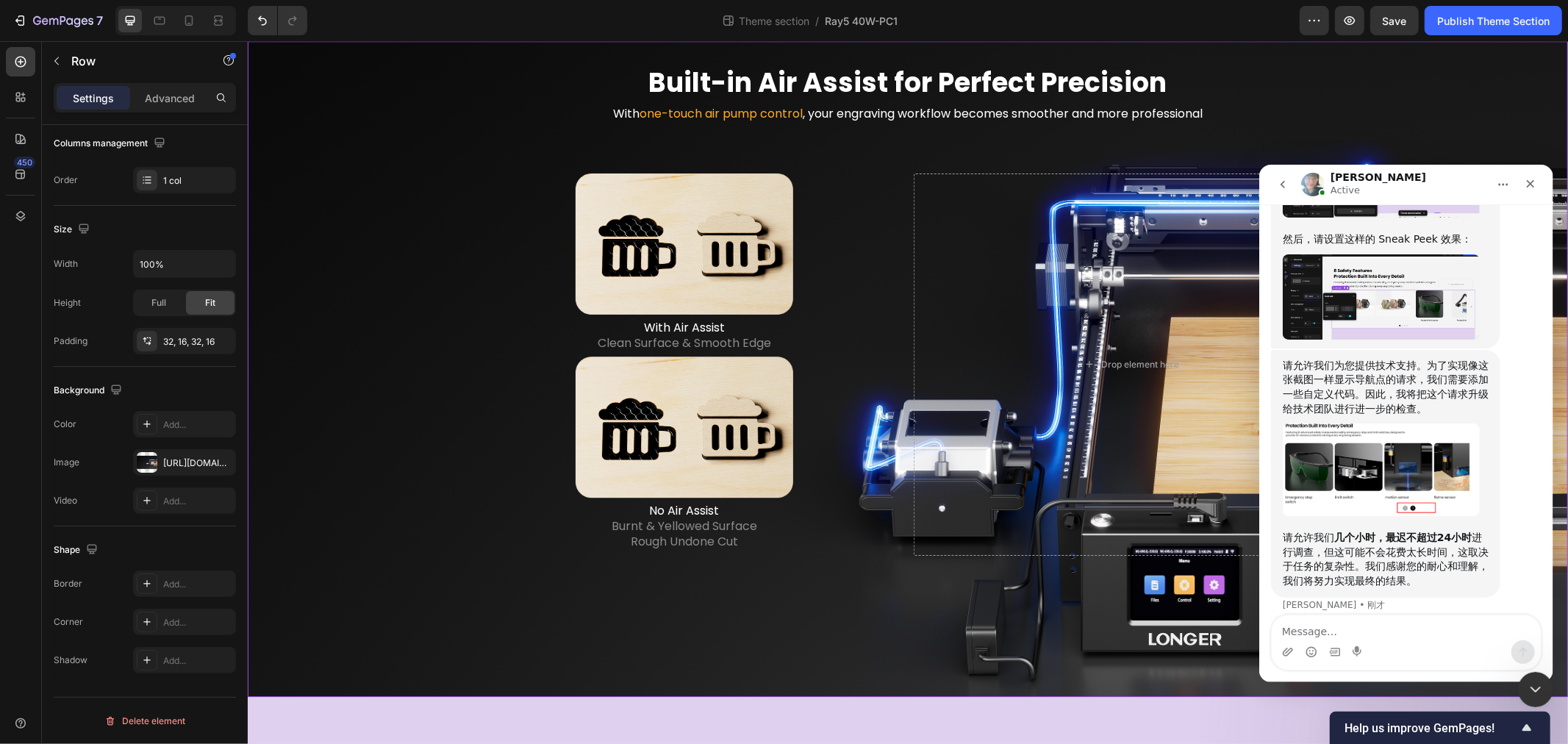
click at [1430, 627] on textarea "Message…" at bounding box center [1406, 627] width 269 height 25
type textarea "好的"
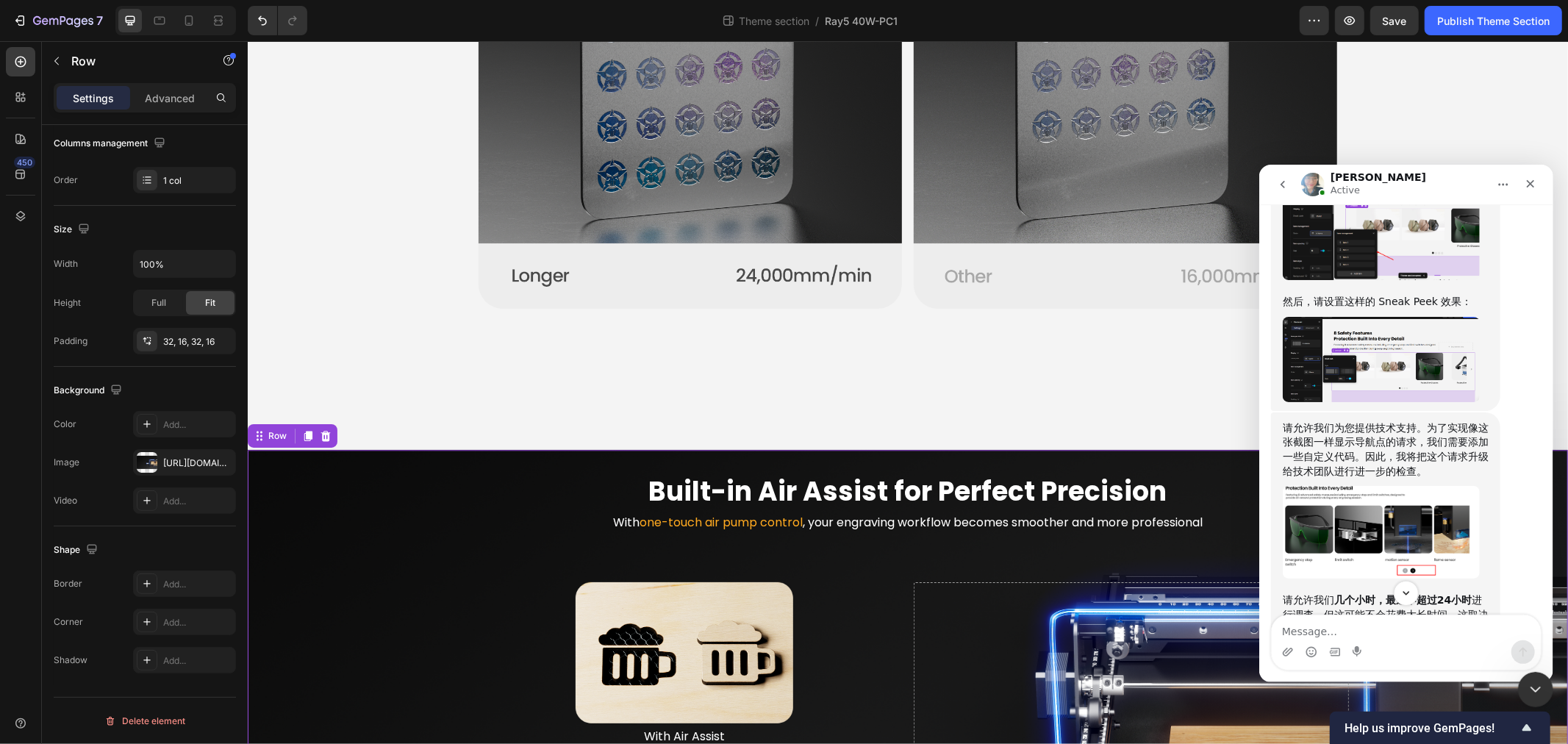
scroll to position [1306, 0]
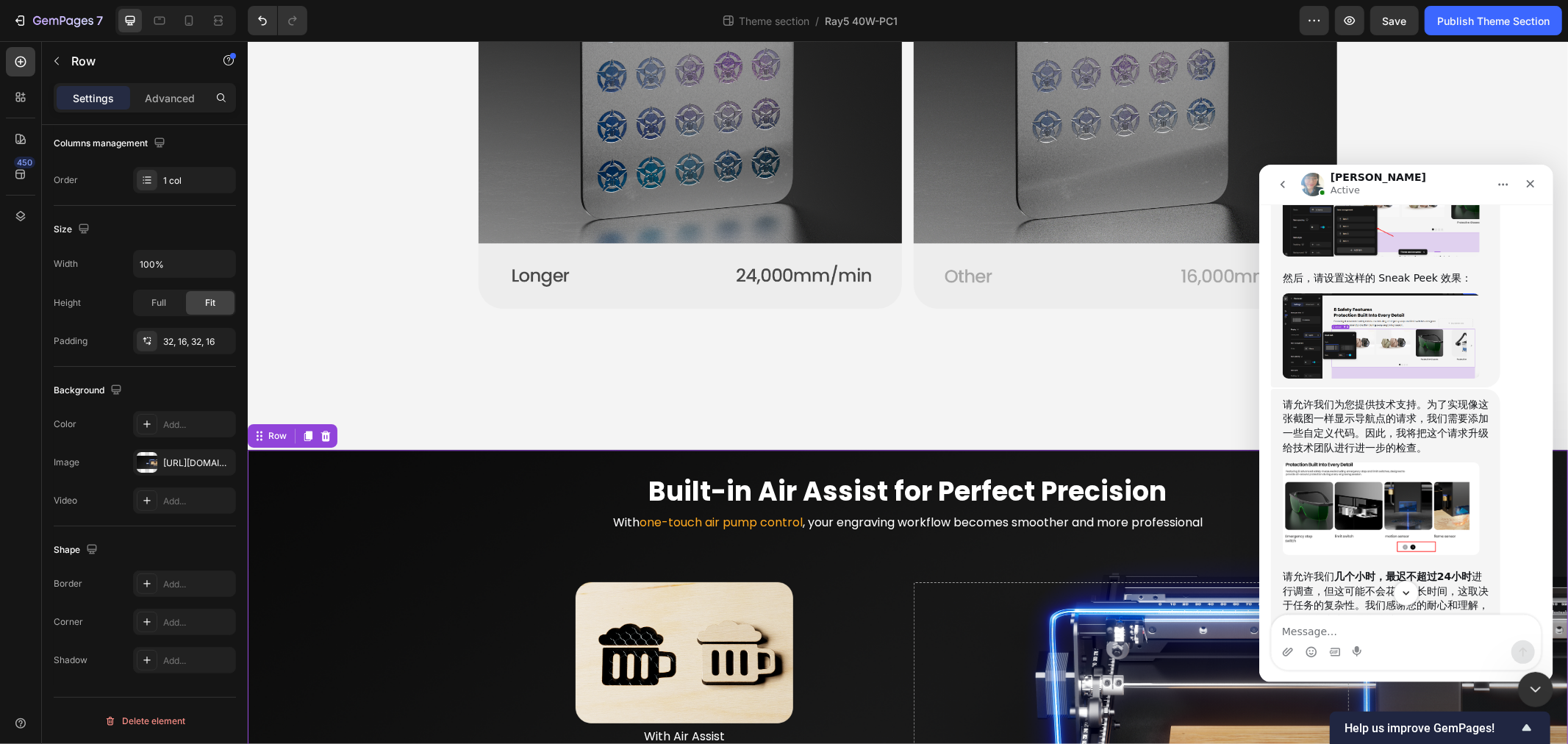
click at [1378, 213] on img "Annie说…" at bounding box center [1381, 196] width 197 height 120
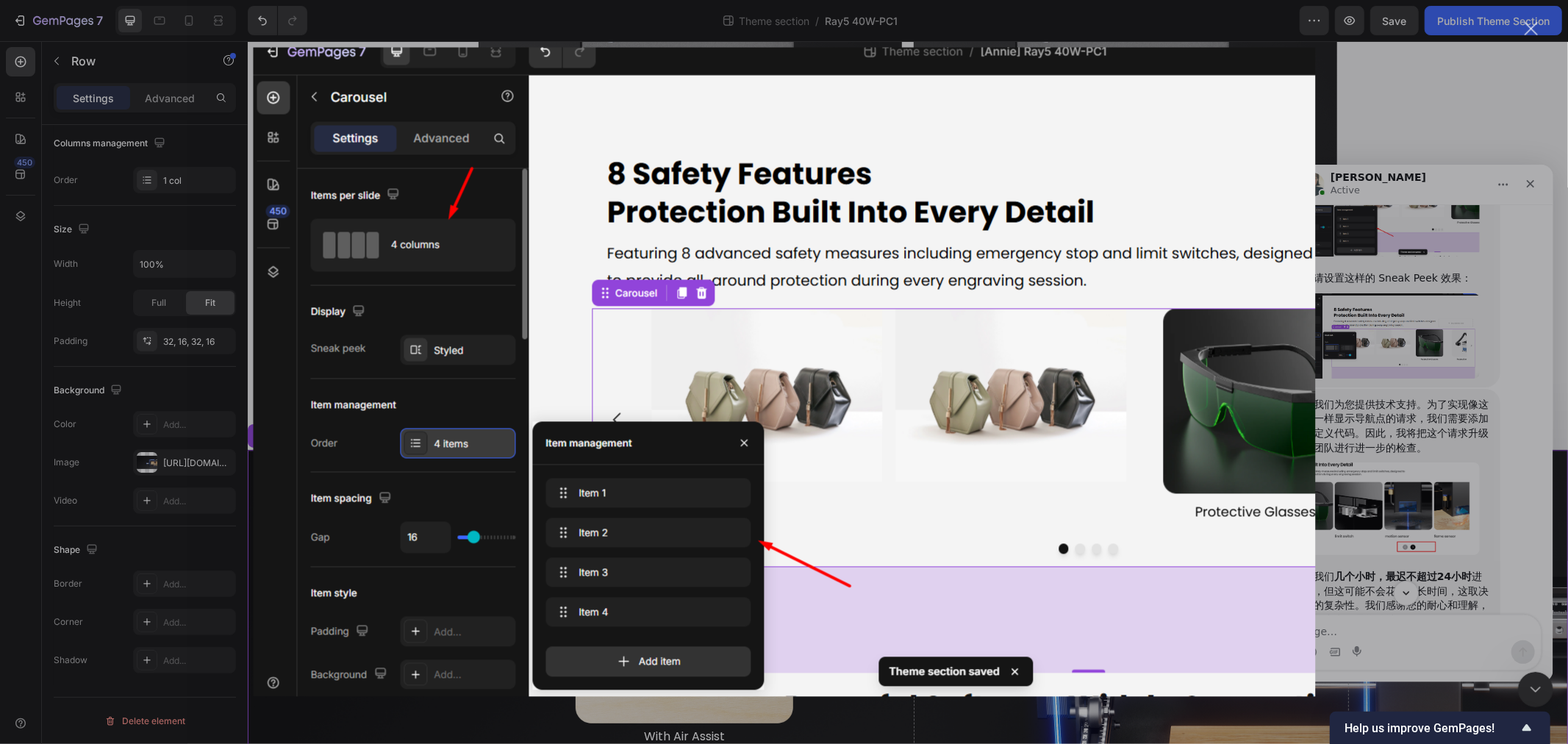
click at [875, 319] on img "关闭" at bounding box center [784, 372] width 1063 height 649
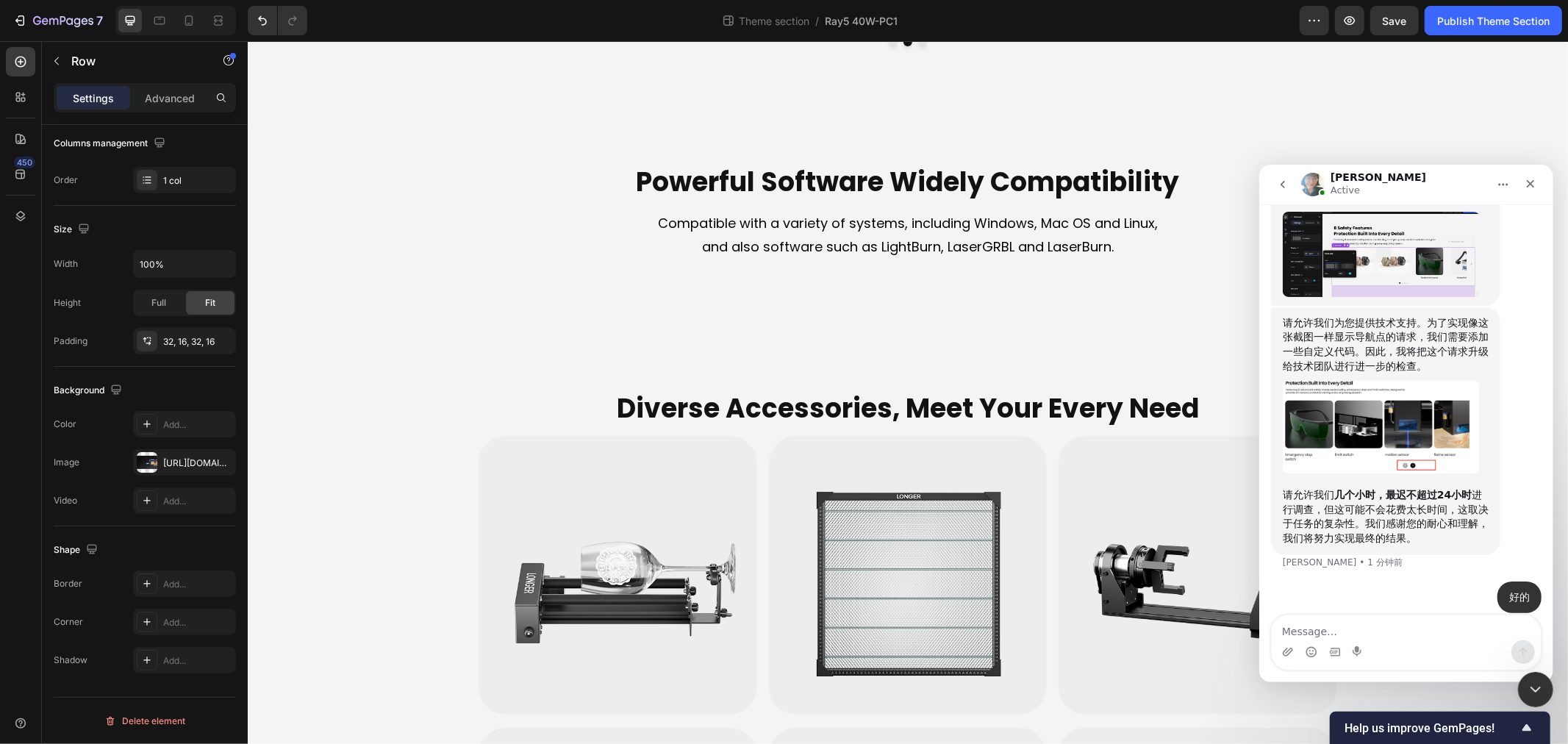
scroll to position [5813, 0]
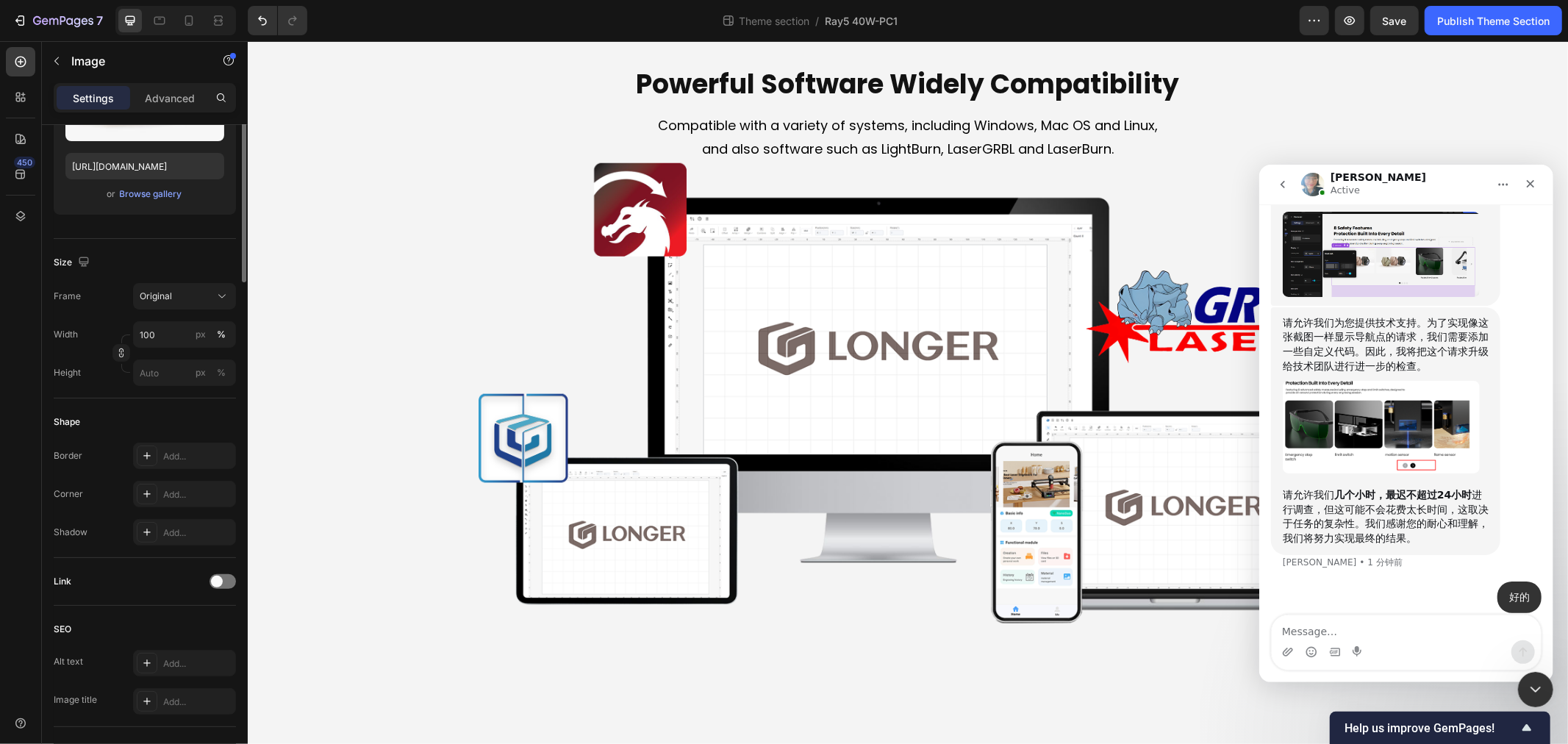
scroll to position [0, 0]
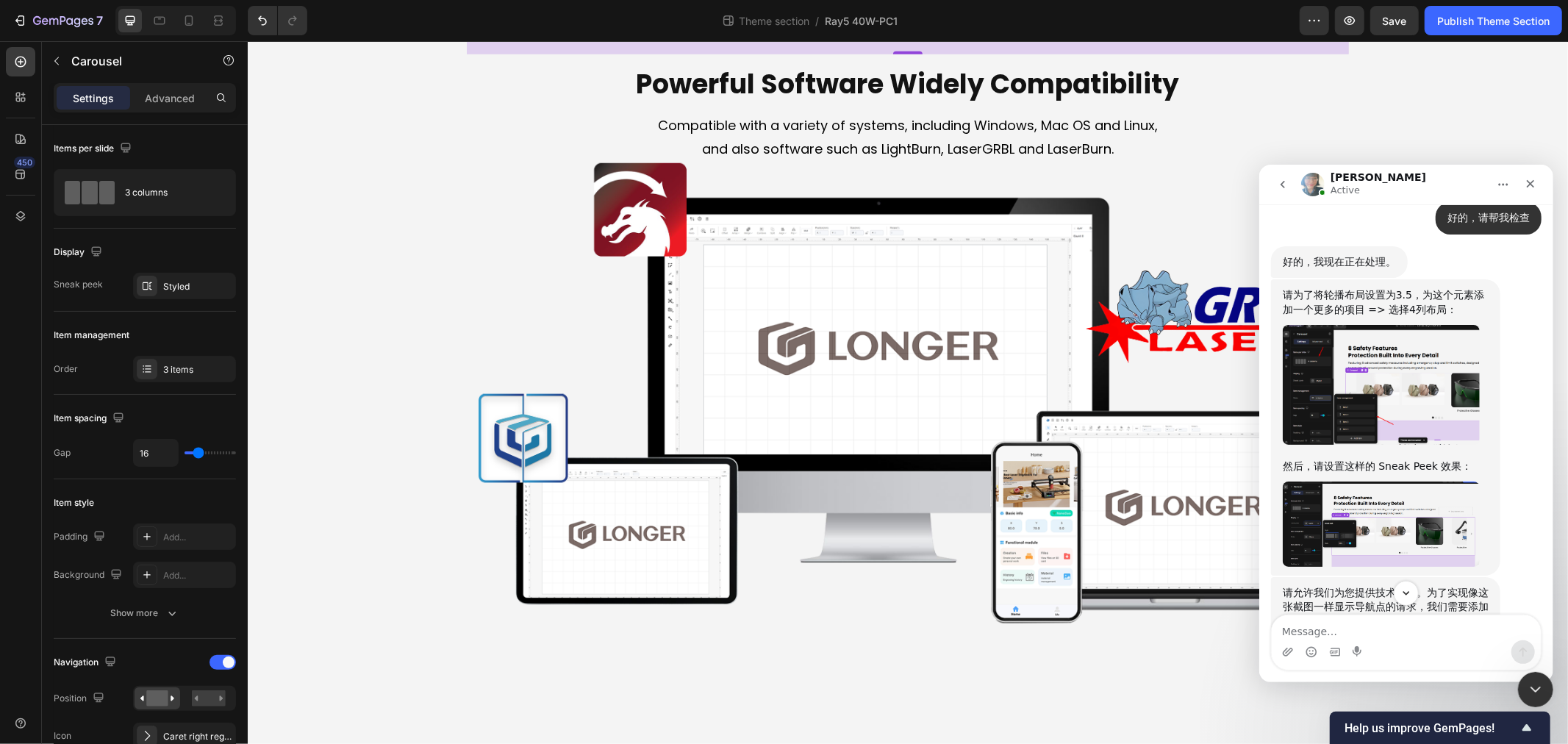
scroll to position [1143, 0]
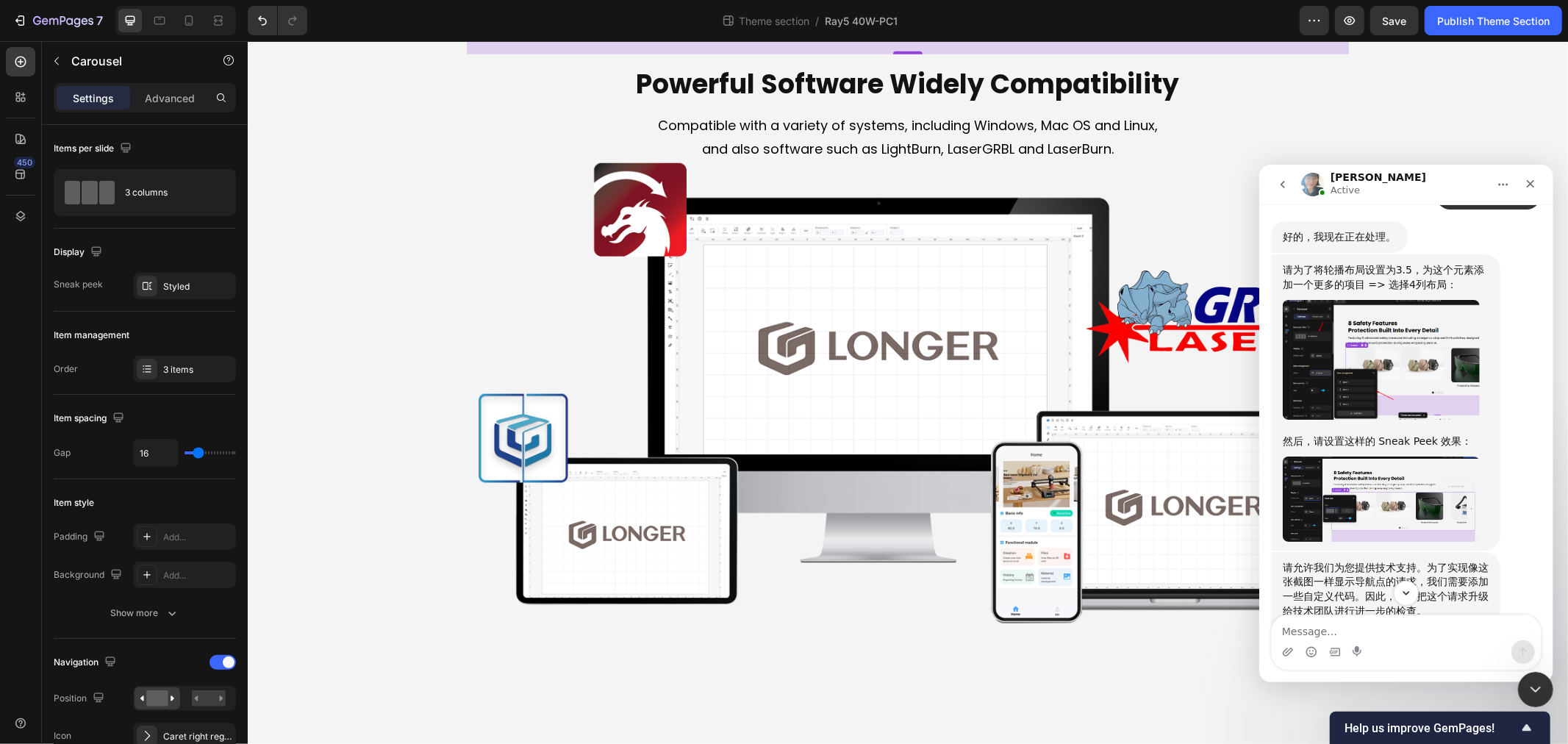
click at [1394, 495] on img "Annie说…" at bounding box center [1381, 498] width 197 height 85
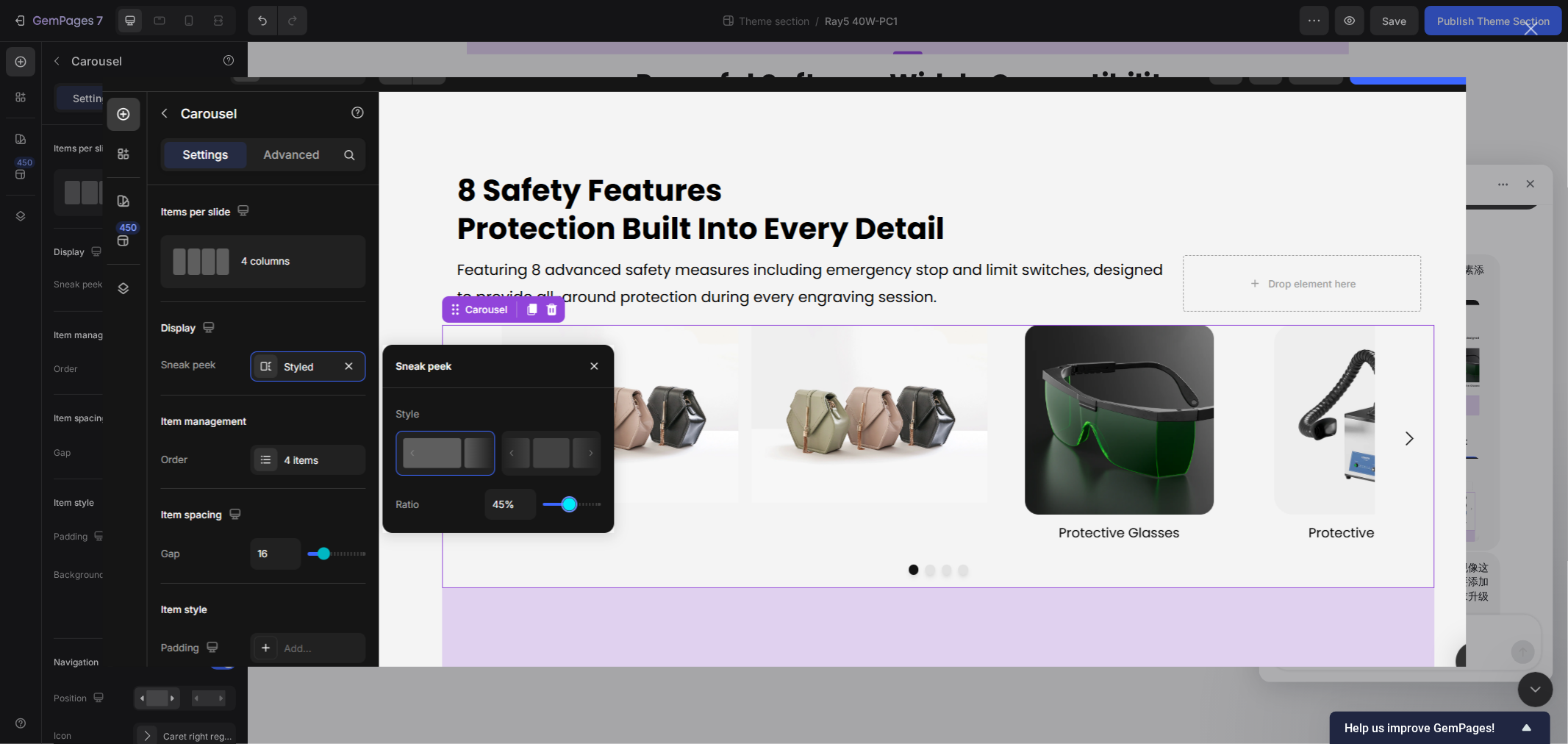
click at [645, 454] on img "关闭" at bounding box center [784, 372] width 1363 height 590
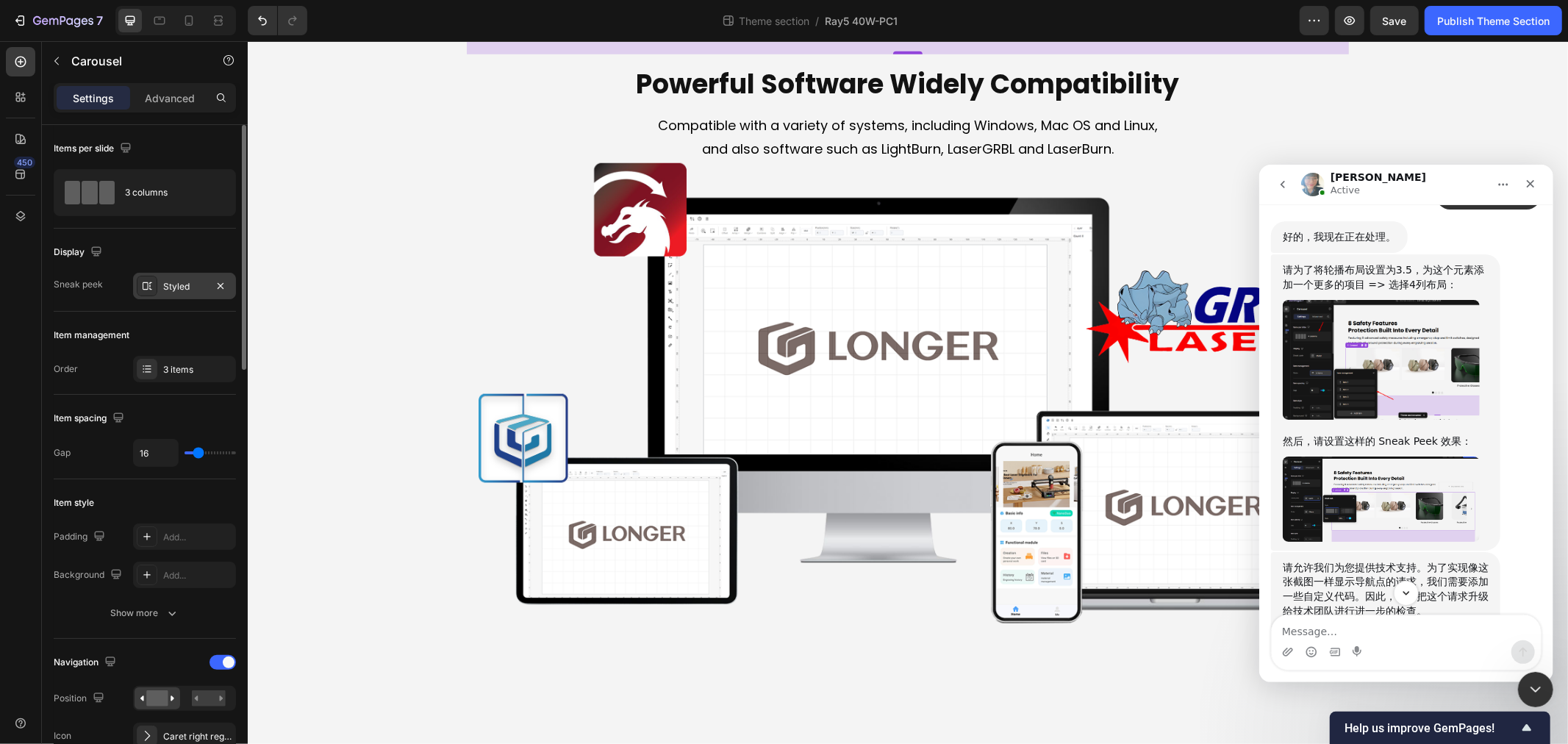
click at [193, 287] on div "Styled" at bounding box center [184, 287] width 43 height 14
click at [165, 196] on div "3 columns" at bounding box center [169, 193] width 89 height 34
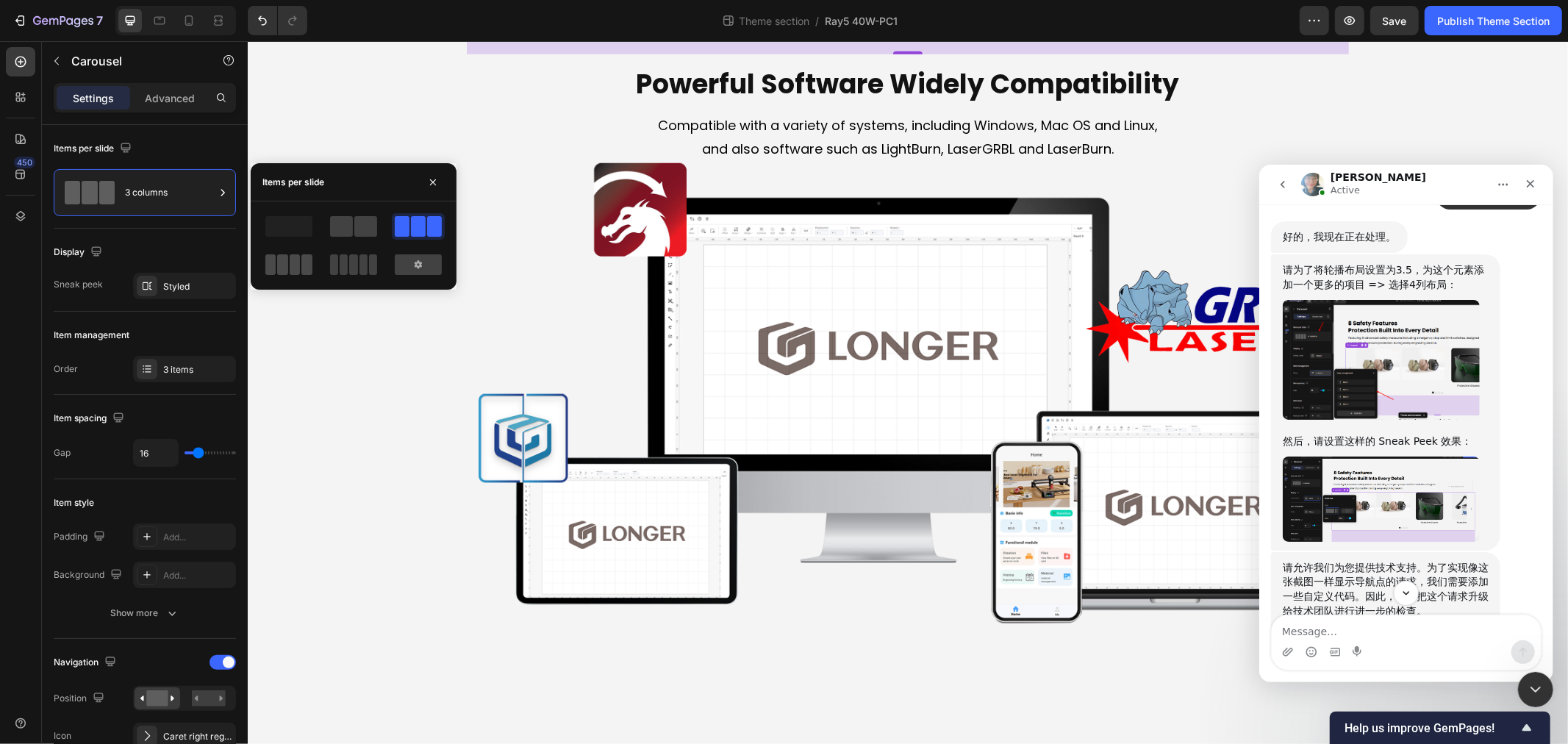
click at [283, 273] on span at bounding box center [283, 264] width 11 height 20
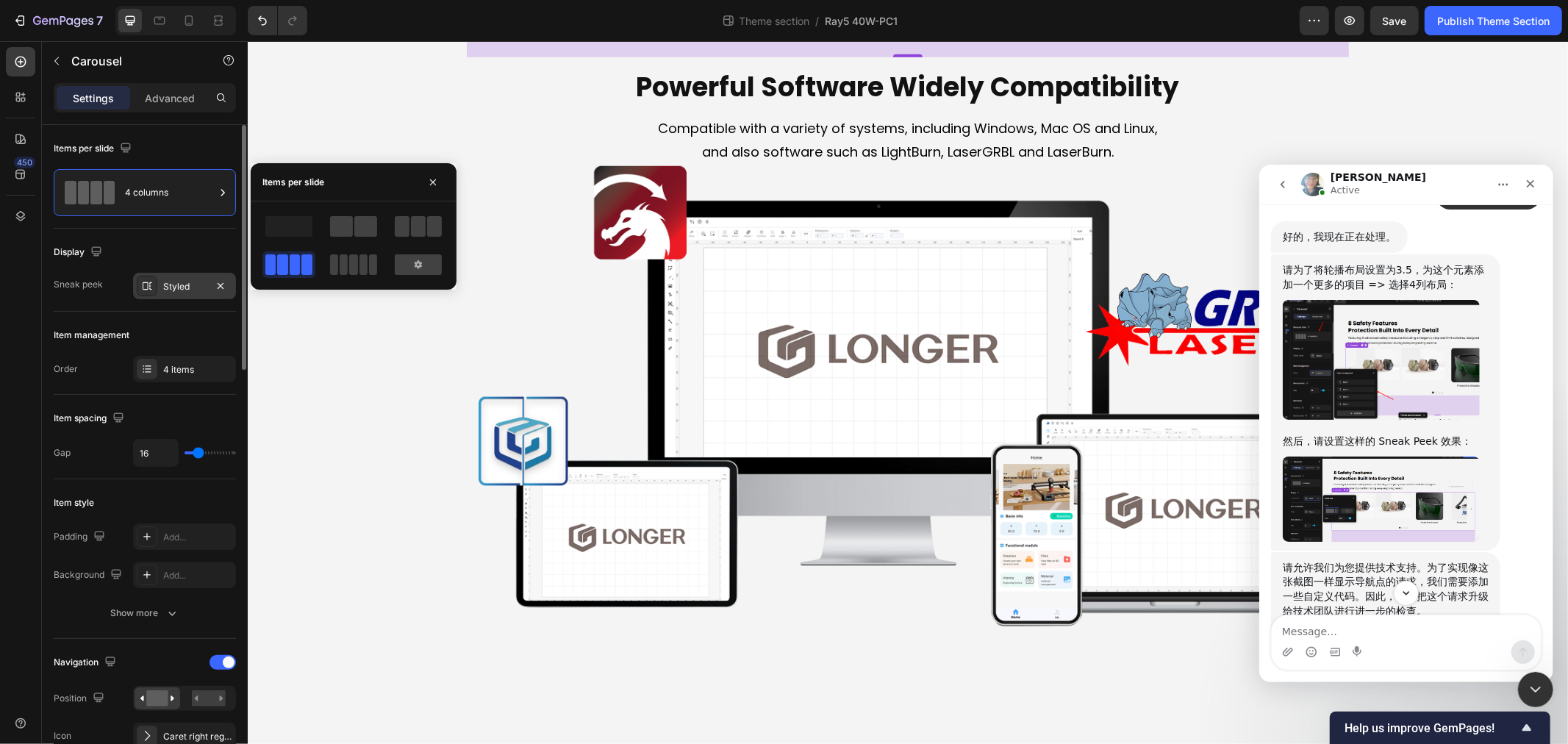
click at [152, 287] on icon at bounding box center [147, 286] width 12 height 12
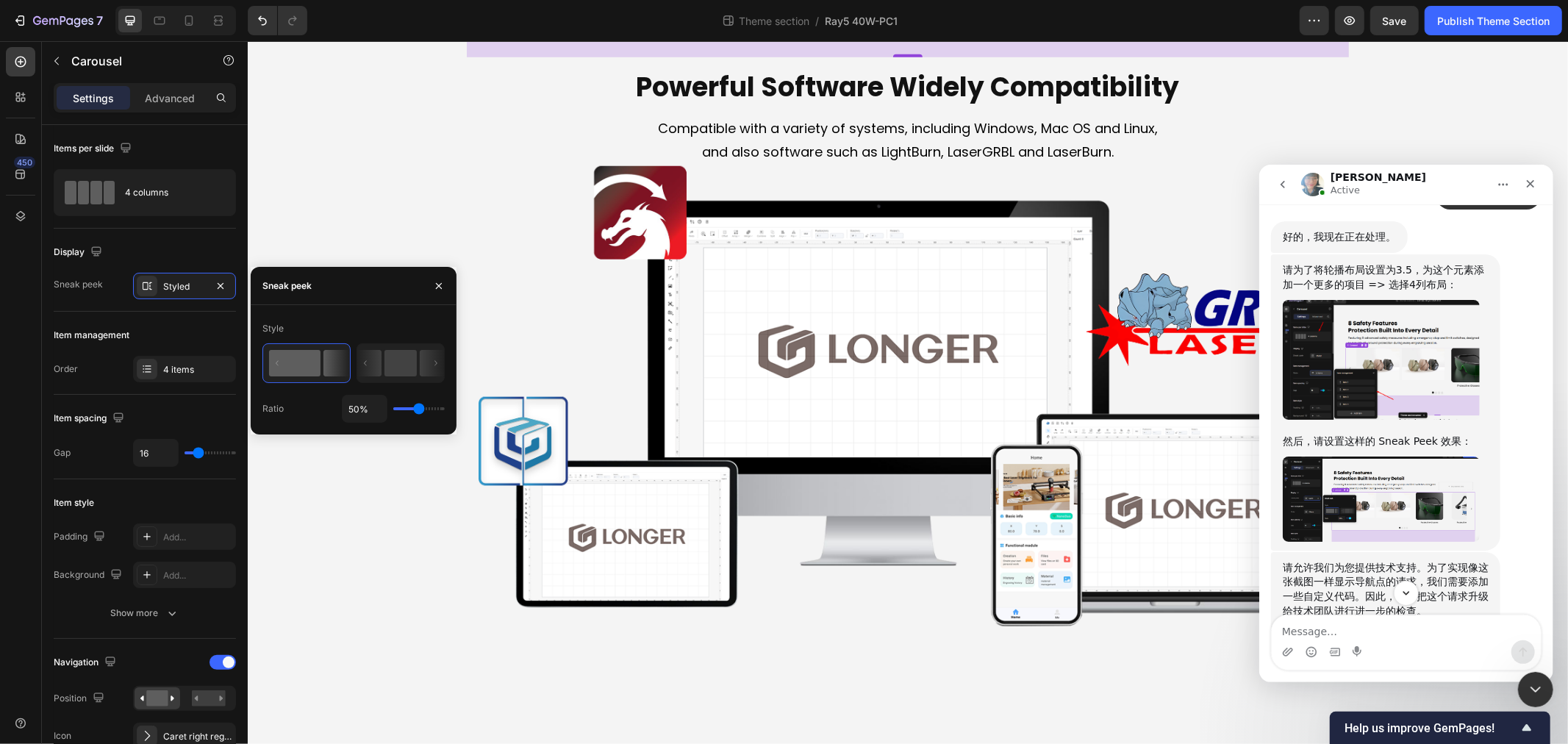
type input "40%"
type input "40"
type input "28%"
type input "28"
type input "22%"
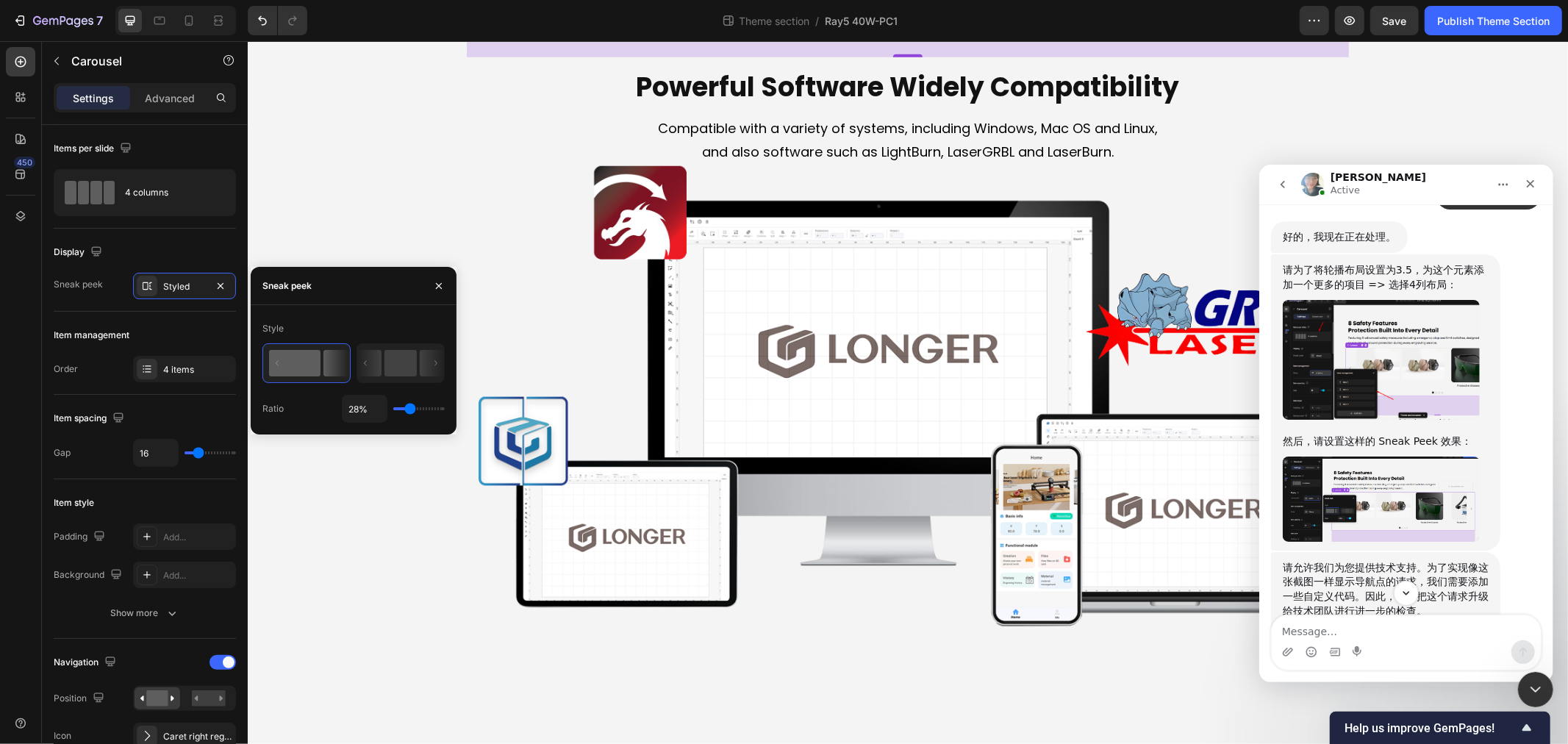
type input "22"
type input "16%"
type input "16"
type input "28%"
type input "28"
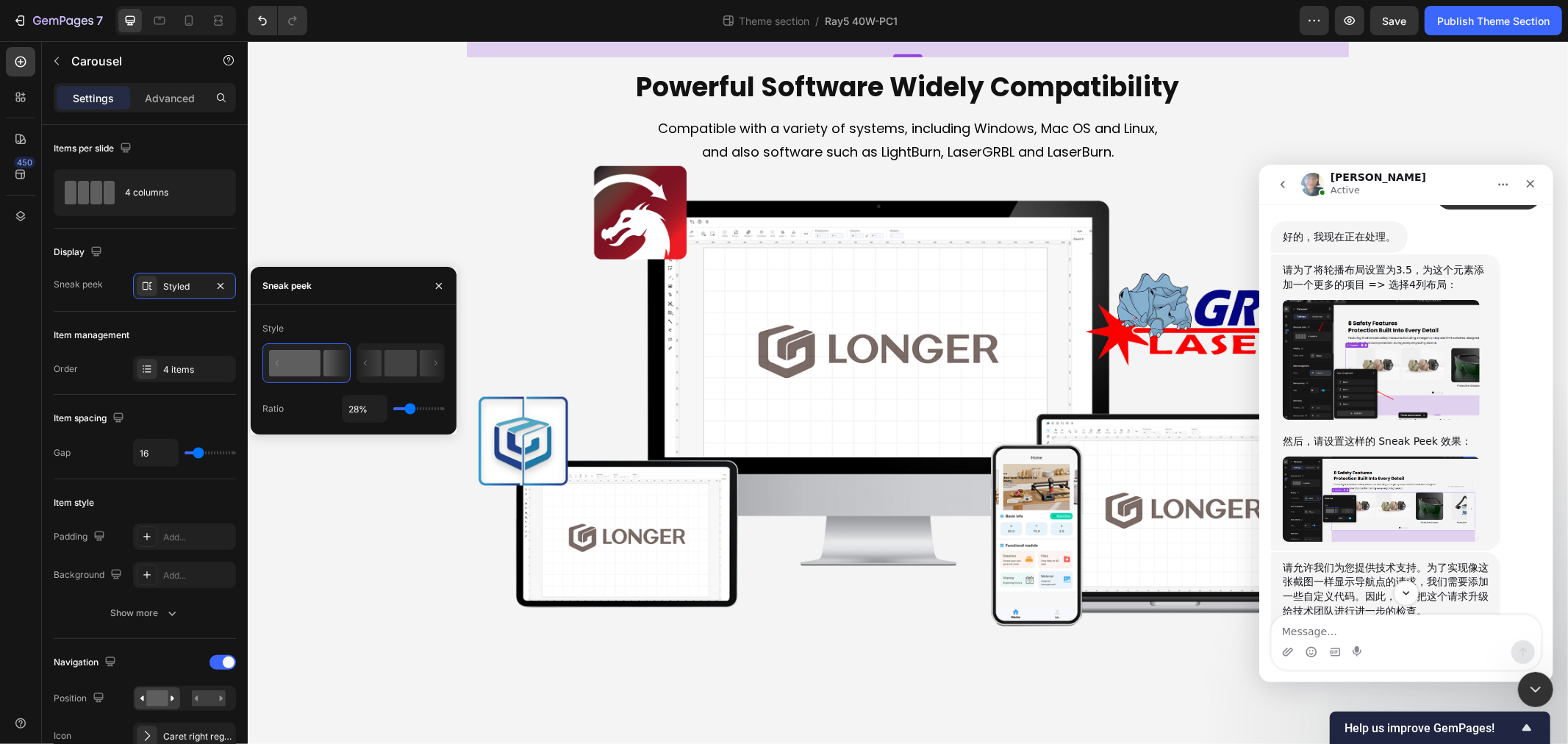
type input "30%"
type input "30"
type input "34%"
type input "34"
click at [412, 410] on input "range" at bounding box center [419, 409] width 51 height 3
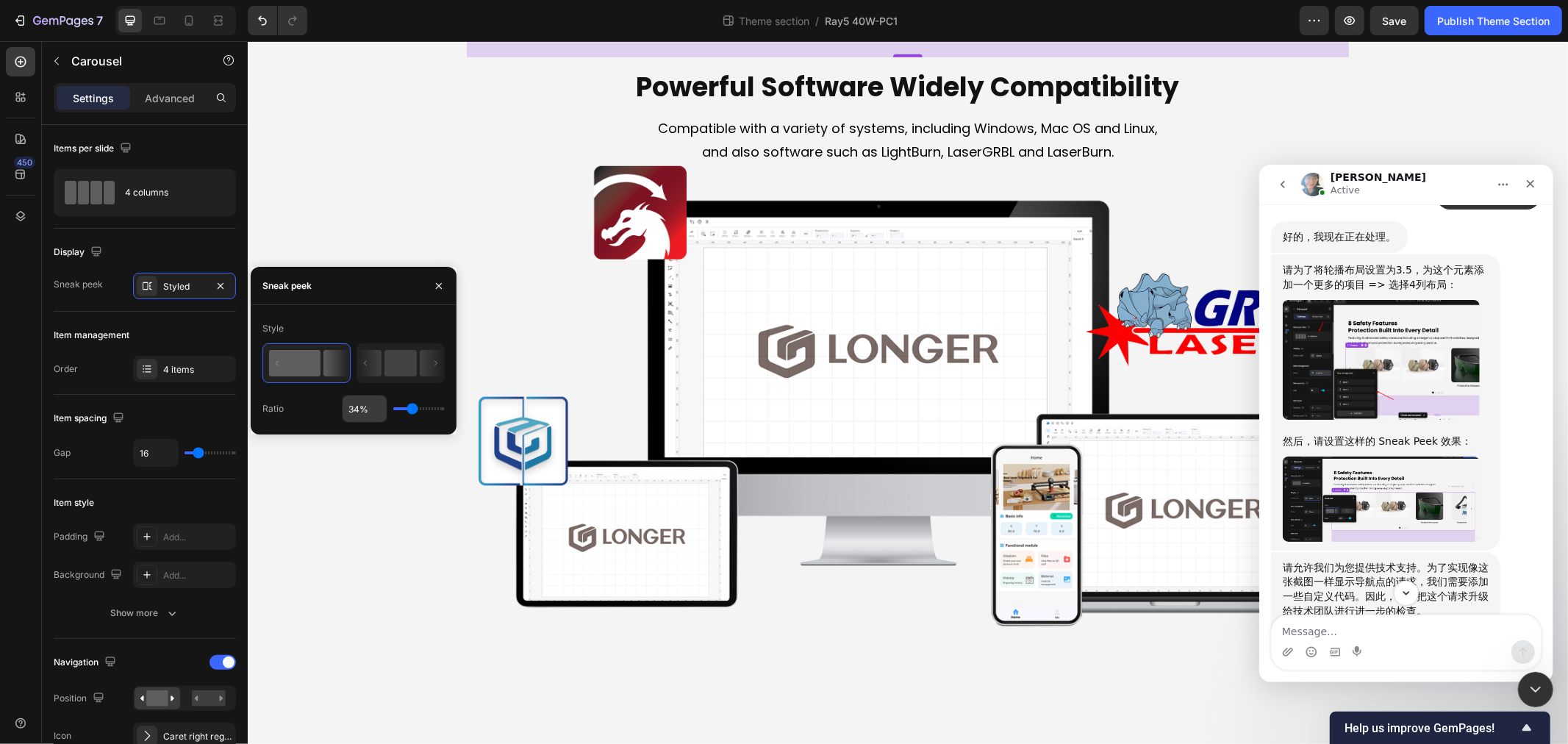
click at [361, 410] on input "34%" at bounding box center [365, 408] width 44 height 26
type input "4%"
type input "4"
type input "45%"
type input "45"
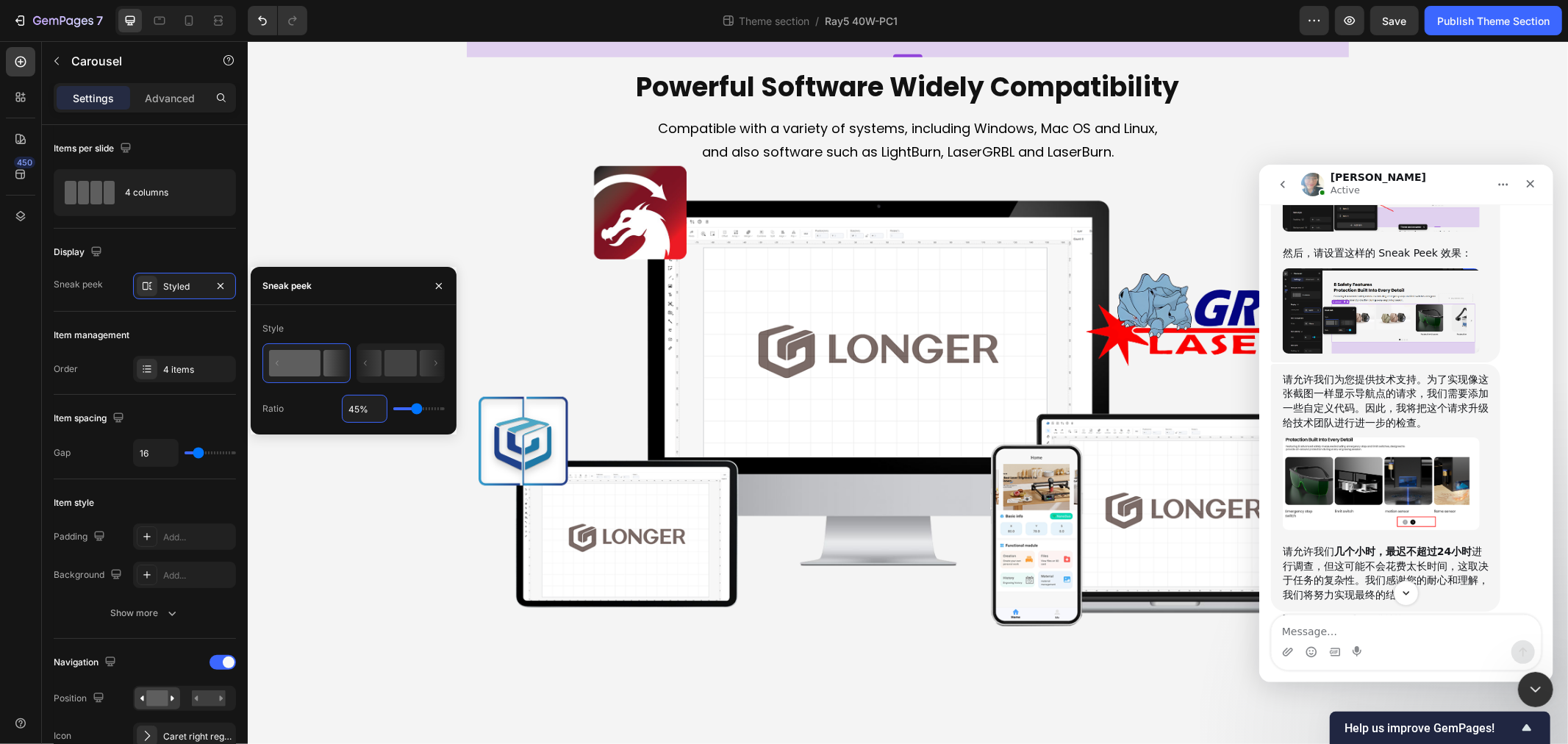
scroll to position [1388, 0]
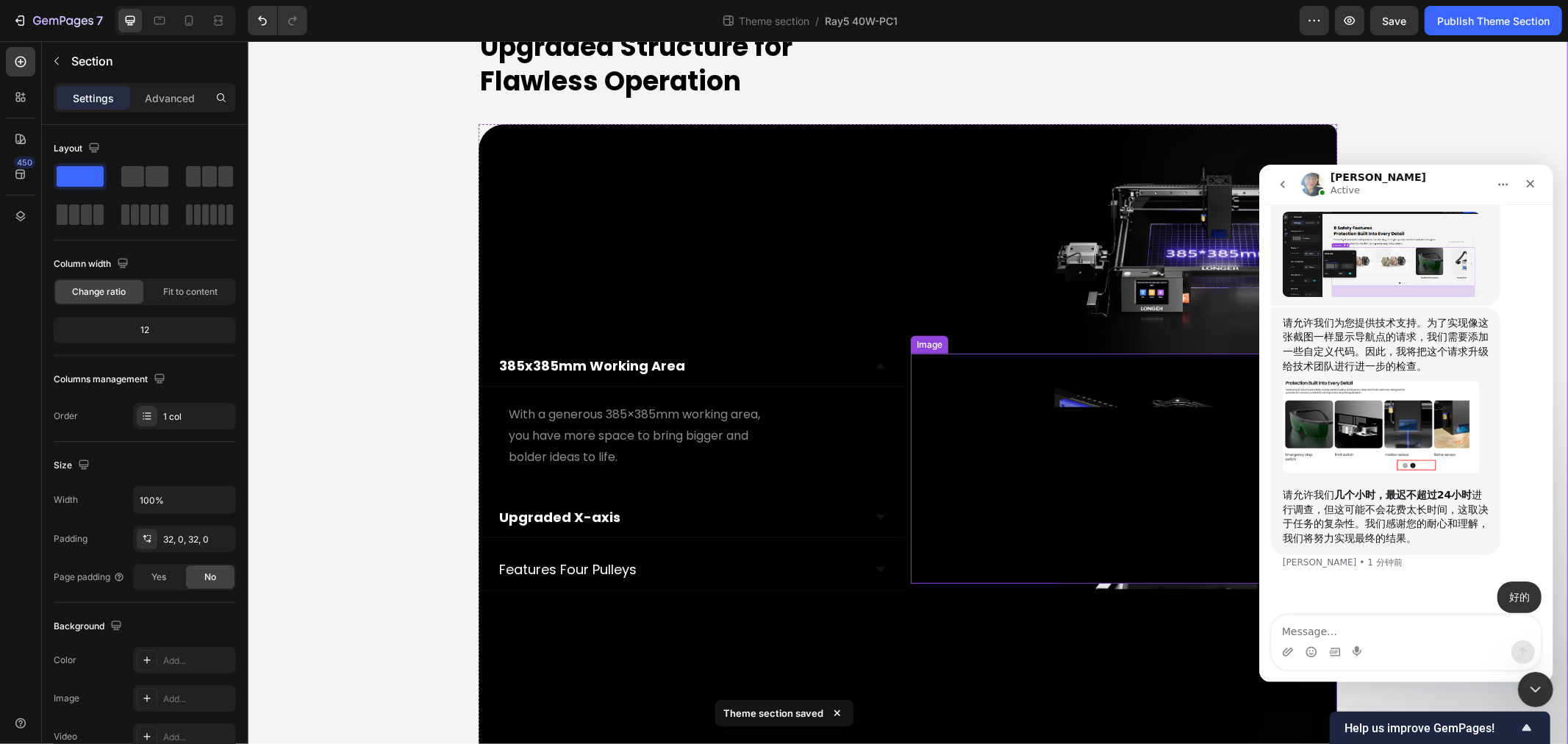
scroll to position [5077, 0]
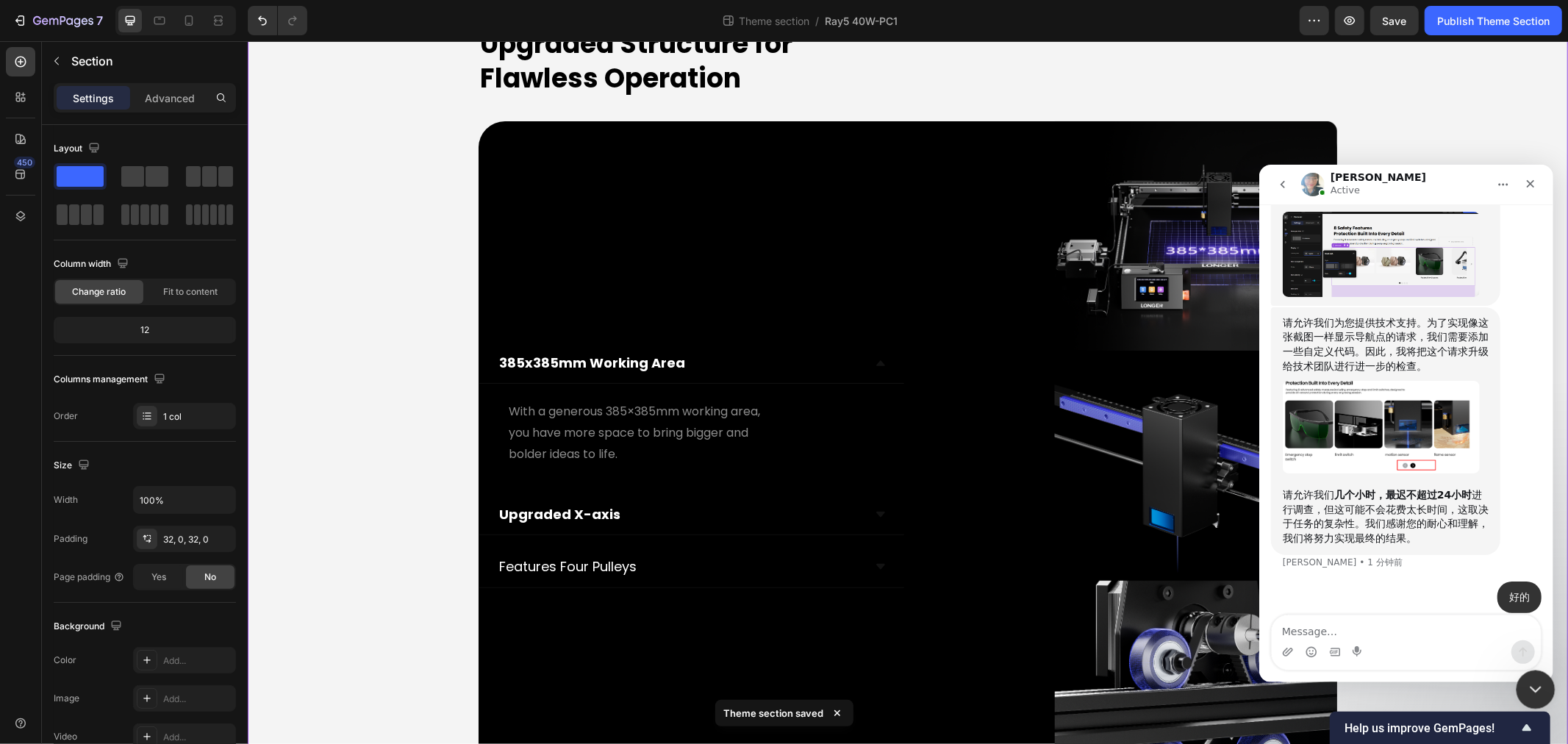
click at [1532, 684] on icon "关闭 Intercom Messenger" at bounding box center [1533, 687] width 17 height 17
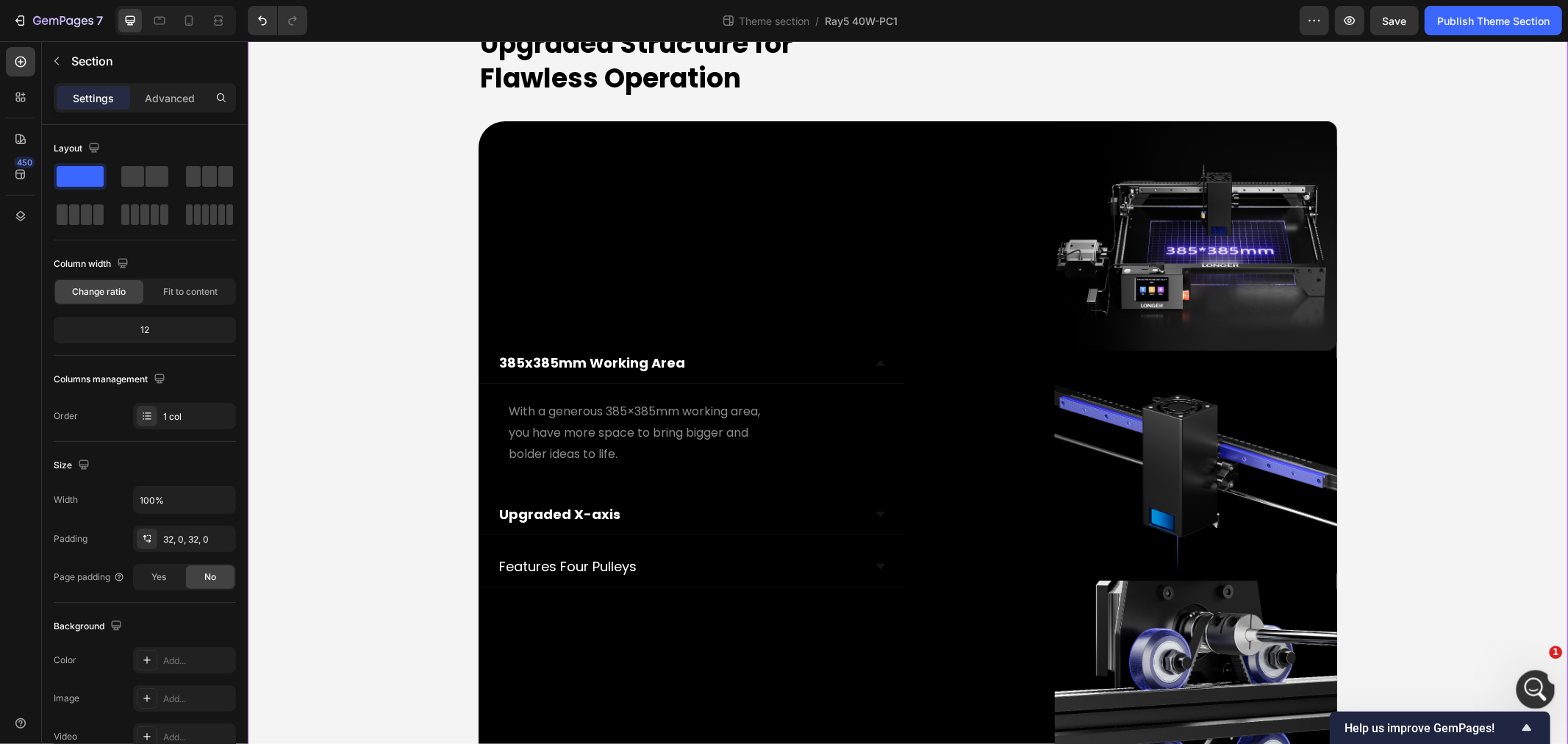
click at [1535, 684] on icon "打开 Intercom Messenger" at bounding box center [1534, 688] width 24 height 24
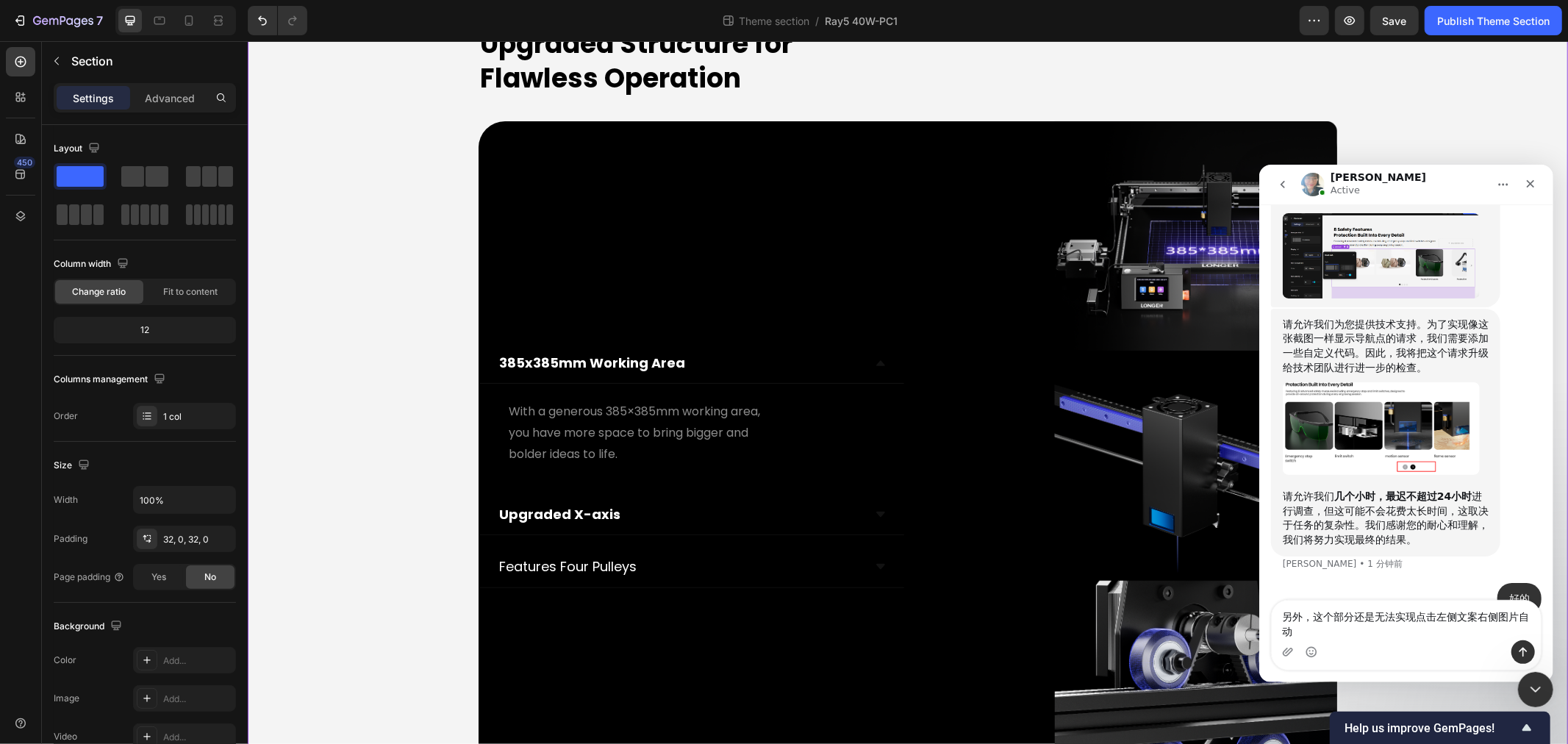
scroll to position [1402, 0]
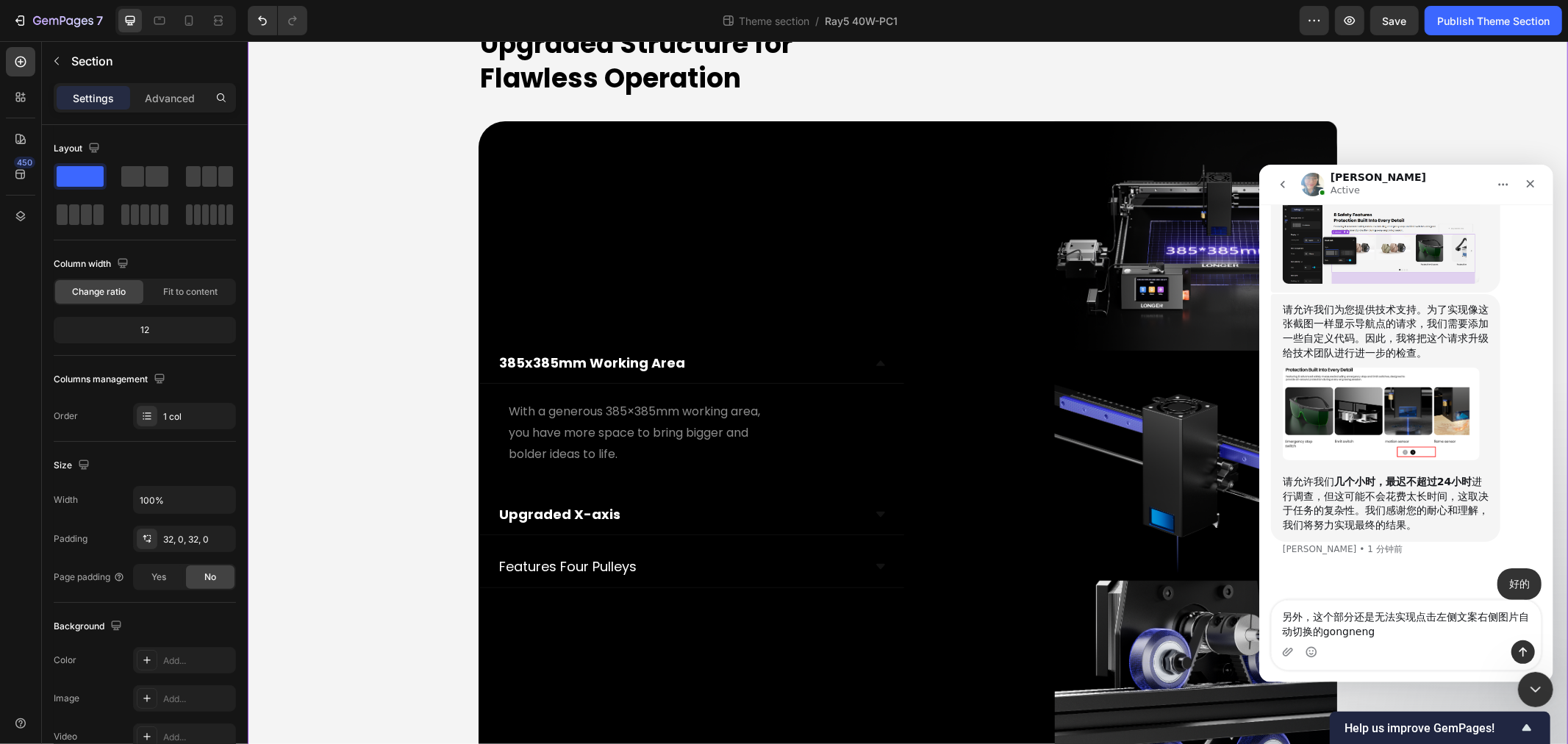
type textarea "另外，这个部分还是无法实现点击左侧文案右侧图片自动切换的功能"
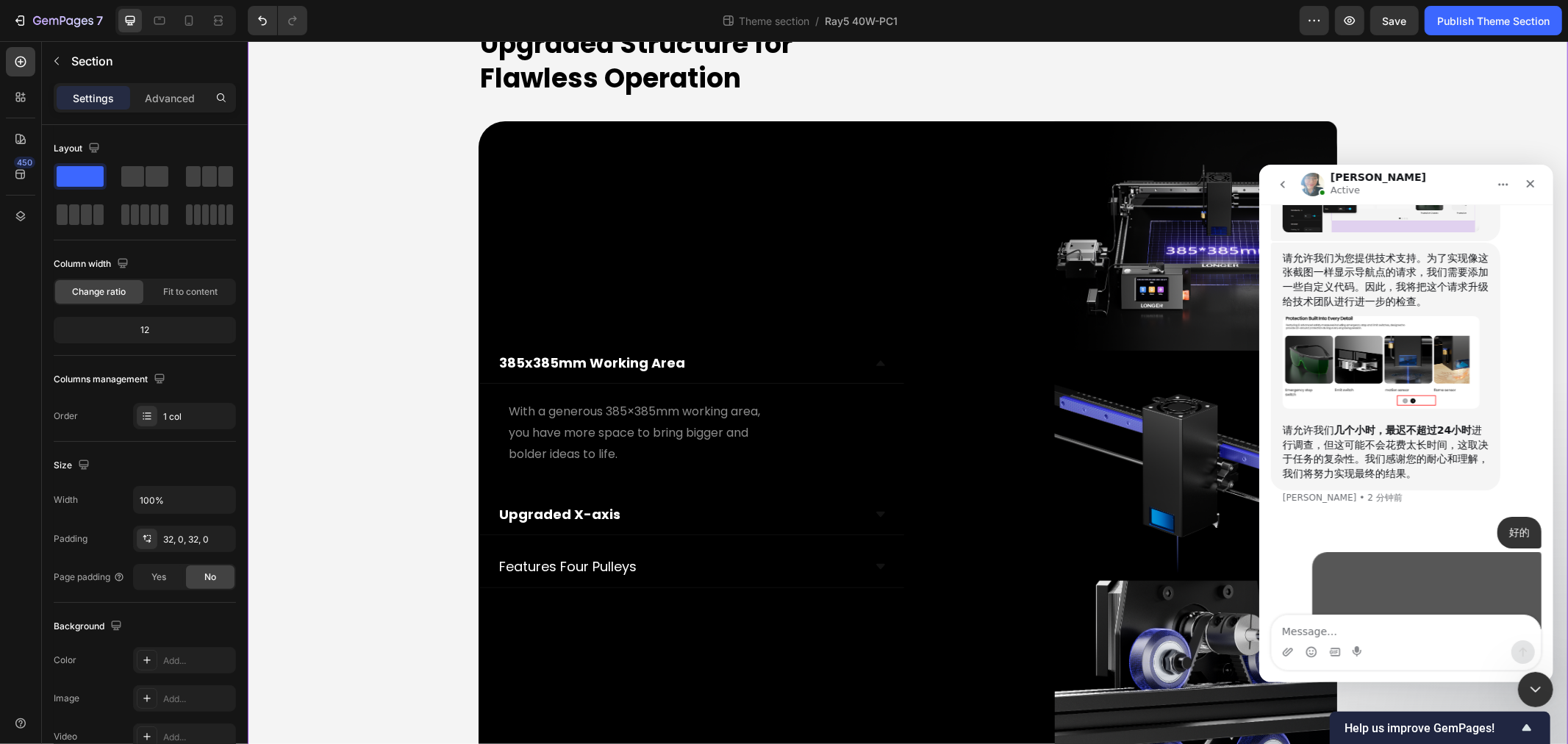
scroll to position [1596, 0]
